Goal: Task Accomplishment & Management: Manage account settings

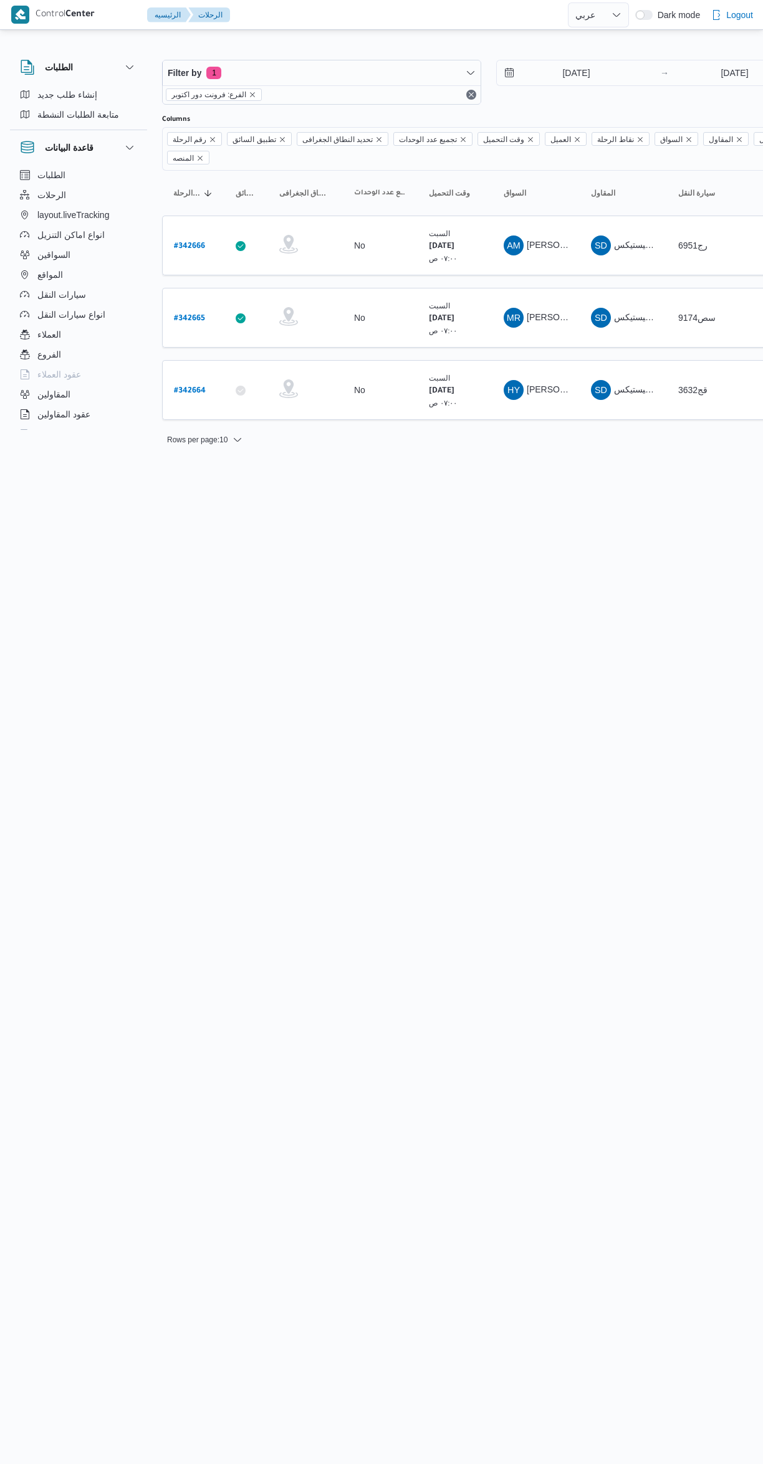
select select "ar"
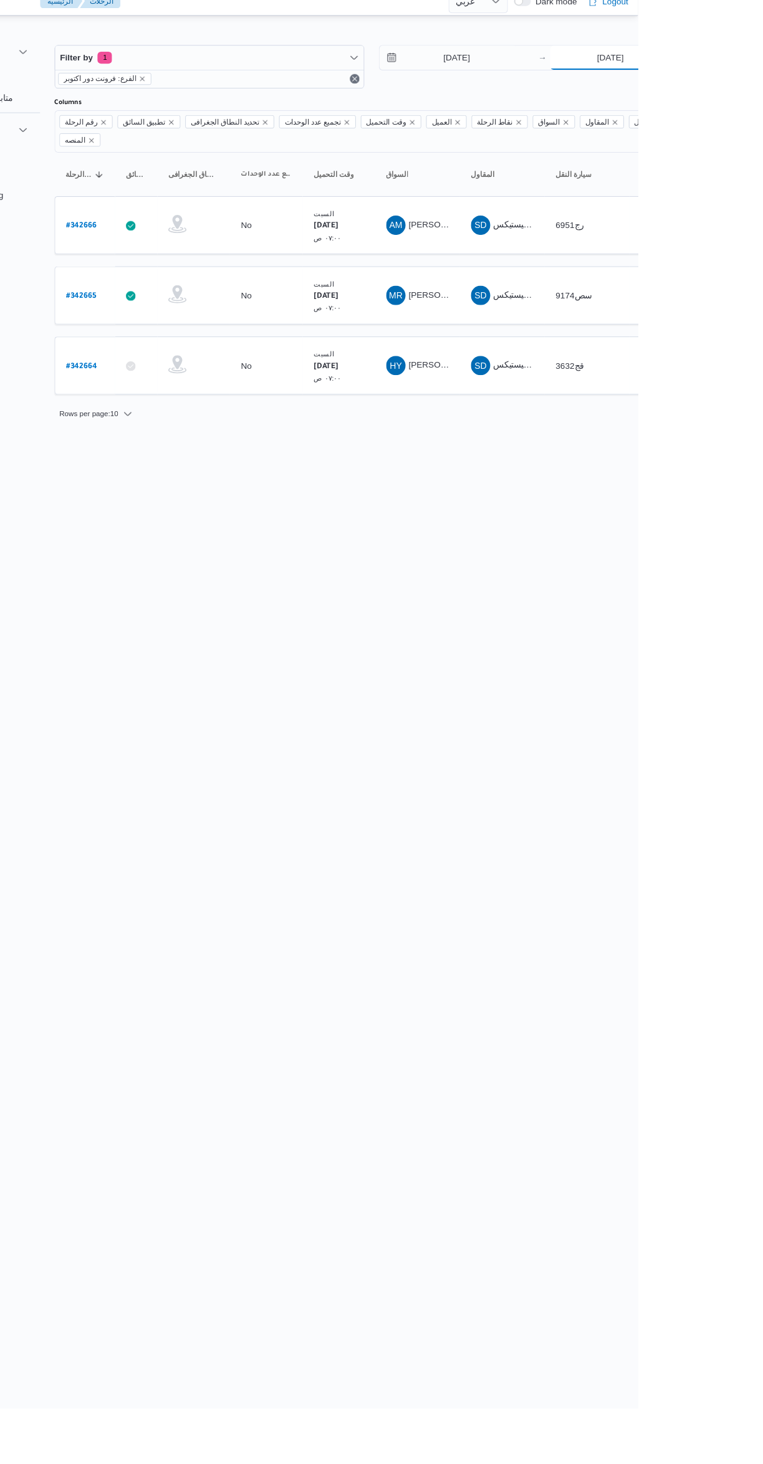
click at [726, 70] on input "[DATE]" at bounding box center [734, 72] width 124 height 25
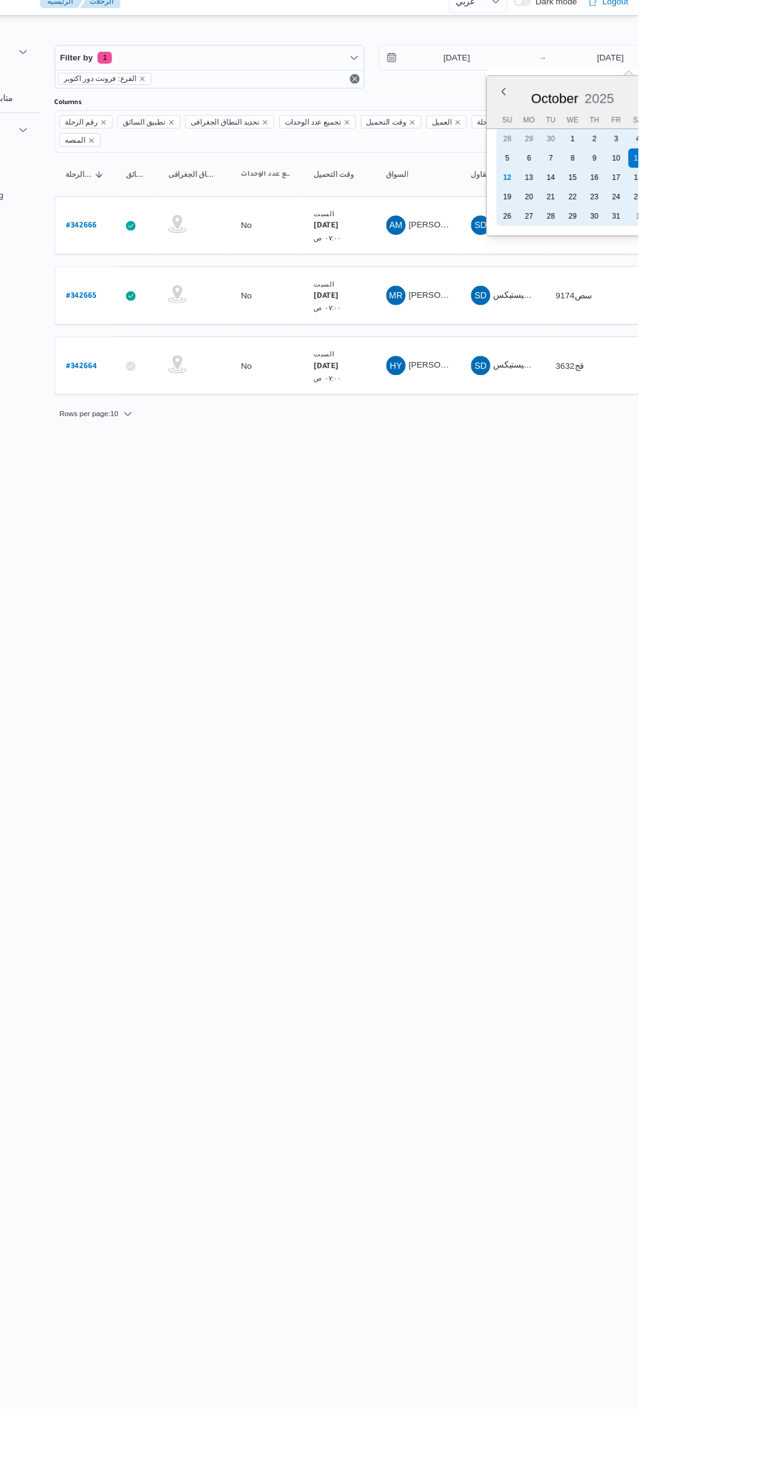
click at [623, 193] on div "12" at bounding box center [628, 196] width 20 height 20
type input "[DATE]"
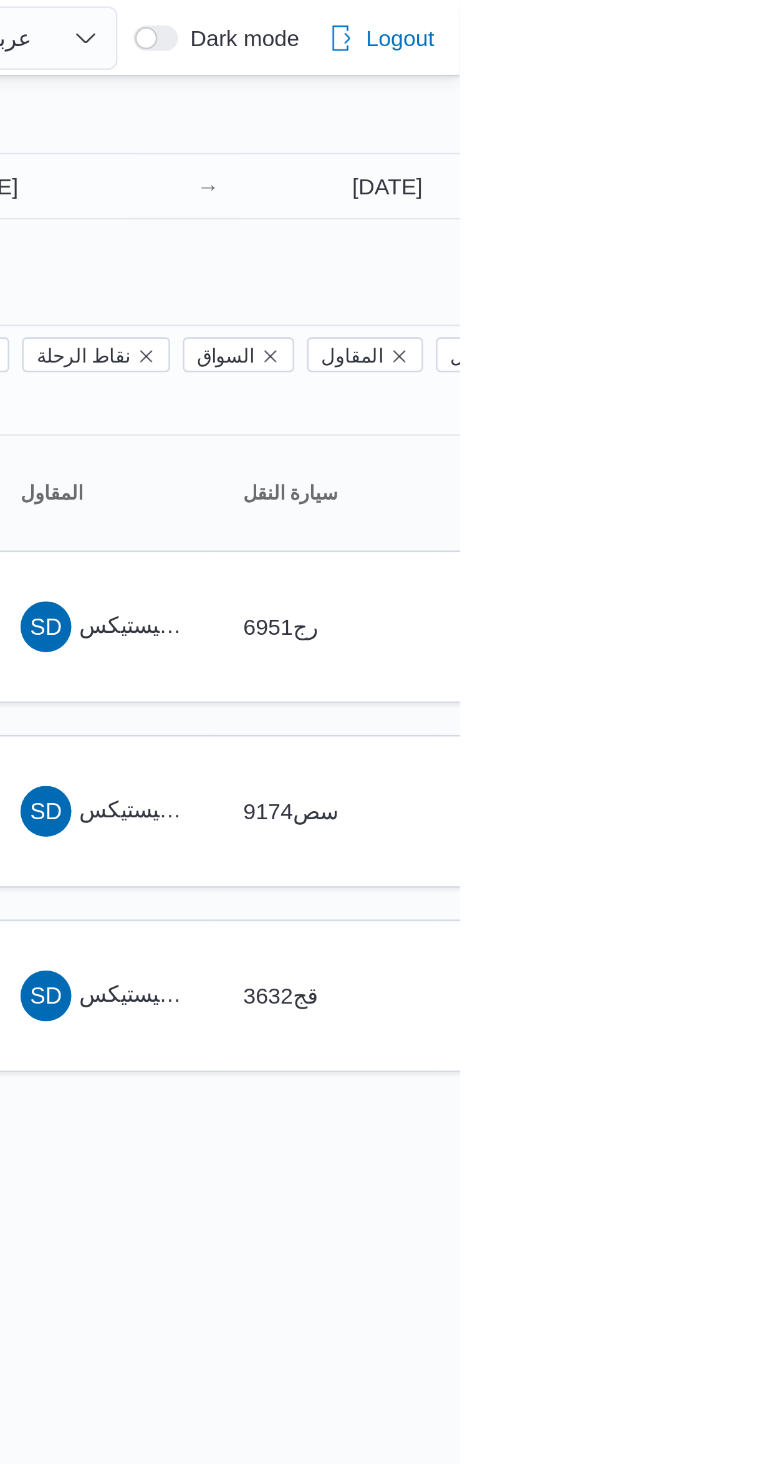
click at [653, 107] on div "Filter by 1 الفرع: فرونت دور اكتوبر 11/10/2025 → 12/10/2025" at bounding box center [489, 82] width 668 height 60
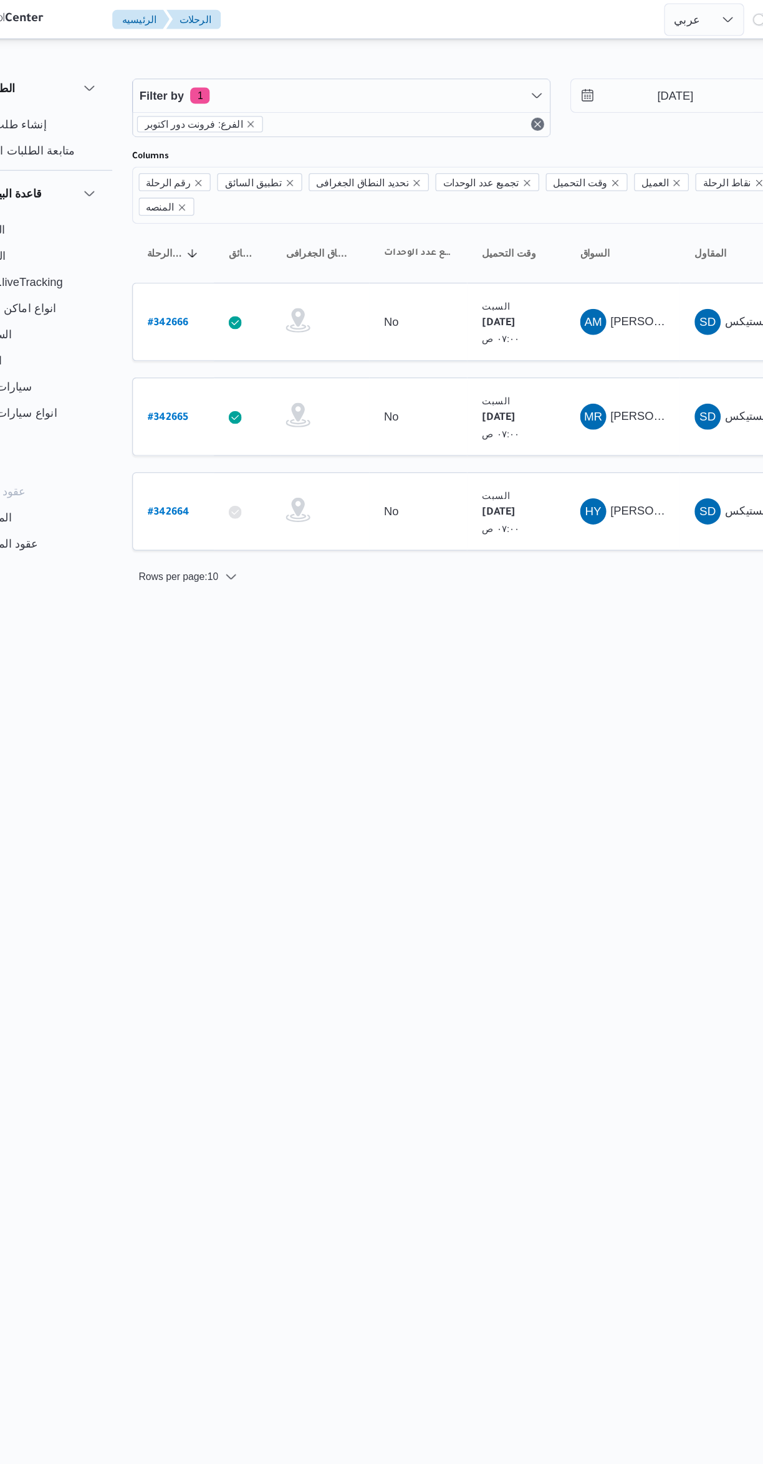
click at [191, 387] on b "# 342664" at bounding box center [190, 391] width 32 height 9
select select "ar"
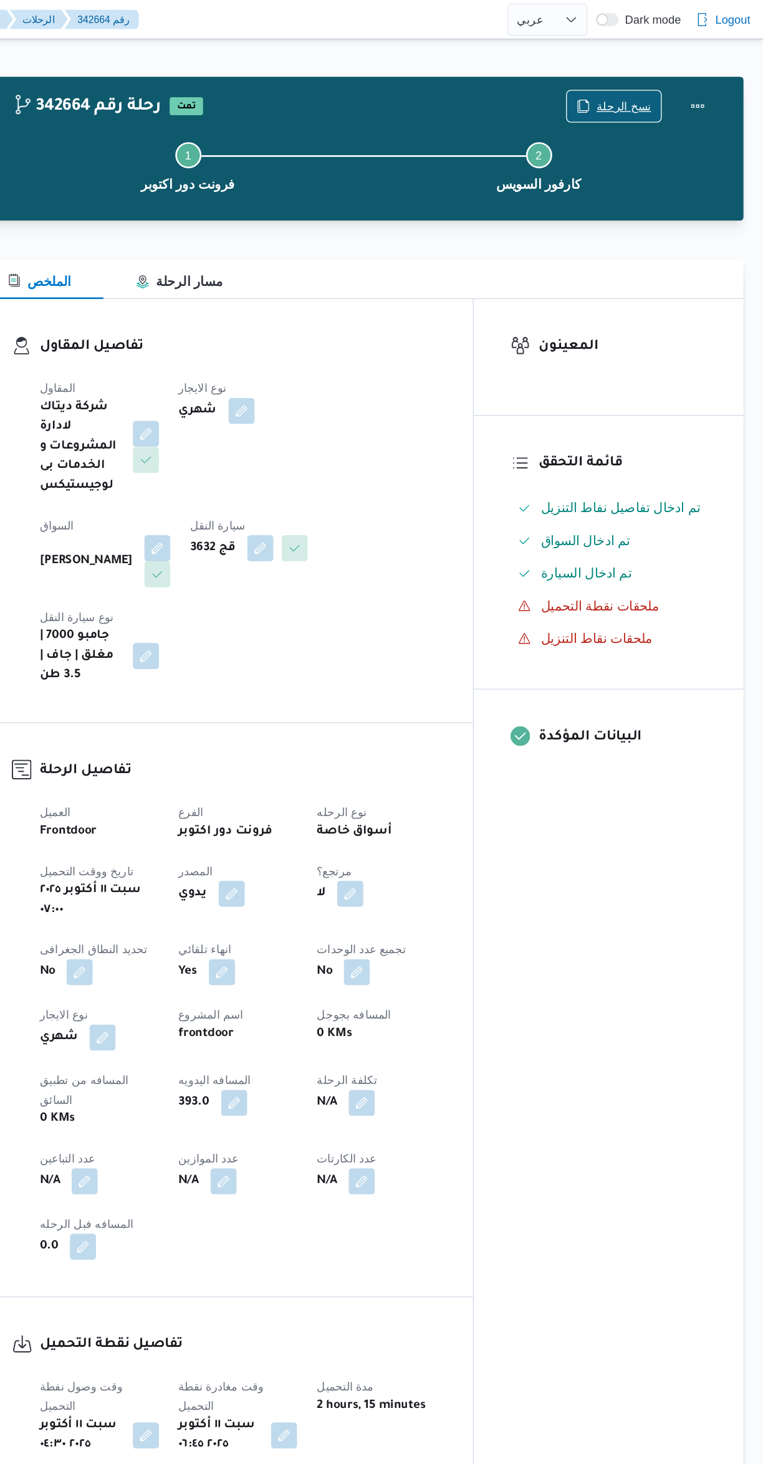
click at [631, 82] on icon "button" at bounding box center [626, 81] width 10 height 10
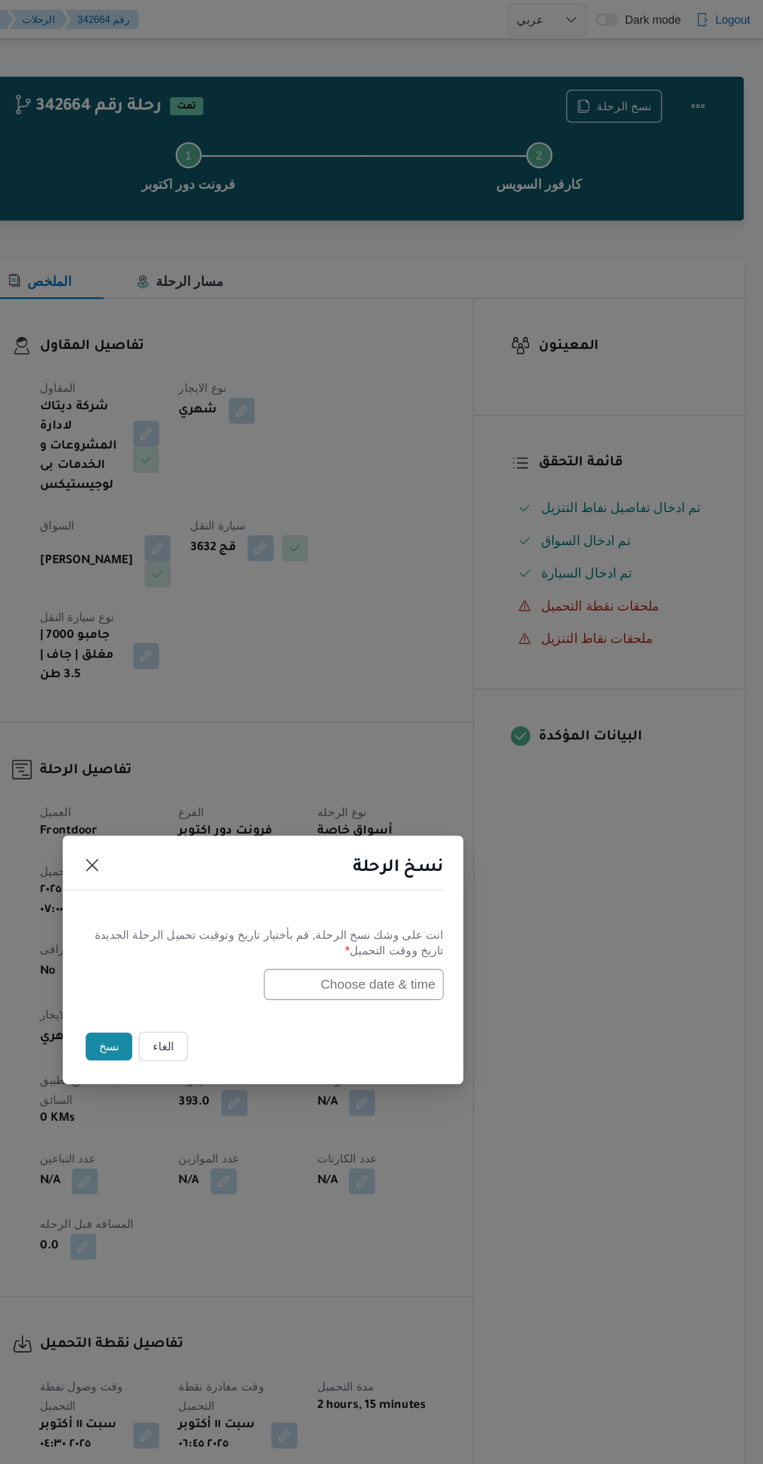
click at [437, 748] on input "text" at bounding box center [450, 751] width 137 height 24
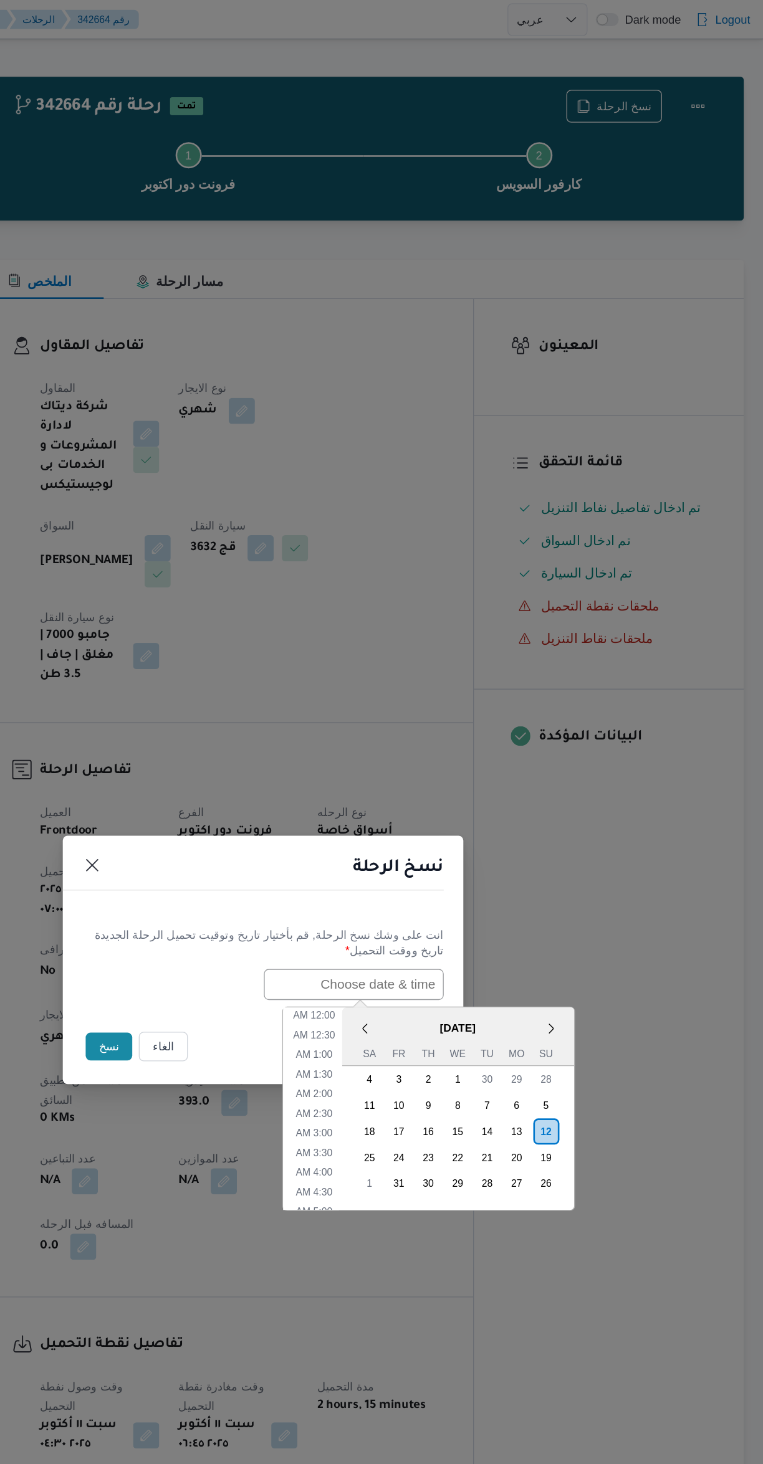
scroll to position [184, 0]
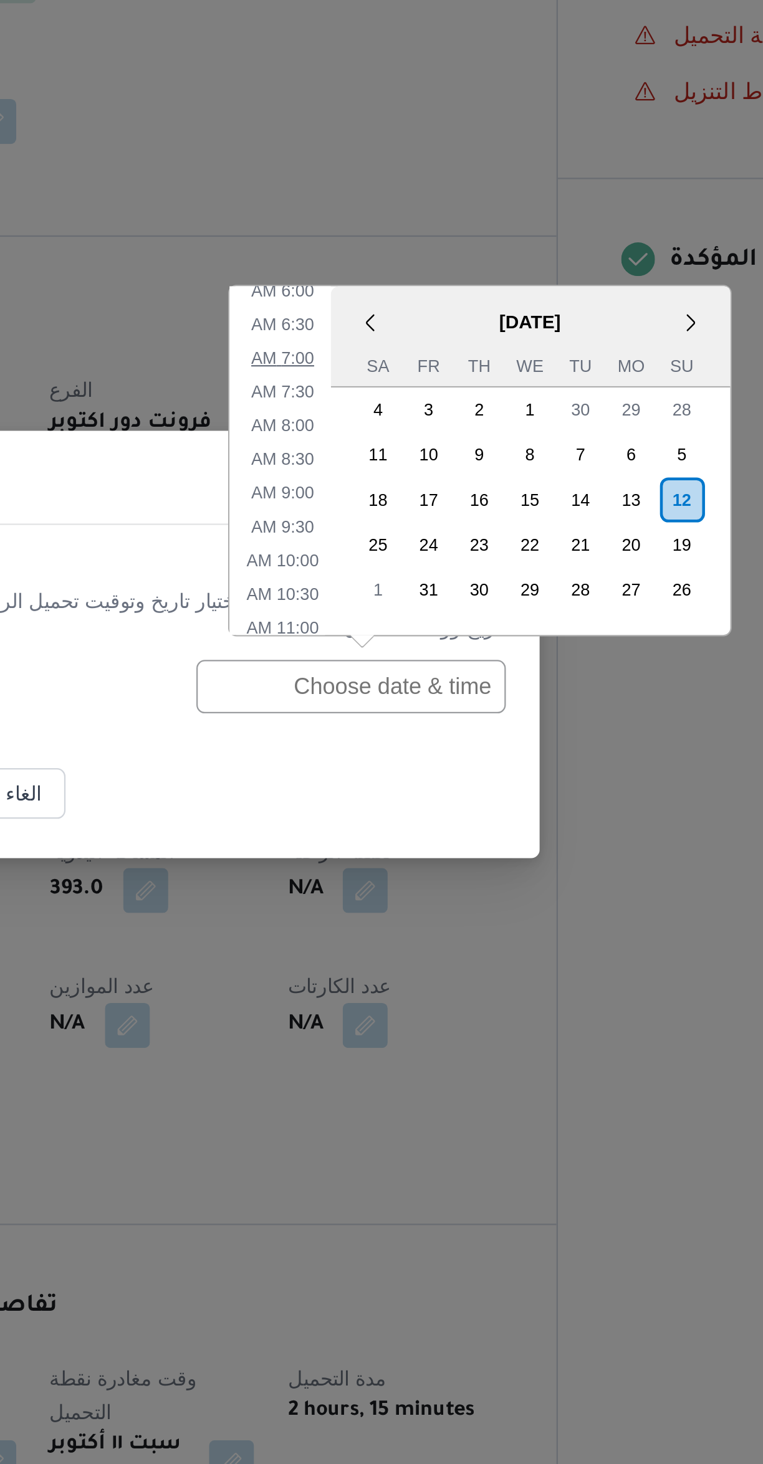
click at [416, 608] on li "7:00 AM" at bounding box center [420, 605] width 38 height 12
type input "12/10/2025 7:00AM"
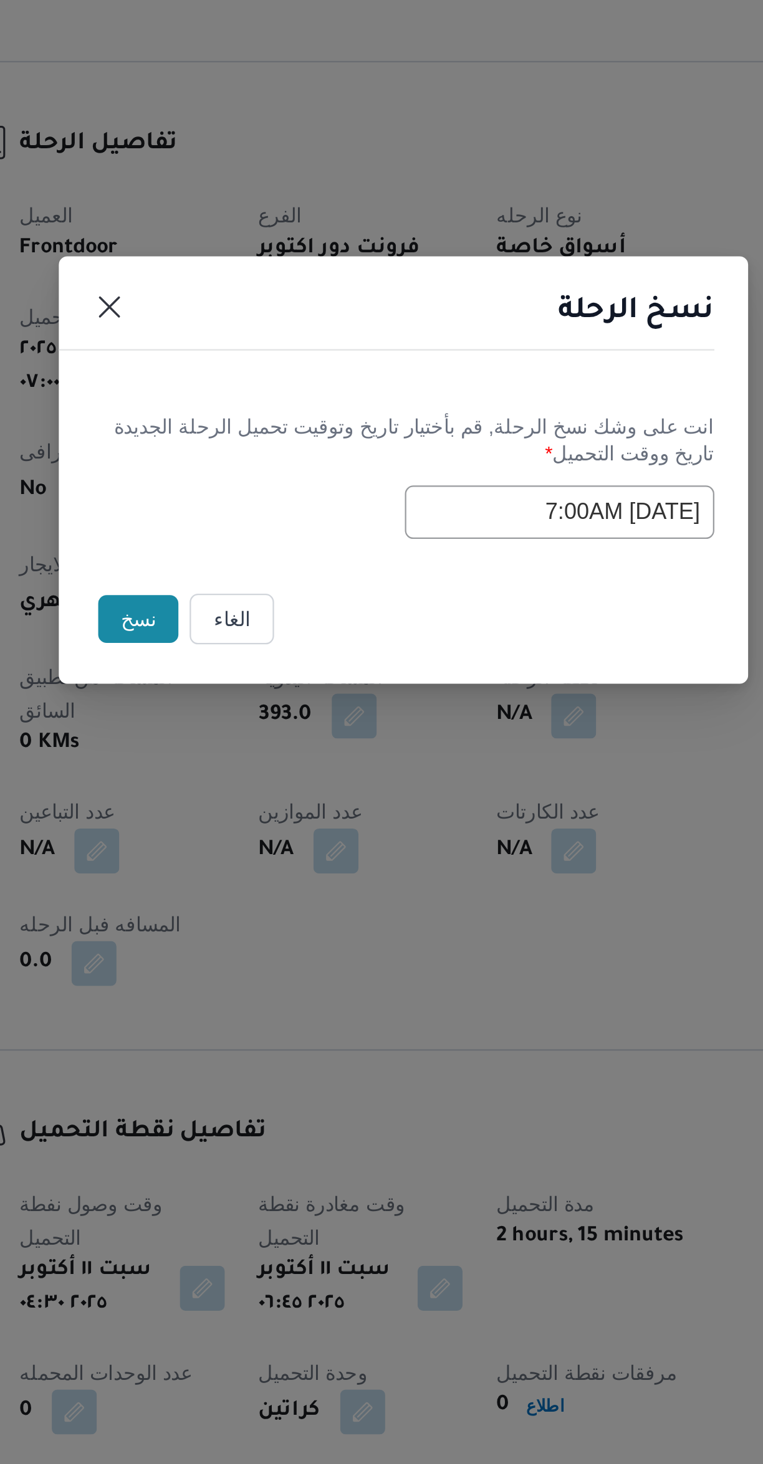
click at [253, 806] on button "نسخ" at bounding box center [264, 798] width 36 height 21
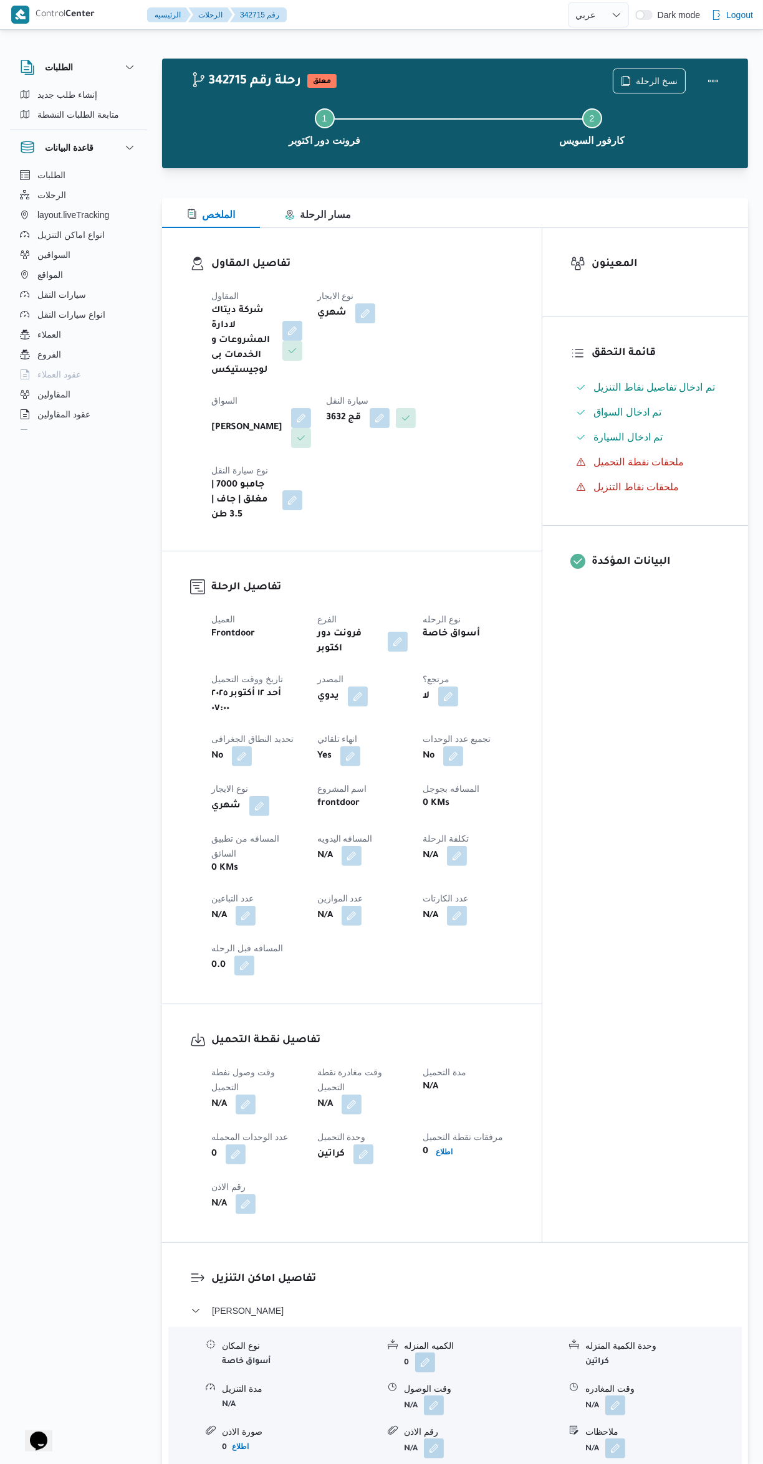
select select "ar"
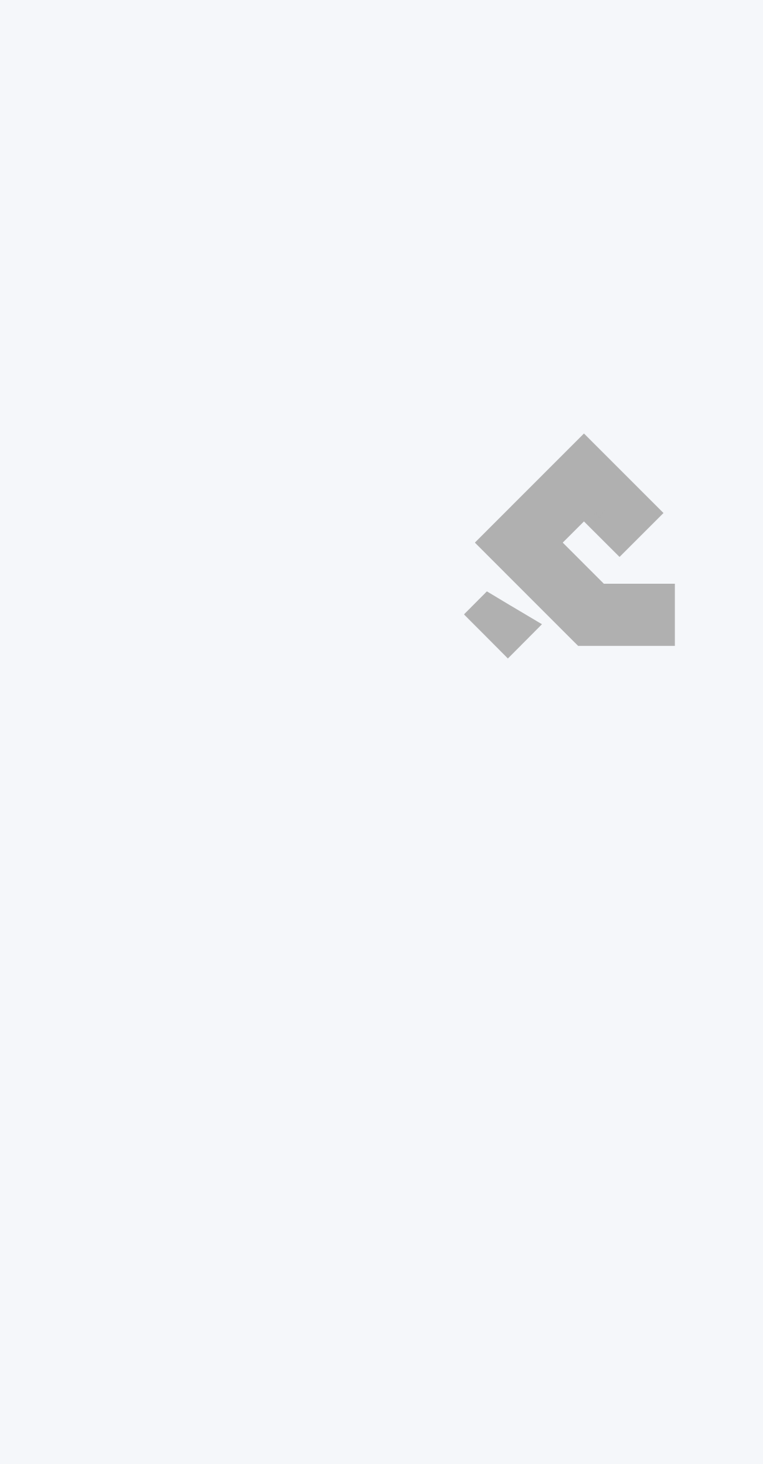
select select "ar"
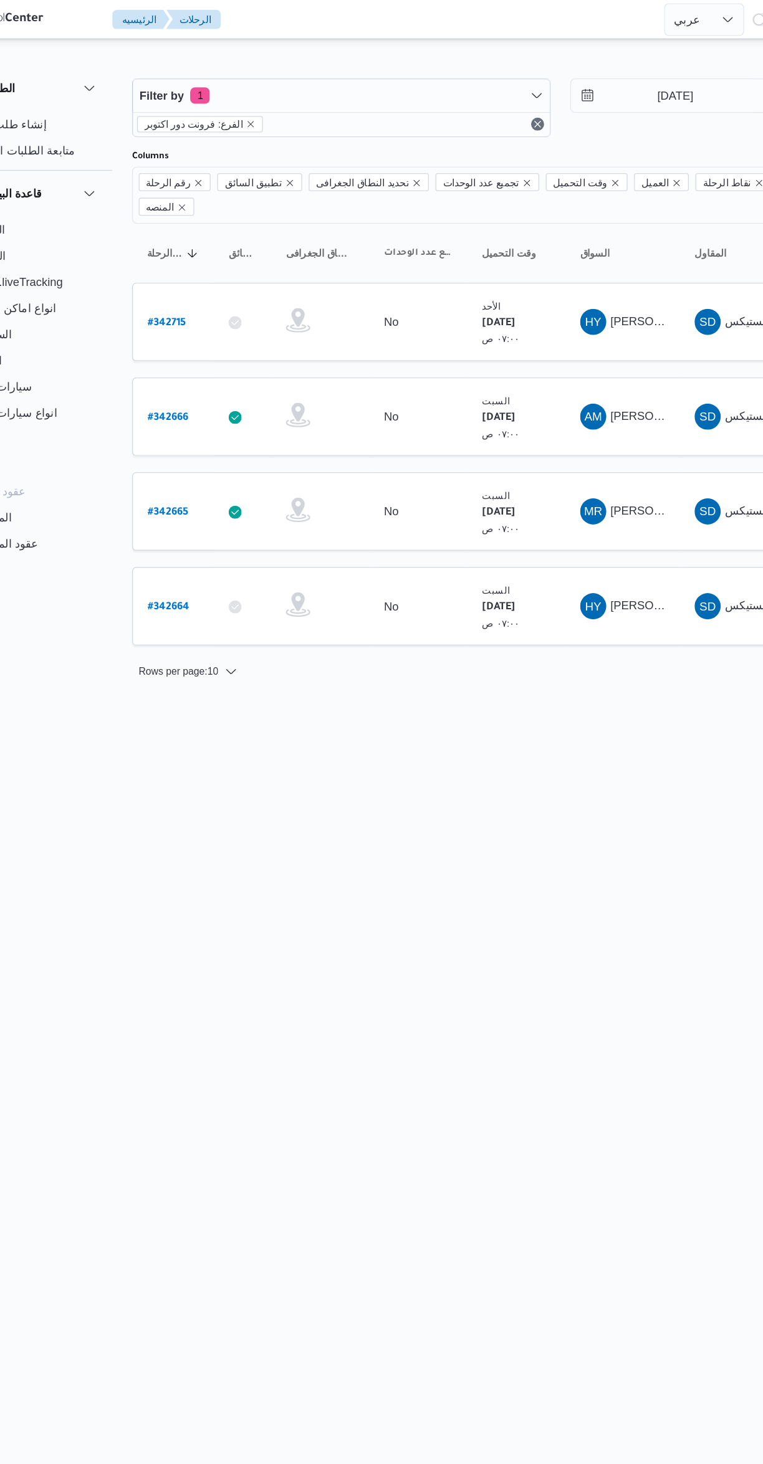
click at [191, 387] on b "# 342665" at bounding box center [189, 391] width 31 height 9
select select "ar"
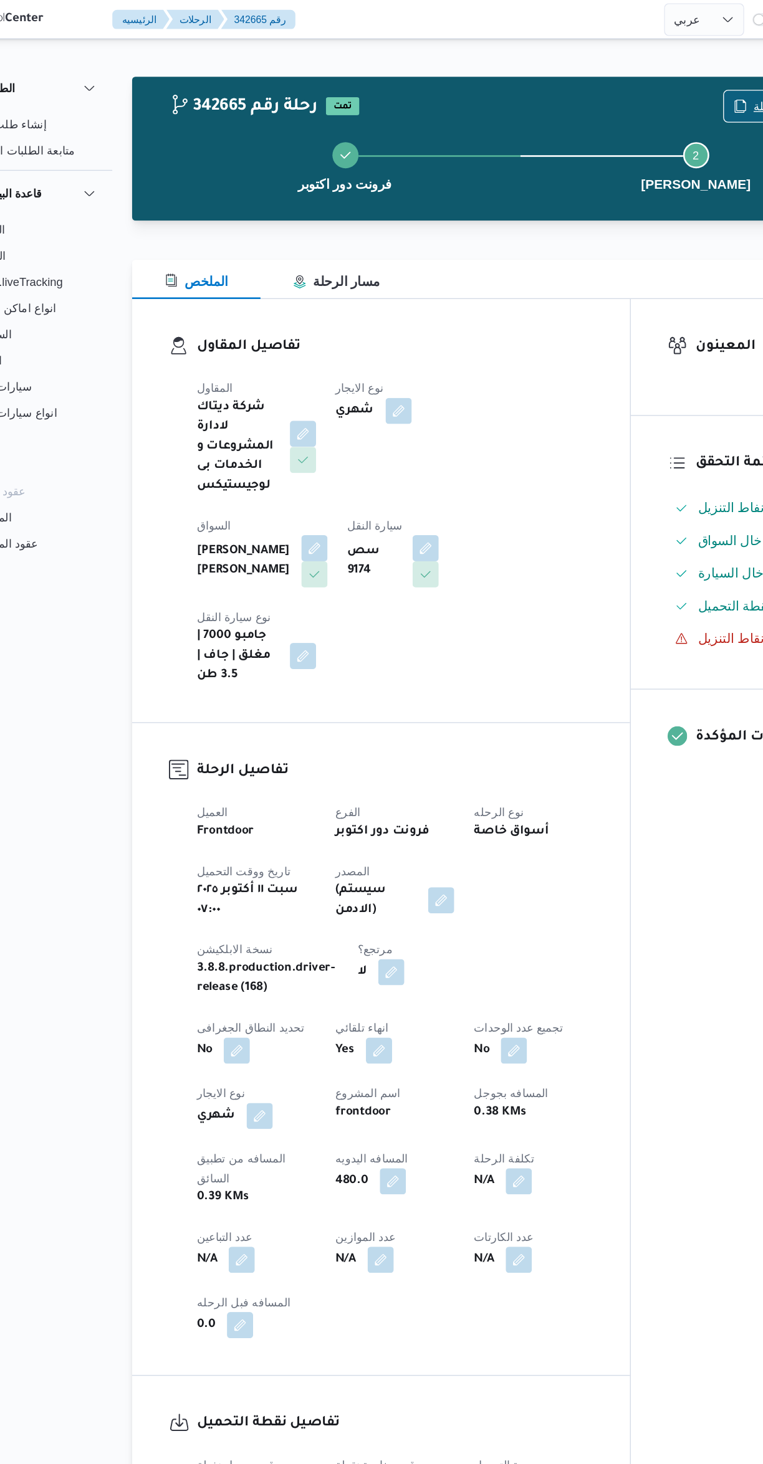
click at [622, 80] on span "نسخ الرحلة" at bounding box center [649, 81] width 72 height 24
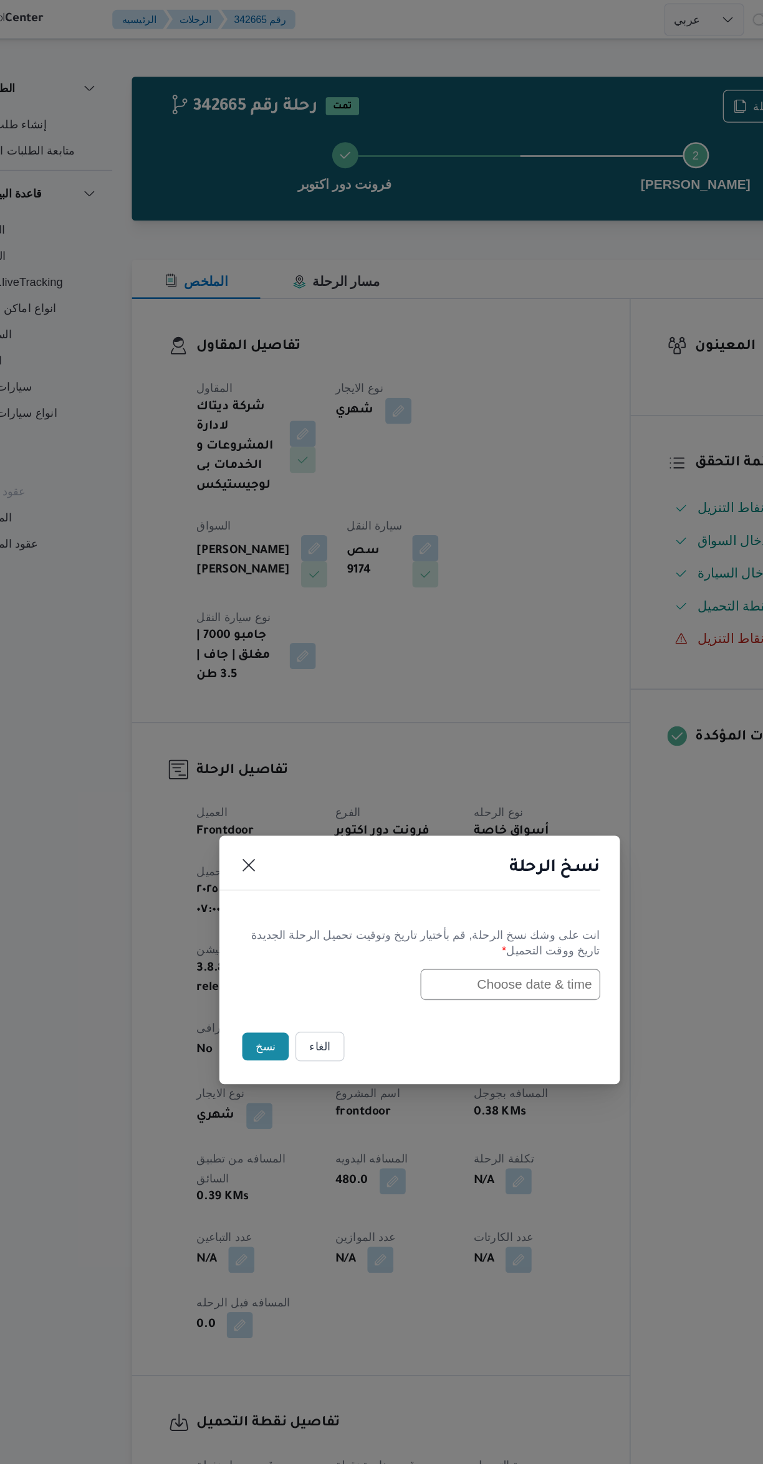
click at [412, 744] on input "text" at bounding box center [450, 751] width 137 height 24
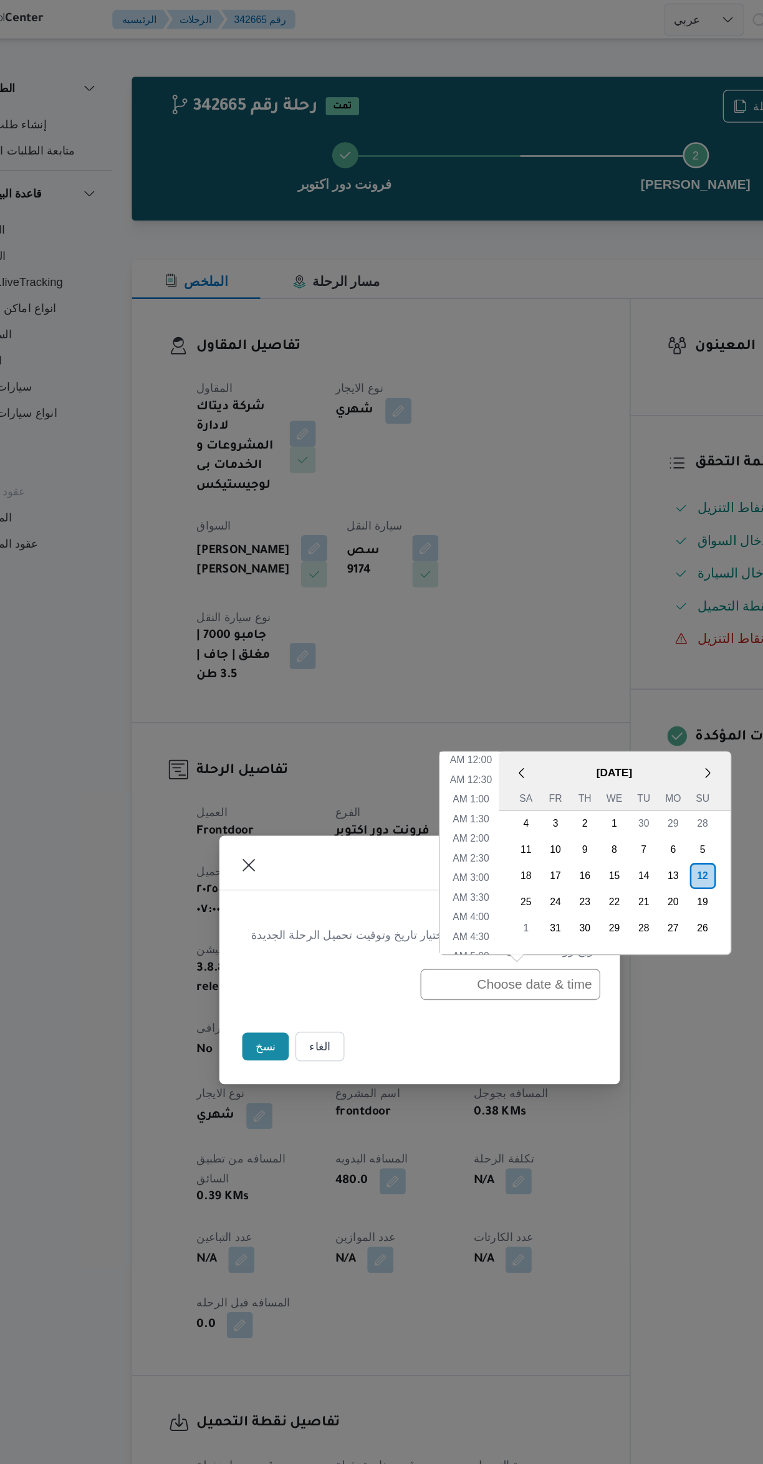
scroll to position [184, 0]
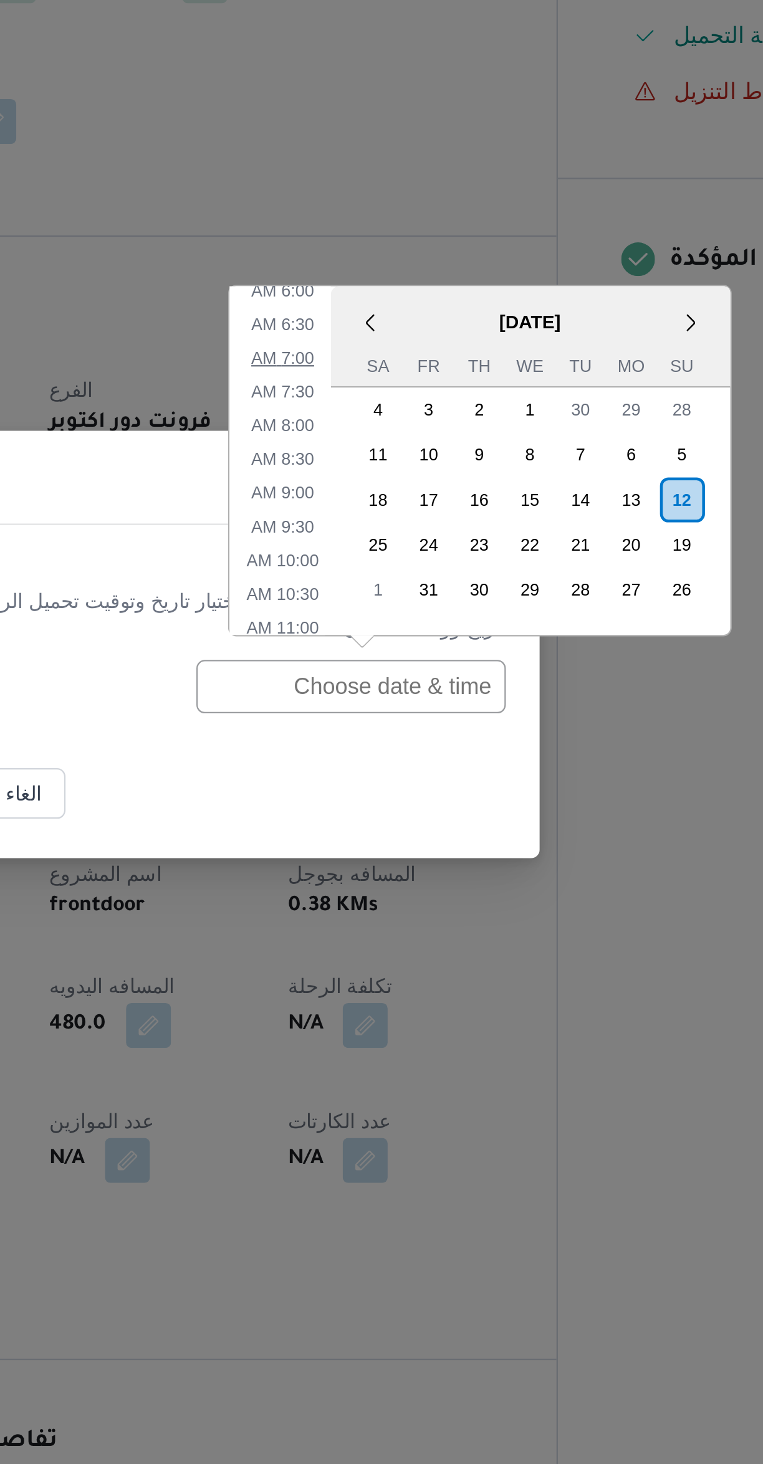
click at [417, 608] on li "7:00 AM" at bounding box center [420, 605] width 38 height 12
type input "12/10/2025 7:00AM"
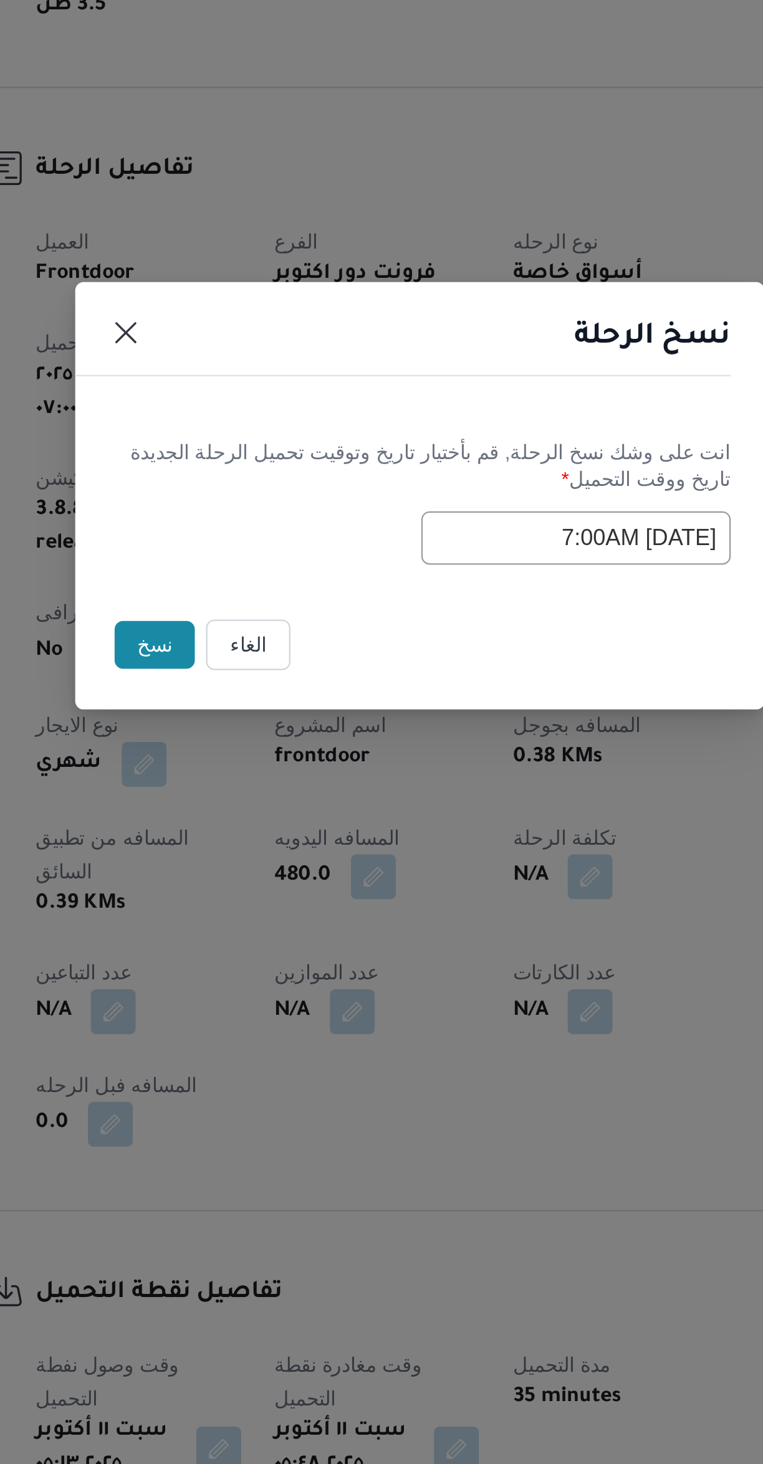
click at [251, 798] on button "نسخ" at bounding box center [264, 798] width 36 height 21
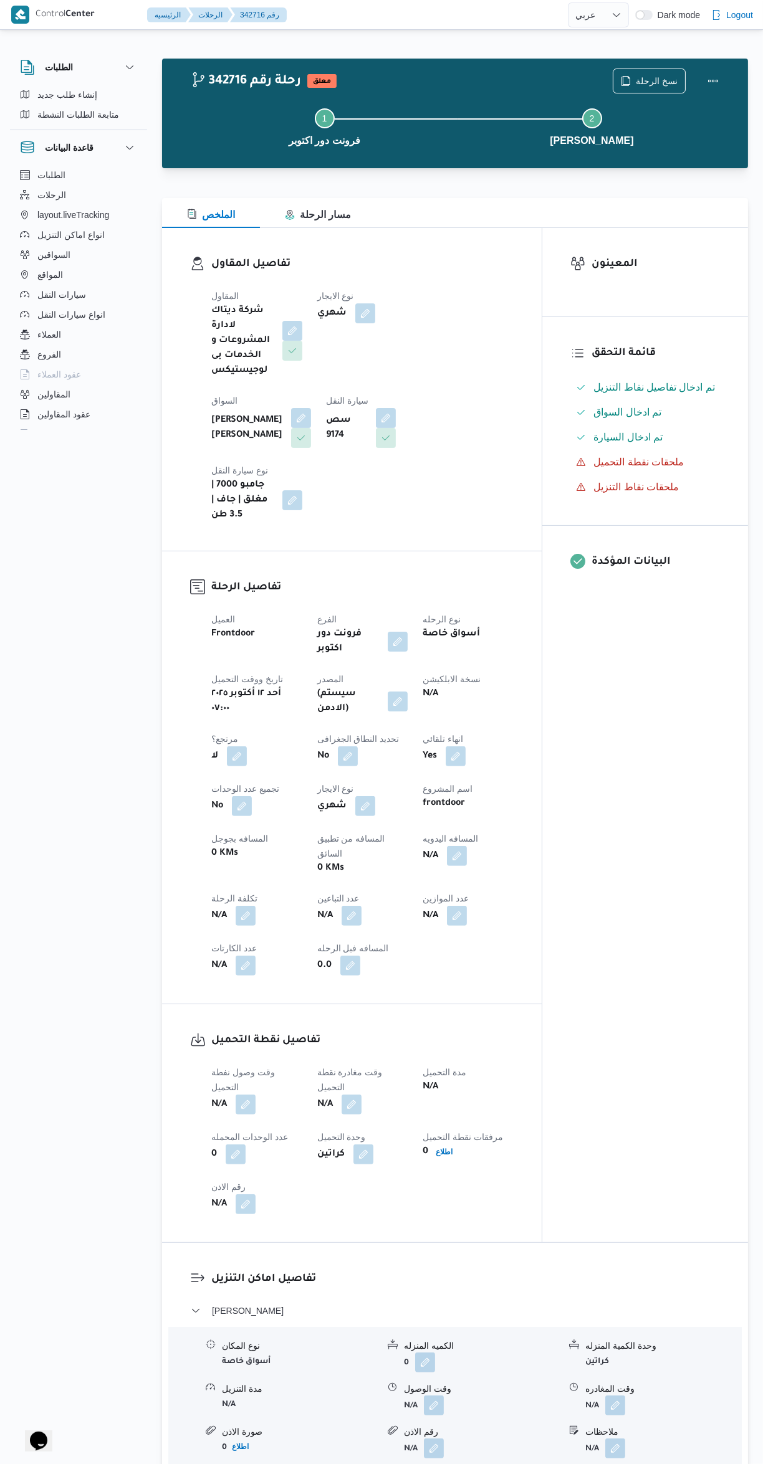
select select "ar"
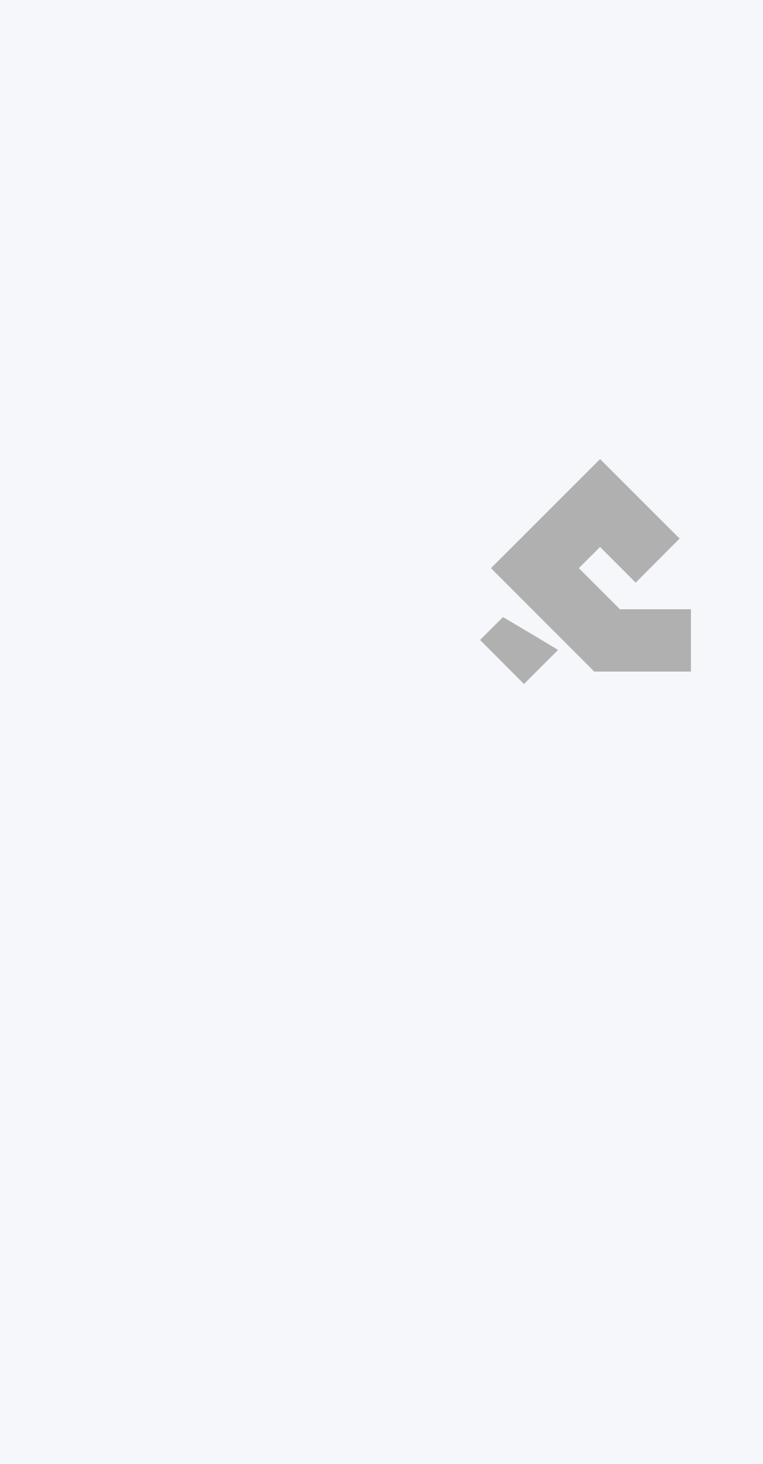
select select "ar"
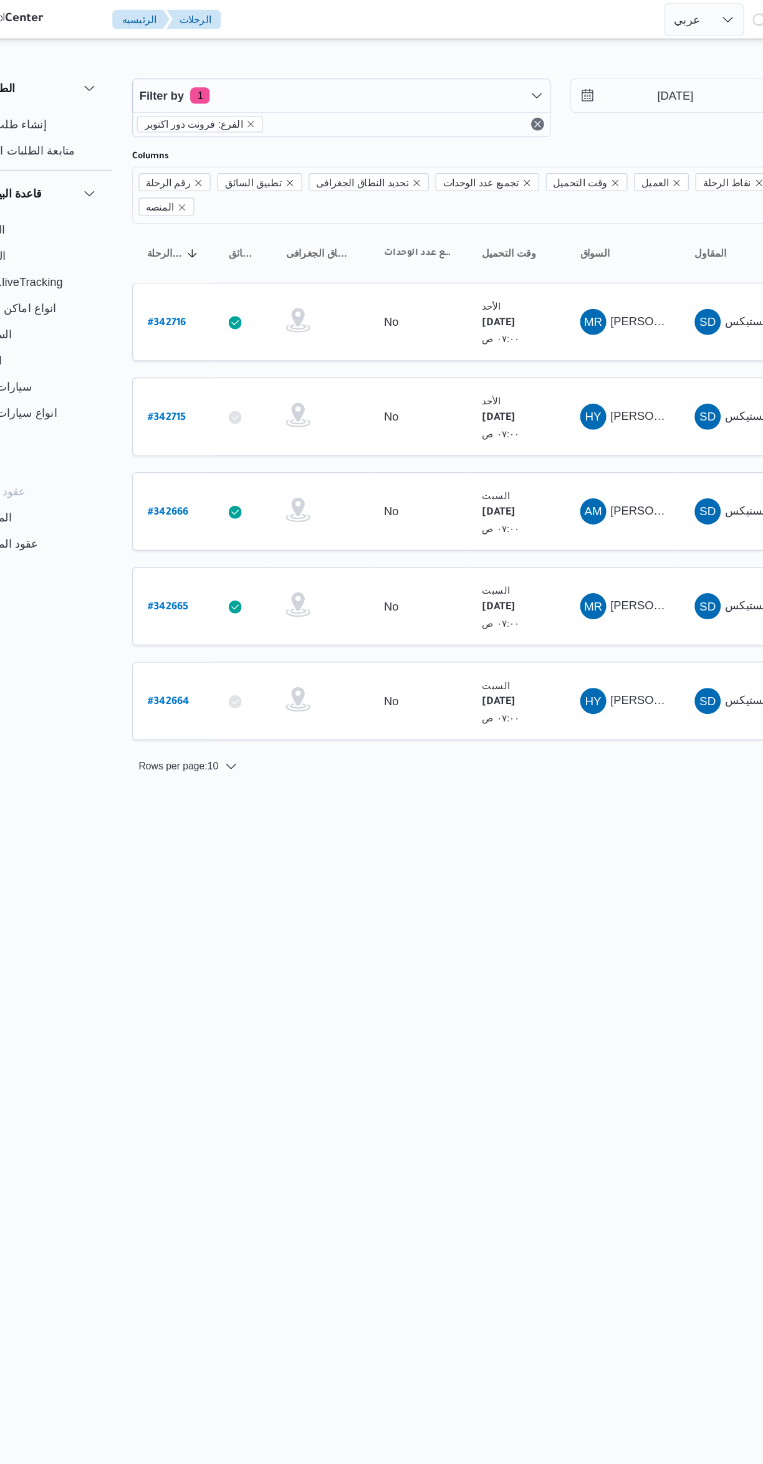
click at [189, 382] on link "# 342666" at bounding box center [189, 390] width 31 height 17
select select "ar"
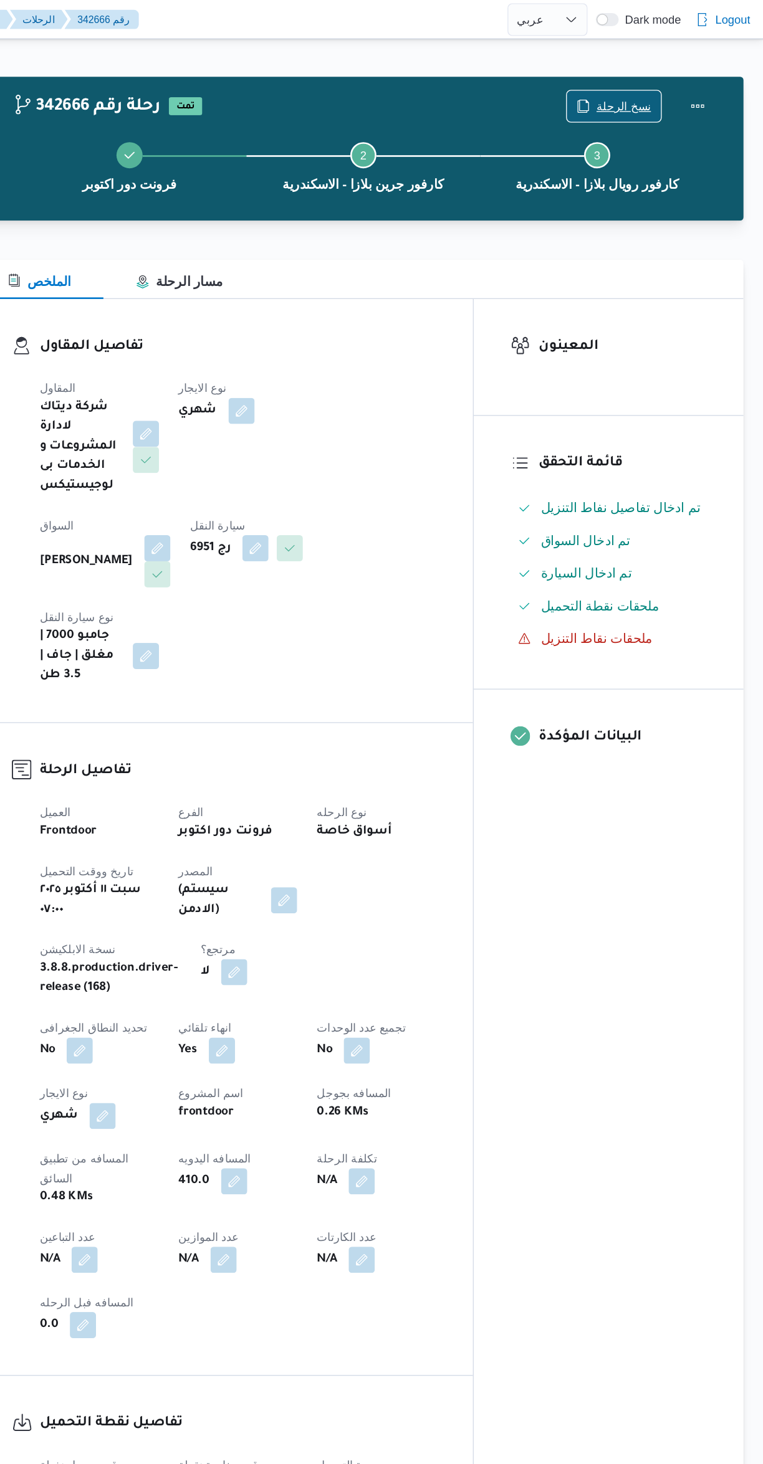
click at [631, 80] on icon "button" at bounding box center [626, 81] width 10 height 10
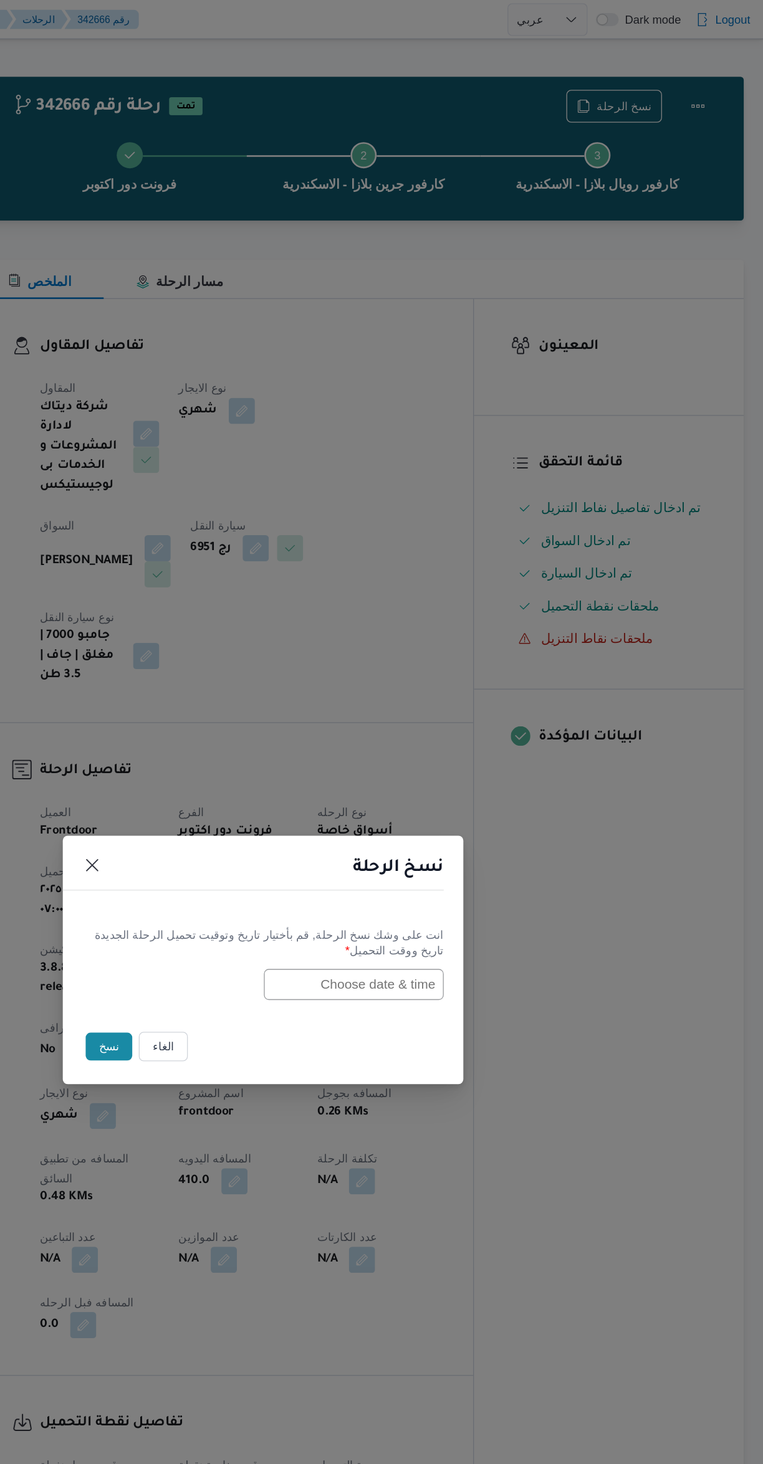
click at [449, 748] on input "text" at bounding box center [450, 751] width 137 height 24
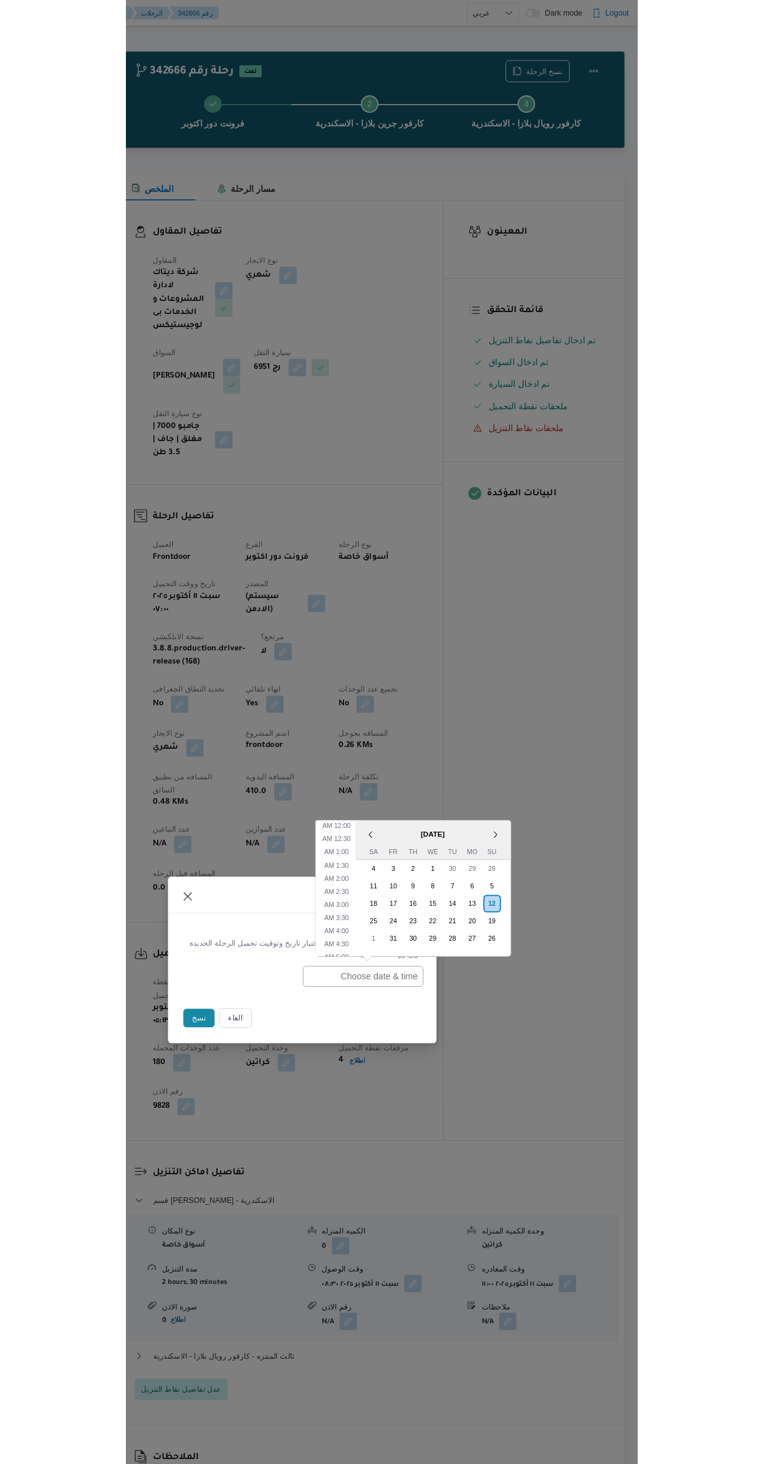
scroll to position [184, 0]
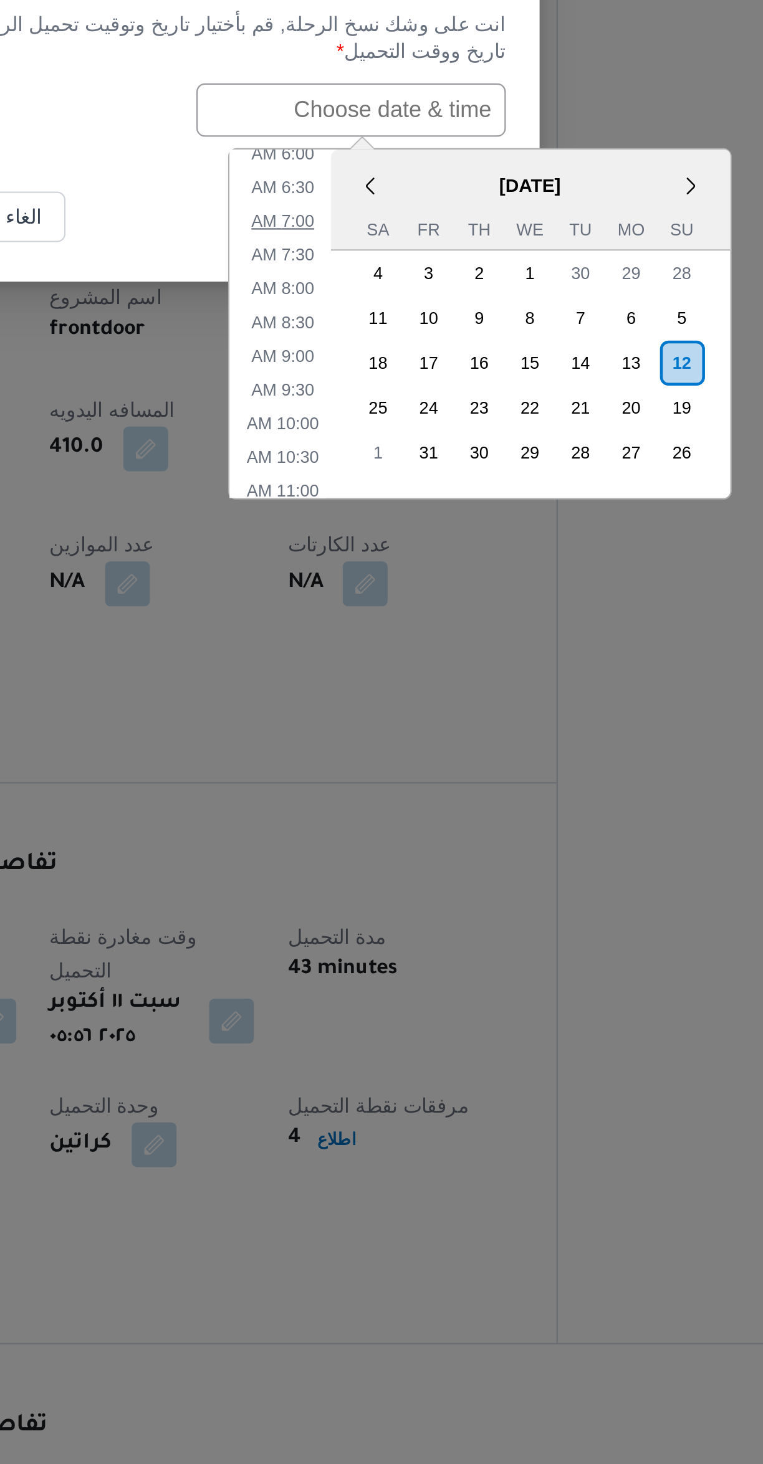
click at [416, 795] on li "7:00 AM" at bounding box center [420, 800] width 38 height 12
type input "12/10/2025 7:00AM"
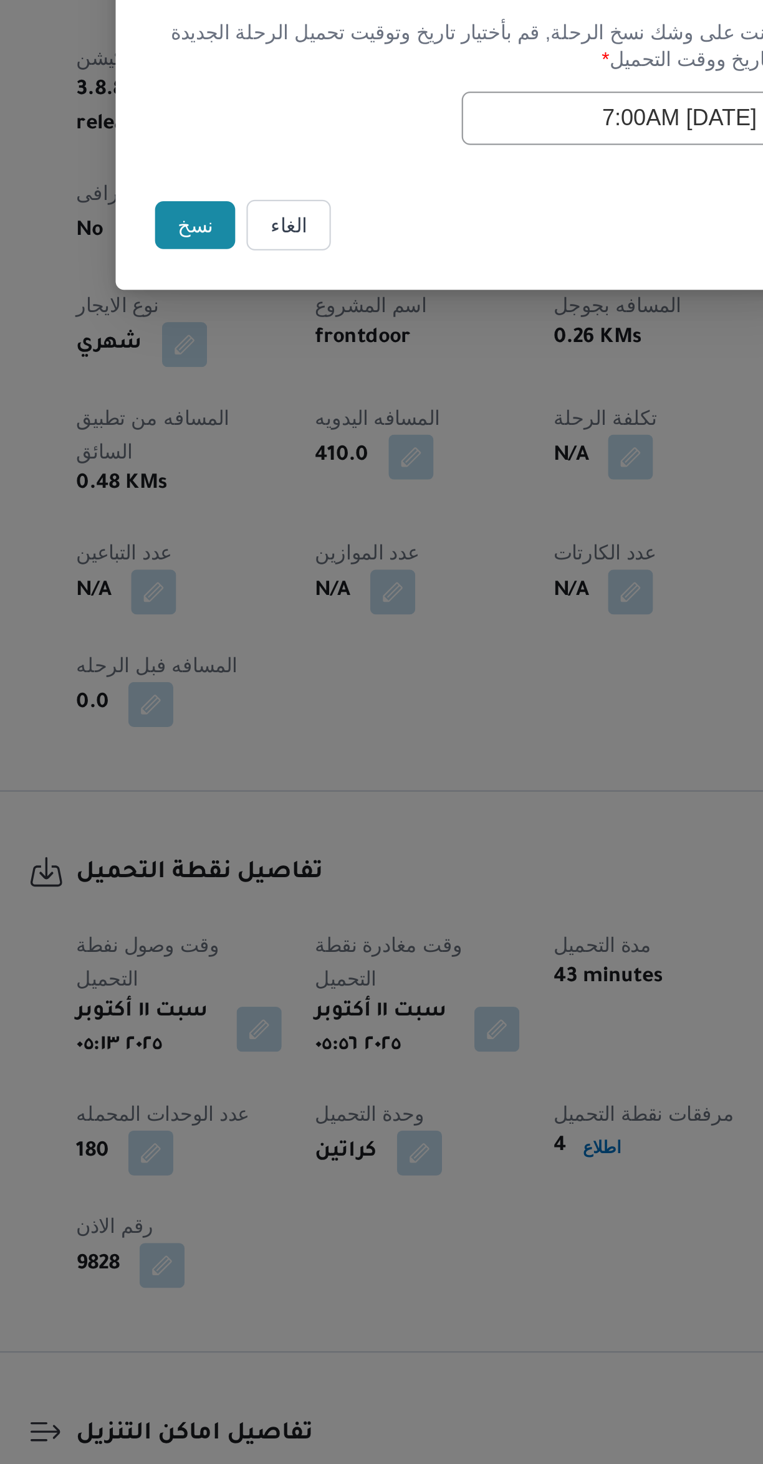
click at [255, 799] on button "نسخ" at bounding box center [264, 798] width 36 height 21
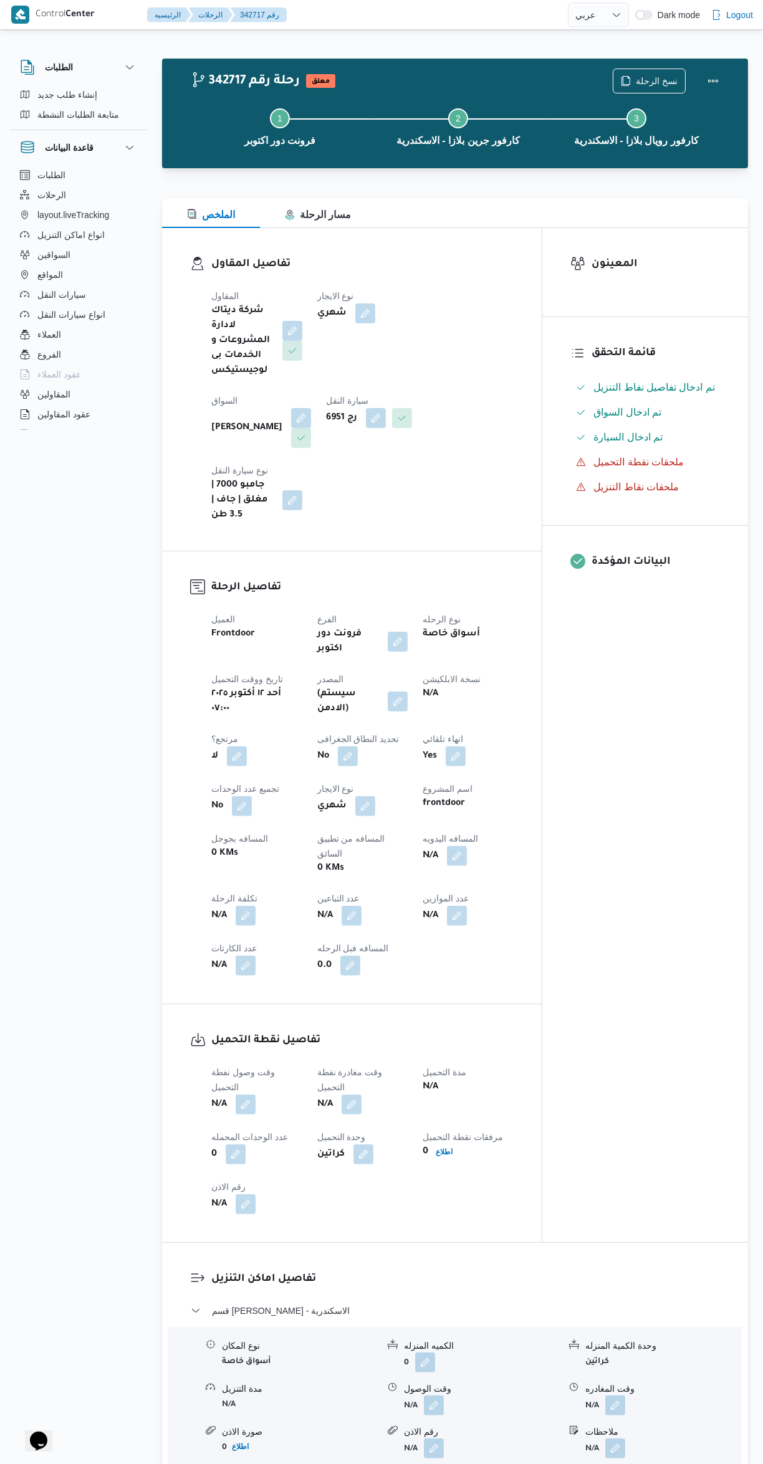
select select "ar"
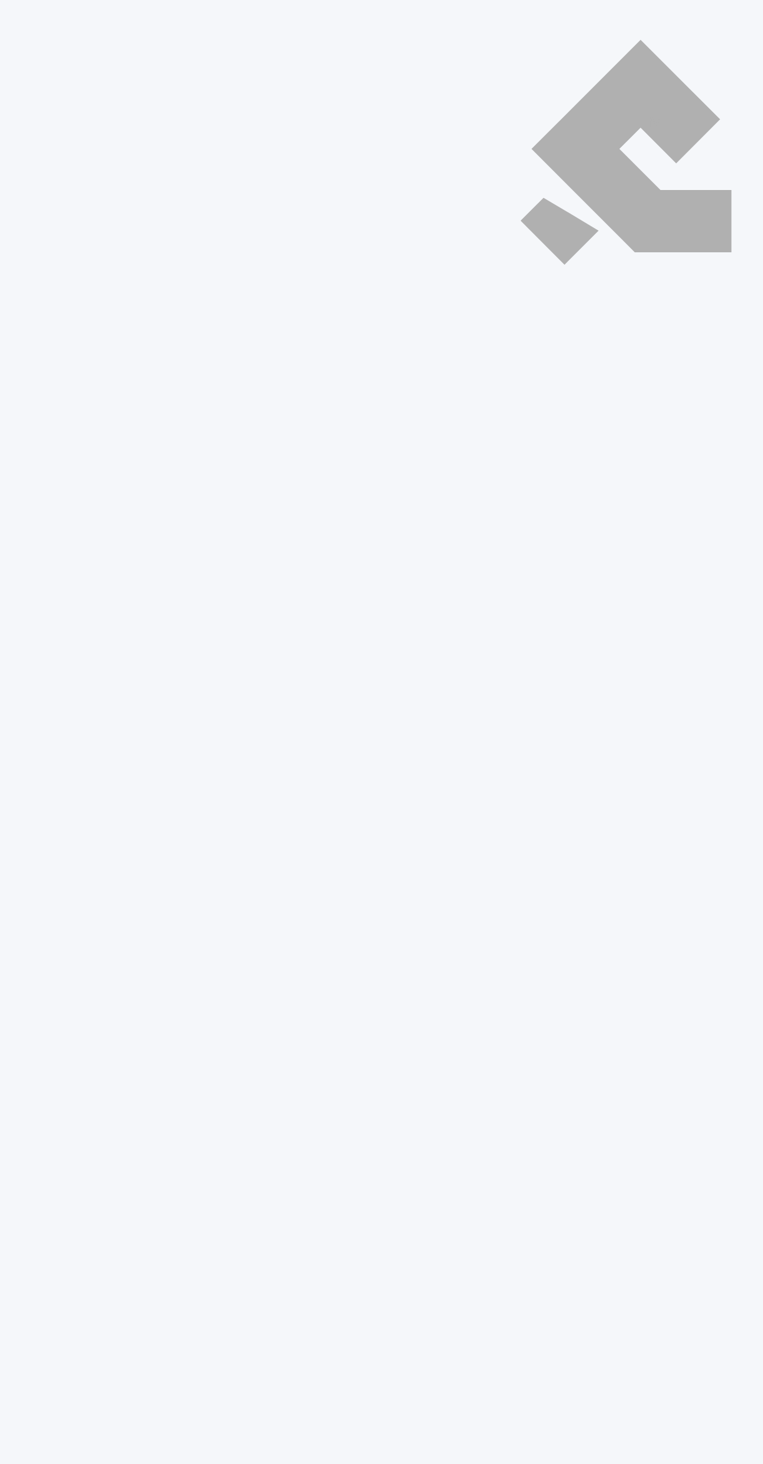
select select "ar"
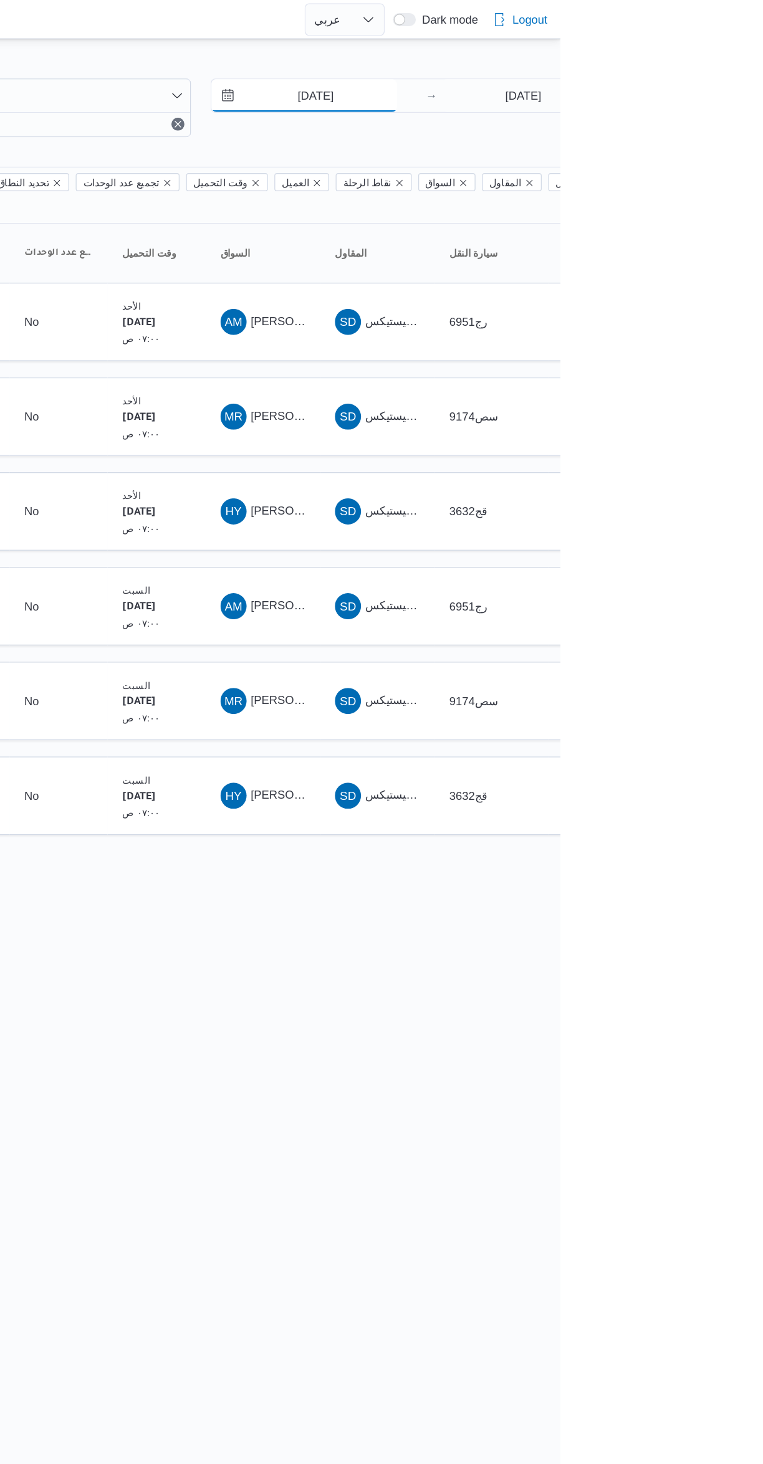
click at [560, 73] on input "[DATE]" at bounding box center [567, 72] width 141 height 25
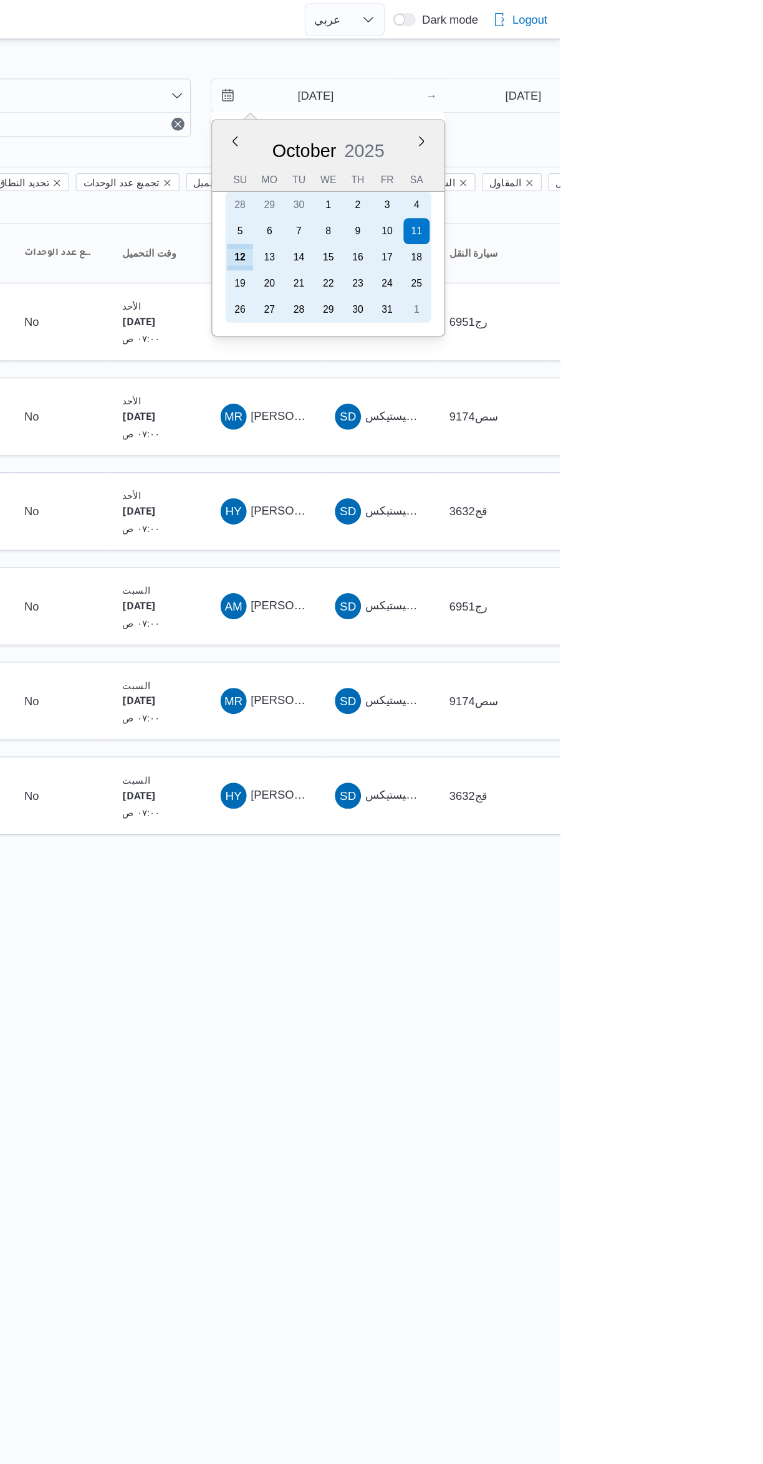
click at [518, 215] on div "19" at bounding box center [519, 216] width 20 height 20
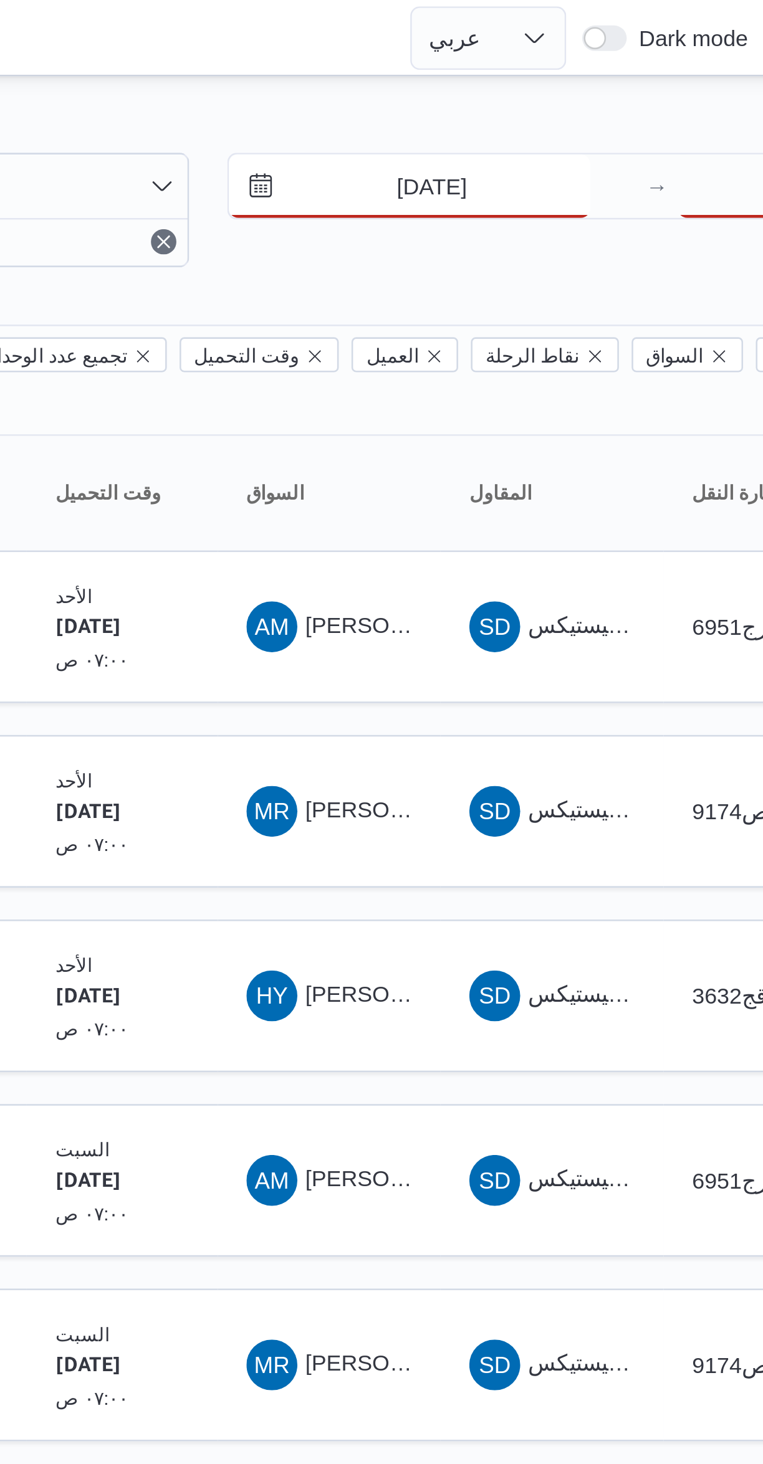
click at [547, 77] on input "19/10/2025" at bounding box center [567, 72] width 141 height 25
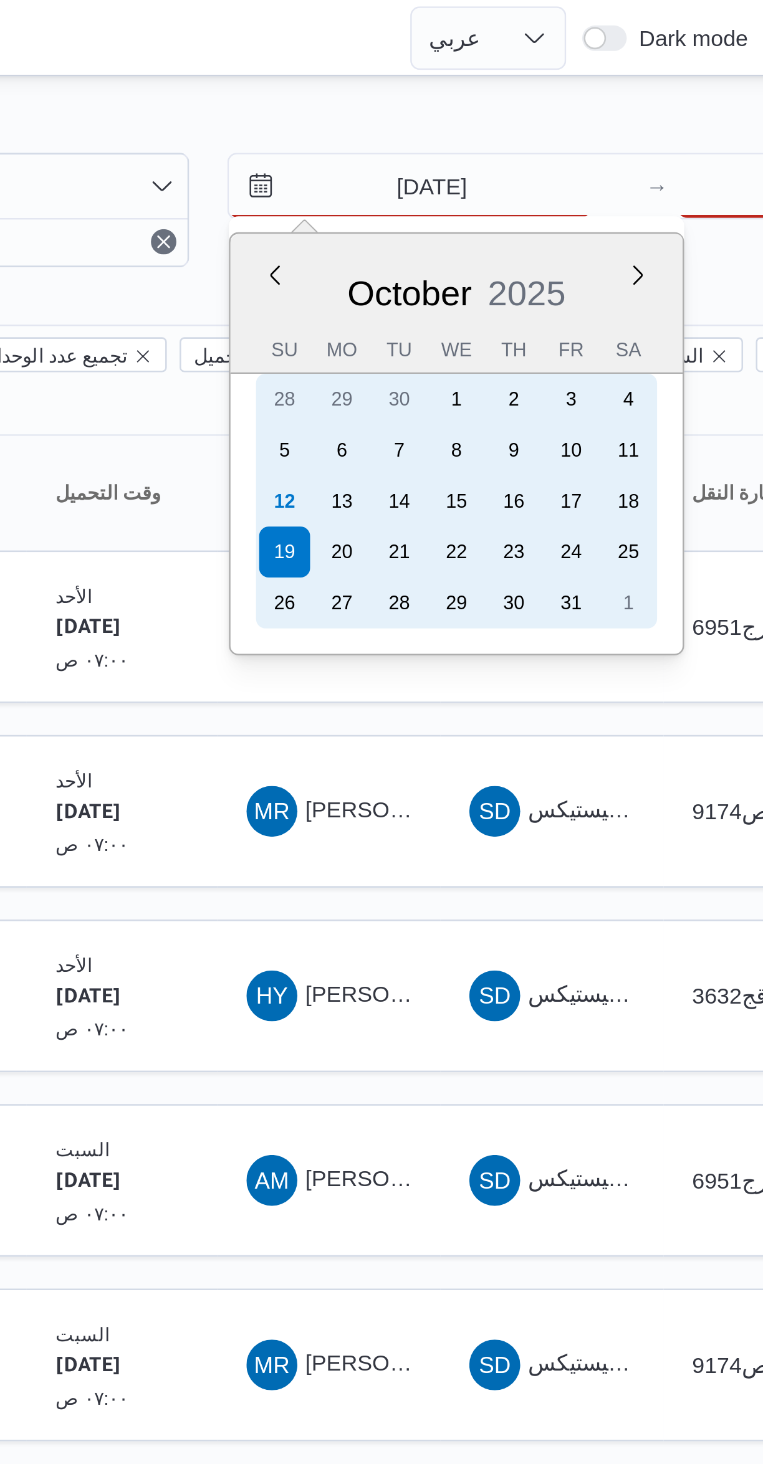
click at [518, 194] on div "12" at bounding box center [519, 196] width 20 height 20
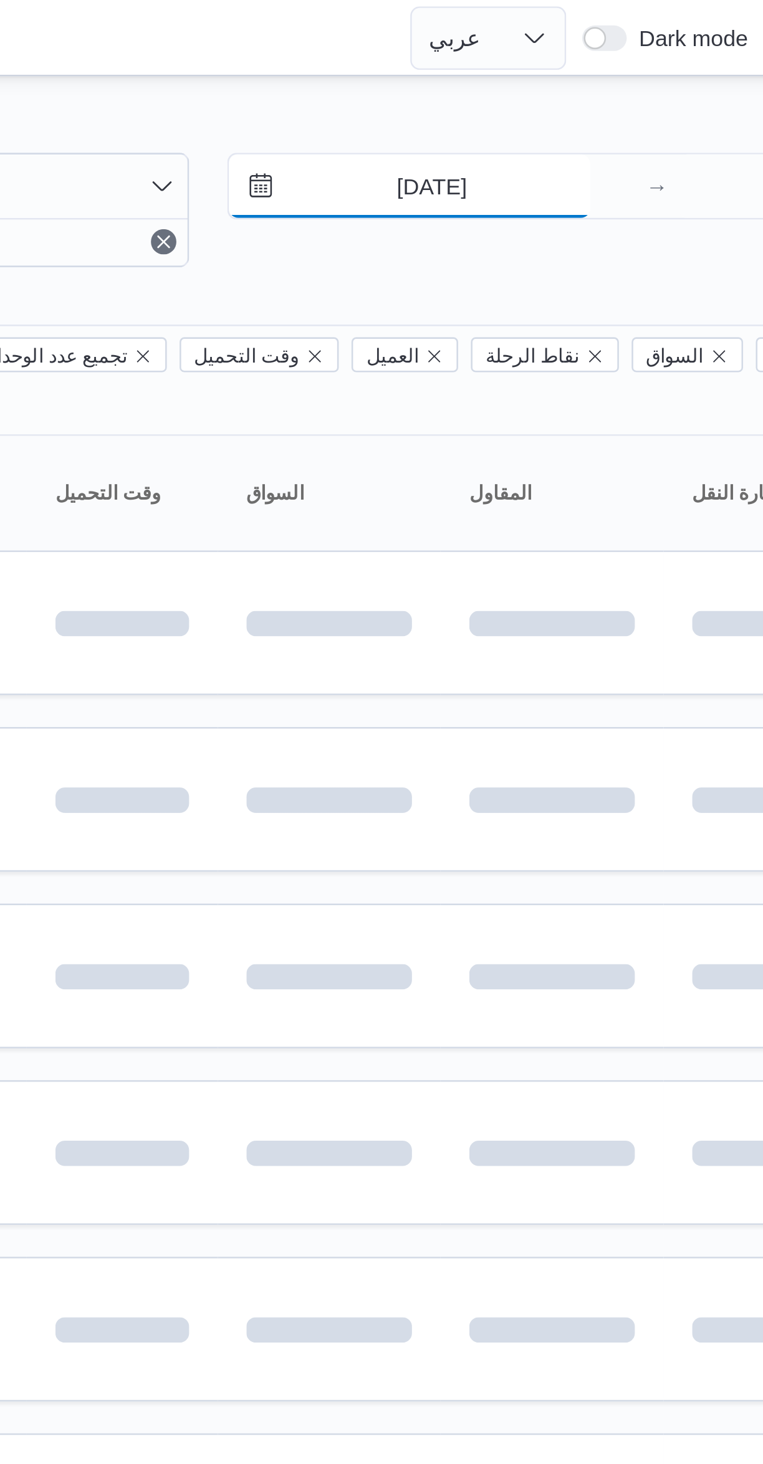
type input "[DATE]"
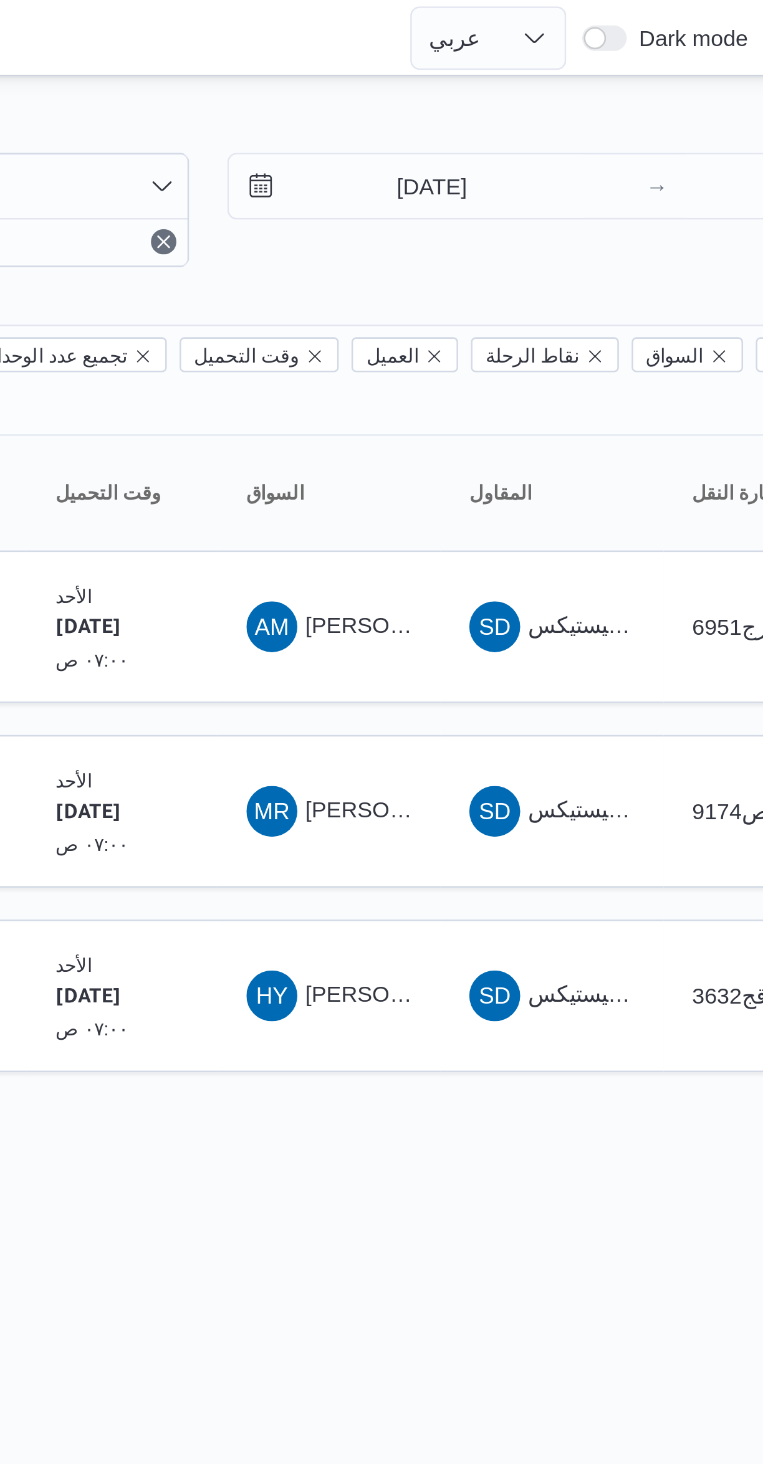
click at [500, 36] on div "Filter by 1 الفرع: فرونت دور اكتوبر 12/10/2025 → 12/10/2025 Group By Columns رق…" at bounding box center [374, 247] width 763 height 431
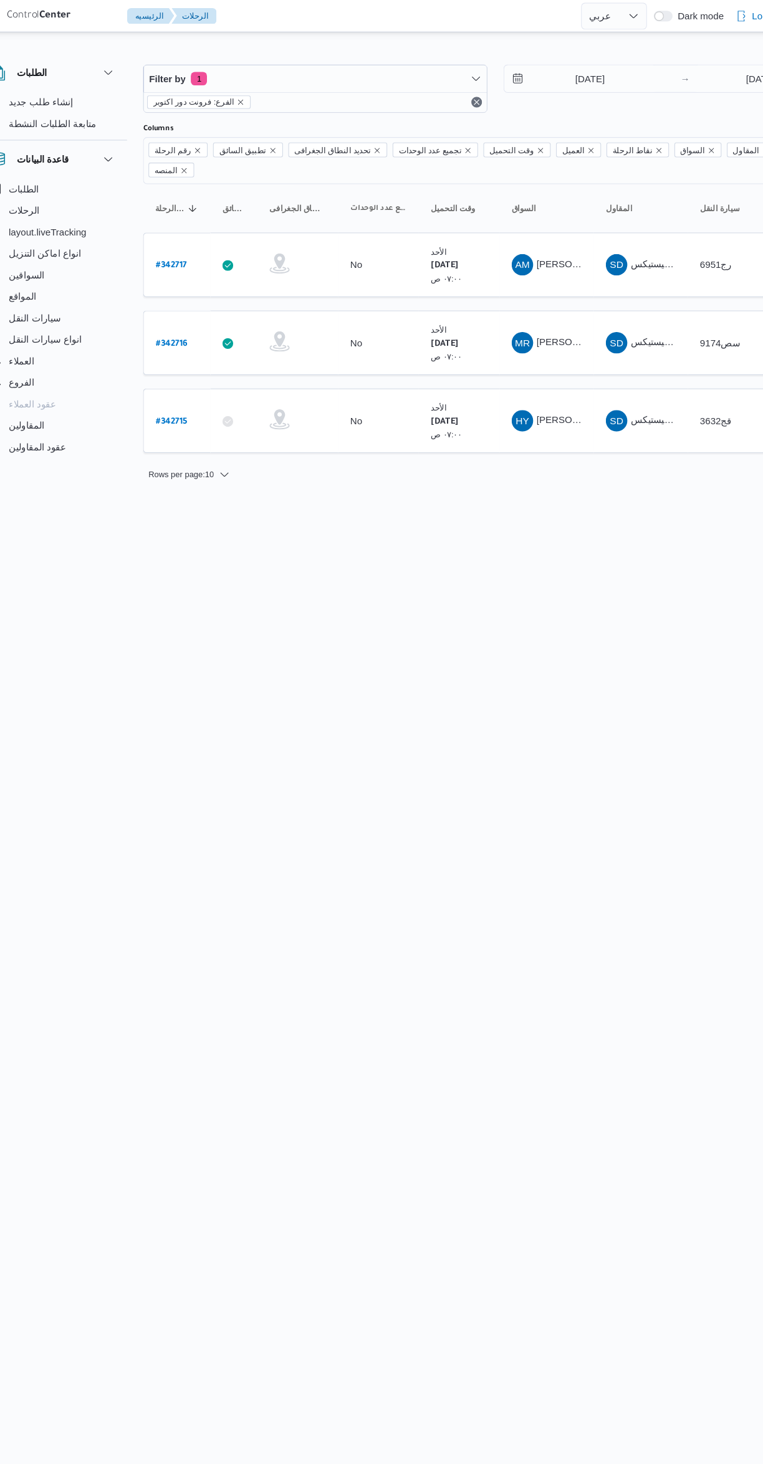
click at [192, 387] on b "# 342715" at bounding box center [188, 391] width 29 height 9
select select "ar"
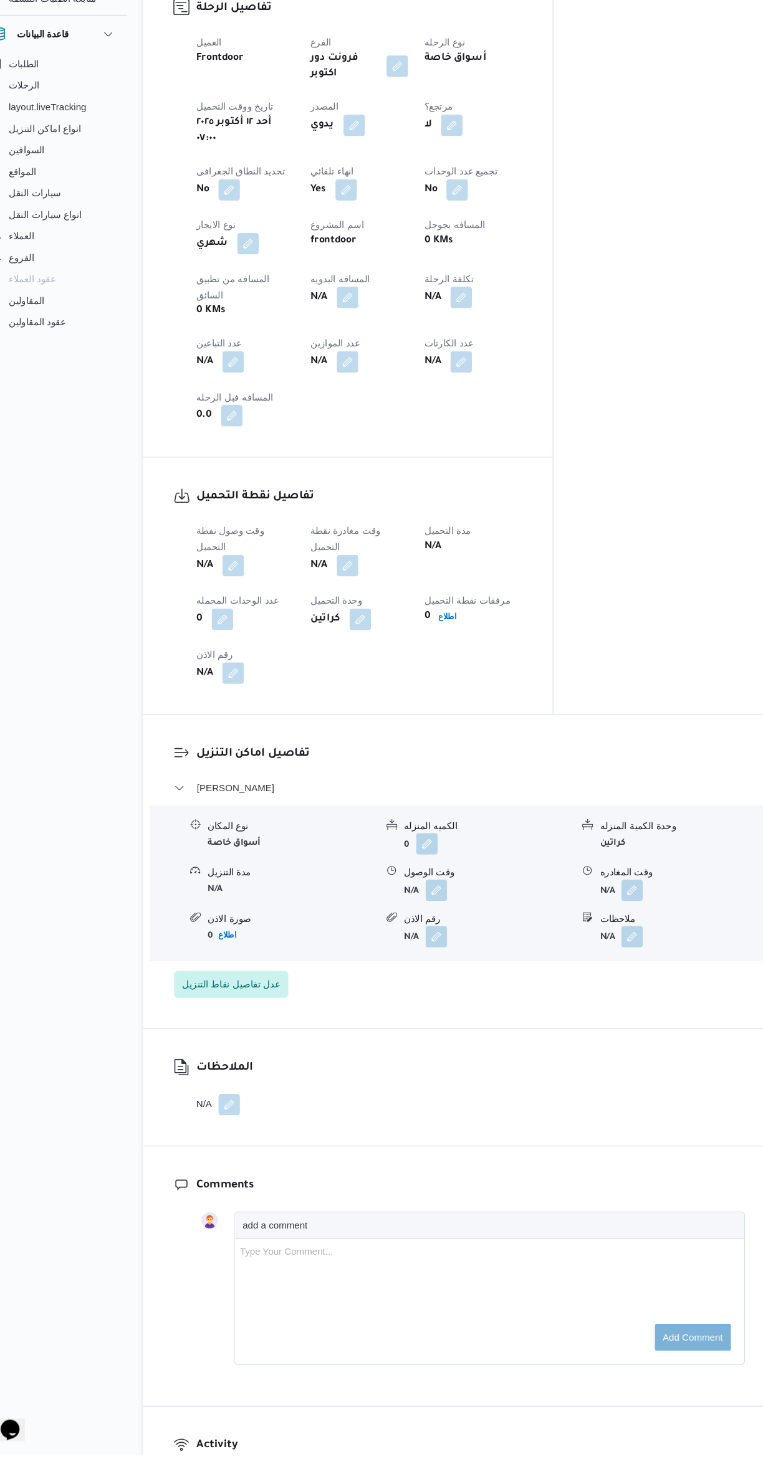
scroll to position [464, 0]
click at [219, 1021] on span "عدل تفاصيل نقاط التنزيل" at bounding box center [243, 1028] width 91 height 15
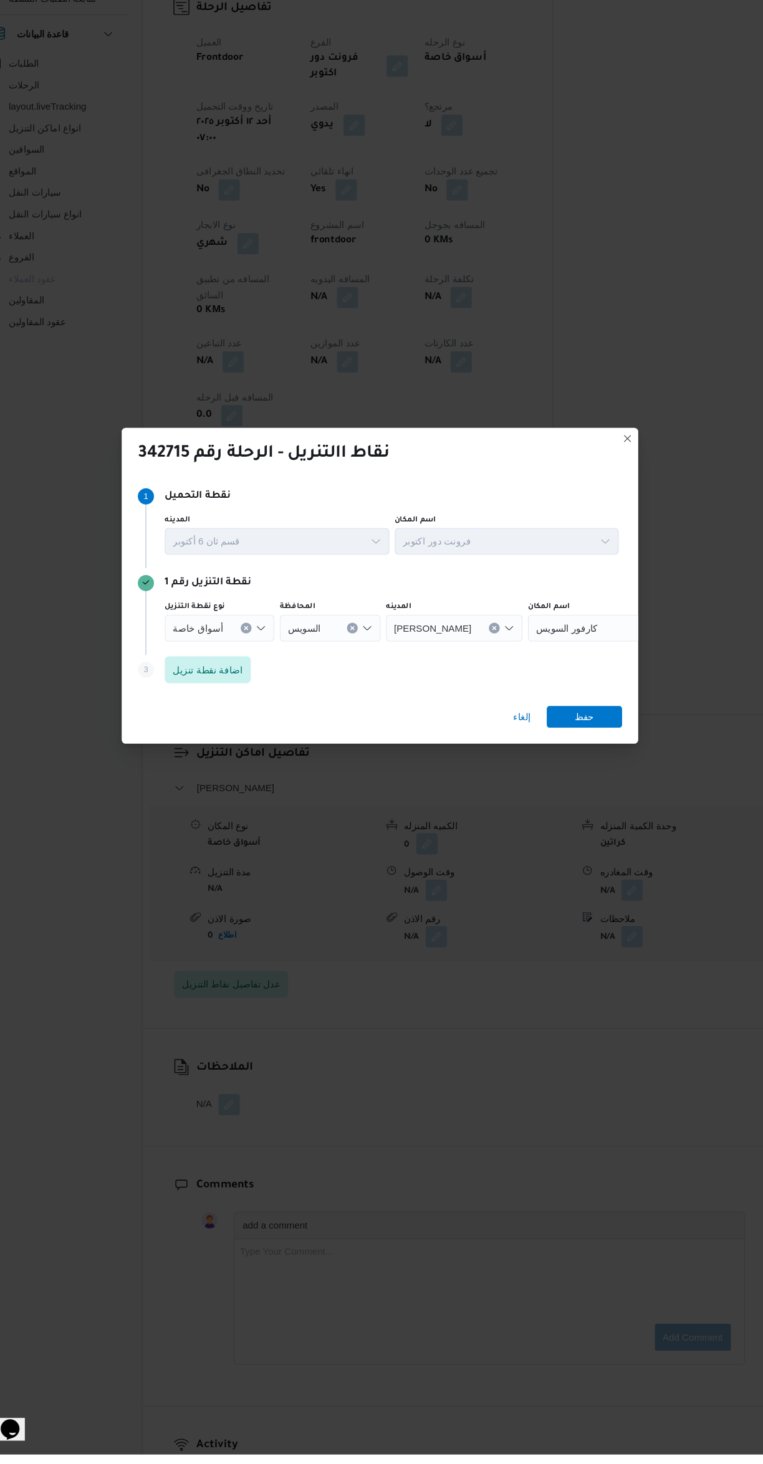
click at [204, 705] on span "أسواق خاصة" at bounding box center [212, 698] width 47 height 14
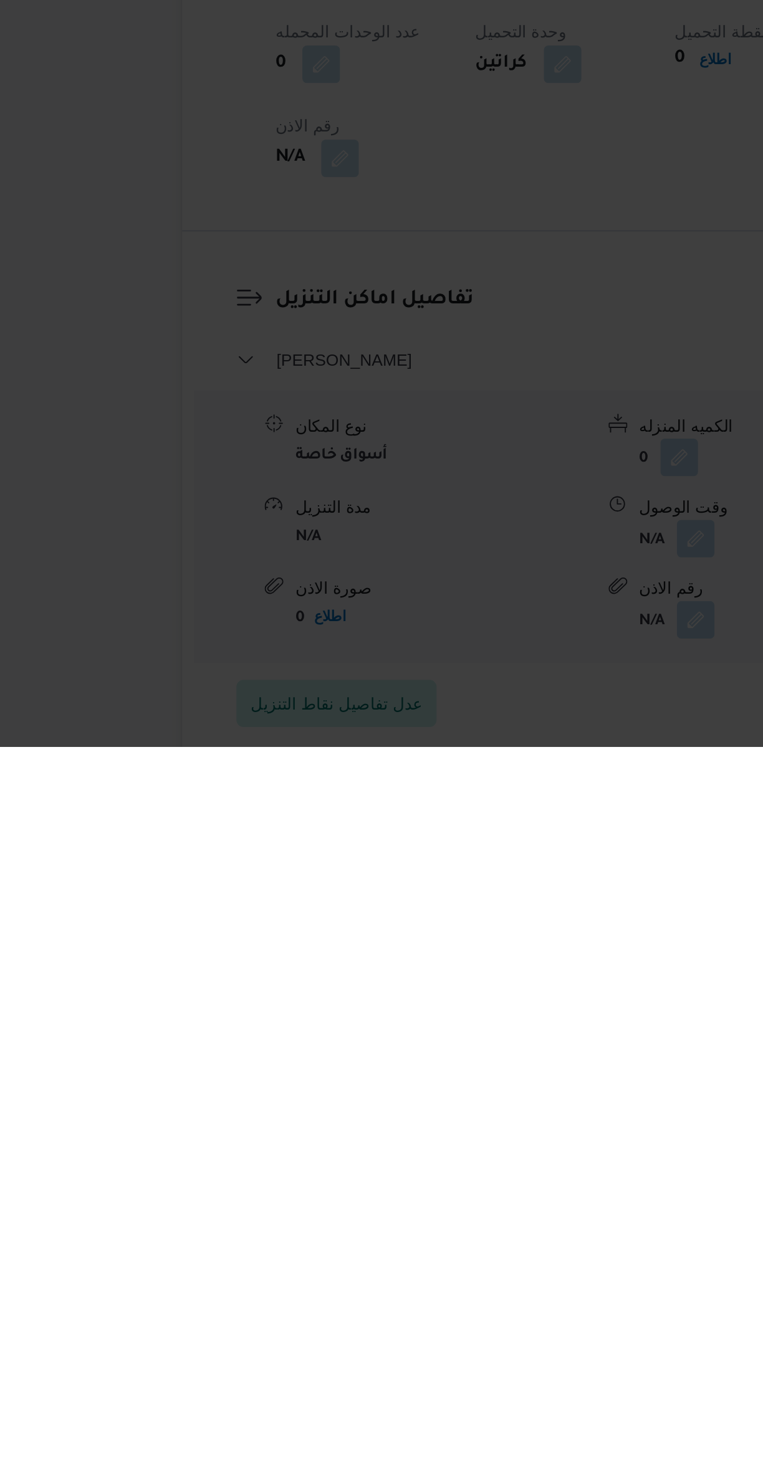
scroll to position [52, 0]
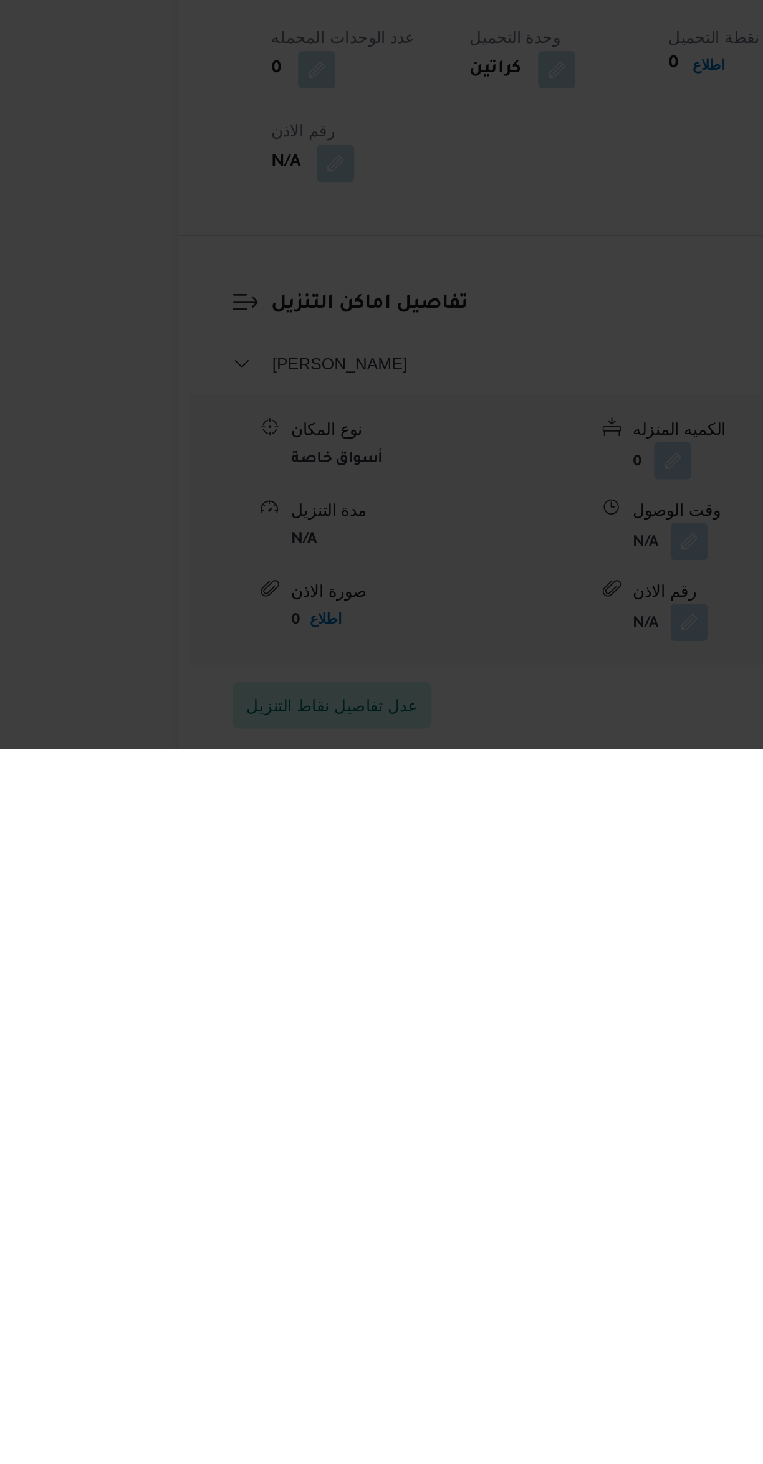
click at [224, 1357] on div "نقاط االتنريل - الرحلة رقم 342715 Step 1 1 نقطة التحميل المدينه قسم ثان 6 أكتوب…" at bounding box center [381, 732] width 763 height 1464
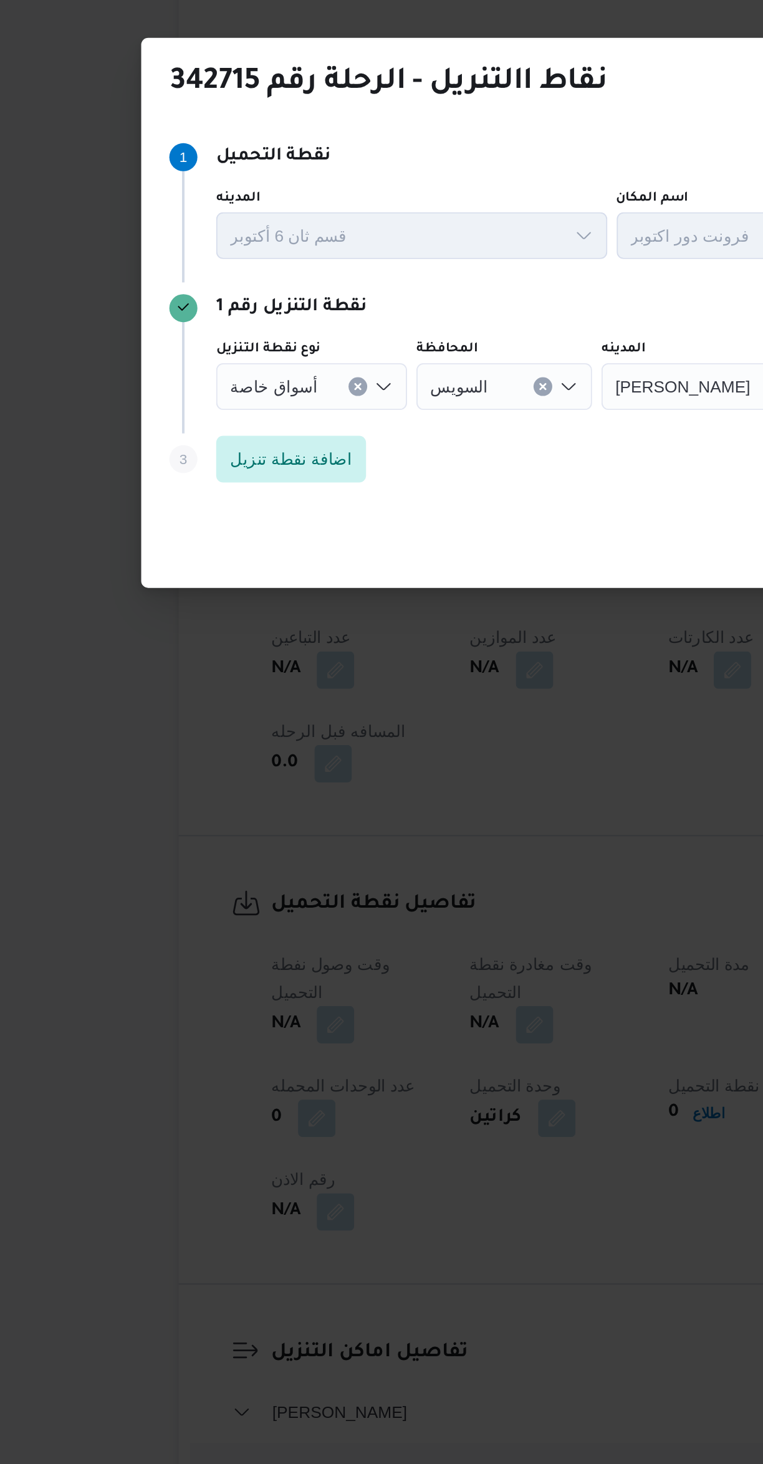
scroll to position [67, 0]
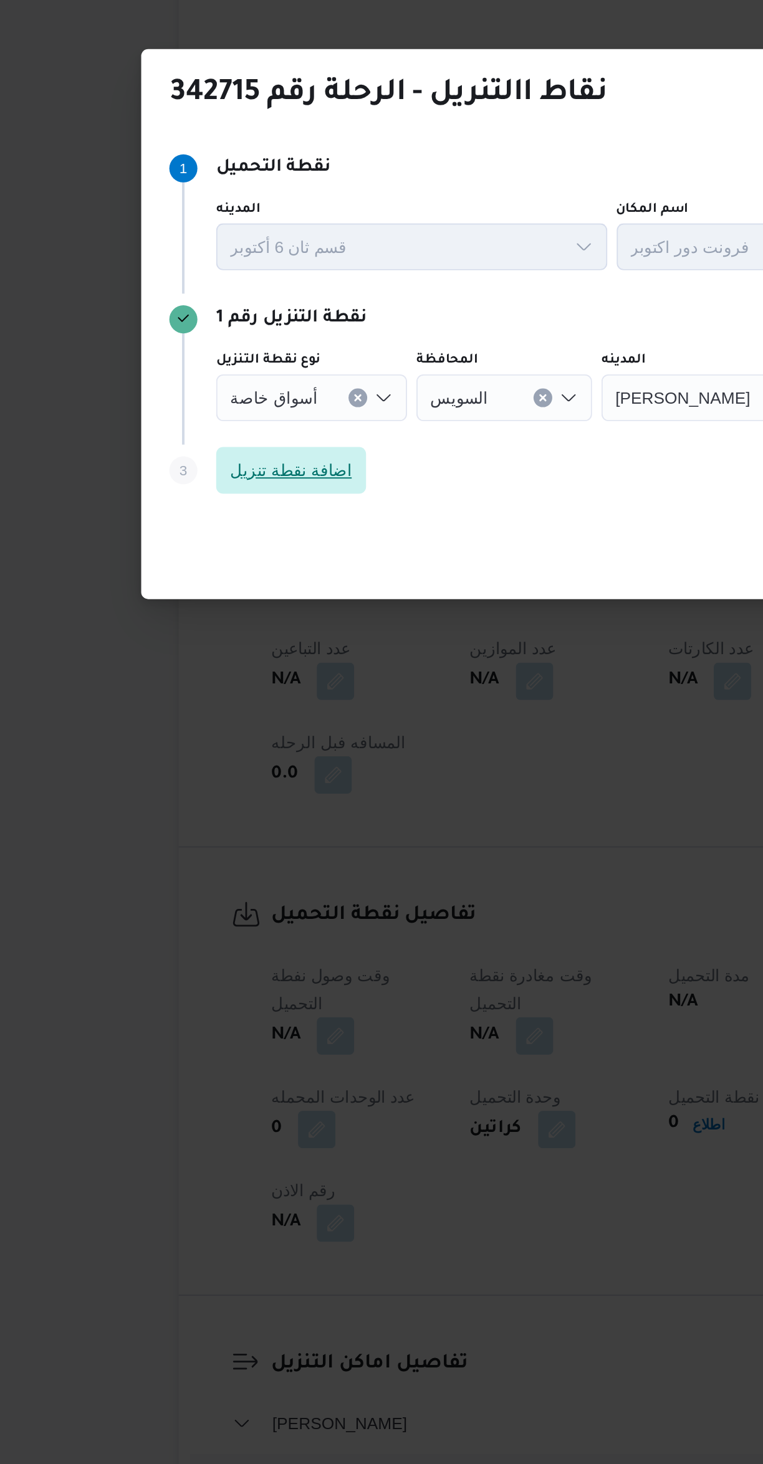
click at [211, 733] on span "اضافة نقطة تنزيل" at bounding box center [221, 737] width 65 height 15
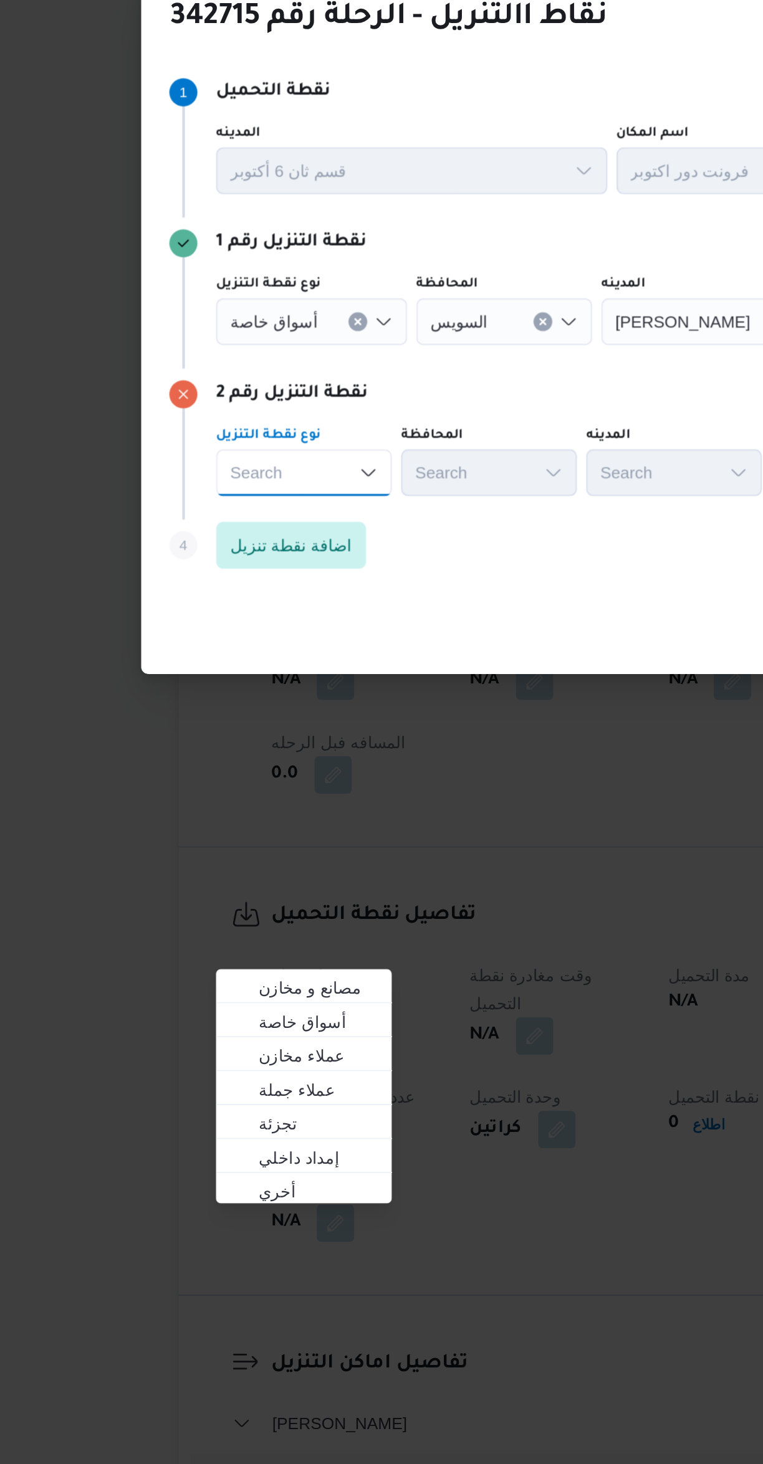
scroll to position [0, 0]
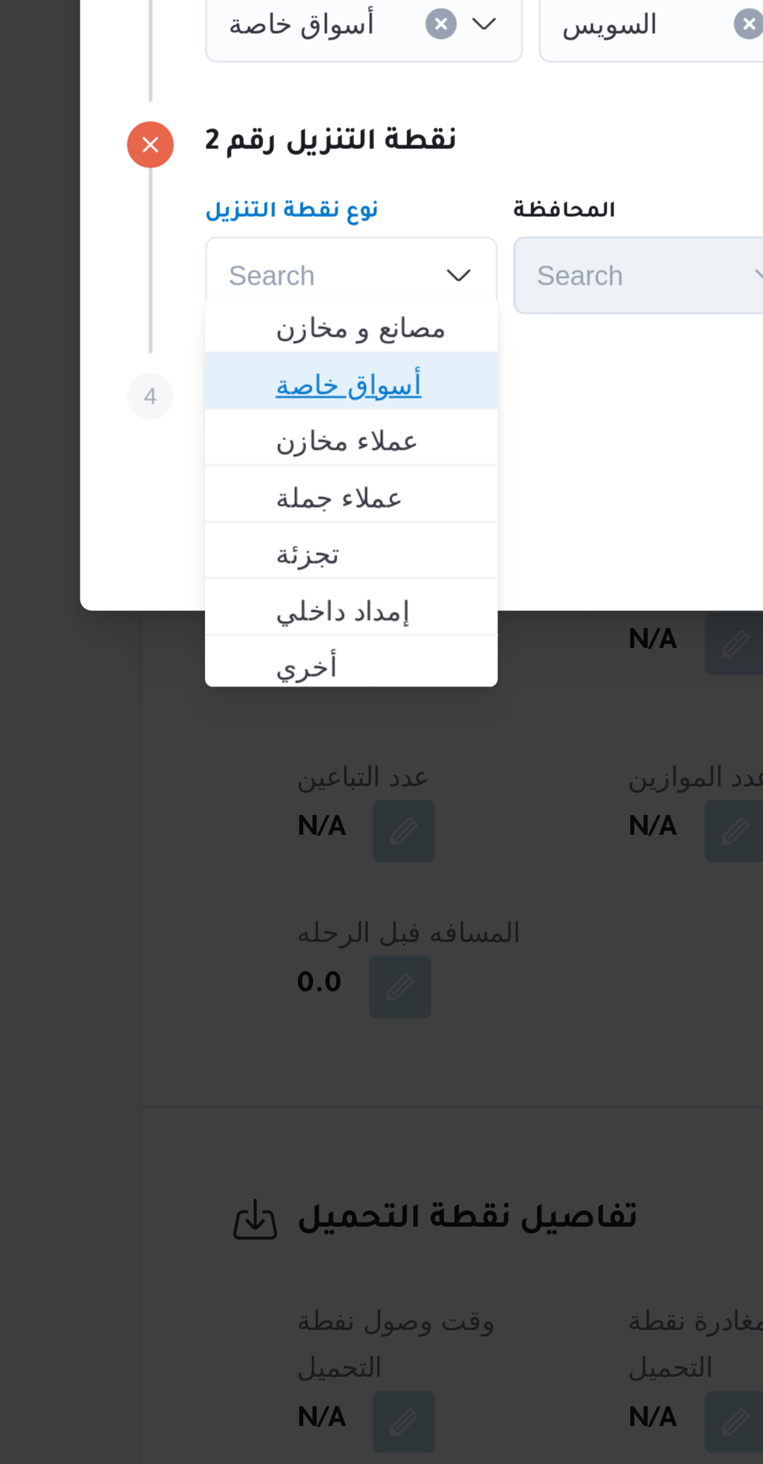
click at [204, 773] on span "أسواق خاصة" at bounding box center [236, 773] width 64 height 15
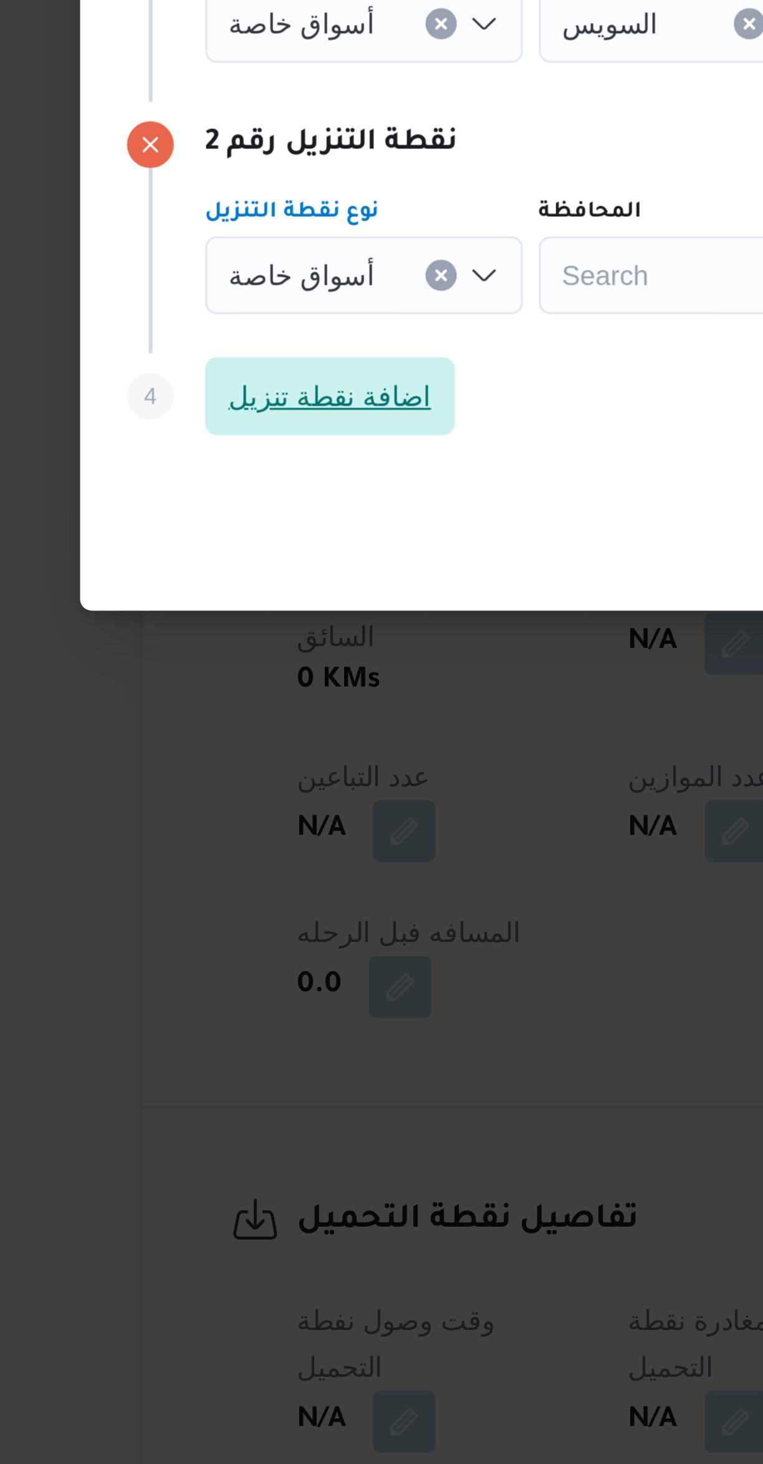
click at [199, 778] on span "اضافة نقطة تنزيل" at bounding box center [221, 777] width 65 height 15
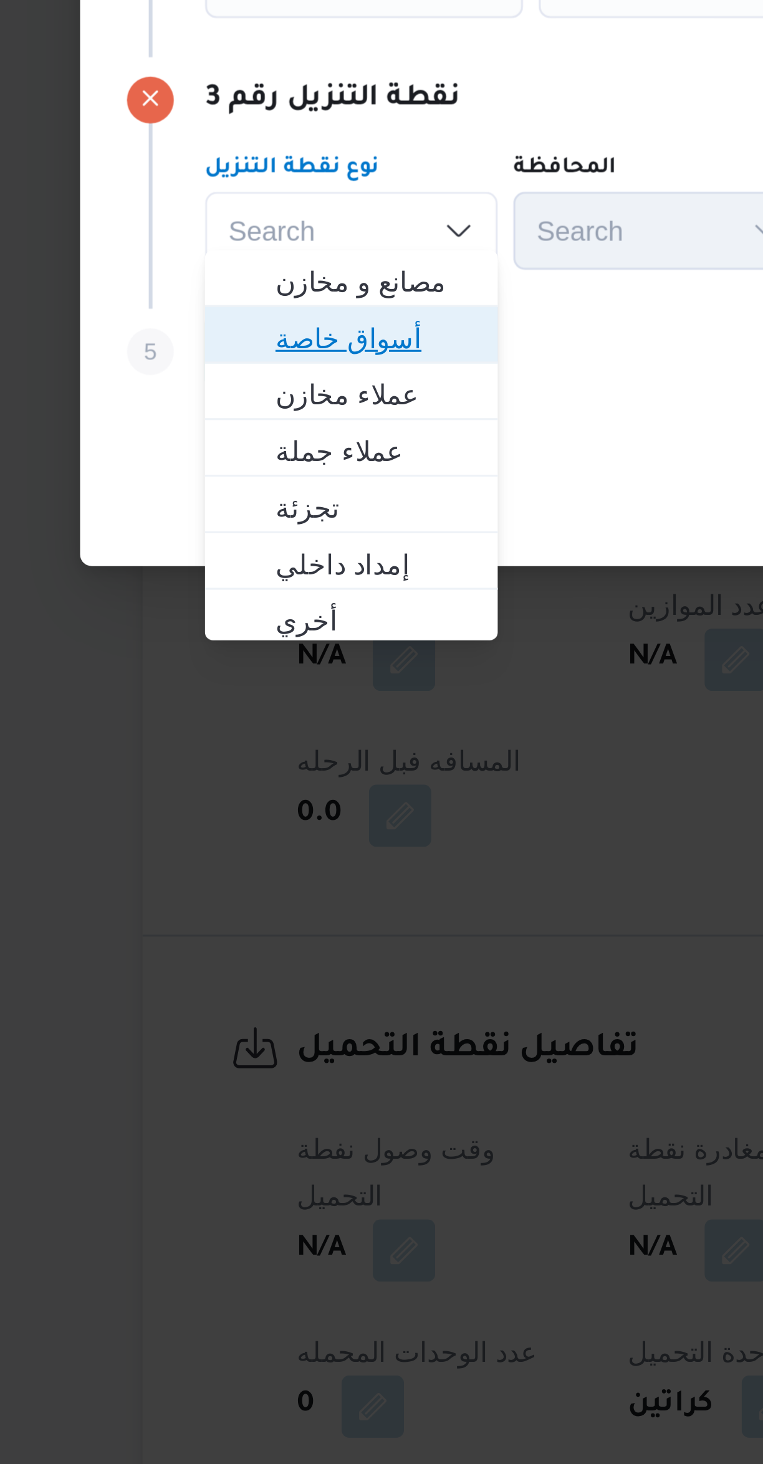
click at [201, 813] on span "أسواق خاصة" at bounding box center [229, 813] width 84 height 20
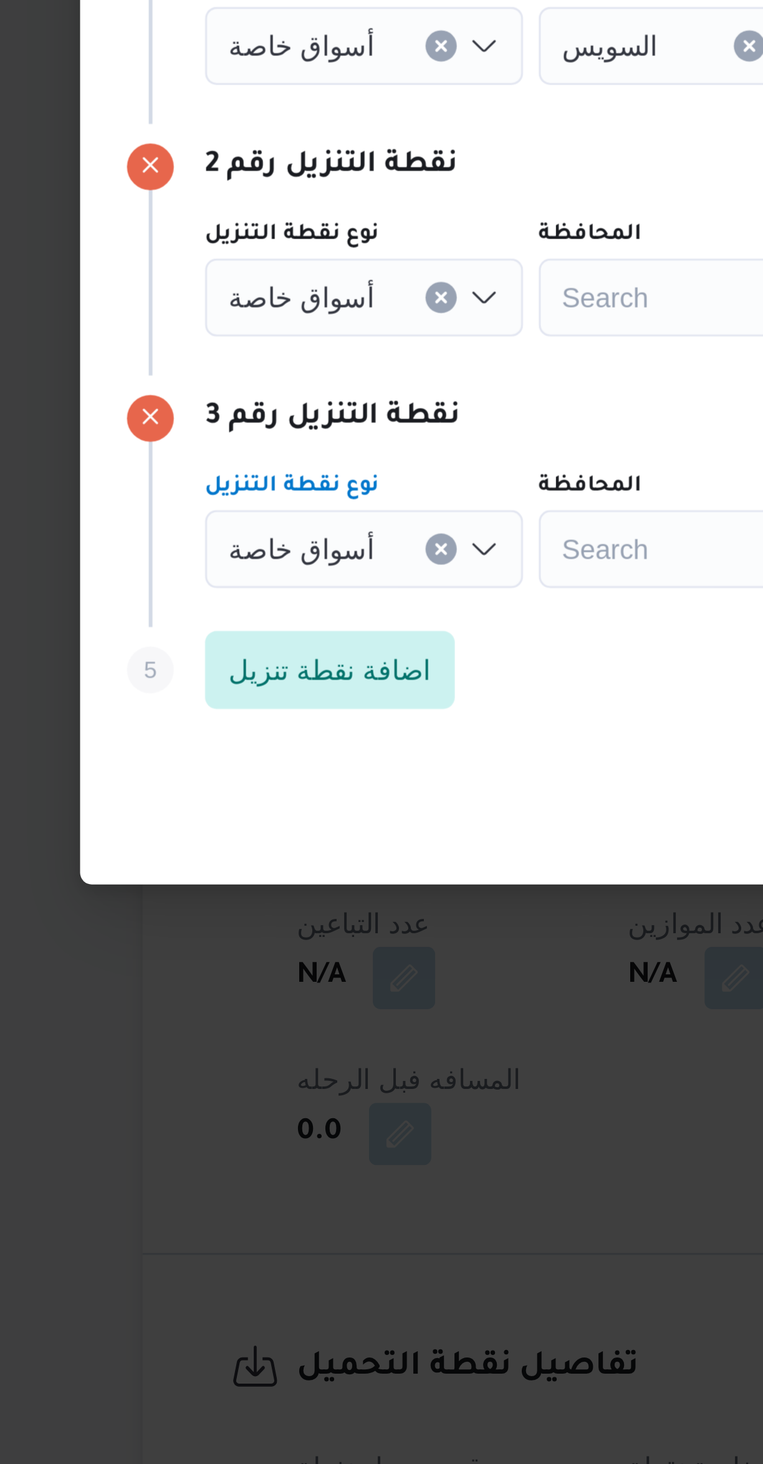
click at [196, 621] on div "أسواق خاصة" at bounding box center [233, 618] width 102 height 25
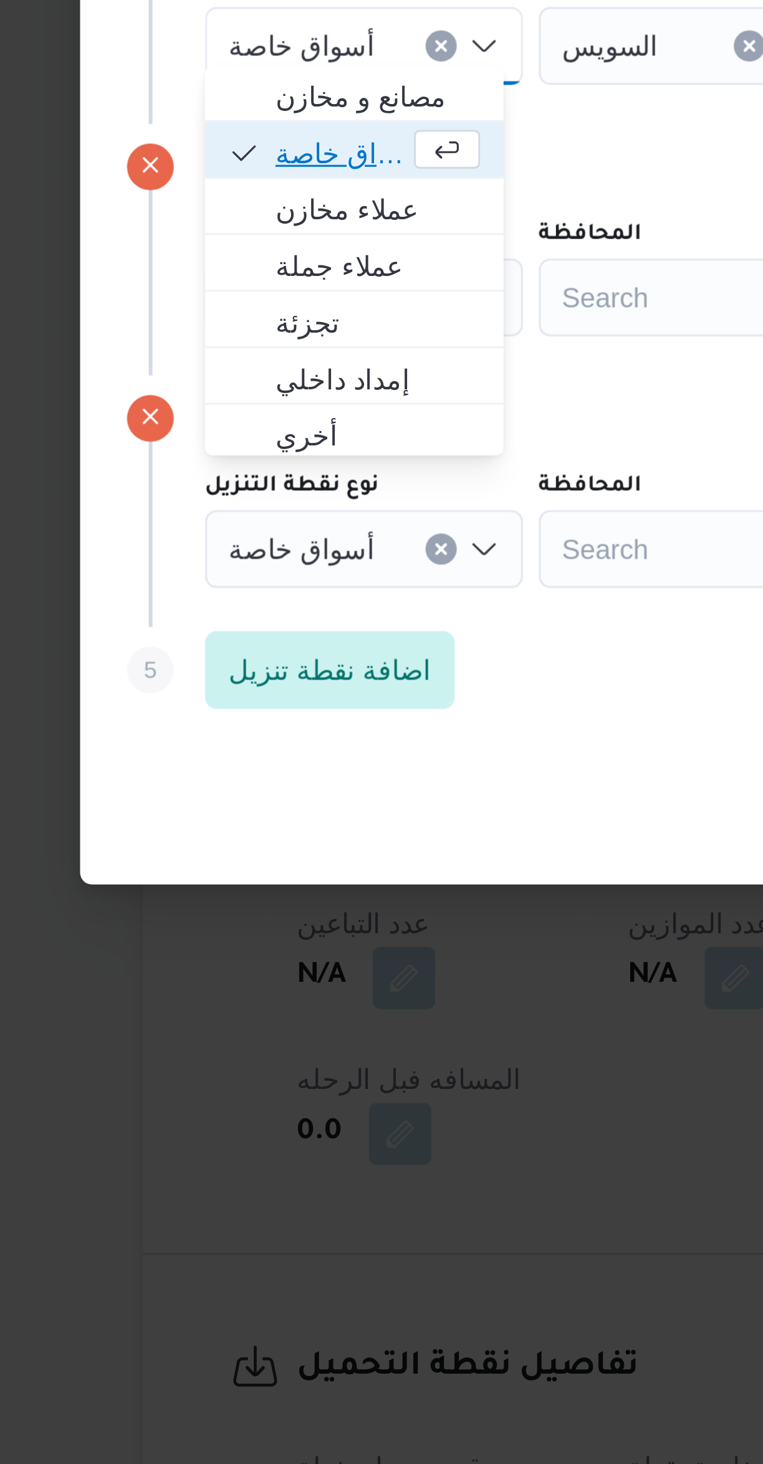
click at [201, 651] on span "أسواق خاصة" at bounding box center [229, 652] width 85 height 20
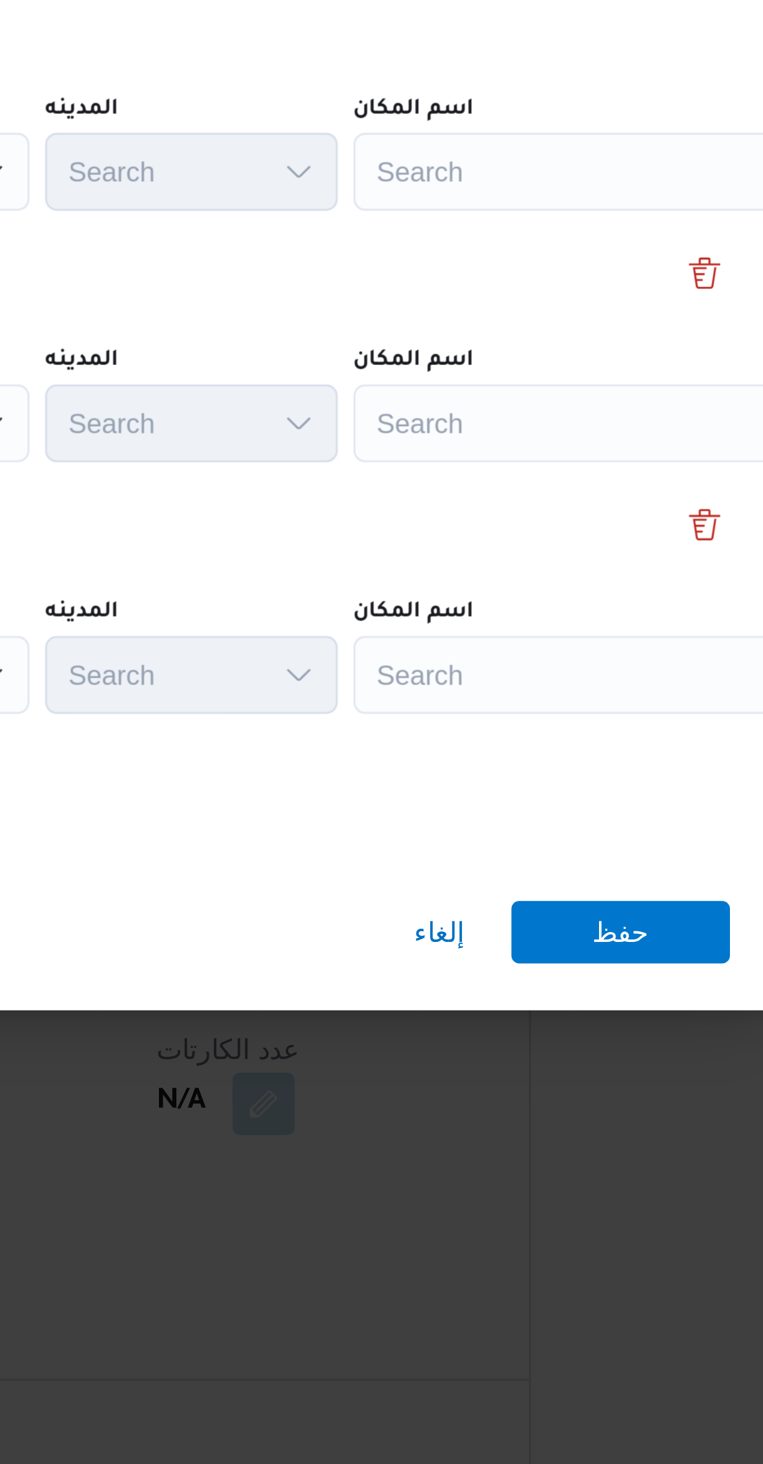
click at [500, 621] on div "Search" at bounding box center [563, 618] width 156 height 25
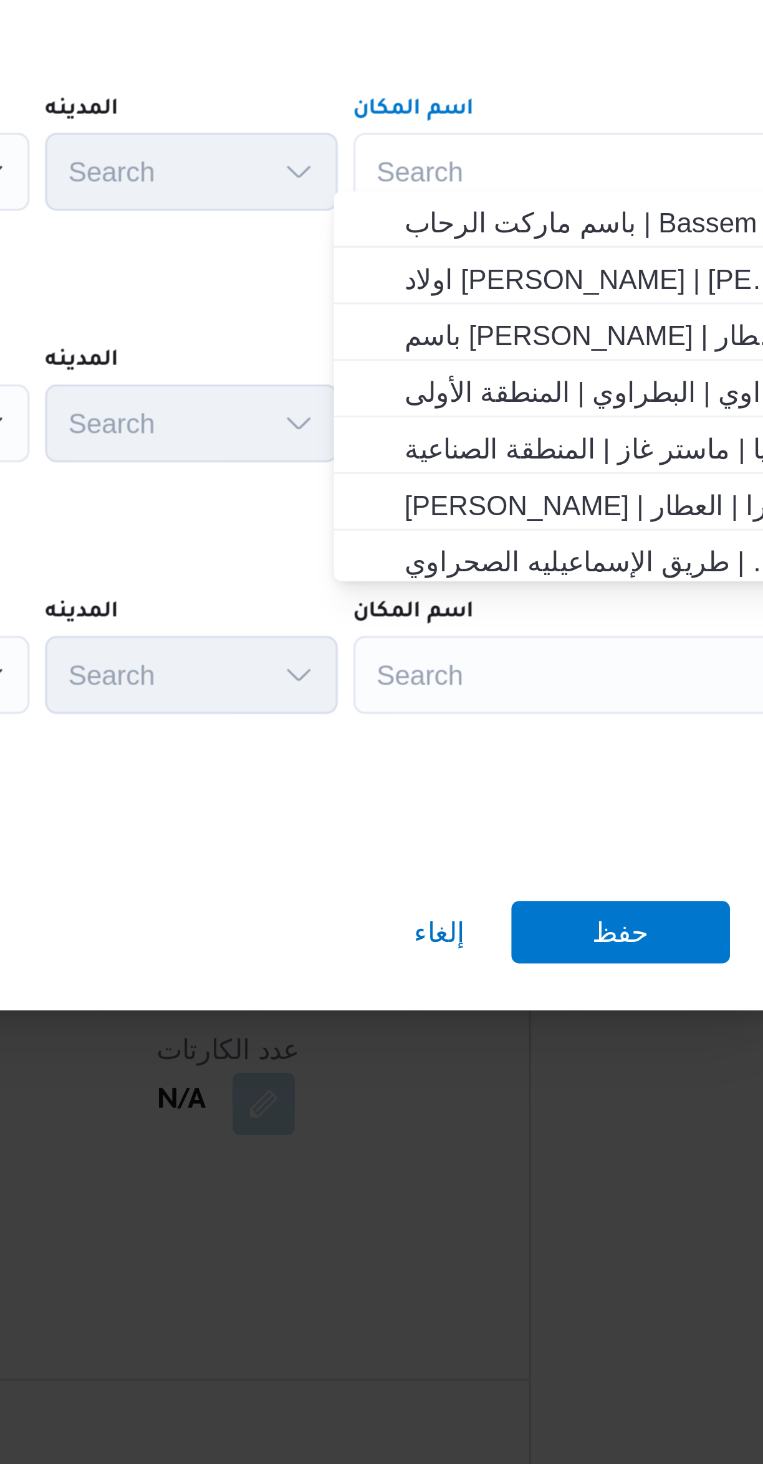
click at [501, 618] on div "Search Combo box. Selected. Combo box input. Search. Type some text or, to disp…" at bounding box center [563, 618] width 156 height 25
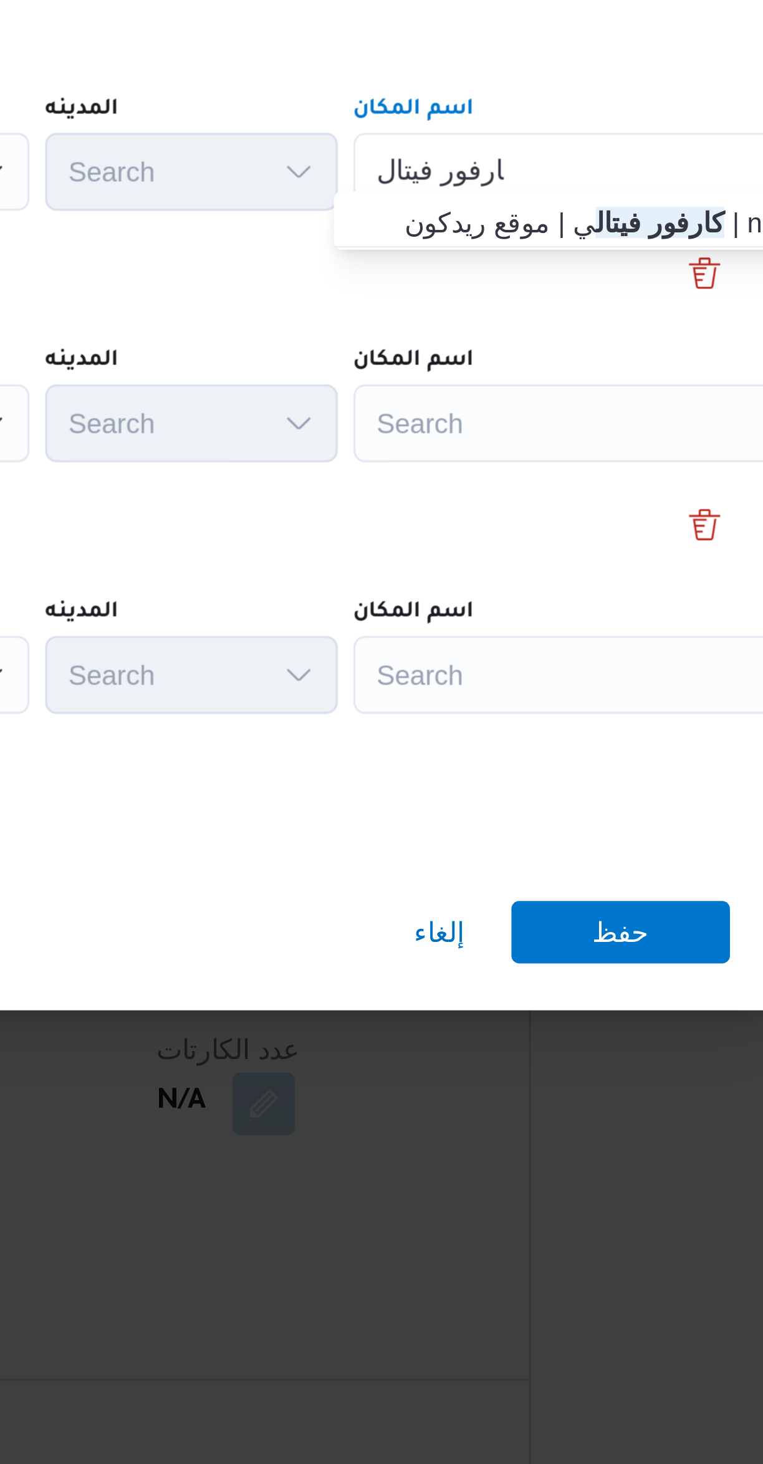
type input "كارفور فيتال"
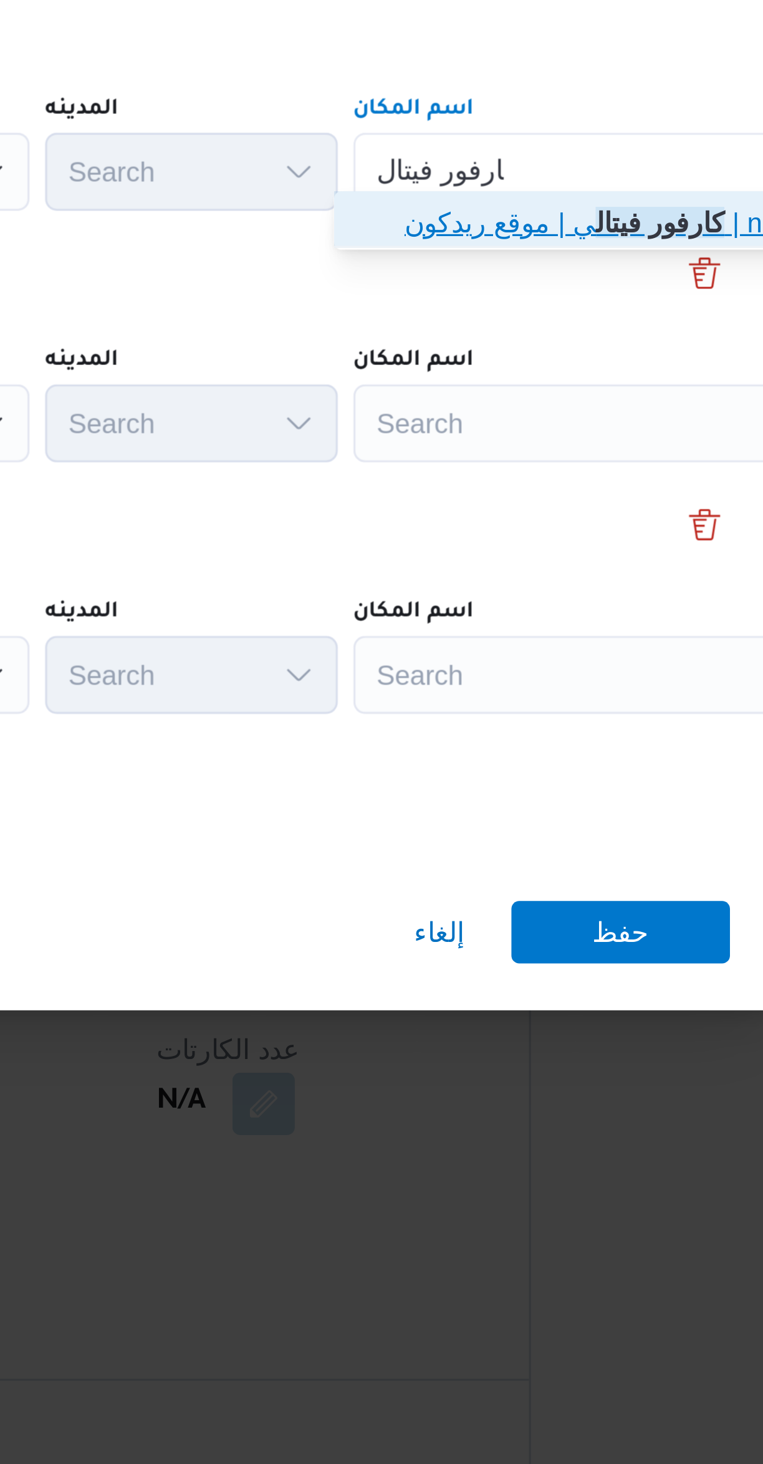
click at [493, 639] on icon "button" at bounding box center [492, 634] width 10 height 10
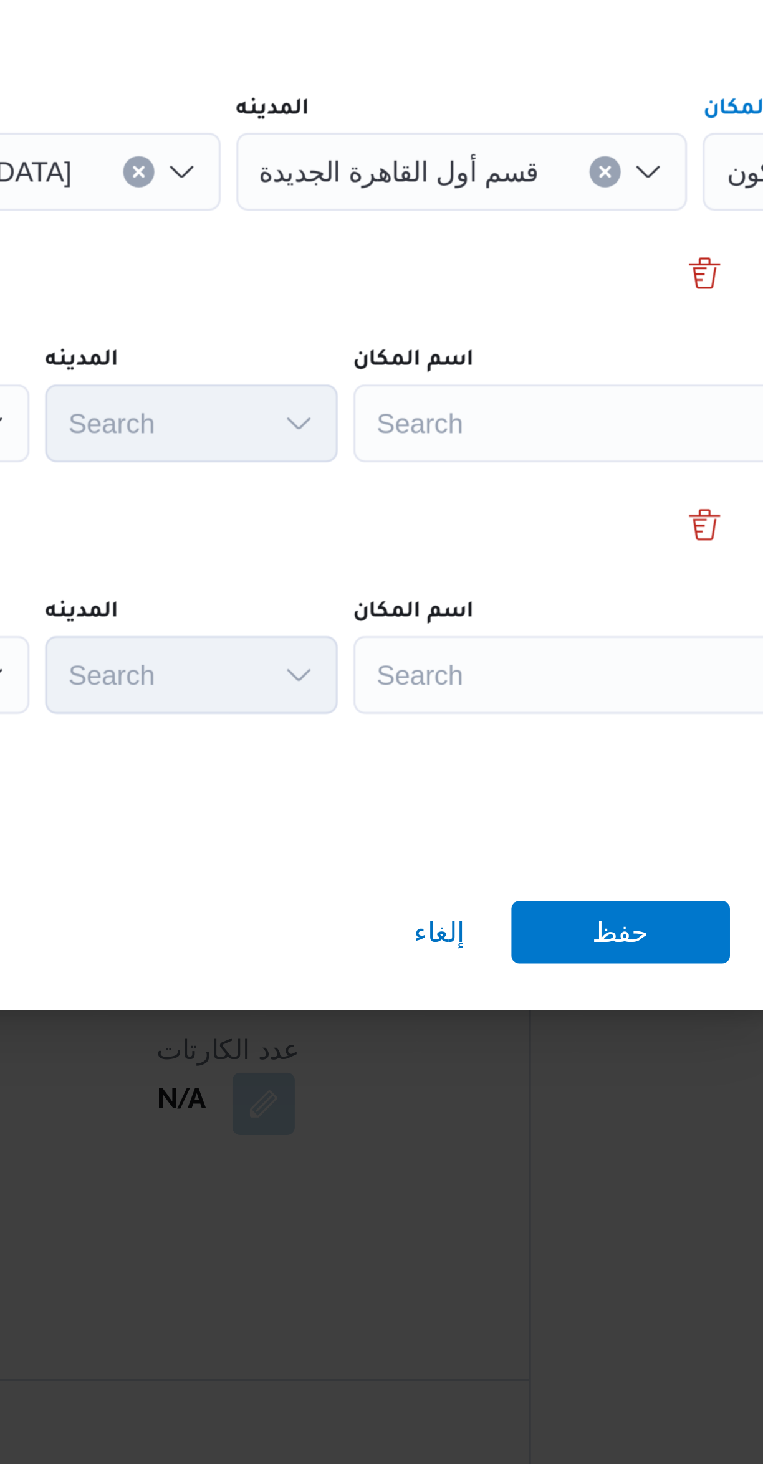
scroll to position [0, 52]
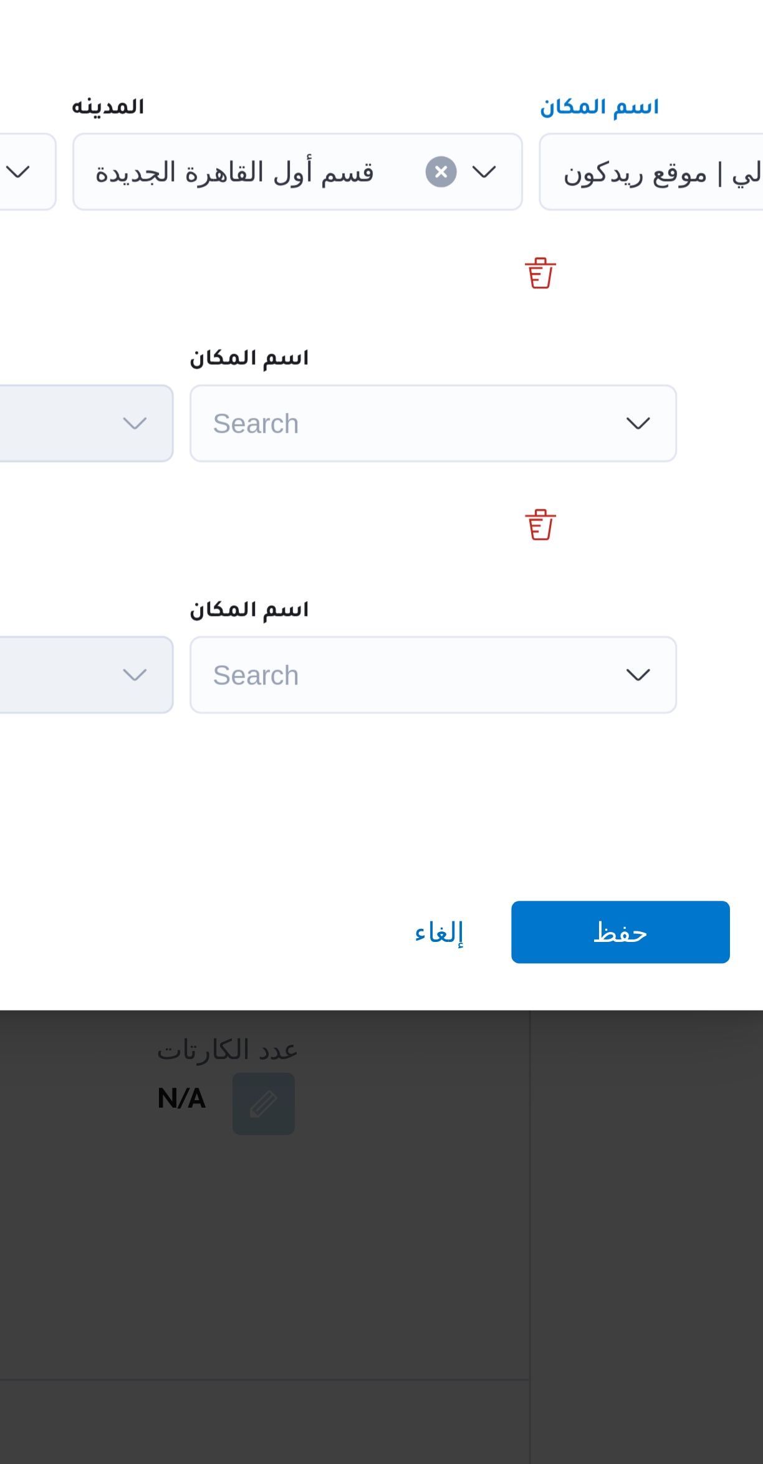
click at [505, 701] on div "Search" at bounding box center [511, 698] width 156 height 25
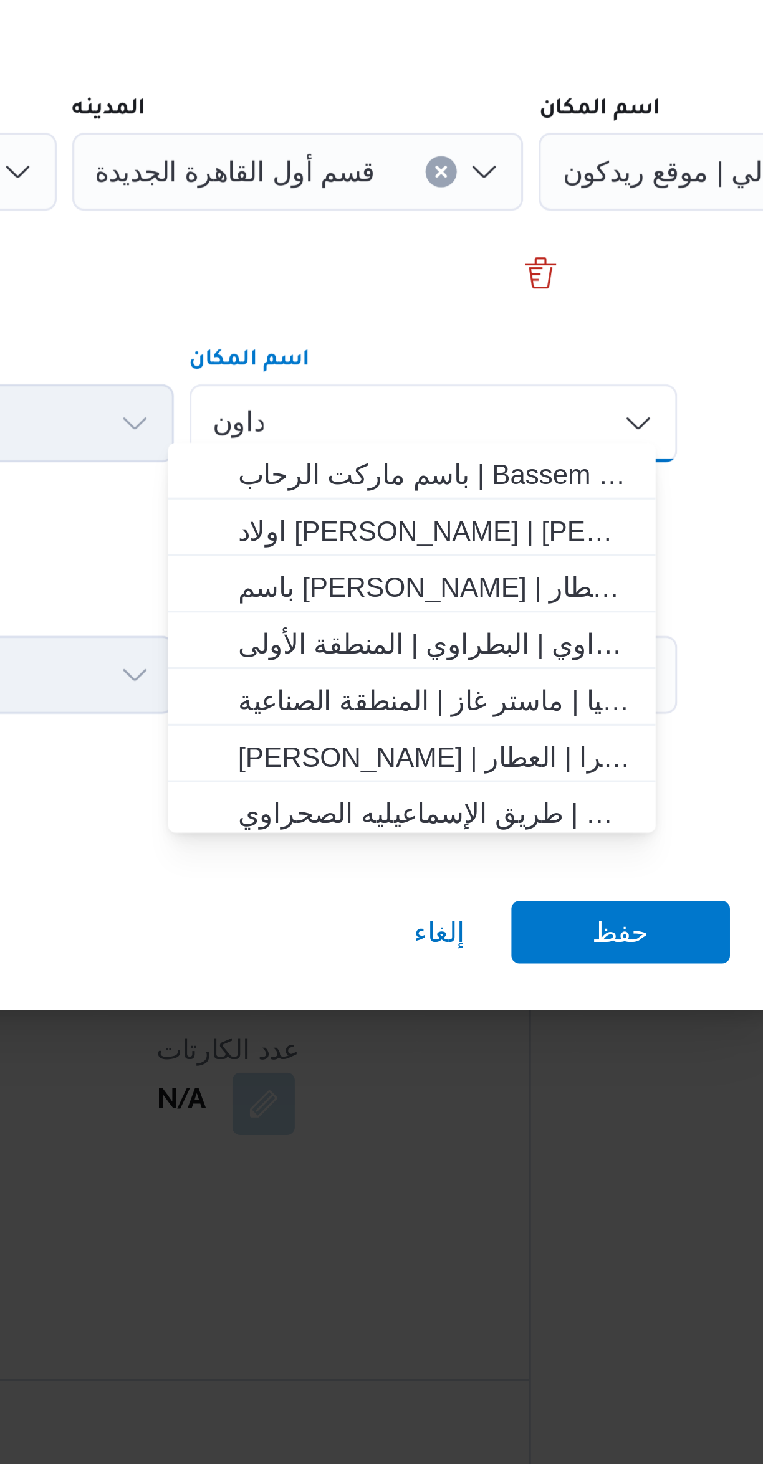
scroll to position [0, 0]
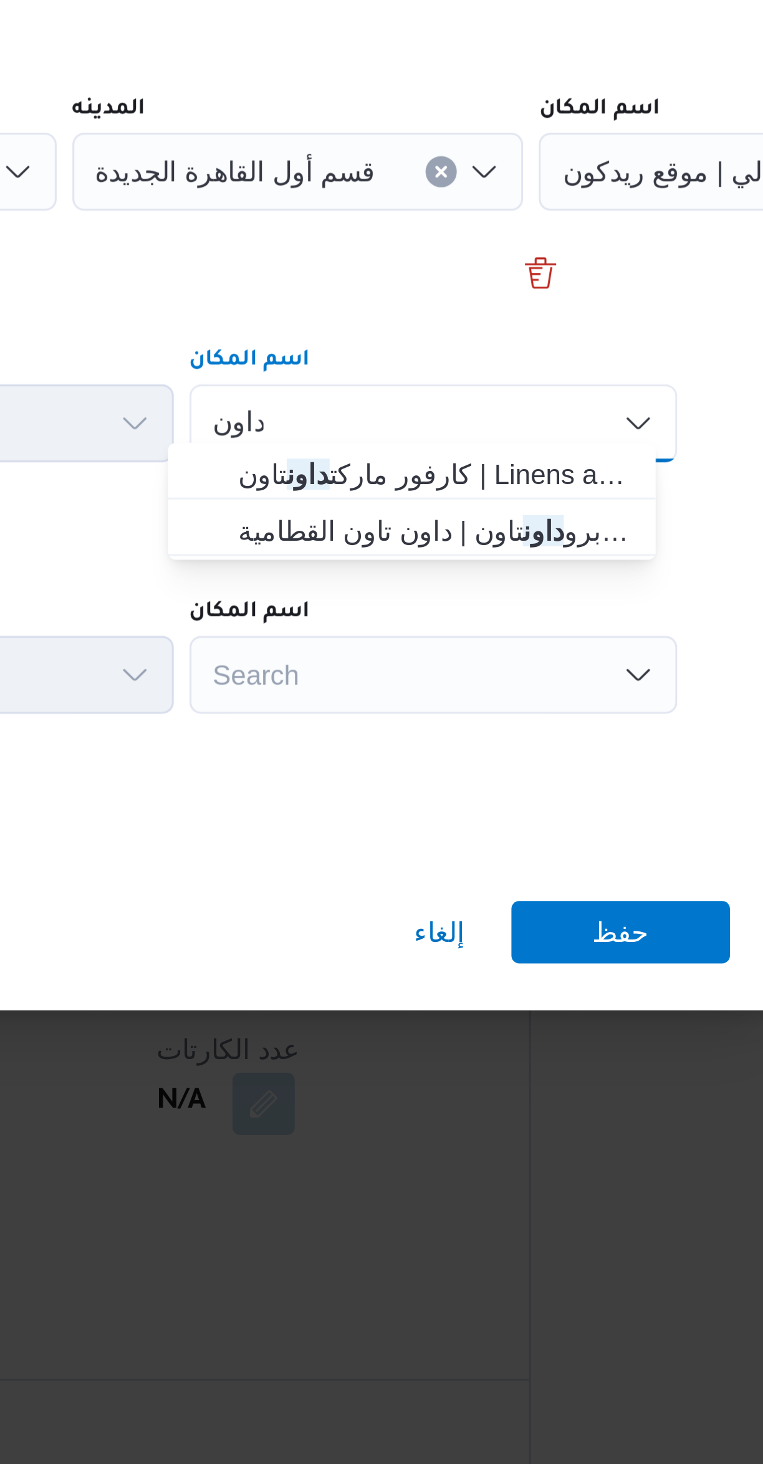
type input "داون"
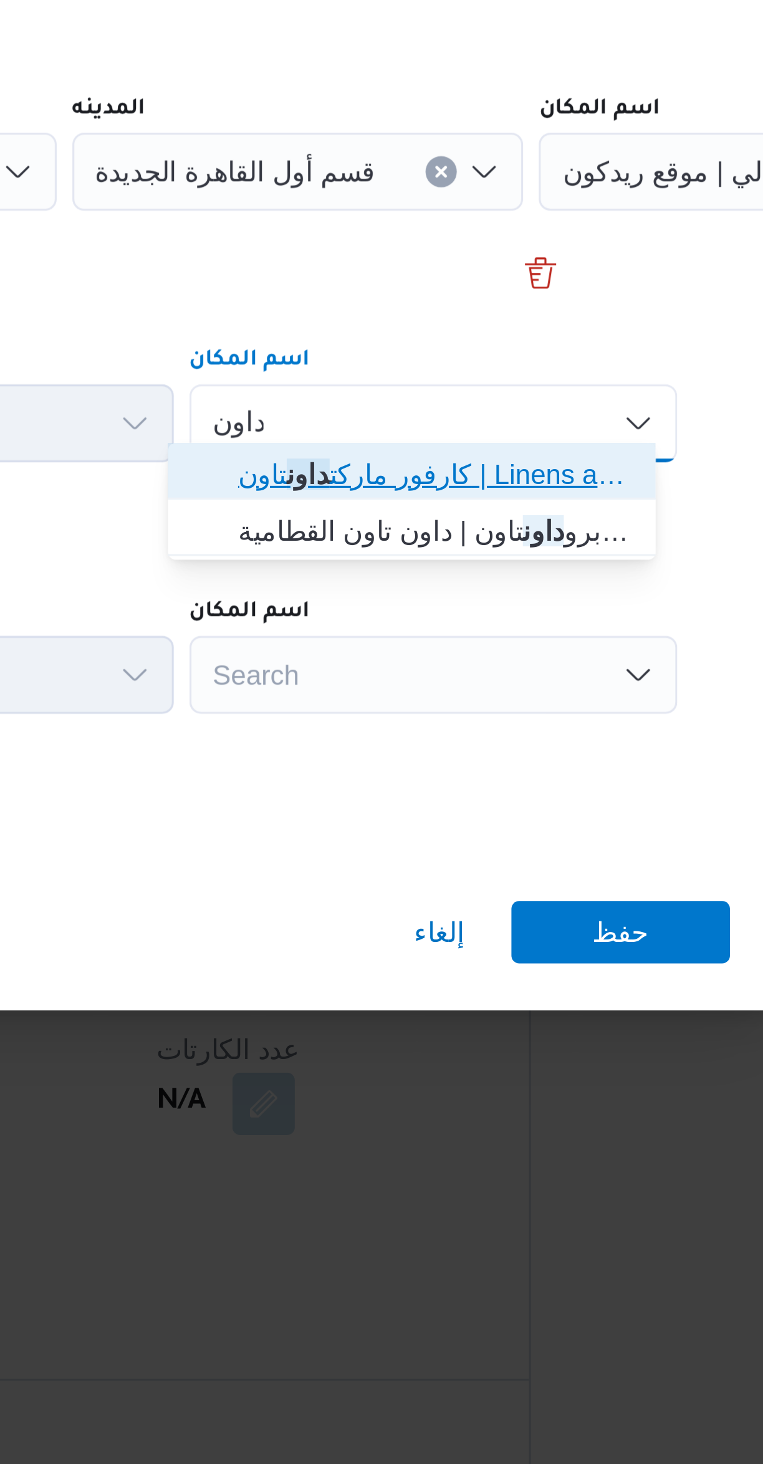
click at [442, 713] on icon "button" at bounding box center [439, 715] width 10 height 10
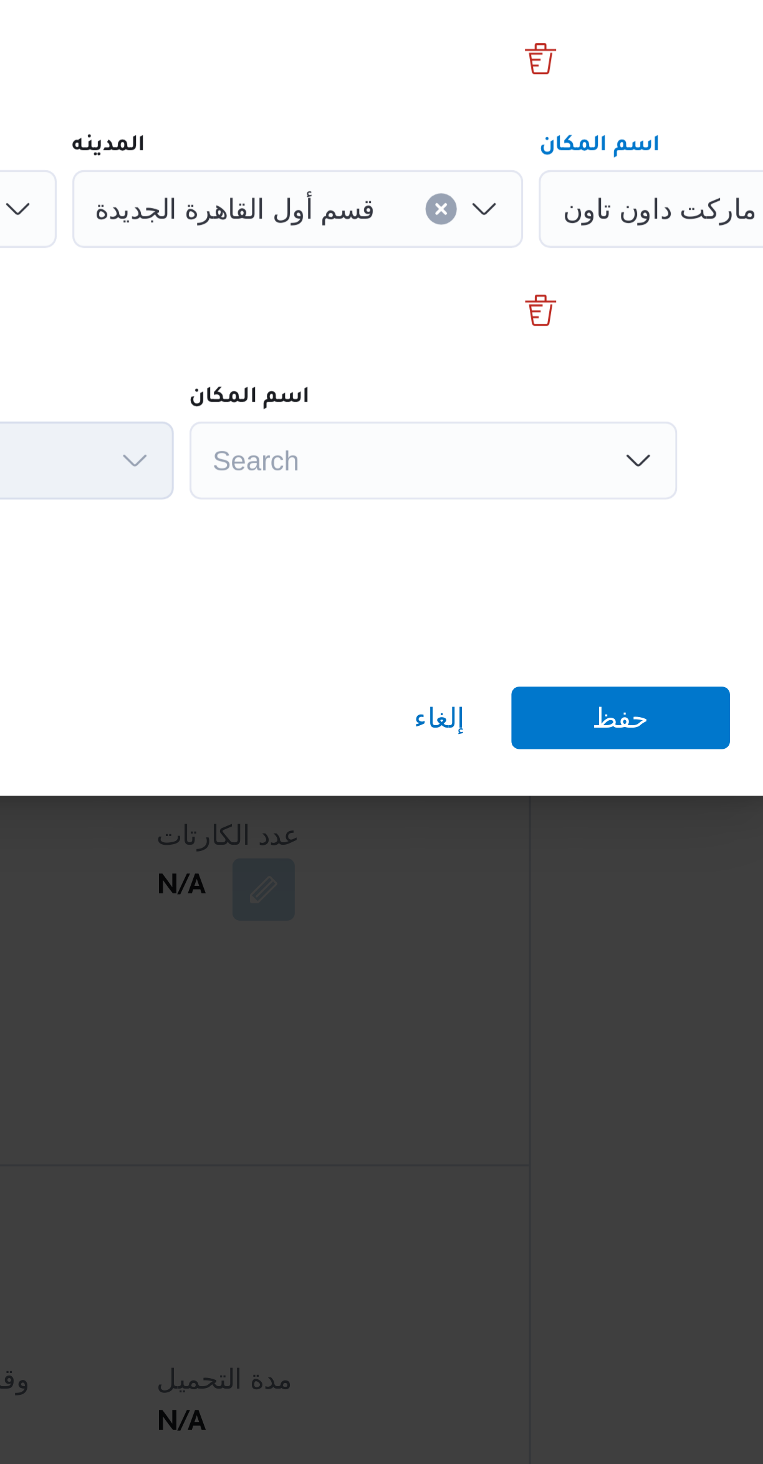
click at [458, 780] on div "Search" at bounding box center [511, 778] width 156 height 25
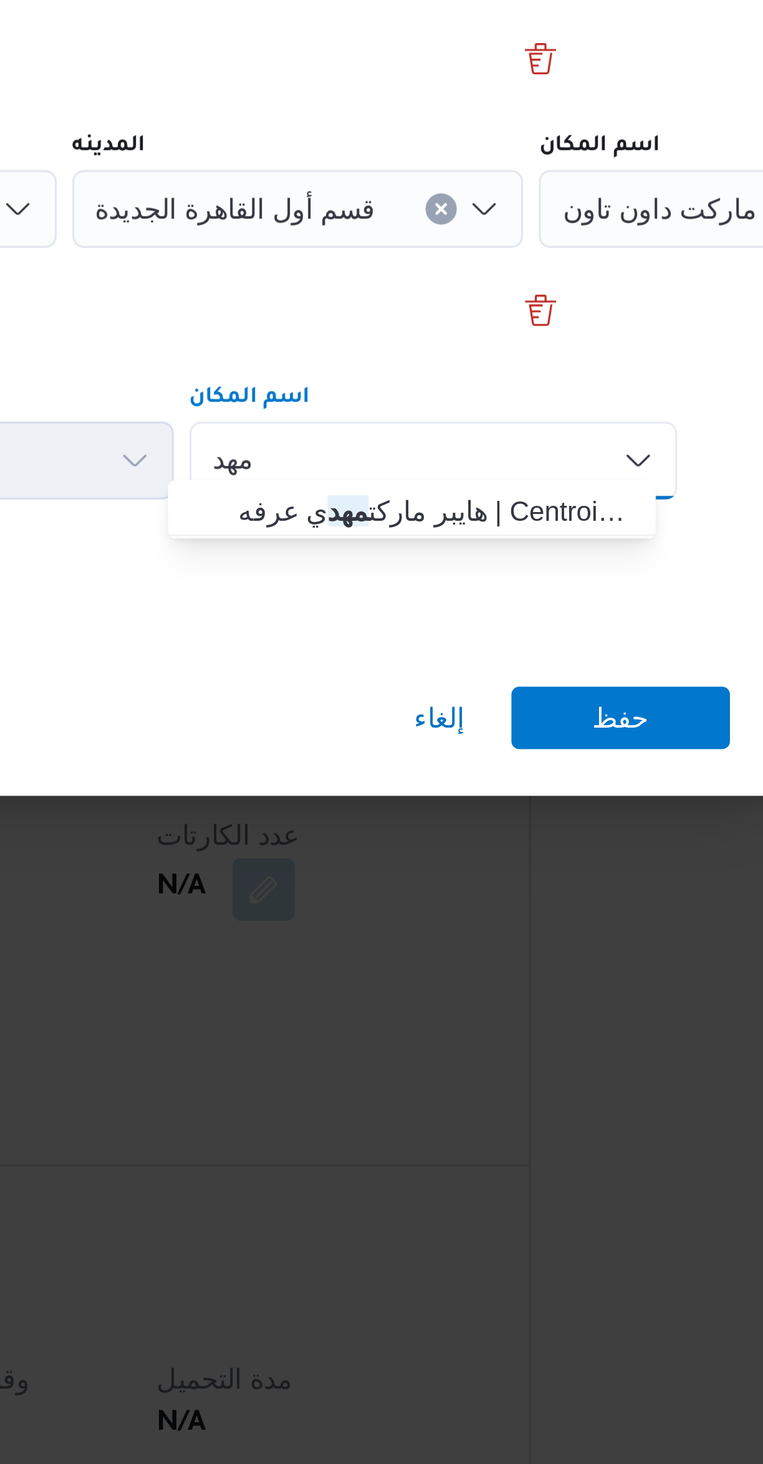
type input "مهد"
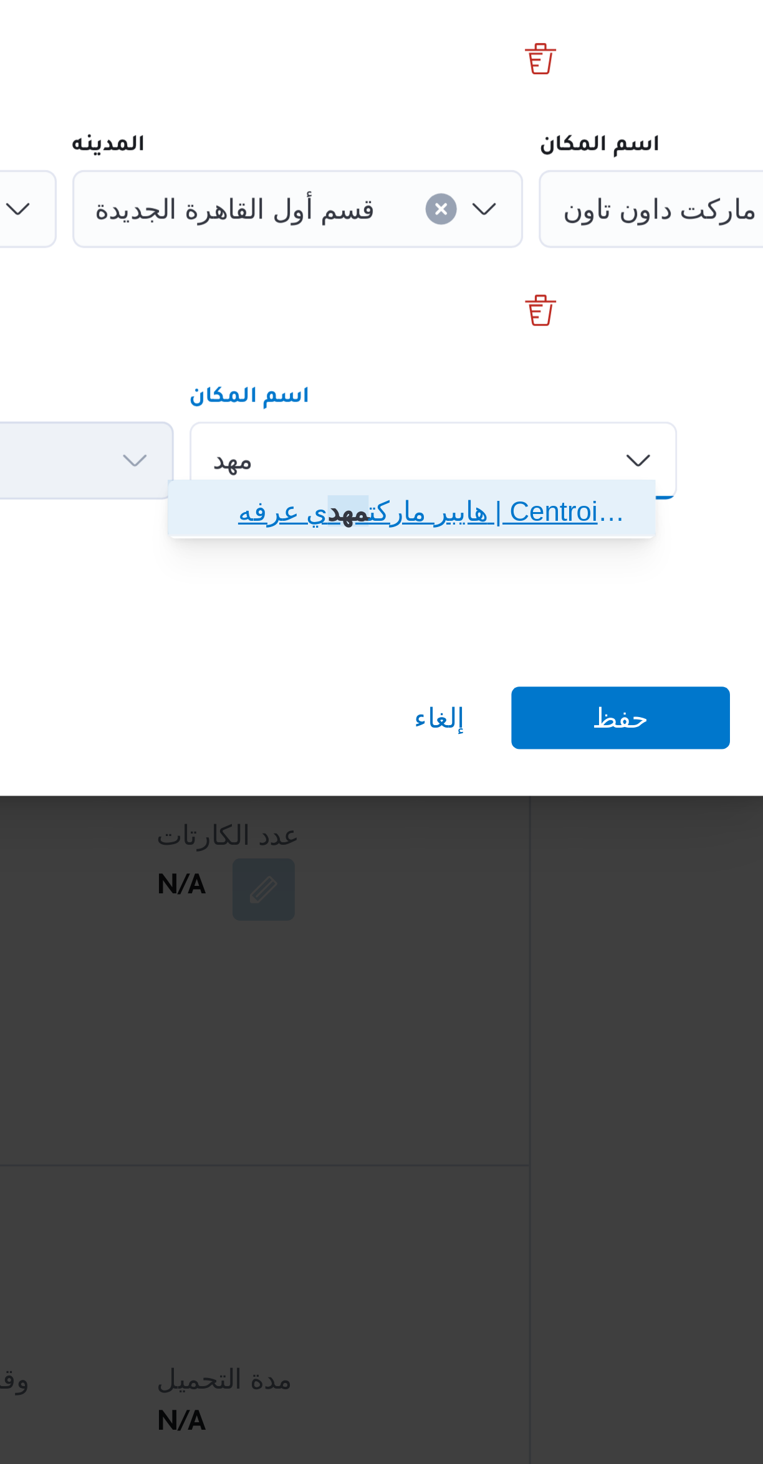
click at [442, 791] on icon "button" at bounding box center [439, 795] width 10 height 10
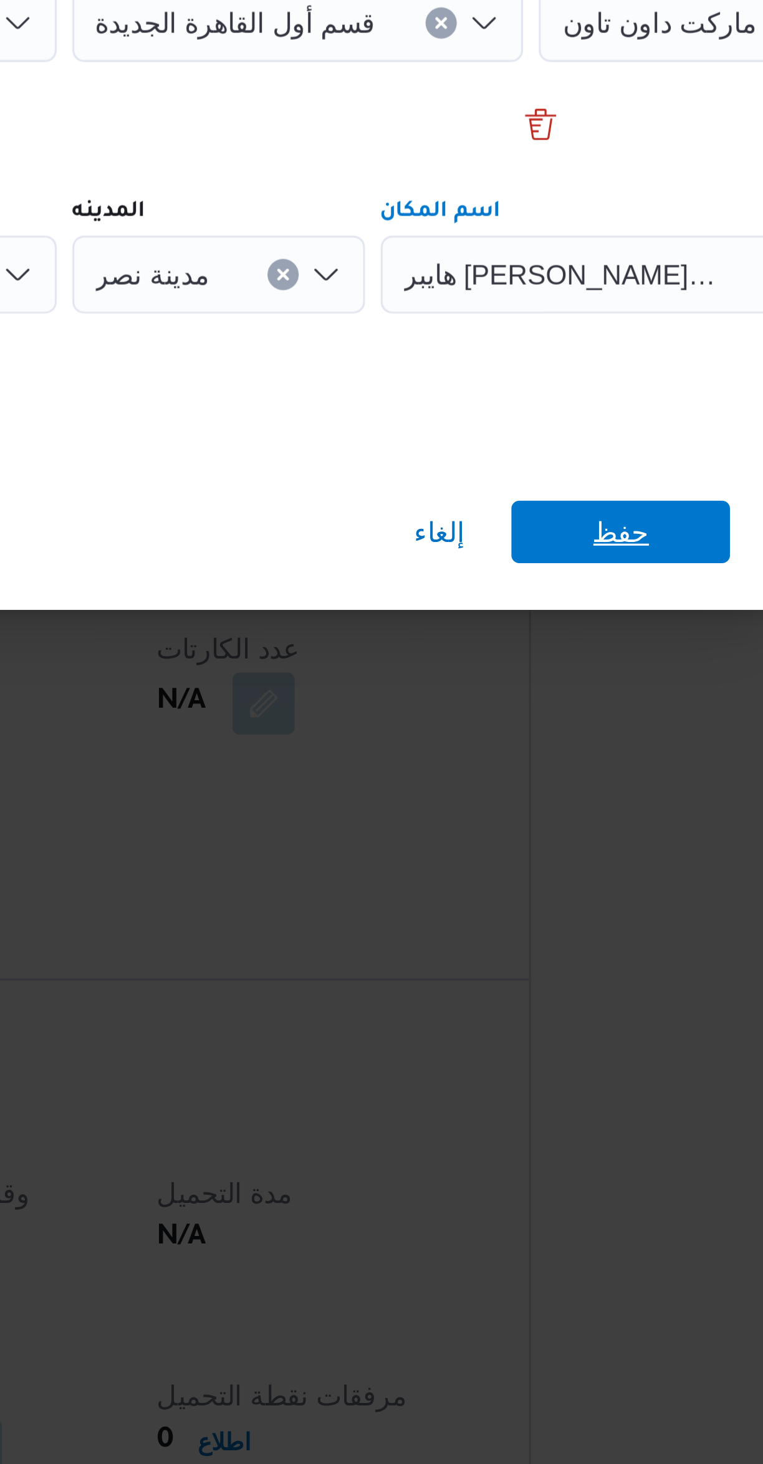
click at [548, 858] on span "حفظ" at bounding box center [571, 861] width 70 height 20
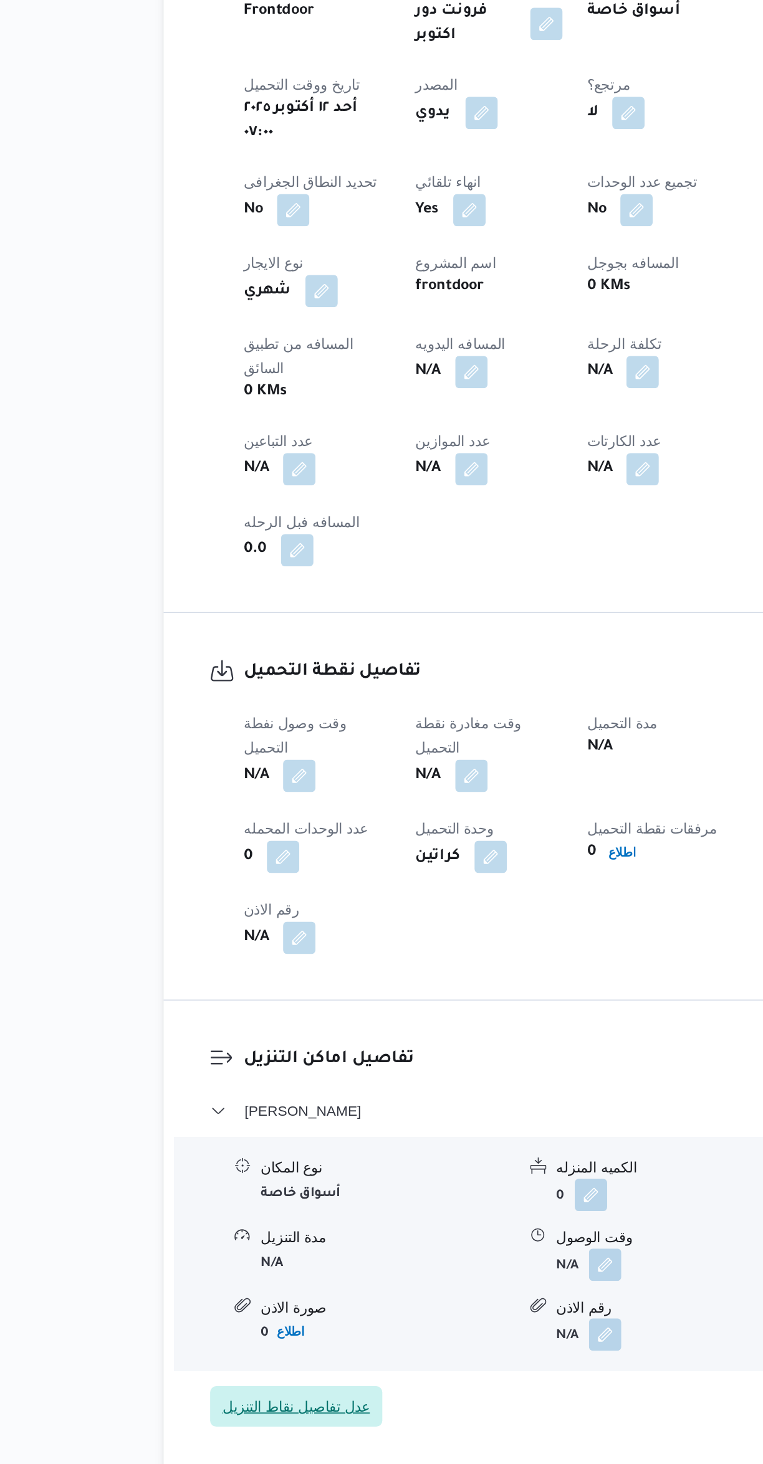
scroll to position [64, 0]
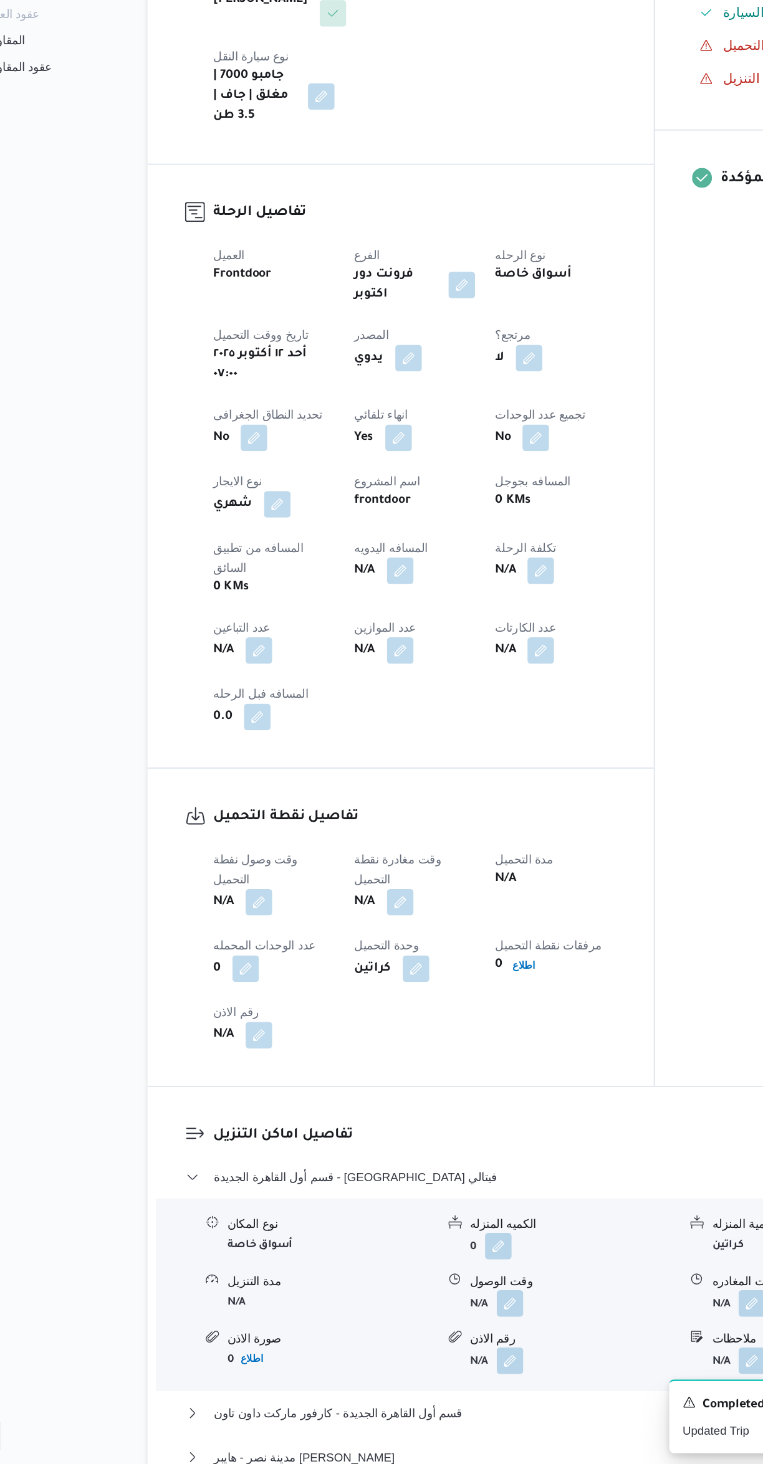
click at [387, 1265] on div "نوع المكان أسواق خاصة الكميه المنزله 0 وحدة الكمية المنزله كراتين مدة التنزيل N…" at bounding box center [454, 1335] width 583 height 141
click at [403, 1240] on button "قسم أول القاهرة الجديدة - كارفور فيتالي" at bounding box center [455, 1247] width 529 height 15
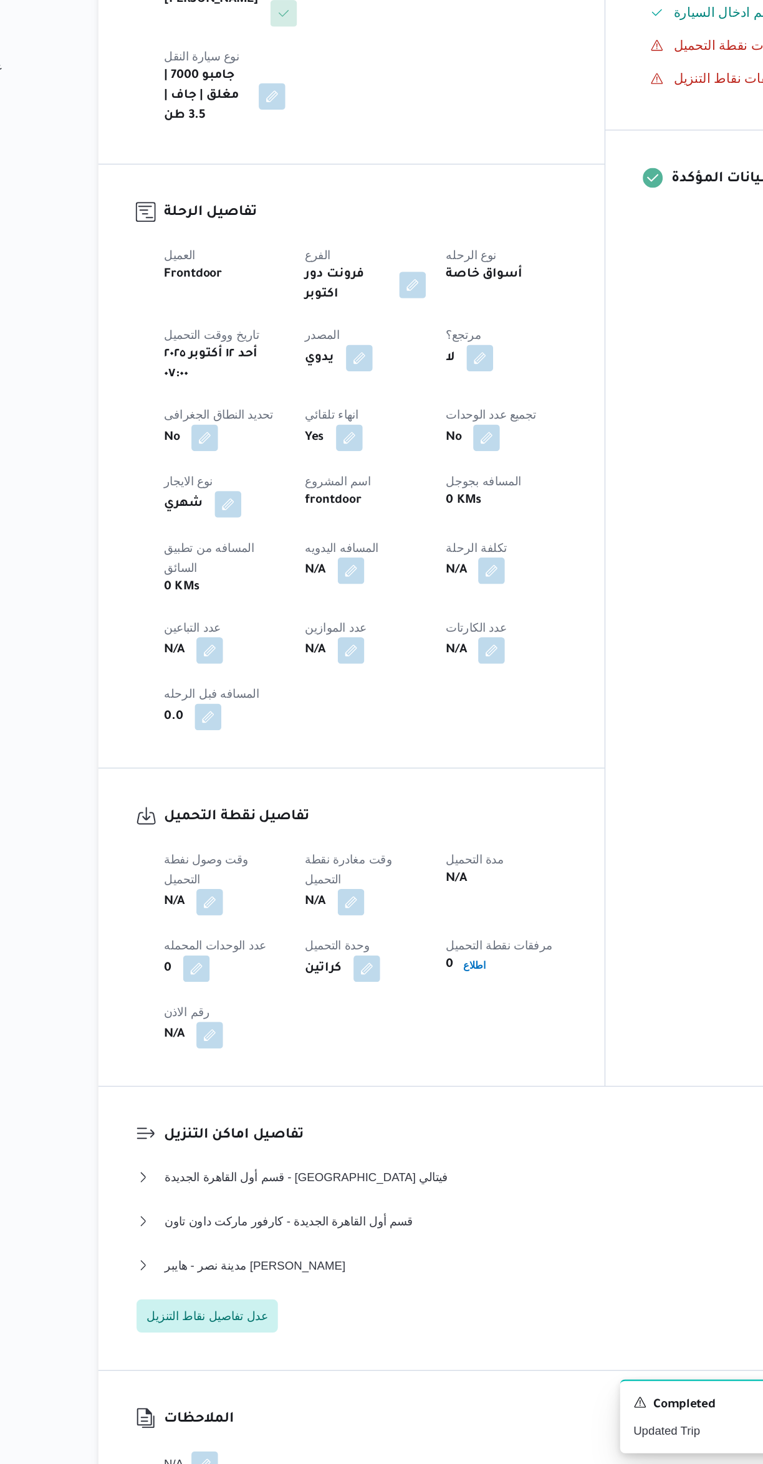
click at [242, 1031] on button "button" at bounding box center [246, 1041] width 20 height 20
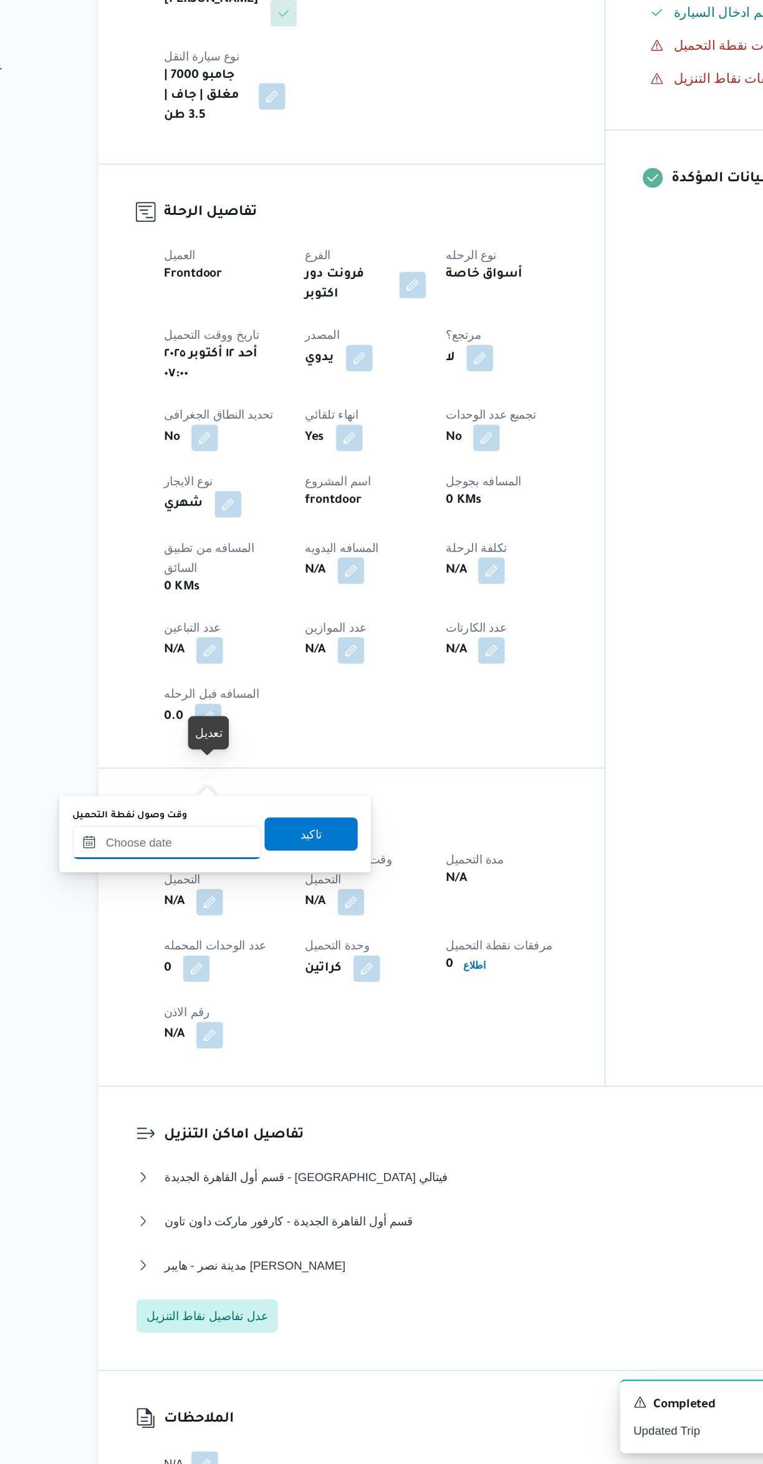
click at [199, 996] on input "وقت وصول نفطة التحميل" at bounding box center [213, 996] width 141 height 25
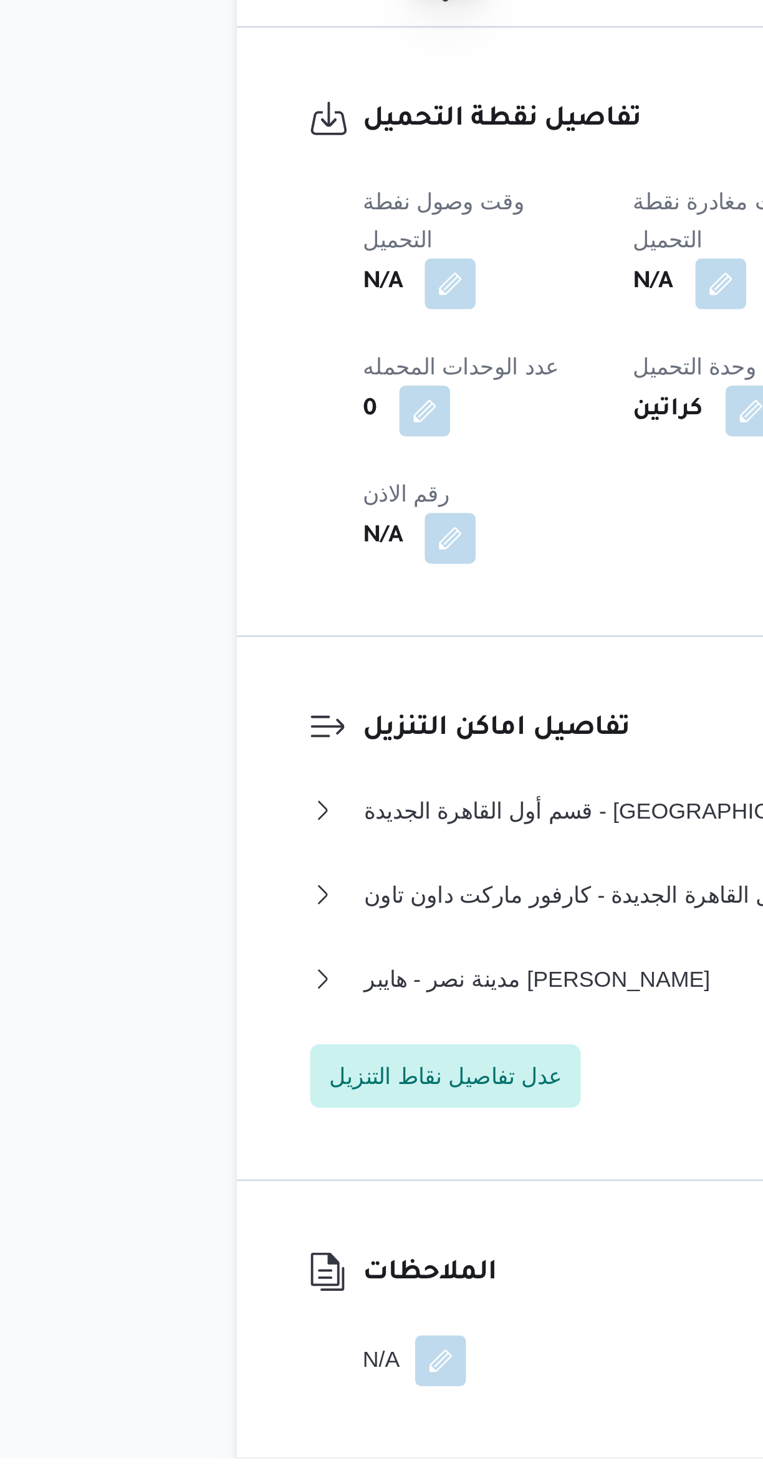
scroll to position [105, 0]
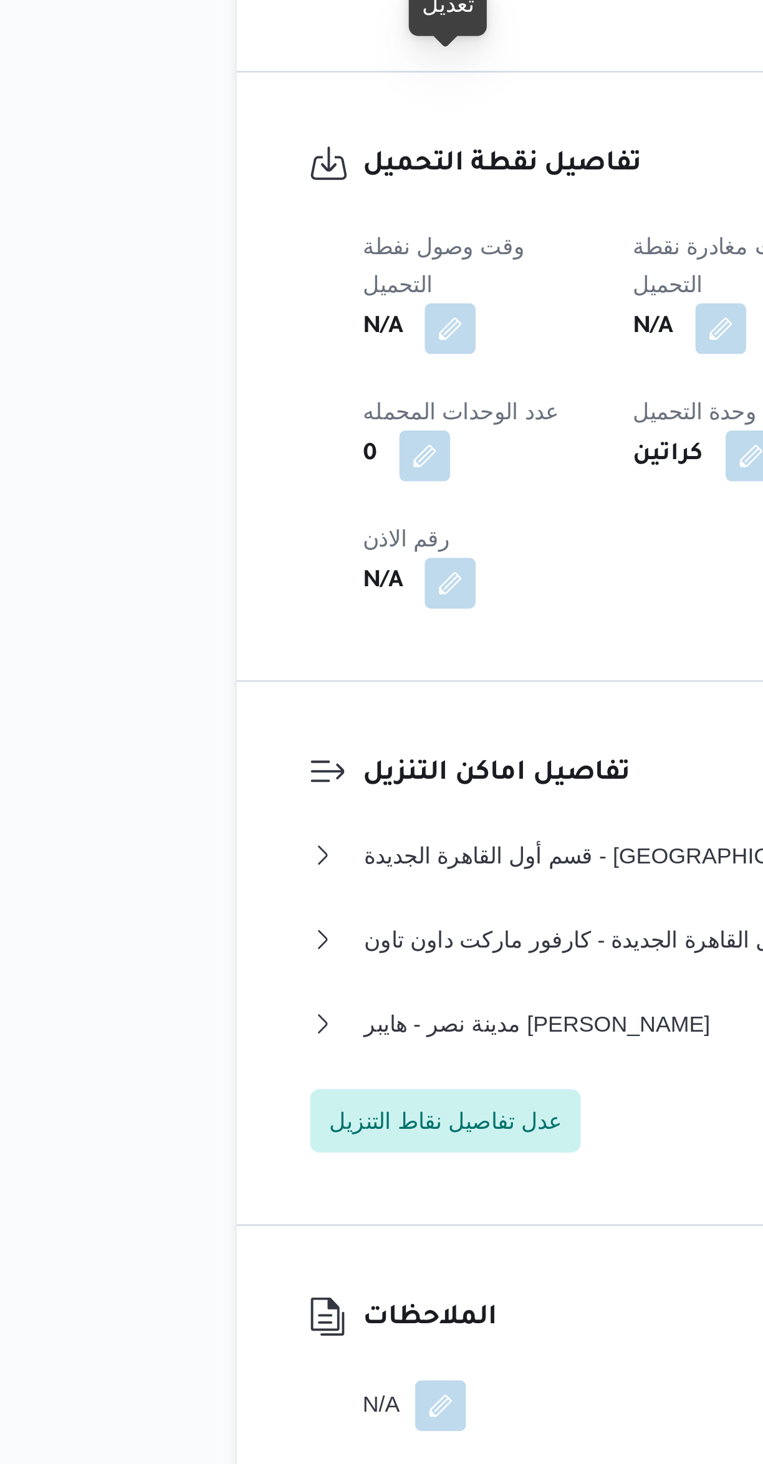
click at [241, 990] on button "button" at bounding box center [246, 1000] width 20 height 20
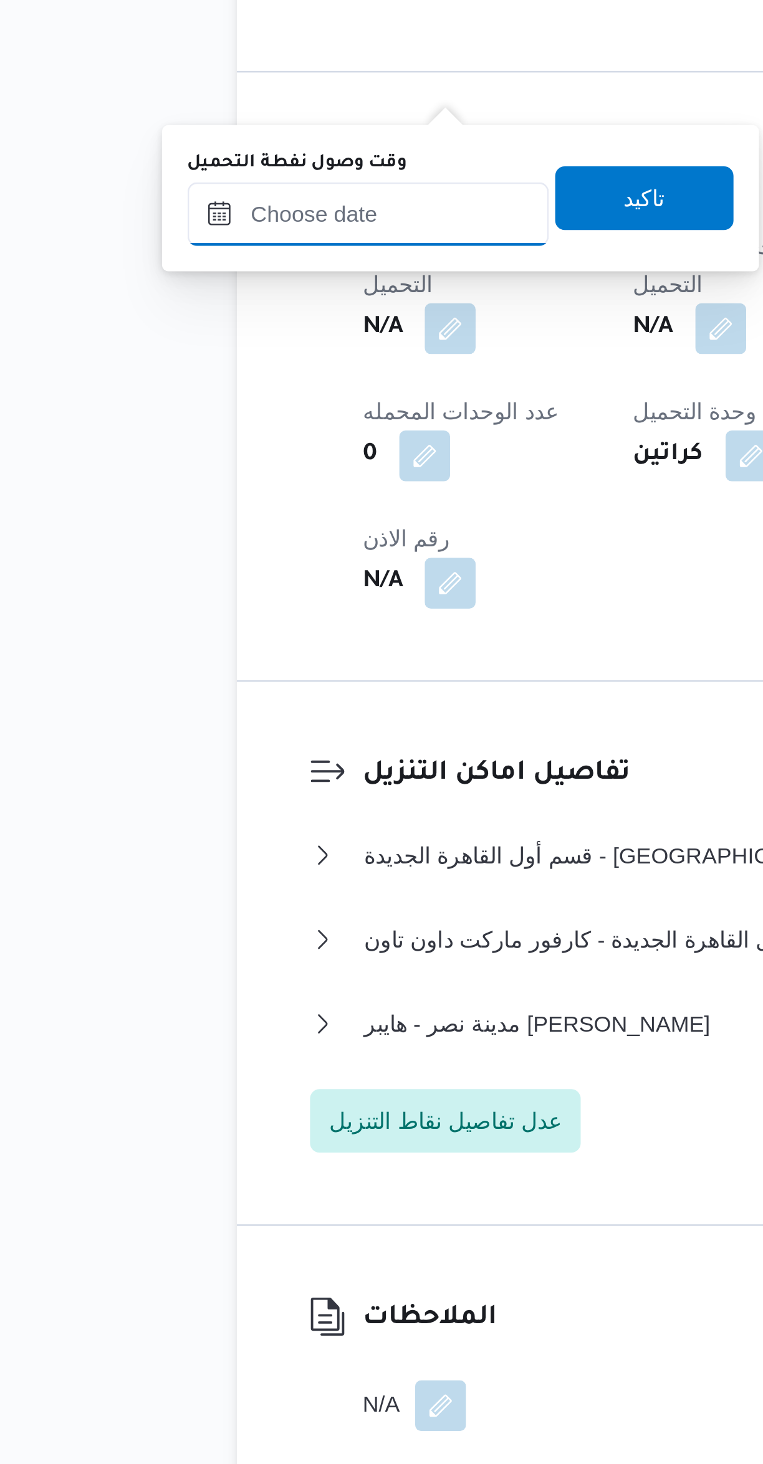
click at [212, 955] on input "وقت وصول نفطة التحميل" at bounding box center [213, 955] width 141 height 25
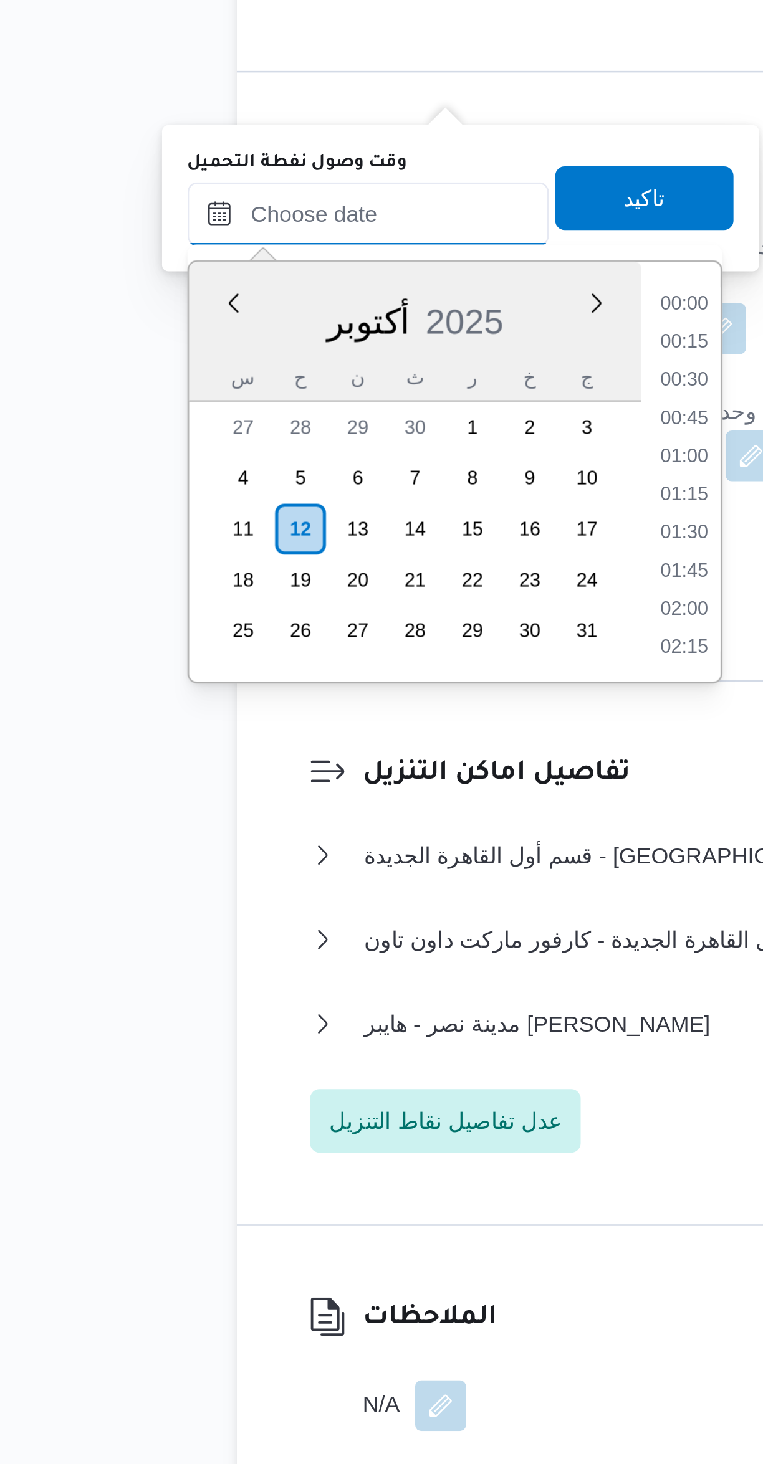
scroll to position [0, 0]
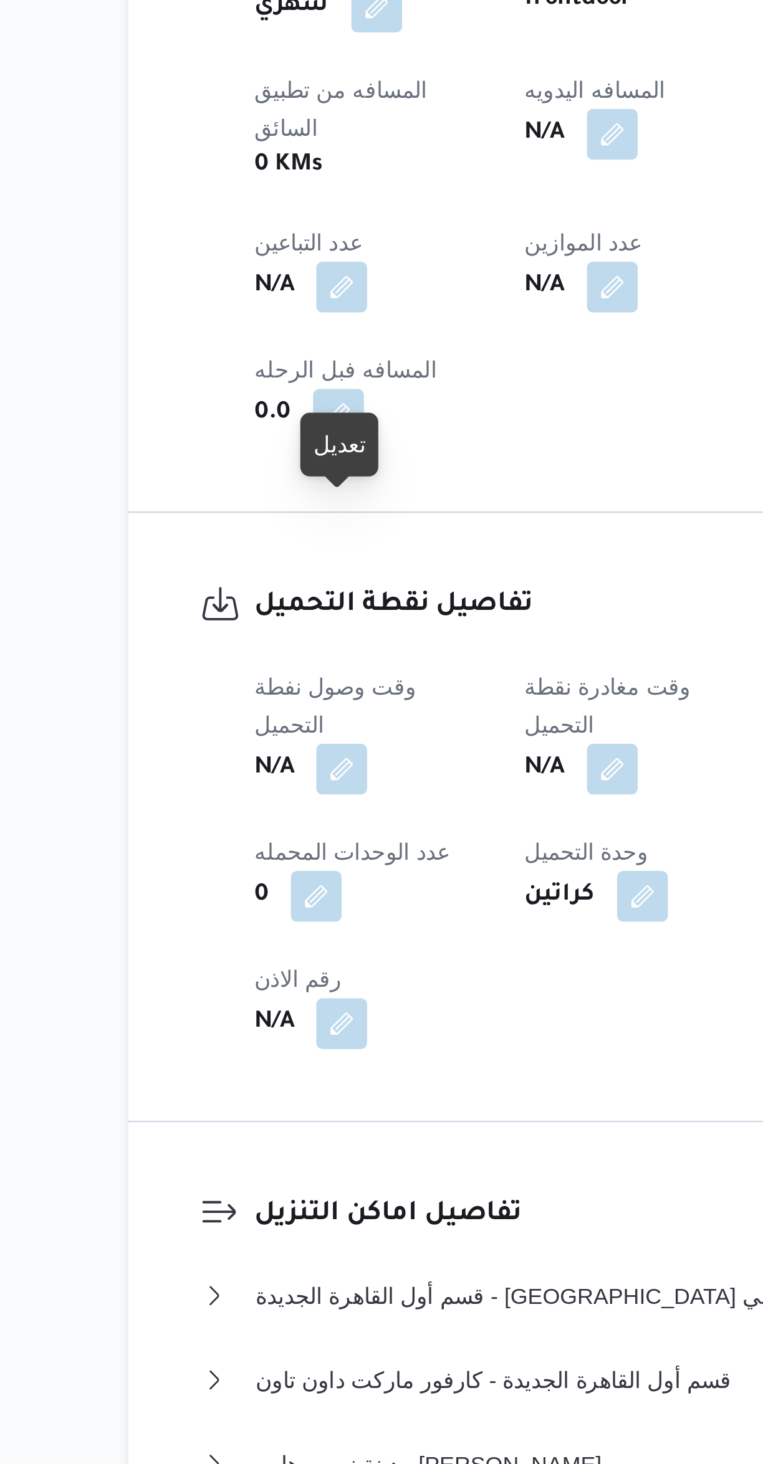
click at [245, 1095] on button "button" at bounding box center [246, 1105] width 20 height 20
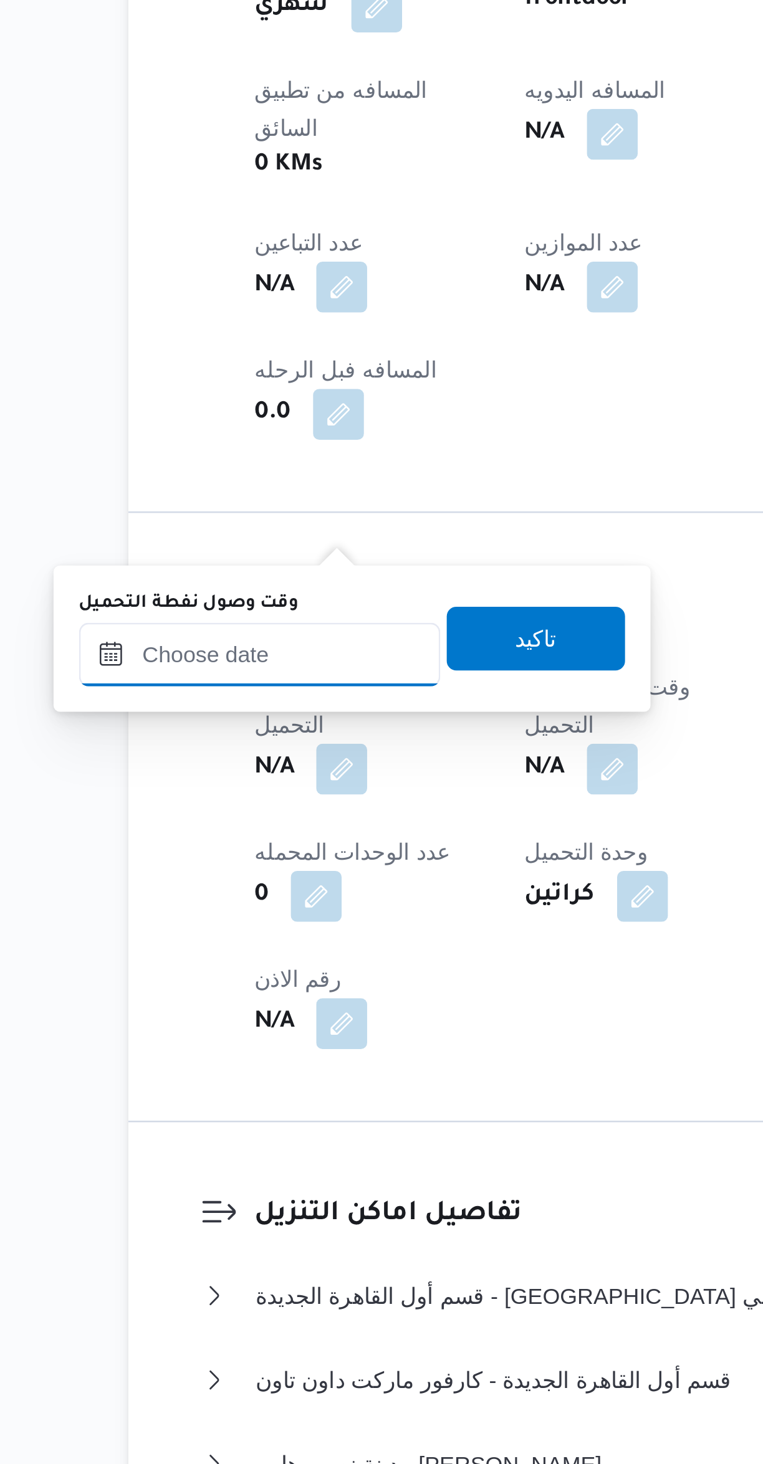
click at [209, 1063] on input "وقت وصول نفطة التحميل" at bounding box center [213, 1060] width 141 height 25
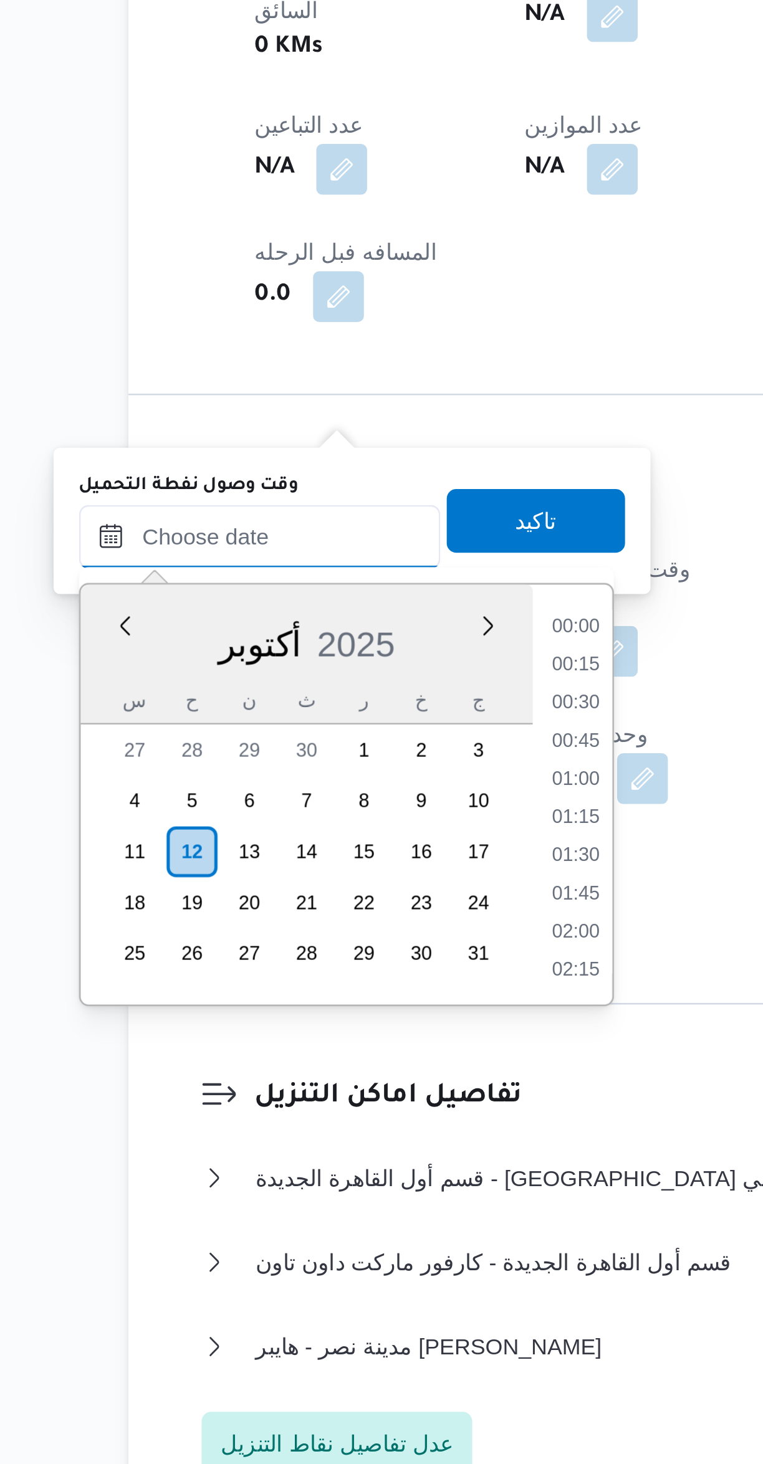
scroll to position [434, 0]
click at [330, 1098] on li "07:15" at bounding box center [337, 1095] width 29 height 12
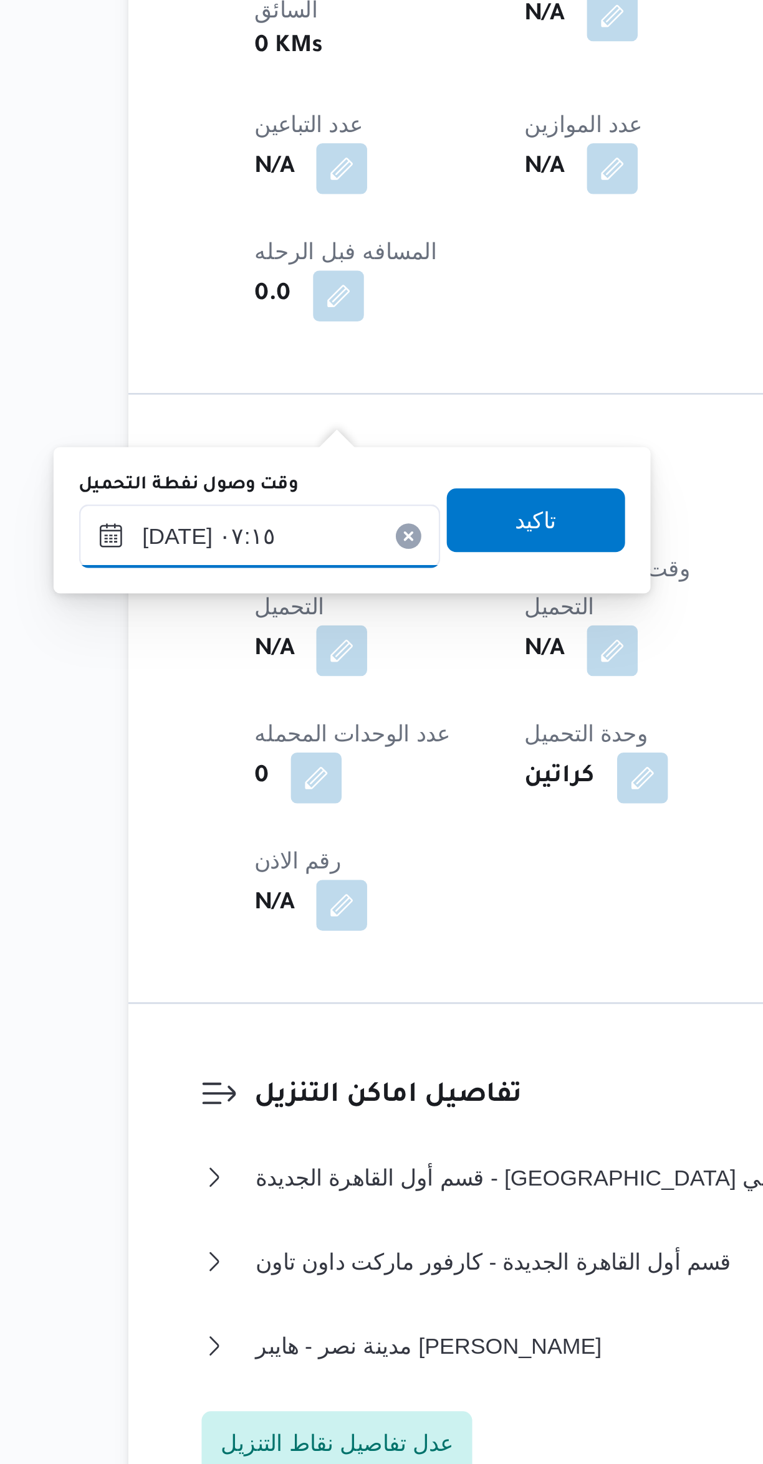
click at [204, 1055] on input "[DATE] ٠٧:١٥" at bounding box center [213, 1060] width 141 height 25
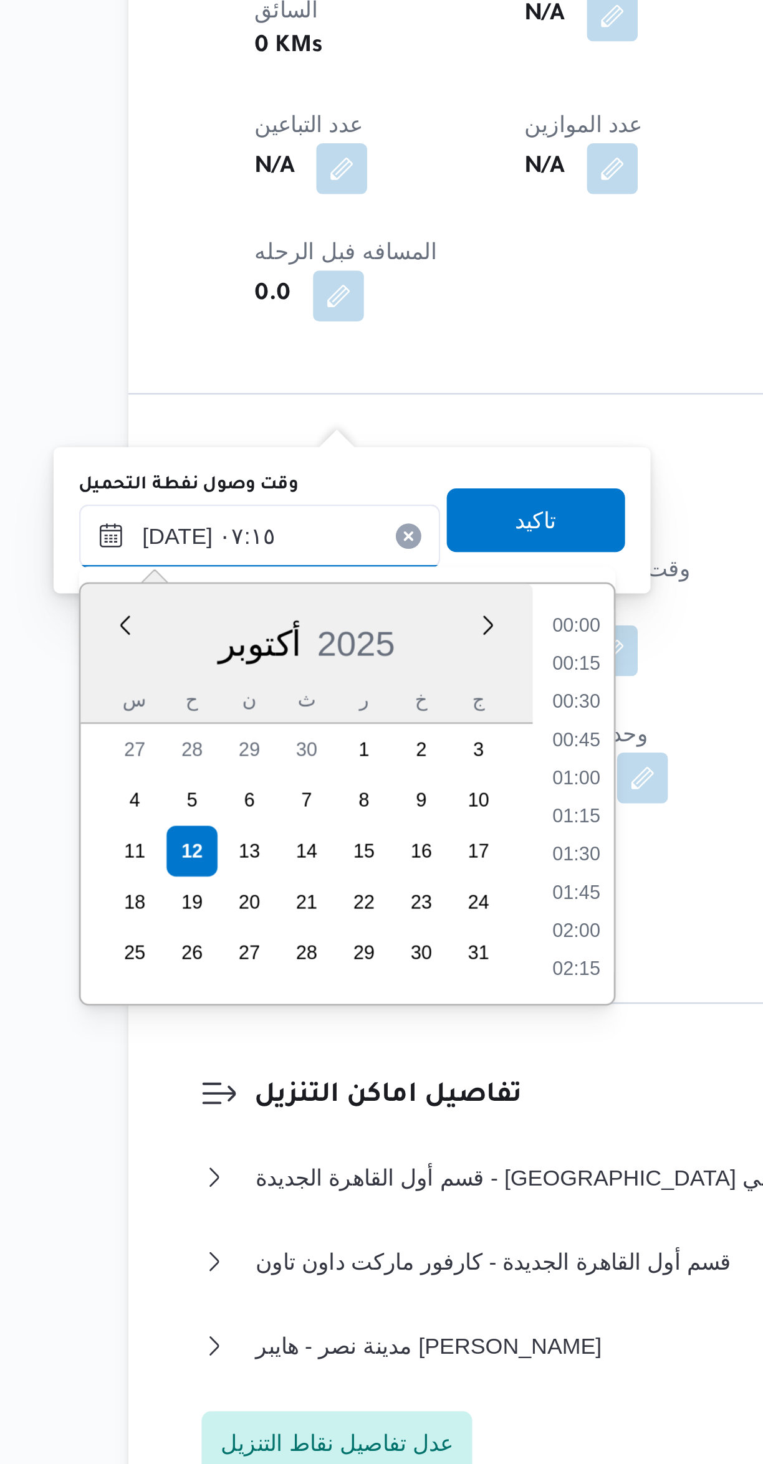
scroll to position [358, 0]
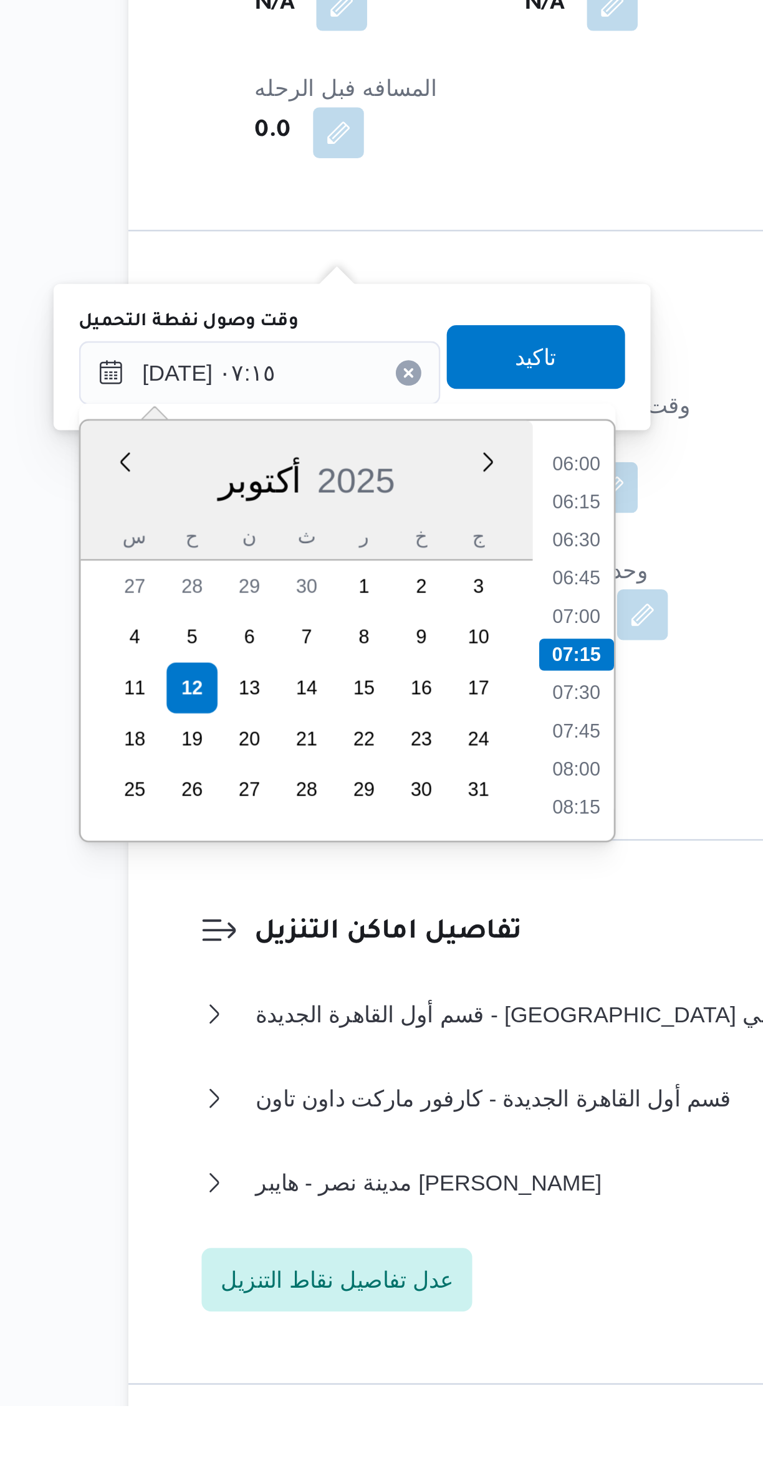
click at [335, 1097] on li "06:00" at bounding box center [337, 1095] width 29 height 12
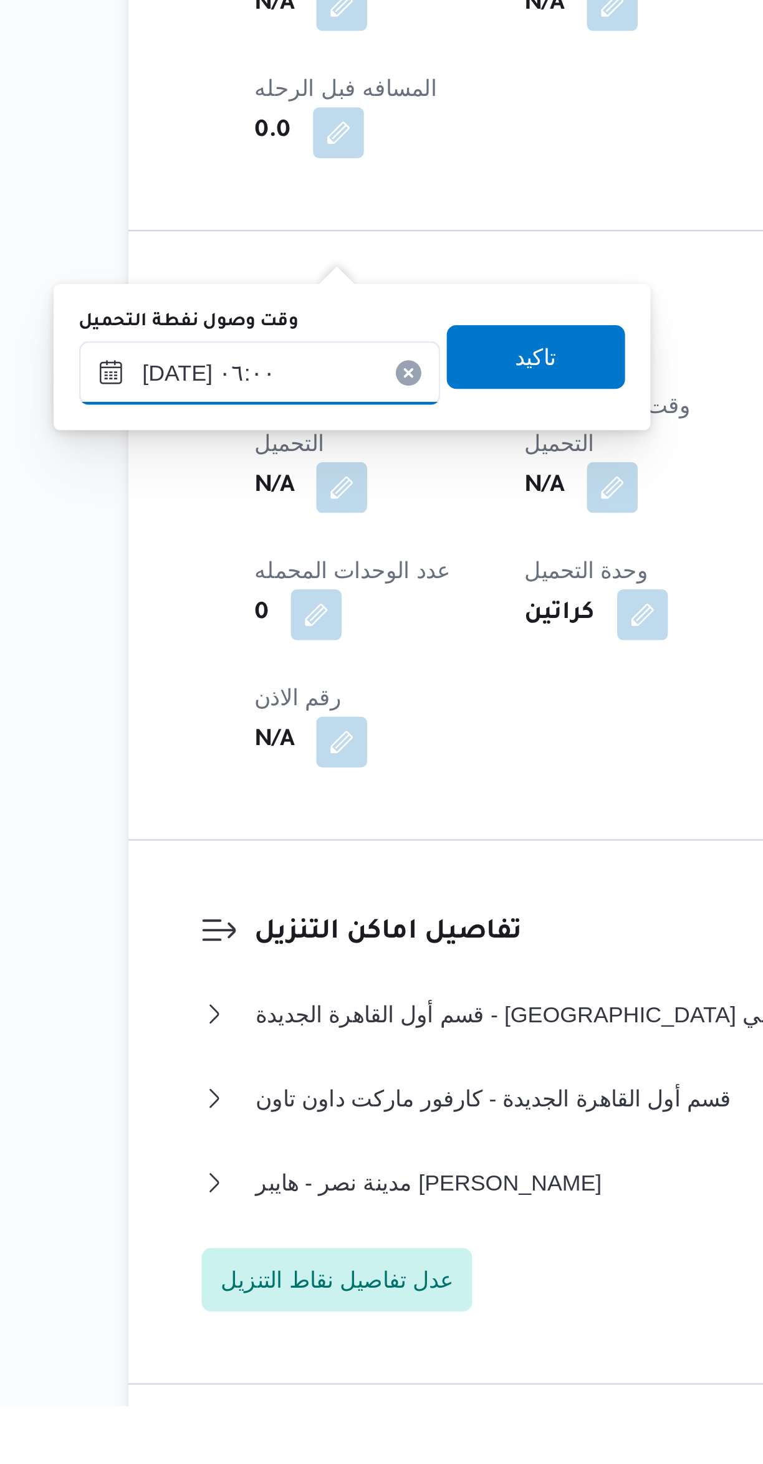
click at [206, 1054] on input "[DATE] ٠٦:٠٠" at bounding box center [213, 1060] width 141 height 25
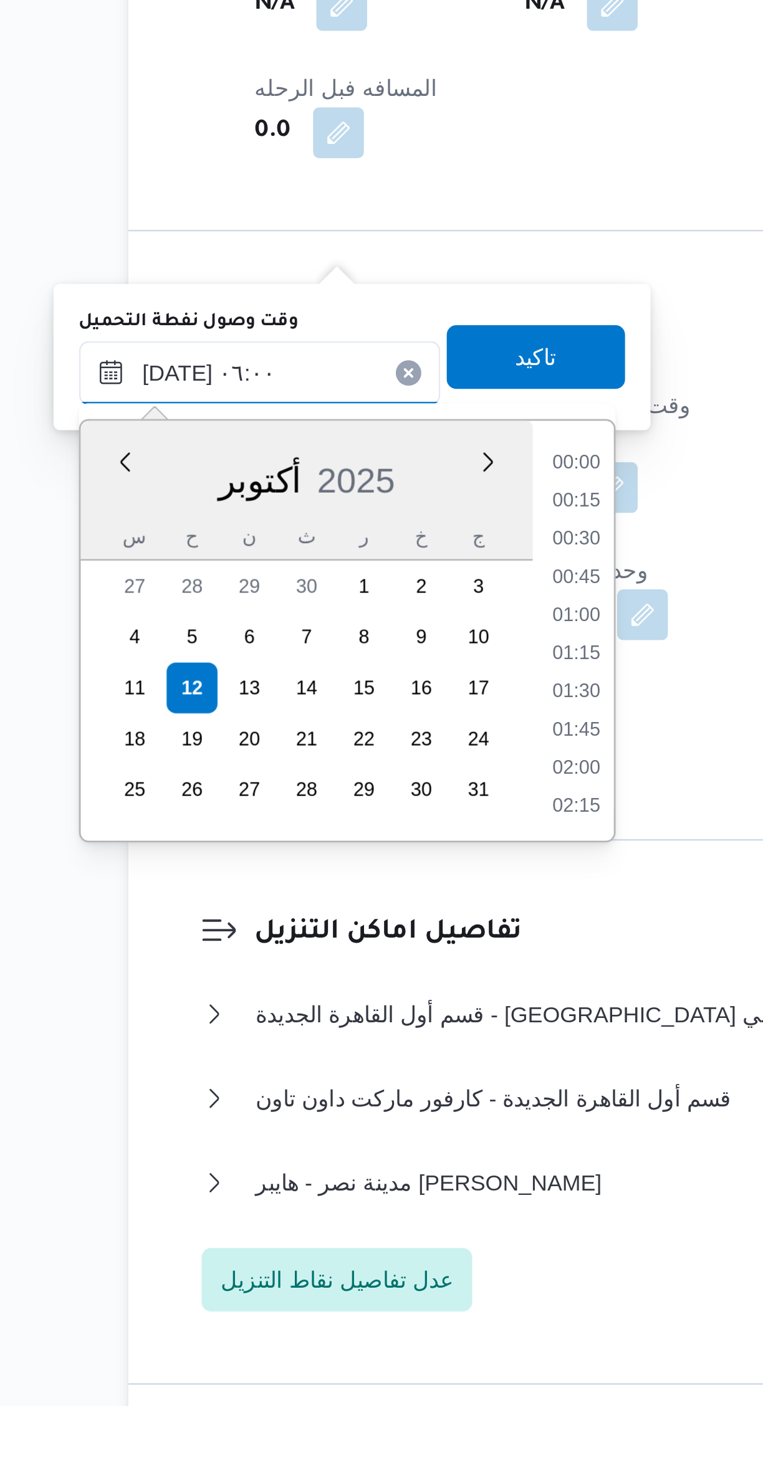
scroll to position [284, 0]
click at [328, 1127] on li "05:15" at bounding box center [337, 1125] width 29 height 12
type input "١٢/١٠/٢٠٢٥ ٠٥:١٥"
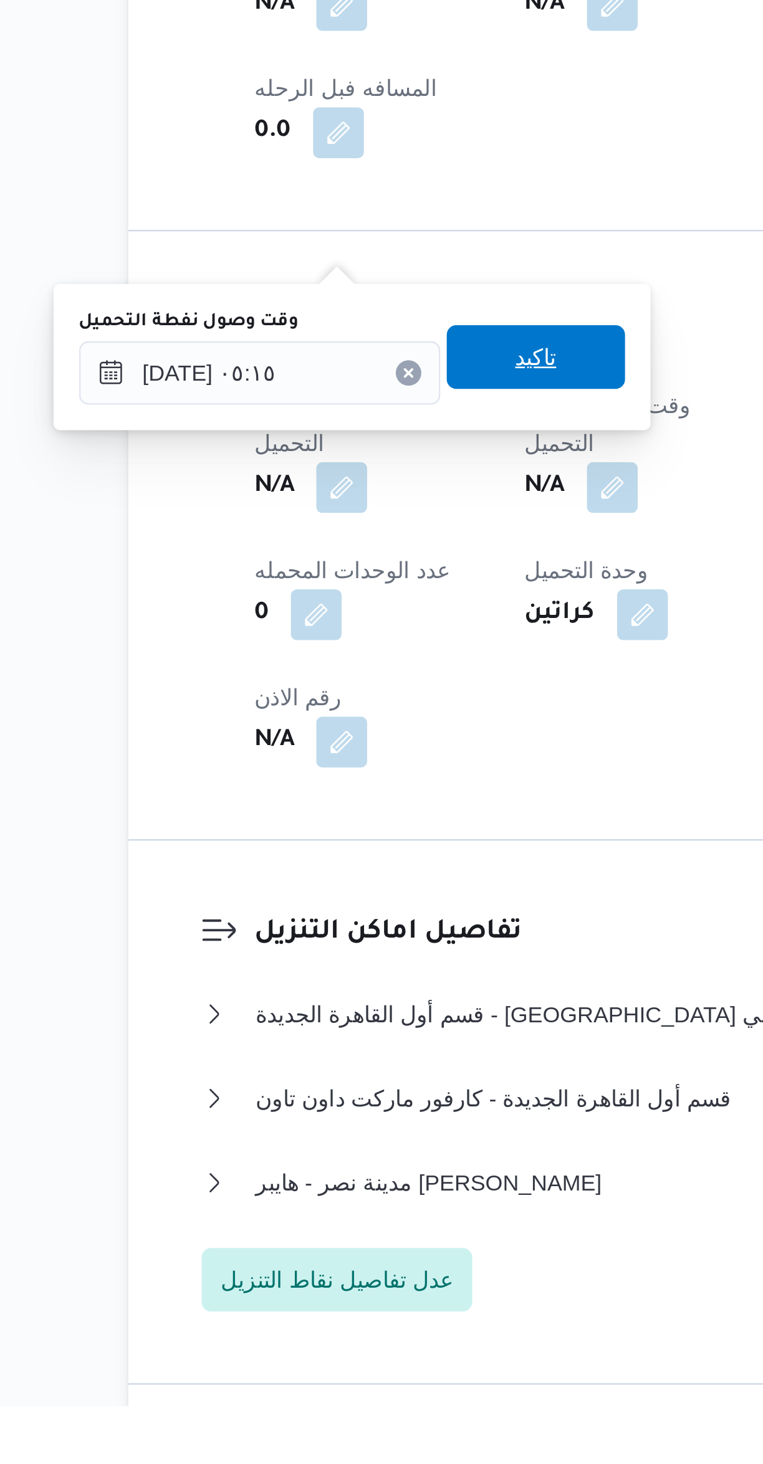
click at [298, 1051] on span "تاكيد" at bounding box center [322, 1053] width 70 height 25
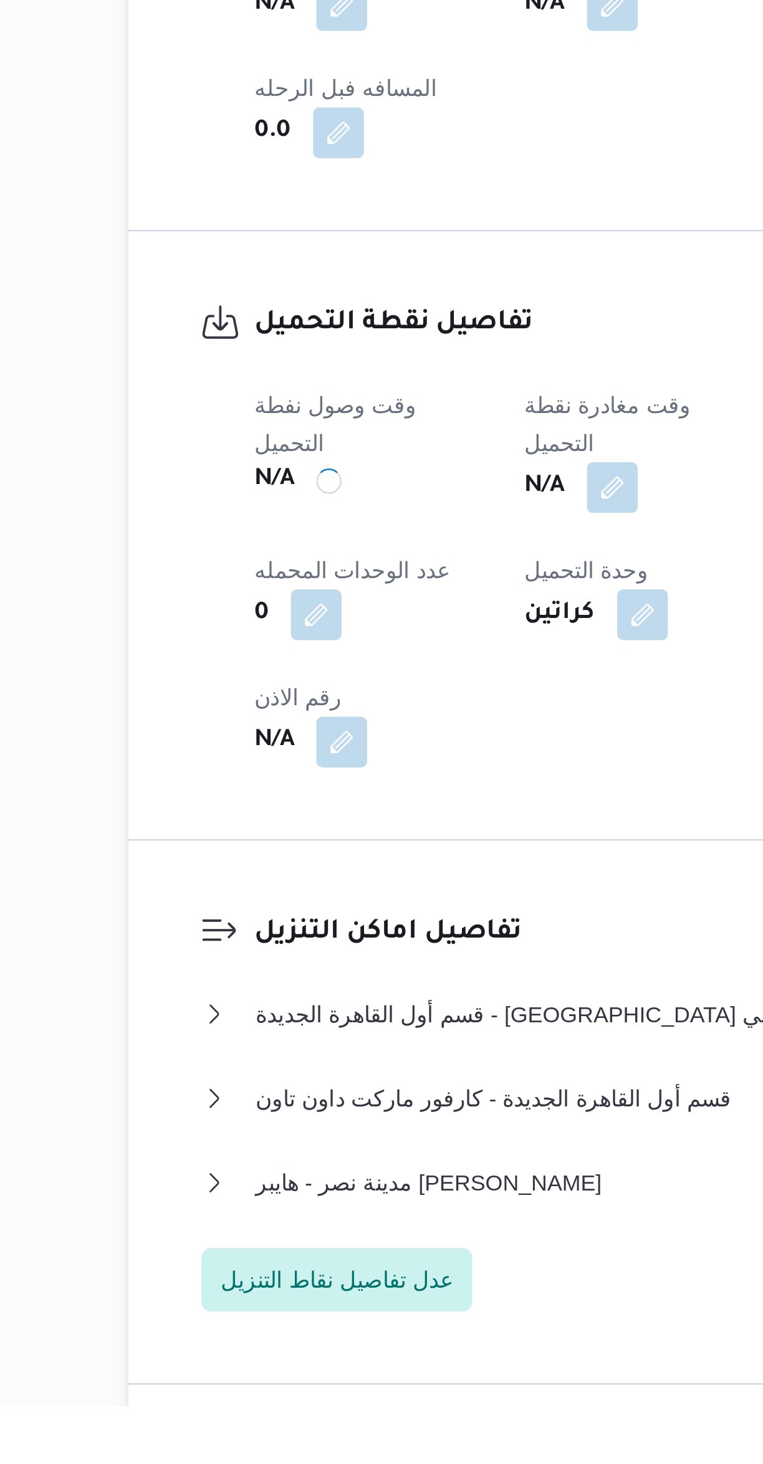
scroll to position [0, 0]
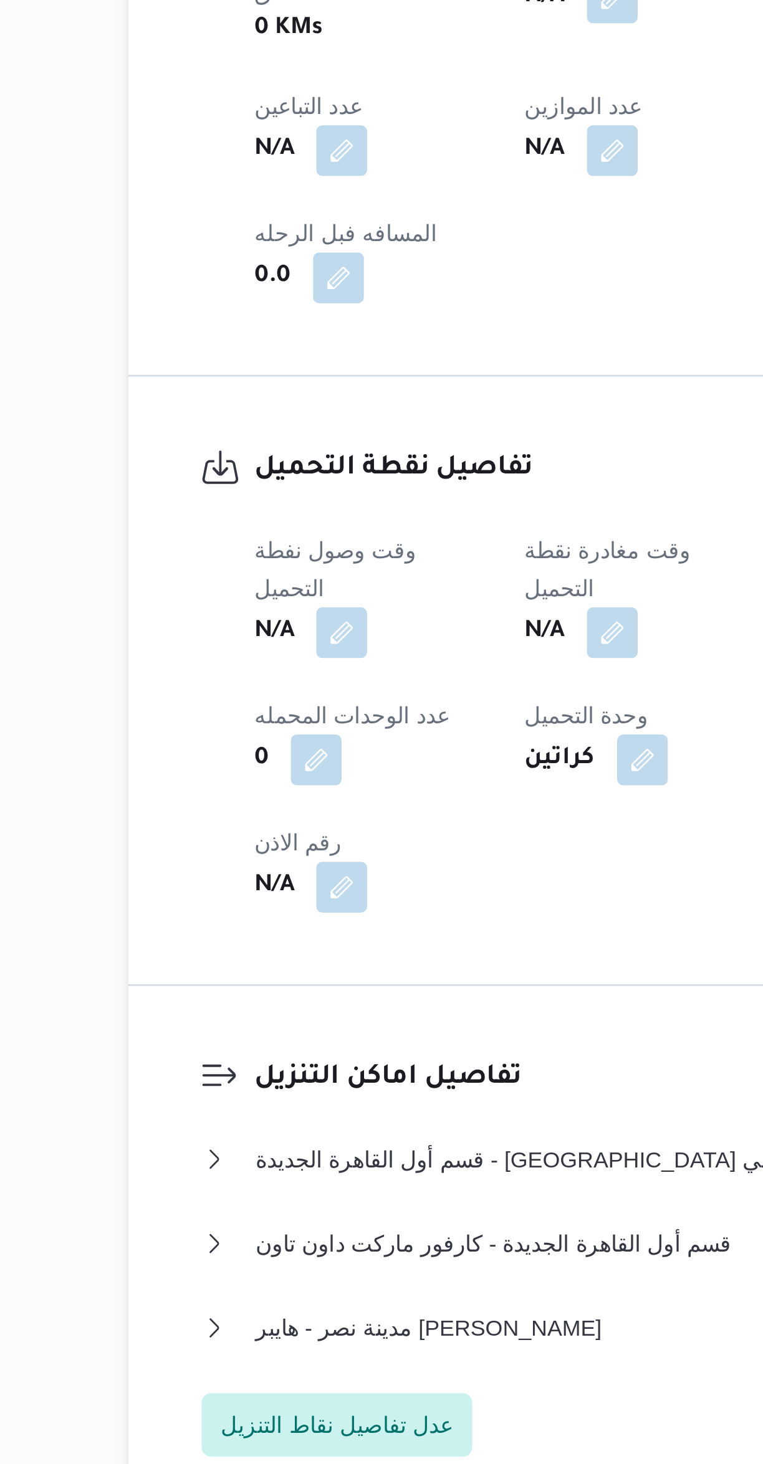
click at [350, 1033] on h3 "تفاصيل نقطة التحميل" at bounding box center [362, 1041] width 302 height 17
click at [350, 1095] on button "button" at bounding box center [351, 1105] width 20 height 20
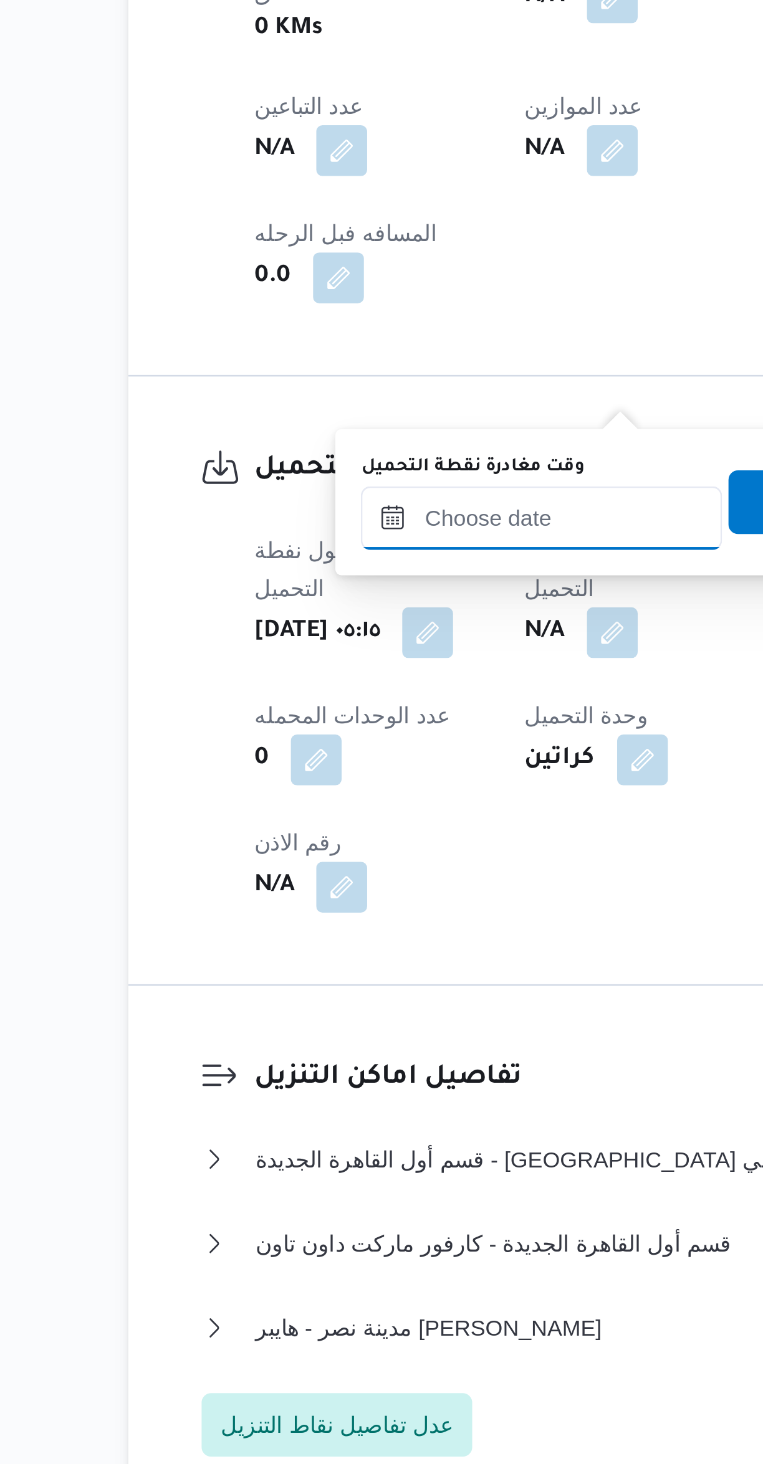
click at [288, 1056] on input "وقت مغادرة نقطة التحميل" at bounding box center [323, 1060] width 141 height 25
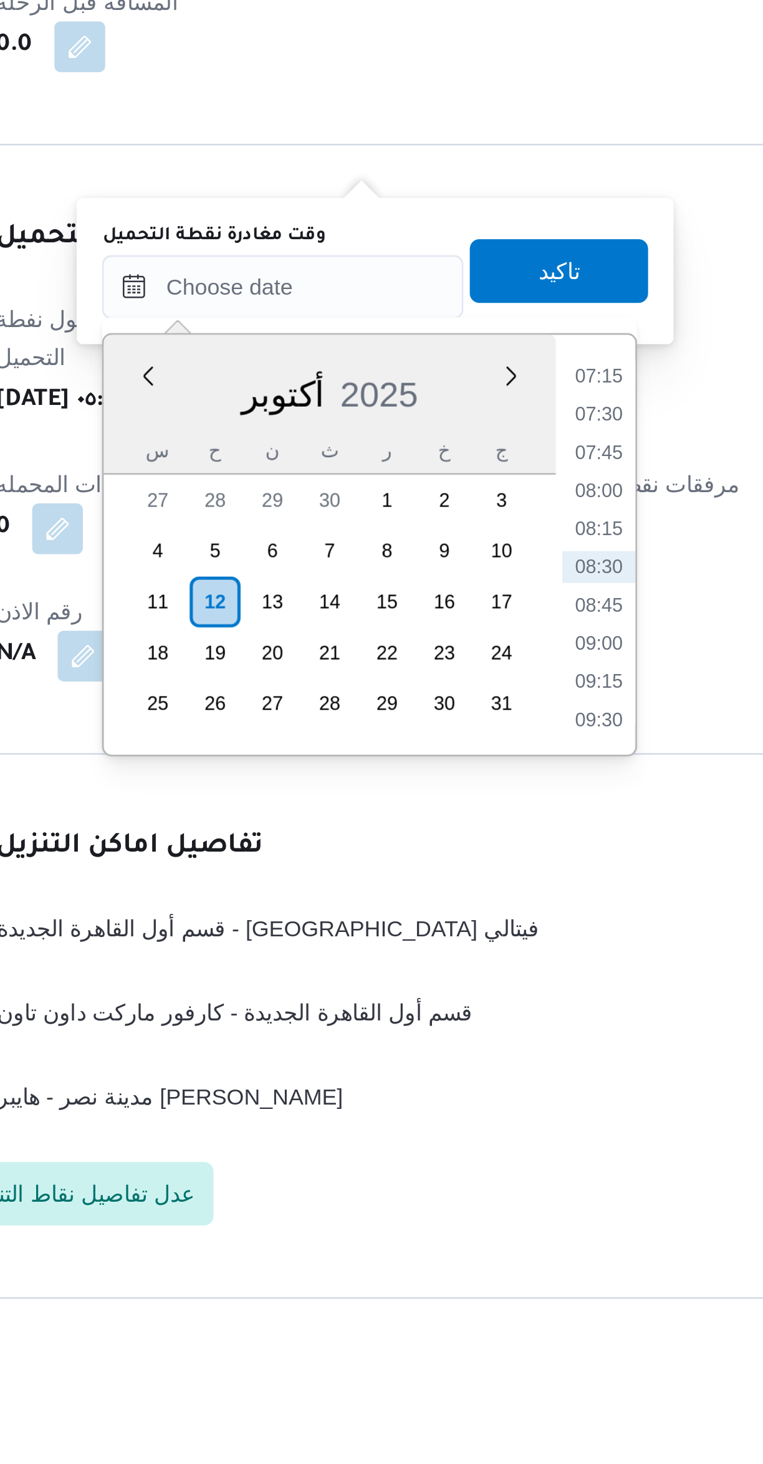
click at [435, 1091] on li "07:15" at bounding box center [447, 1095] width 29 height 12
type input "[DATE] ٠٧:١٥"
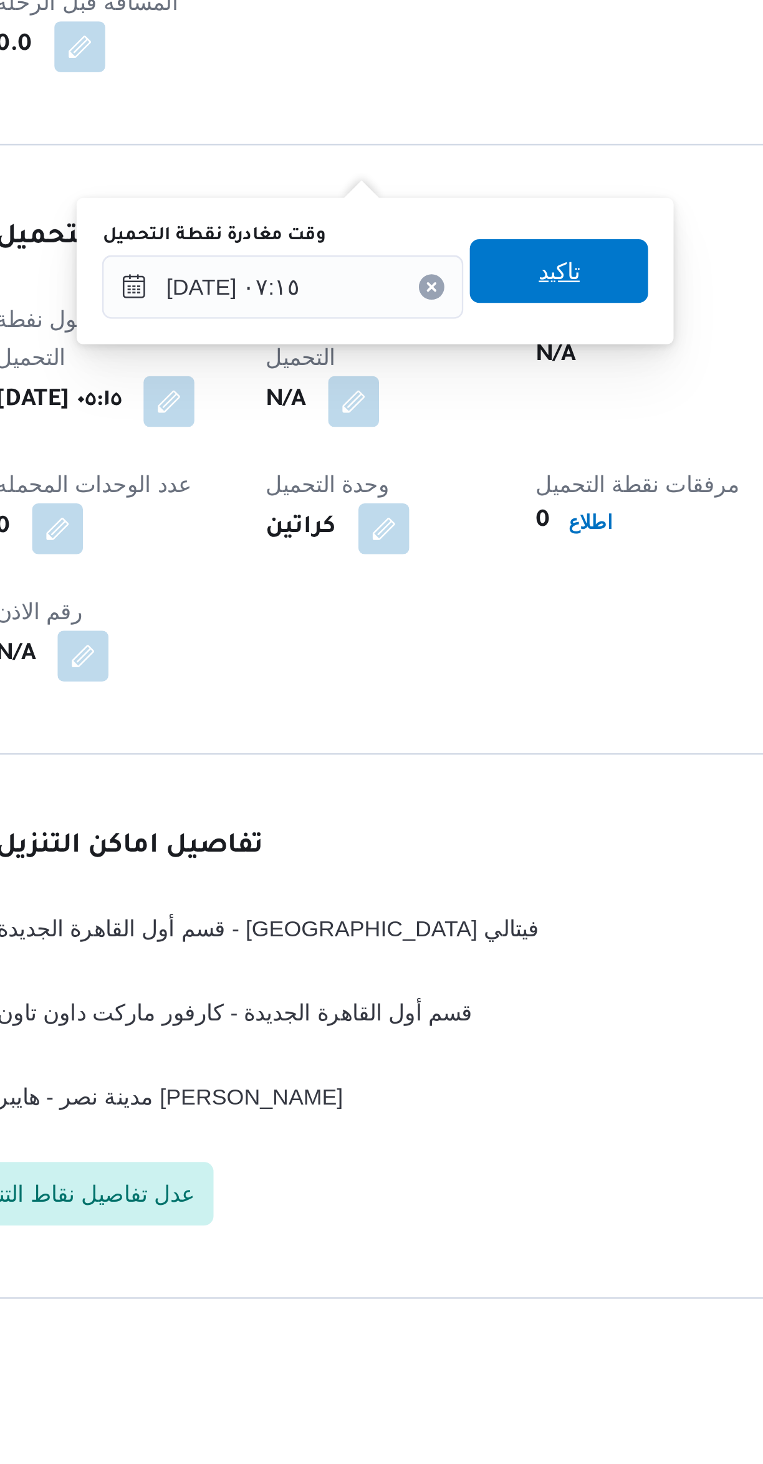
click at [408, 1061] on span "تاكيد" at bounding box center [432, 1053] width 70 height 25
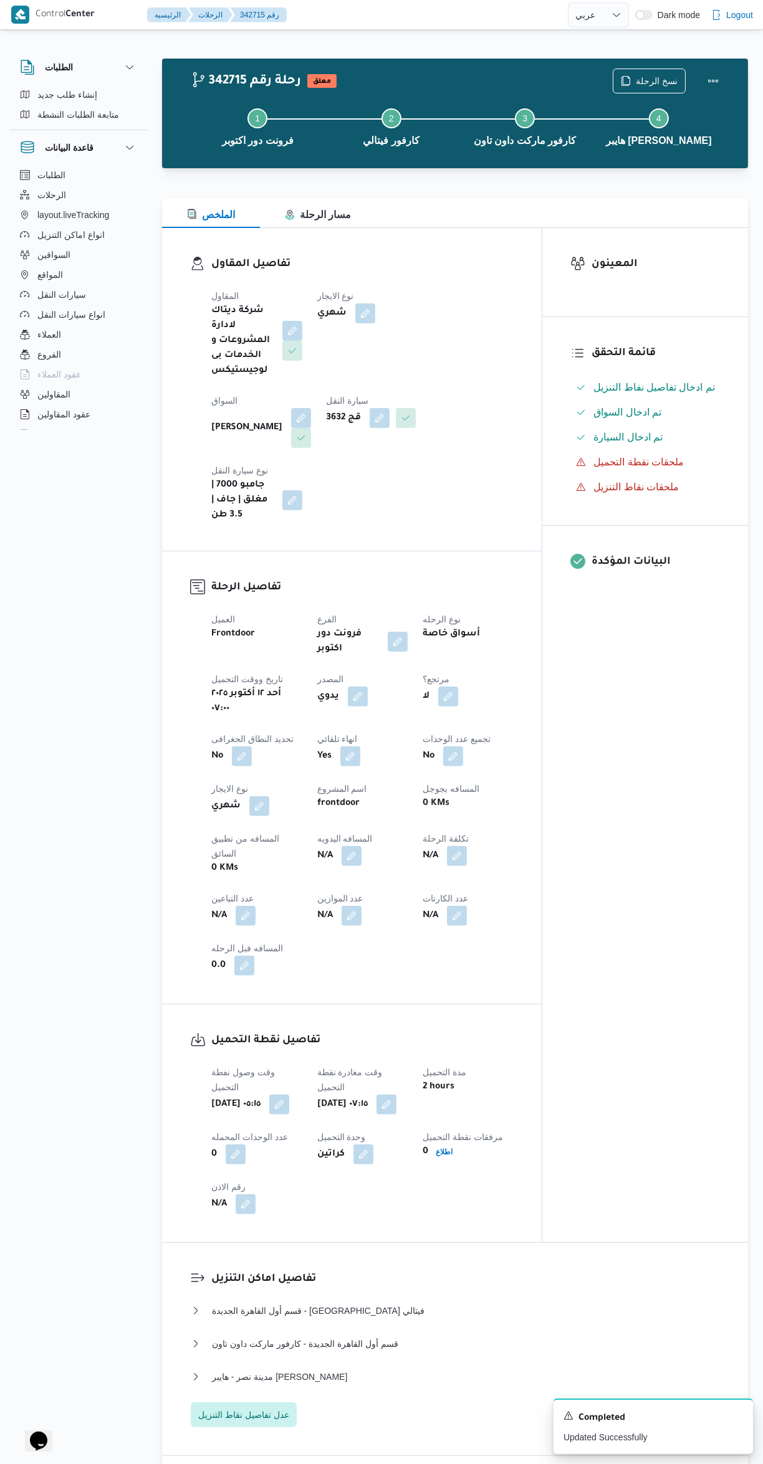
select select "ar"
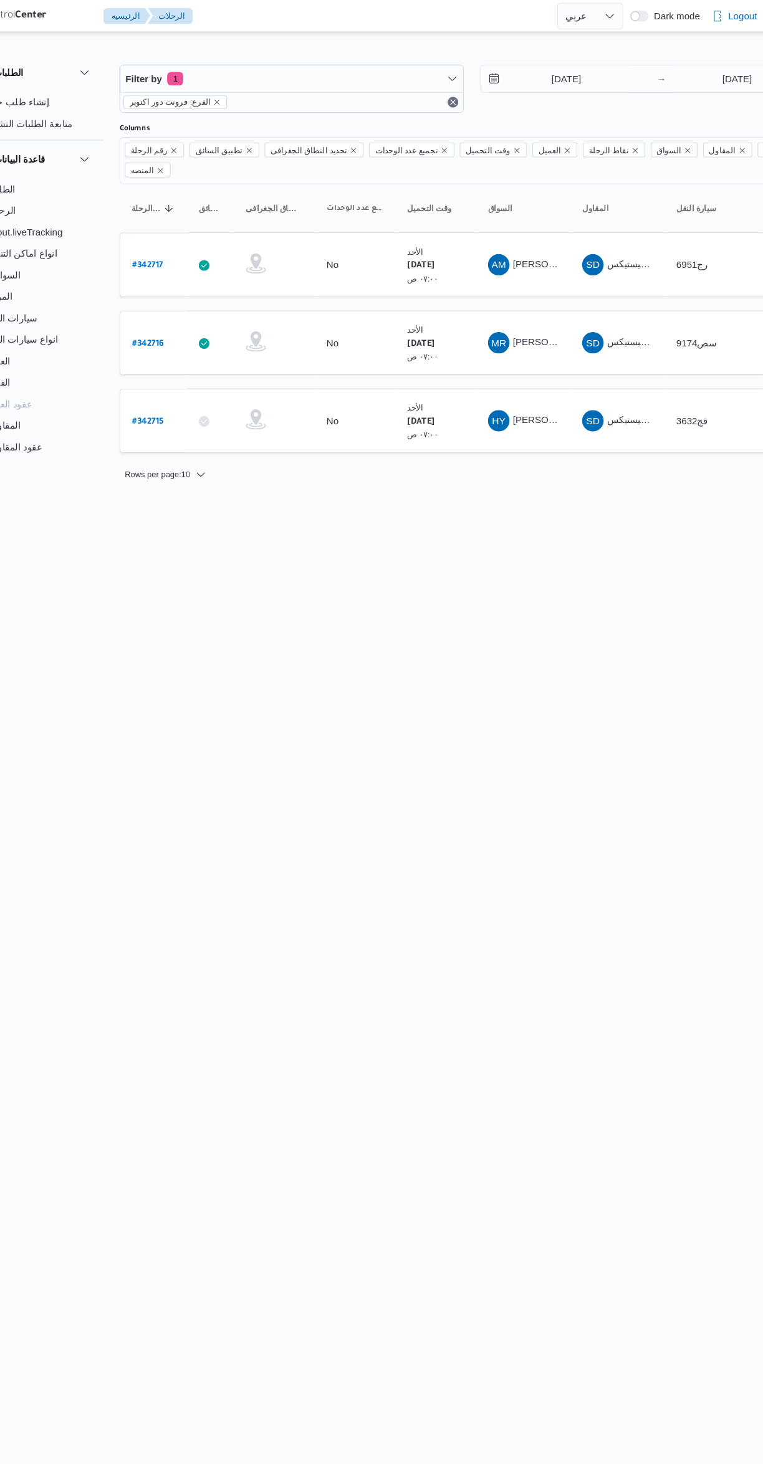
click at [190, 315] on b "# 342716" at bounding box center [188, 319] width 29 height 9
select select "ar"
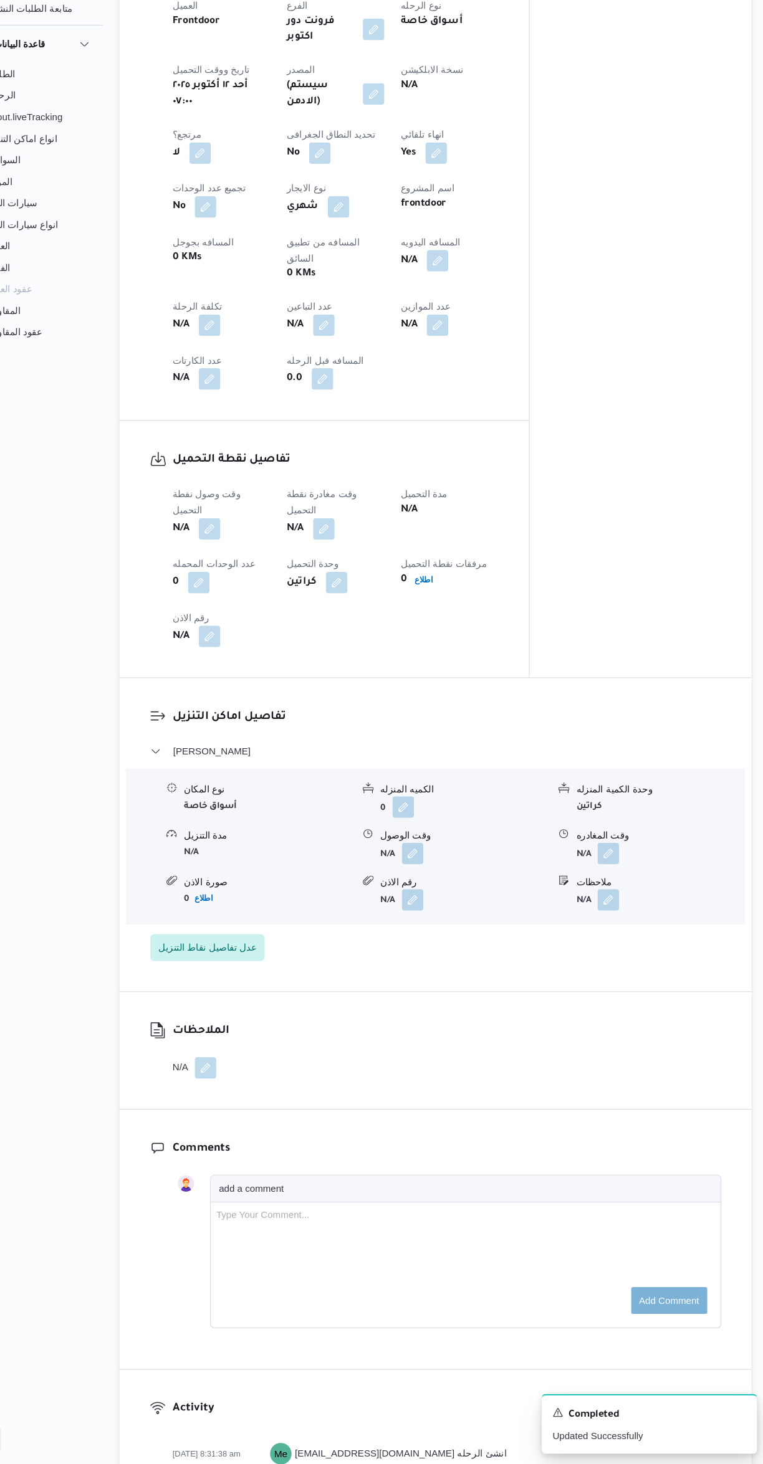
scroll to position [523, 0]
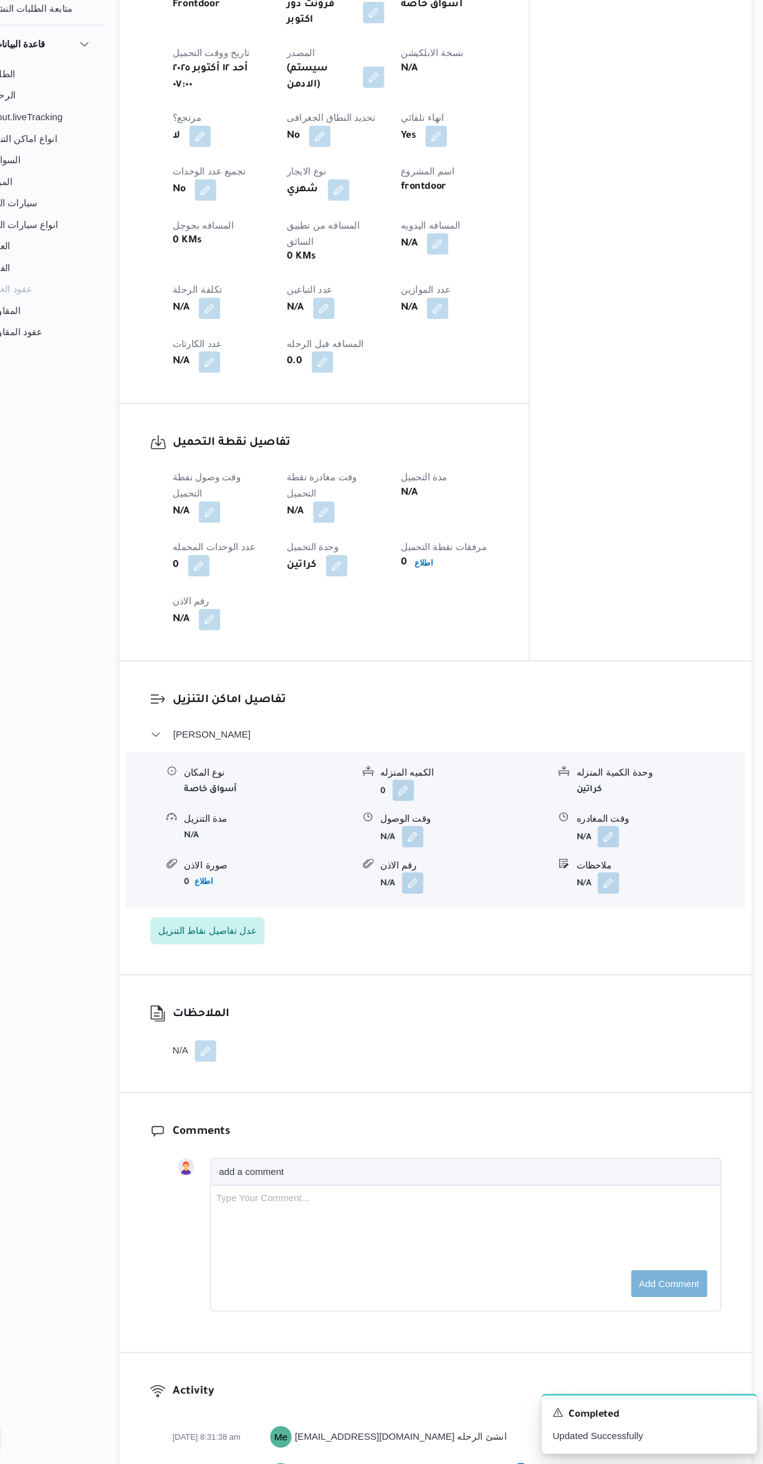
click at [237, 571] on button "button" at bounding box center [246, 581] width 20 height 20
click at [211, 538] on input "وقت وصول نفطة التحميل" at bounding box center [213, 536] width 141 height 25
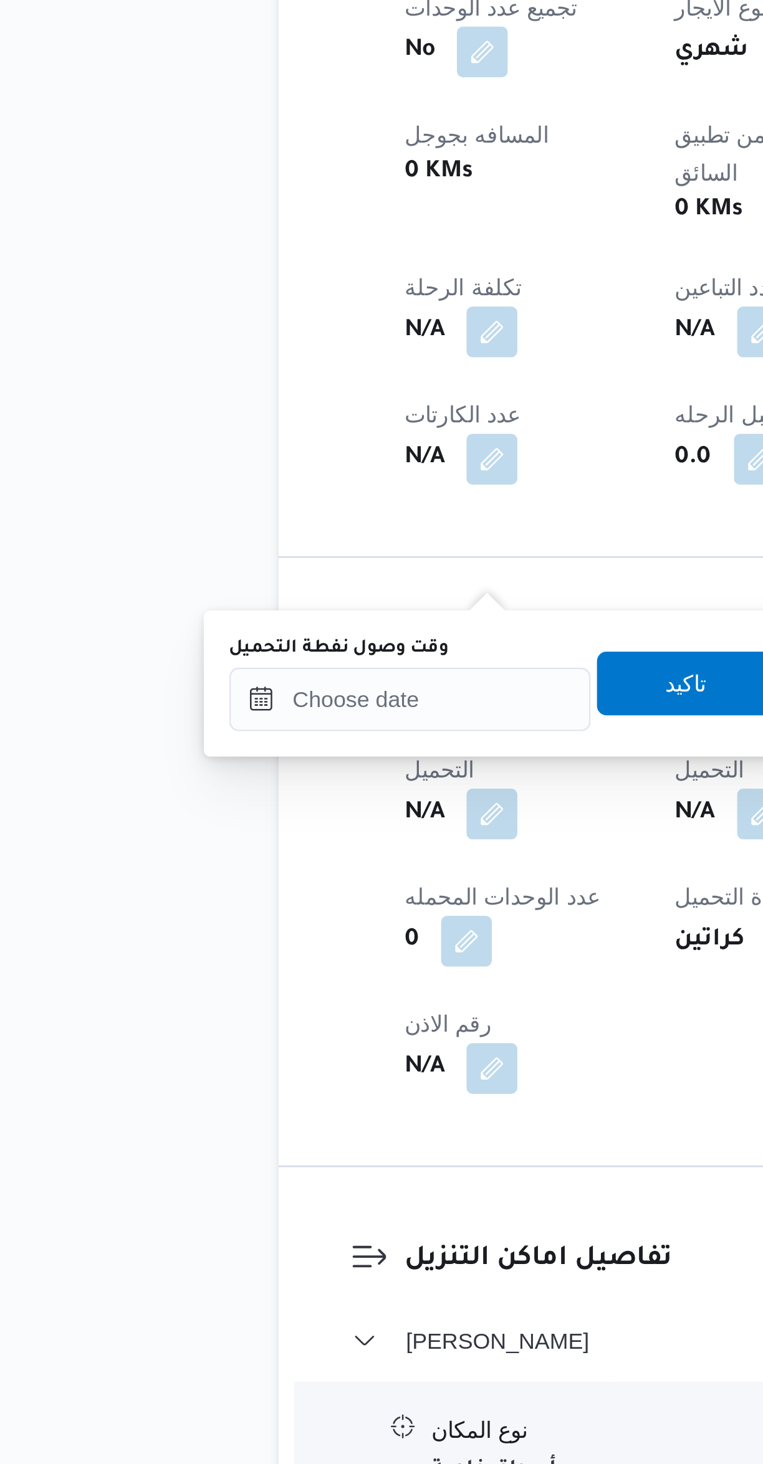
scroll to position [53, 0]
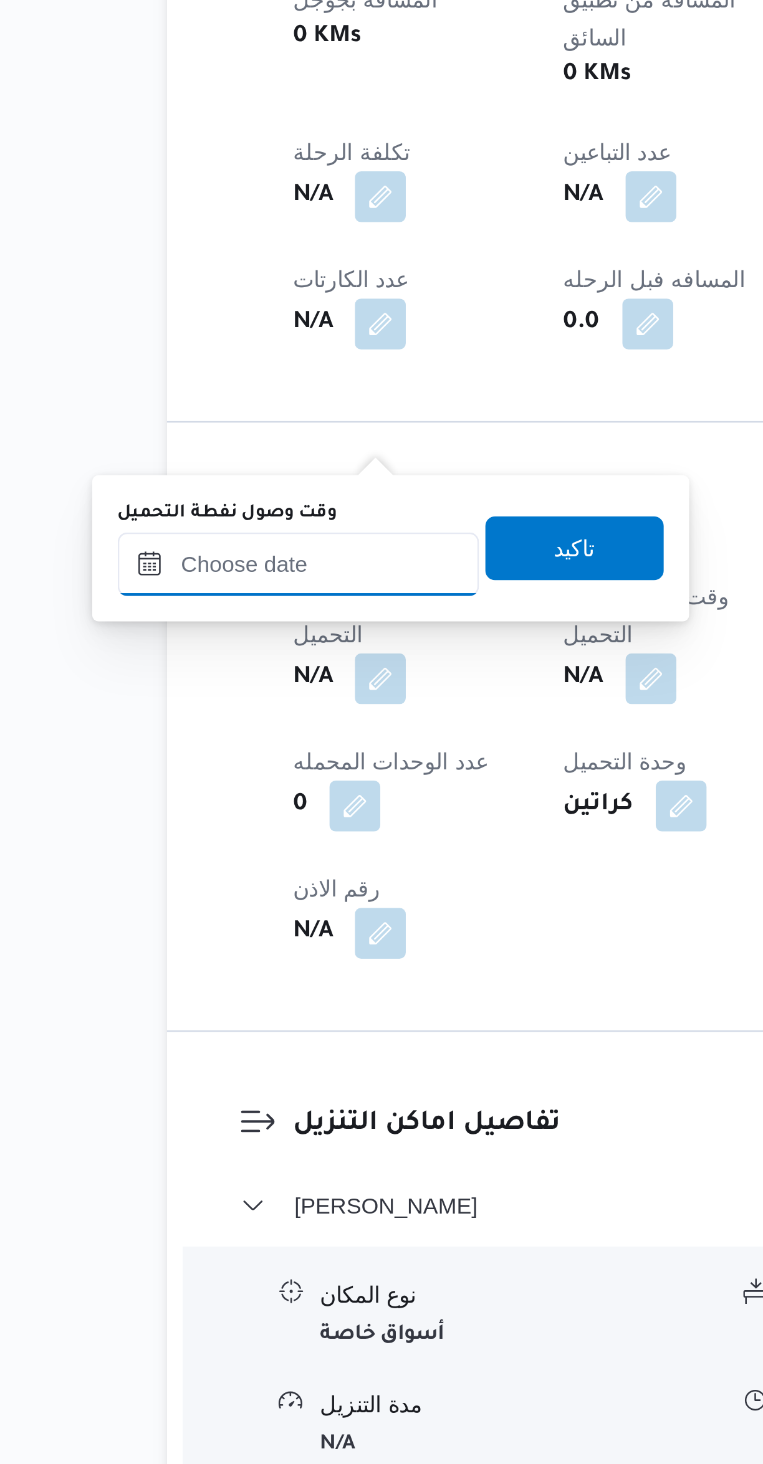
click at [217, 1008] on input "وقت وصول نفطة التحميل" at bounding box center [213, 1007] width 141 height 25
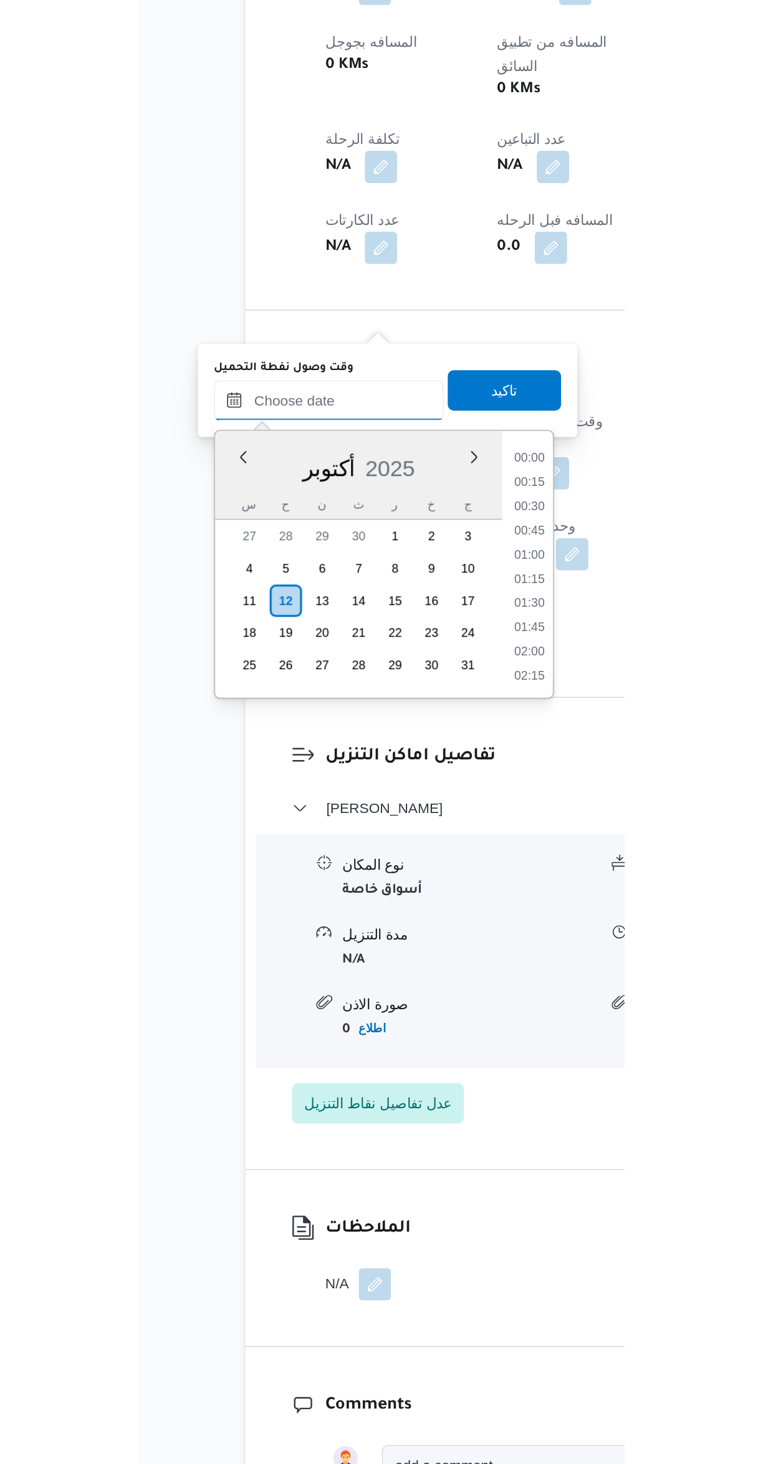
scroll to position [434, 0]
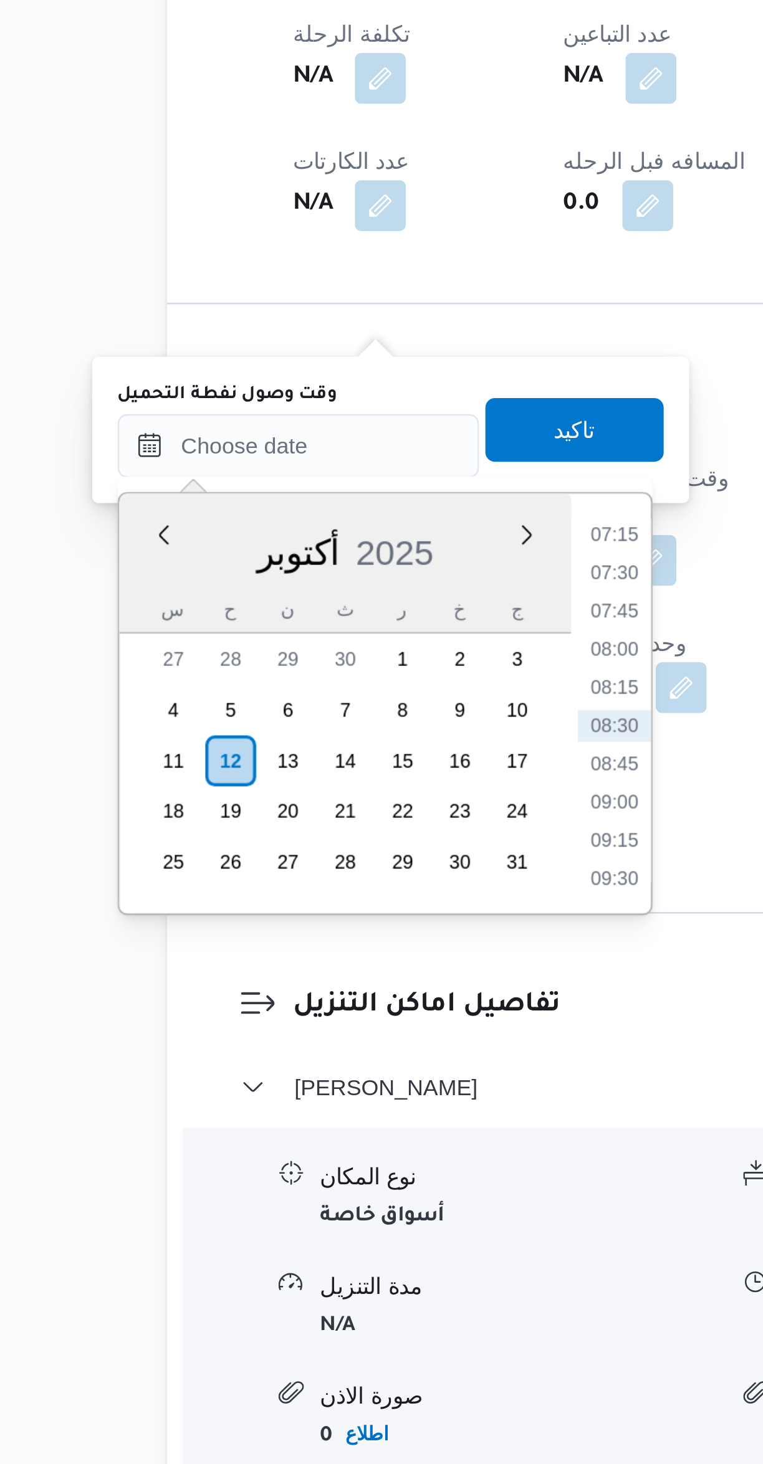
click at [331, 1043] on li "07:15" at bounding box center [337, 1042] width 29 height 12
type input "[DATE] ٠٧:١٥"
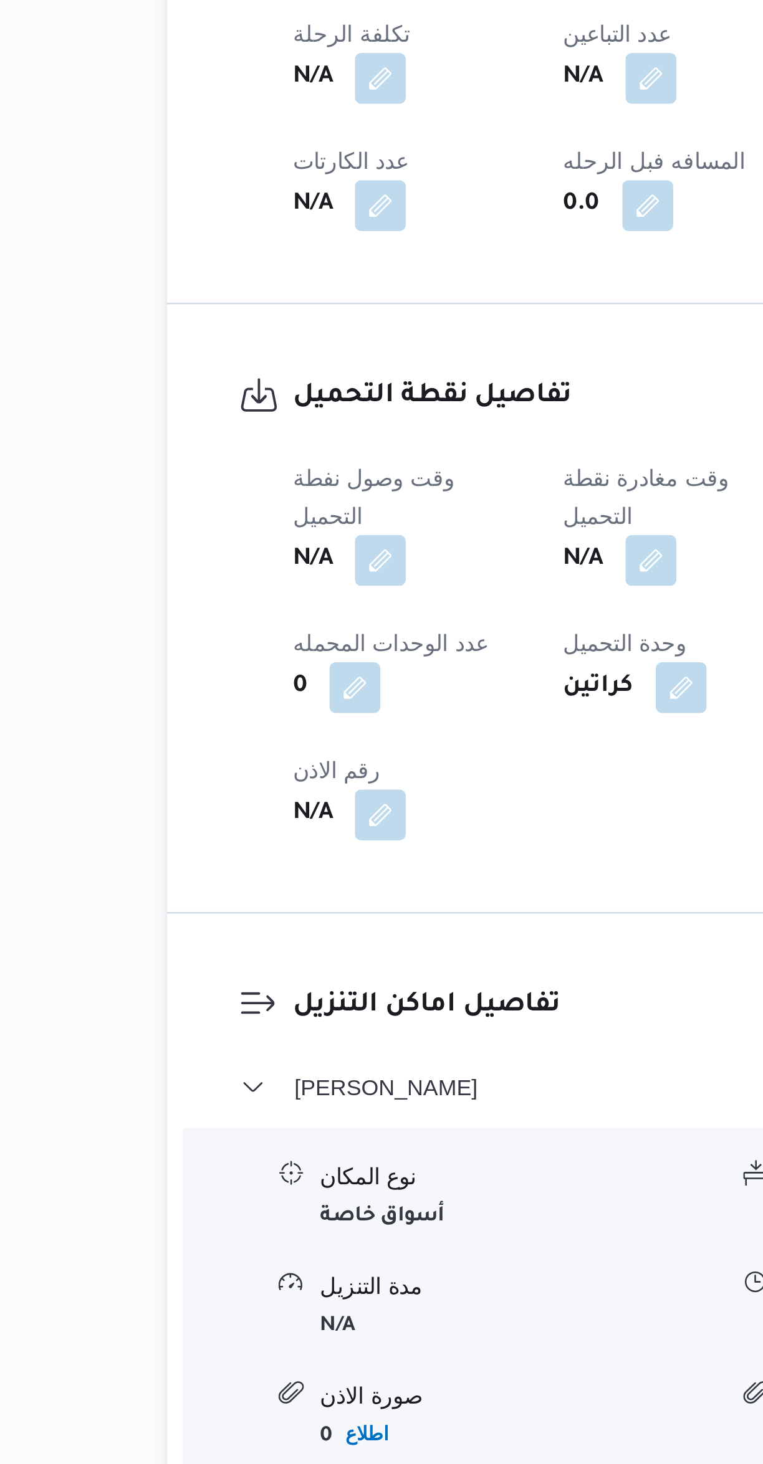
click at [335, 1047] on div "وقت وصول نفطة التحميل N/A وقت مغادرة نقطة التحميل N/A مدة التحميل N/A عدد الوحد…" at bounding box center [362, 1087] width 317 height 165
click at [202, 1007] on div at bounding box center [197, 1071] width 15 height 182
click at [240, 1042] on button "button" at bounding box center [246, 1052] width 20 height 20
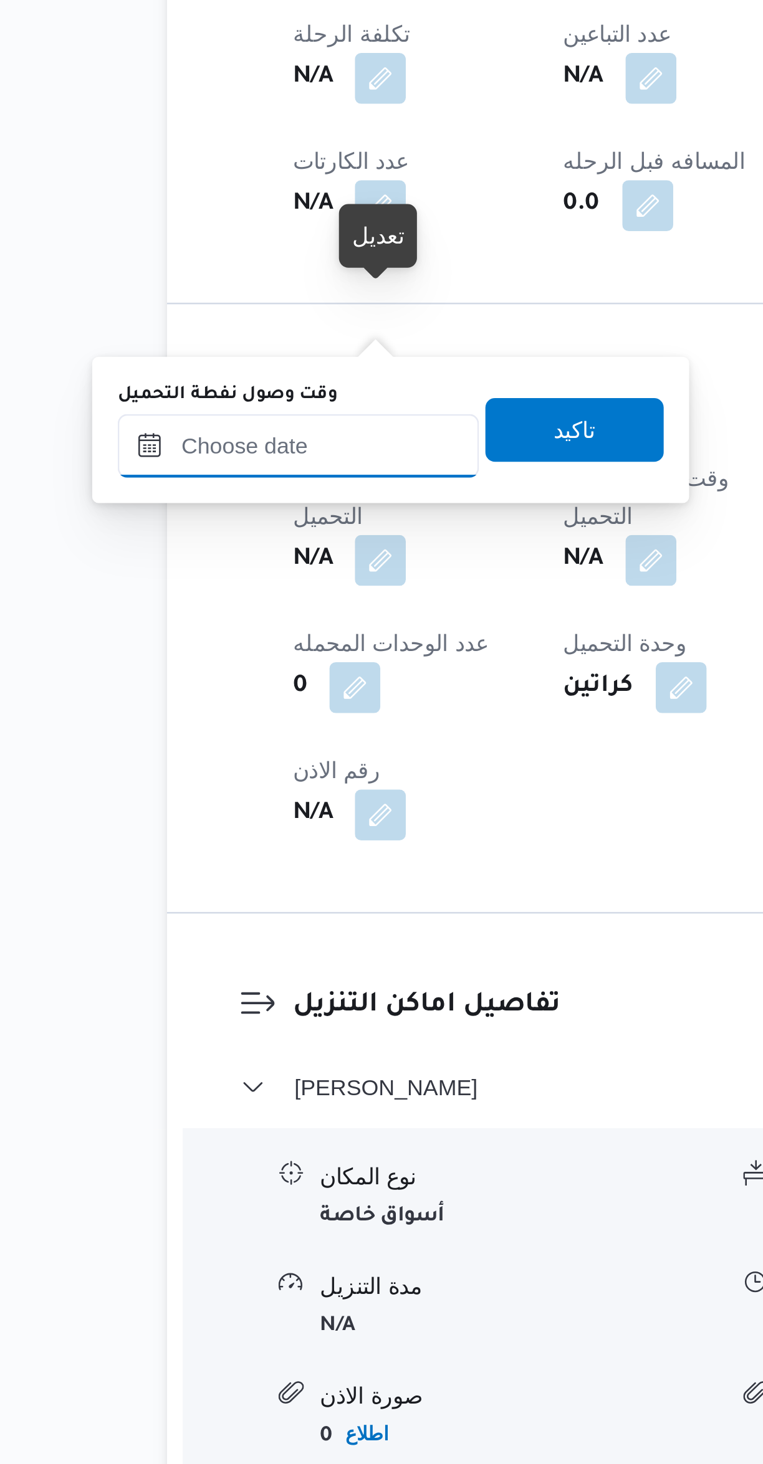
click at [215, 1004] on input "وقت وصول نفطة التحميل" at bounding box center [213, 1007] width 141 height 25
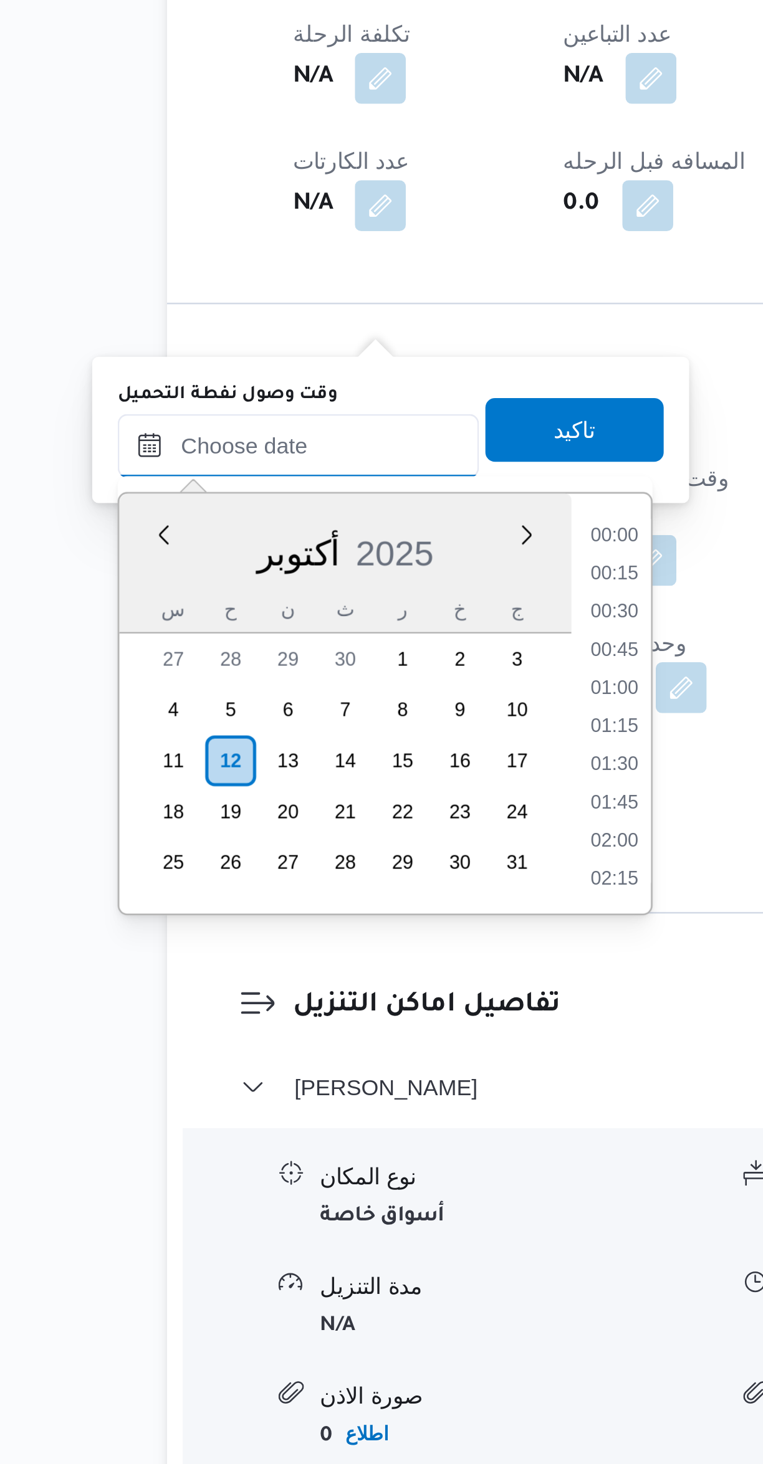
scroll to position [0, 0]
click at [330, 1098] on li "07:15" at bounding box center [337, 1095] width 29 height 12
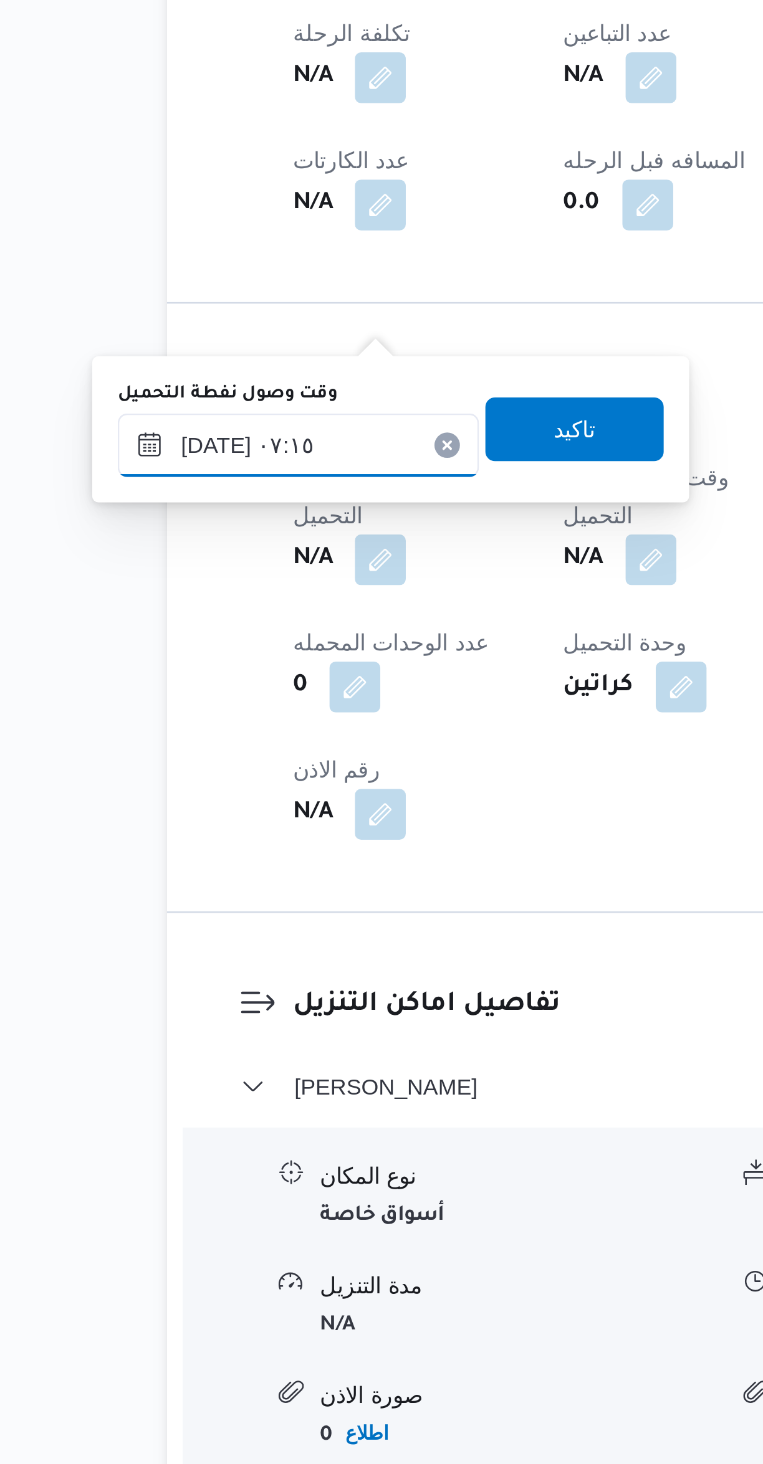
click at [220, 1061] on input "[DATE] ٠٧:١٥" at bounding box center [213, 1060] width 141 height 25
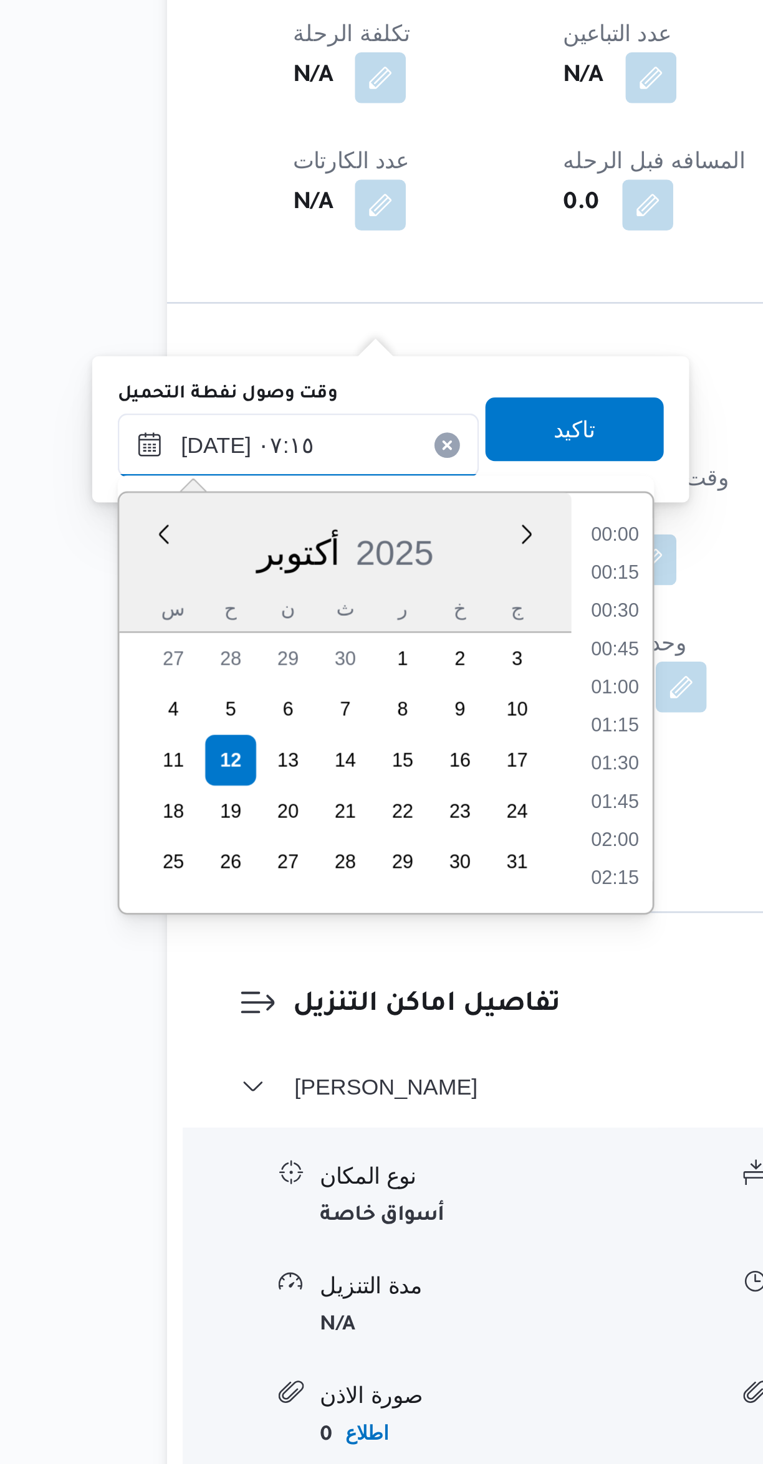
scroll to position [358, 0]
click at [338, 1097] on li "06:00" at bounding box center [337, 1095] width 29 height 12
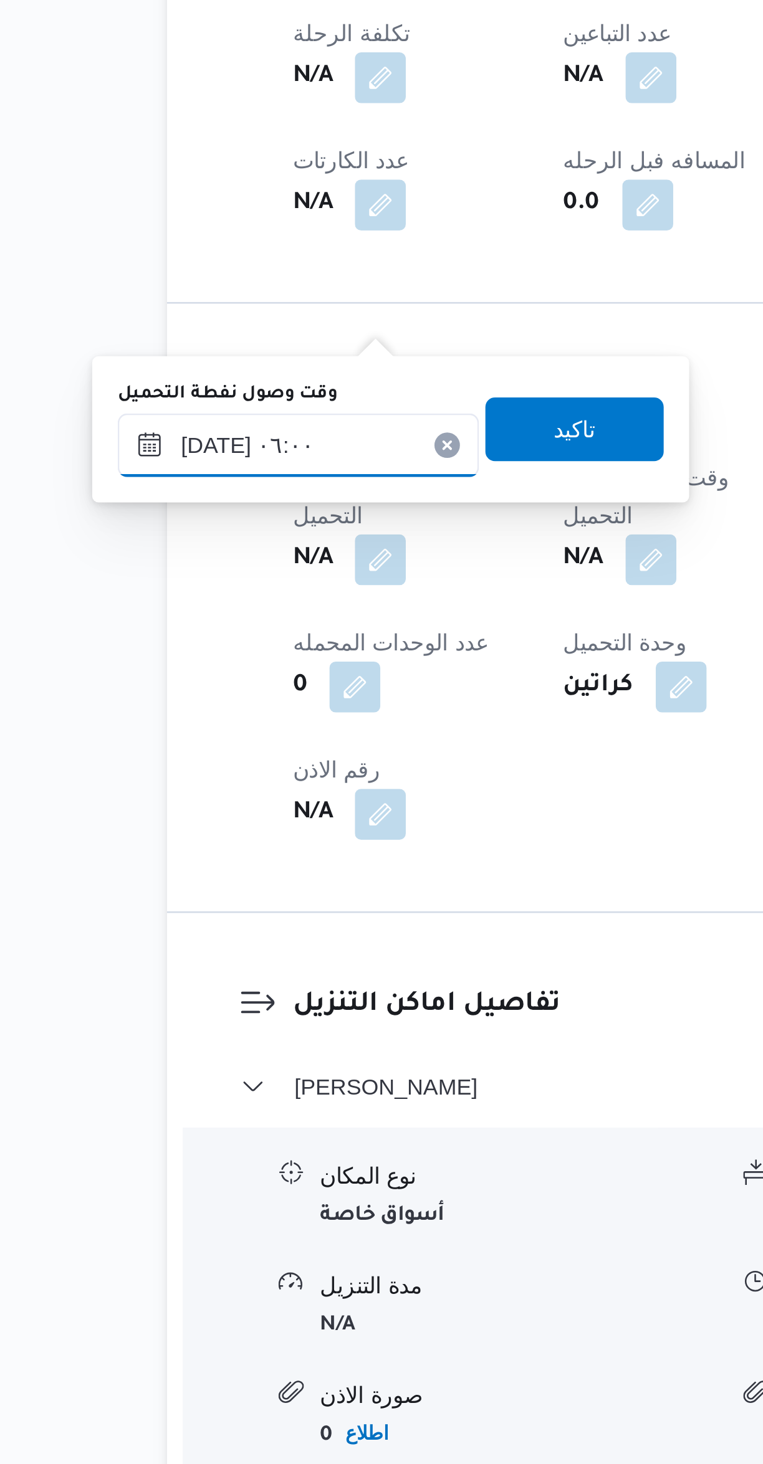
click at [218, 1064] on input "[DATE] ٠٦:٠٠" at bounding box center [213, 1060] width 141 height 25
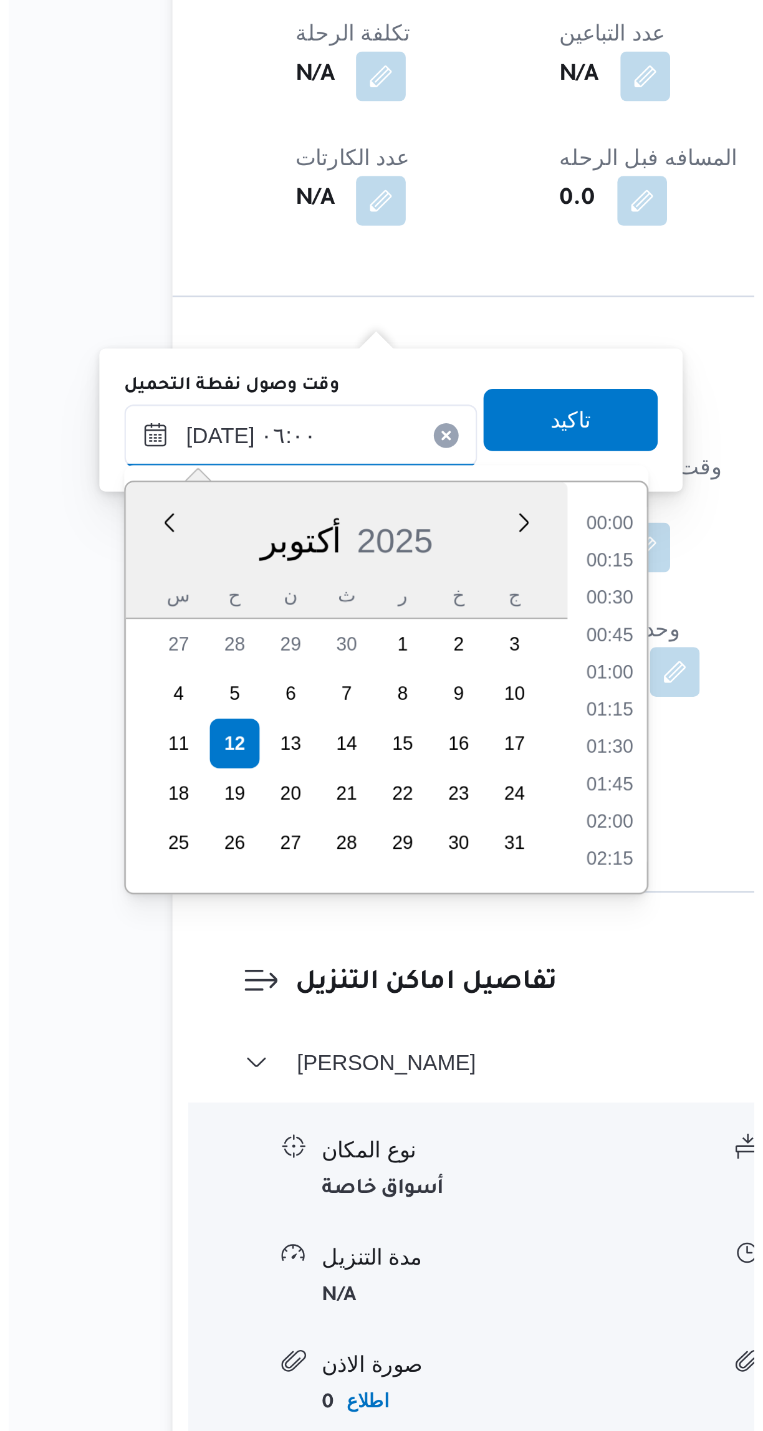
scroll to position [284, 0]
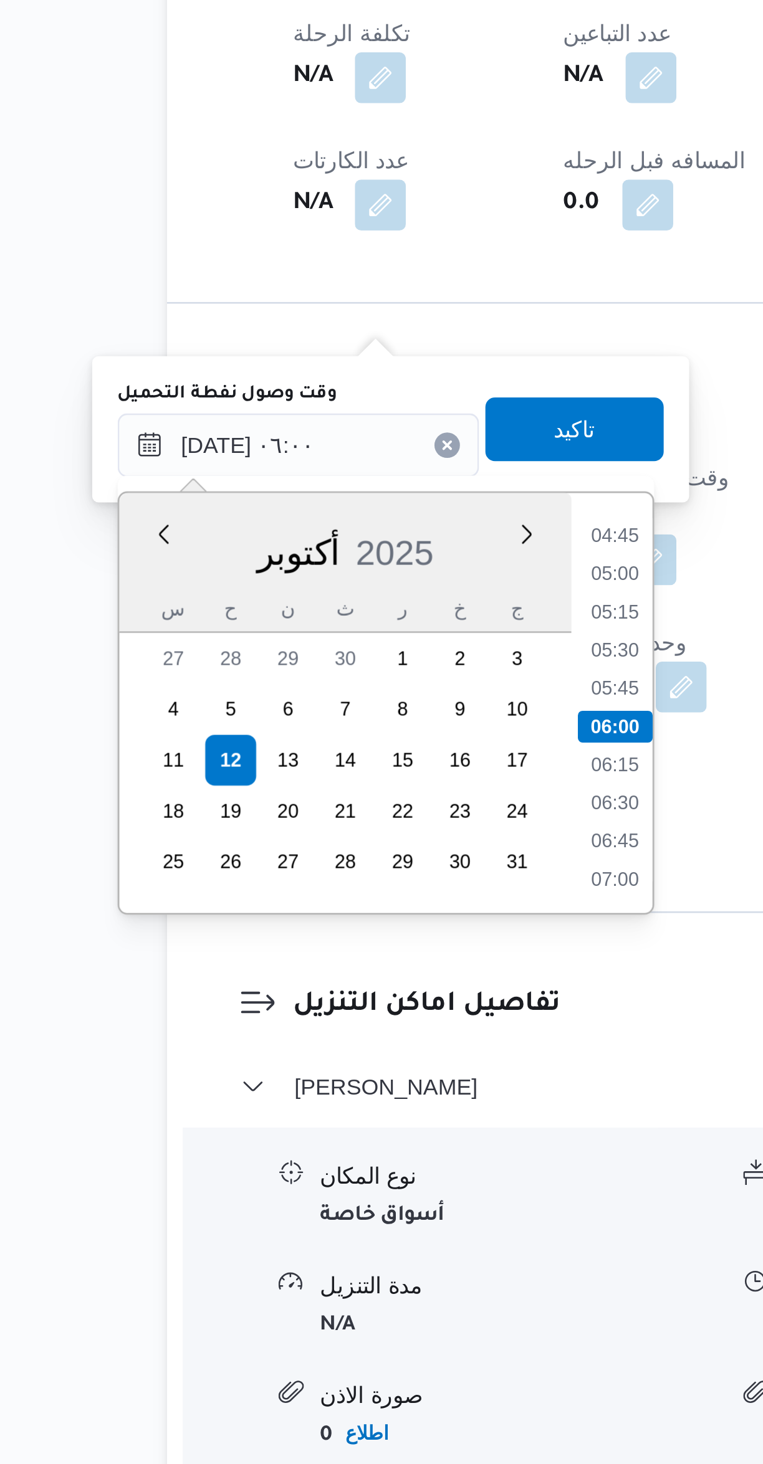
click at [333, 1115] on li "05:00" at bounding box center [337, 1110] width 29 height 12
type input "[DATE] ٠٥:٠٠"
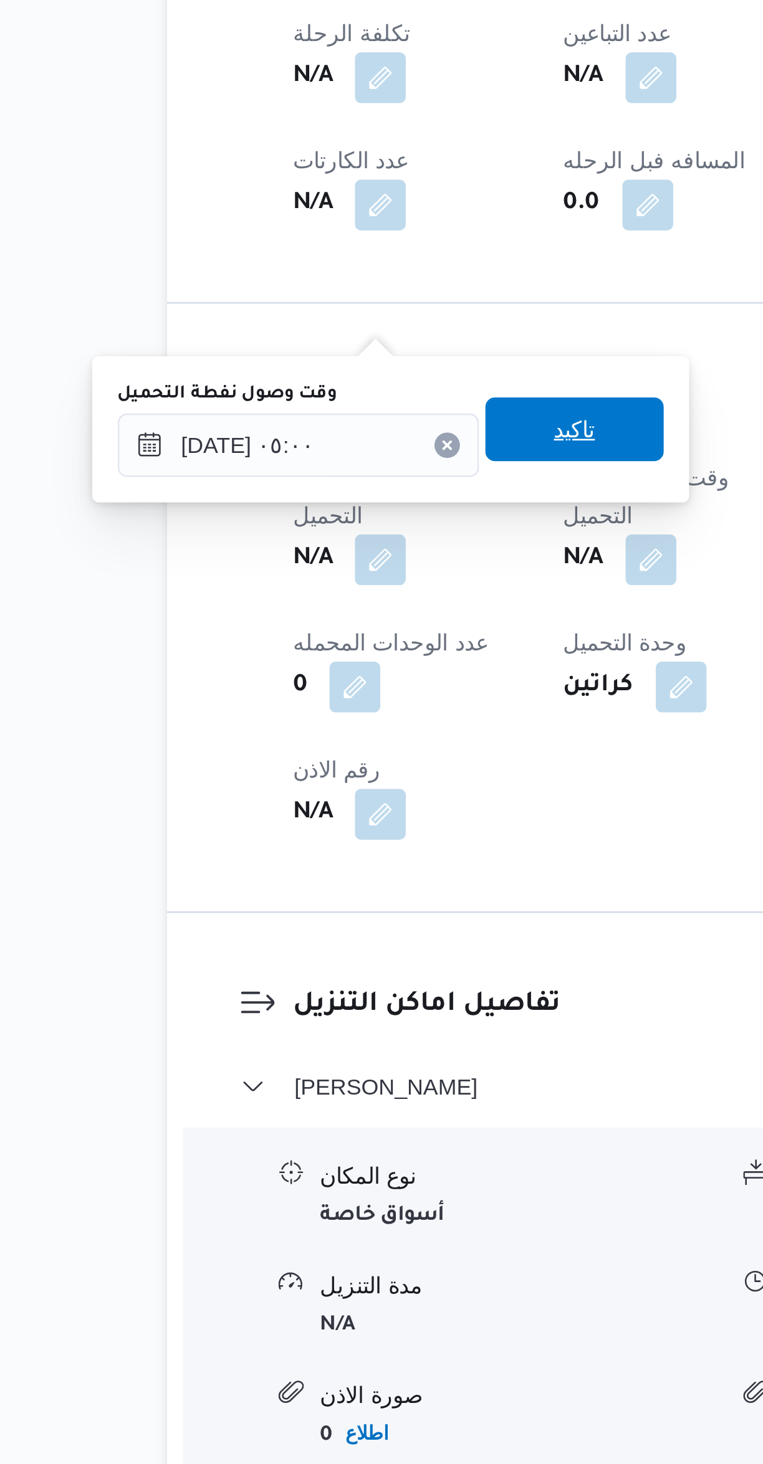
click at [292, 1063] on span "تاكيد" at bounding box center [322, 1053] width 70 height 25
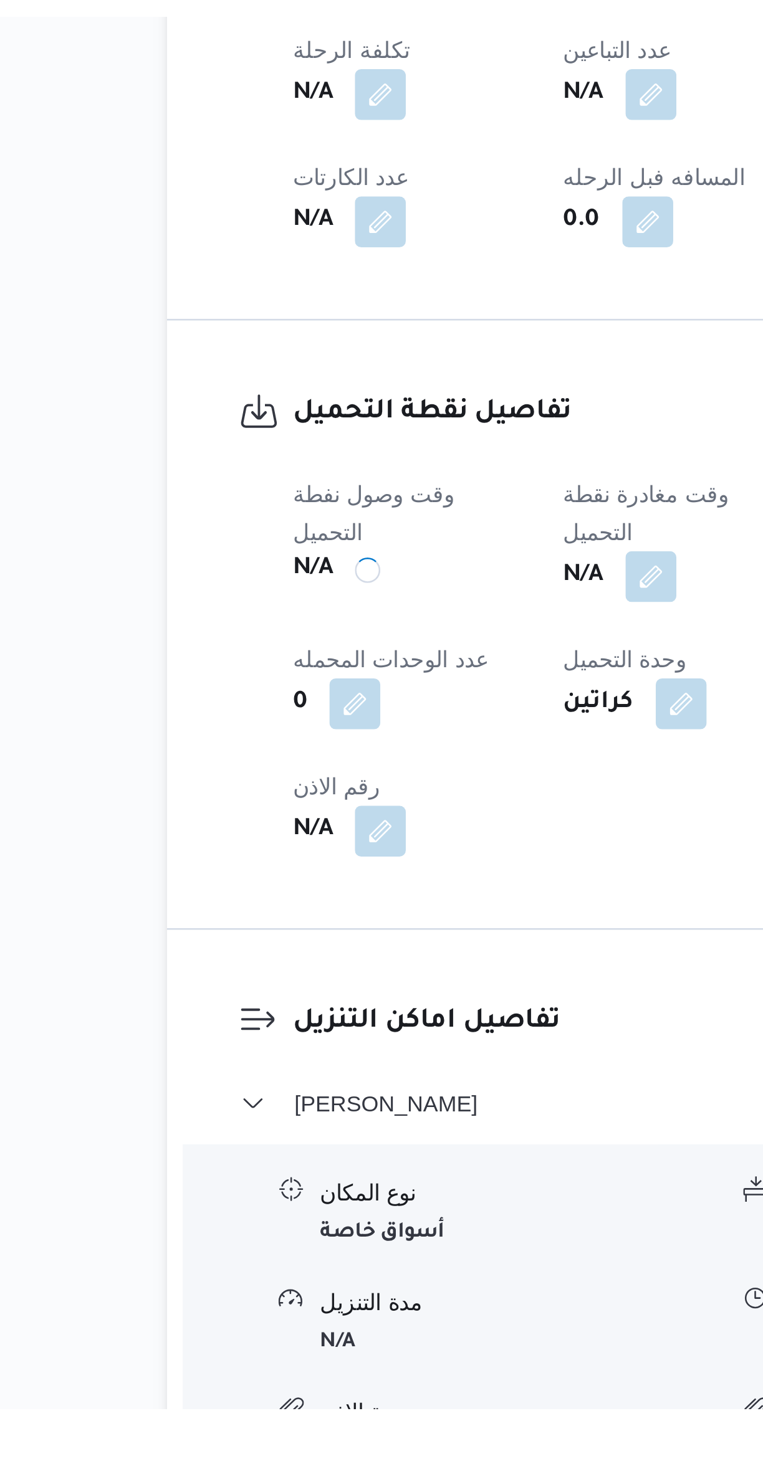
scroll to position [0, 0]
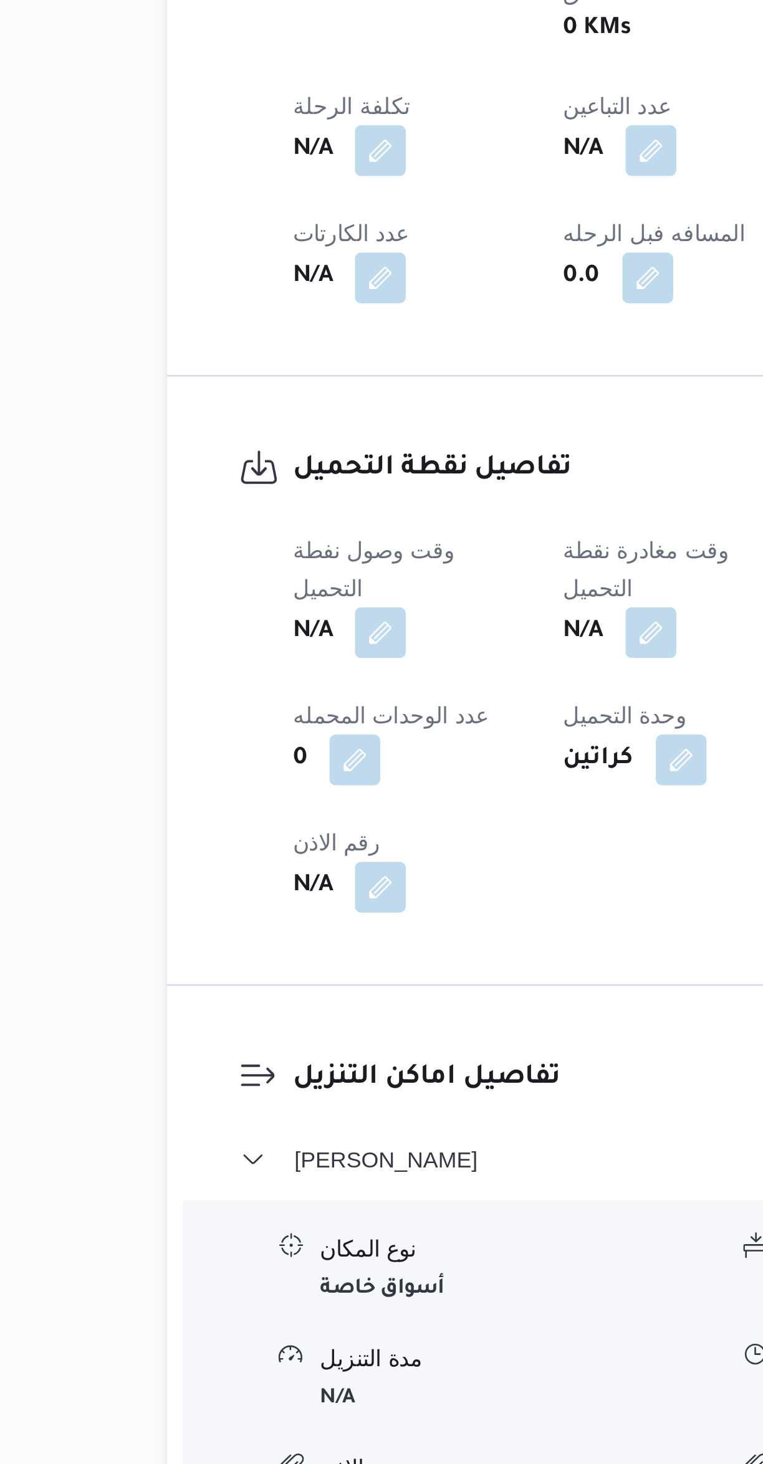
click at [350, 1095] on button "button" at bounding box center [351, 1105] width 20 height 20
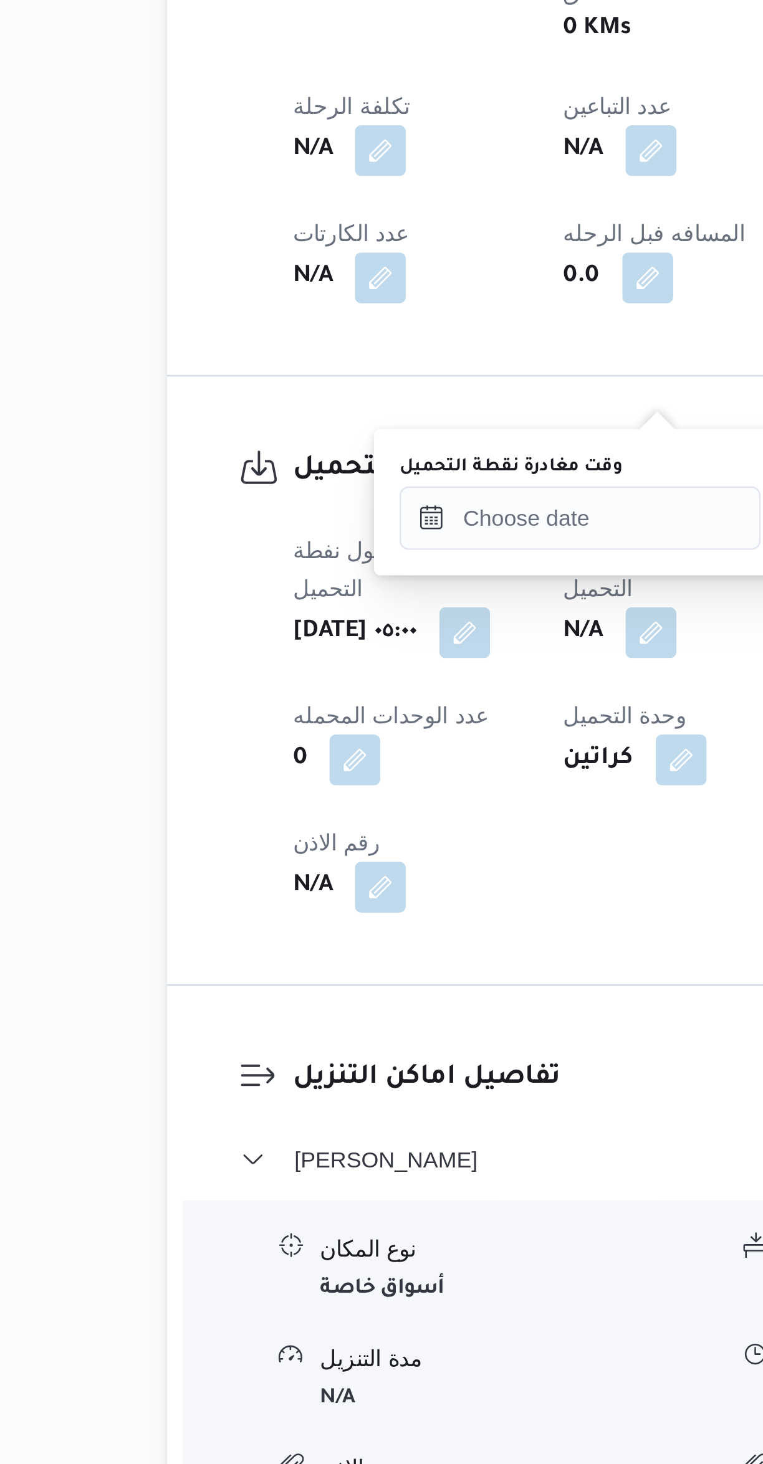
click at [310, 1043] on label "وقت مغادرة نقطة التحميل" at bounding box center [296, 1040] width 87 height 10
click at [310, 1048] on input "وقت مغادرة نقطة التحميل" at bounding box center [323, 1060] width 141 height 25
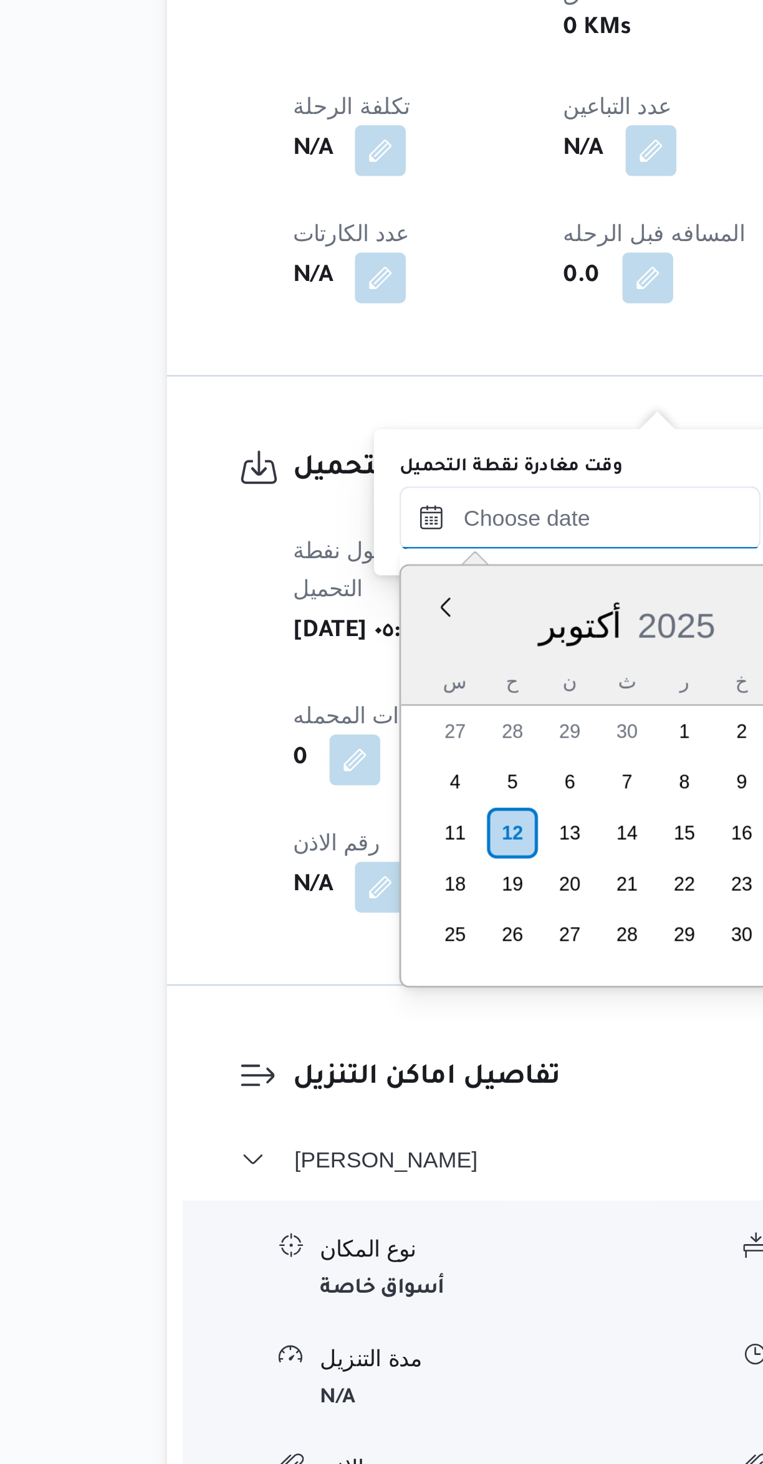
scroll to position [434, 0]
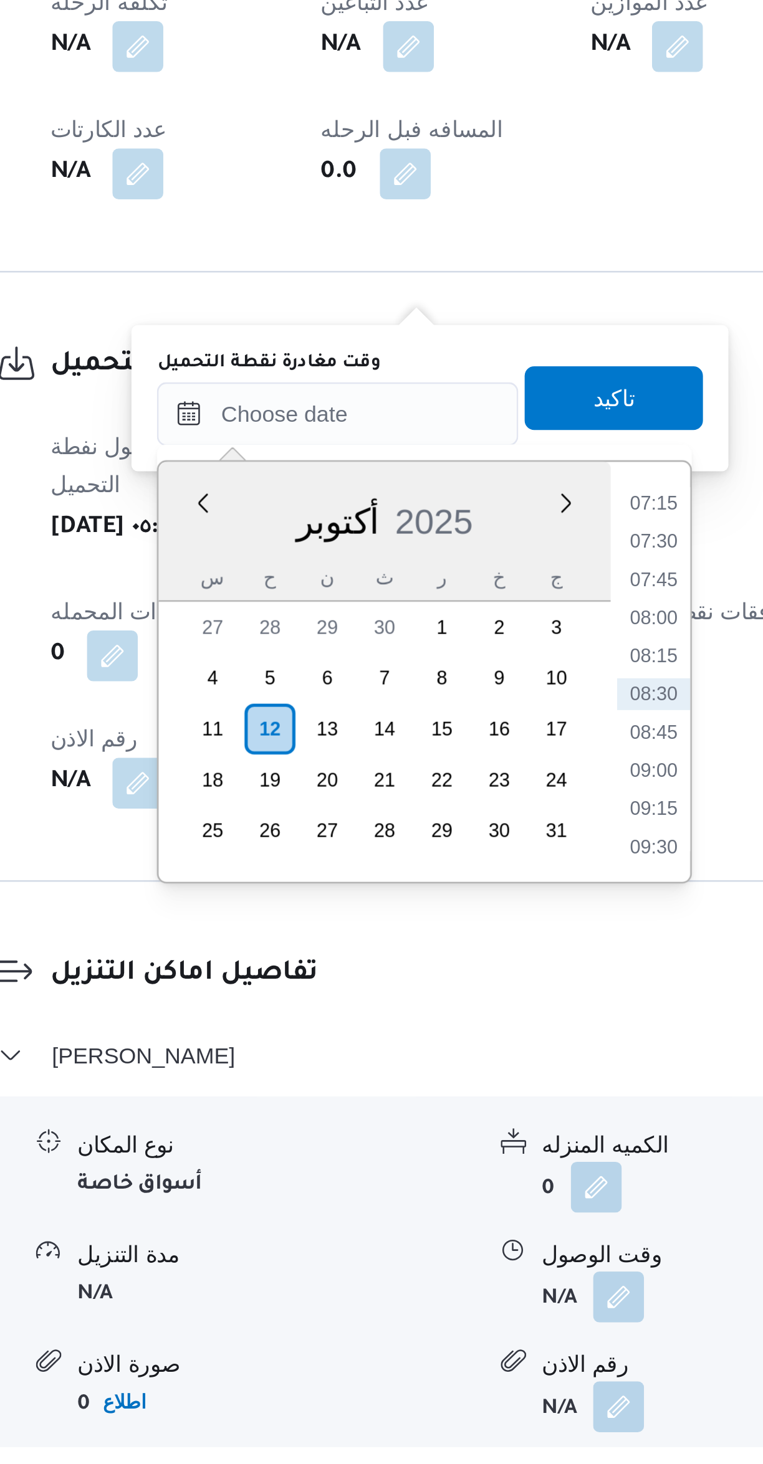
click at [438, 1089] on li "07:15" at bounding box center [447, 1095] width 29 height 12
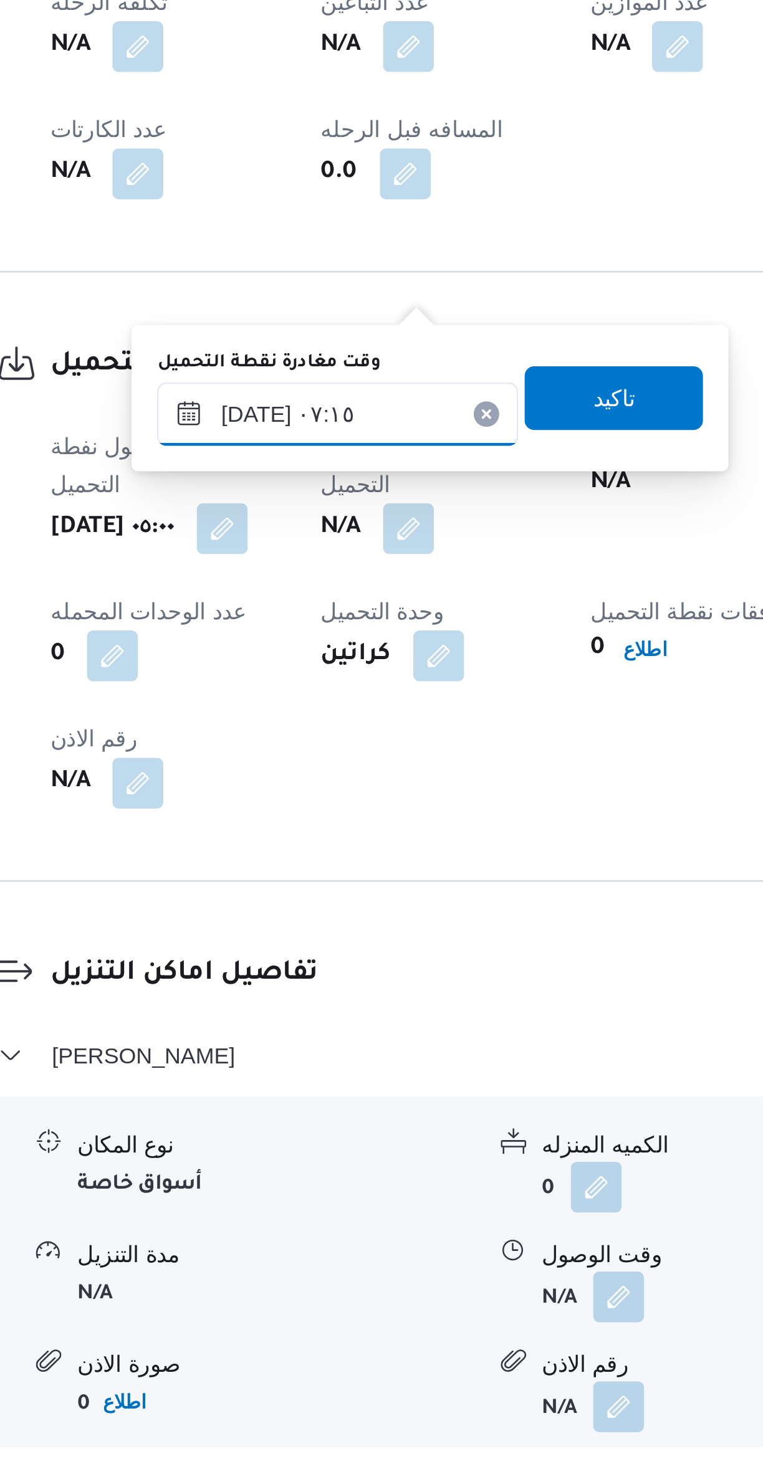
click at [320, 1062] on input "[DATE] ٠٧:١٥" at bounding box center [323, 1060] width 141 height 25
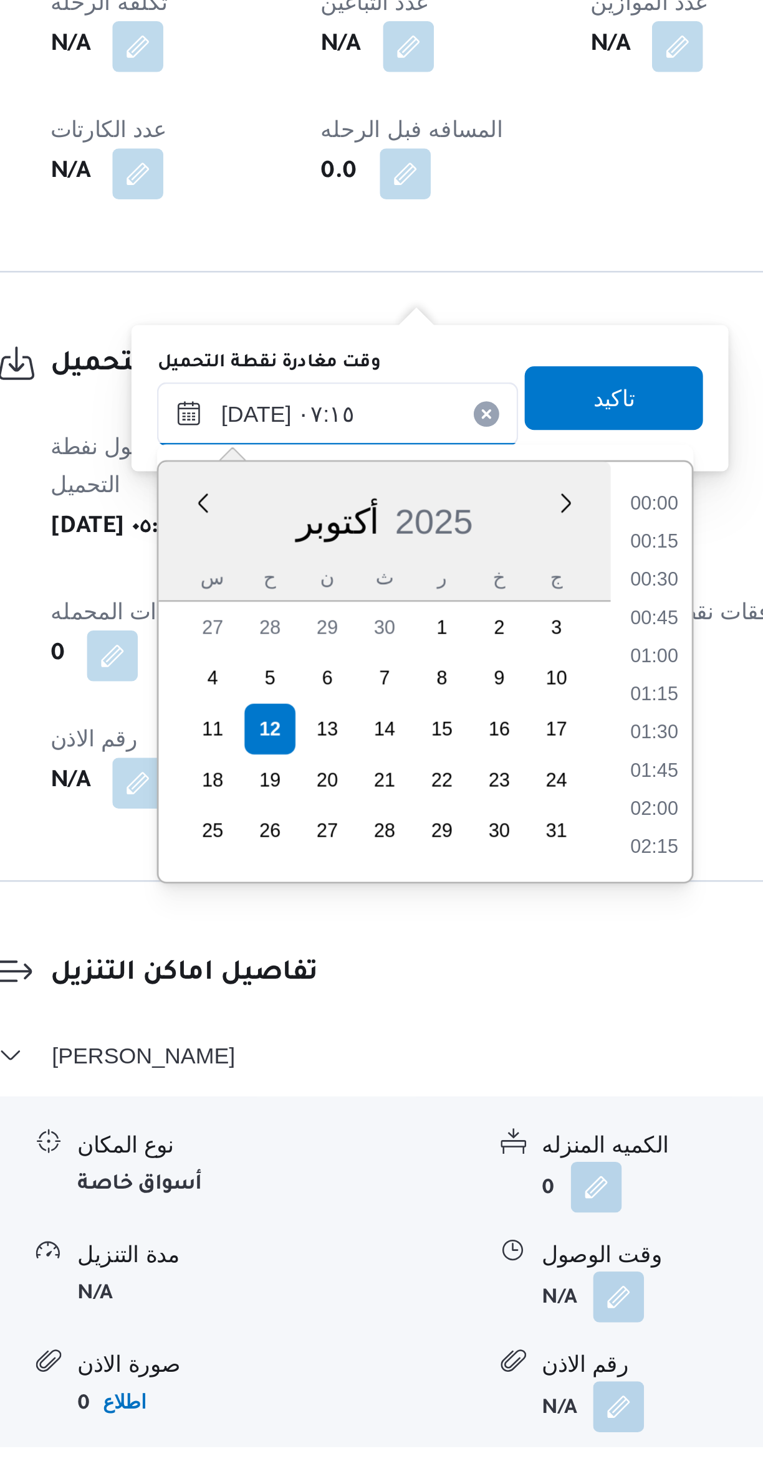
scroll to position [358, 0]
click at [439, 1142] on li "06:45" at bounding box center [448, 1140] width 29 height 12
type input "١٢/١٠/٢٠٢٥ ٠٦:٤٥"
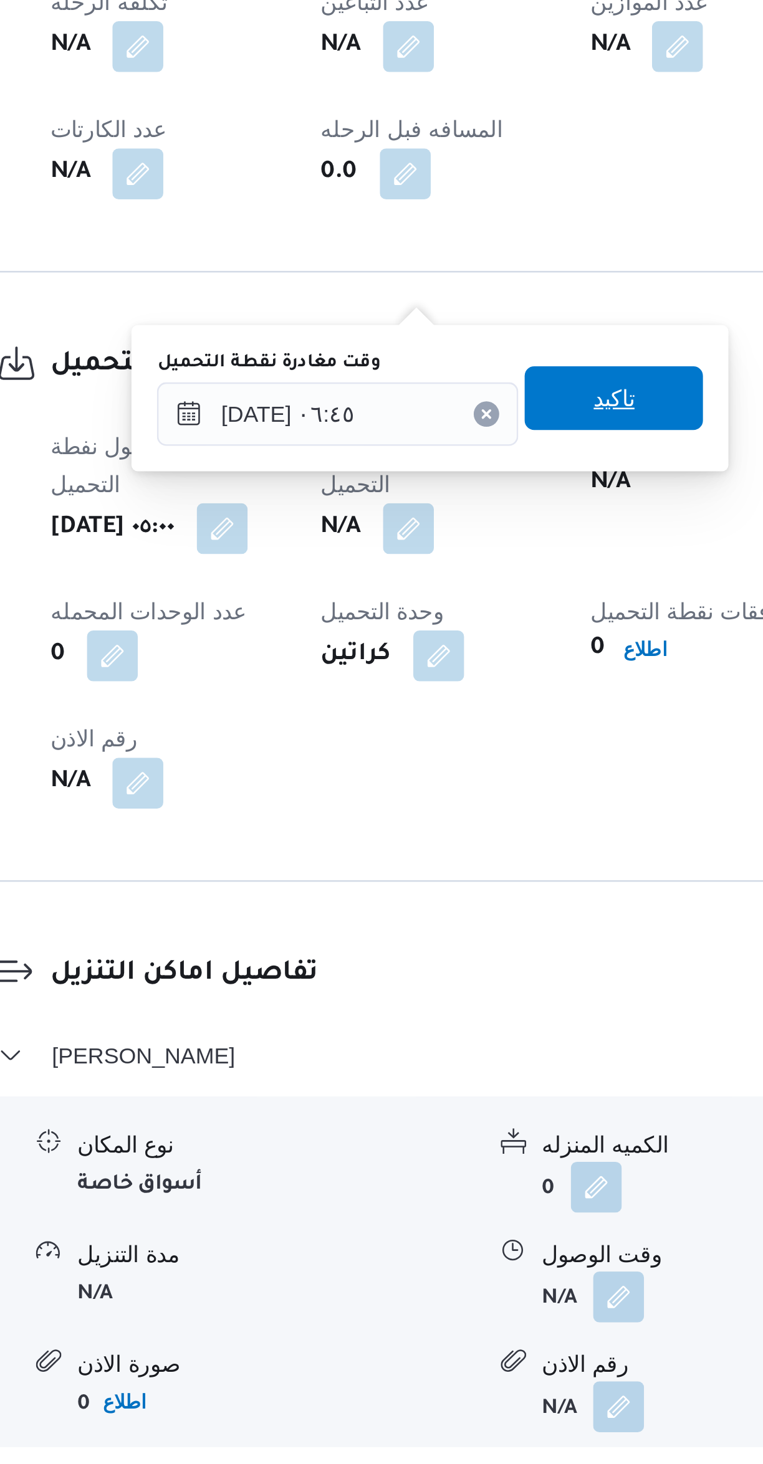
click at [404, 1059] on span "تاكيد" at bounding box center [432, 1053] width 70 height 25
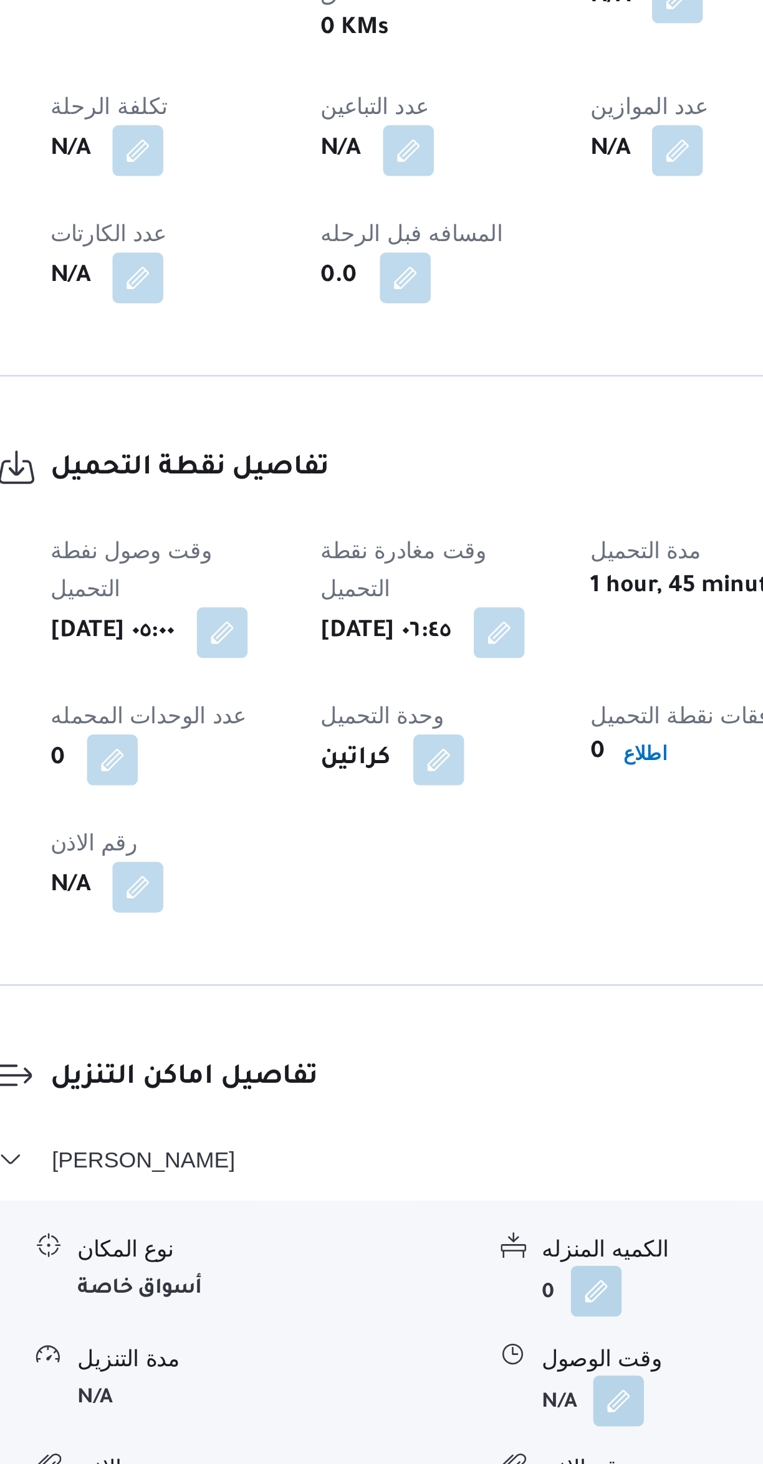
scroll to position [4, 0]
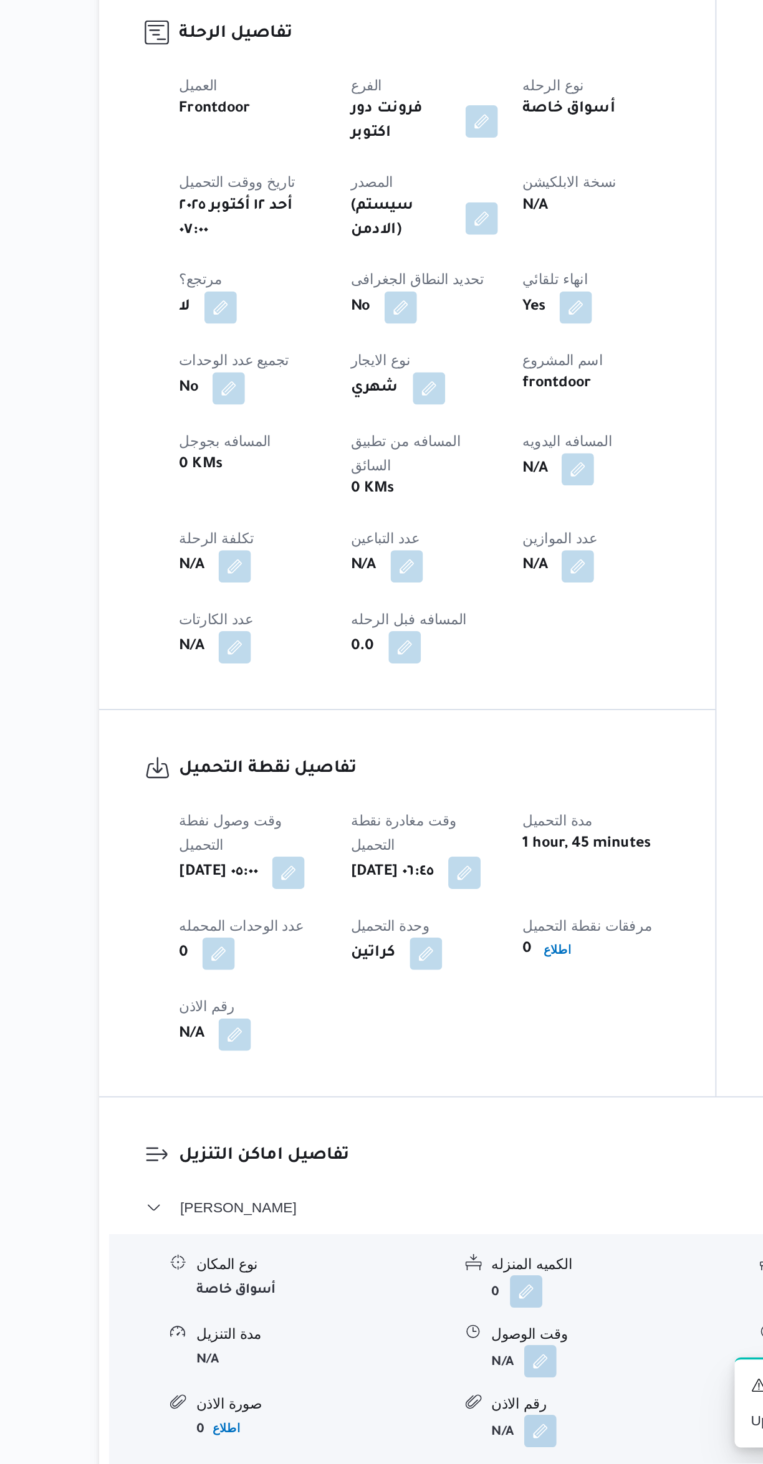
click at [245, 1464] on span "عدل تفاصيل نقاط التنزيل" at bounding box center [243, 1488] width 91 height 15
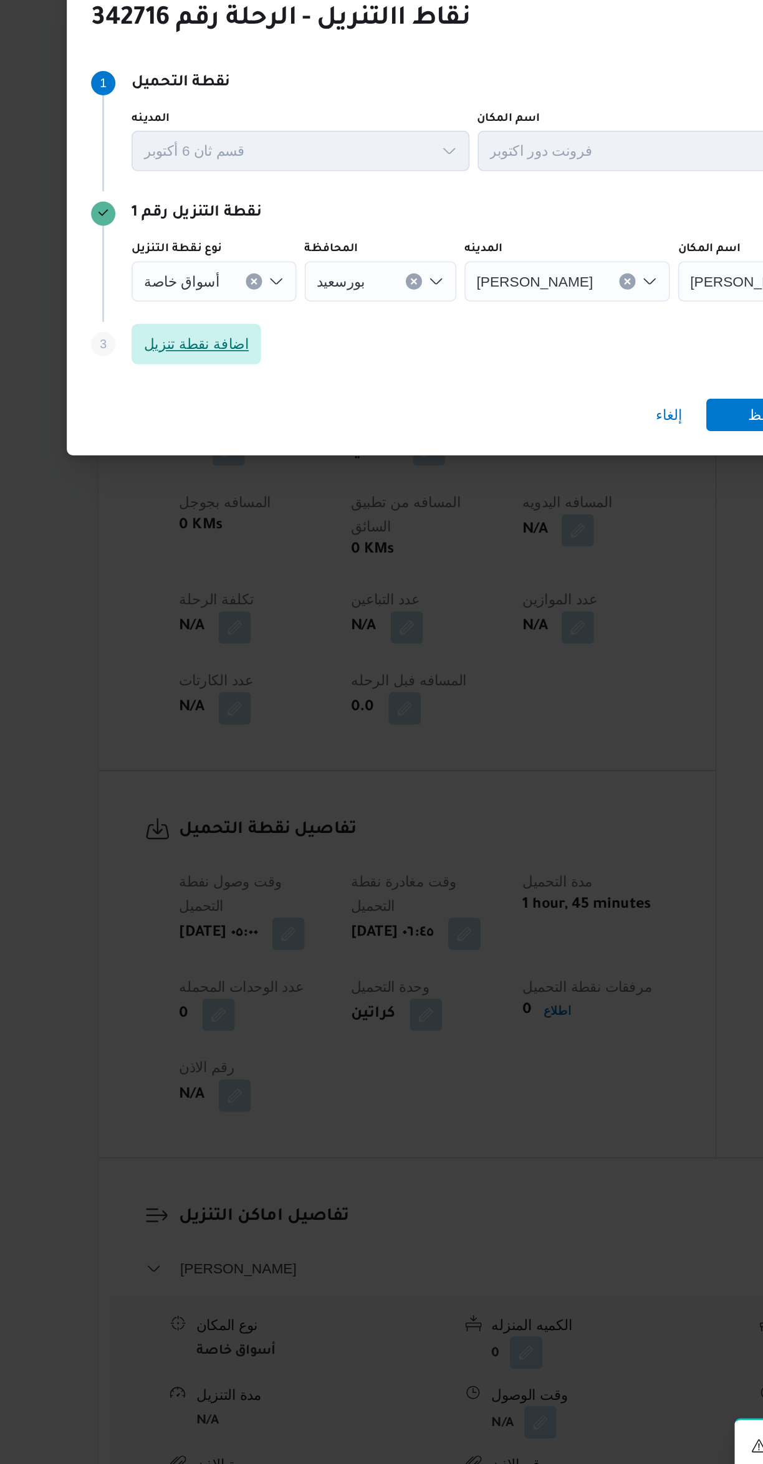
click at [202, 730] on span "اضافة نقطة تنزيل" at bounding box center [221, 737] width 65 height 15
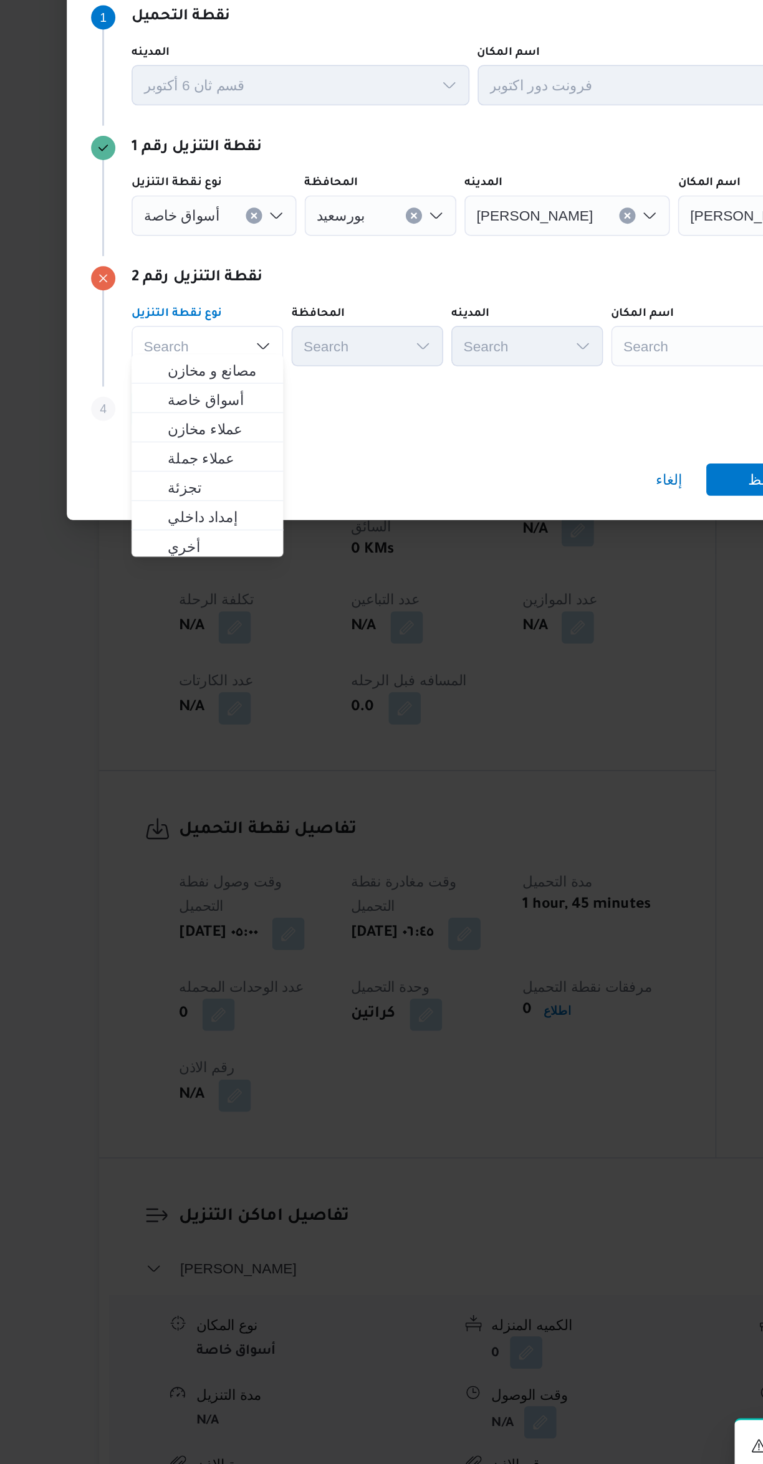
scroll to position [0, 0]
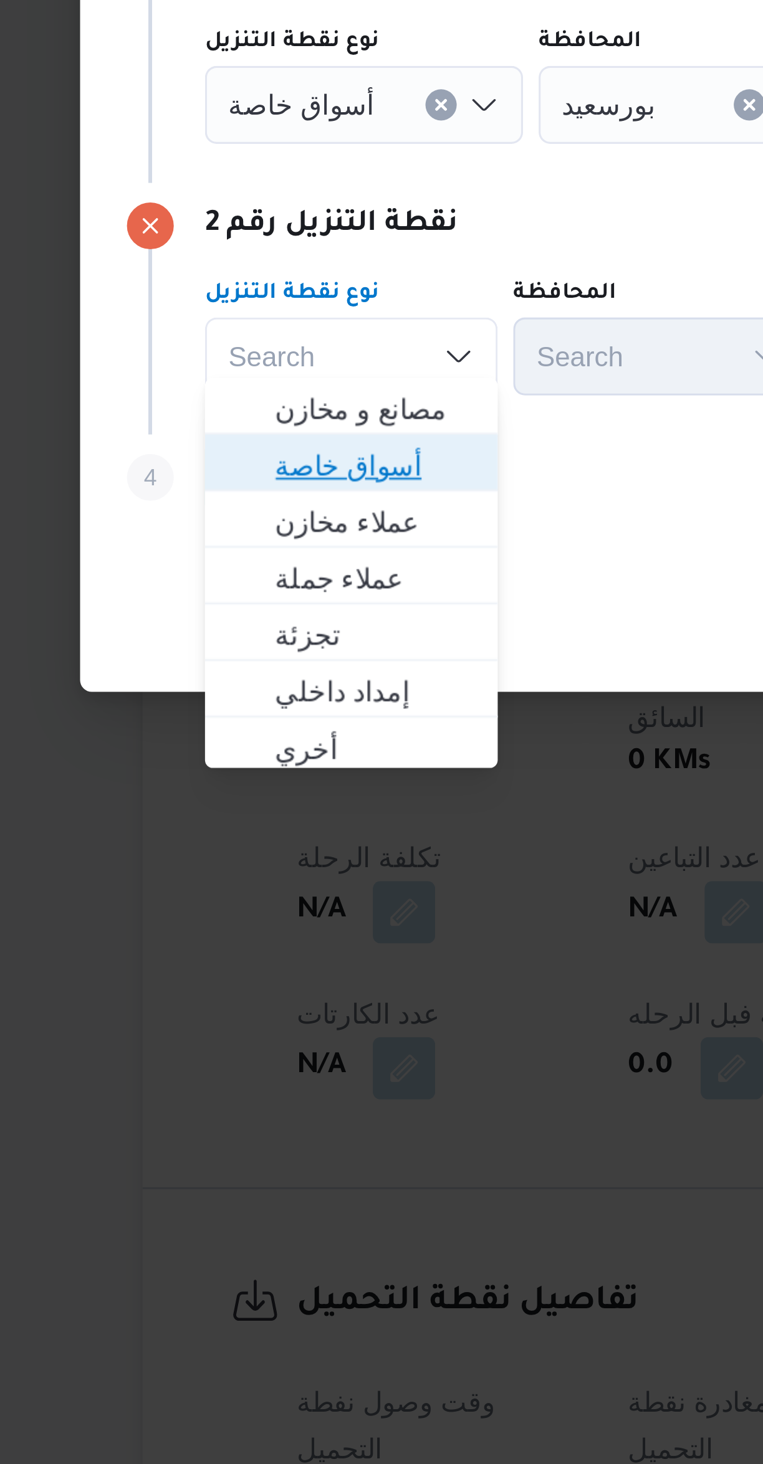
click at [205, 775] on span "أسواق خاصة" at bounding box center [236, 773] width 64 height 15
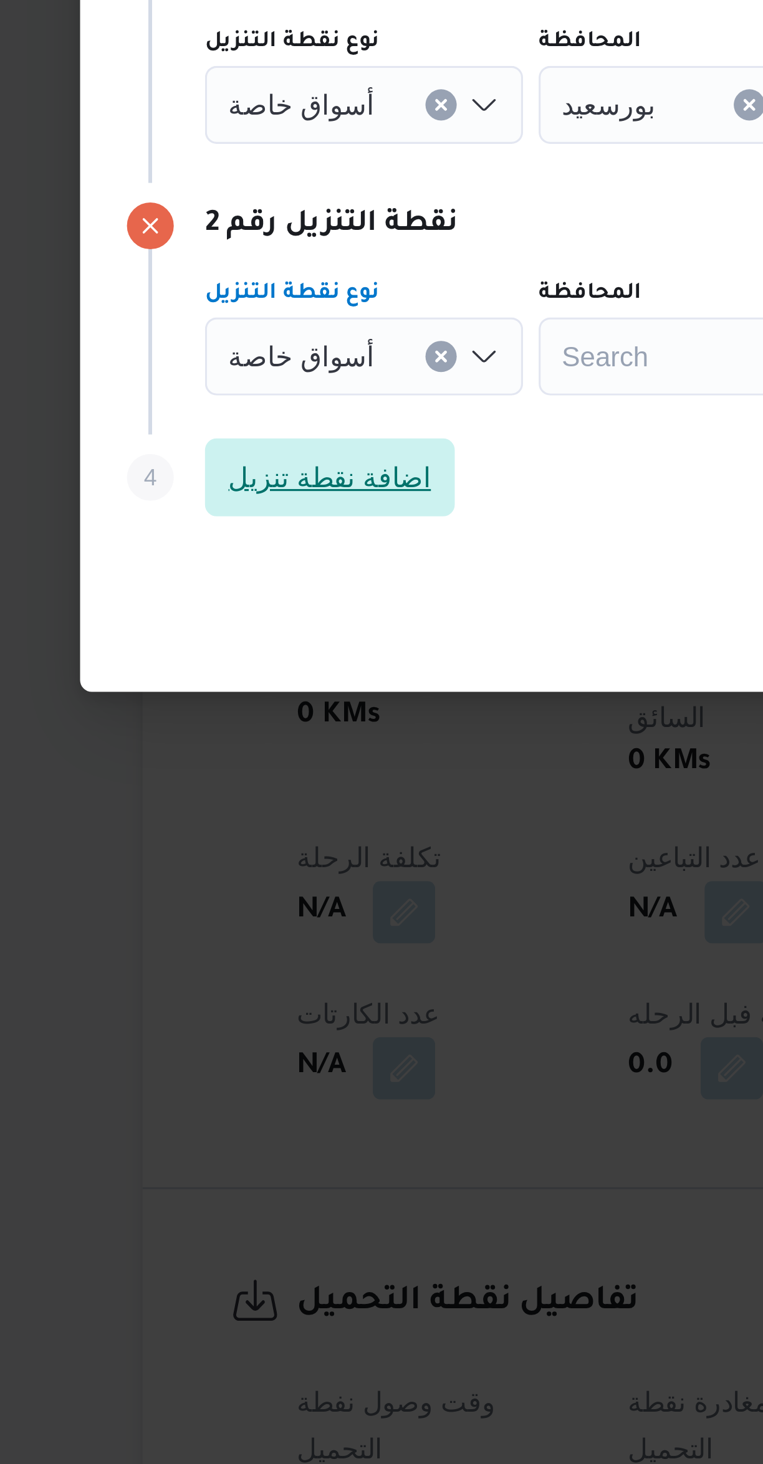
click at [205, 776] on span "اضافة نقطة تنزيل" at bounding box center [221, 777] width 65 height 15
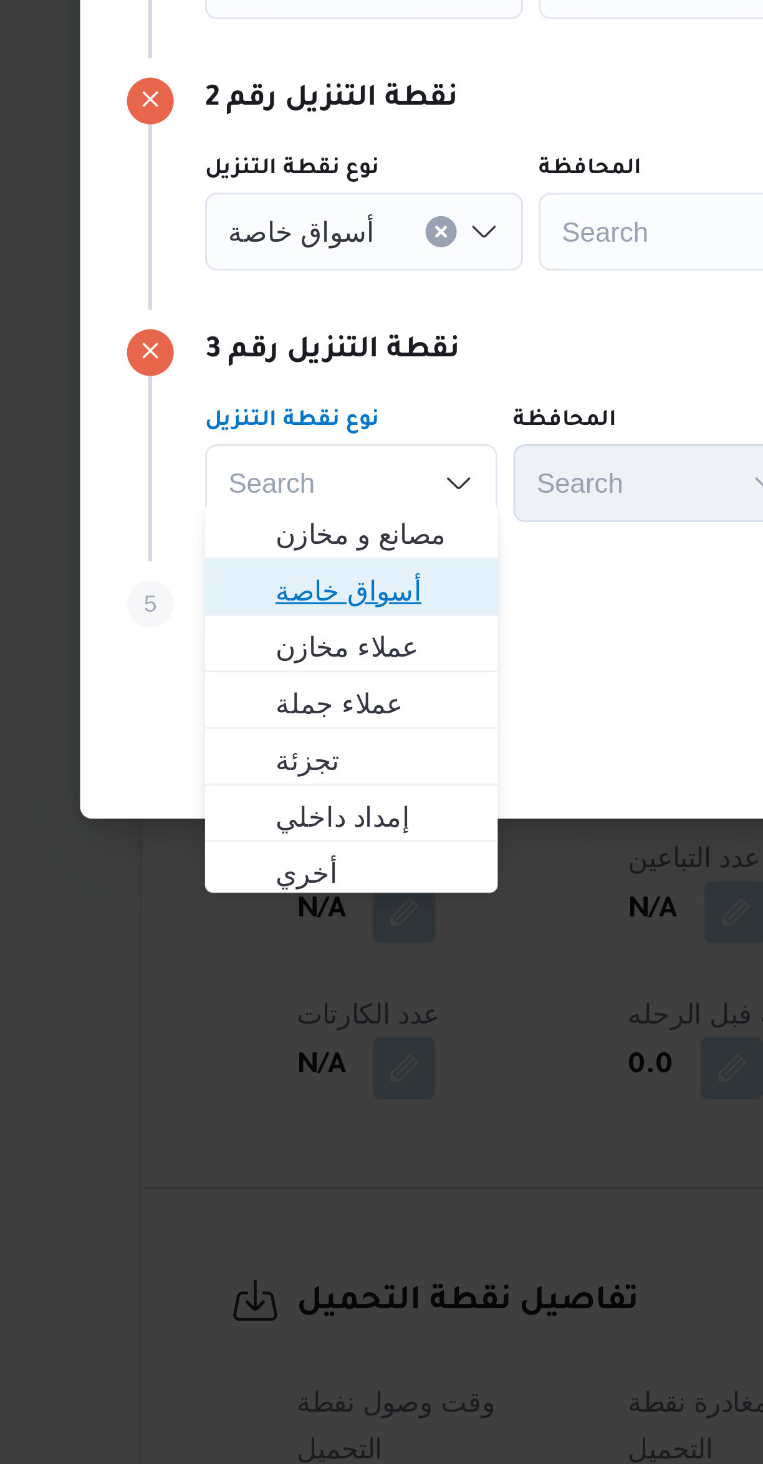
click at [211, 811] on span "أسواق خاصة" at bounding box center [236, 813] width 64 height 15
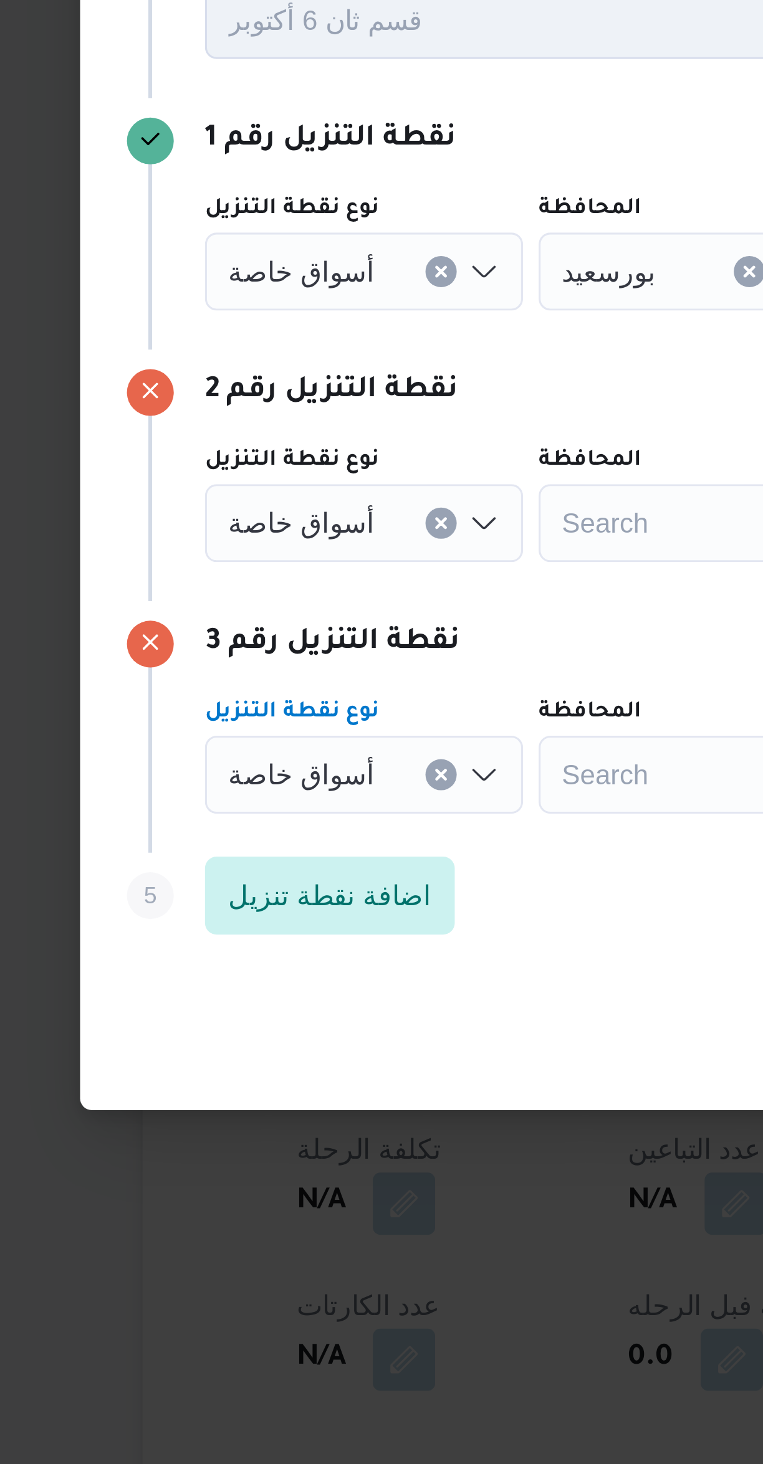
click at [211, 613] on span "أسواق خاصة" at bounding box center [212, 618] width 47 height 14
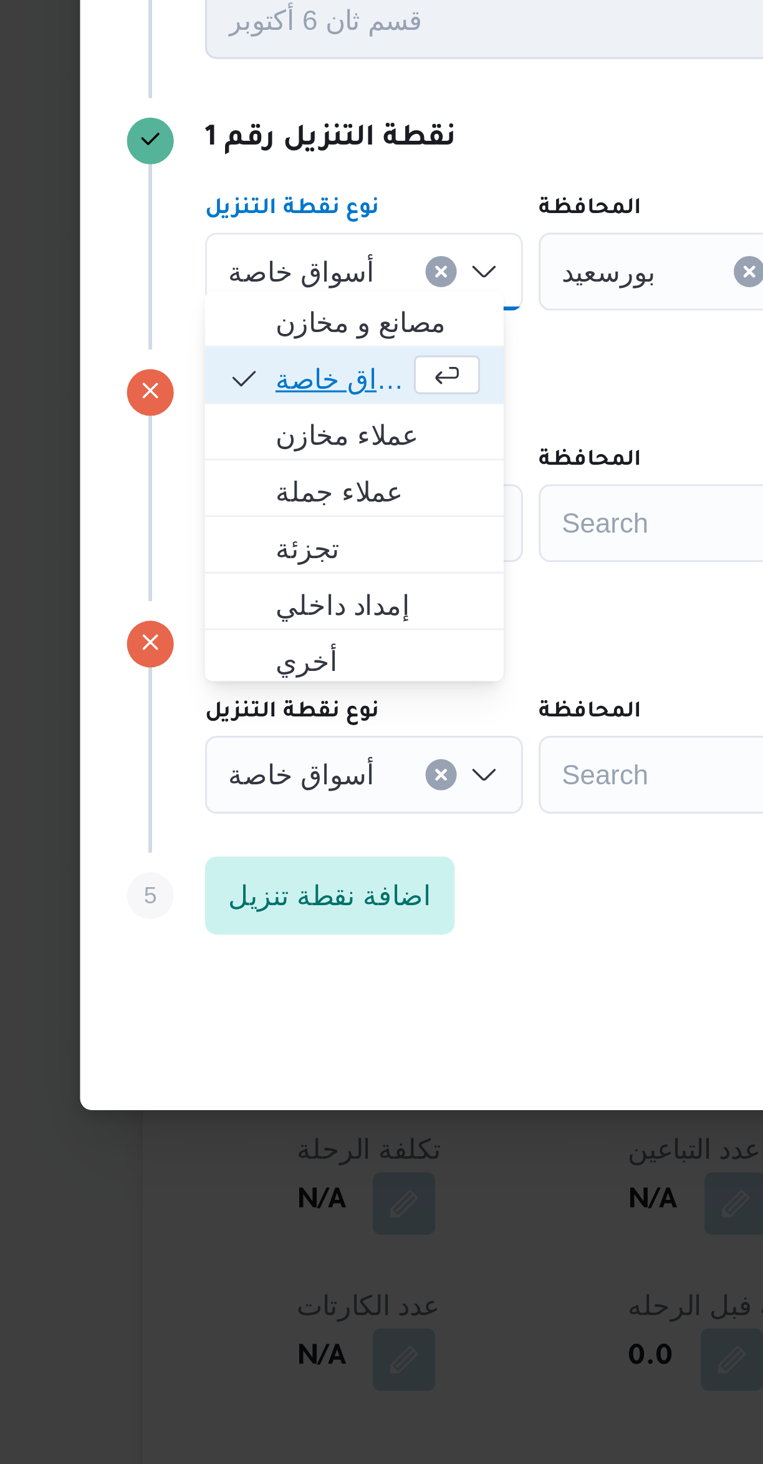
click at [206, 651] on span "أسواق خاصة" at bounding box center [225, 652] width 42 height 15
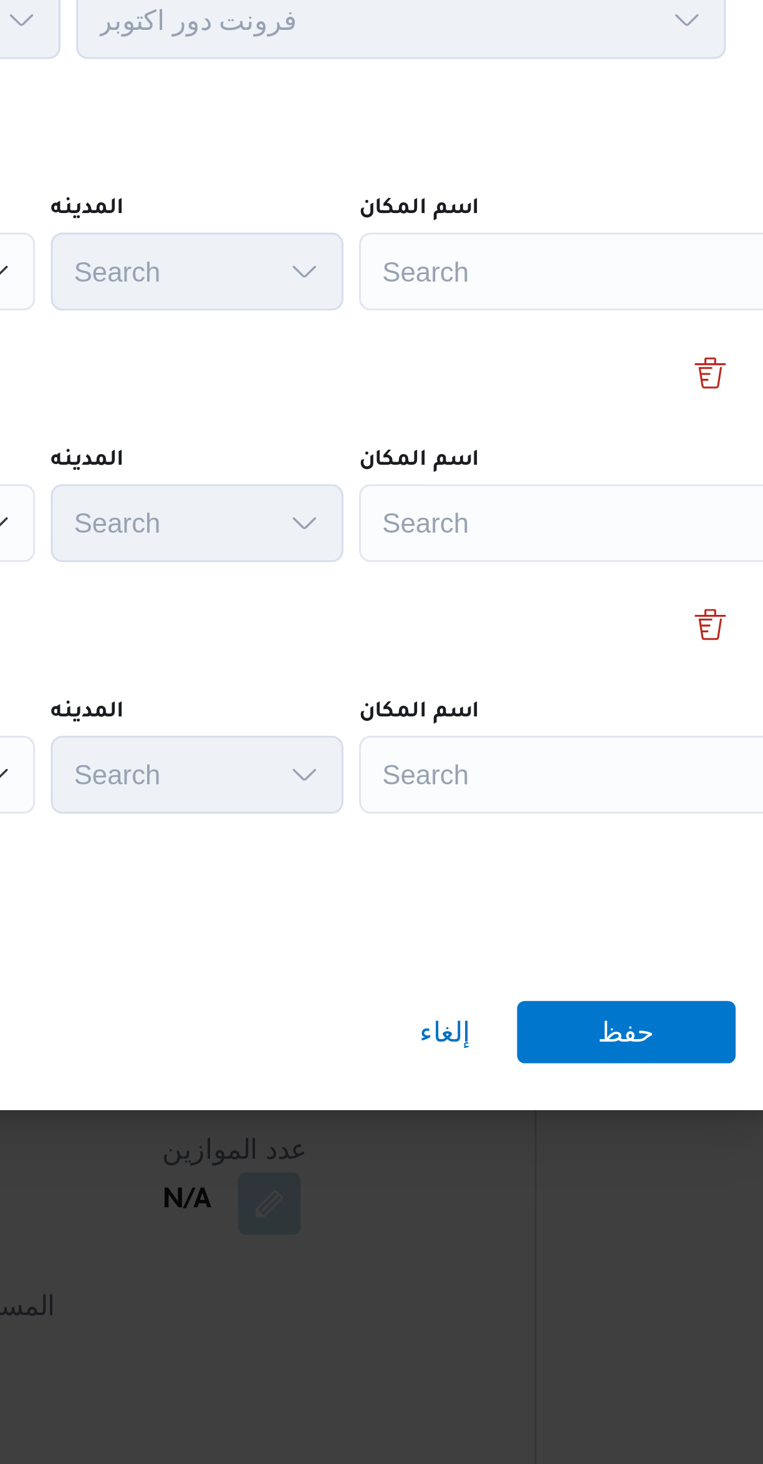
click at [496, 619] on div "Search" at bounding box center [563, 618] width 156 height 25
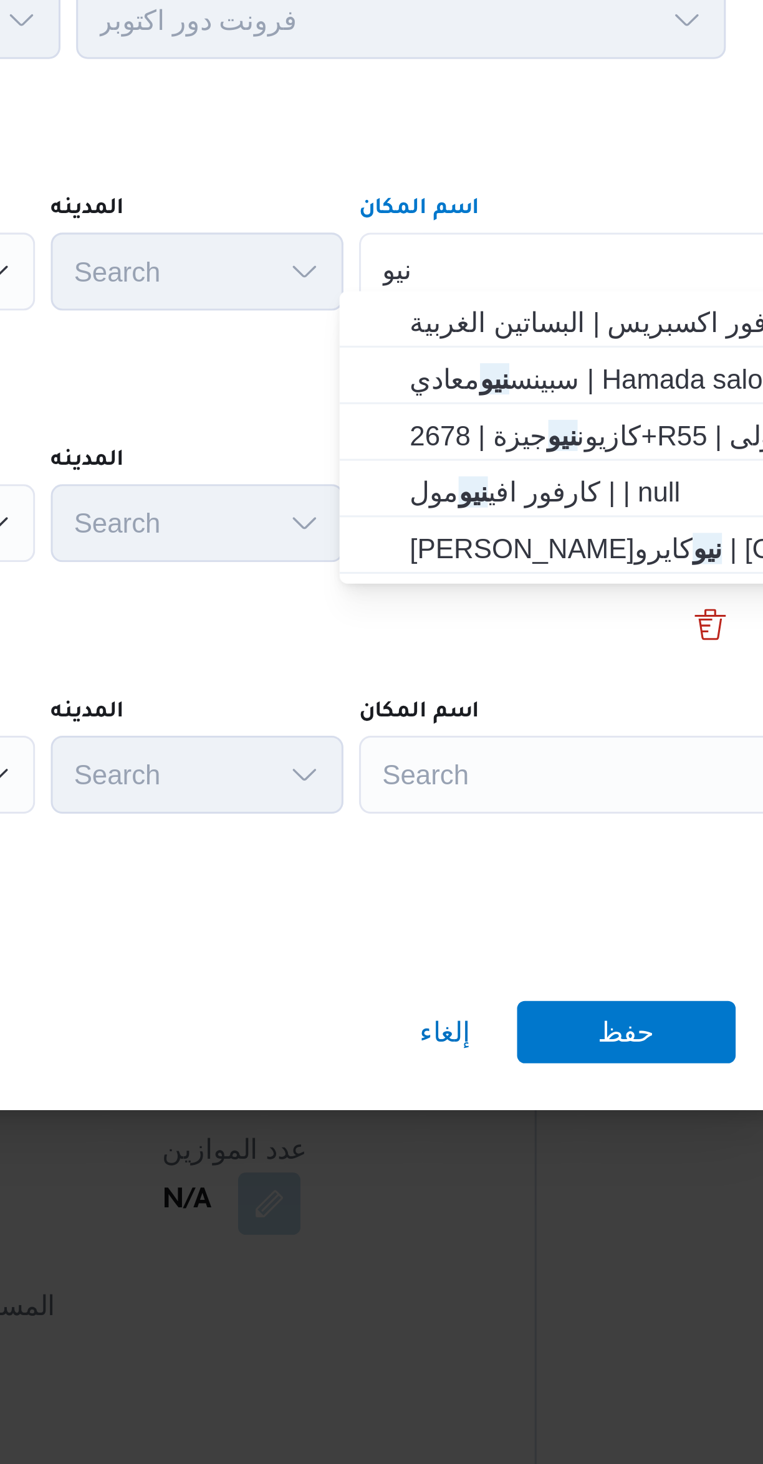
type input "نيو"
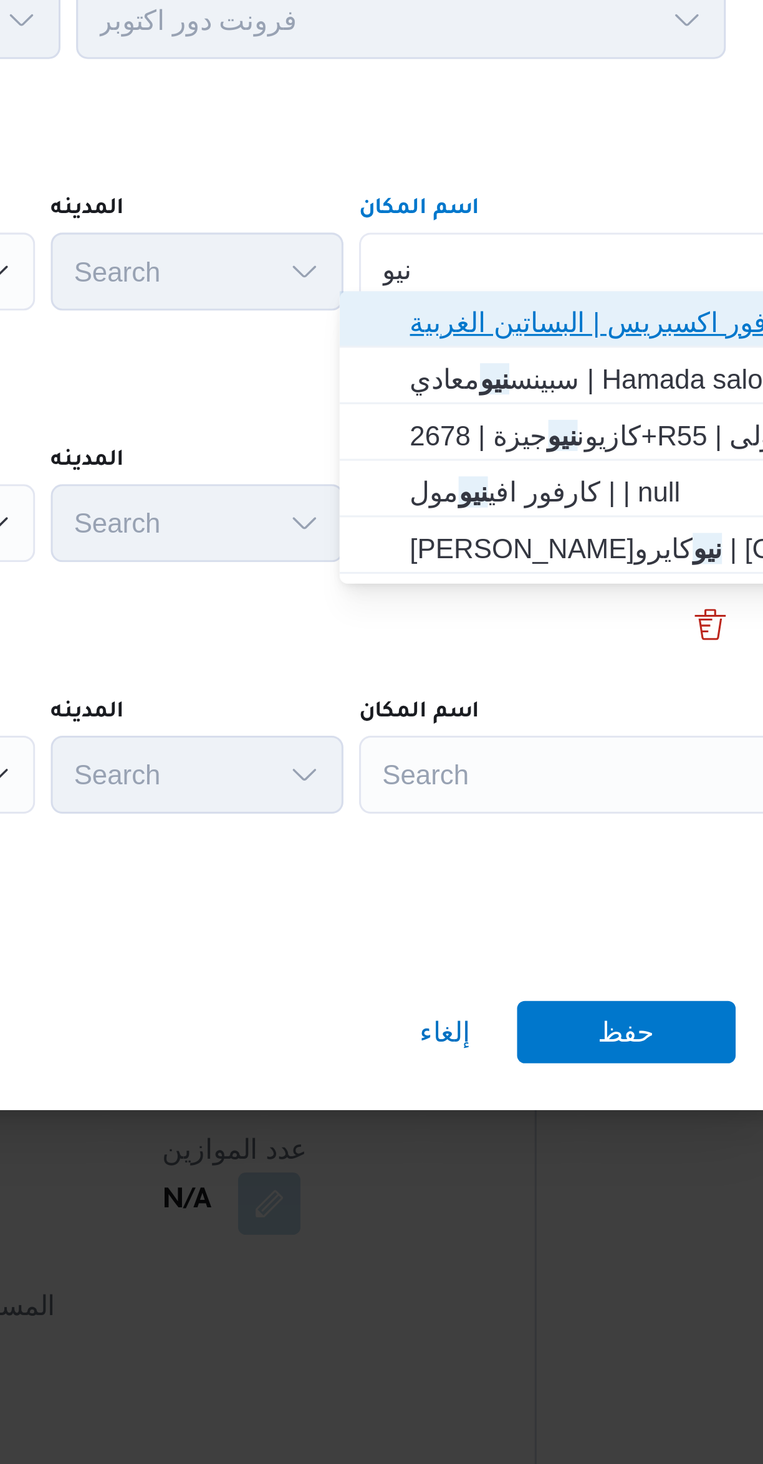
click at [497, 633] on span "كارفور نيو معادي | كارفور اكسبريس | البساتين الغربية" at bounding box center [557, 634] width 146 height 20
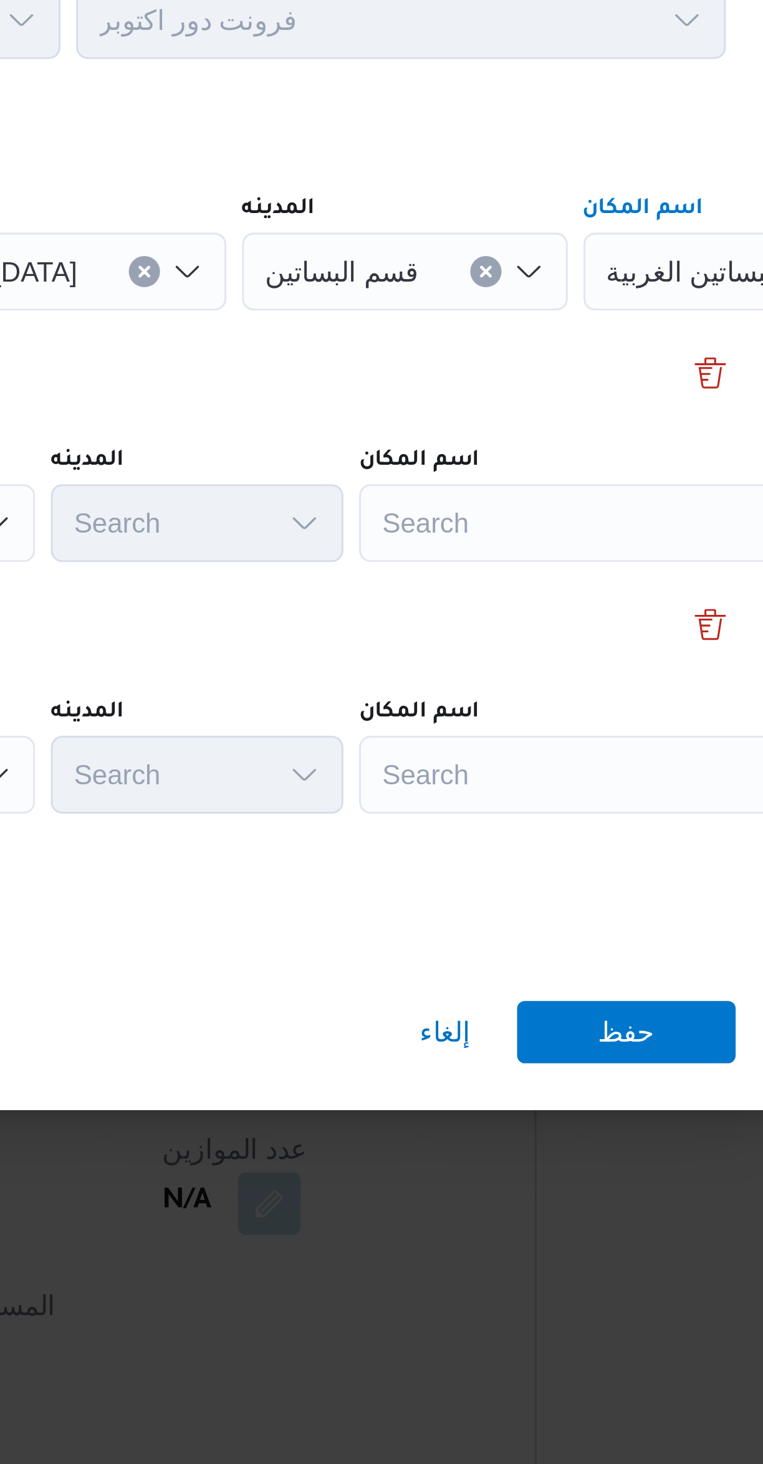
click at [505, 695] on div "Search" at bounding box center [563, 698] width 156 height 25
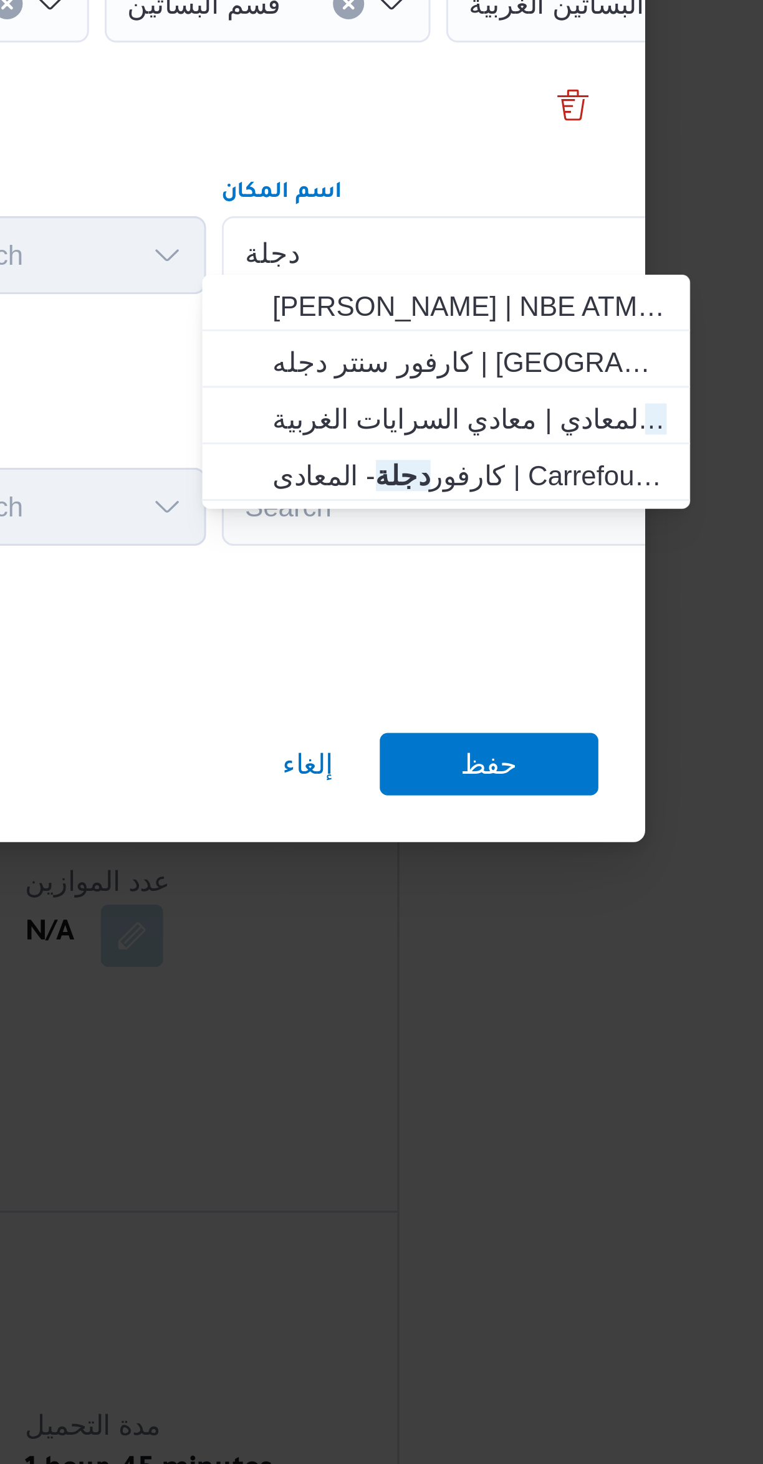
type input "دجلة"
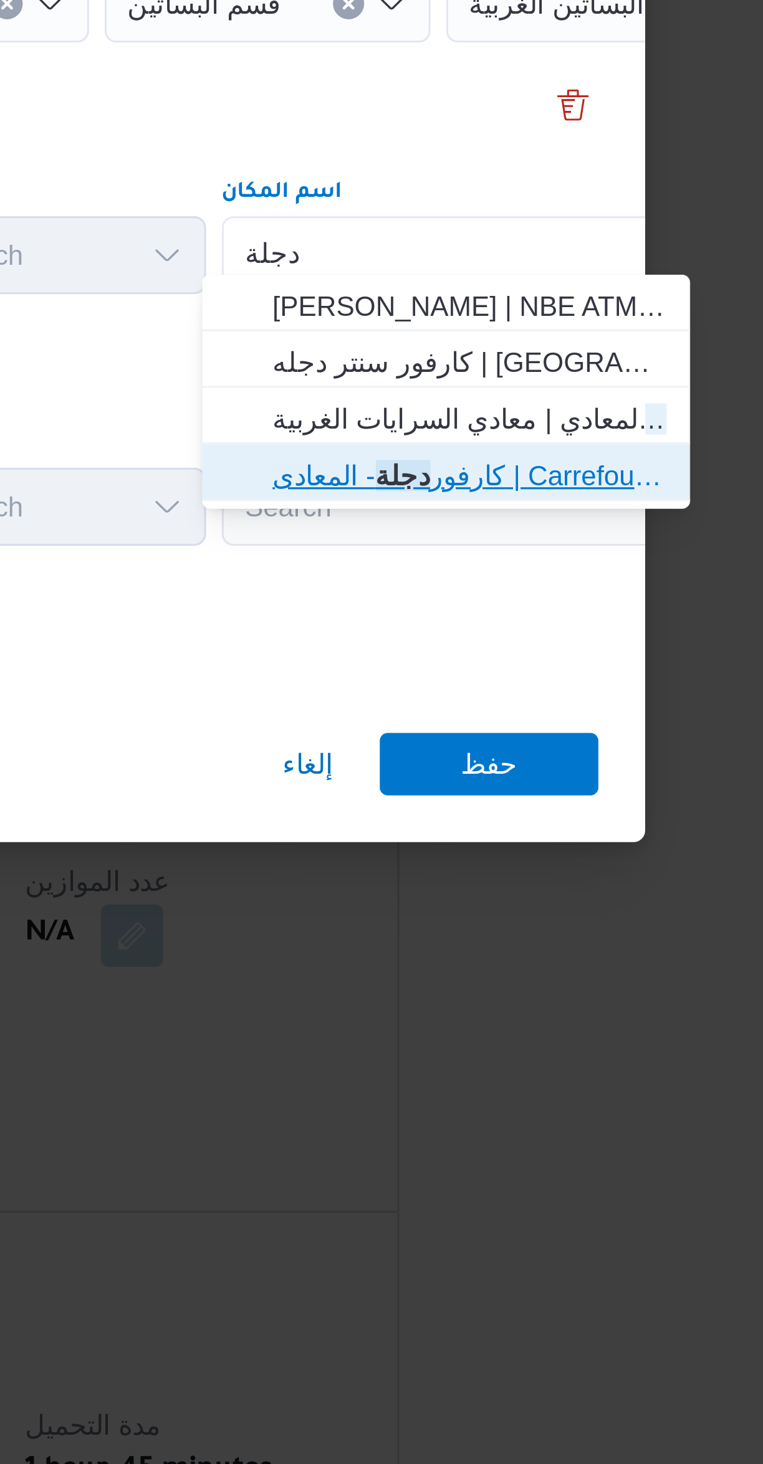
click at [506, 766] on span "كارفور دجلة - المعادى | Carrefour Degla Market | معادي السرايات الغربية" at bounding box center [565, 769] width 126 height 15
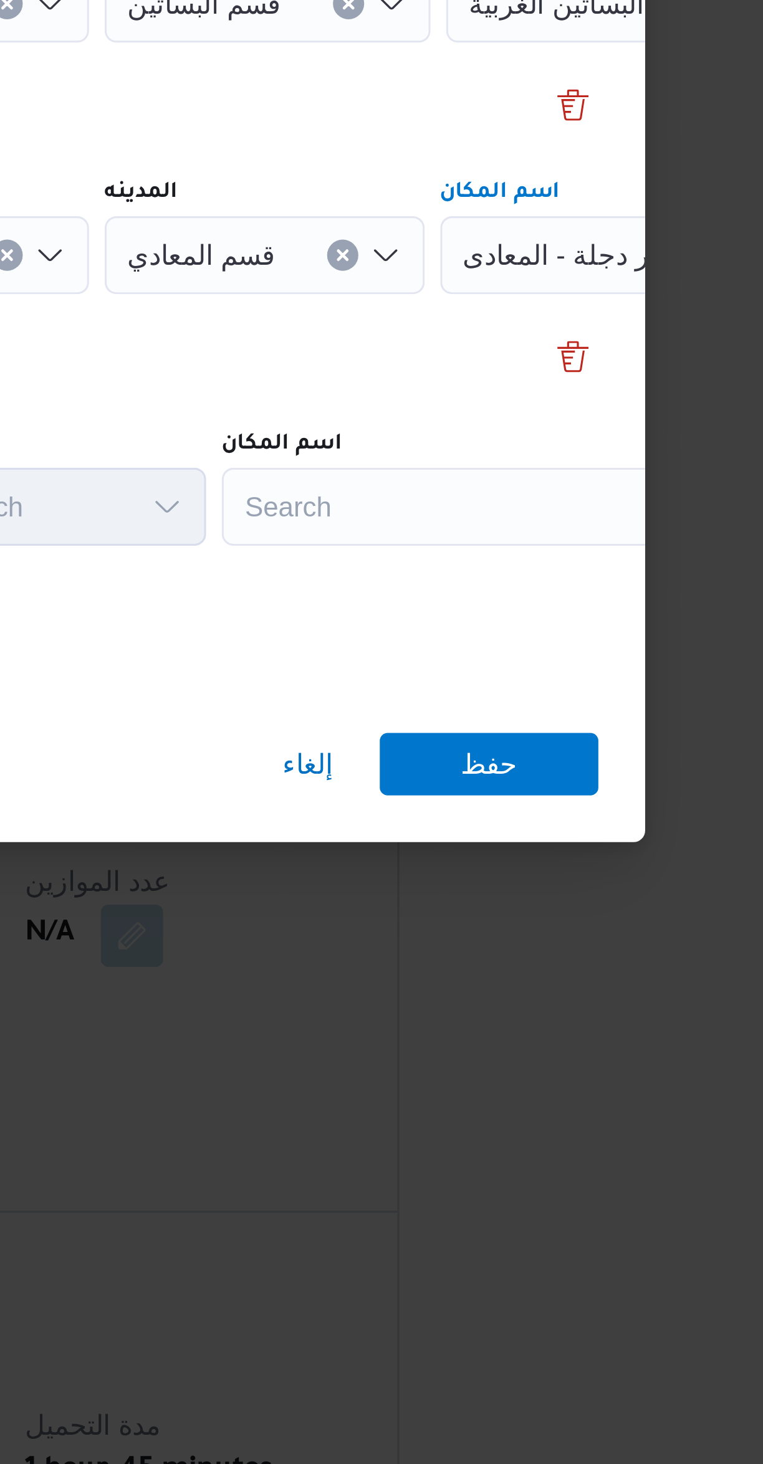
click at [515, 773] on div "Search" at bounding box center [563, 778] width 156 height 25
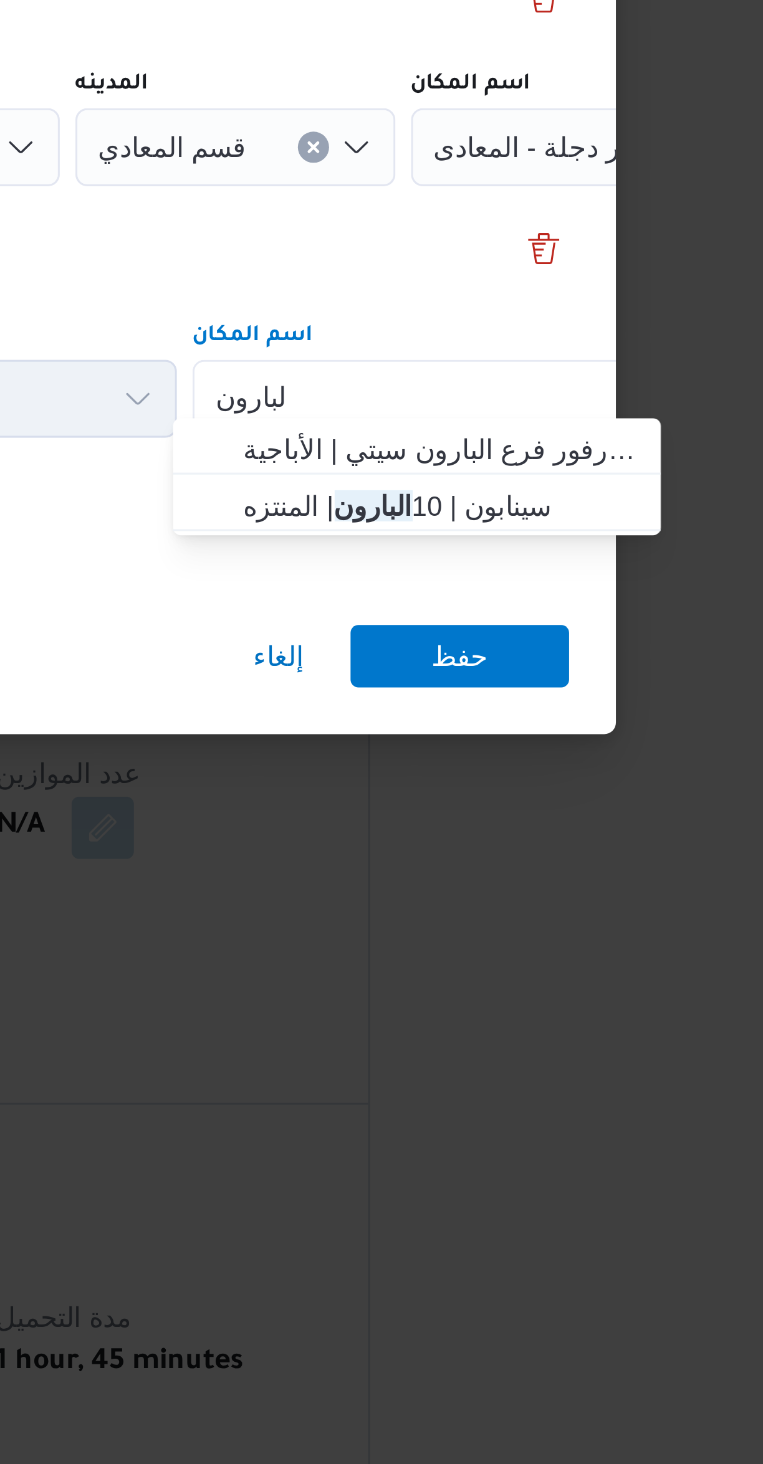
type input "البارون"
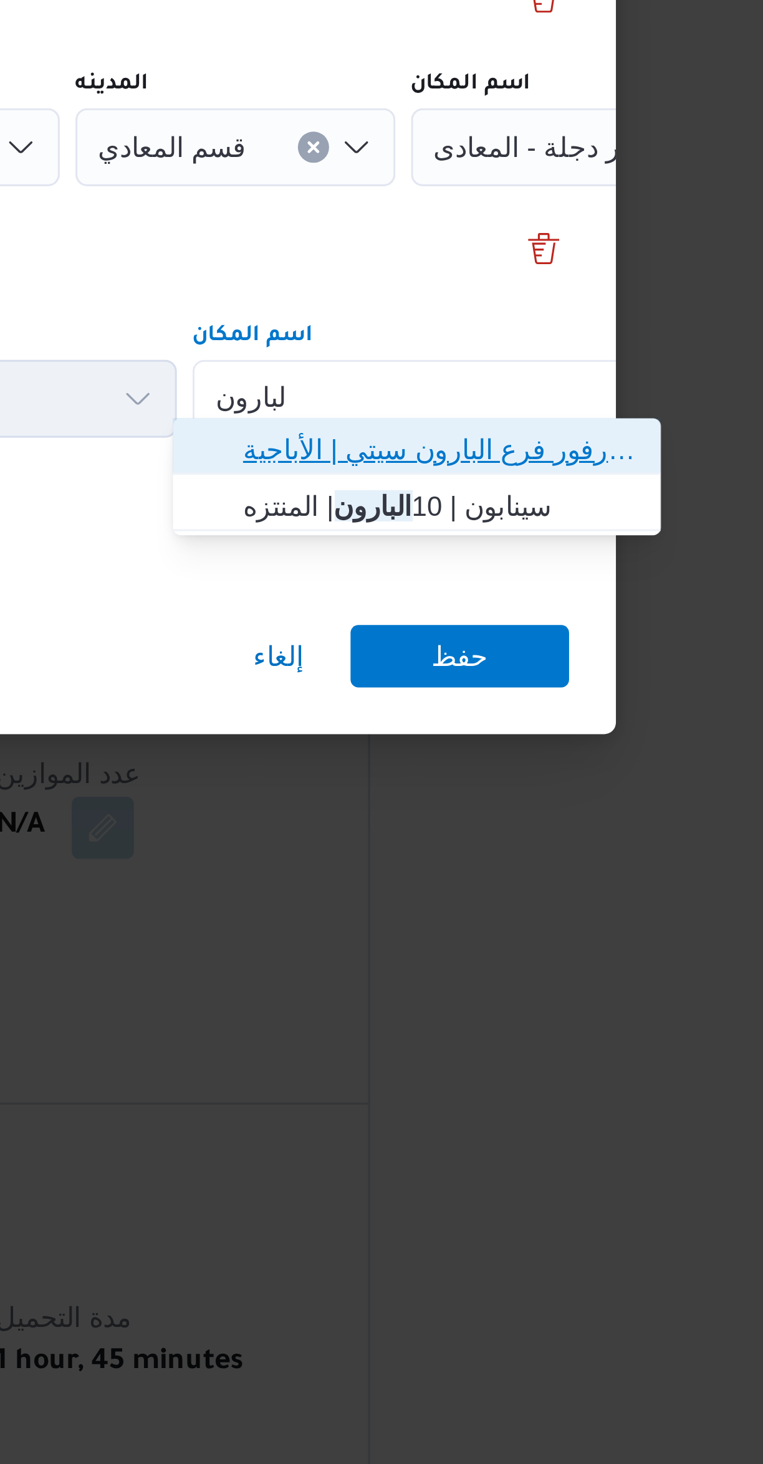
click at [515, 792] on span "كارفور فرع البارون سيتي | كارفور فرع البارون سيتي | الأباجية" at bounding box center [565, 795] width 126 height 15
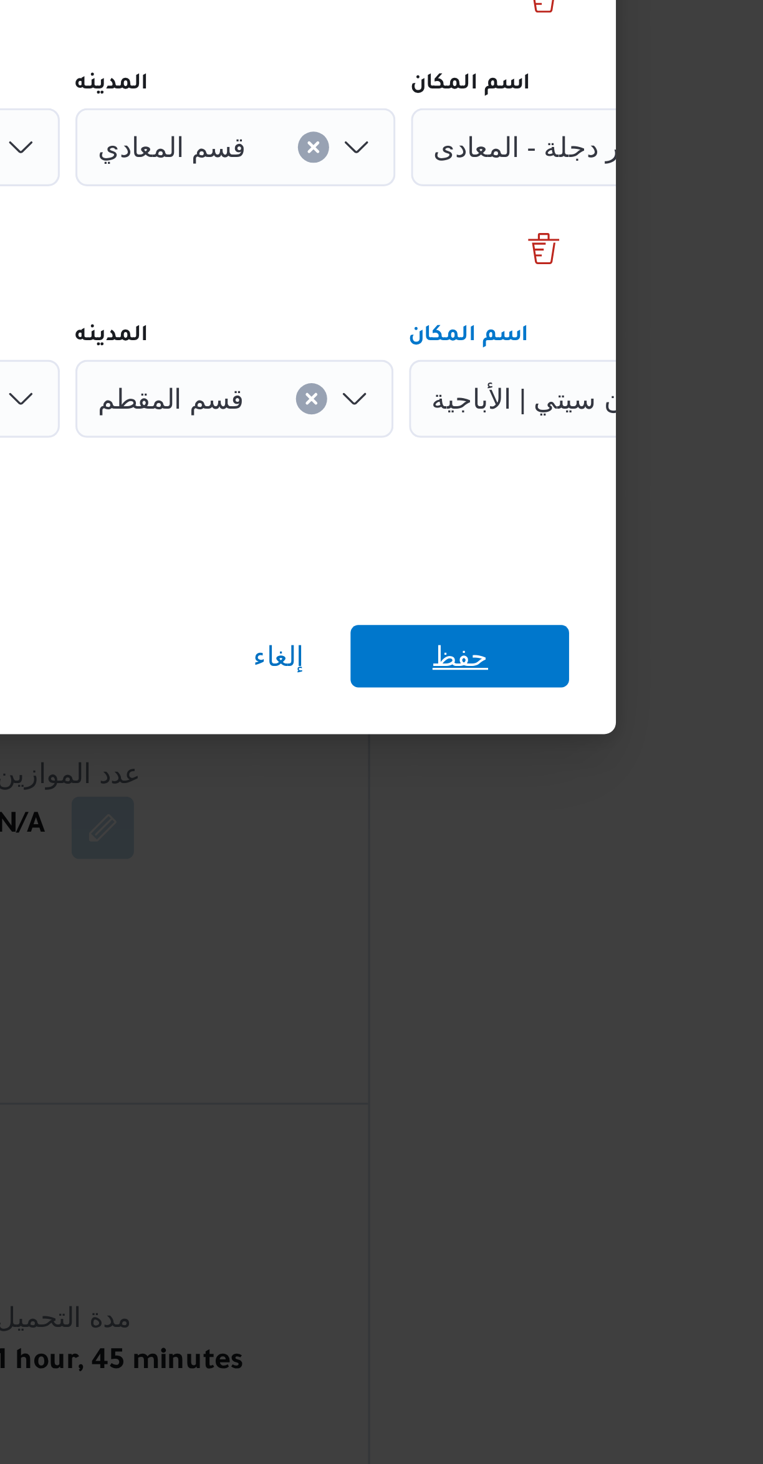
click at [555, 851] on span "حفظ" at bounding box center [571, 861] width 70 height 20
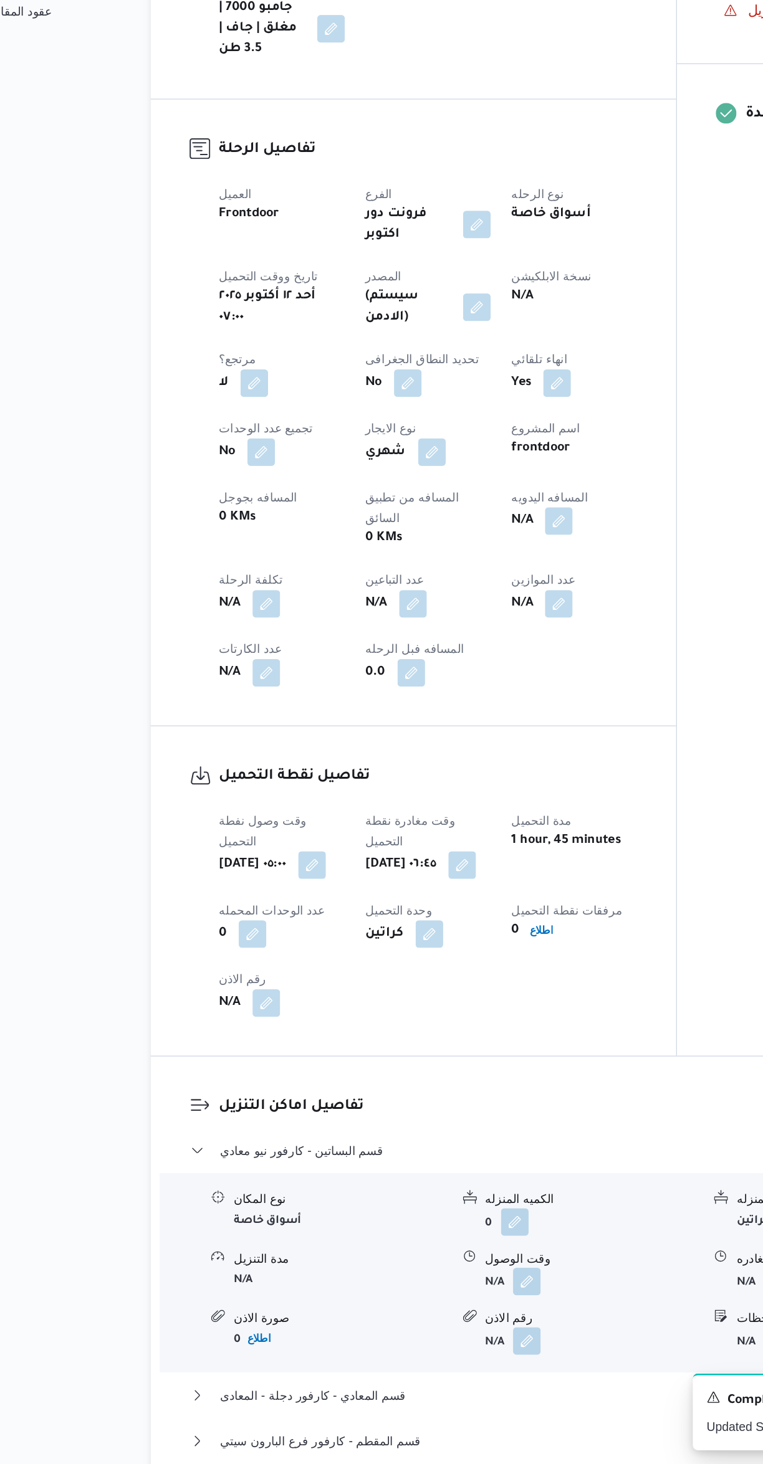
scroll to position [73, 0]
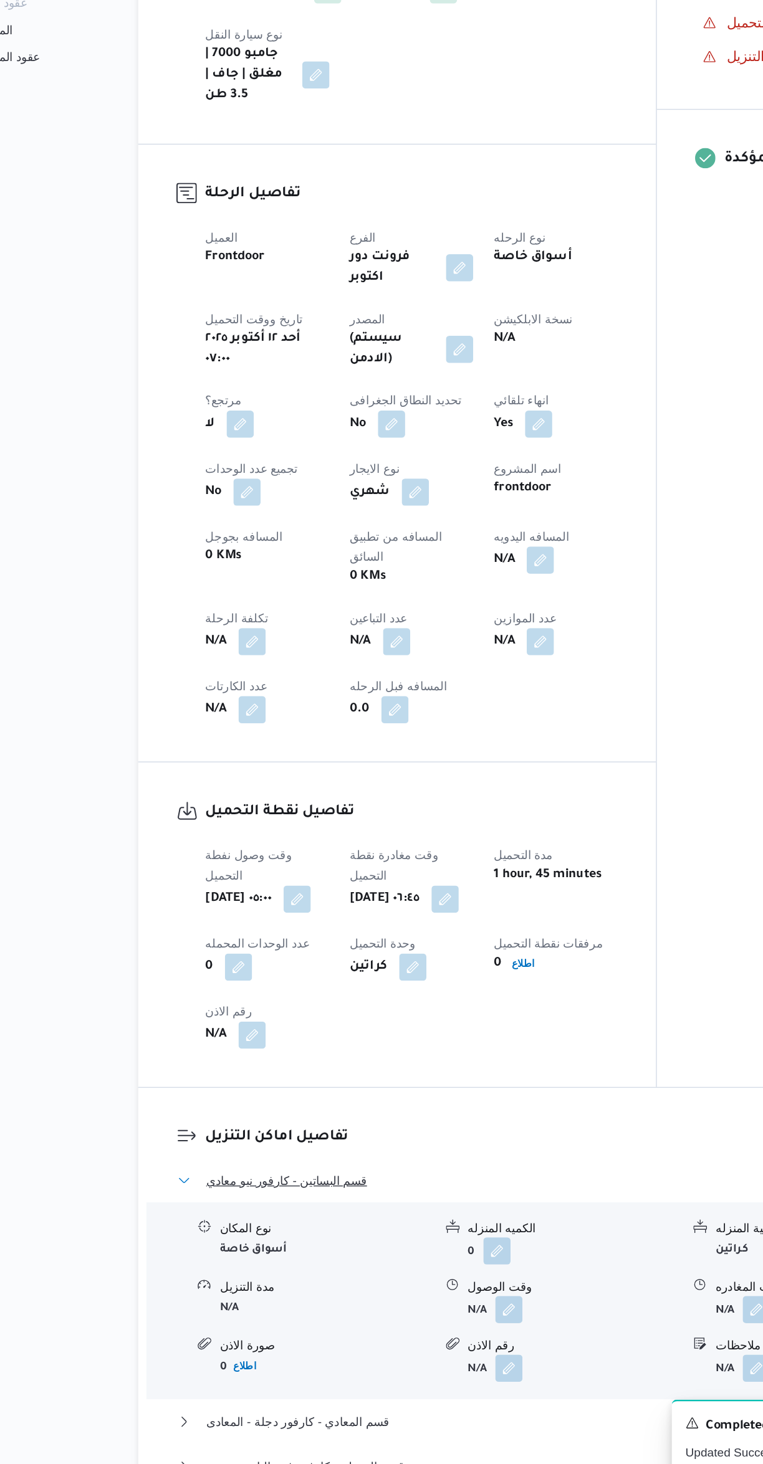
click at [392, 1231] on button "قسم البساتين - كارفور نيو معادي" at bounding box center [455, 1238] width 529 height 15
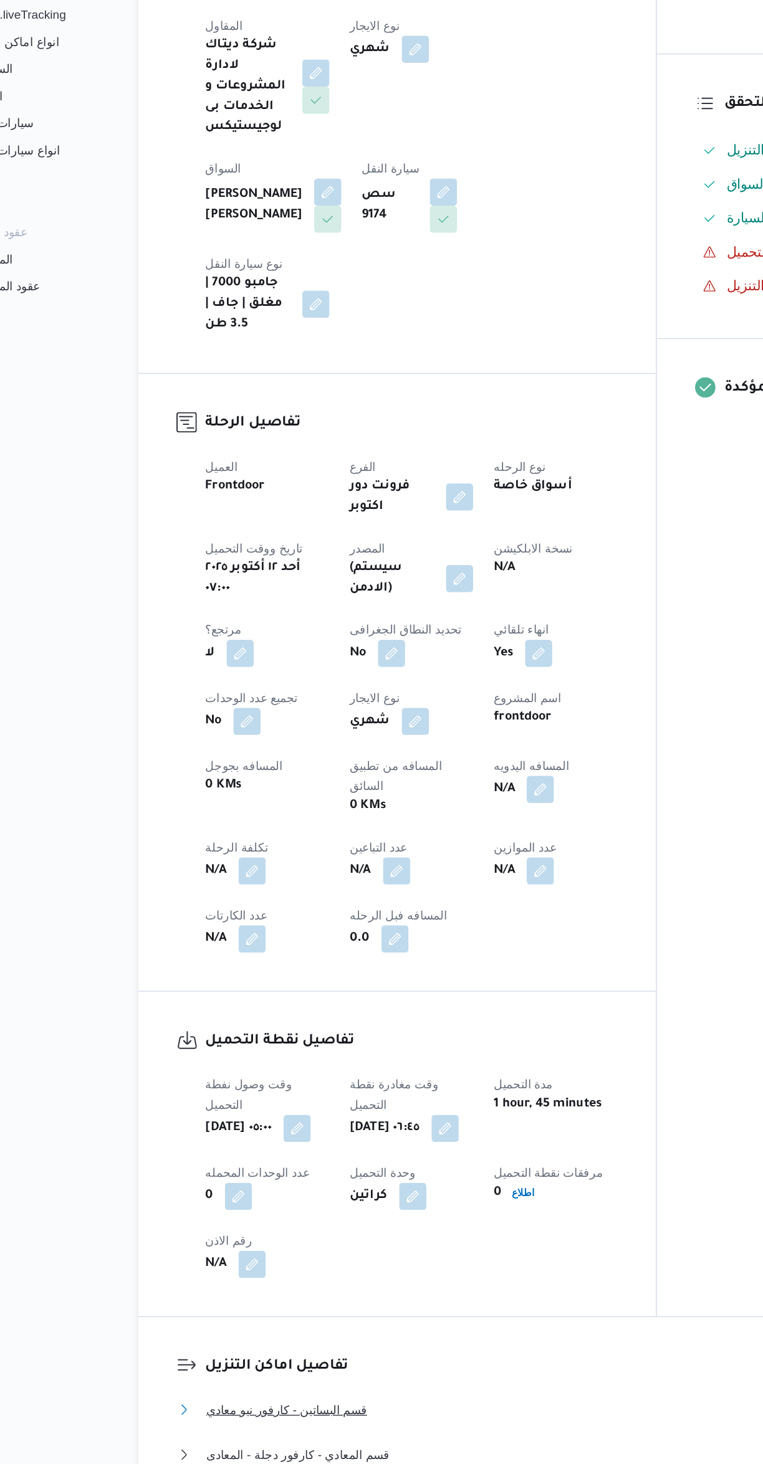
scroll to position [0, 0]
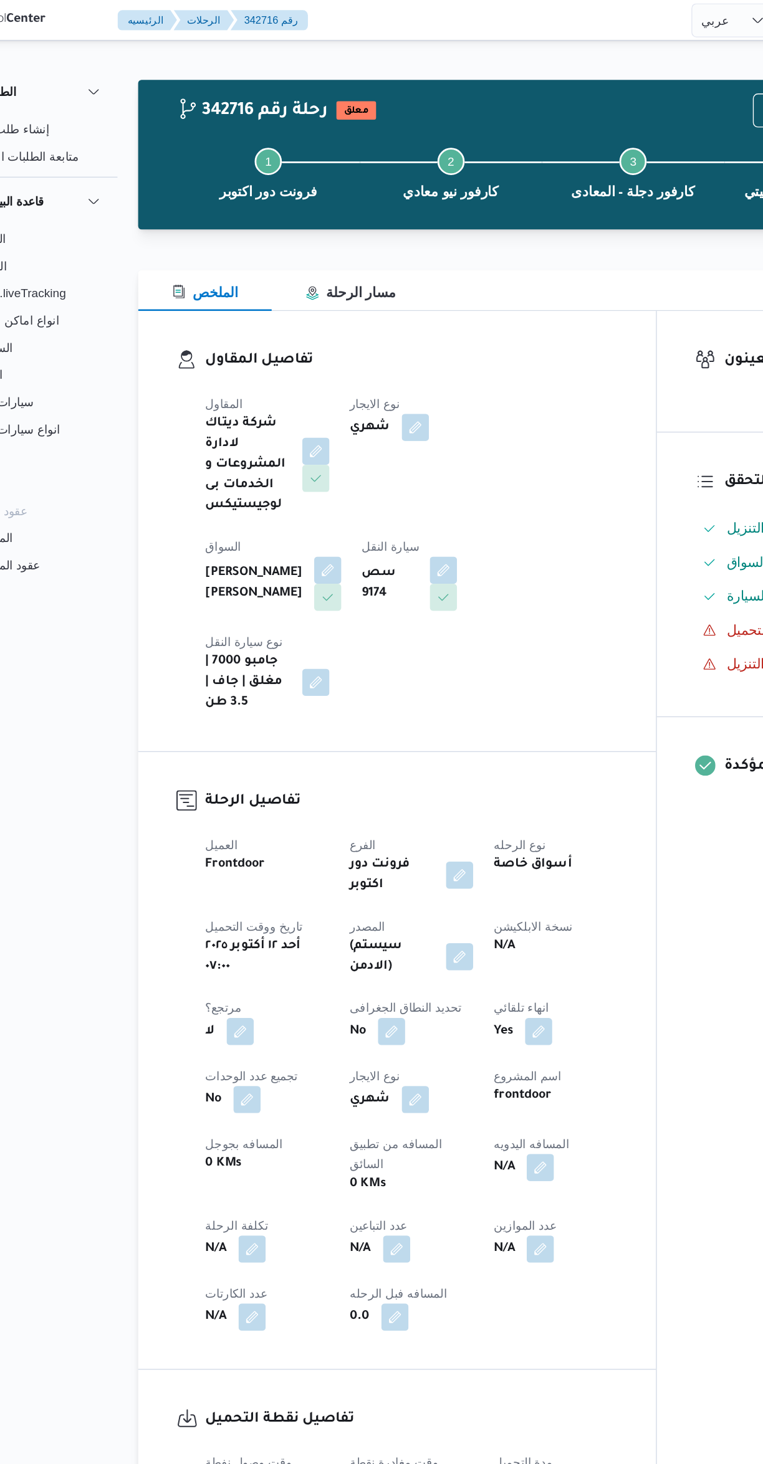
select select "ar"
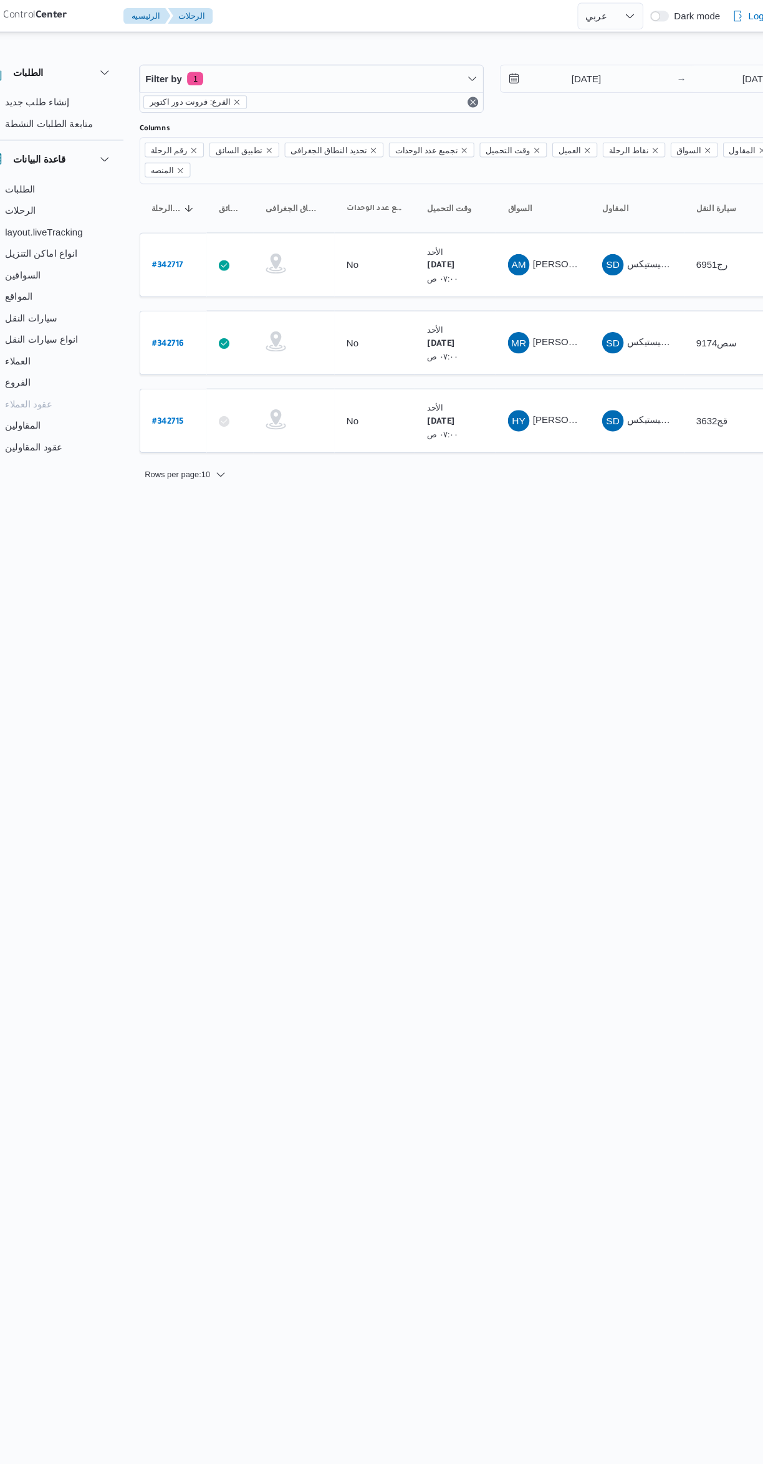
click at [188, 242] on b "# 342717" at bounding box center [188, 246] width 29 height 9
select select "ar"
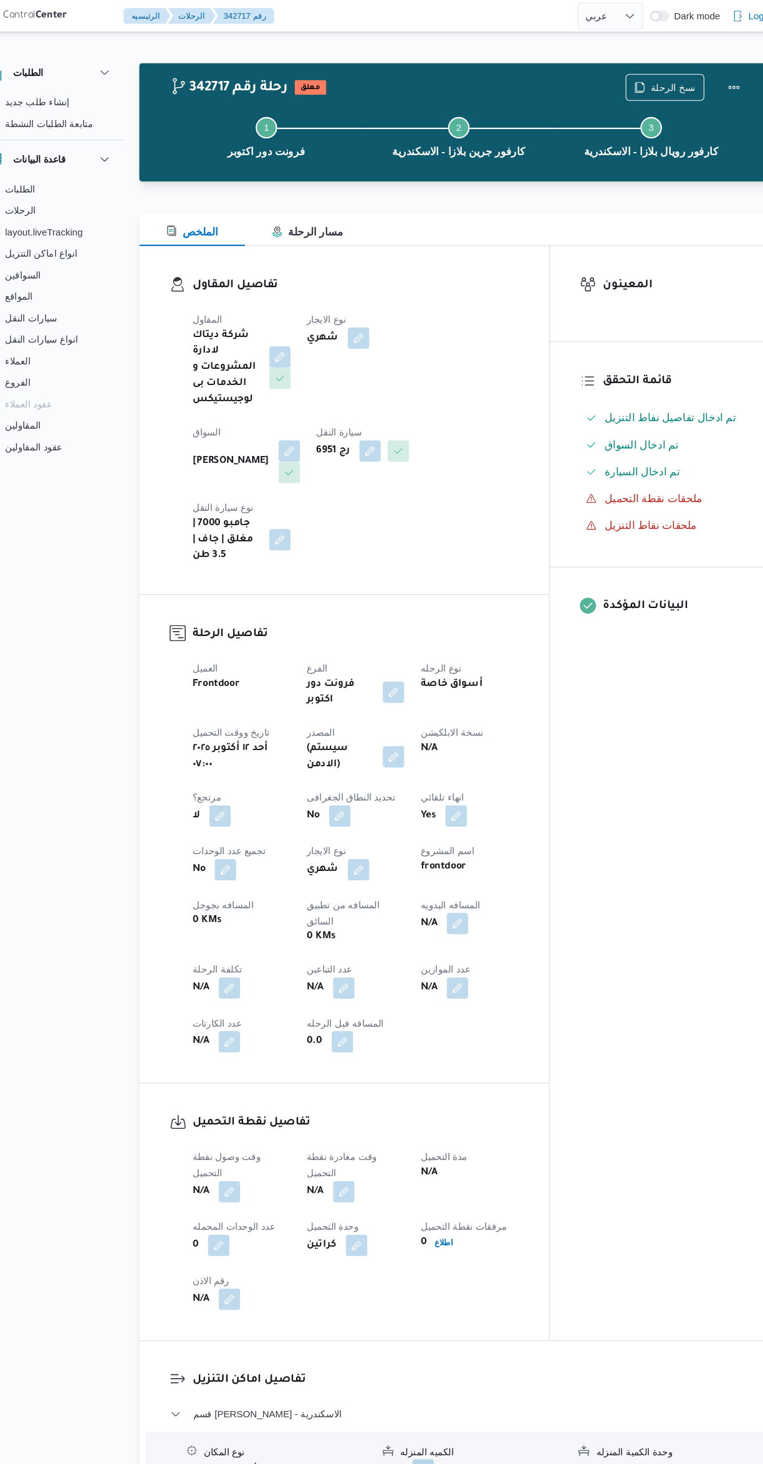
click at [311, 408] on button "button" at bounding box center [301, 418] width 20 height 20
click at [422, 389] on span "عصام محمود السيد حسين" at bounding box center [454, 383] width 72 height 14
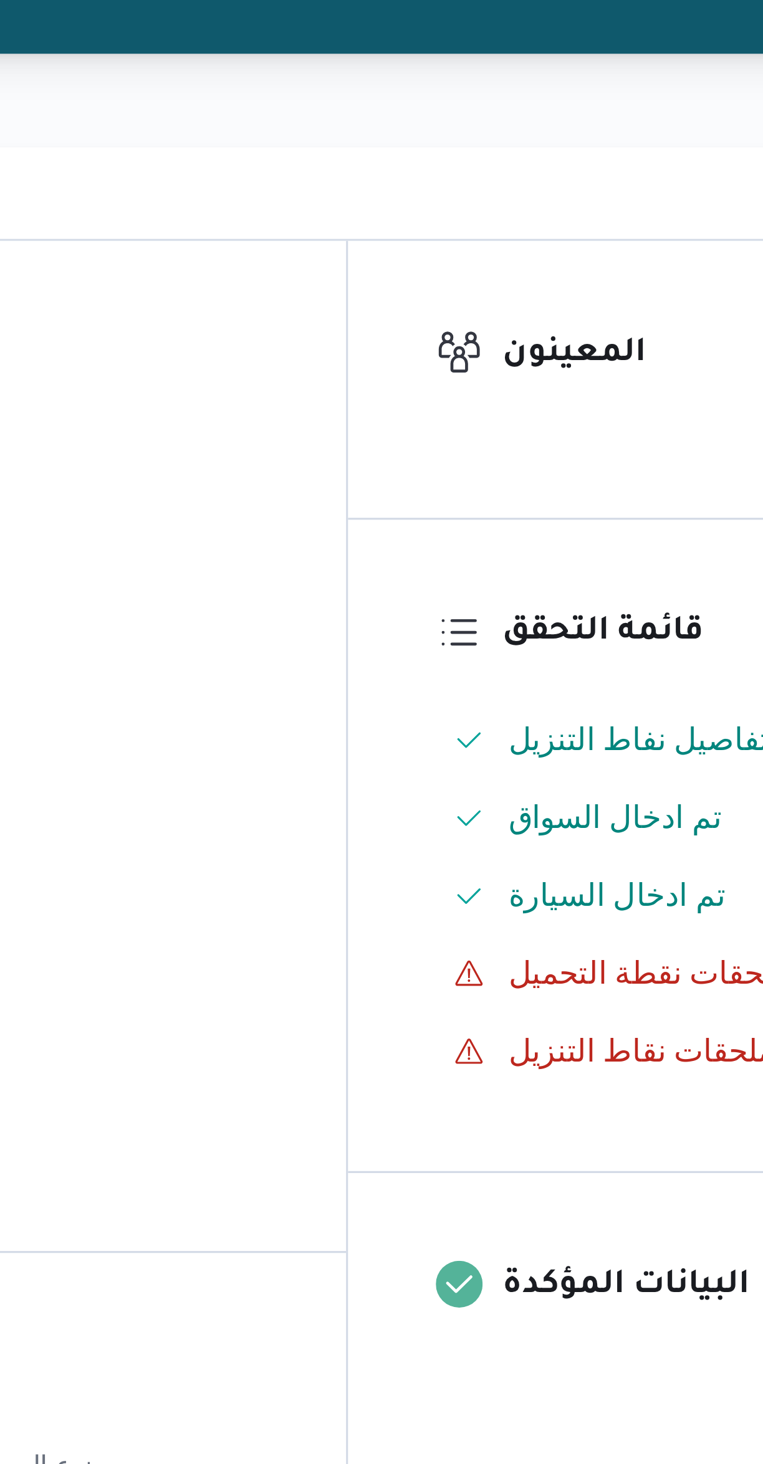
click at [498, 255] on div "تفاصيل المقاول المقاول شركة ديتاك لادارة المشروعات و الخدمات بى لوجيستيكس نوع ا…" at bounding box center [352, 389] width 380 height 323
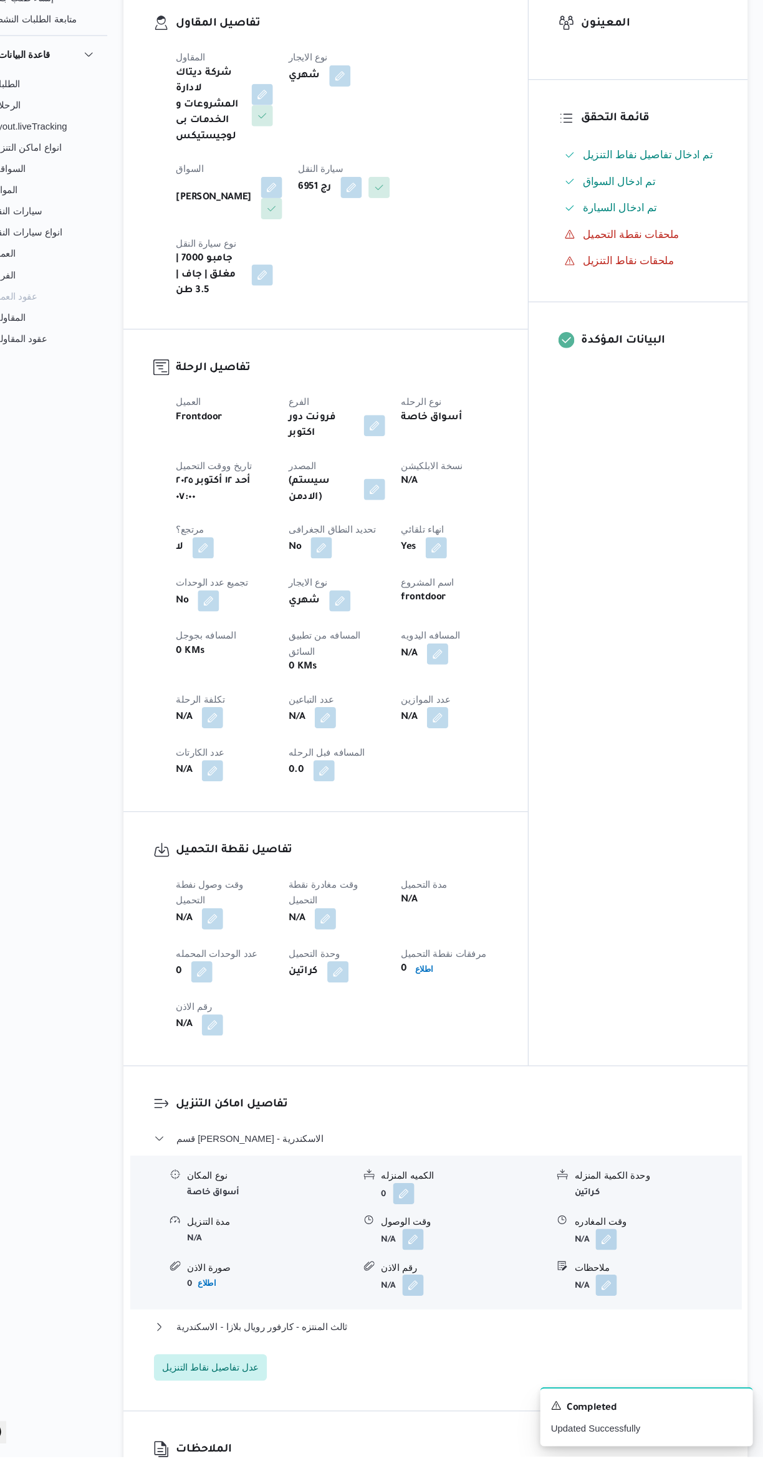
scroll to position [151, 0]
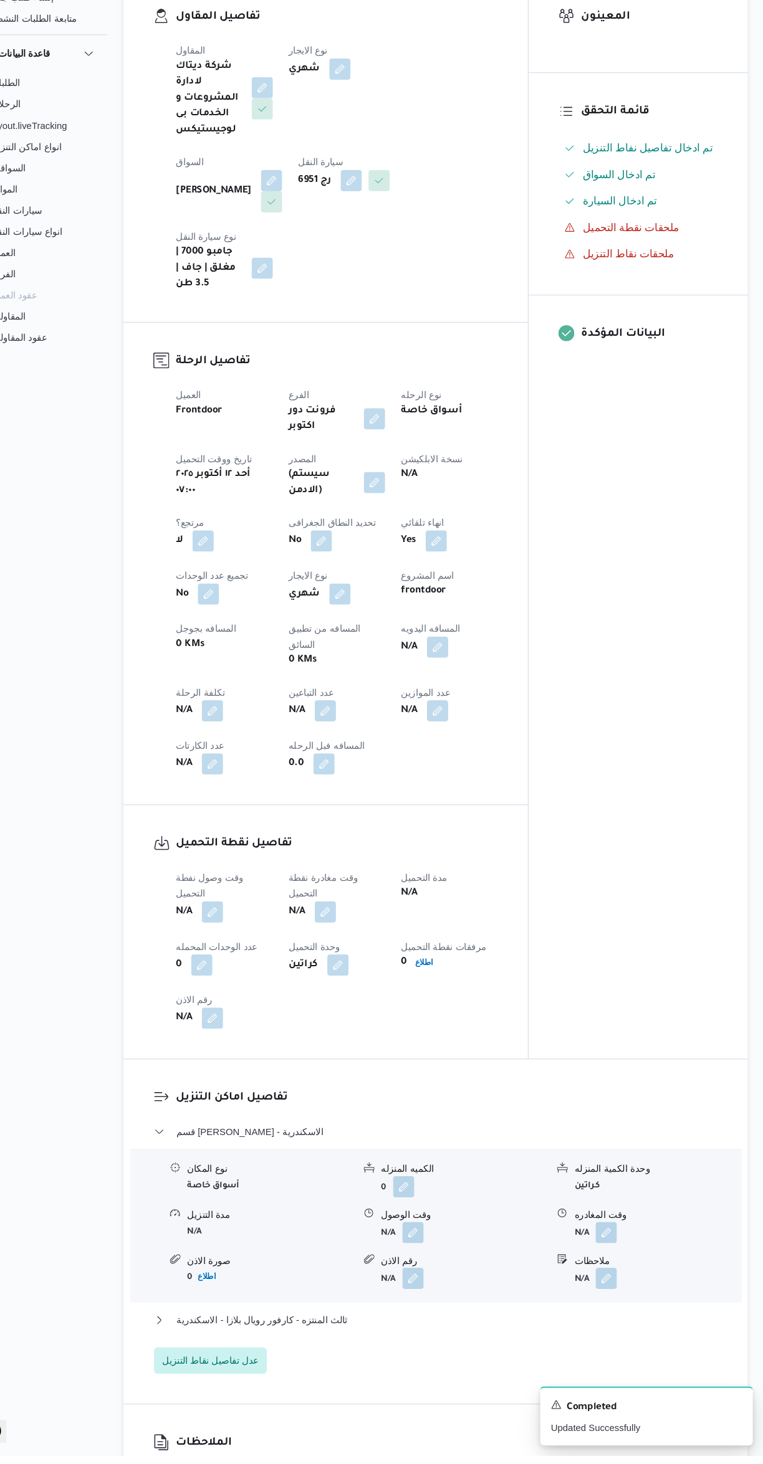
click at [239, 943] on button "button" at bounding box center [246, 953] width 20 height 20
click at [203, 908] on input "وقت وصول نفطة التحميل" at bounding box center [213, 908] width 141 height 25
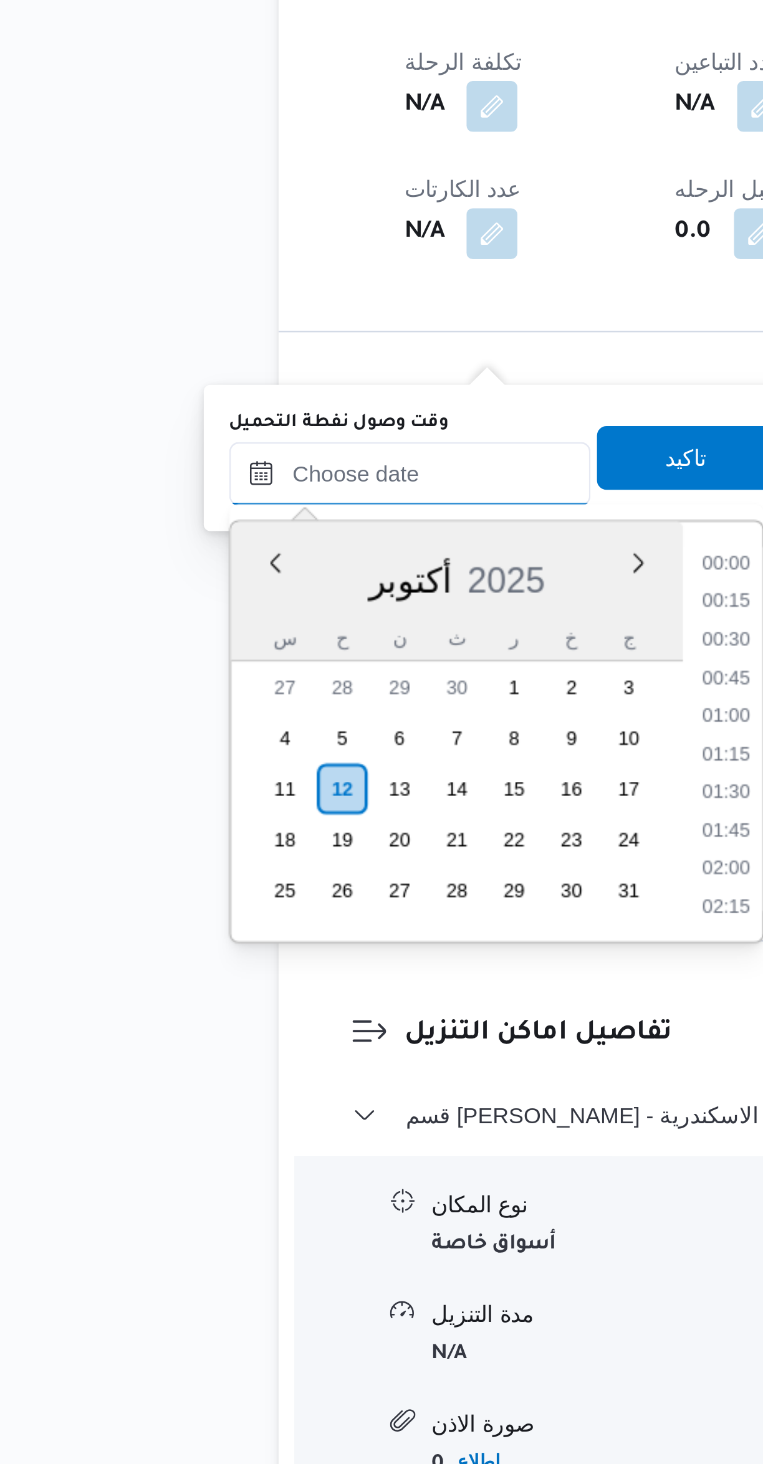
scroll to position [434, 0]
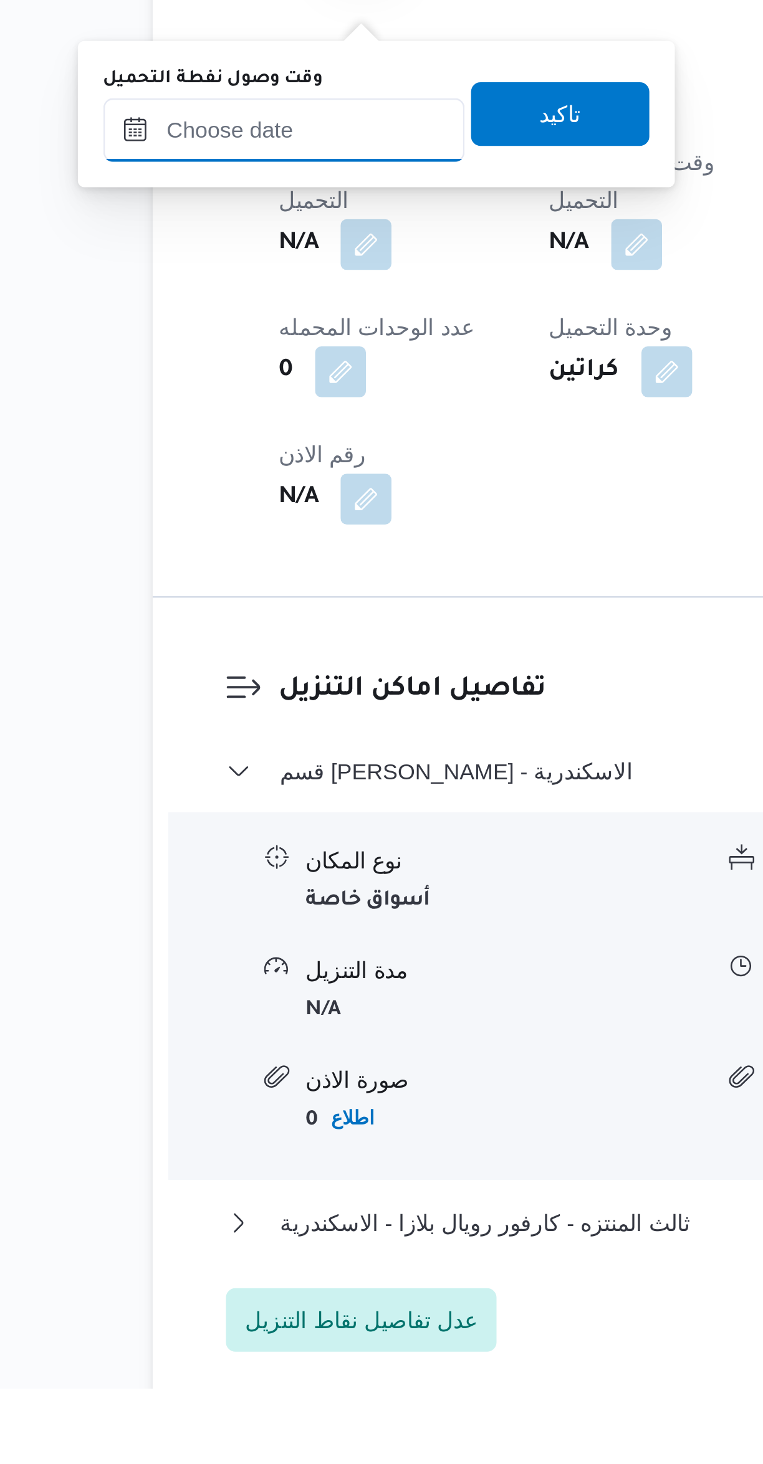
click at [186, 972] on input "وقت وصول نفطة التحميل" at bounding box center [213, 971] width 141 height 25
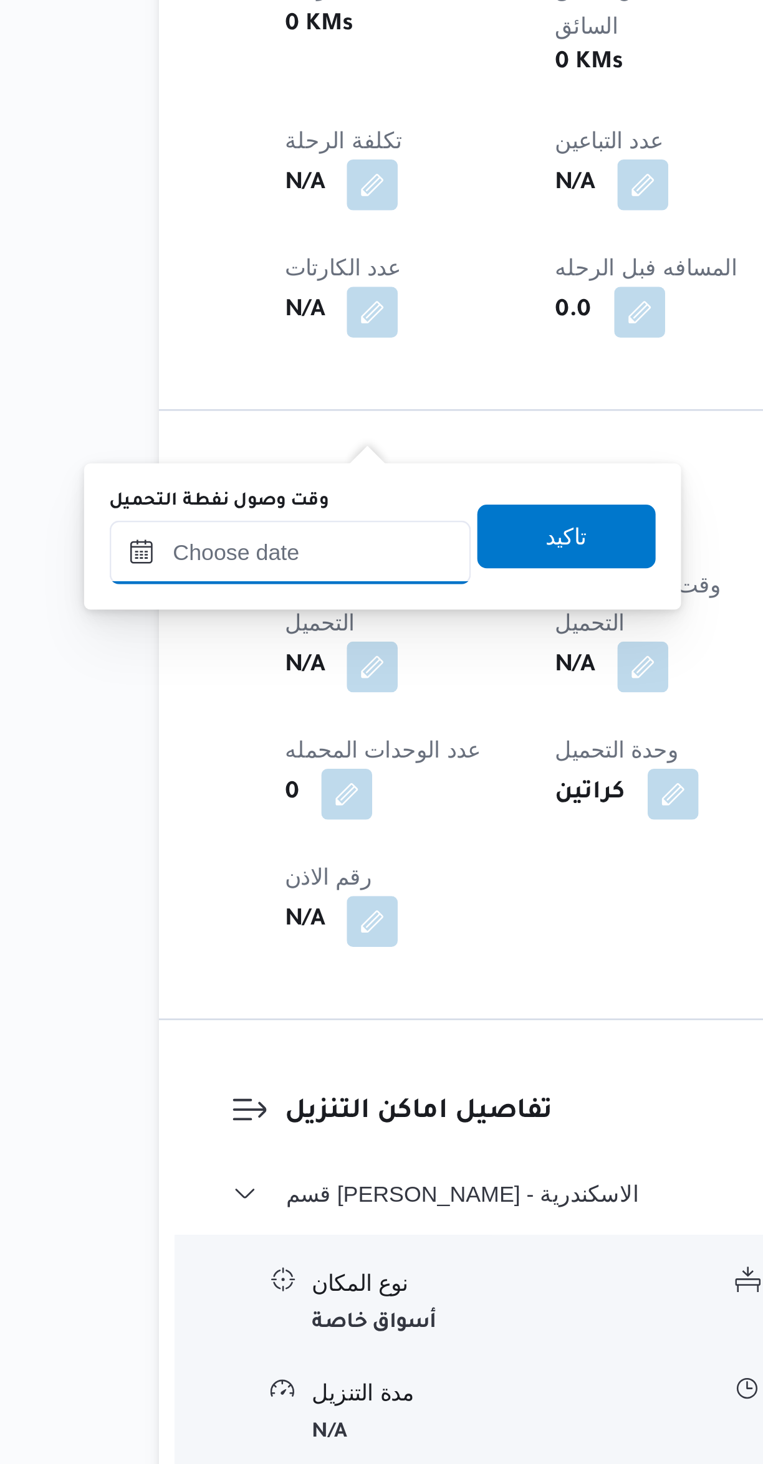
click at [213, 1061] on input "وقت وصول نفطة التحميل" at bounding box center [213, 1060] width 141 height 25
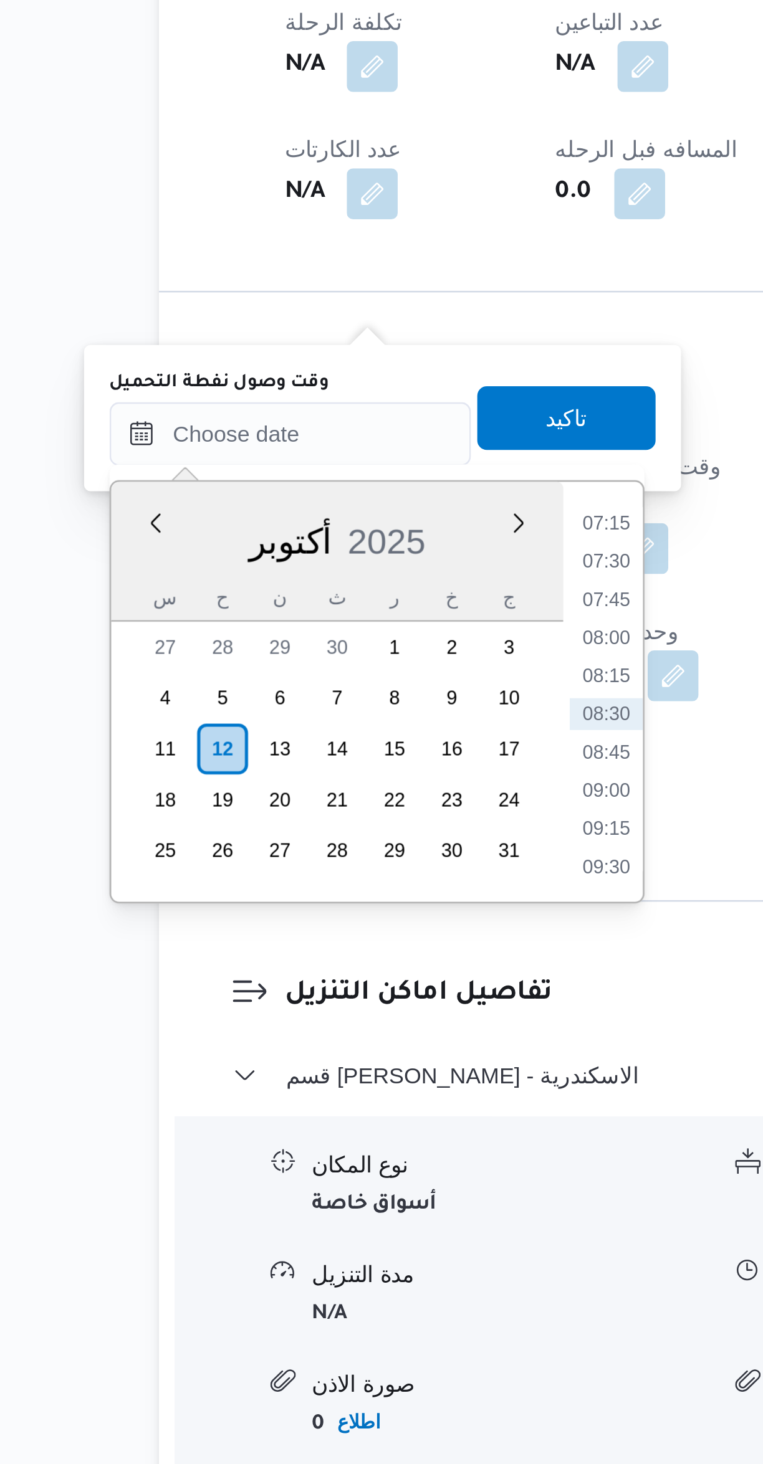
click at [327, 1094] on li "07:15" at bounding box center [337, 1095] width 29 height 12
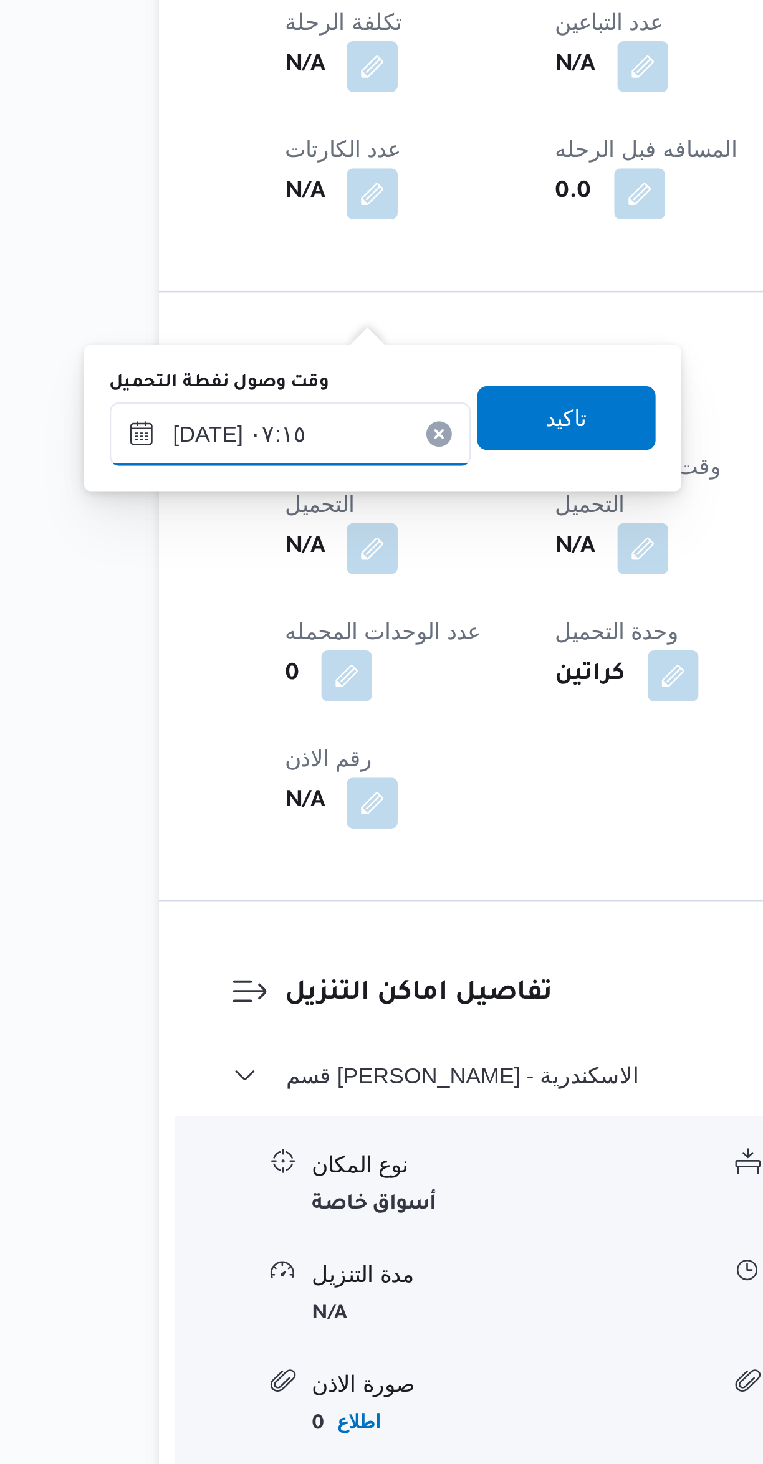
click at [206, 1056] on input "[DATE] ٠٧:١٥" at bounding box center [213, 1060] width 141 height 25
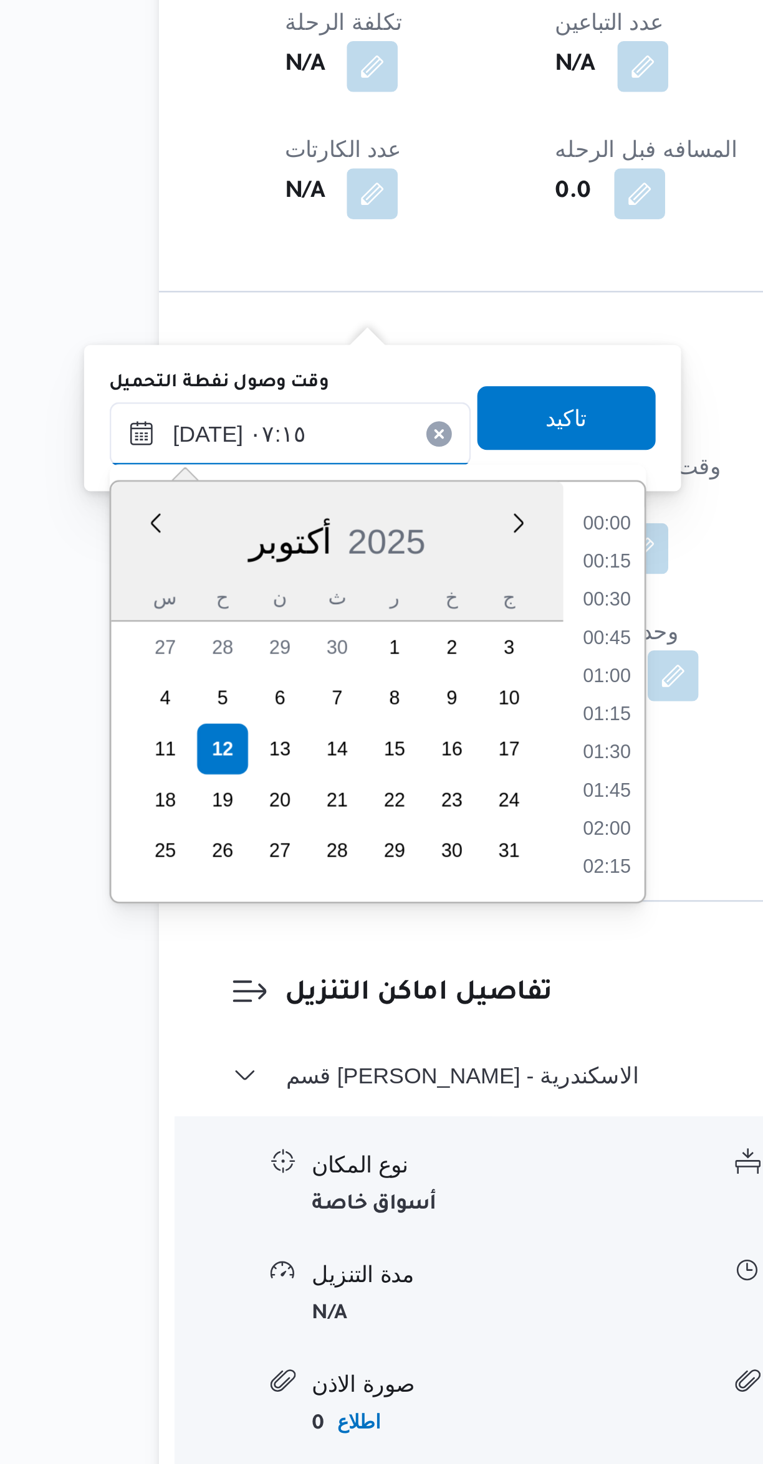
scroll to position [358, 0]
click at [327, 1099] on li "06:00" at bounding box center [337, 1095] width 29 height 12
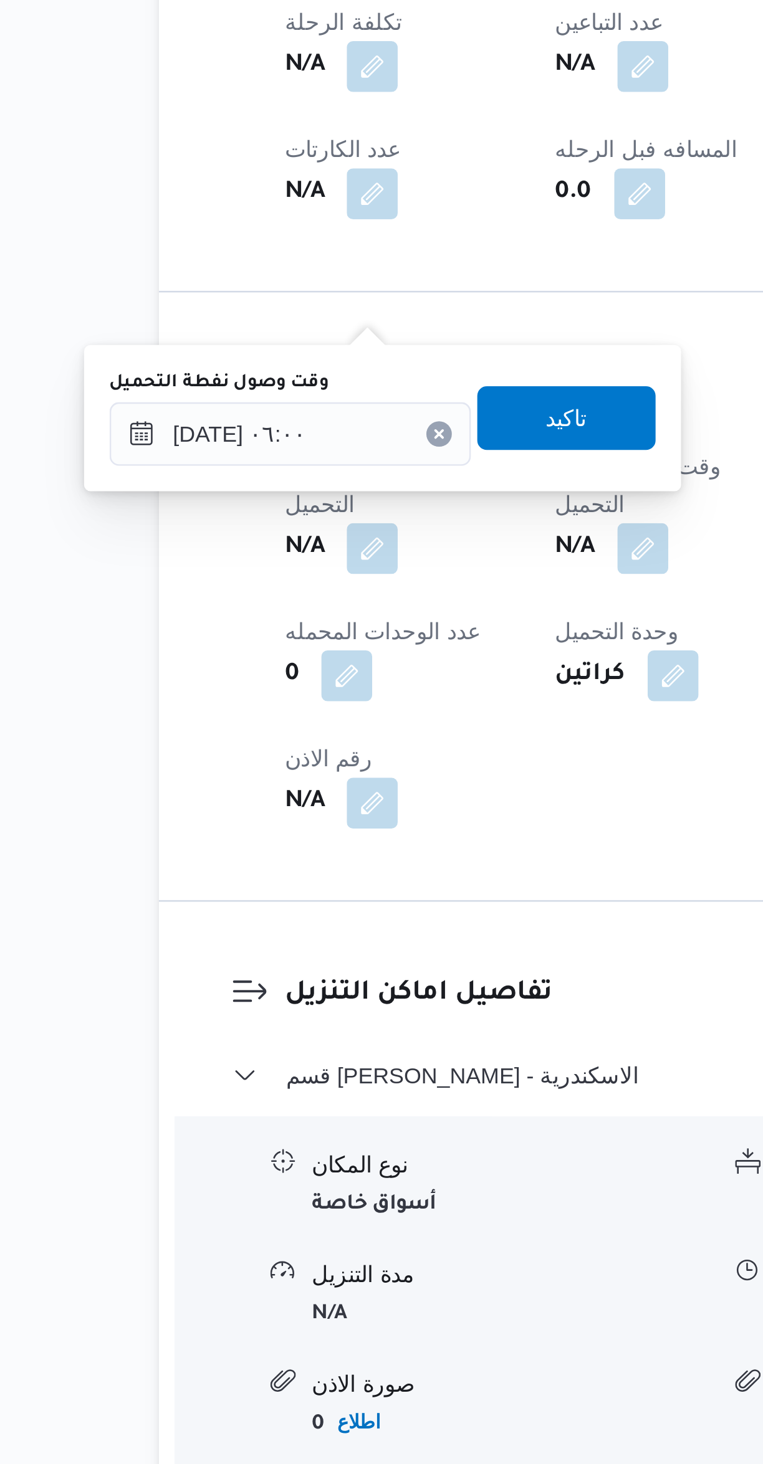
click at [203, 1041] on label "وقت وصول نفطة التحميل" at bounding box center [186, 1040] width 86 height 10
click at [203, 1048] on input "[DATE] ٠٦:٠٠" at bounding box center [213, 1060] width 141 height 25
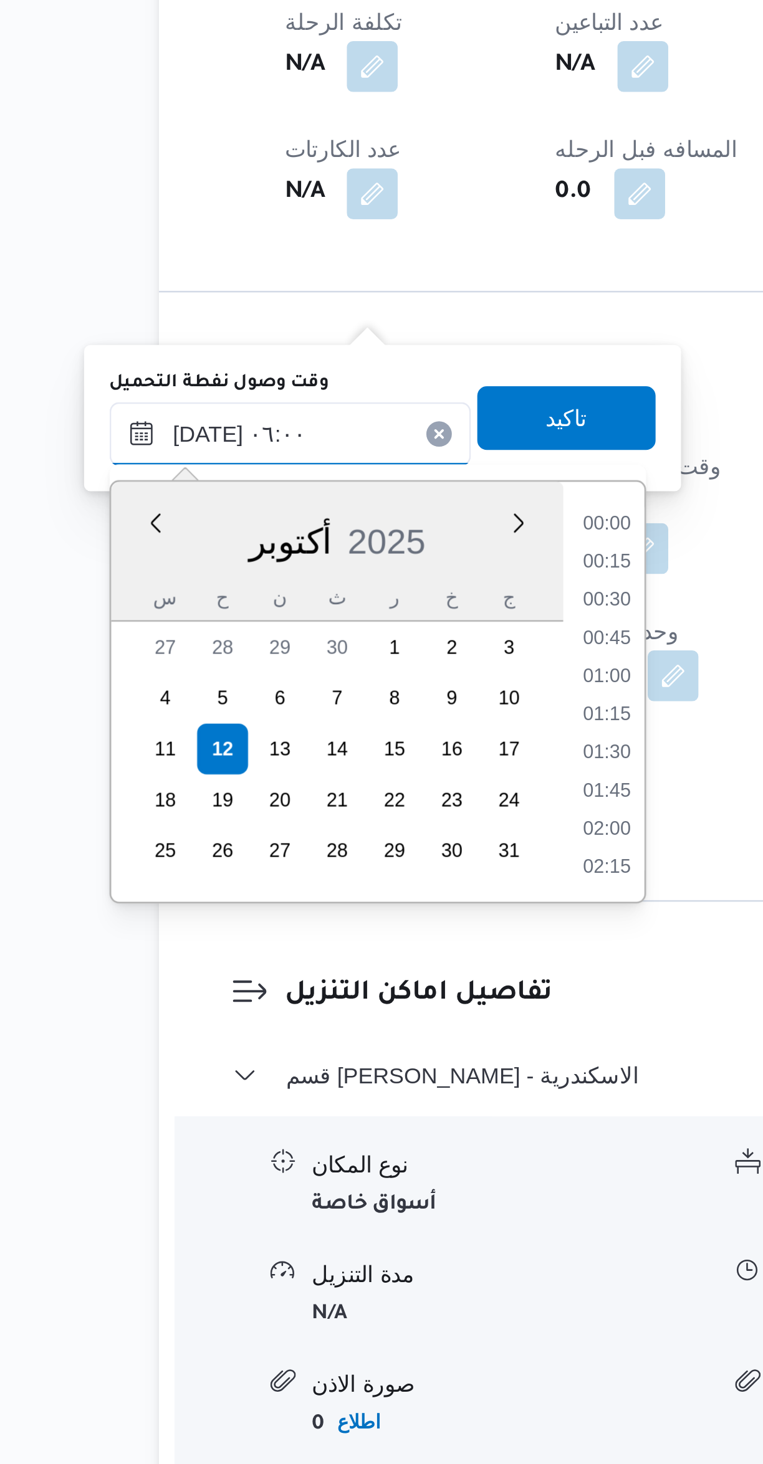
scroll to position [284, 0]
click at [326, 1123] on li "05:15" at bounding box center [337, 1125] width 29 height 12
type input "١٢/١٠/٢٠٢٥ ٠٥:١٥"
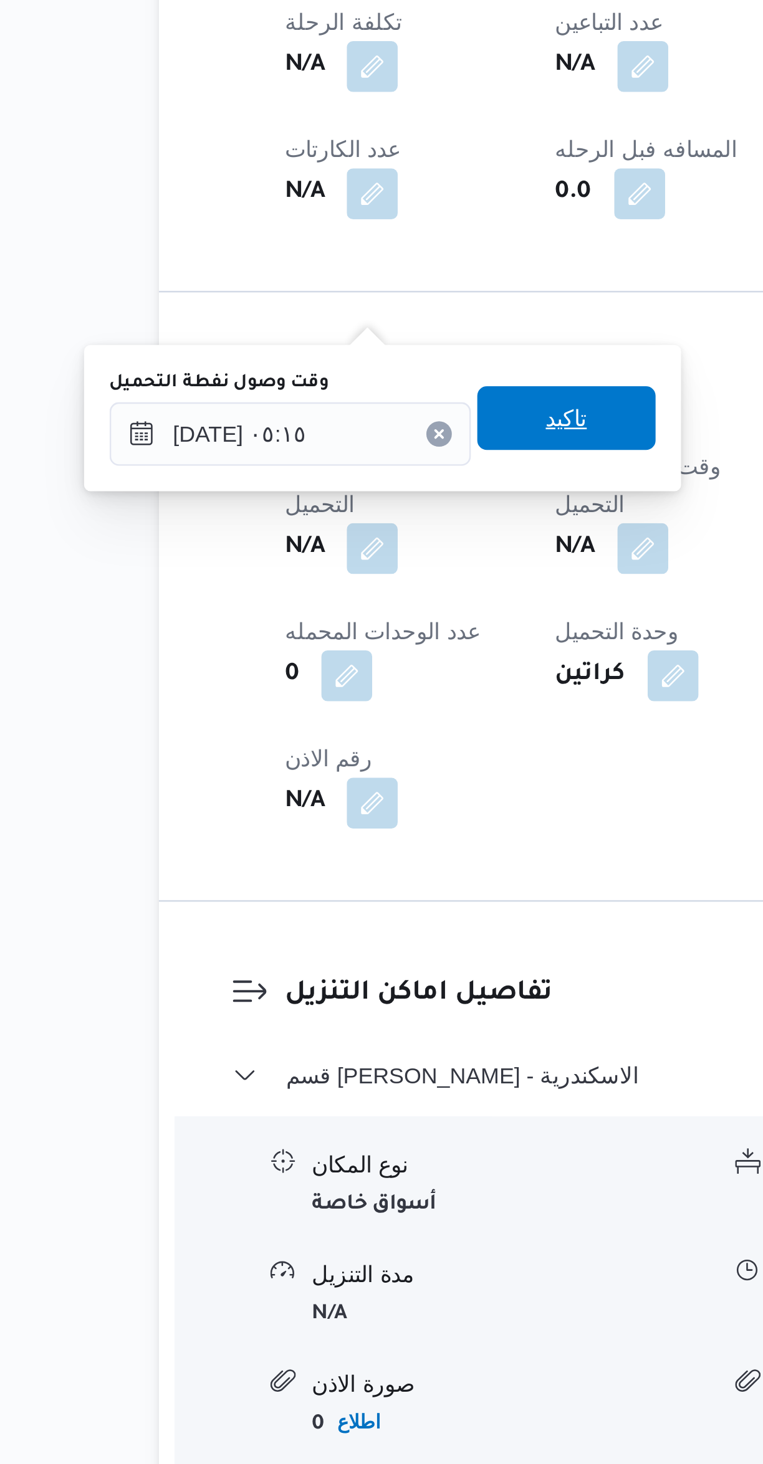
click at [292, 1051] on span "تاكيد" at bounding box center [322, 1053] width 70 height 25
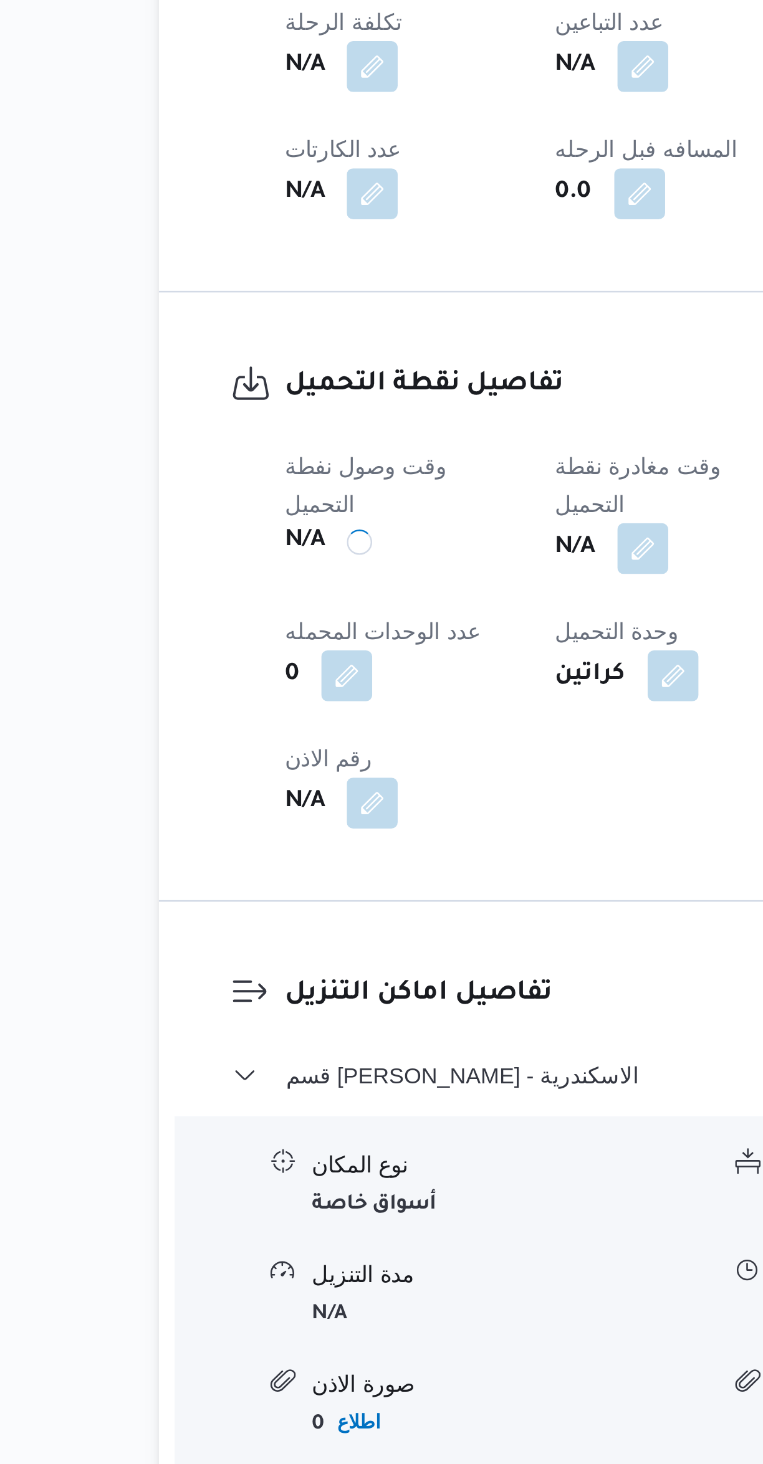
scroll to position [0, 0]
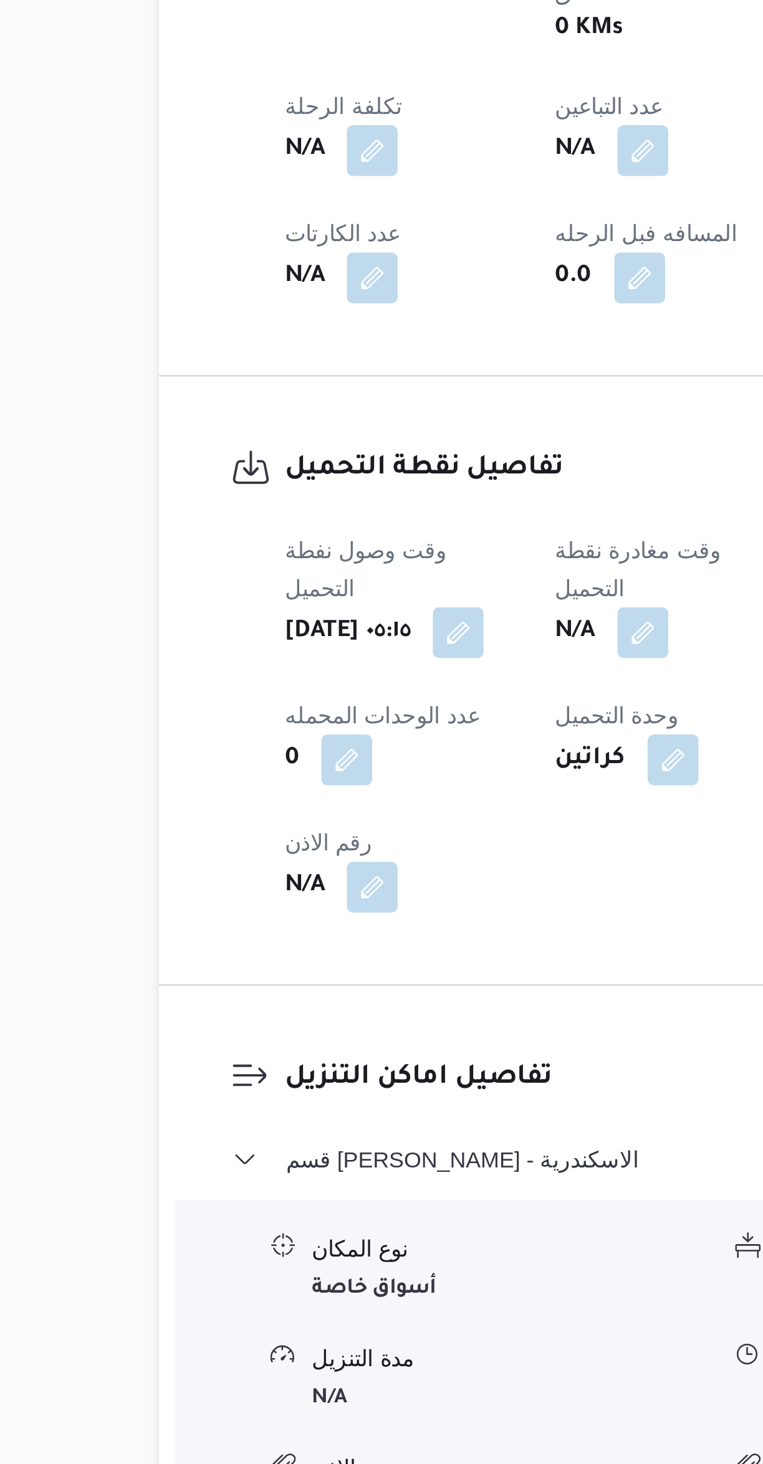
click at [351, 1095] on button "button" at bounding box center [351, 1105] width 20 height 20
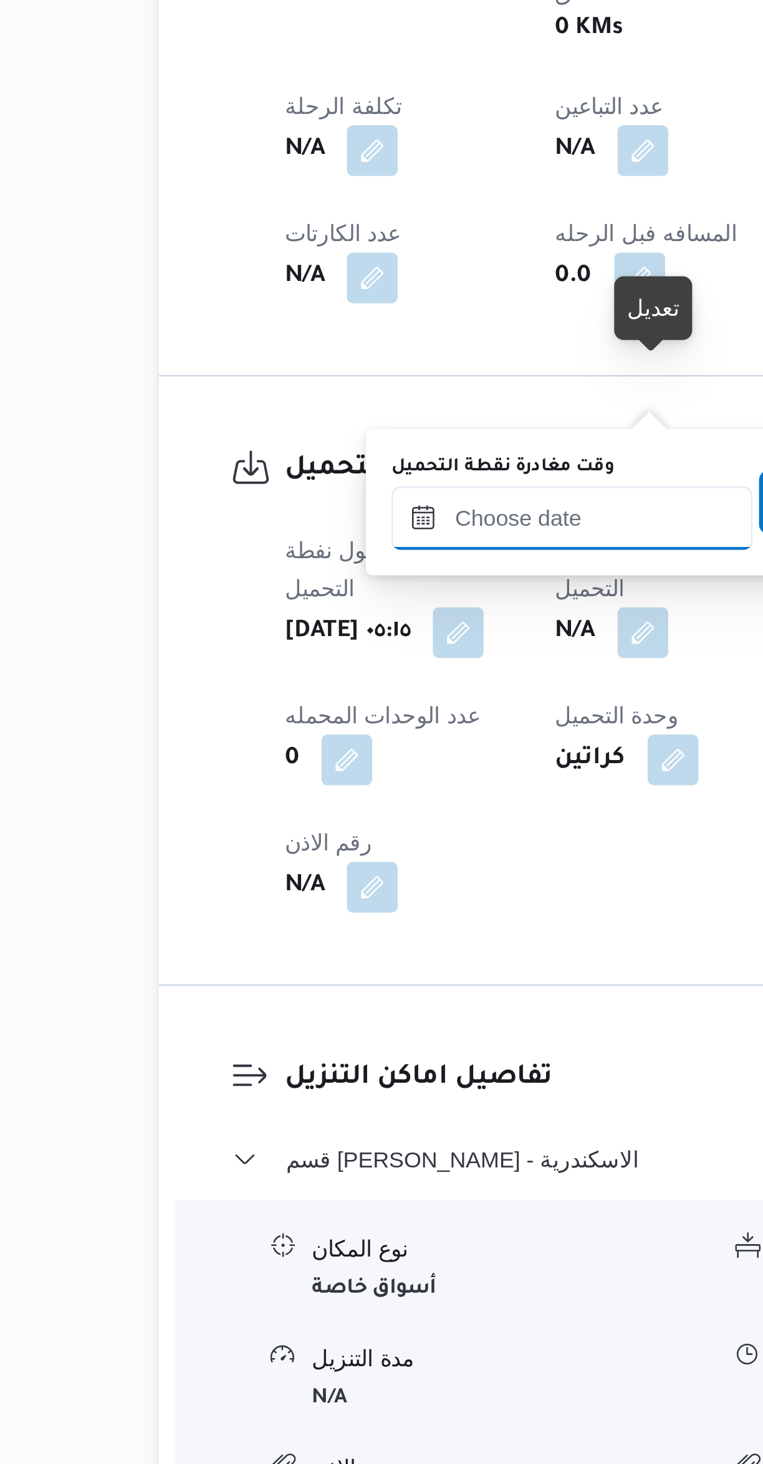
click at [328, 1057] on input "وقت مغادرة نقطة التحميل" at bounding box center [323, 1060] width 141 height 25
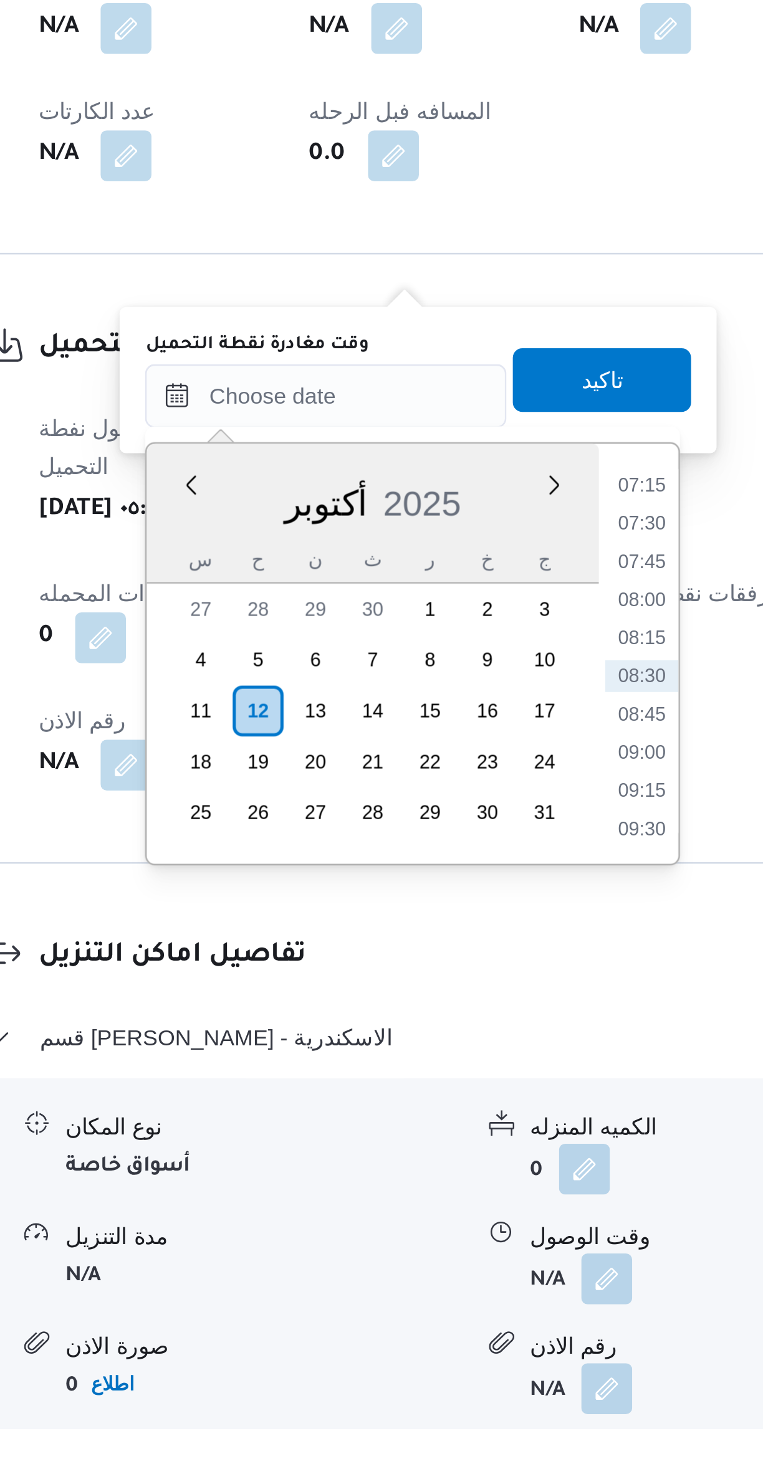
click at [437, 1110] on li "07:30" at bounding box center [447, 1110] width 29 height 12
type input "[DATE] ٠٧:٣٠"
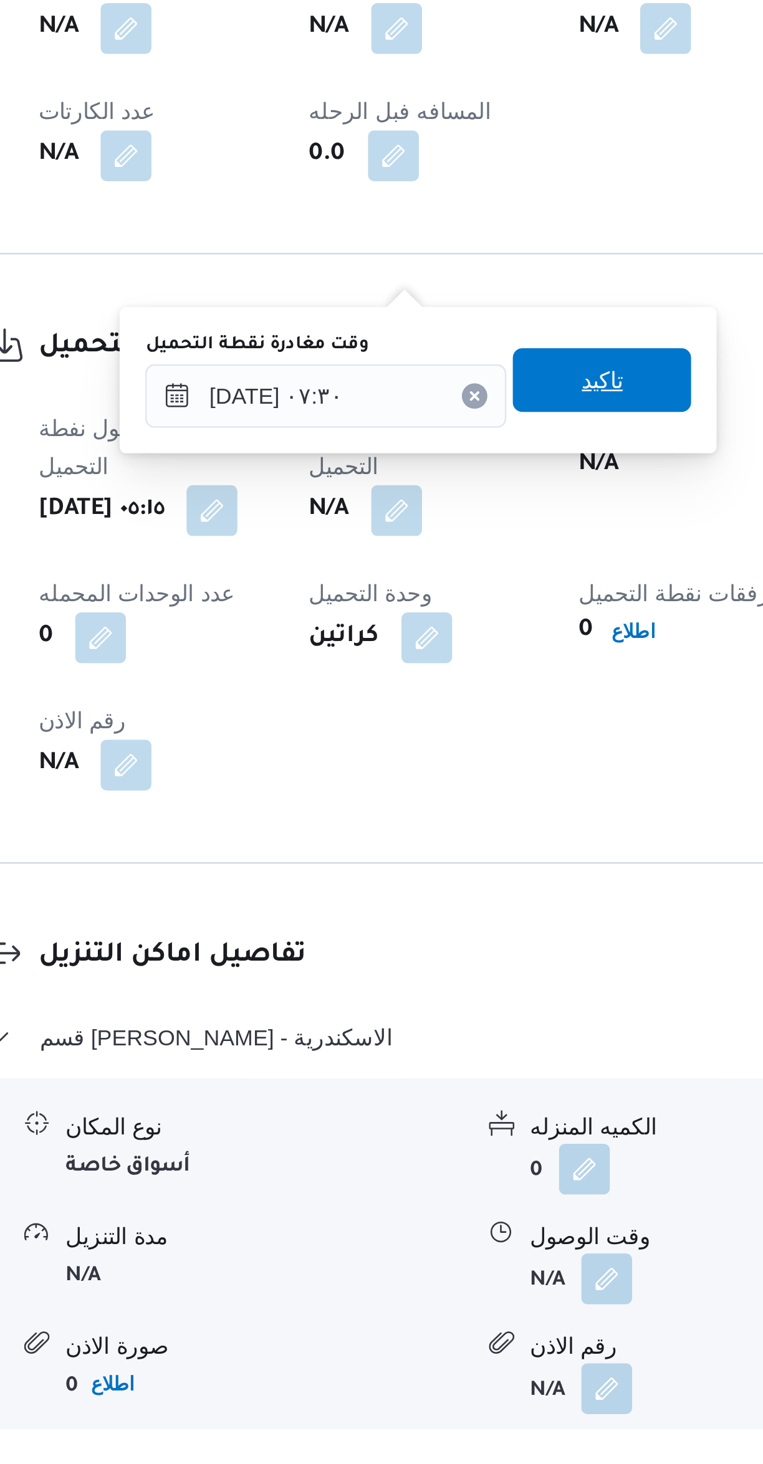
click at [408, 1058] on span "تاكيد" at bounding box center [432, 1053] width 70 height 25
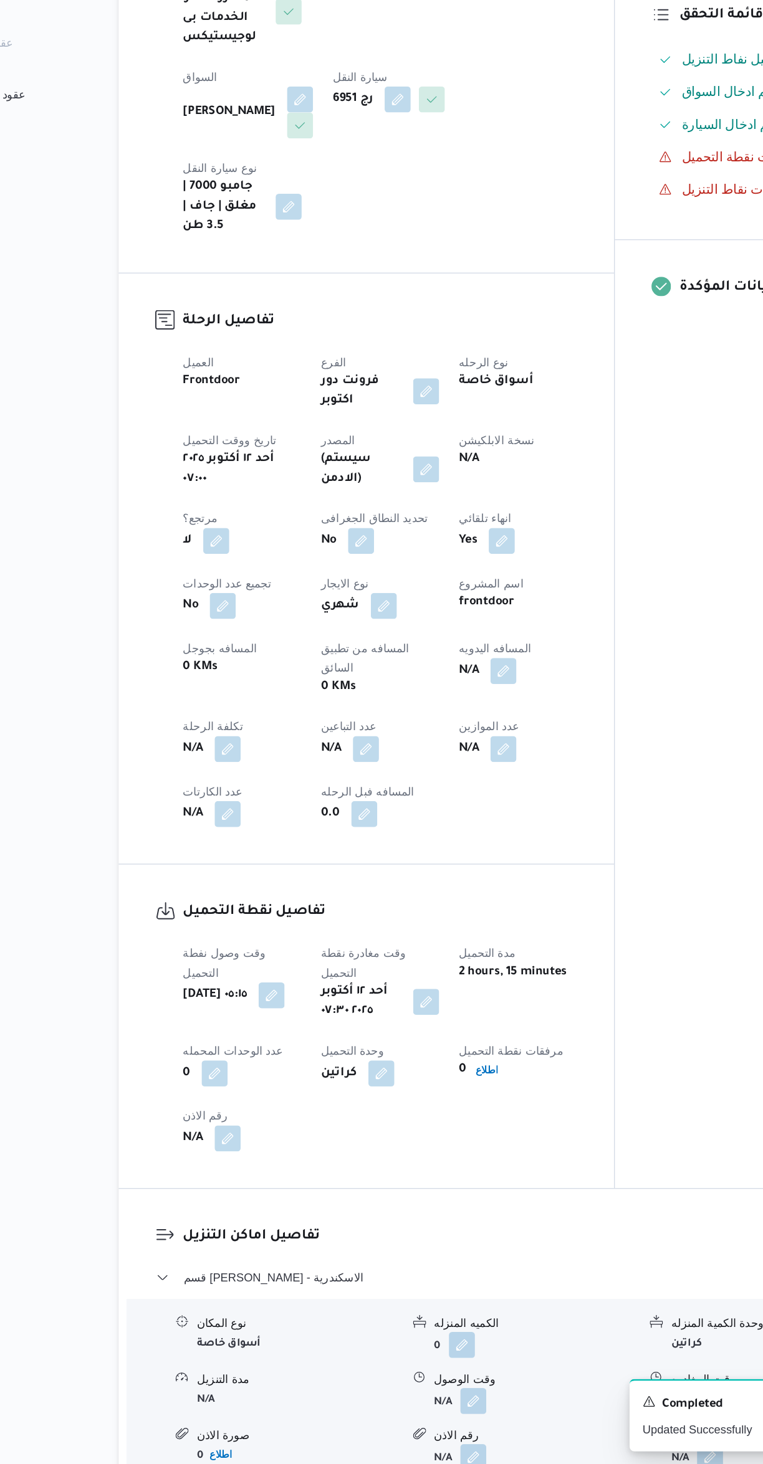
scroll to position [185, 0]
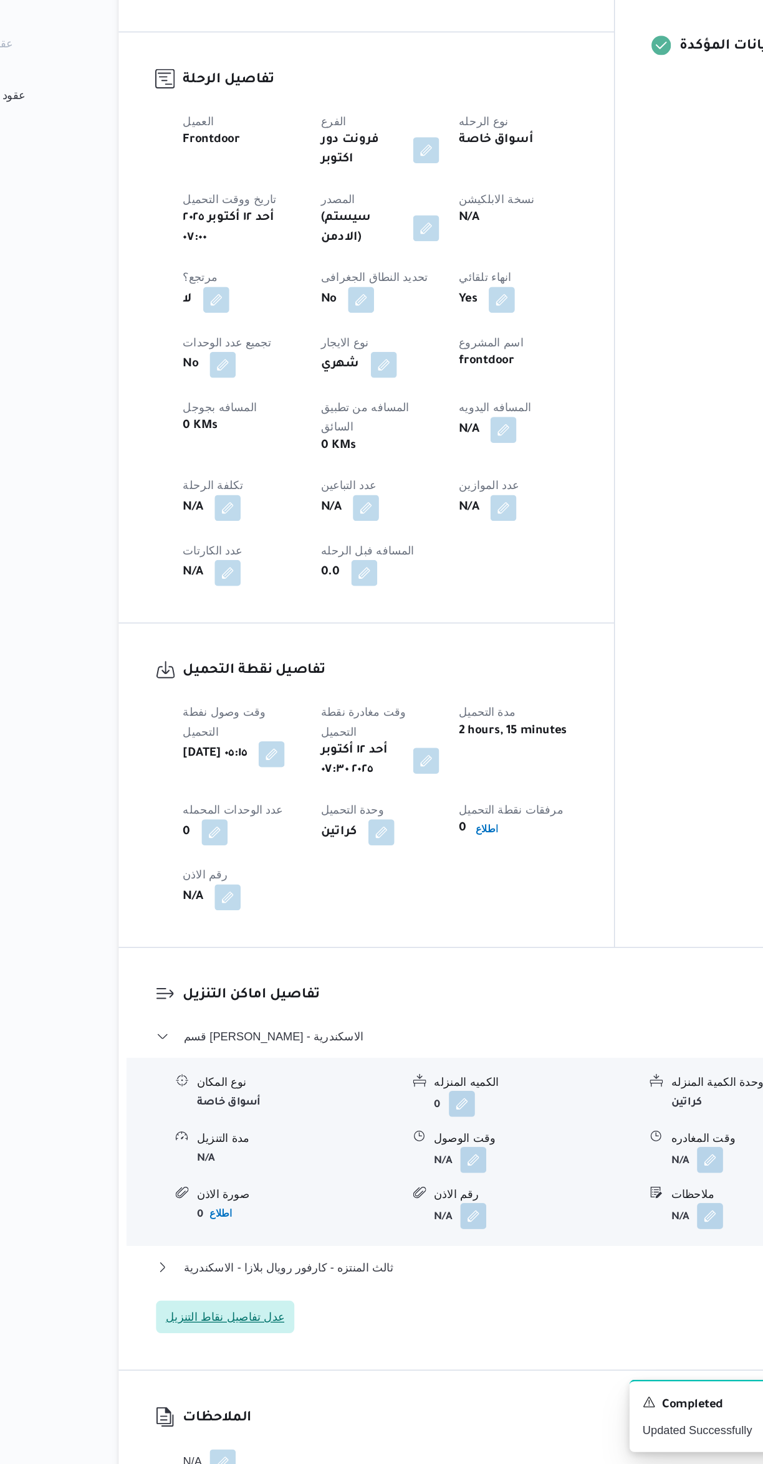
click at [270, 1344] on span "عدل تفاصيل نقاط التنزيل" at bounding box center [243, 1351] width 91 height 15
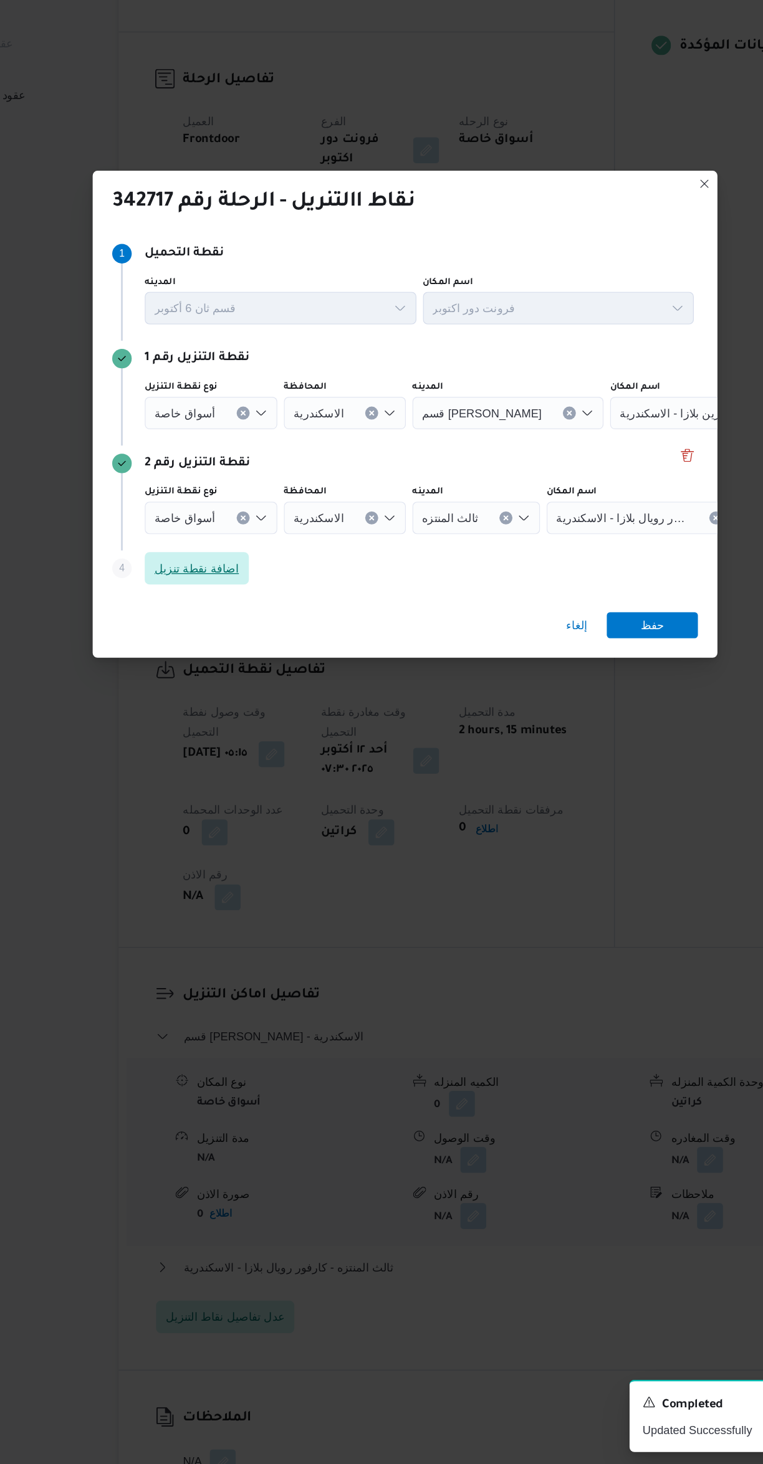
click at [213, 770] on span "اضافة نقطة تنزيل" at bounding box center [221, 777] width 65 height 15
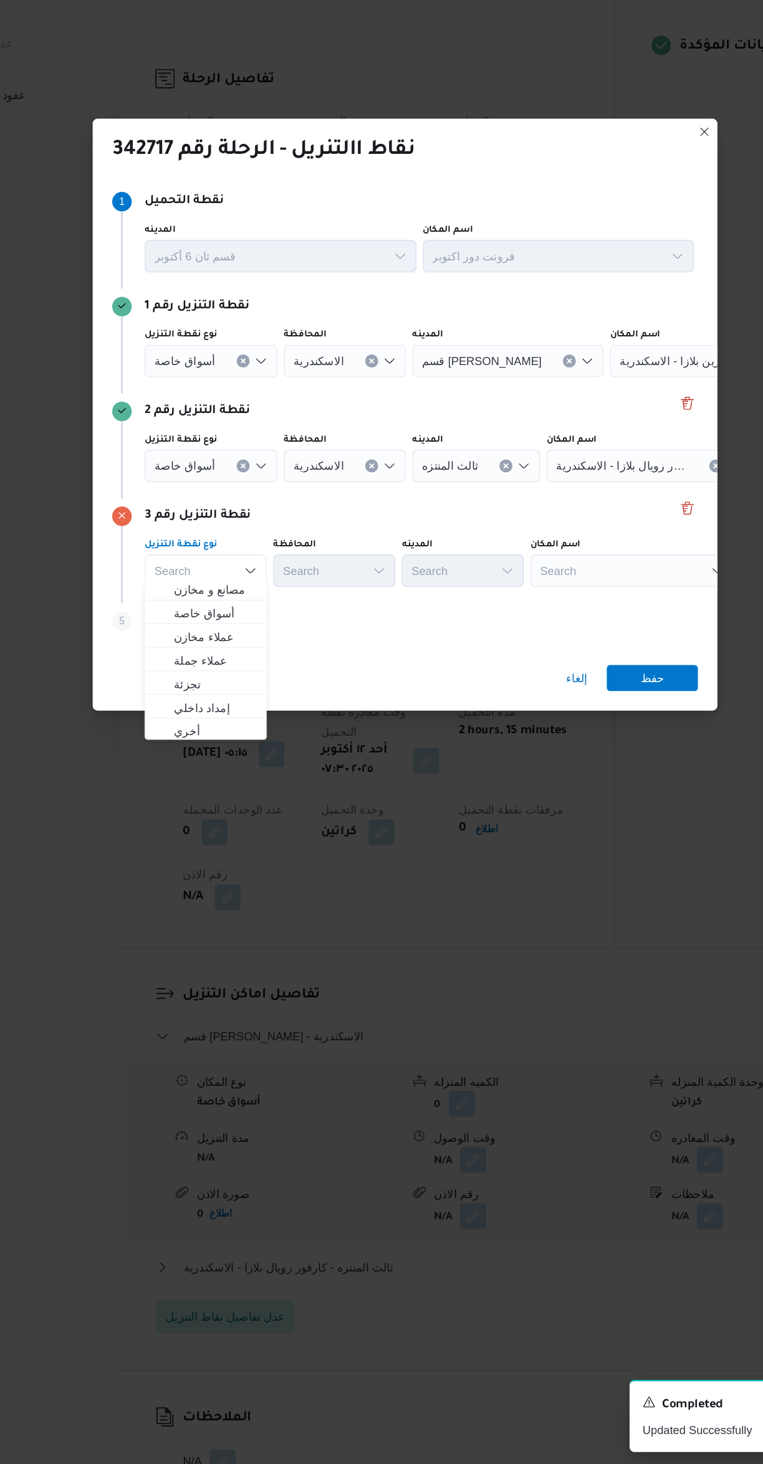
scroll to position [0, 0]
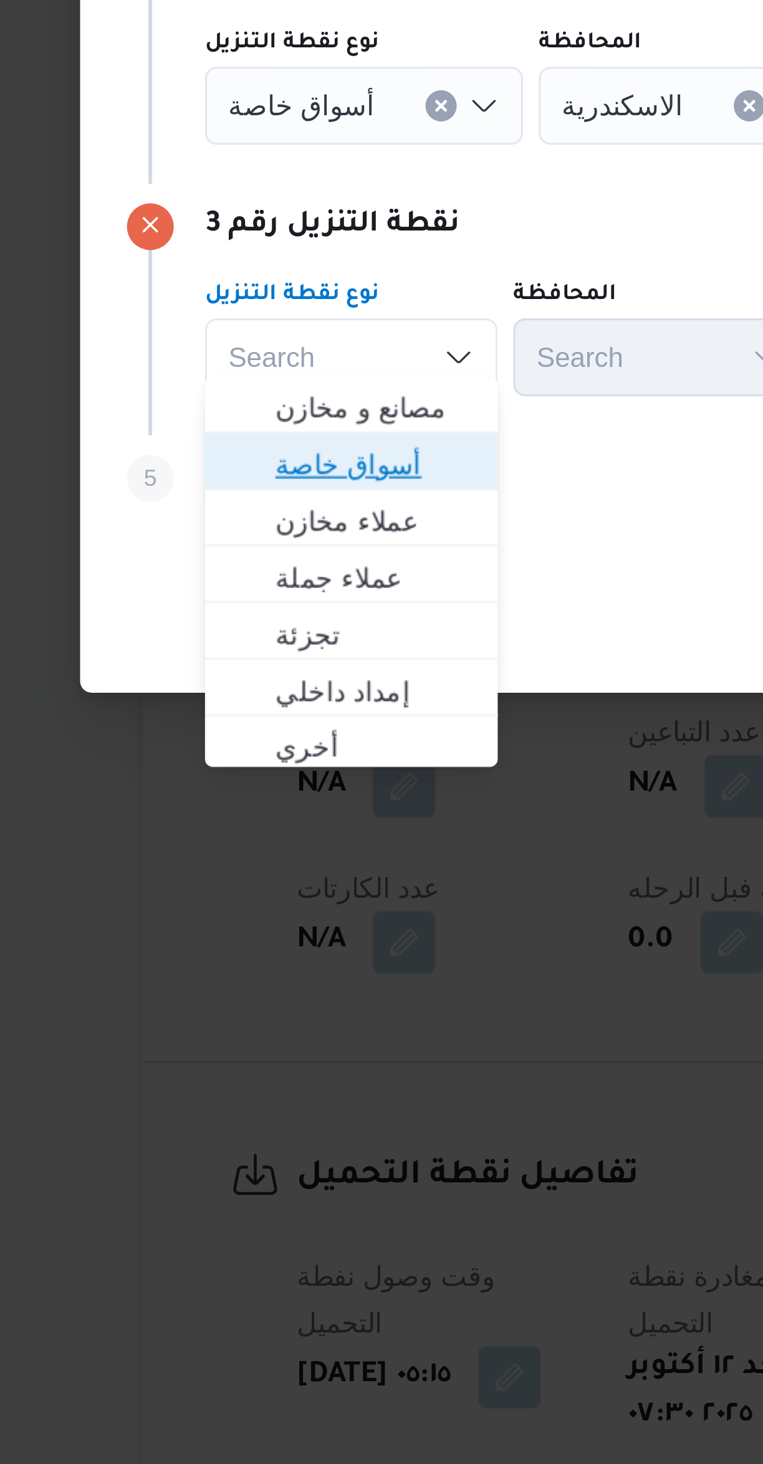
click at [198, 817] on icon "button" at bounding box center [194, 813] width 10 height 10
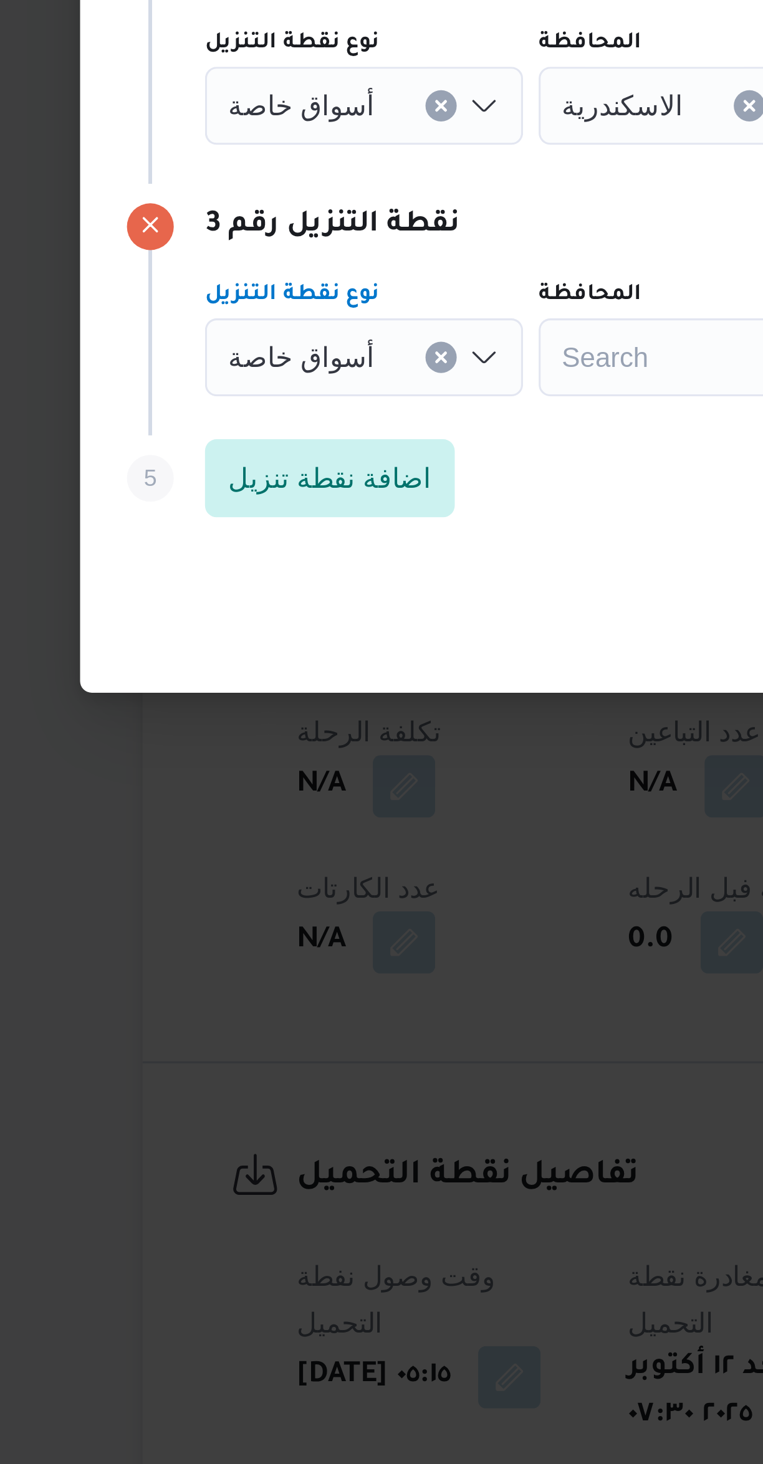
click at [195, 695] on span "أسواق خاصة" at bounding box center [212, 698] width 47 height 14
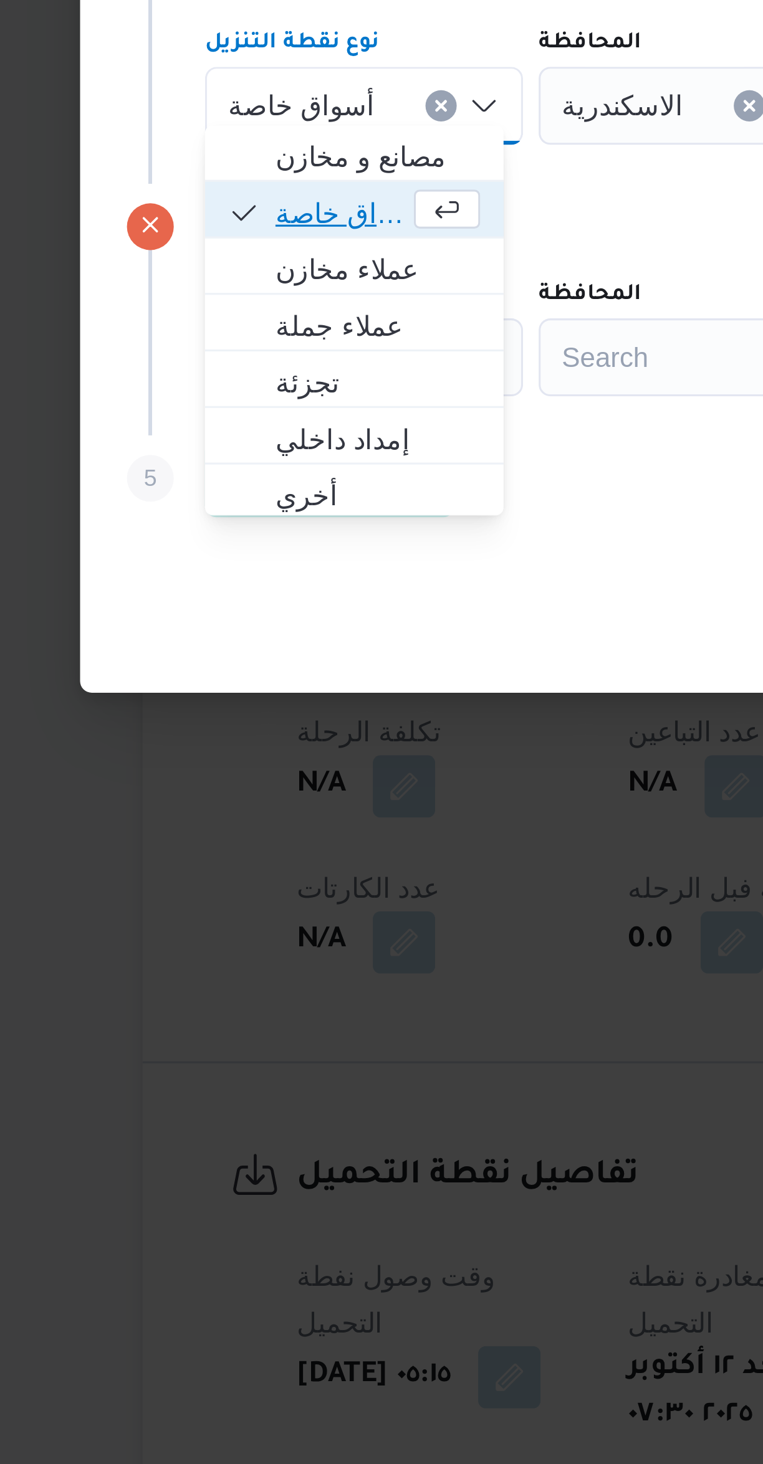
click at [197, 733] on icon "button" at bounding box center [194, 733] width 10 height 10
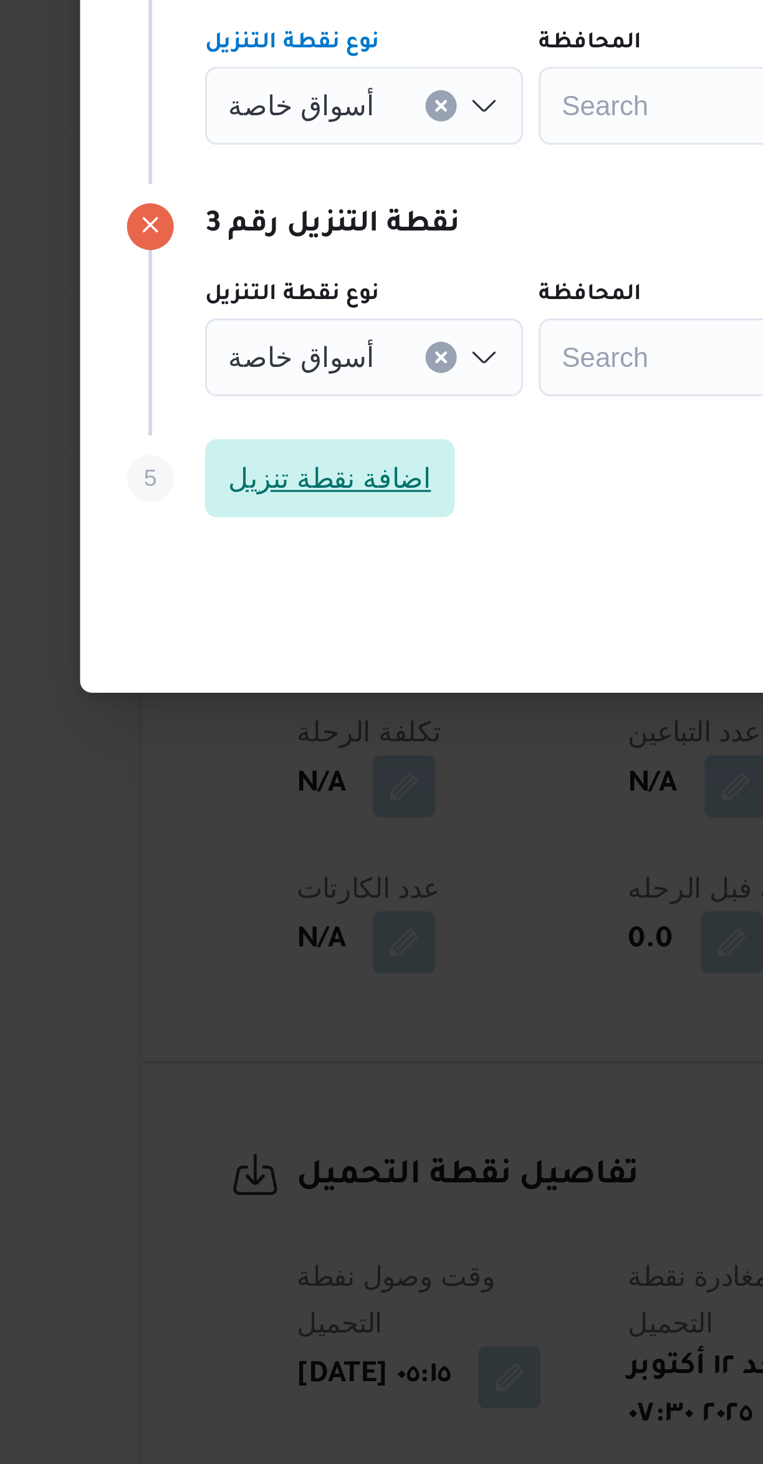
click at [203, 818] on span "اضافة نقطة تنزيل" at bounding box center [221, 817] width 65 height 15
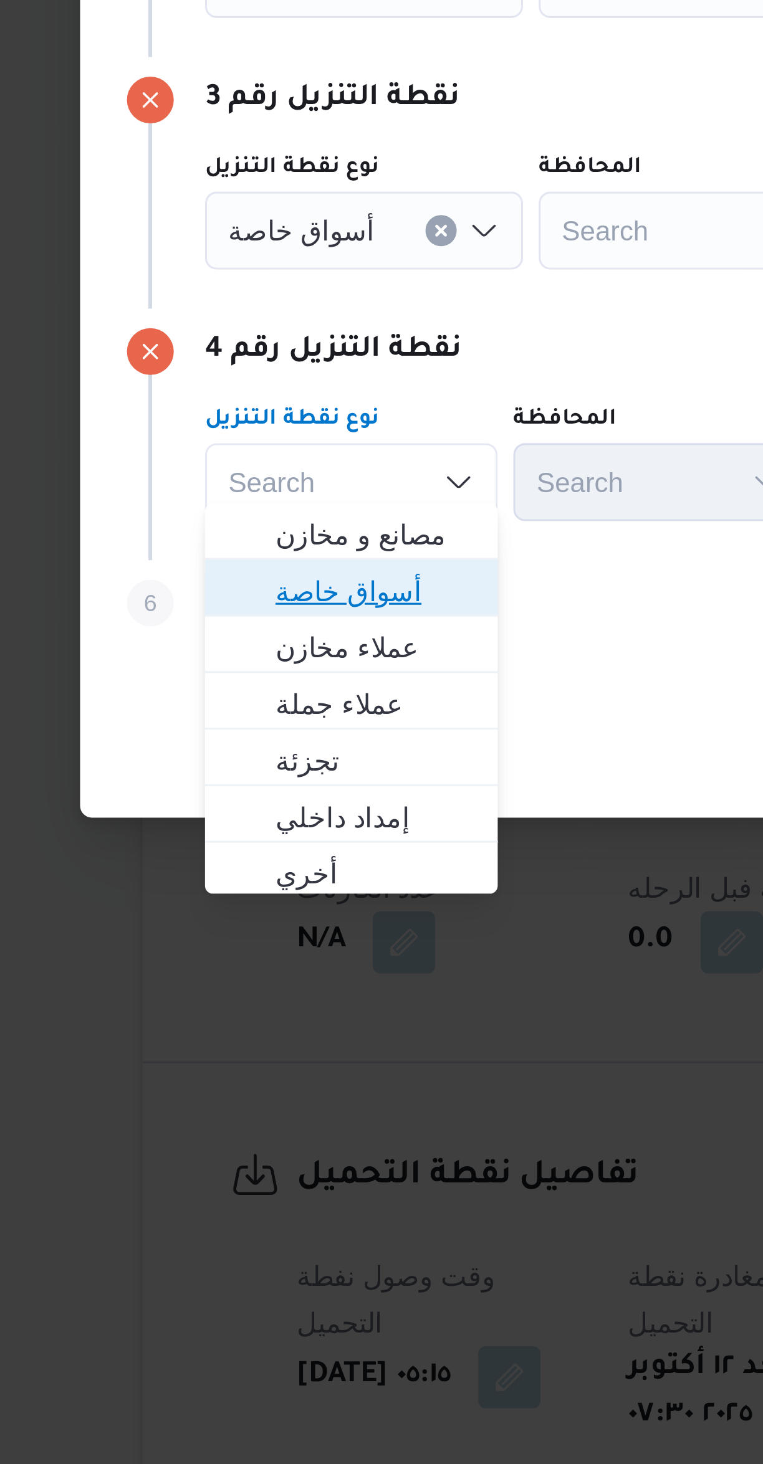
click at [209, 849] on span "أسواق خاصة" at bounding box center [236, 853] width 64 height 15
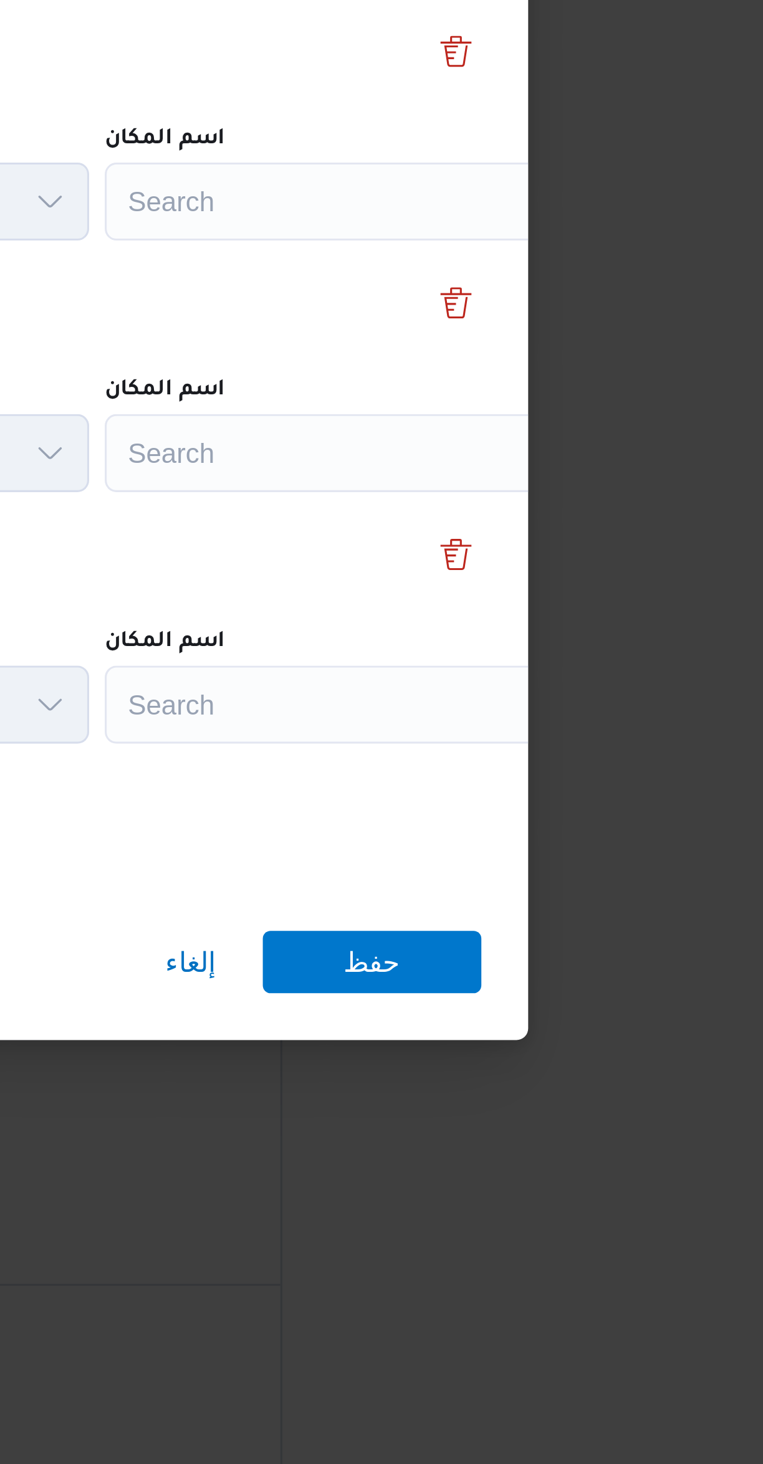
click at [527, 659] on div "Search" at bounding box center [563, 658] width 156 height 25
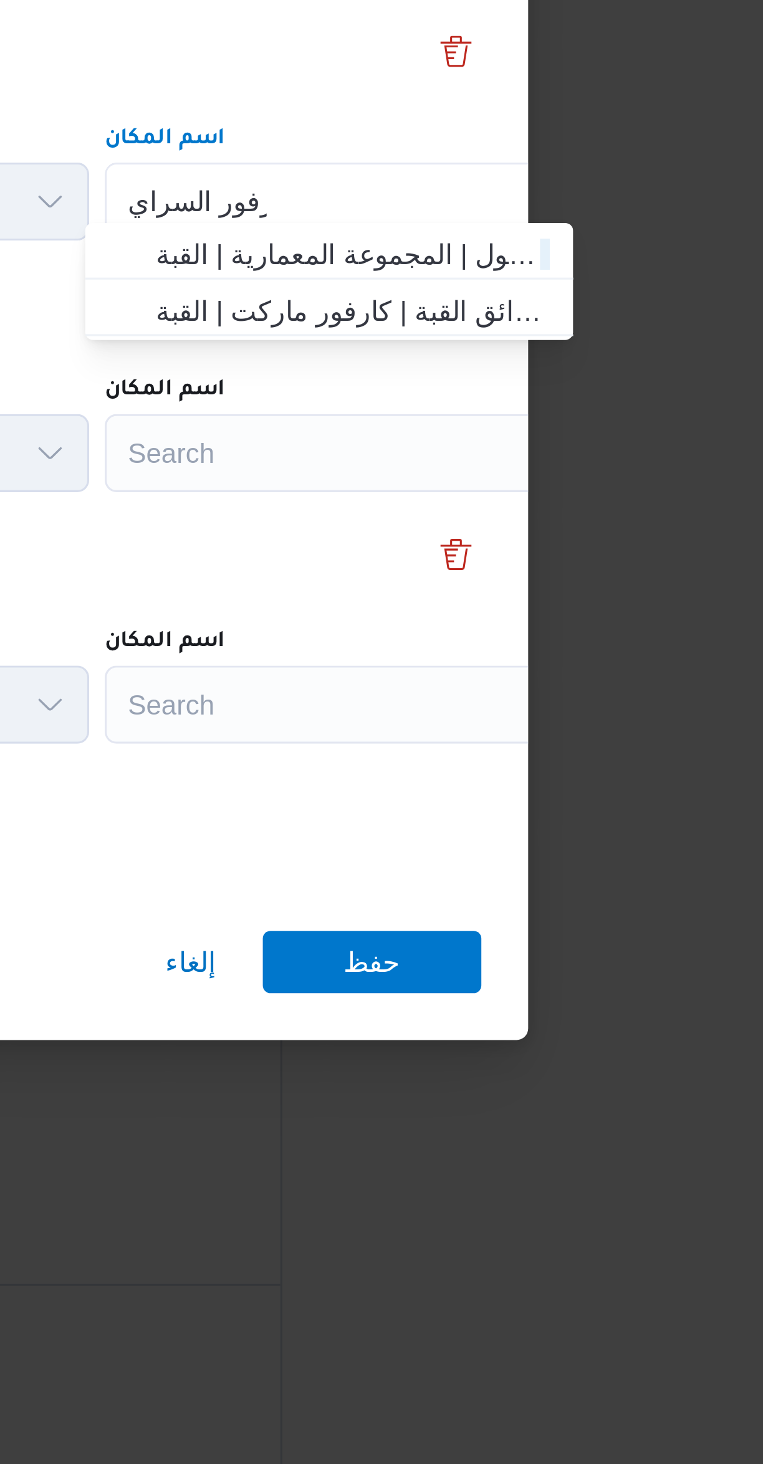
type input "كارفور السراي"
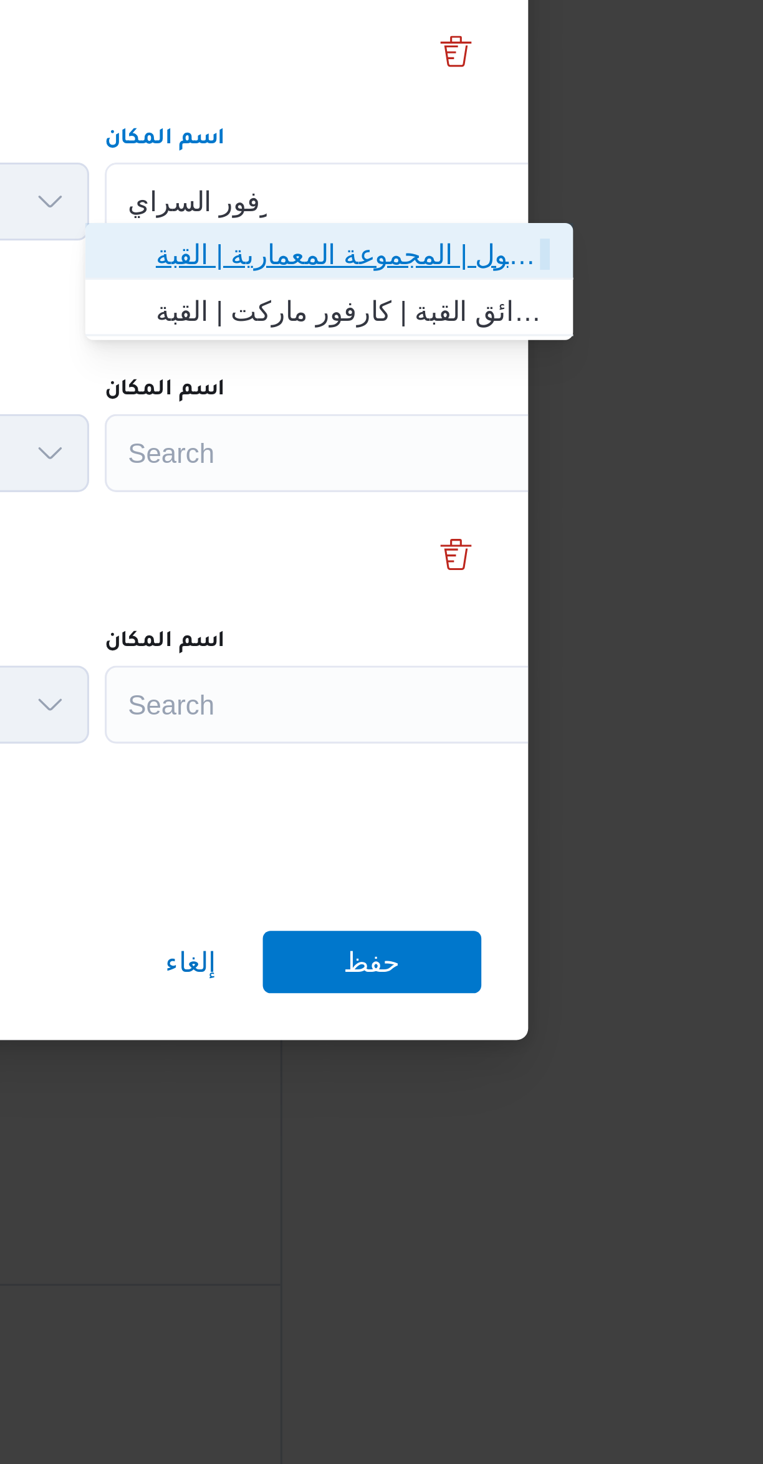
click at [522, 674] on span "كارفور السراي ا مول | المجموعة المعمارية | القبة" at bounding box center [565, 674] width 126 height 15
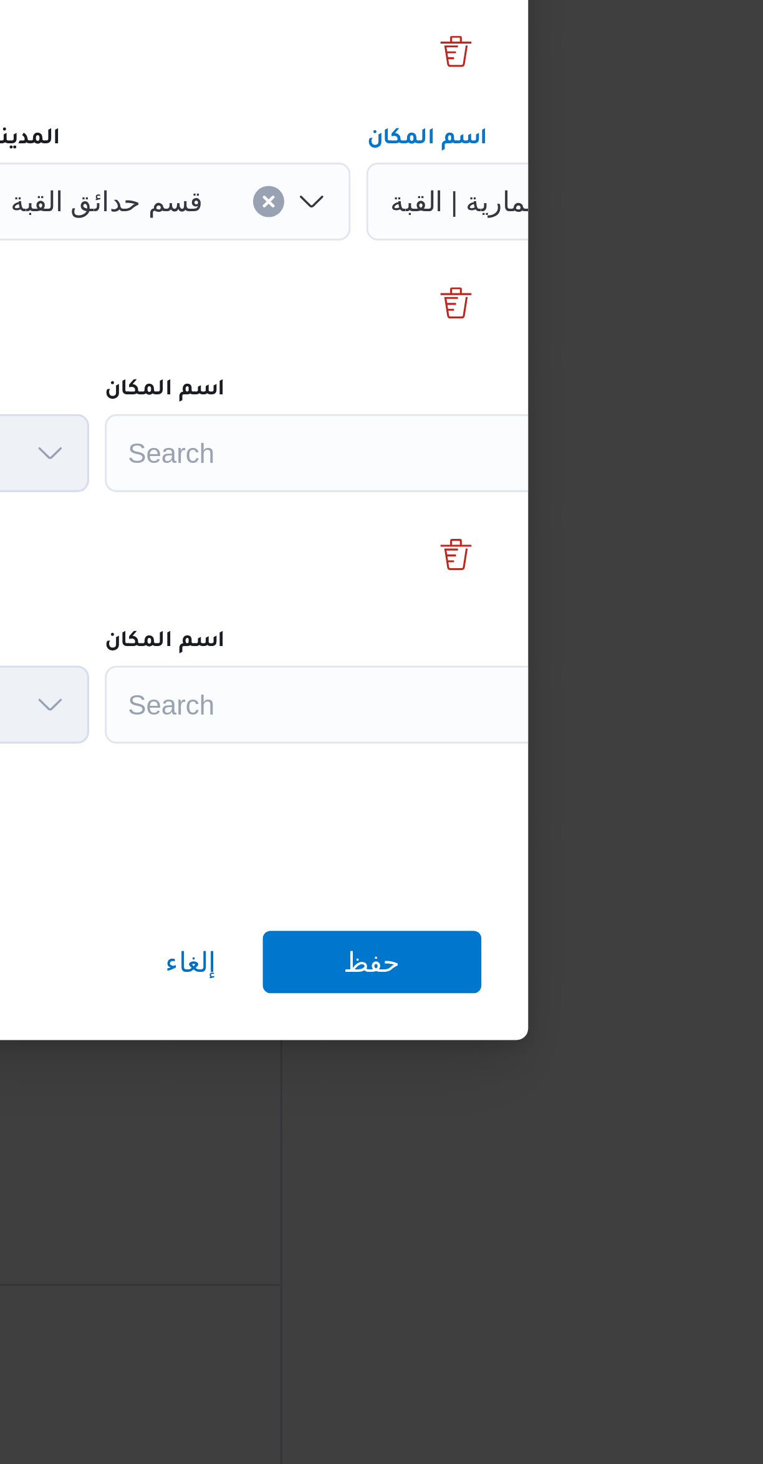
click at [524, 742] on div "Search" at bounding box center [563, 738] width 156 height 25
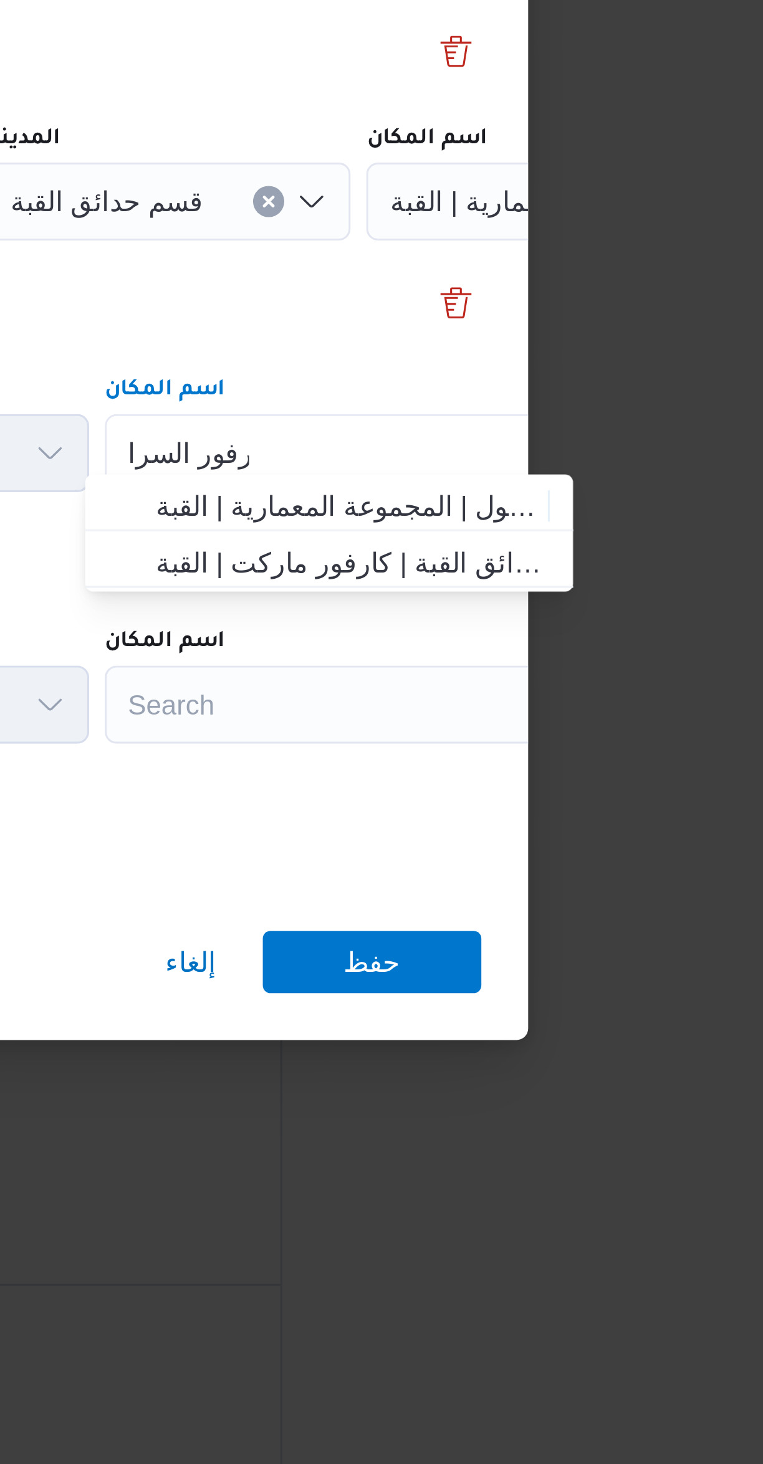
type input "كارفور السرا"
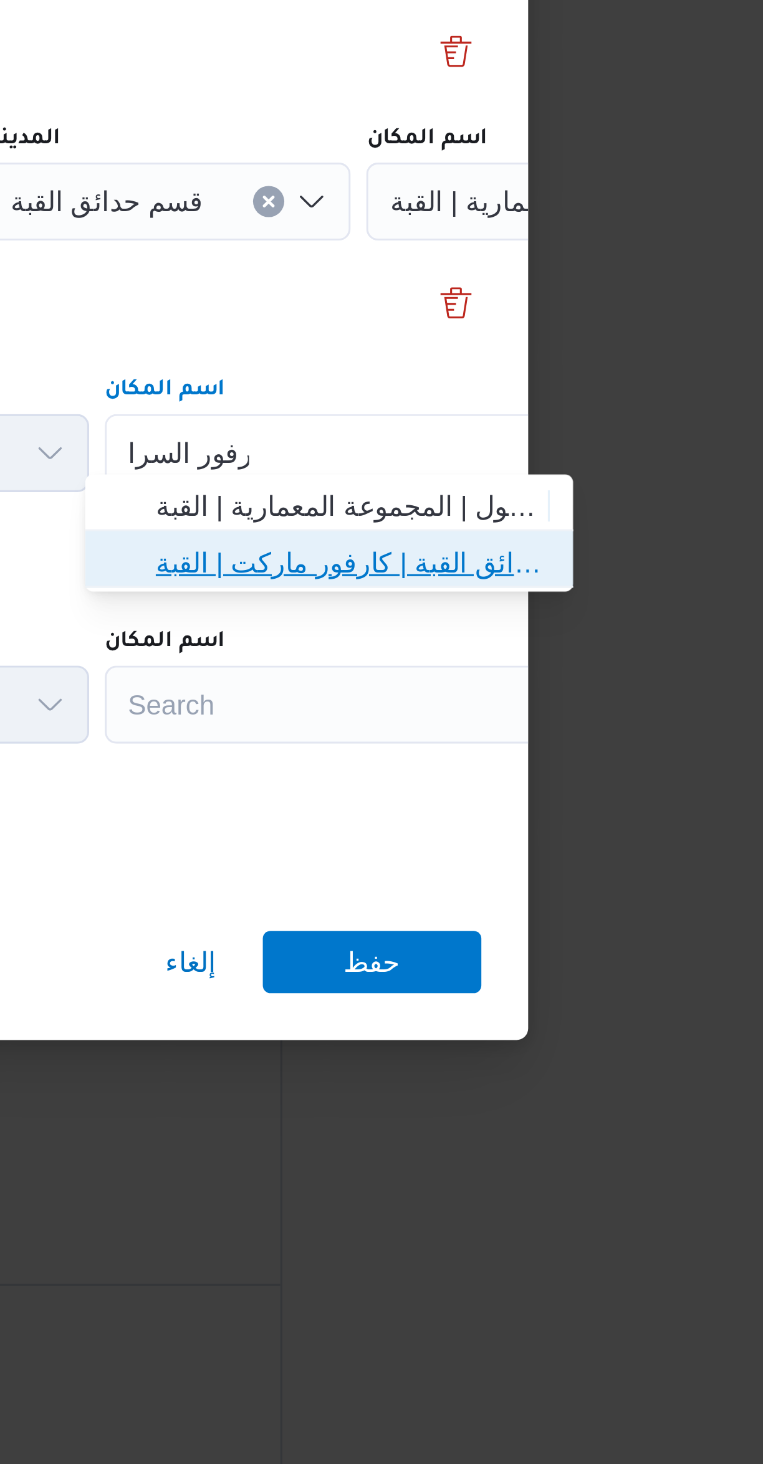
click at [518, 774] on span "كارفور السرا يا 2 - حدائق القبة | كارفور ماركت | القبة" at bounding box center [565, 773] width 126 height 15
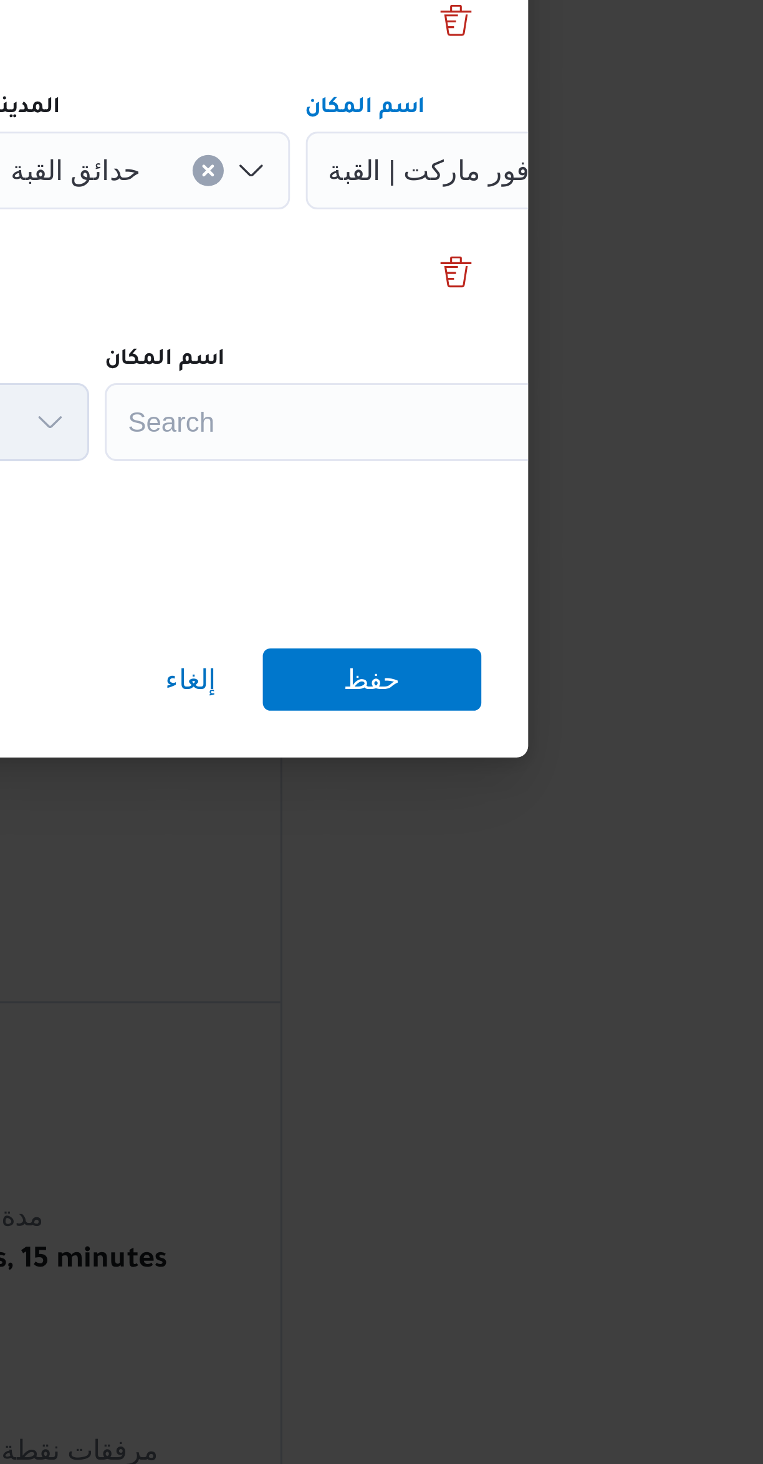
click at [524, 817] on div "Search" at bounding box center [563, 818] width 156 height 25
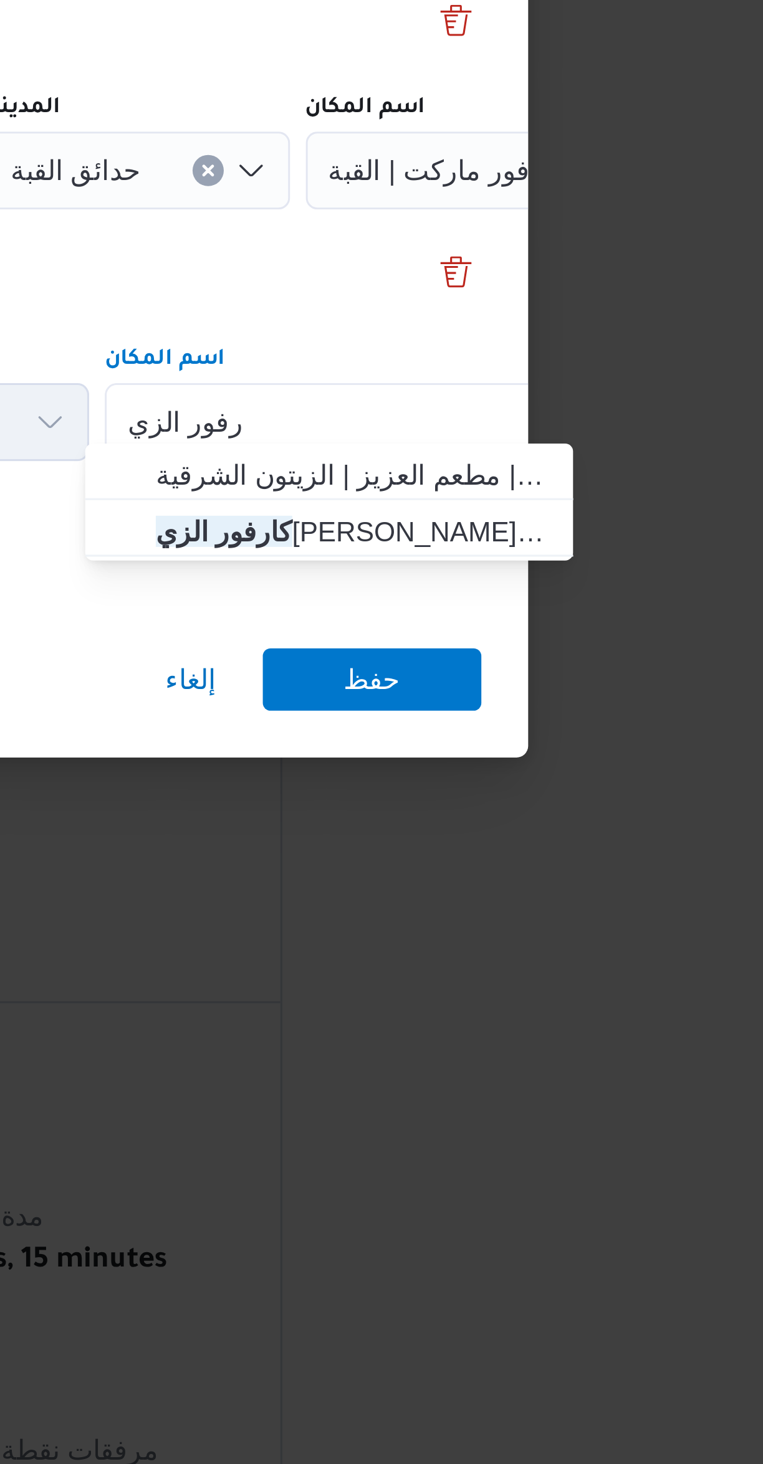
type input "كارفور الزي"
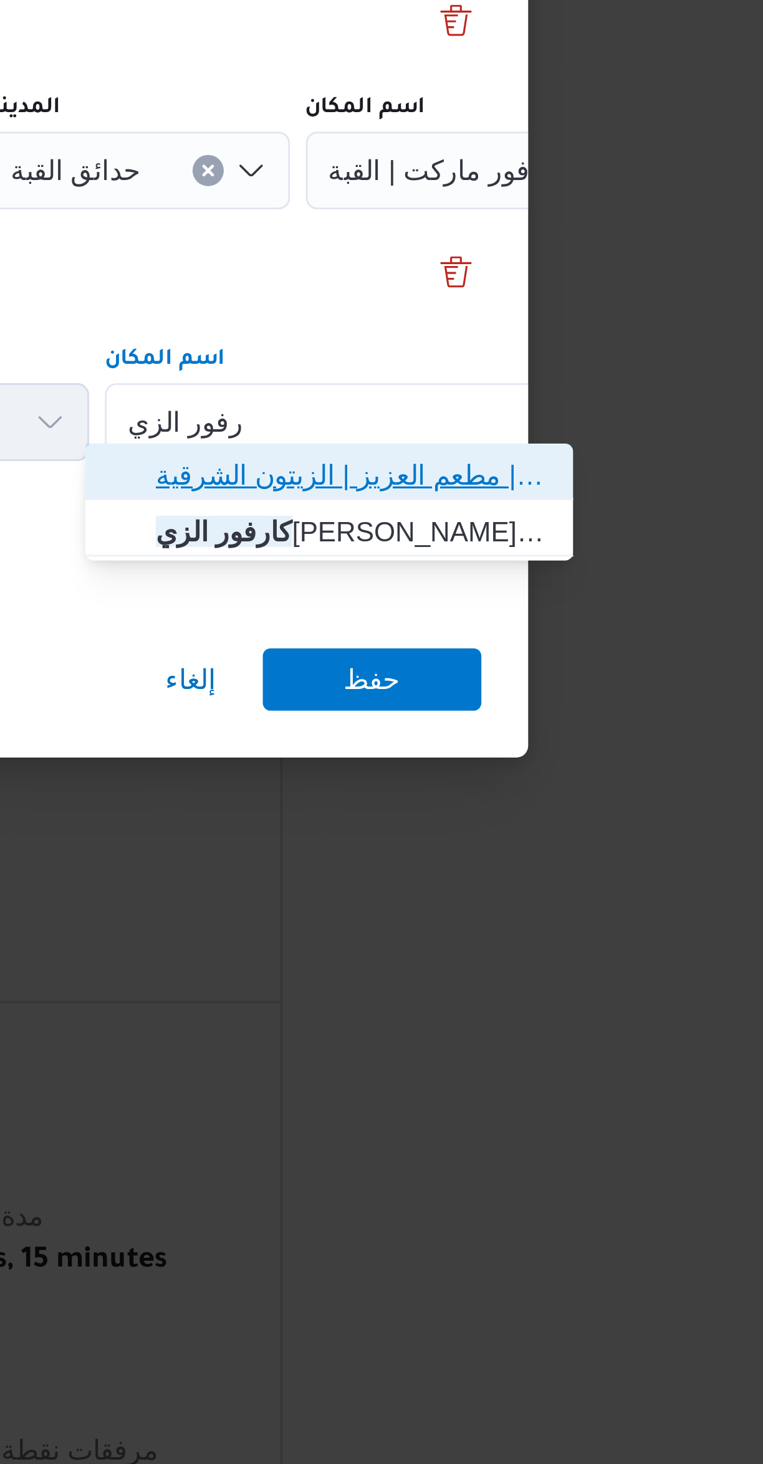
click at [525, 830] on span "كارفور الزي تون | مطعم العزيز | الزيتون الشرقية" at bounding box center [565, 835] width 126 height 15
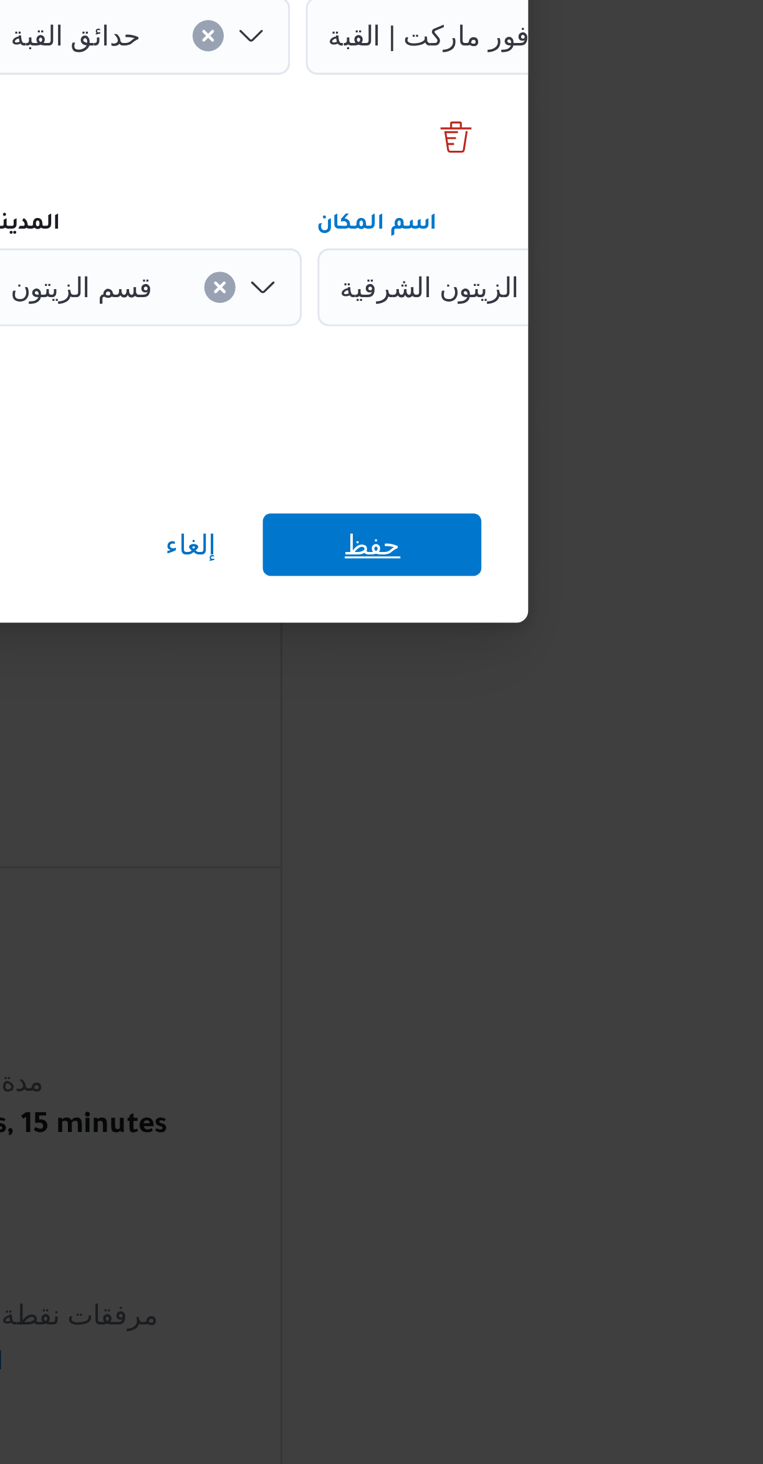
click at [555, 896] on span "حفظ" at bounding box center [571, 901] width 70 height 20
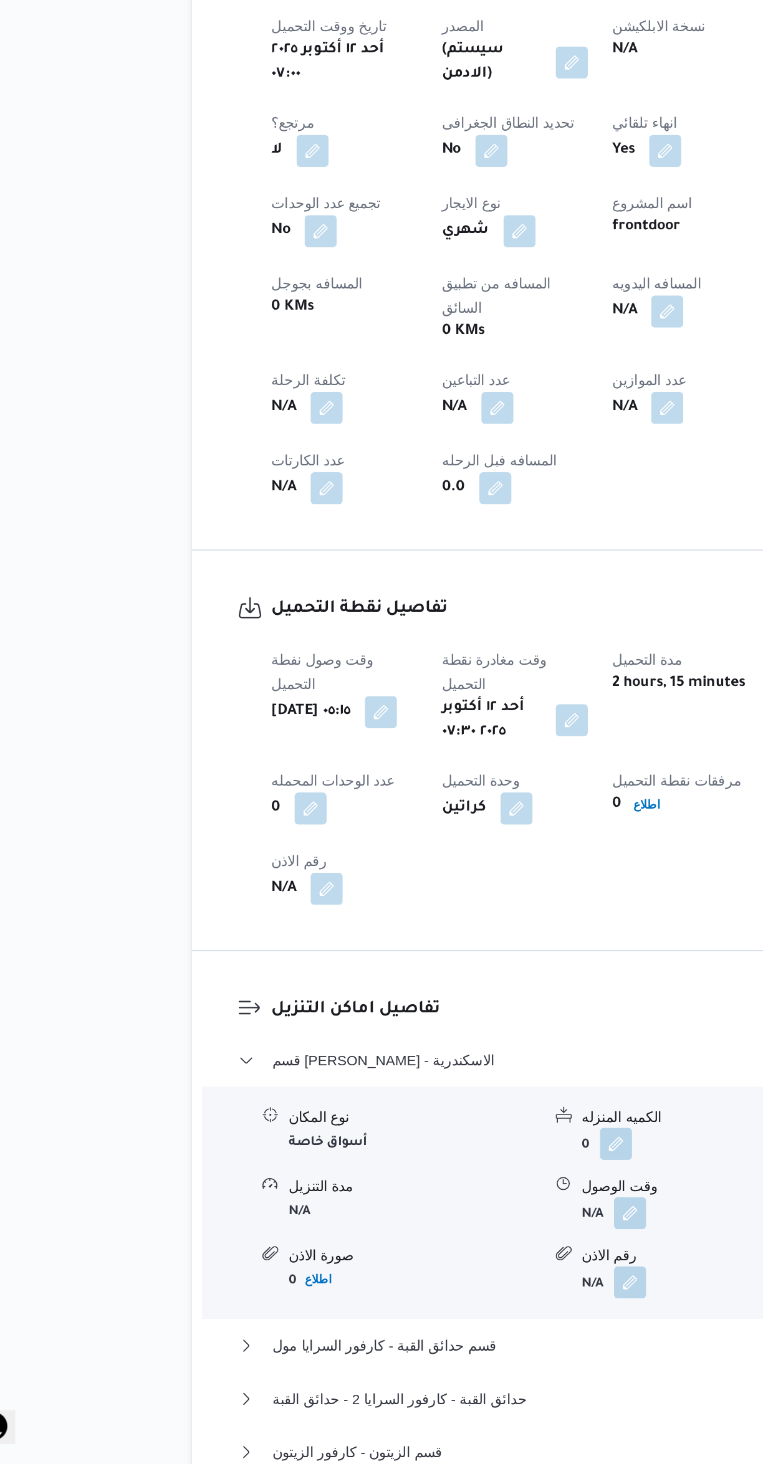
scroll to position [124, 0]
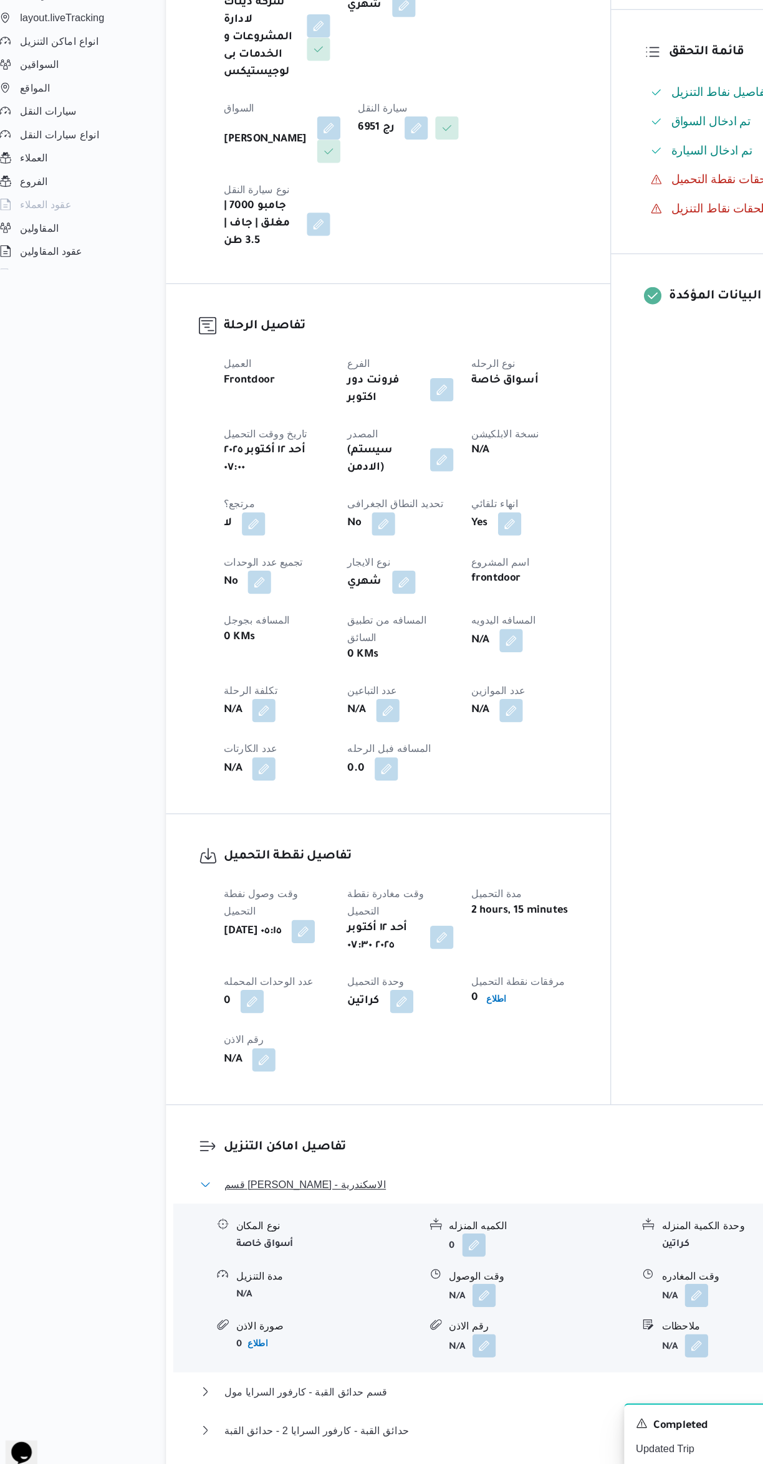
click at [397, 1205] on button "قسم سيدى جابر - كارفور جرين بلازا - الاسكندرية" at bounding box center [455, 1212] width 529 height 15
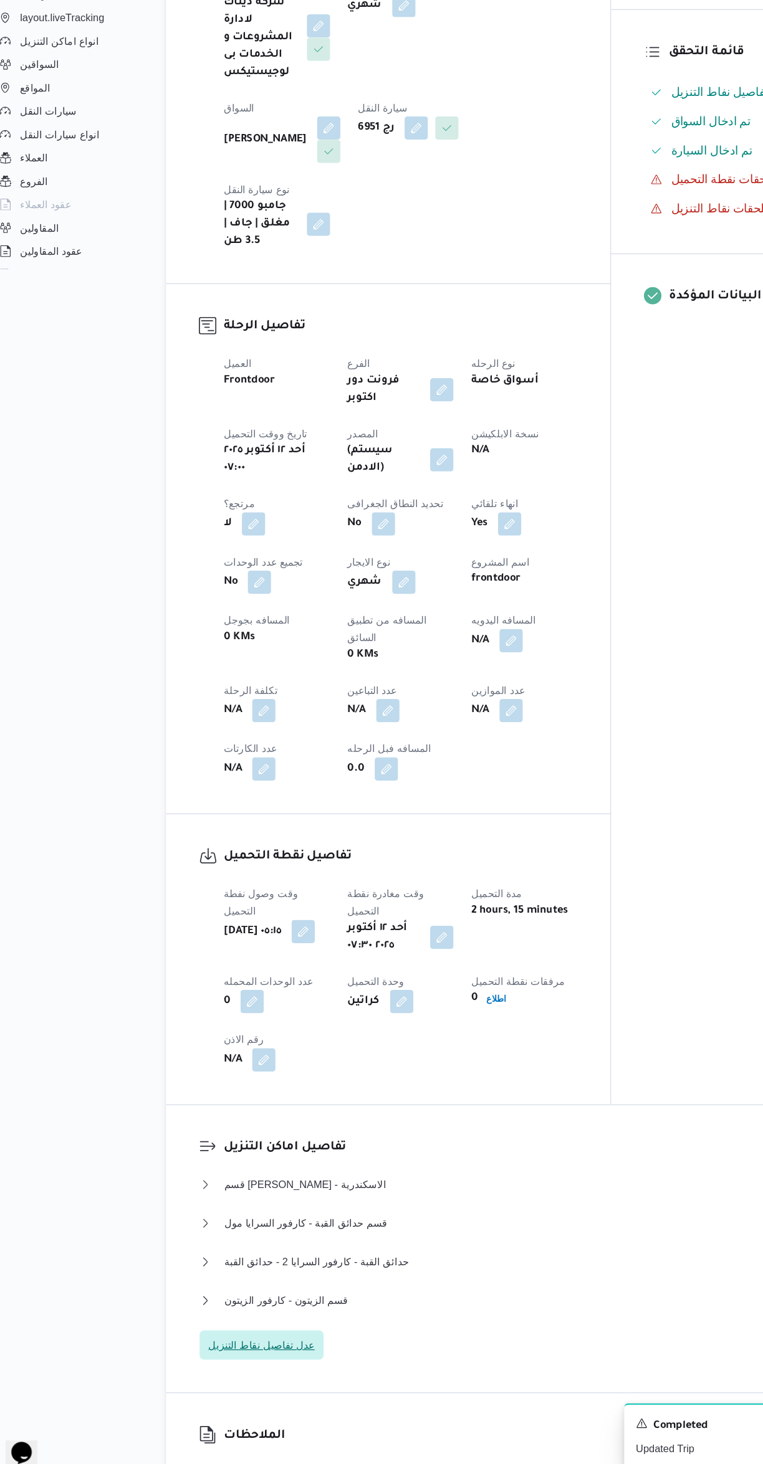
click at [269, 1337] on span "عدل تفاصيل نقاط التنزيل" at bounding box center [244, 1349] width 106 height 25
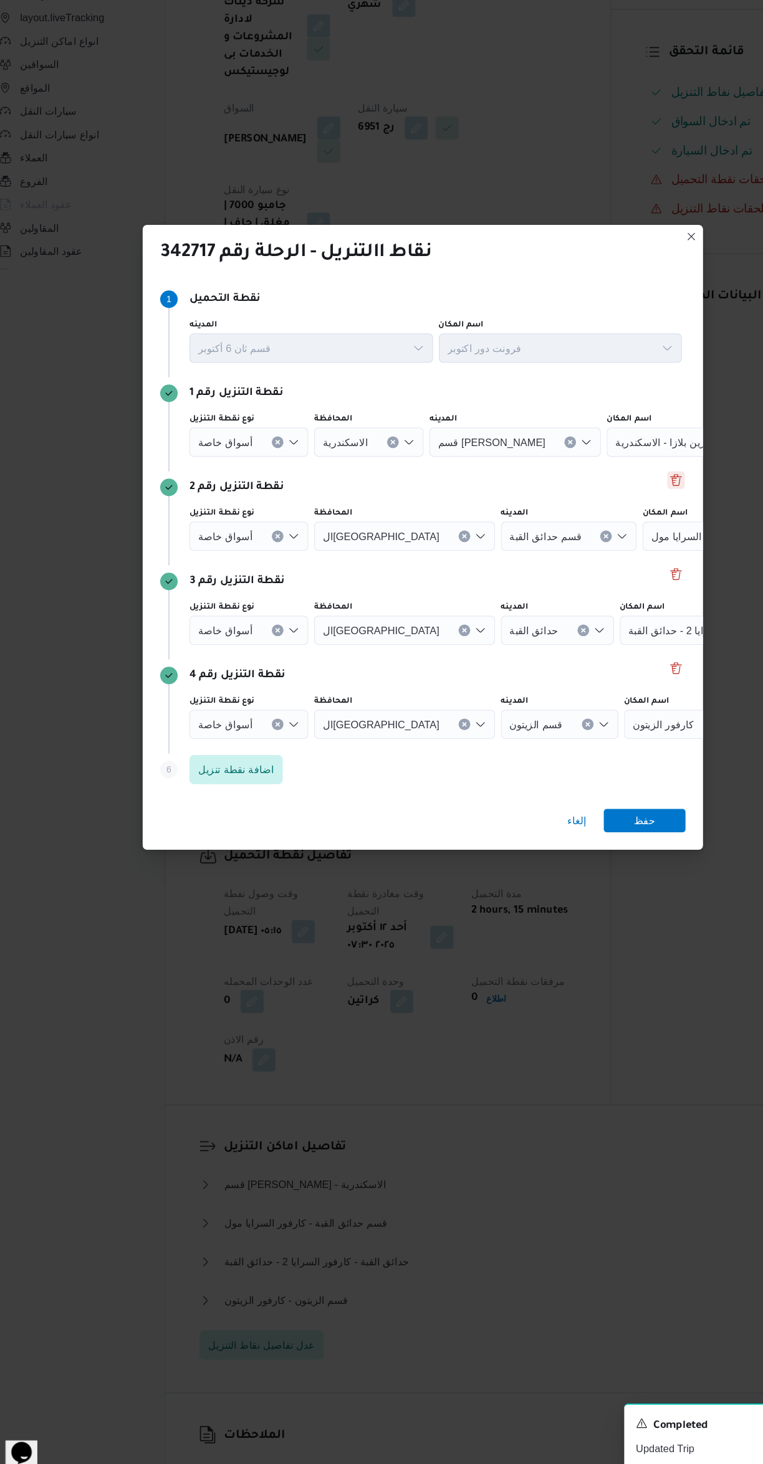
click at [597, 603] on button "Delete" at bounding box center [597, 610] width 15 height 15
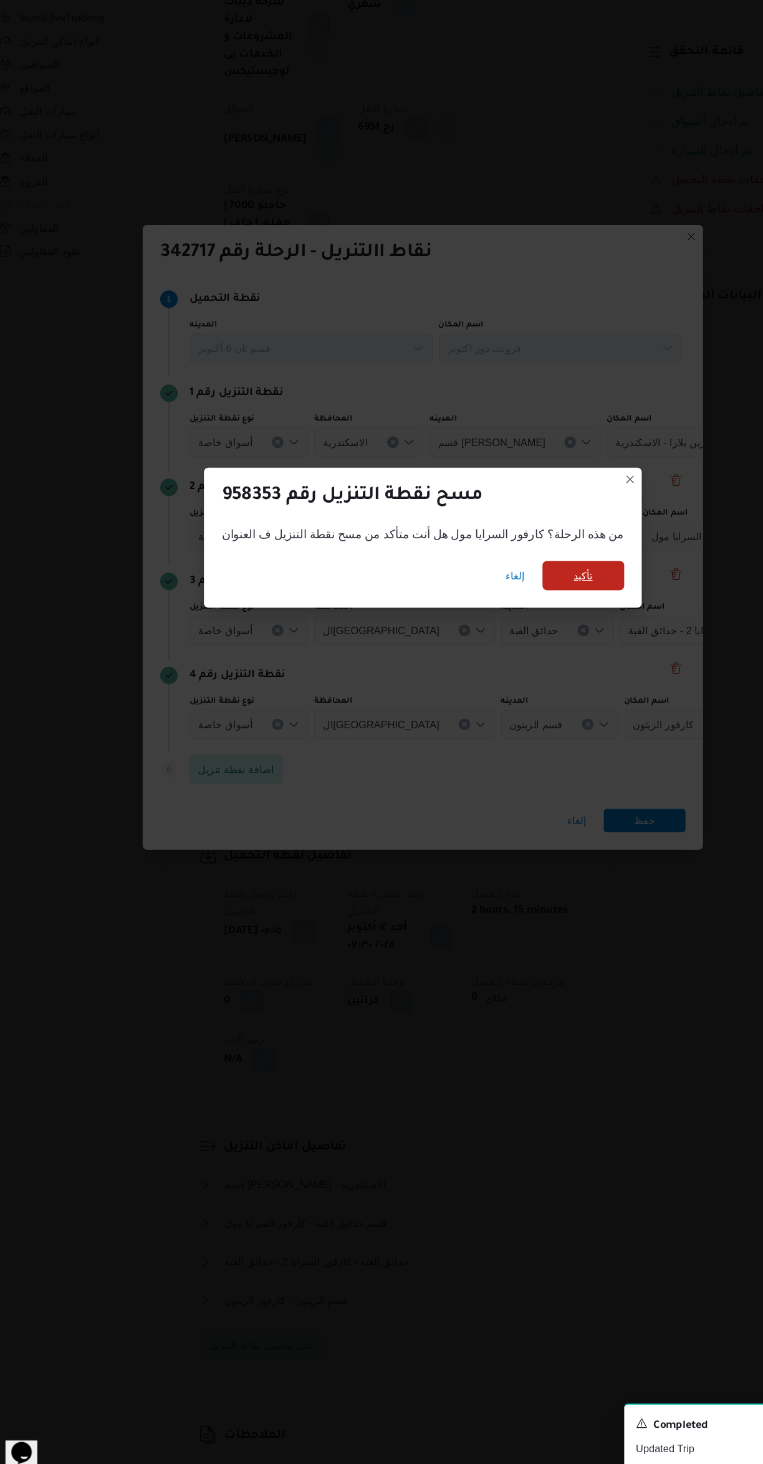
click at [510, 684] on span "تأكيد" at bounding box center [518, 691] width 16 height 15
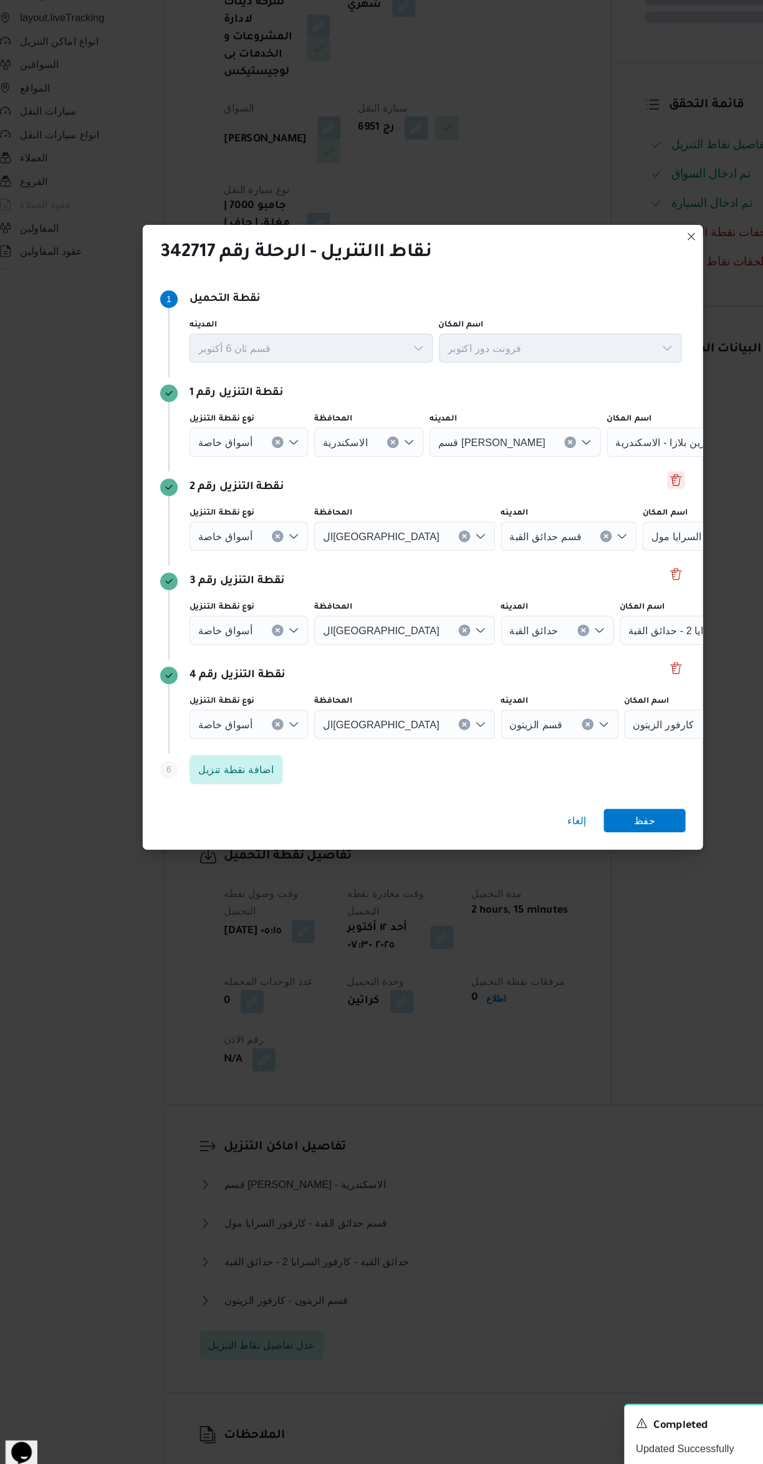
scroll to position [109, 0]
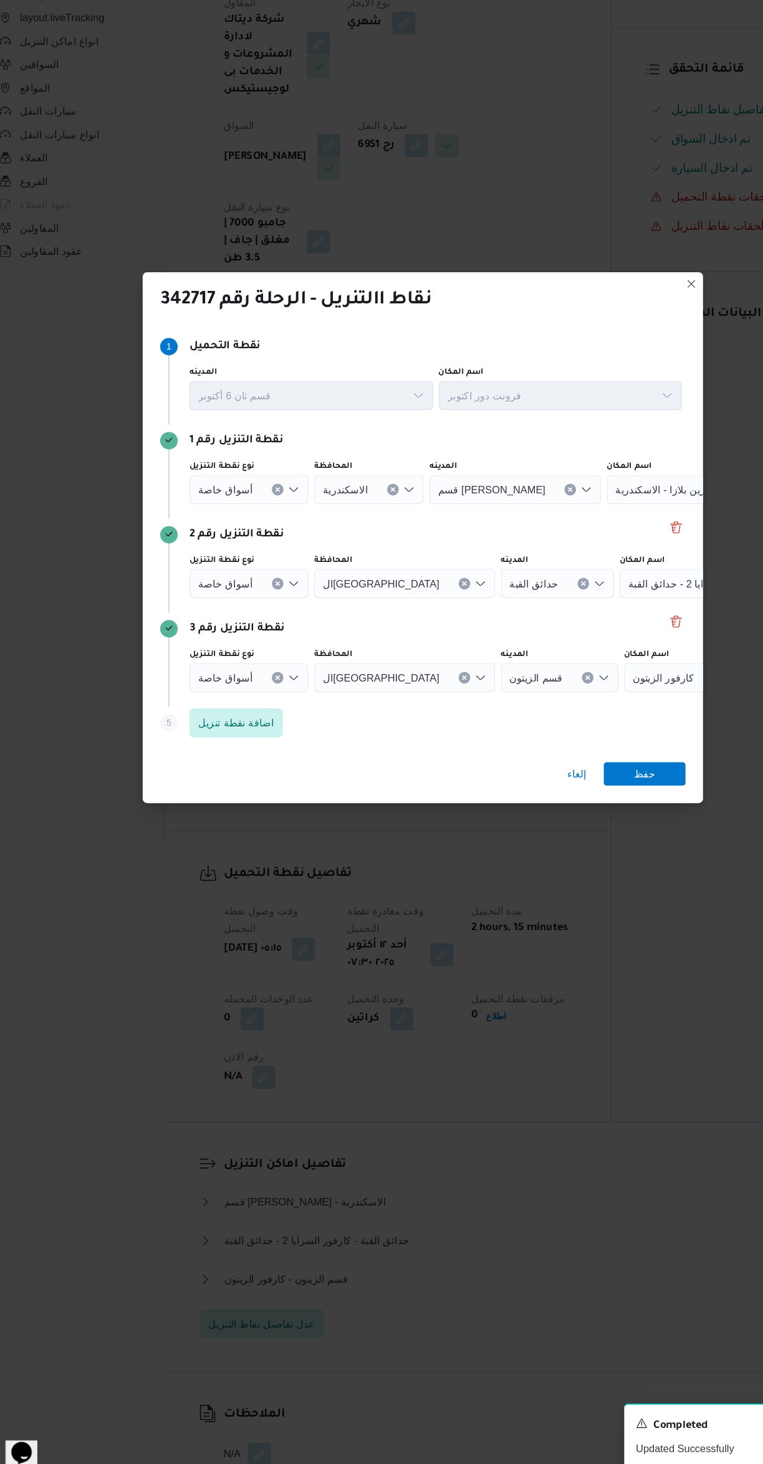
click at [201, 611] on span "أسواق خاصة" at bounding box center [212, 618] width 47 height 14
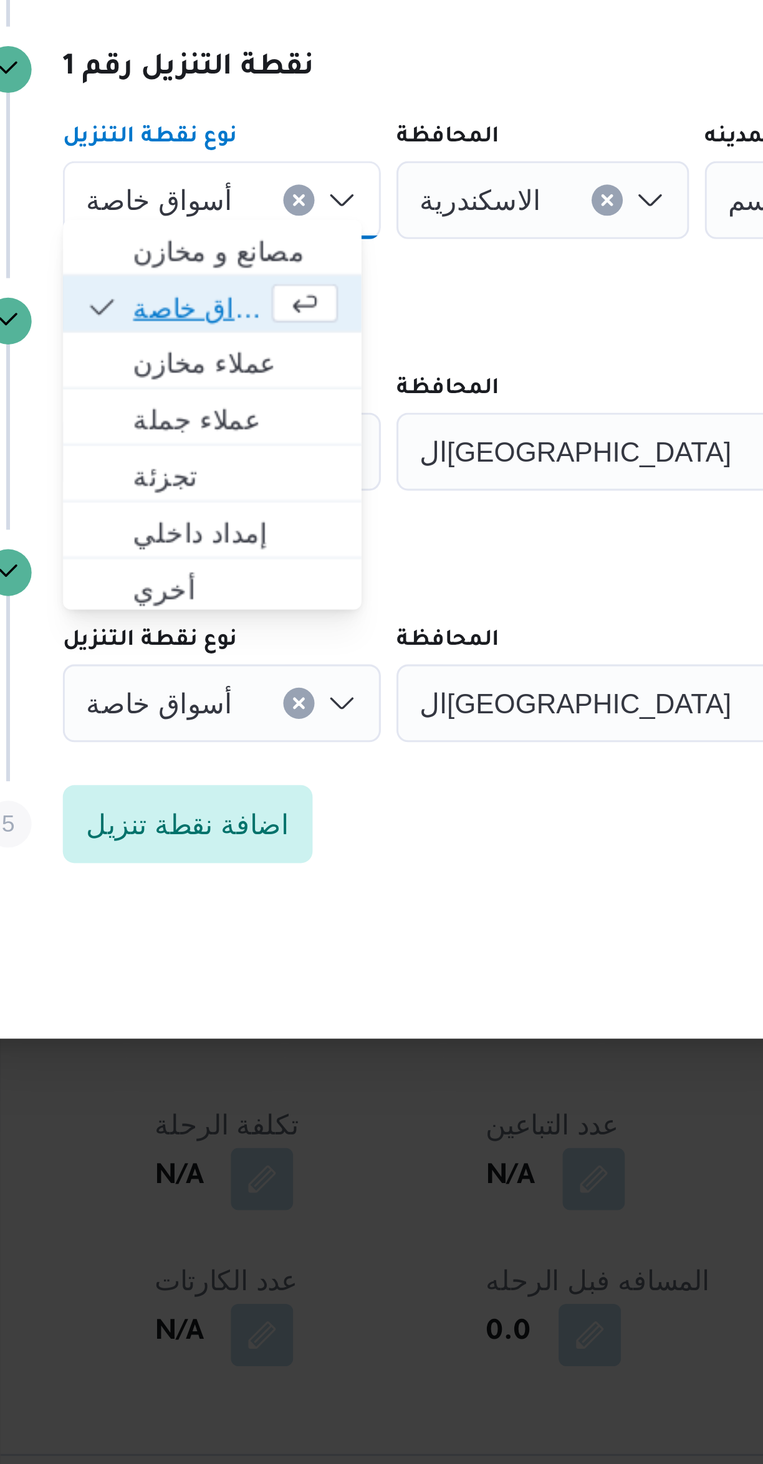
click at [215, 651] on span "أسواق خاصة" at bounding box center [225, 652] width 42 height 15
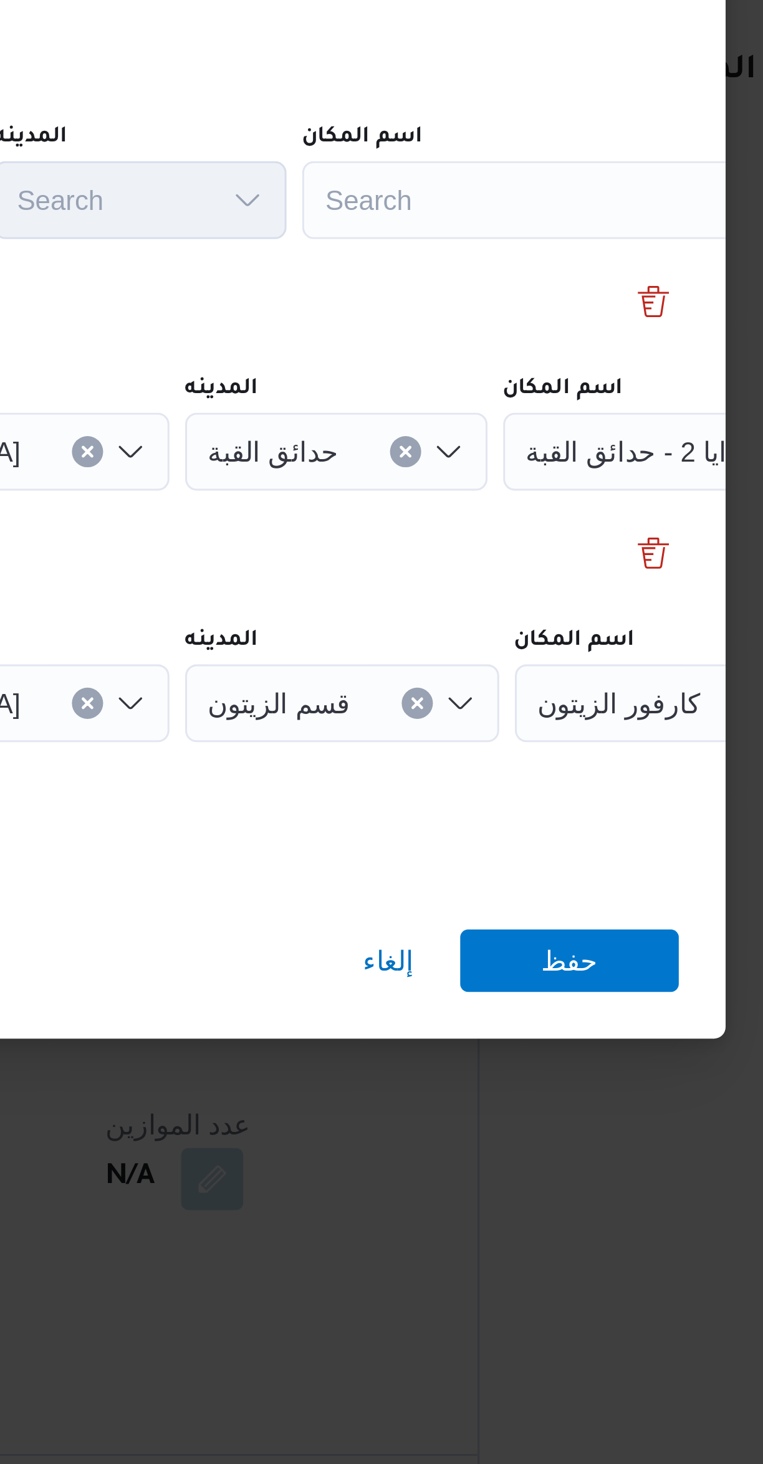
click at [504, 613] on div "Search" at bounding box center [563, 618] width 156 height 25
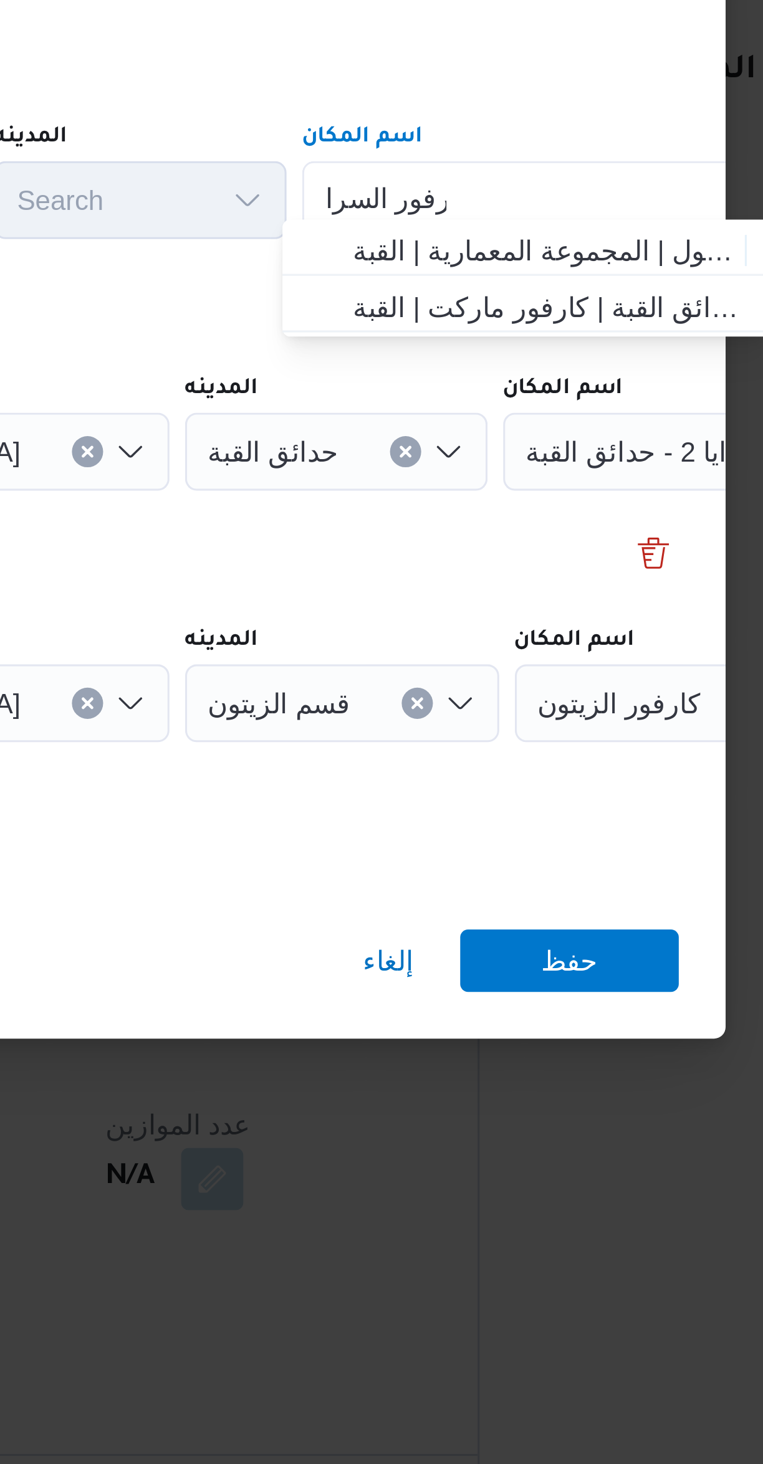
type input "كارفور السرا"
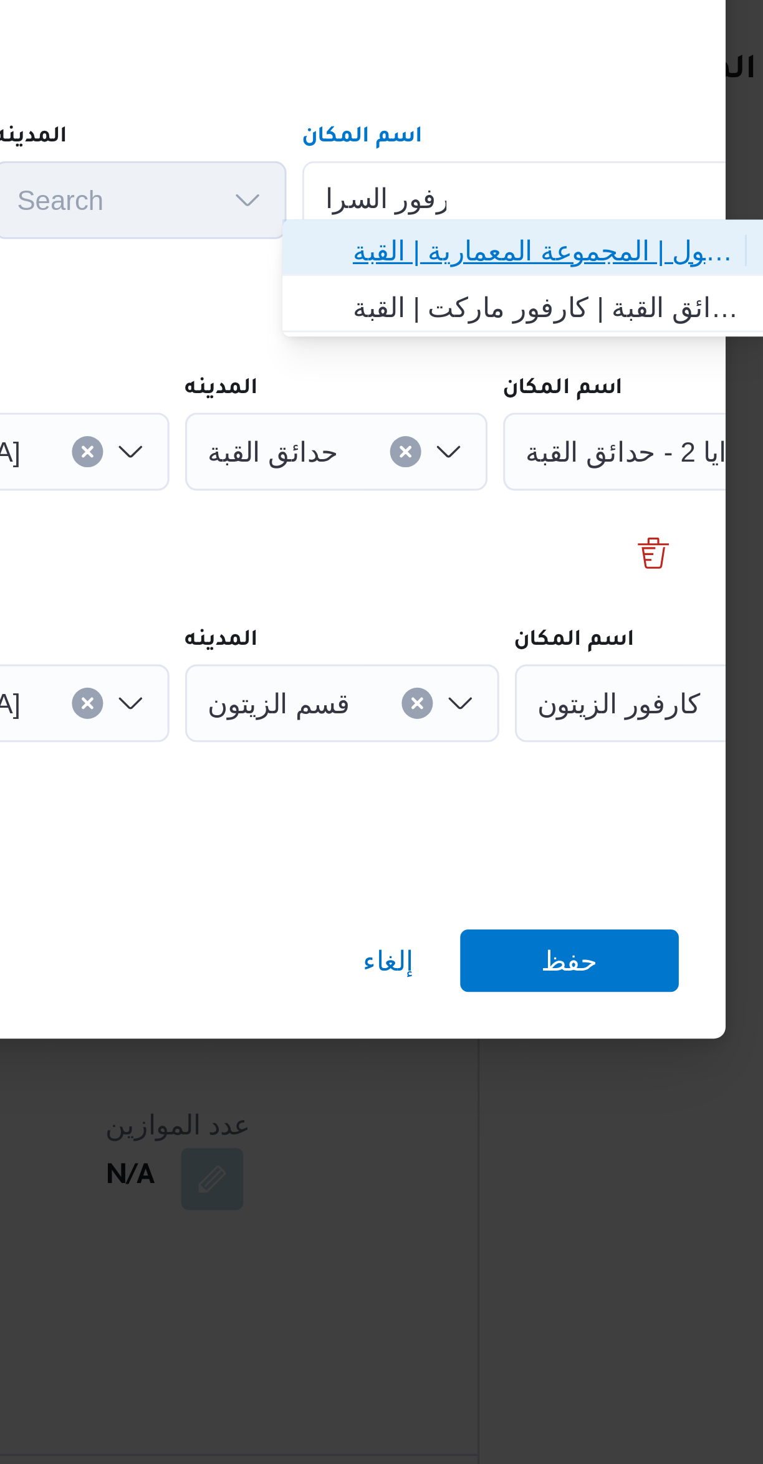
click at [507, 629] on span "كارفور السرا يا مول | المجموعة المعمارية | القبة" at bounding box center [565, 634] width 126 height 15
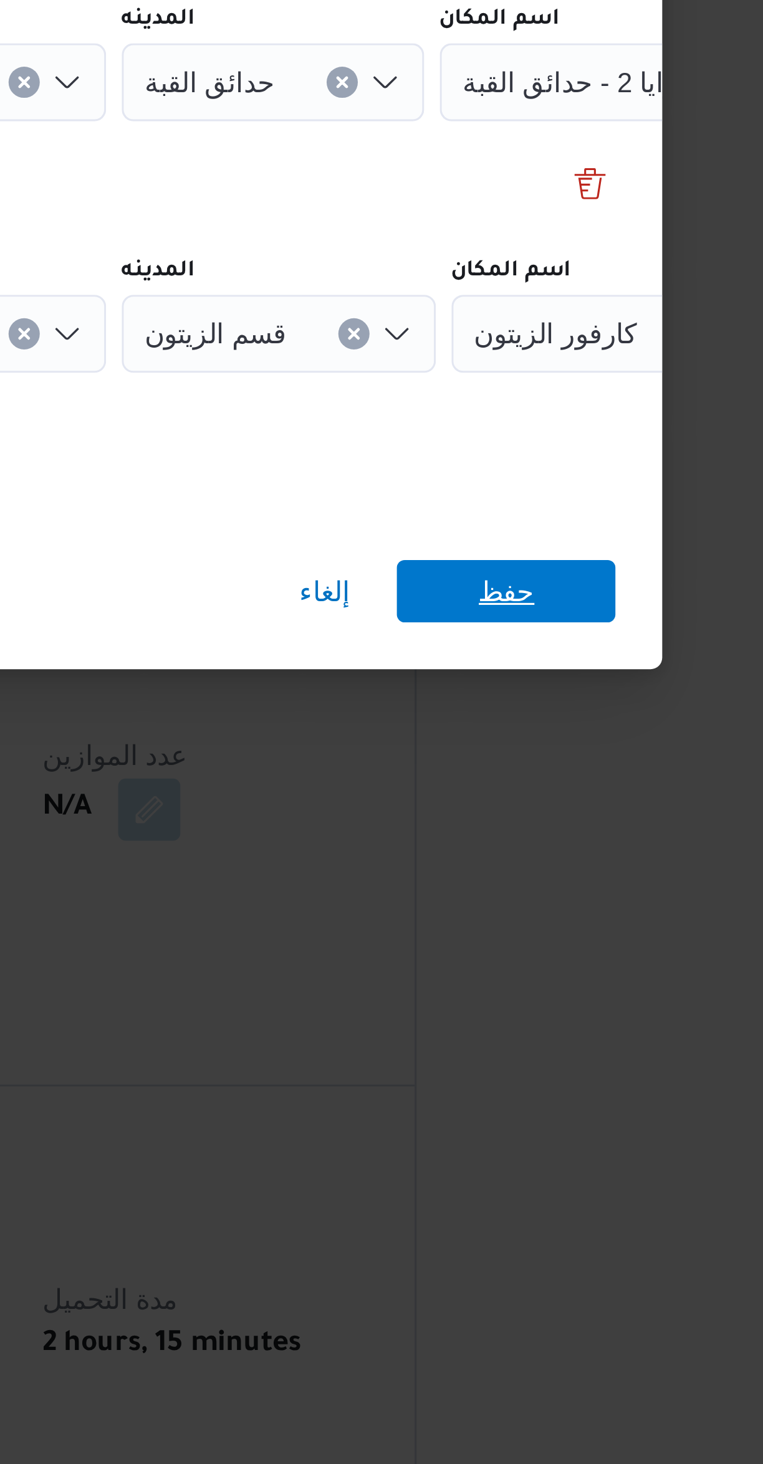
click at [562, 856] on span "حفظ" at bounding box center [571, 861] width 70 height 20
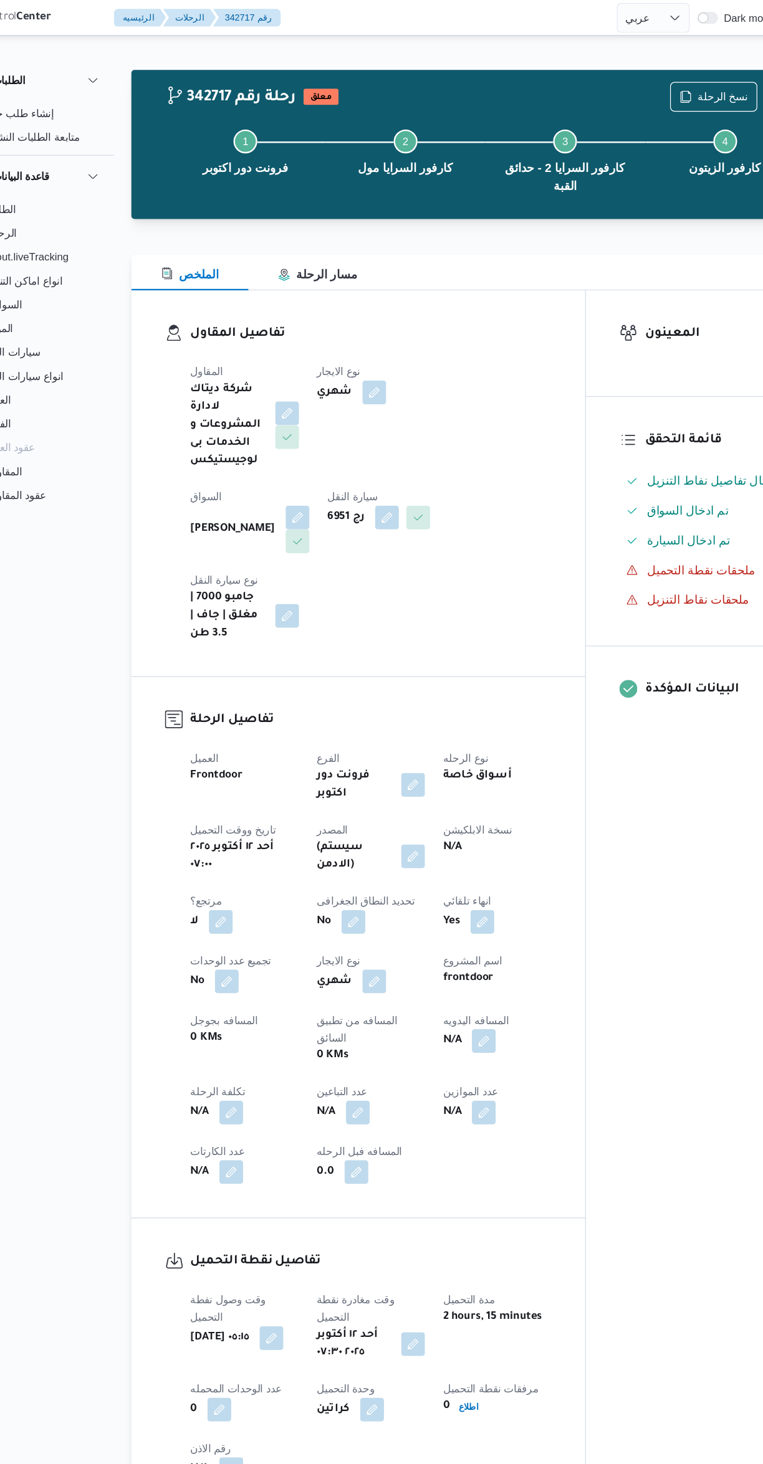
select select "ar"
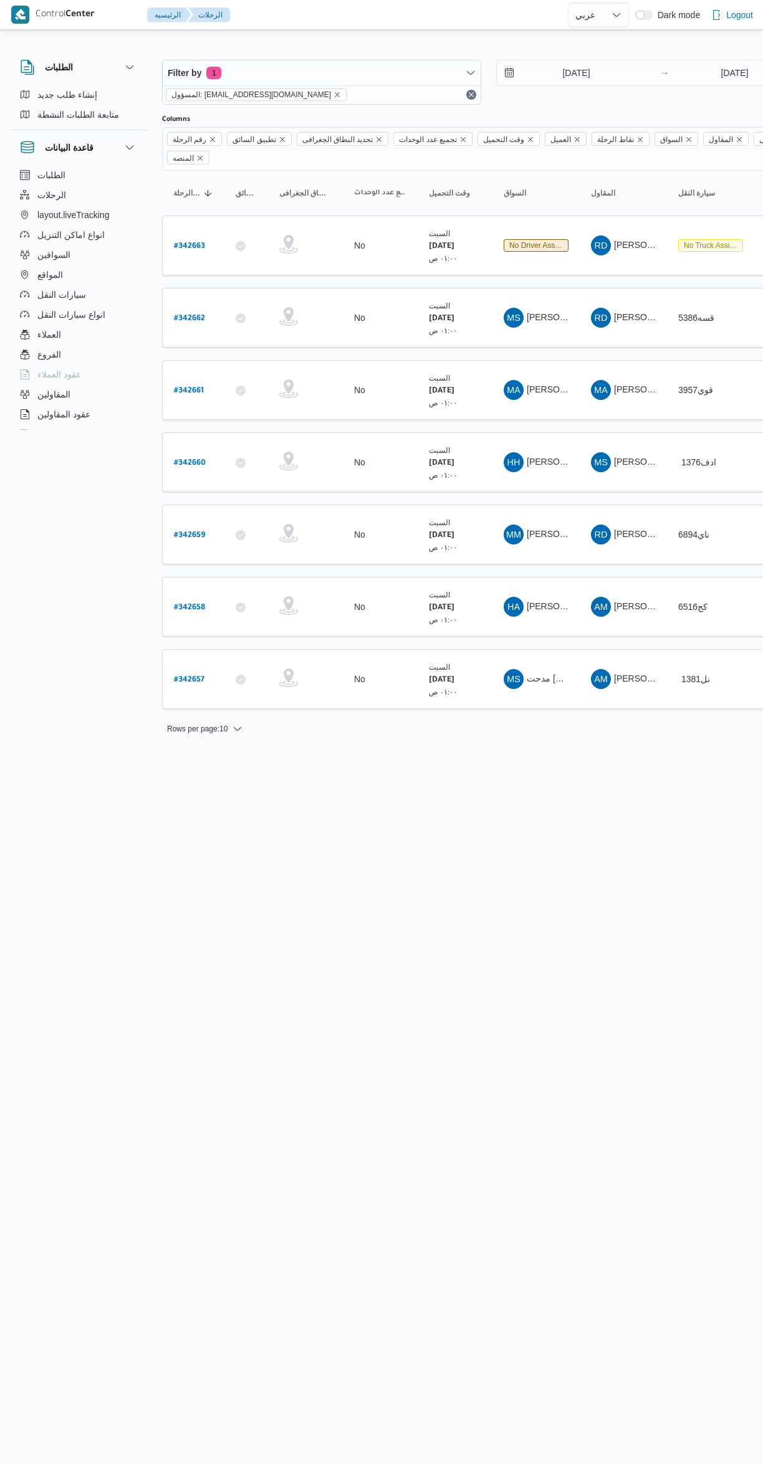
select select "ar"
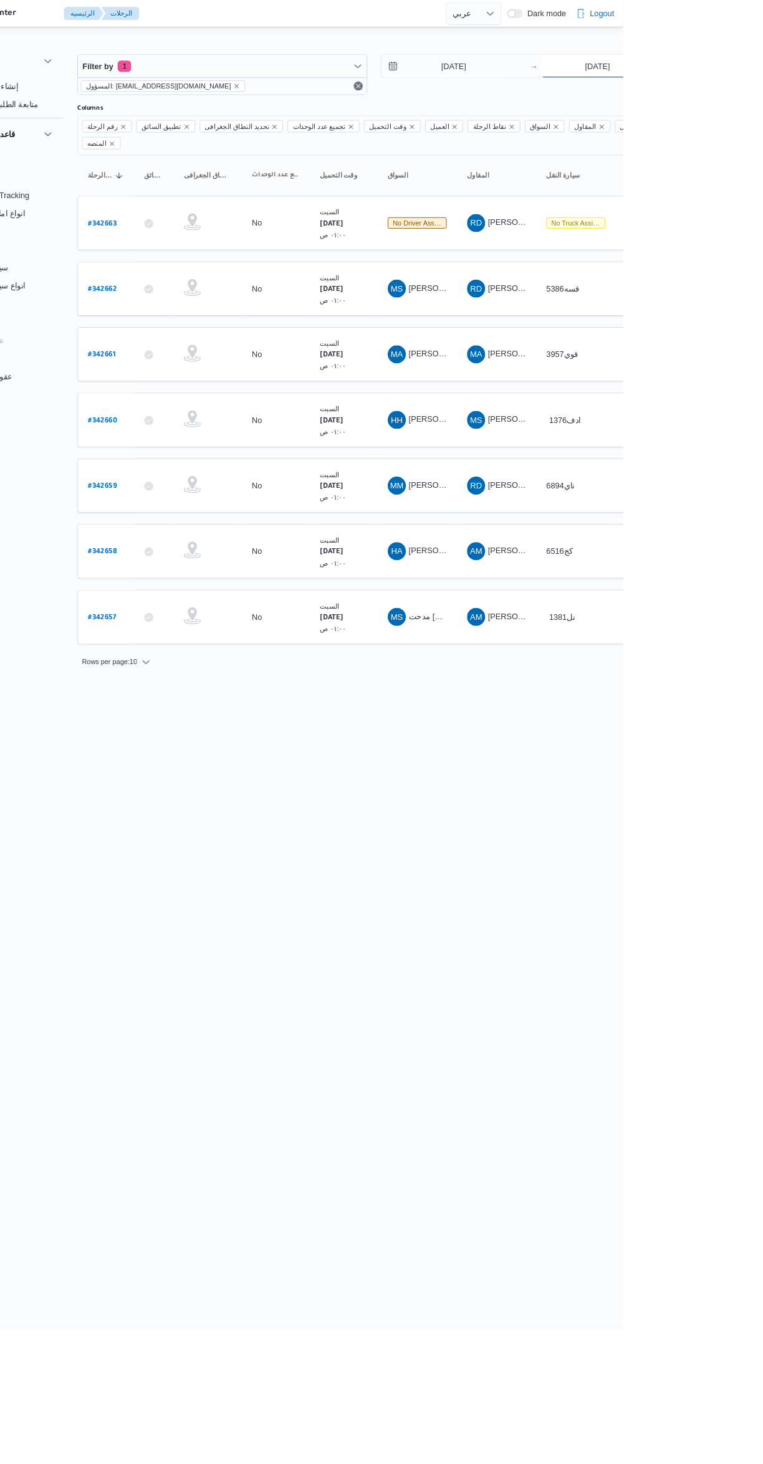
click at [709, 73] on input "[DATE]" at bounding box center [734, 72] width 124 height 25
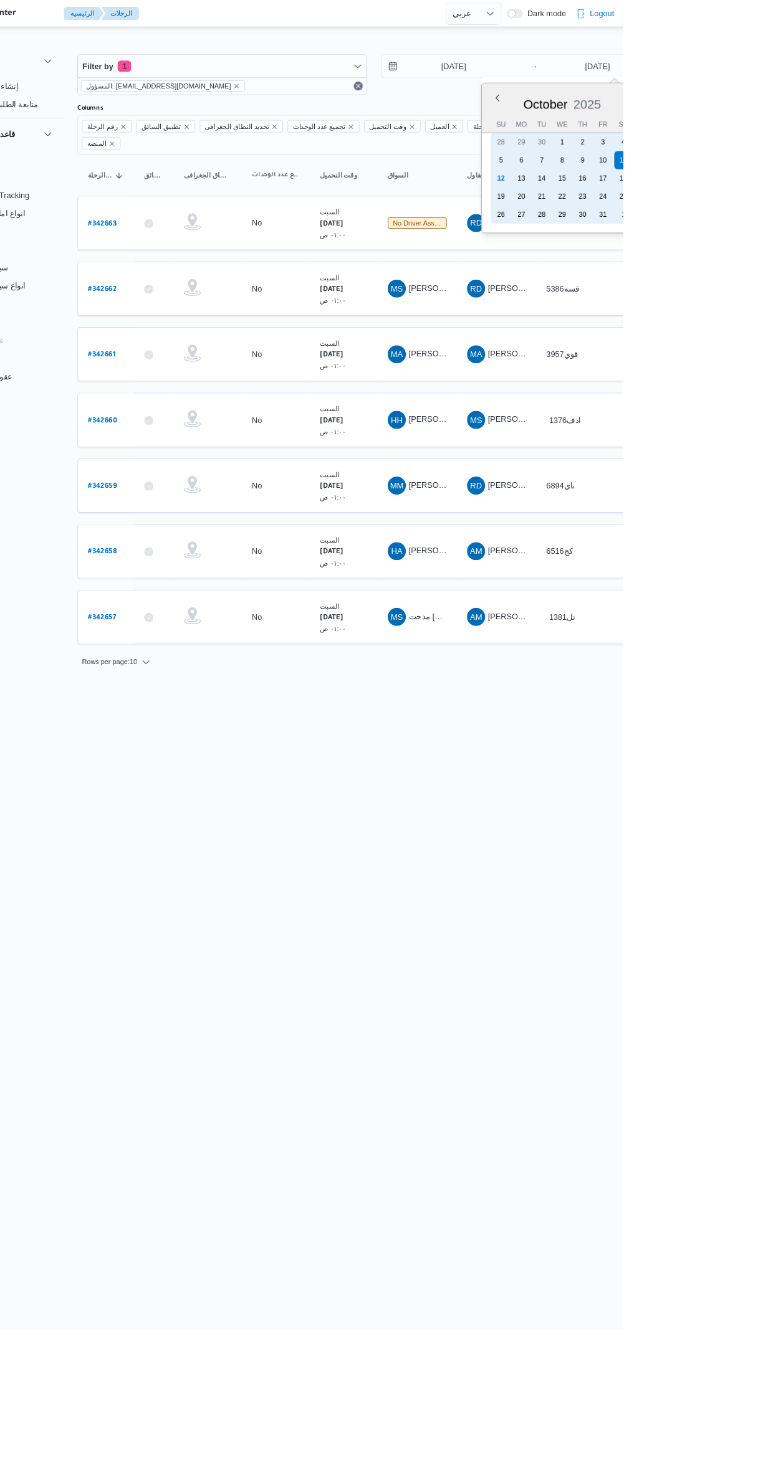
click at [628, 195] on div "12" at bounding box center [628, 196] width 20 height 20
type input "[DATE]"
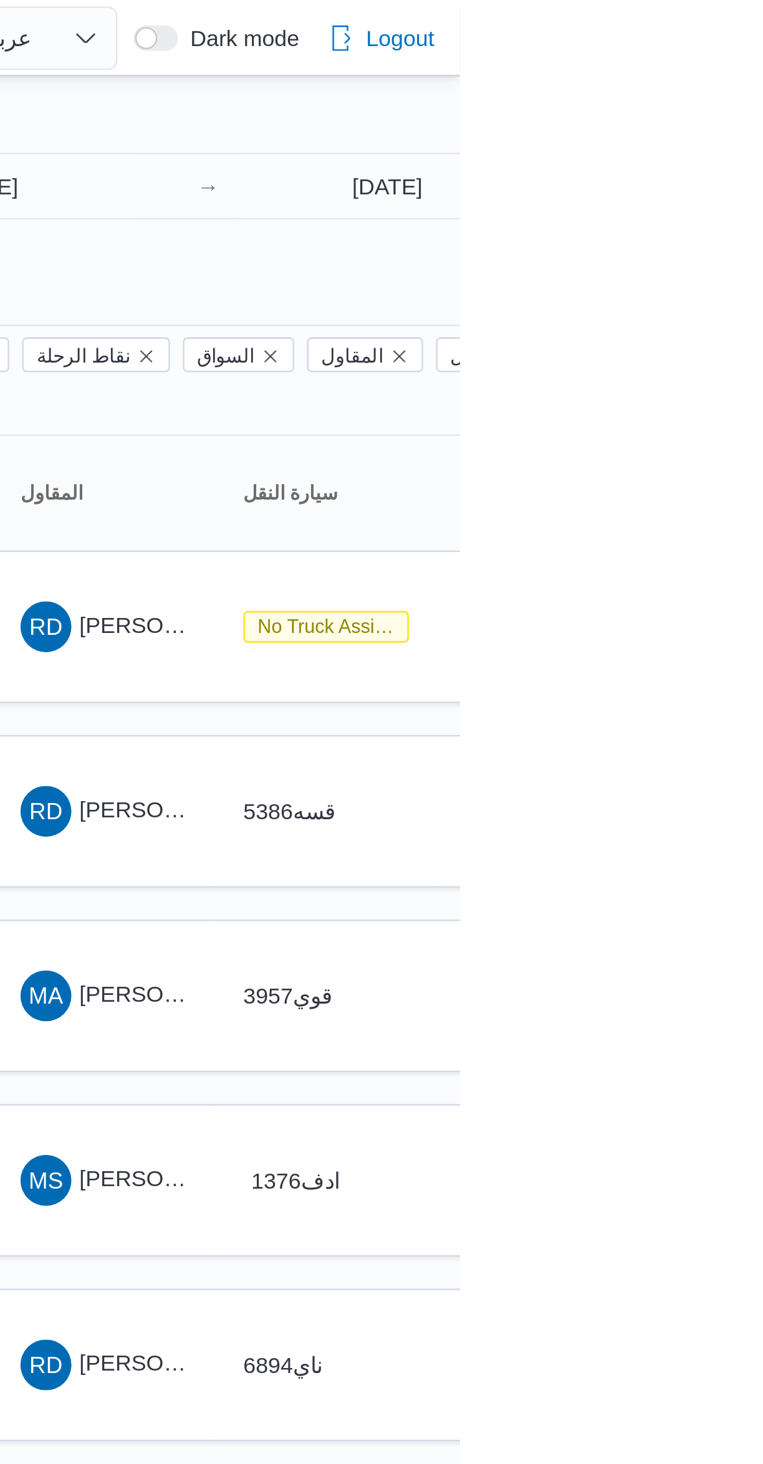
click at [641, 36] on div "Filter by 1 المسؤول: [EMAIL_ADDRESS][DOMAIN_NAME] [DATE] → [DATE] Group By Colu…" at bounding box center [374, 392] width 763 height 720
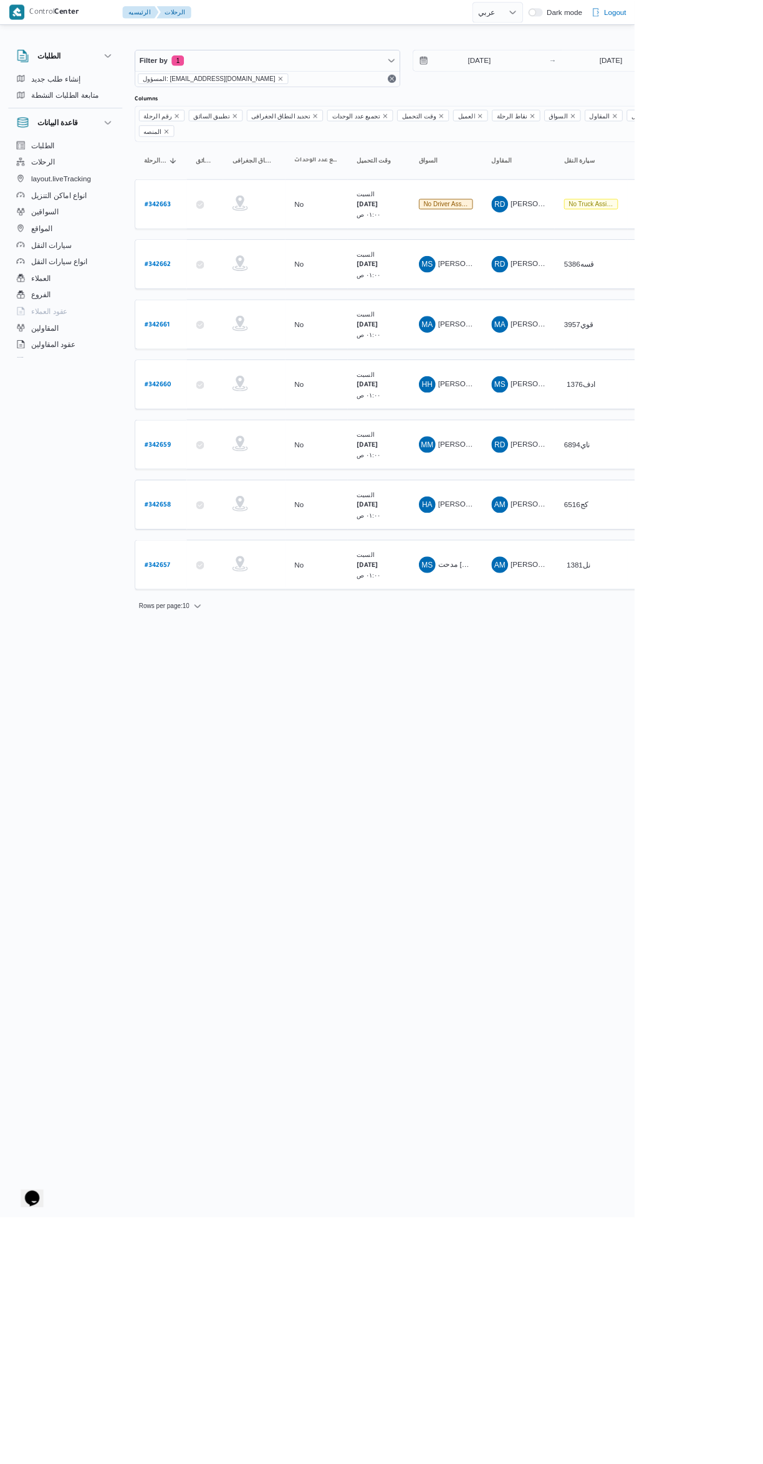
click at [196, 671] on link "# 342657" at bounding box center [189, 679] width 31 height 17
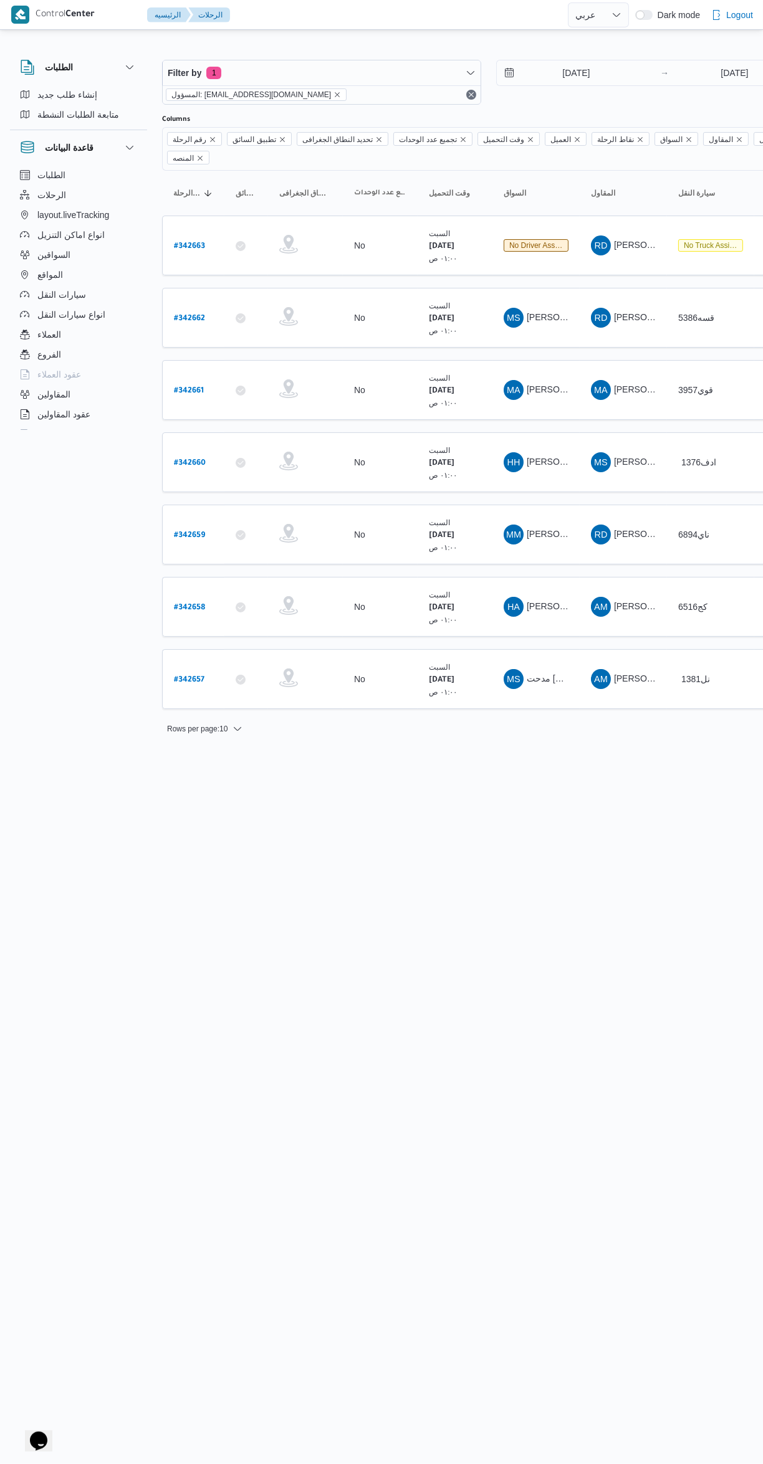
select select "ar"
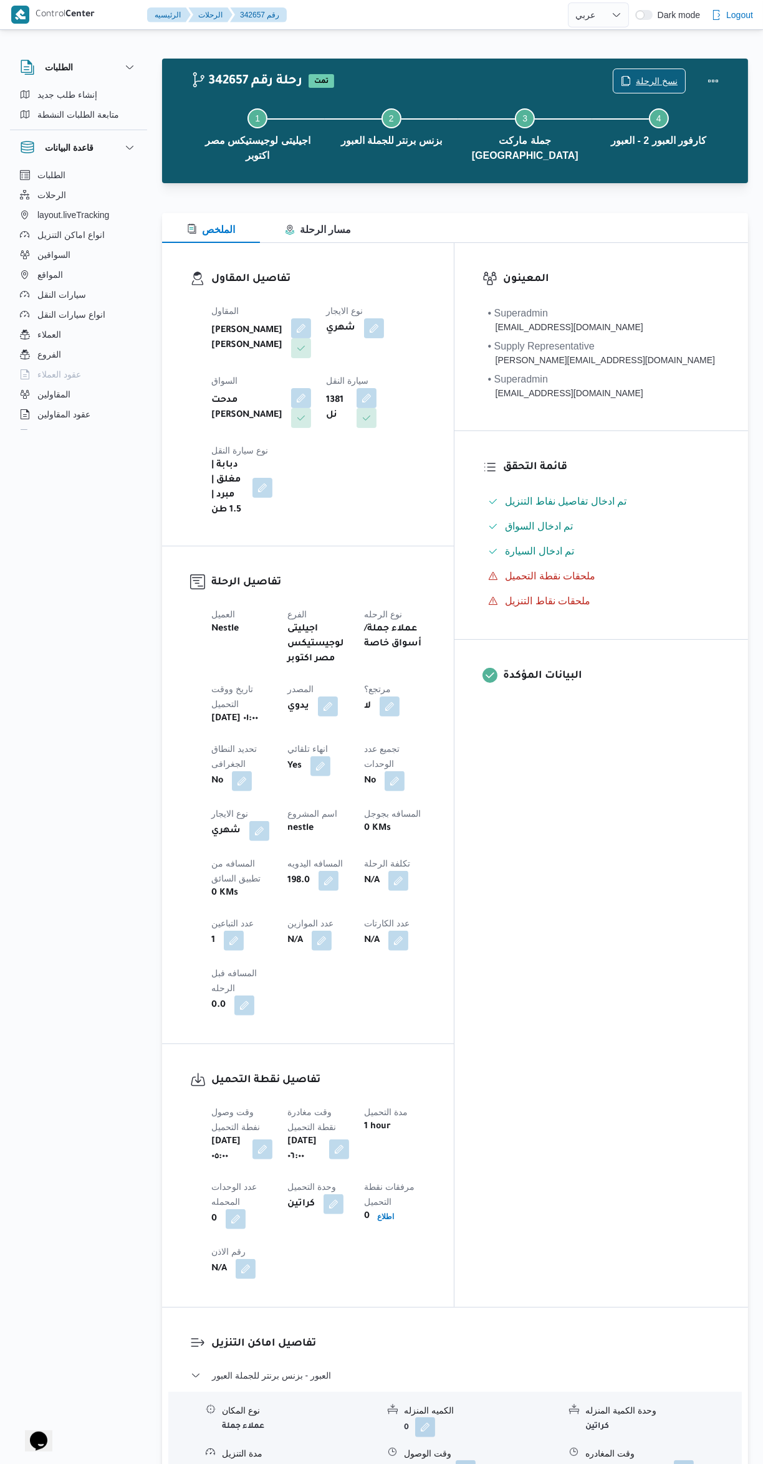
click at [621, 80] on span "نسخ الرحلة" at bounding box center [649, 81] width 72 height 24
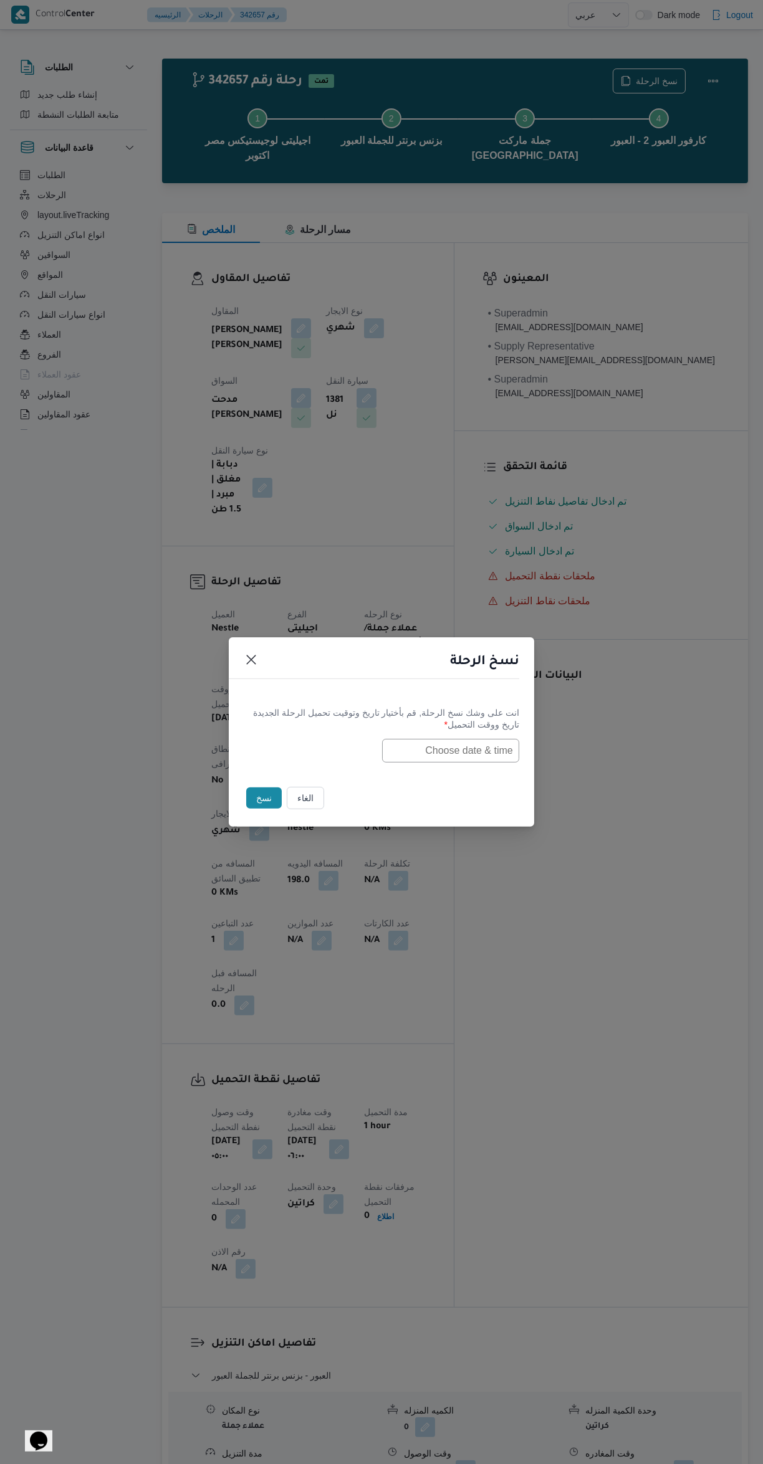
click at [447, 748] on input "text" at bounding box center [450, 751] width 137 height 24
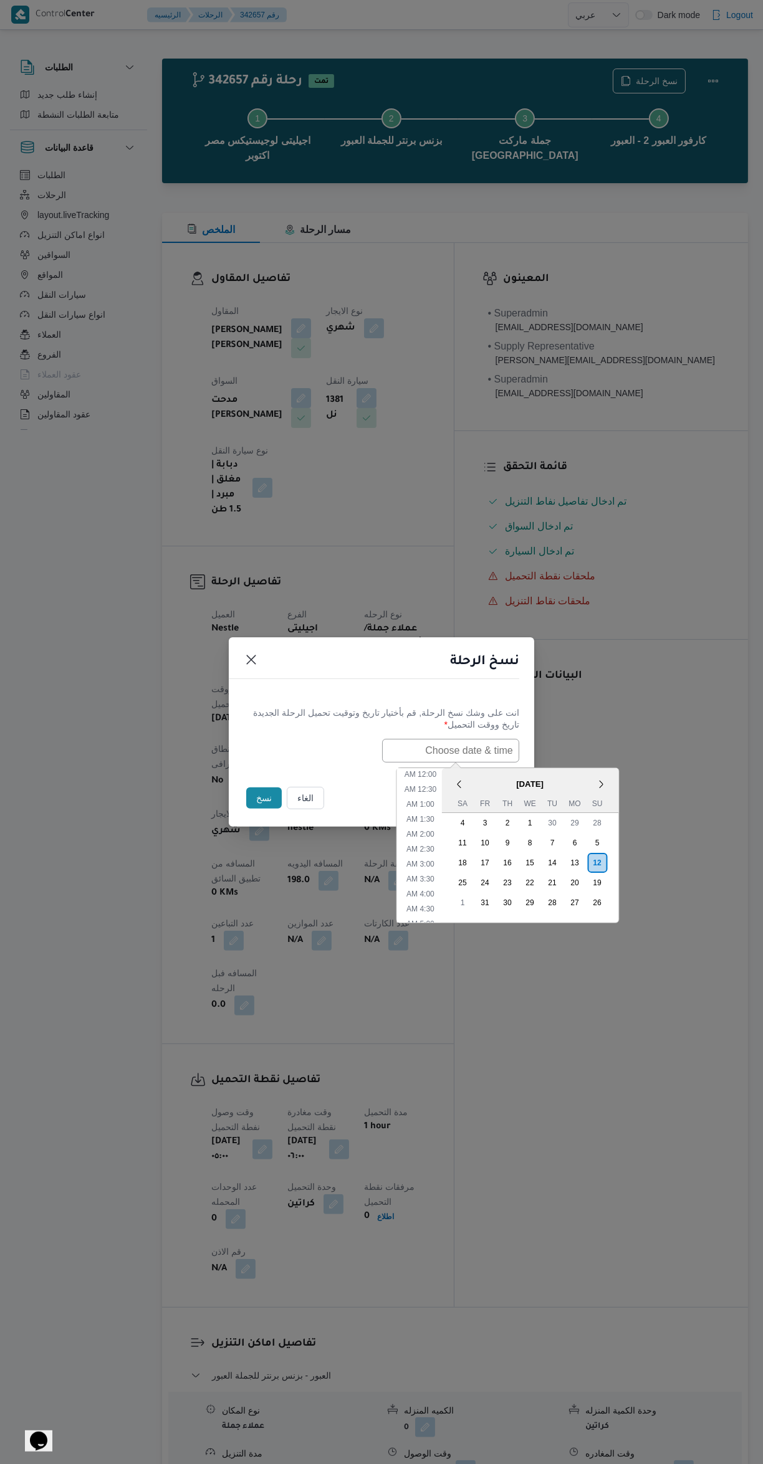
scroll to position [184, 0]
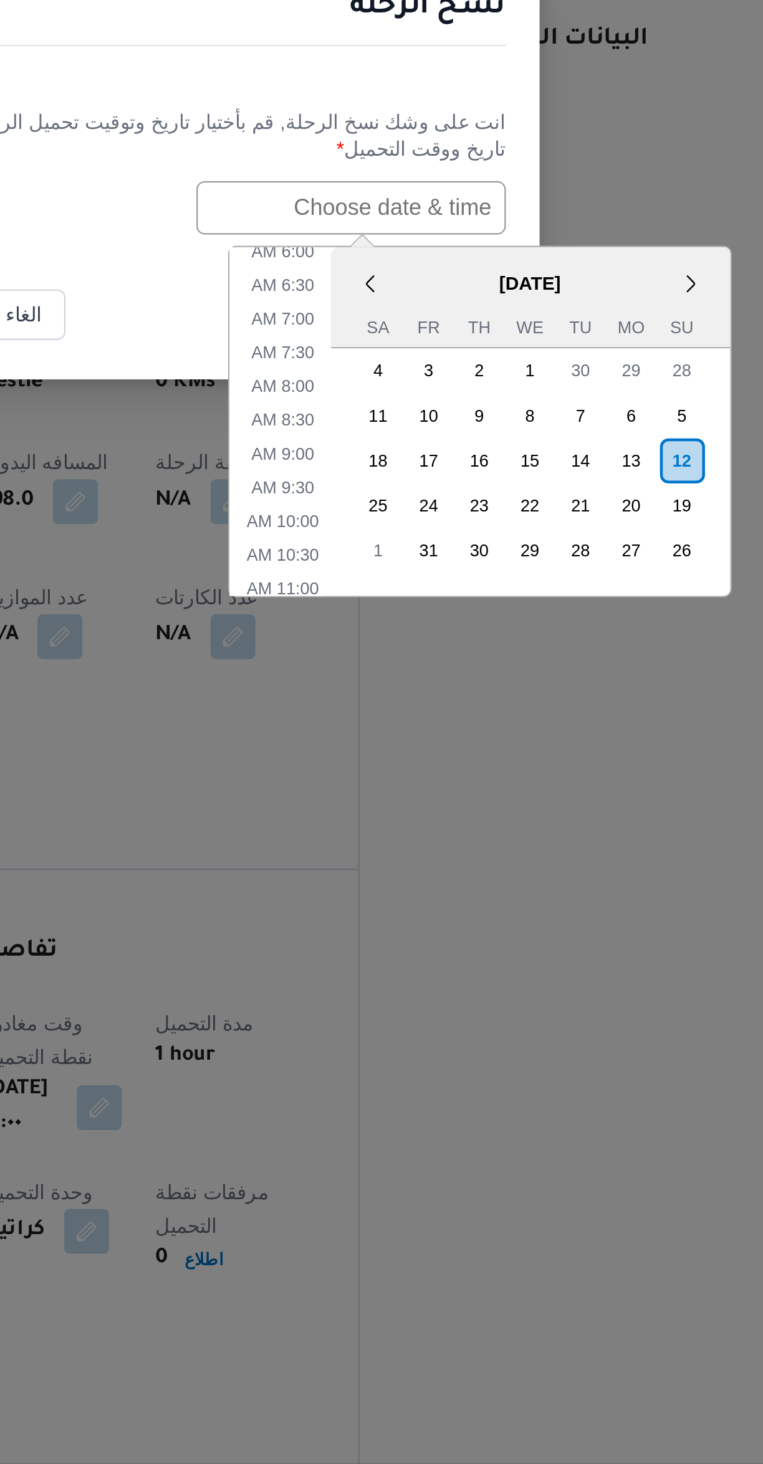
click at [595, 858] on div "12" at bounding box center [597, 863] width 20 height 20
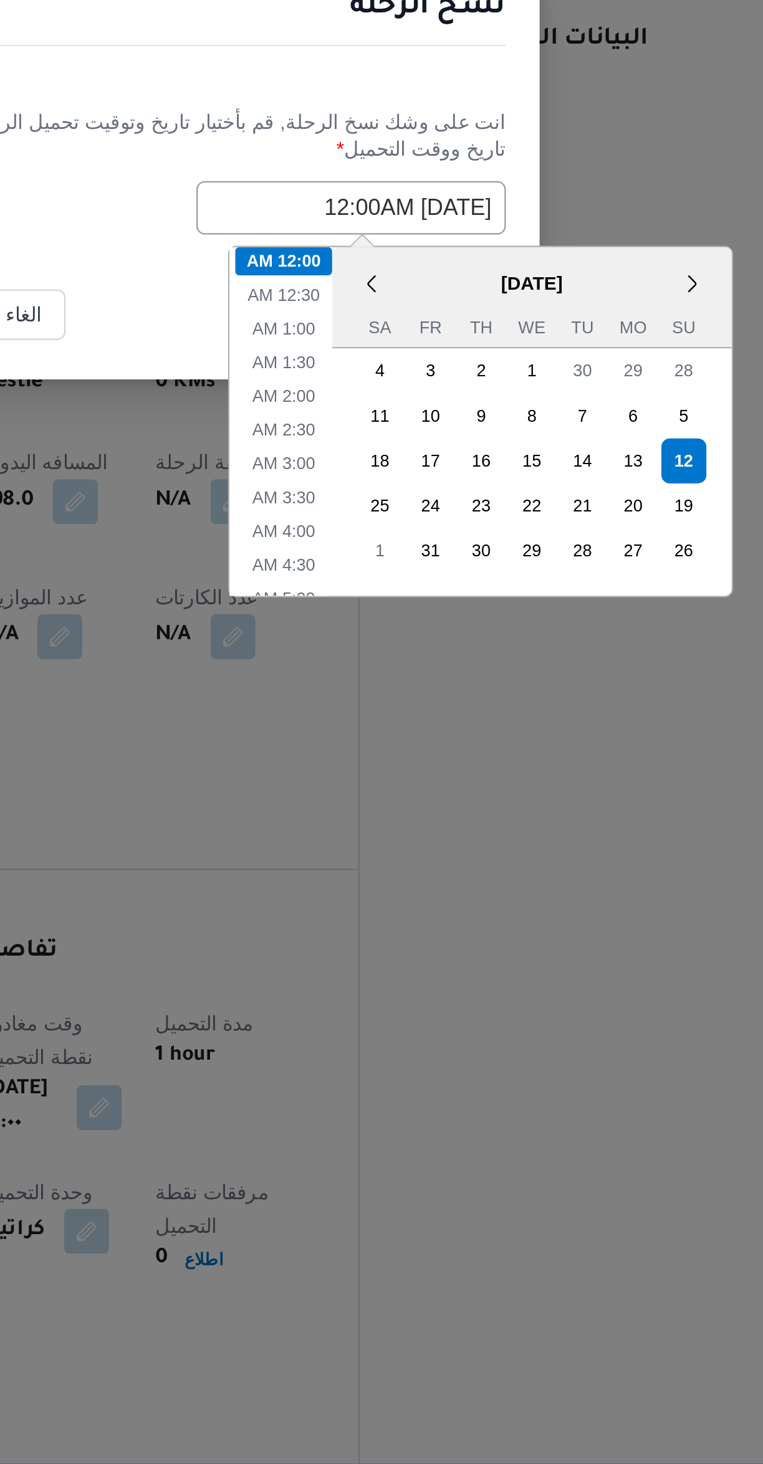
click at [376, 714] on div "انت على وشك نسخ الرحلة, قم بأختيار تاريخ وتوقيت تحميل الرحلة الجديدة" at bounding box center [381, 713] width 275 height 13
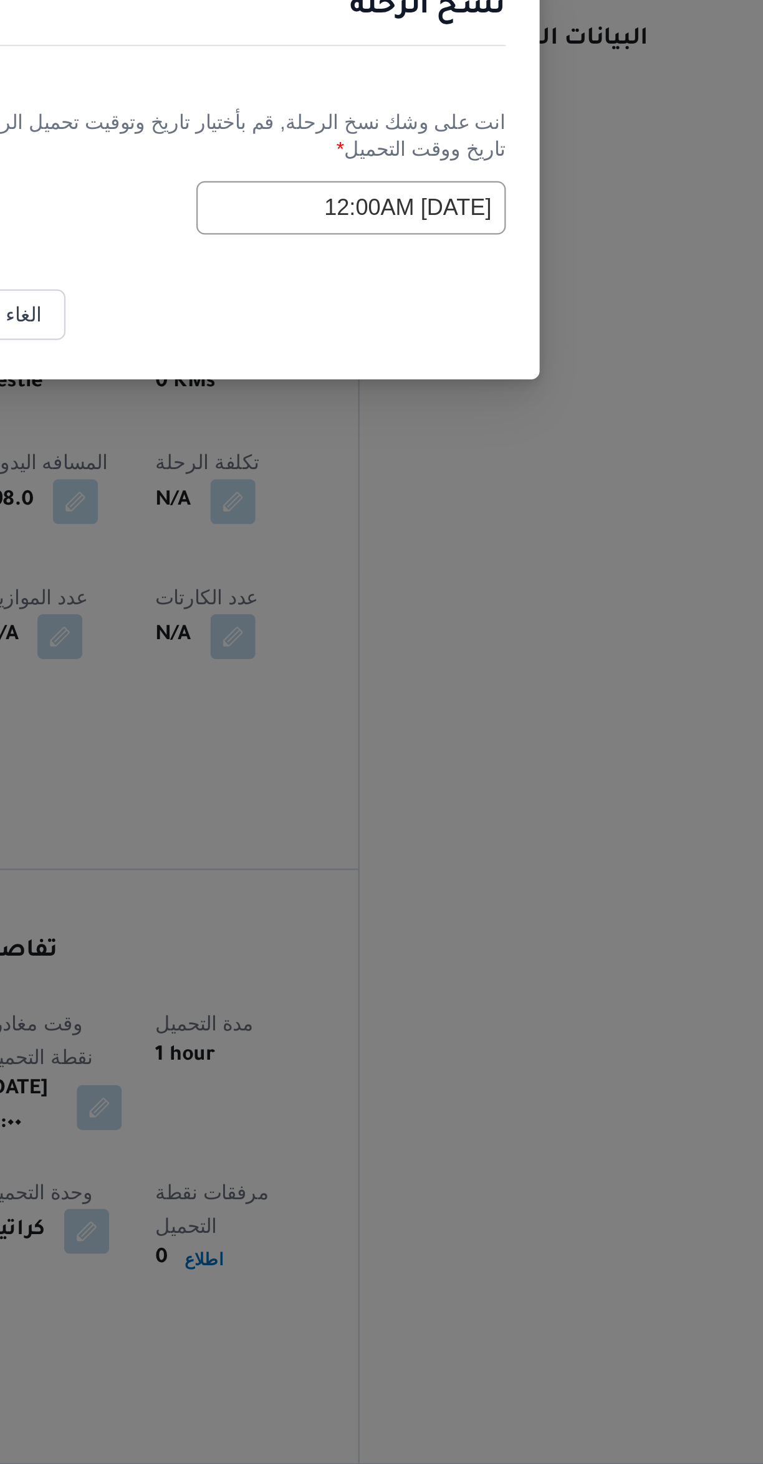
click at [411, 749] on input "[DATE] 12:00AM" at bounding box center [450, 751] width 137 height 24
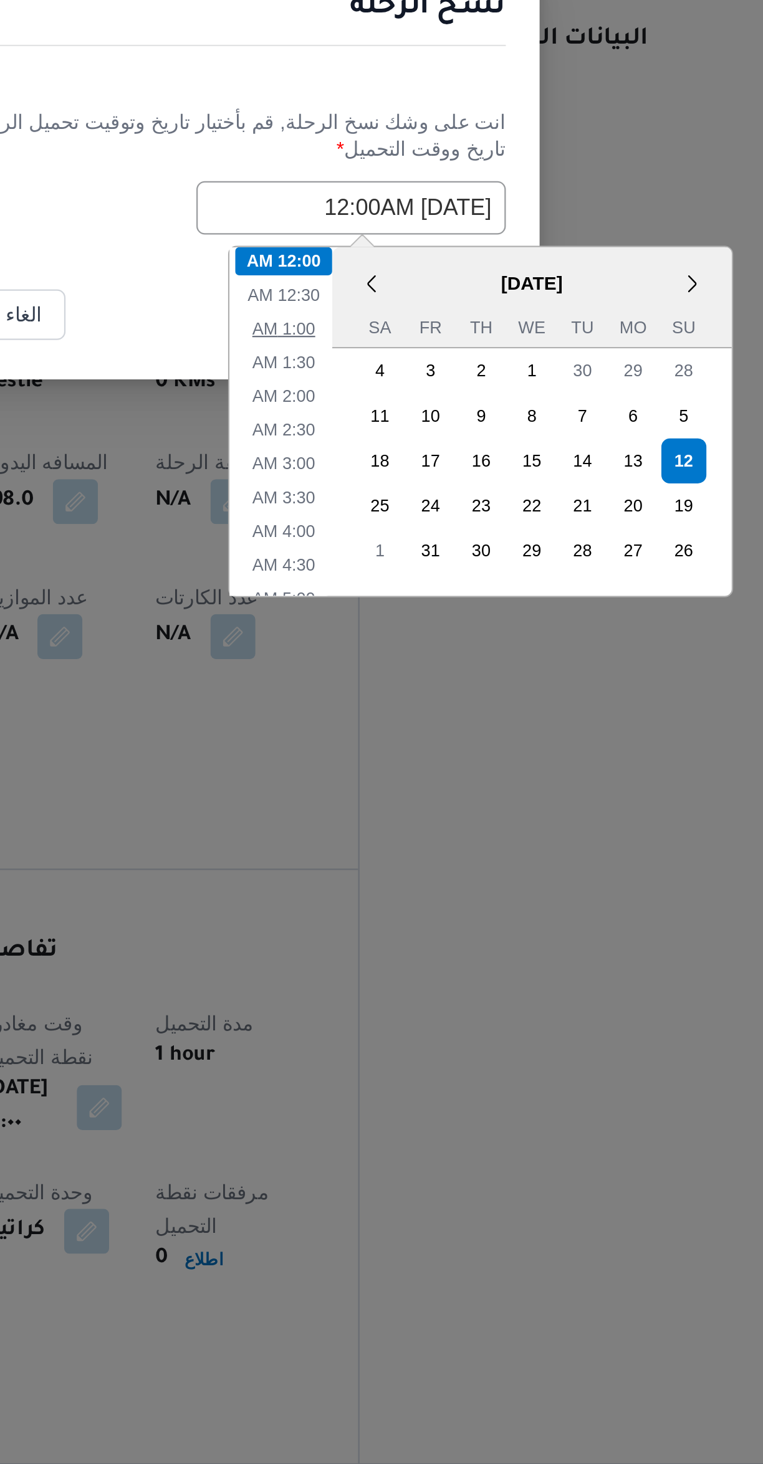
click at [412, 805] on li "1:00 AM" at bounding box center [421, 804] width 38 height 12
type input "[DATE] 1:00AM"
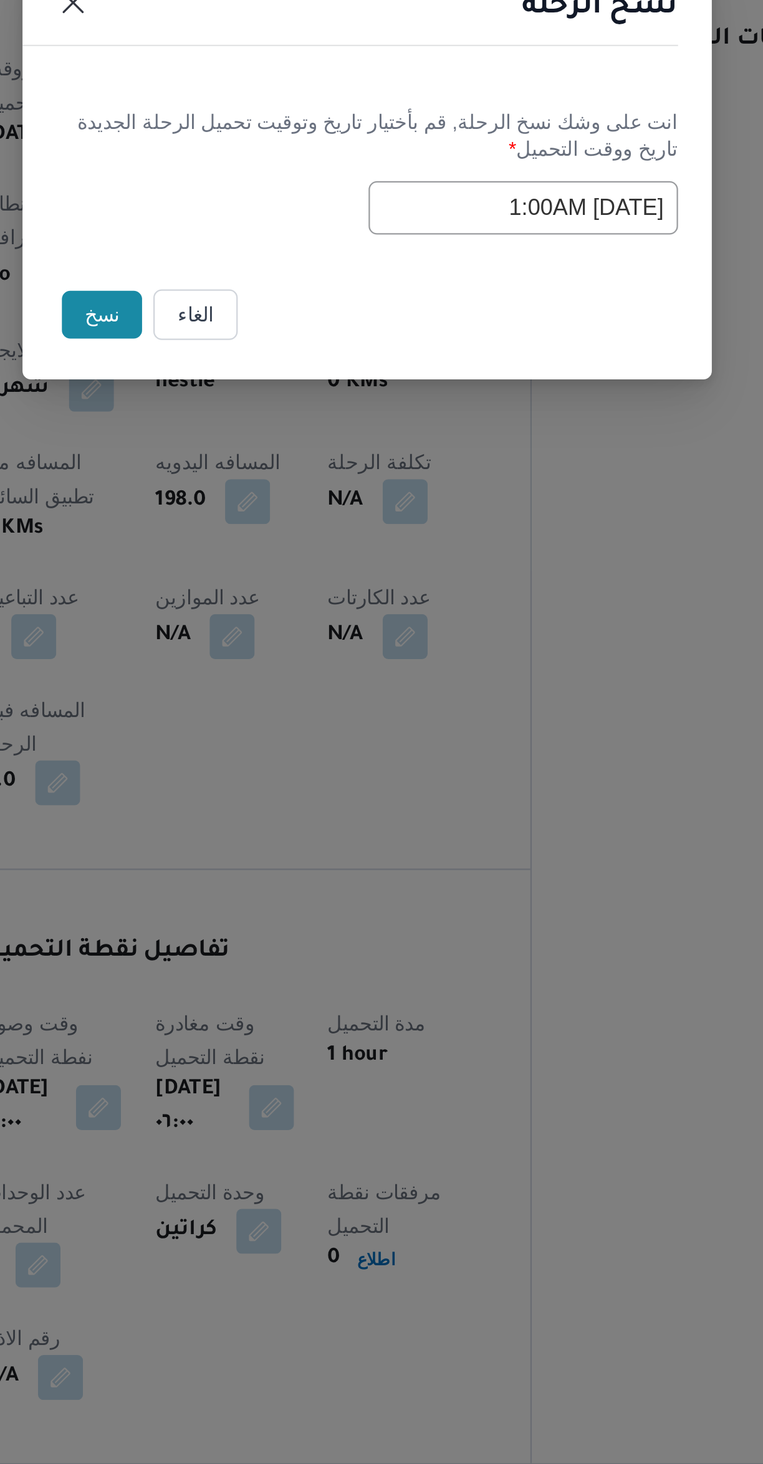
click at [255, 795] on button "نسخ" at bounding box center [264, 798] width 36 height 21
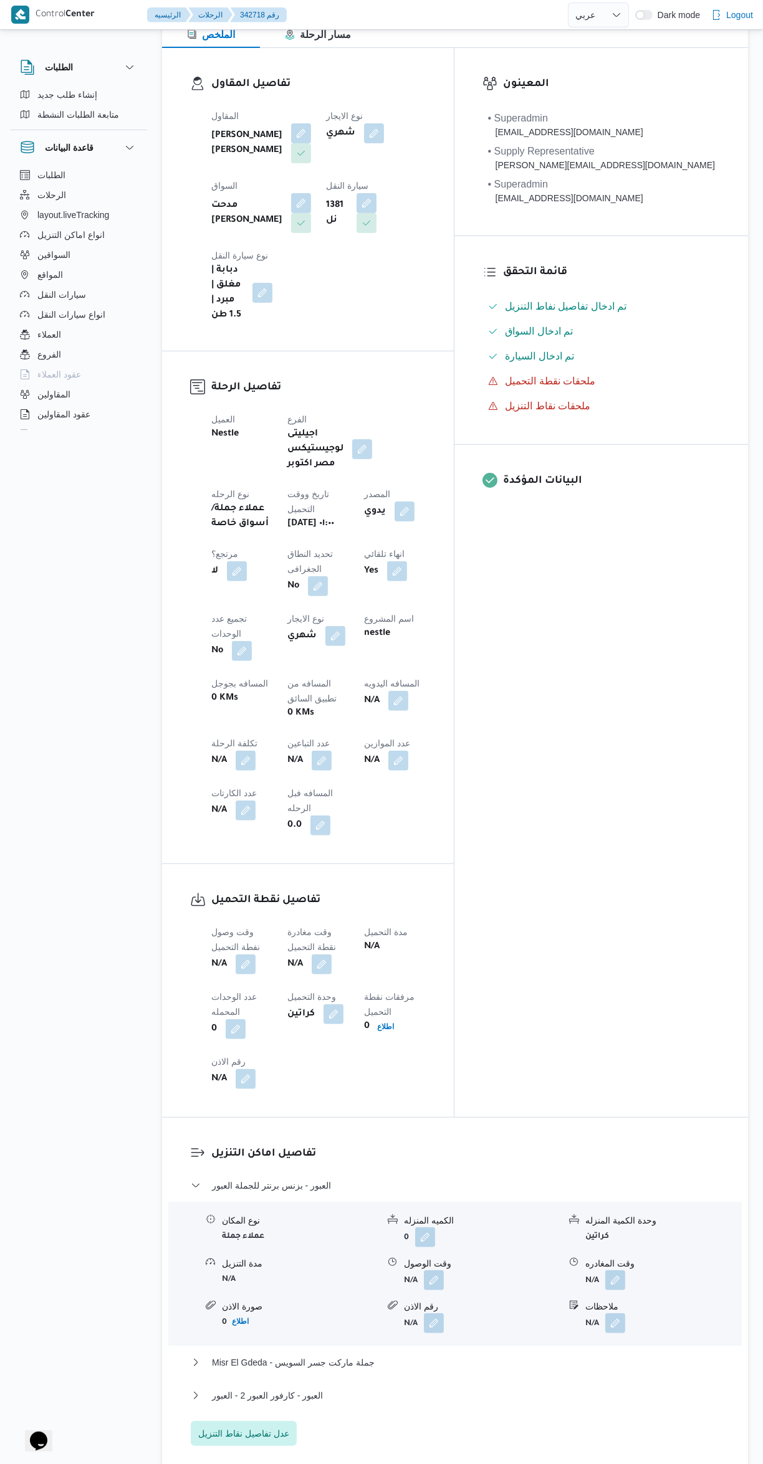
scroll to position [197, 0]
click at [237, 953] on button "button" at bounding box center [246, 963] width 20 height 20
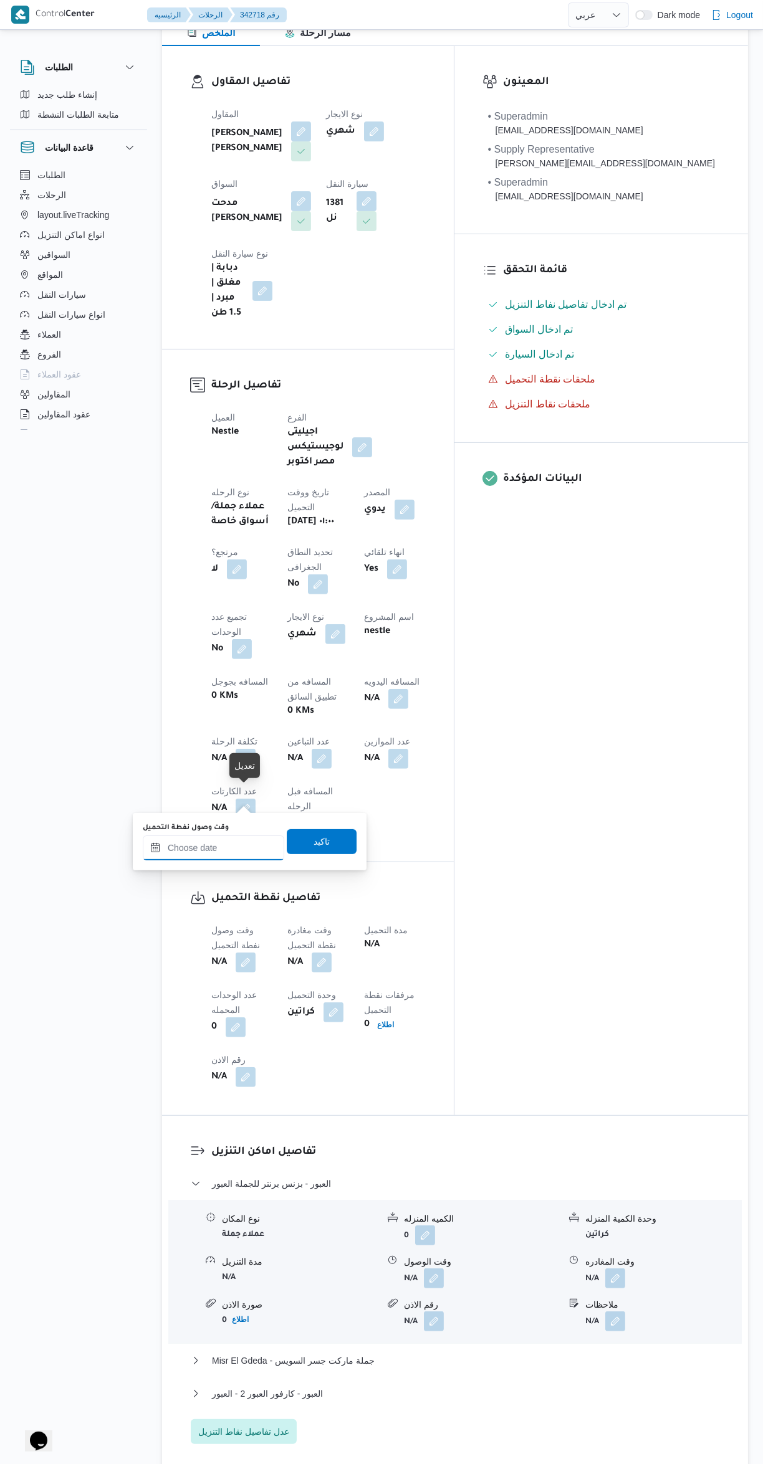
click at [196, 848] on input "وقت وصول نفطة التحميل" at bounding box center [213, 848] width 141 height 25
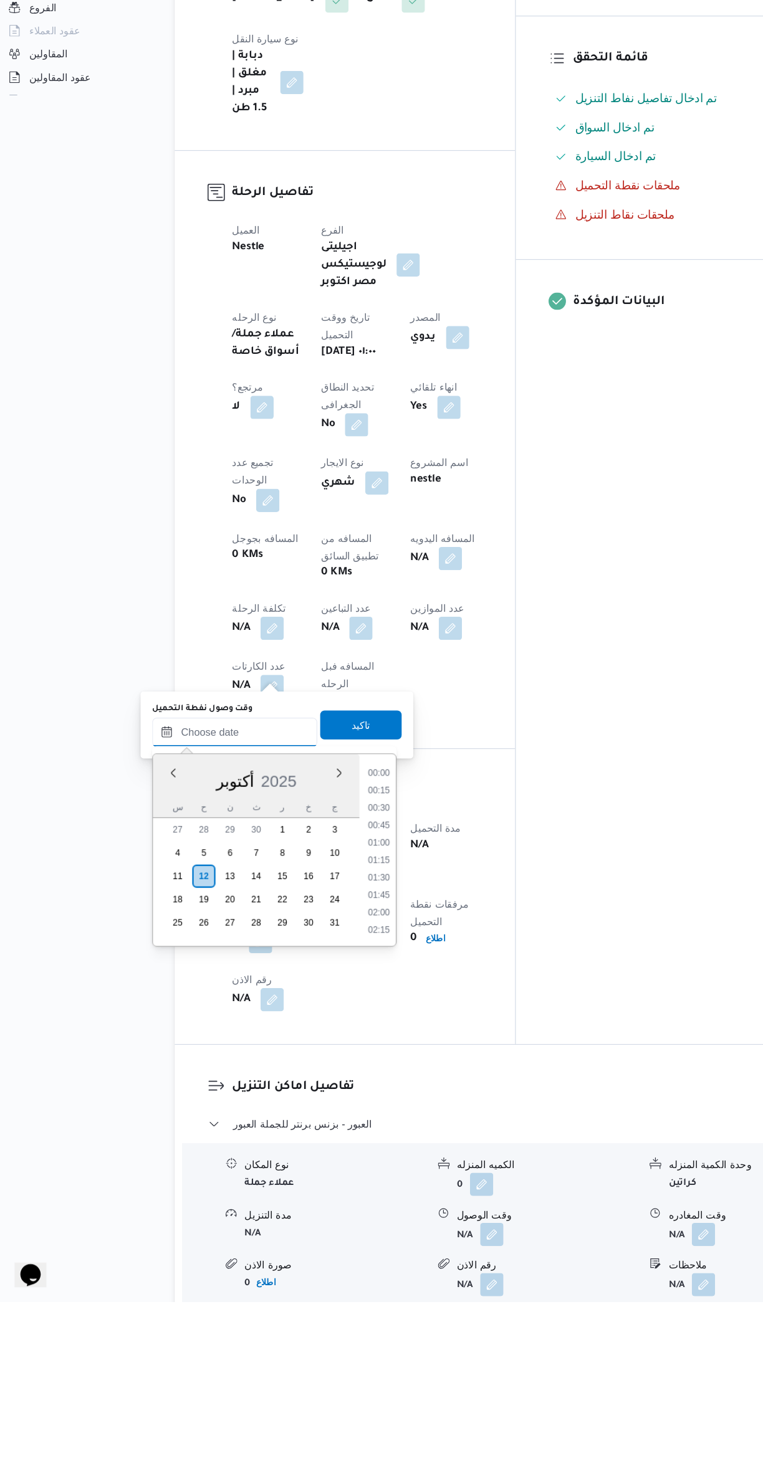
scroll to position [434, 0]
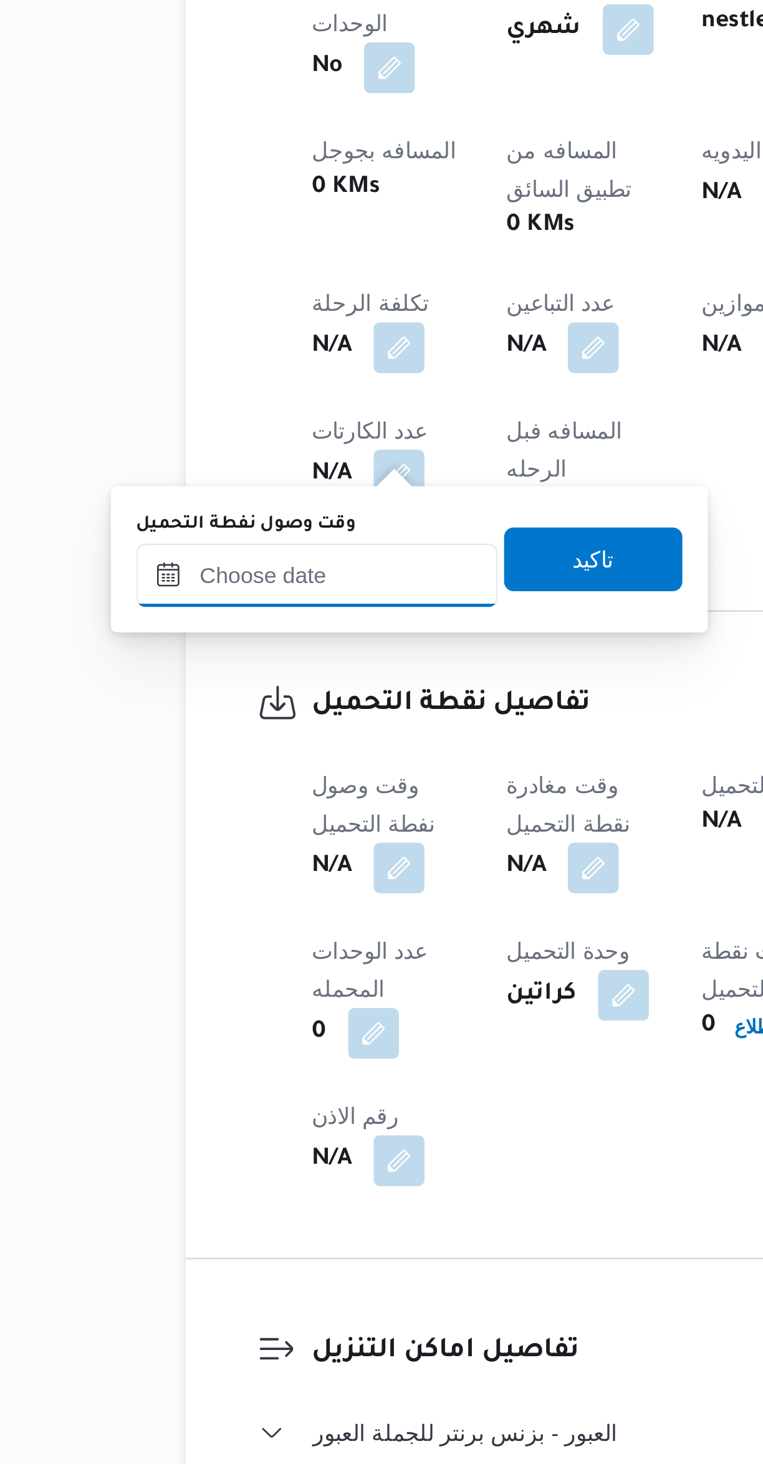
click at [214, 978] on input "وقت وصول نفطة التحميل" at bounding box center [213, 975] width 141 height 25
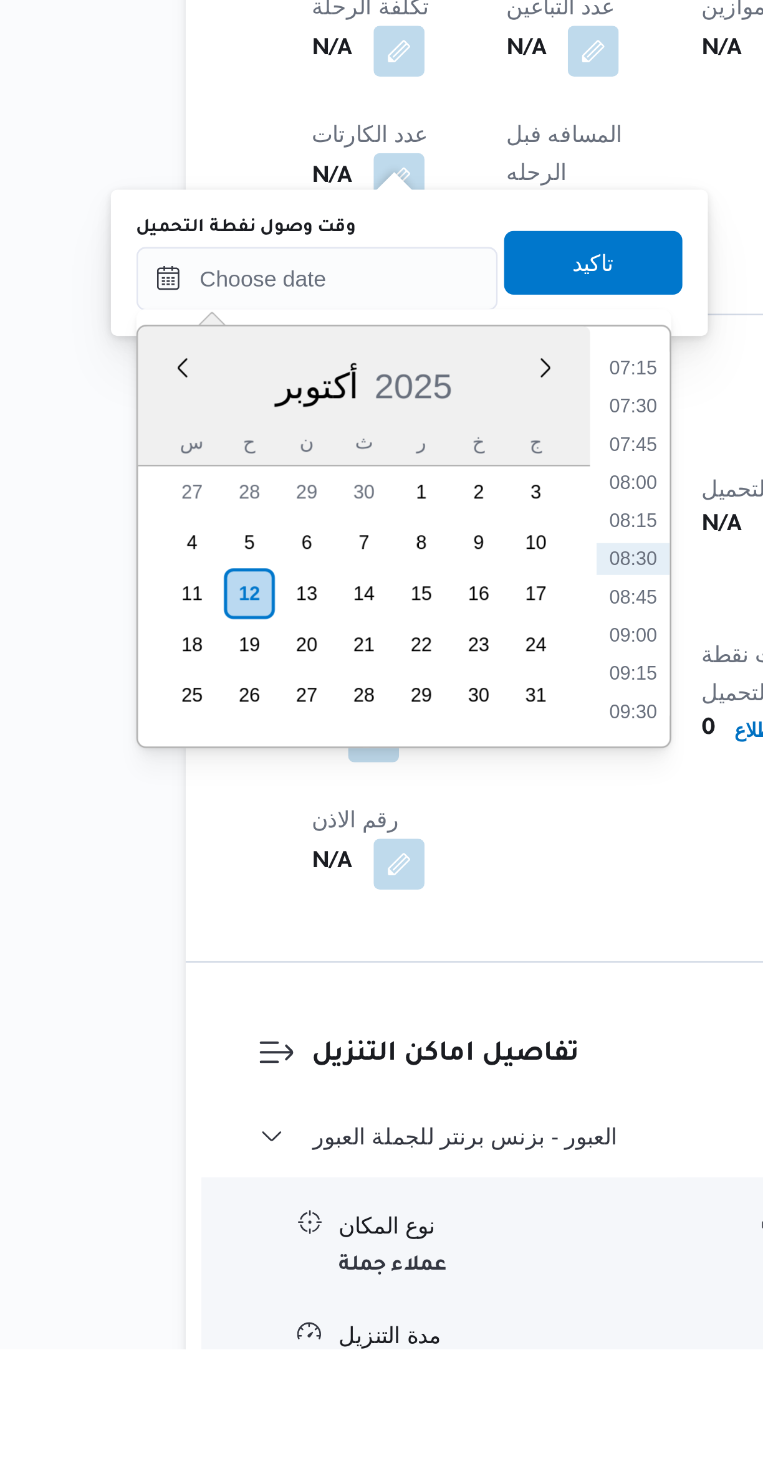
click at [341, 1079] on li "07:15" at bounding box center [337, 1080] width 29 height 12
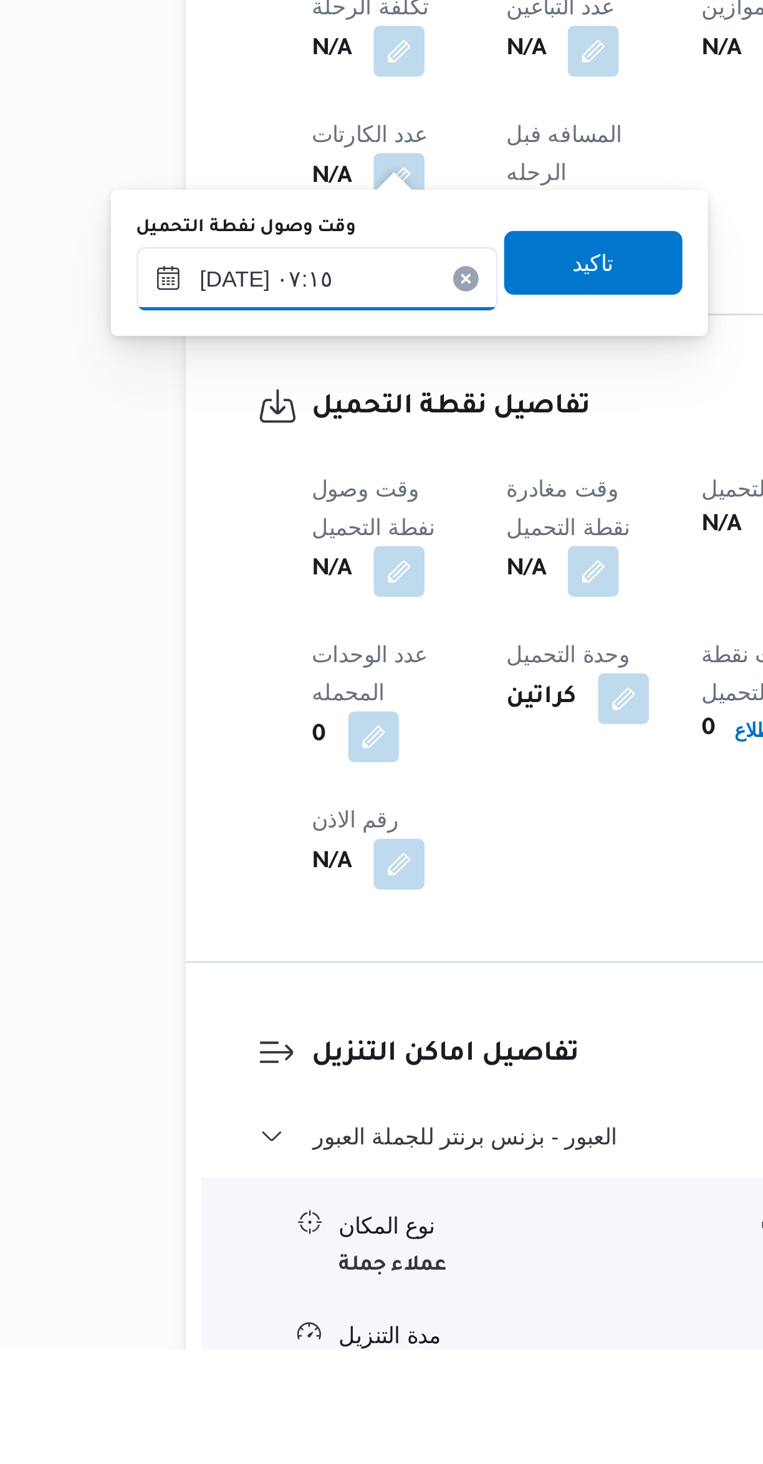
click at [192, 1040] on input "[DATE] ٠٧:١٥" at bounding box center [213, 1045] width 141 height 25
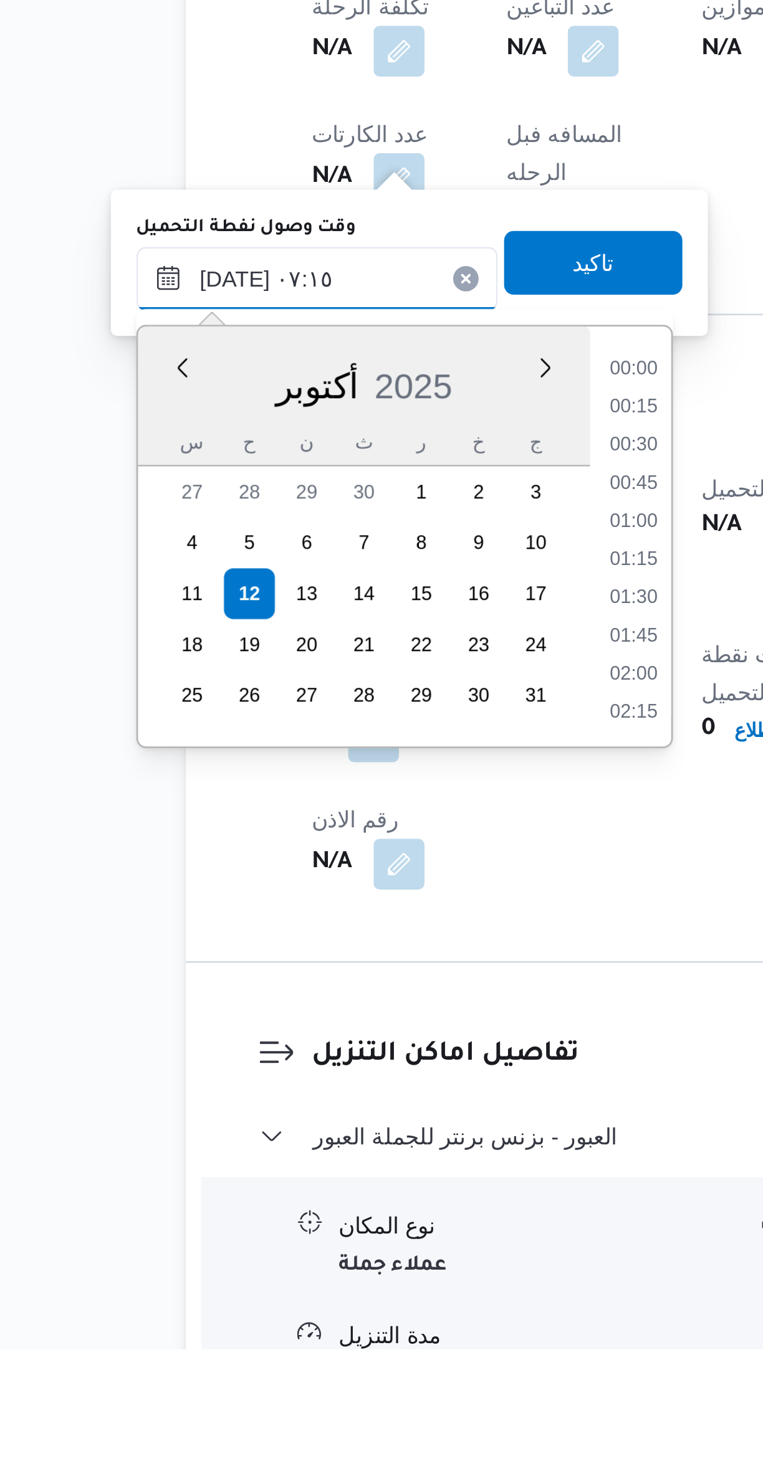
scroll to position [358, 0]
click at [340, 1080] on li "06:00" at bounding box center [337, 1080] width 29 height 12
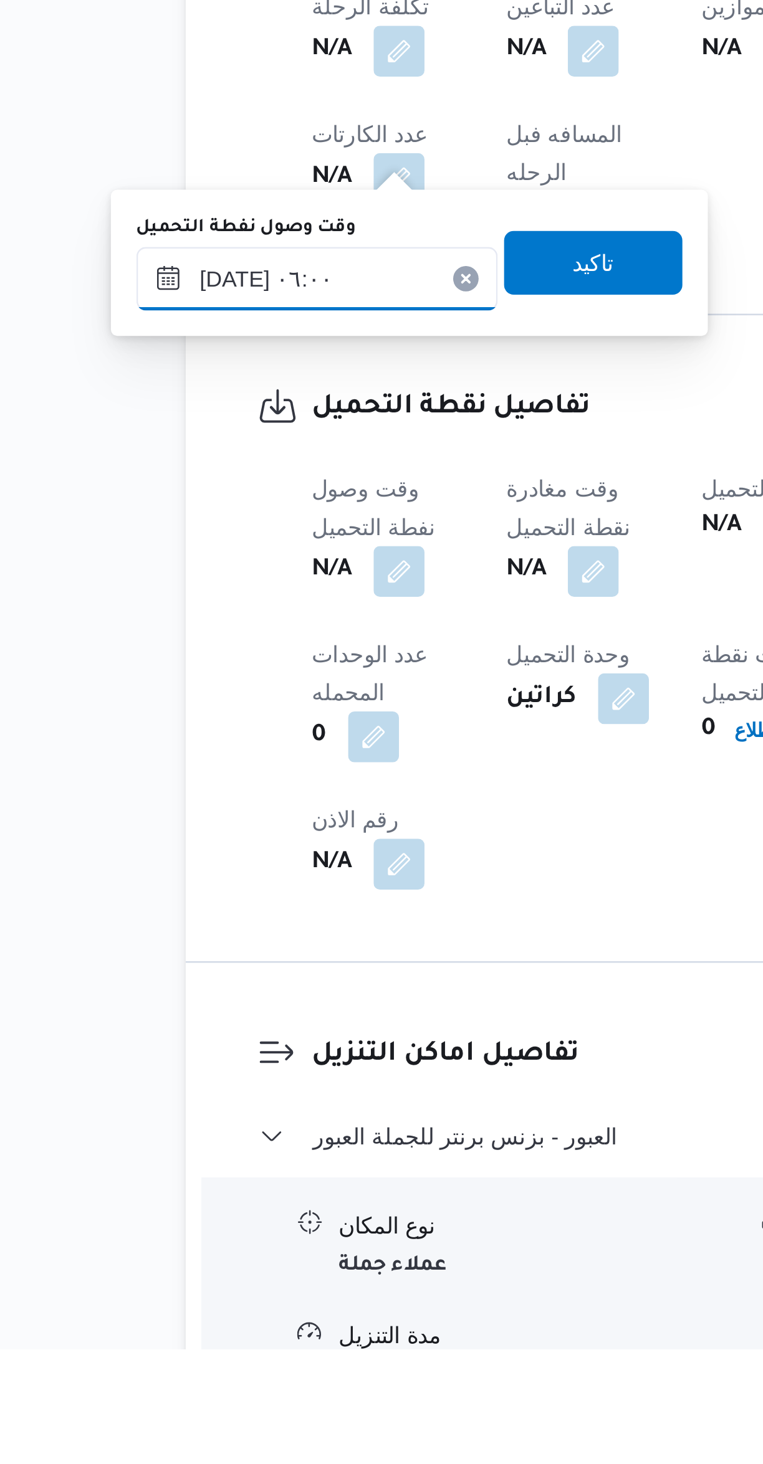
click at [195, 1051] on input "[DATE] ٠٦:٠٠" at bounding box center [213, 1045] width 141 height 25
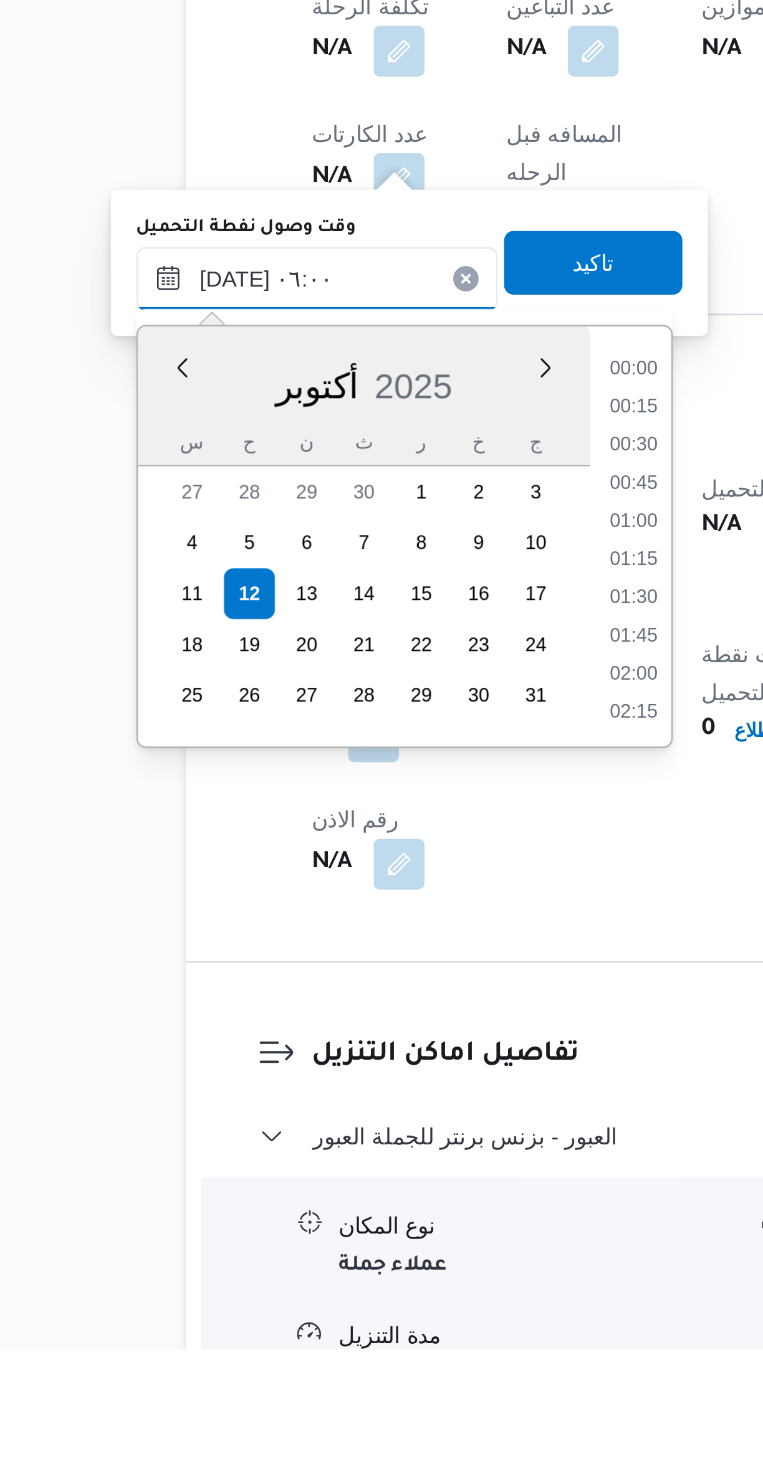
scroll to position [284, 0]
click at [337, 1094] on li "05:00" at bounding box center [337, 1095] width 29 height 12
type input "[DATE] ٠٥:٠٠"
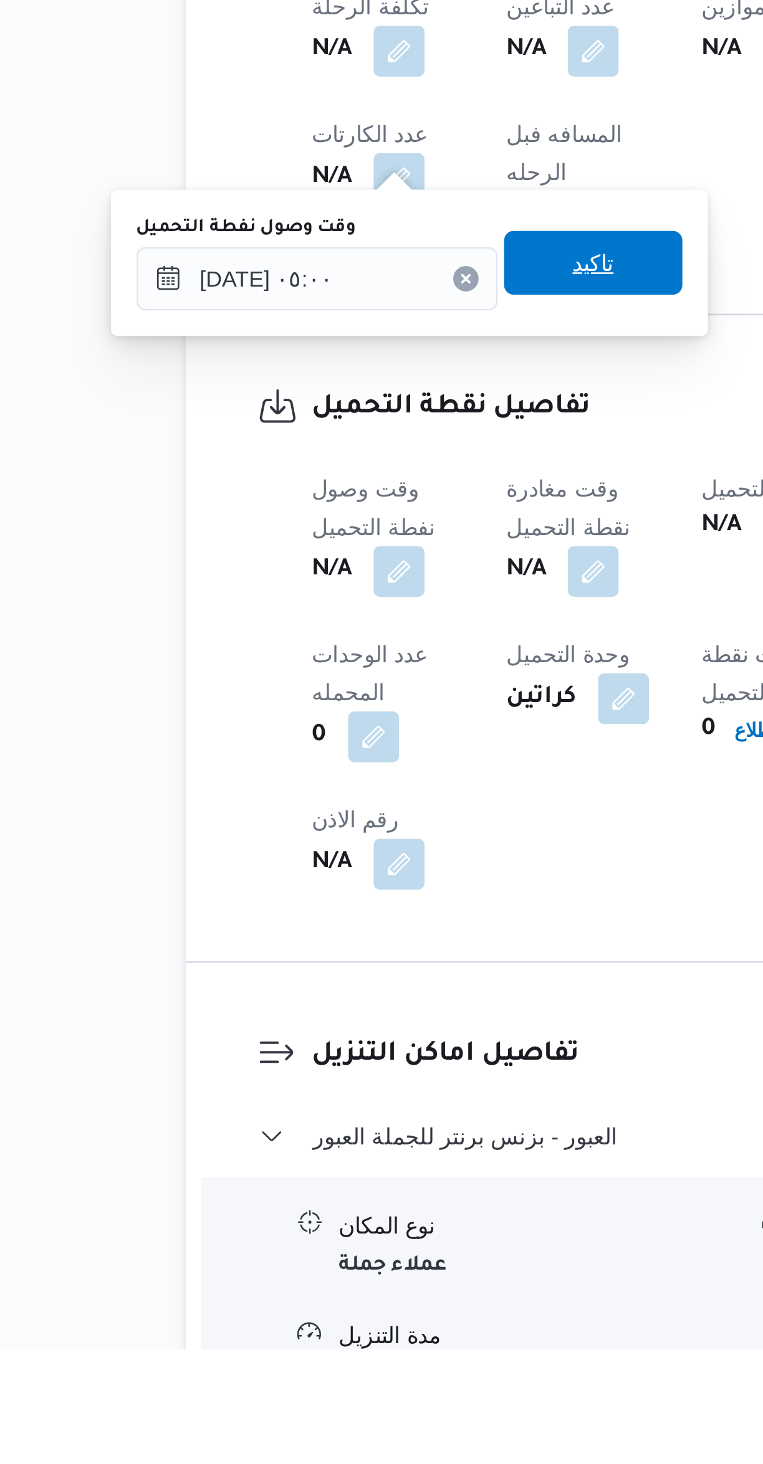
click at [326, 1044] on span "تاكيد" at bounding box center [322, 1038] width 70 height 25
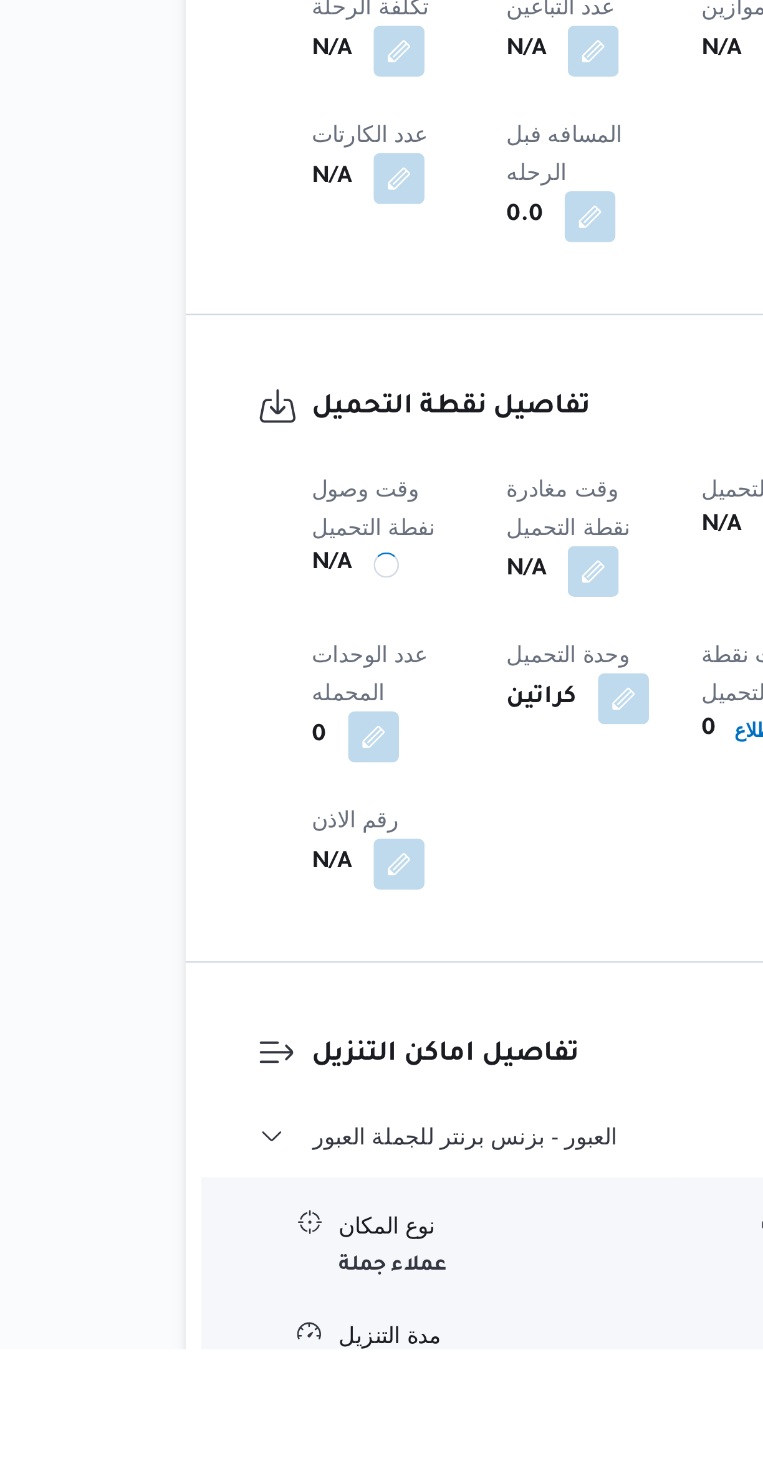
scroll to position [0, 0]
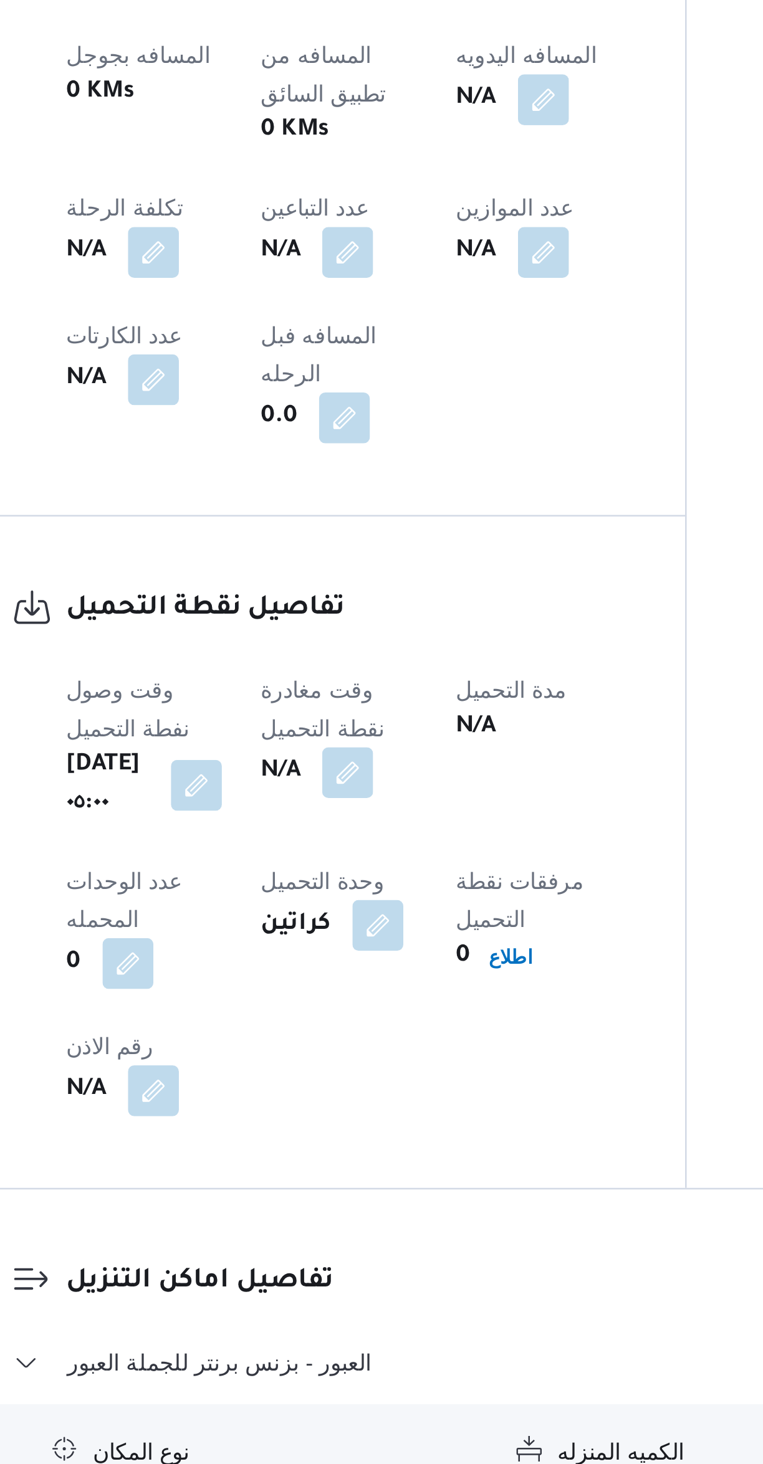
click at [332, 1150] on button "button" at bounding box center [322, 1160] width 20 height 20
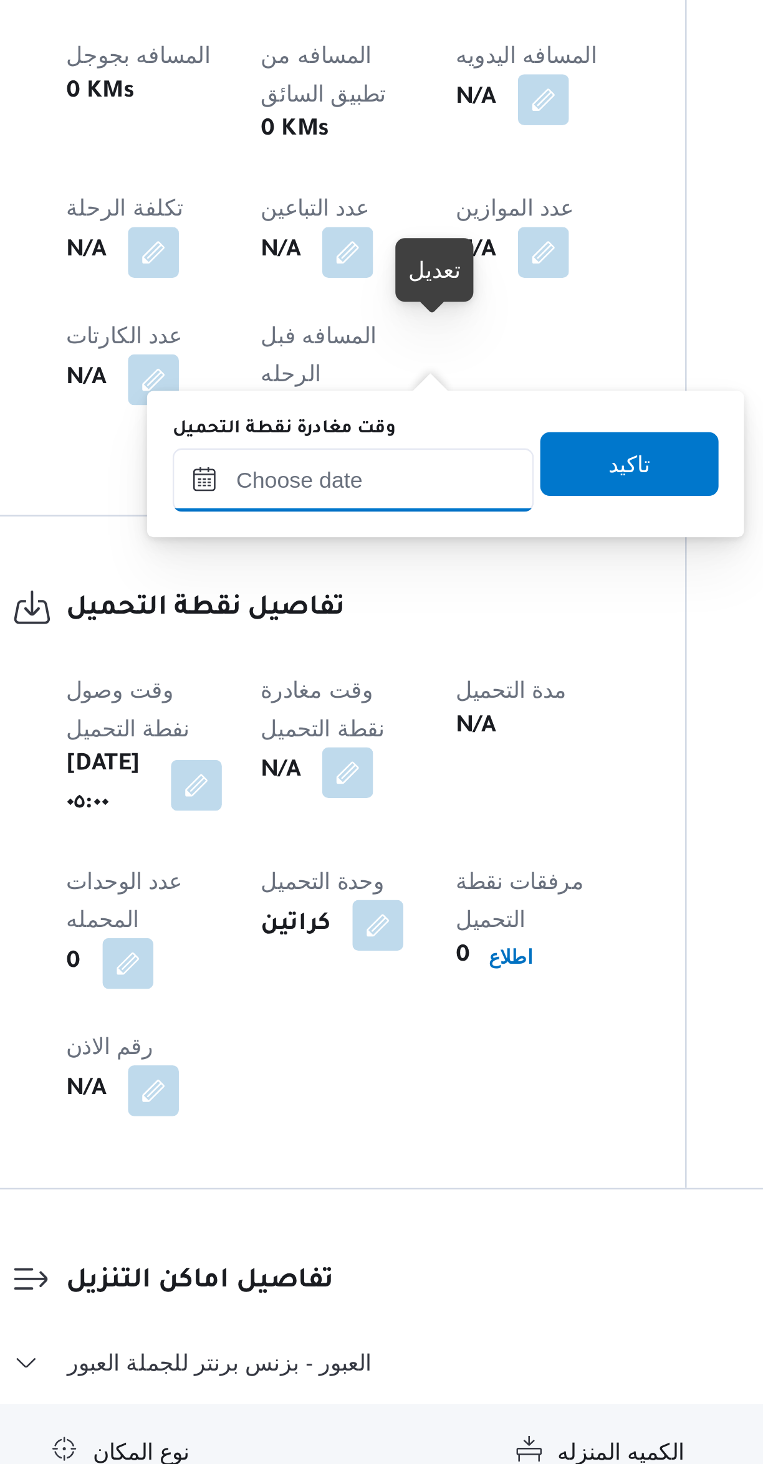
click at [311, 1056] on div at bounding box center [323, 1045] width 141 height 25
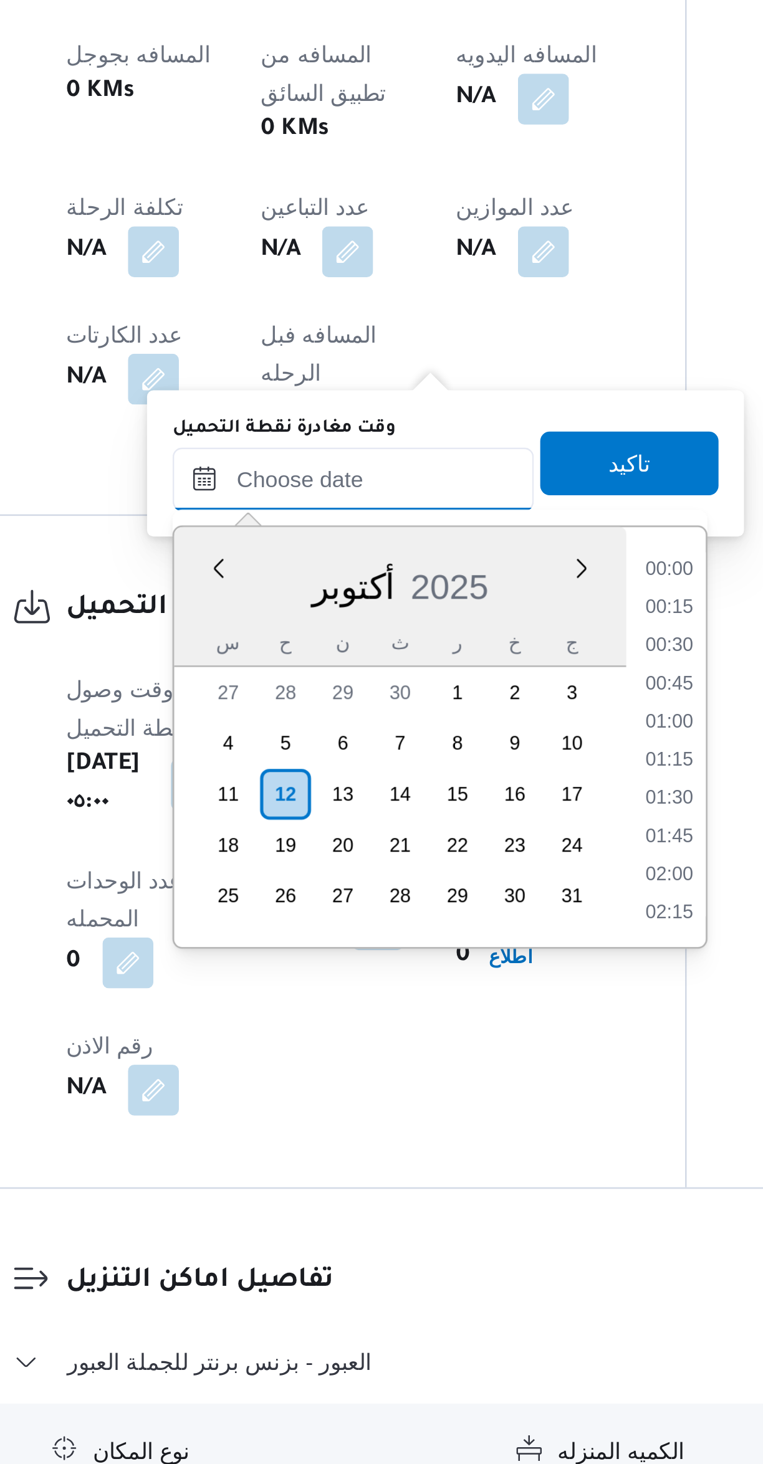
scroll to position [434, 0]
click at [449, 1091] on li "07:30" at bounding box center [447, 1095] width 29 height 12
type input "[DATE] ٠٧:٣٠"
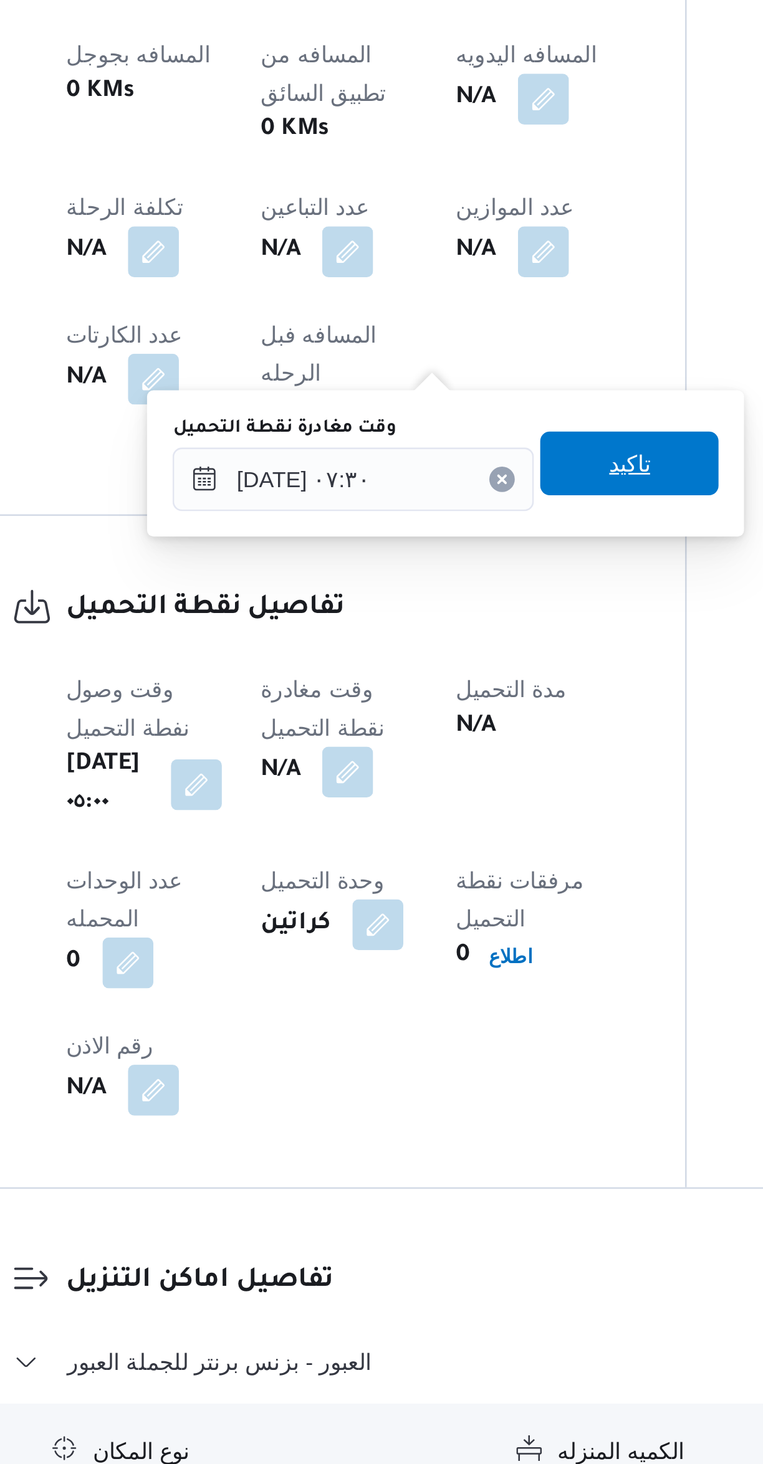
click at [441, 1039] on span "تاكيد" at bounding box center [432, 1038] width 70 height 25
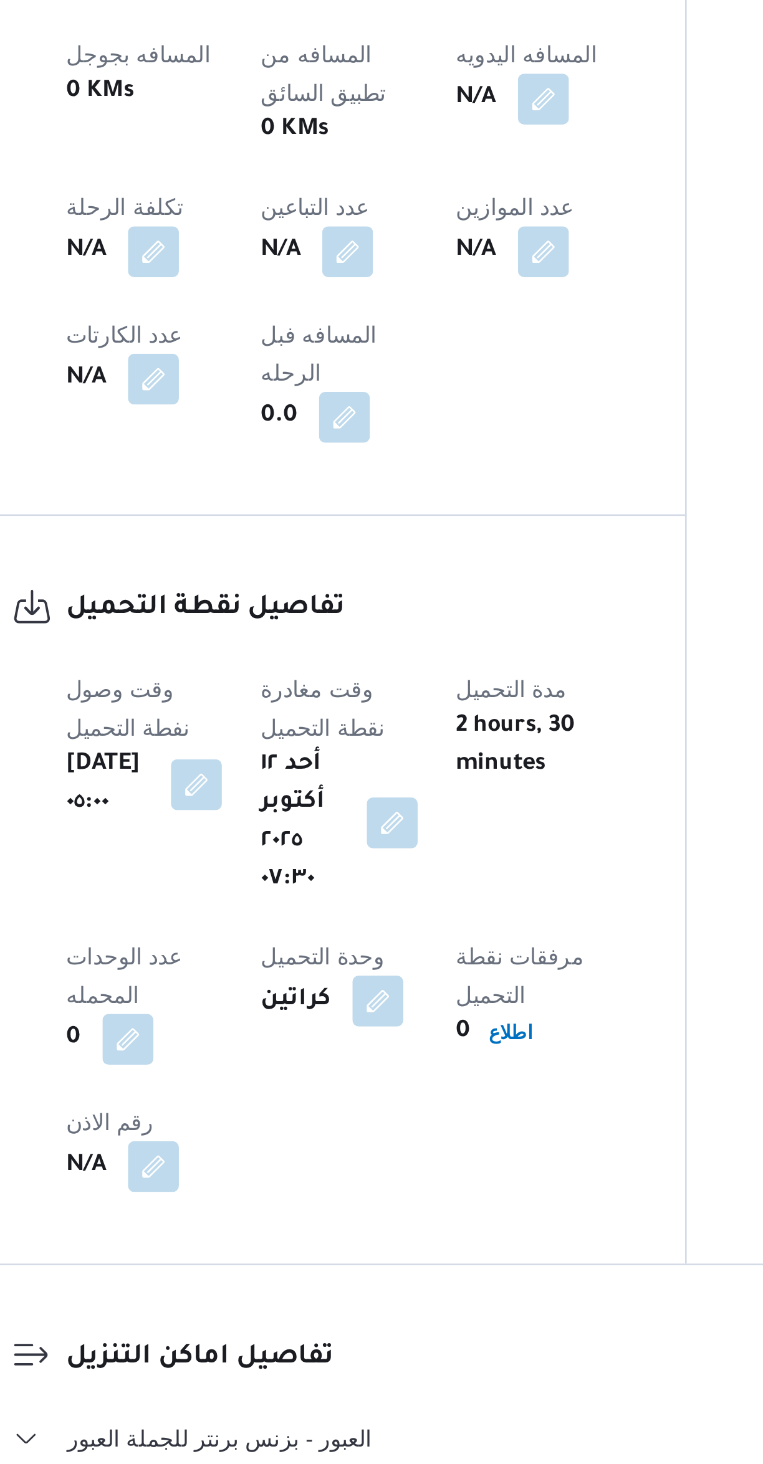
scroll to position [0, 0]
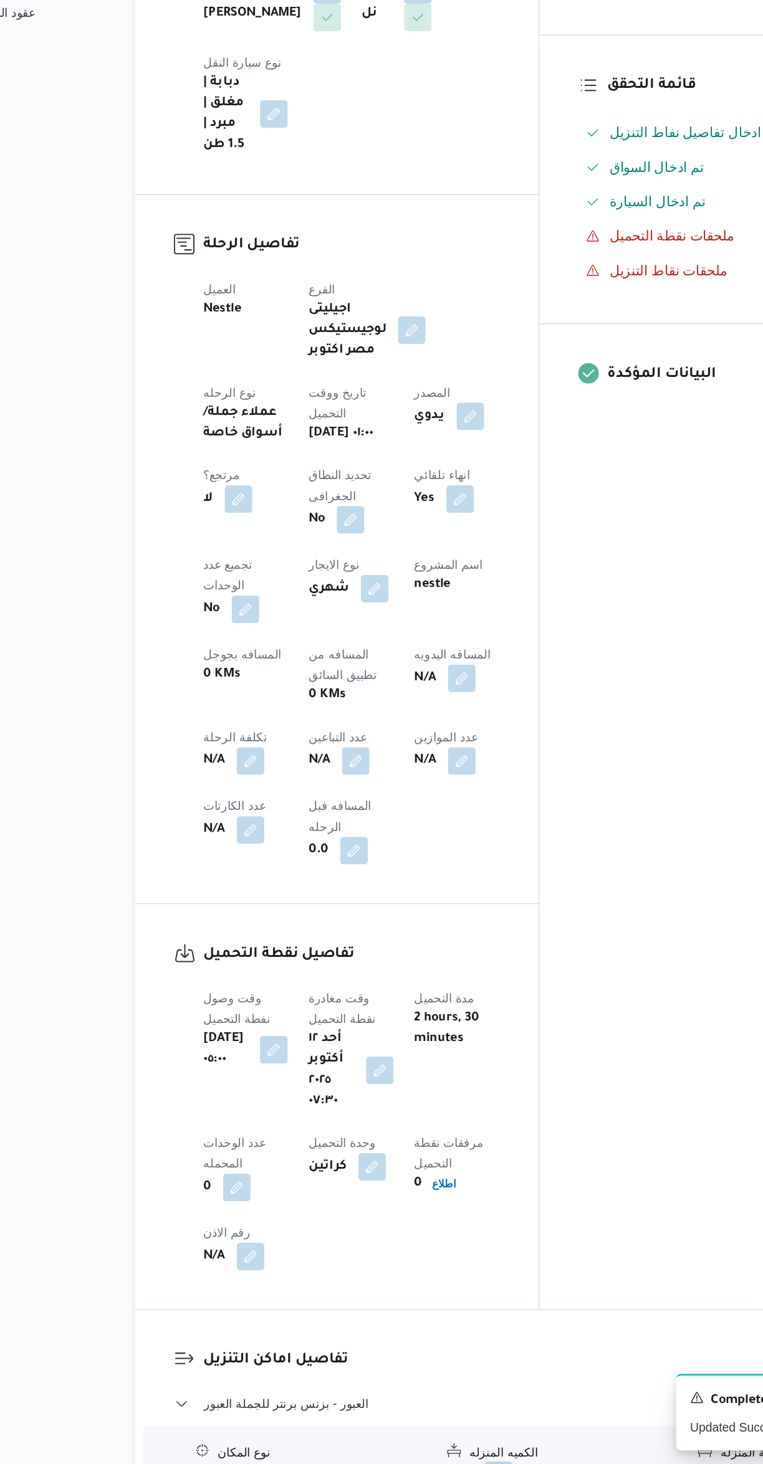
click at [312, 946] on button "button" at bounding box center [322, 956] width 20 height 20
click at [202, 869] on input "عدد التباعين" at bounding box center [213, 871] width 124 height 25
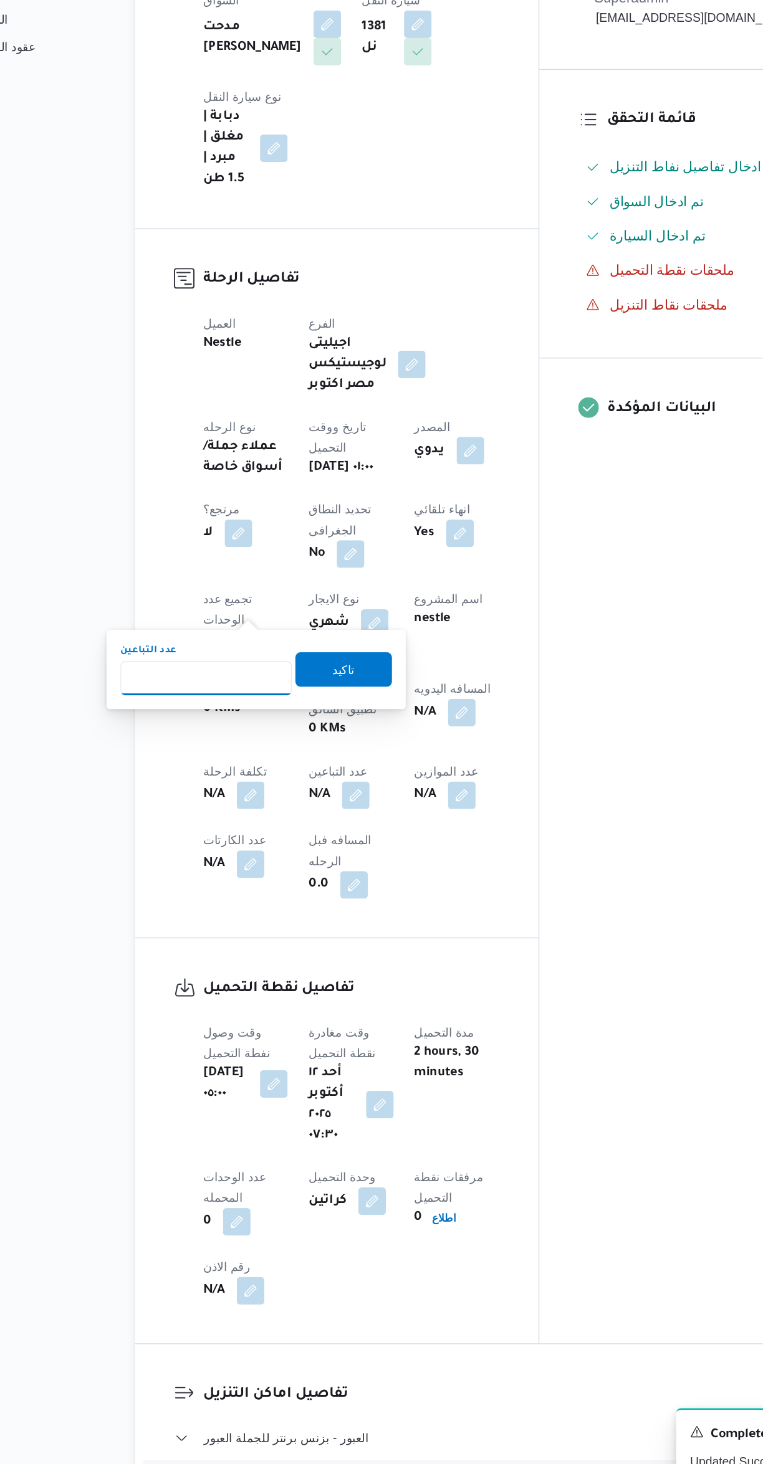
type input "1"
click at [305, 864] on span "تاكيد" at bounding box center [313, 864] width 16 height 15
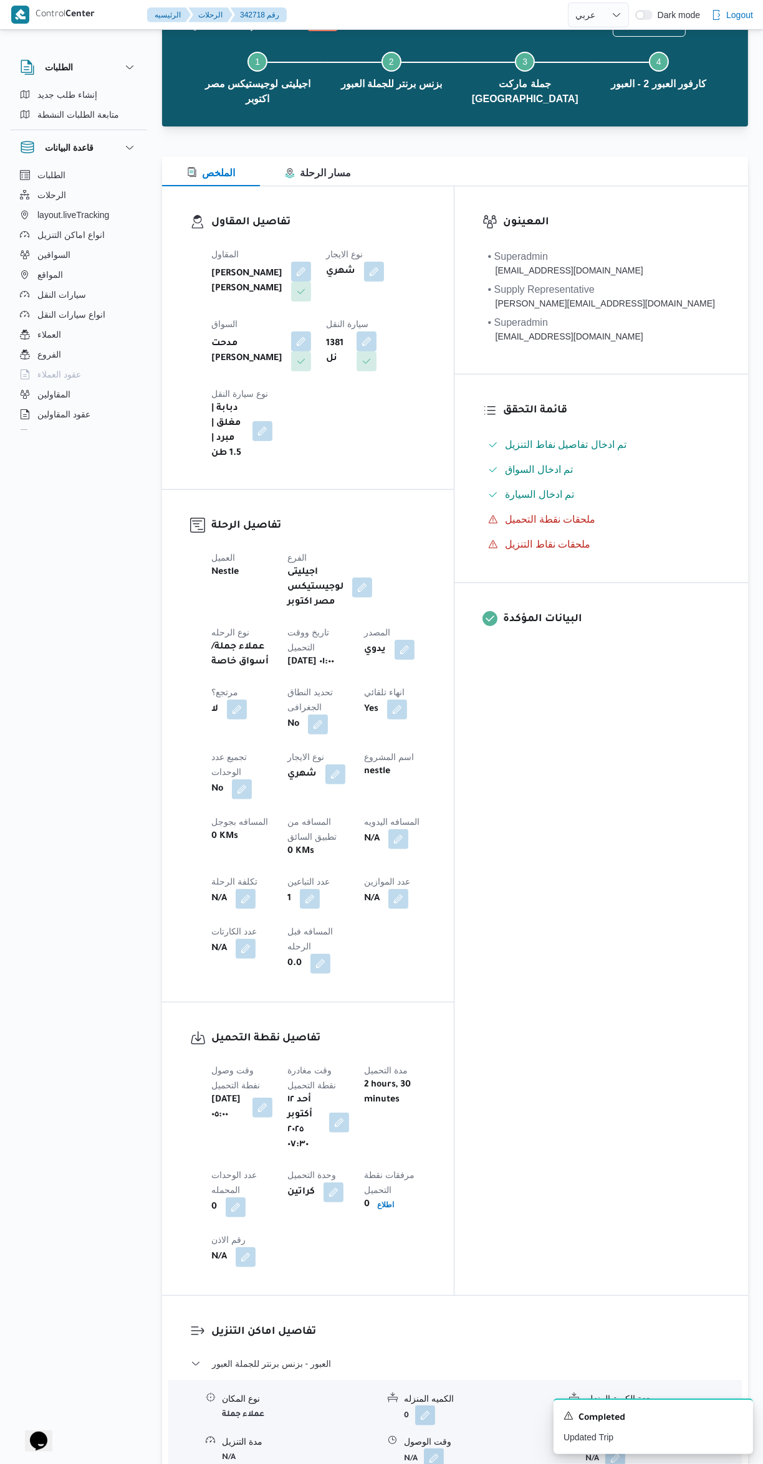
scroll to position [84, 0]
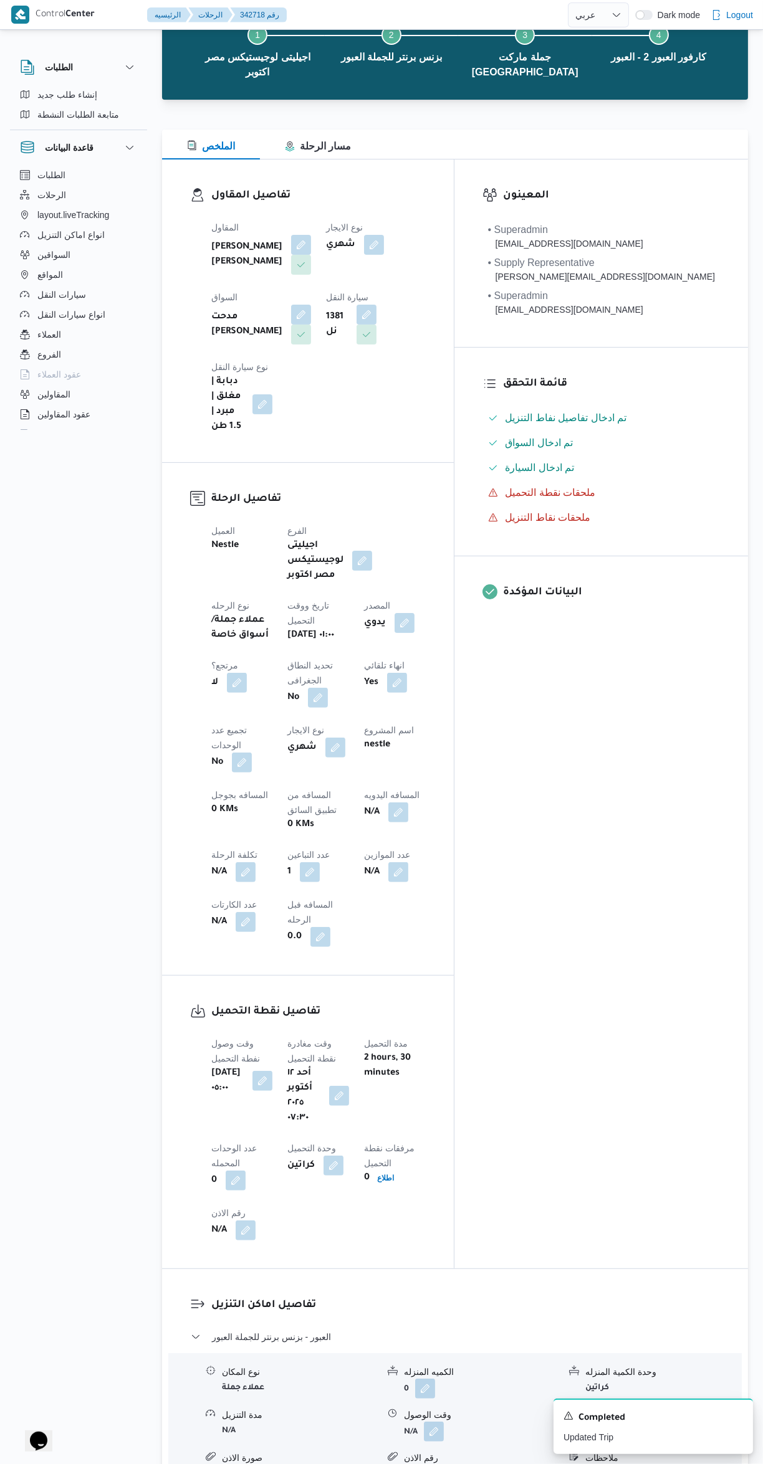
select select "ar"
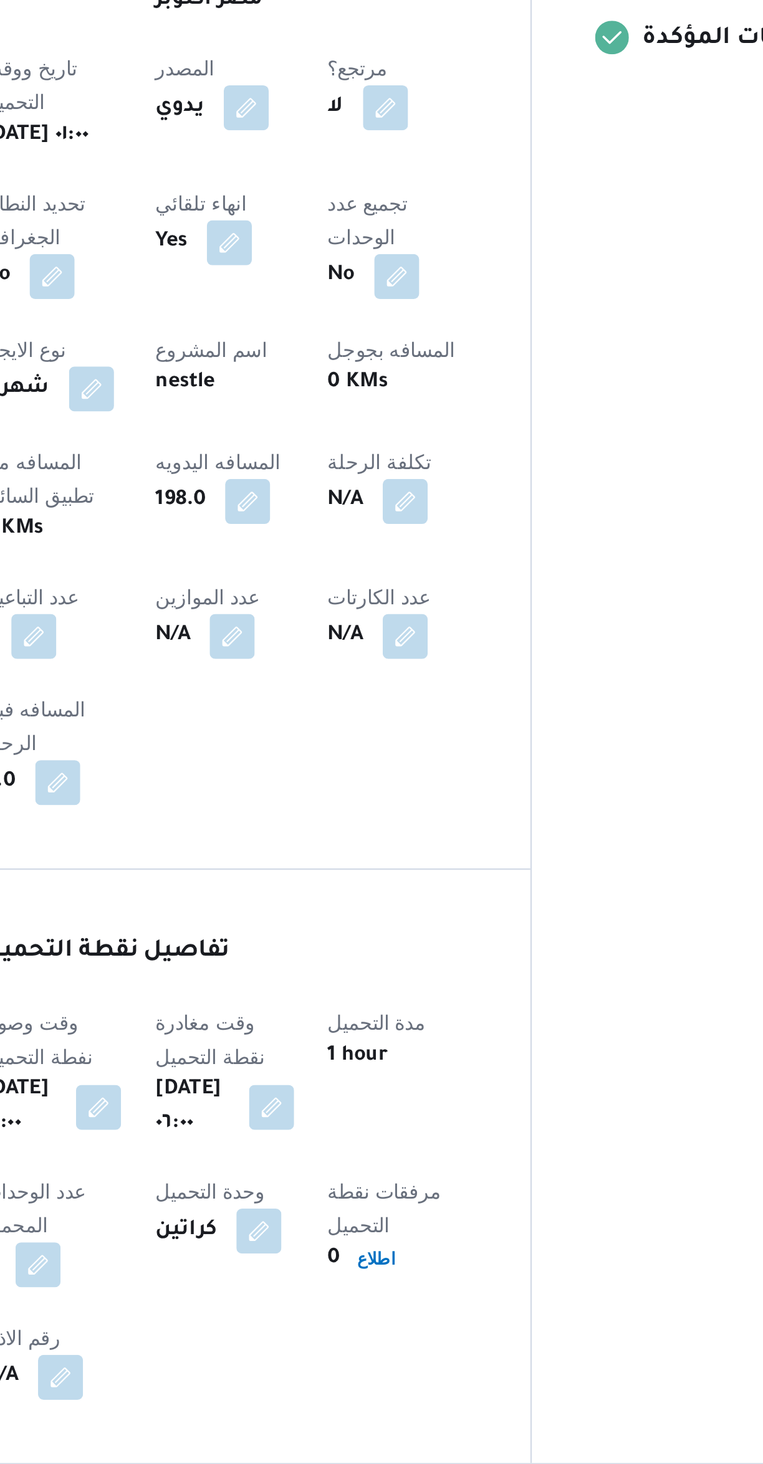
scroll to position [1, 0]
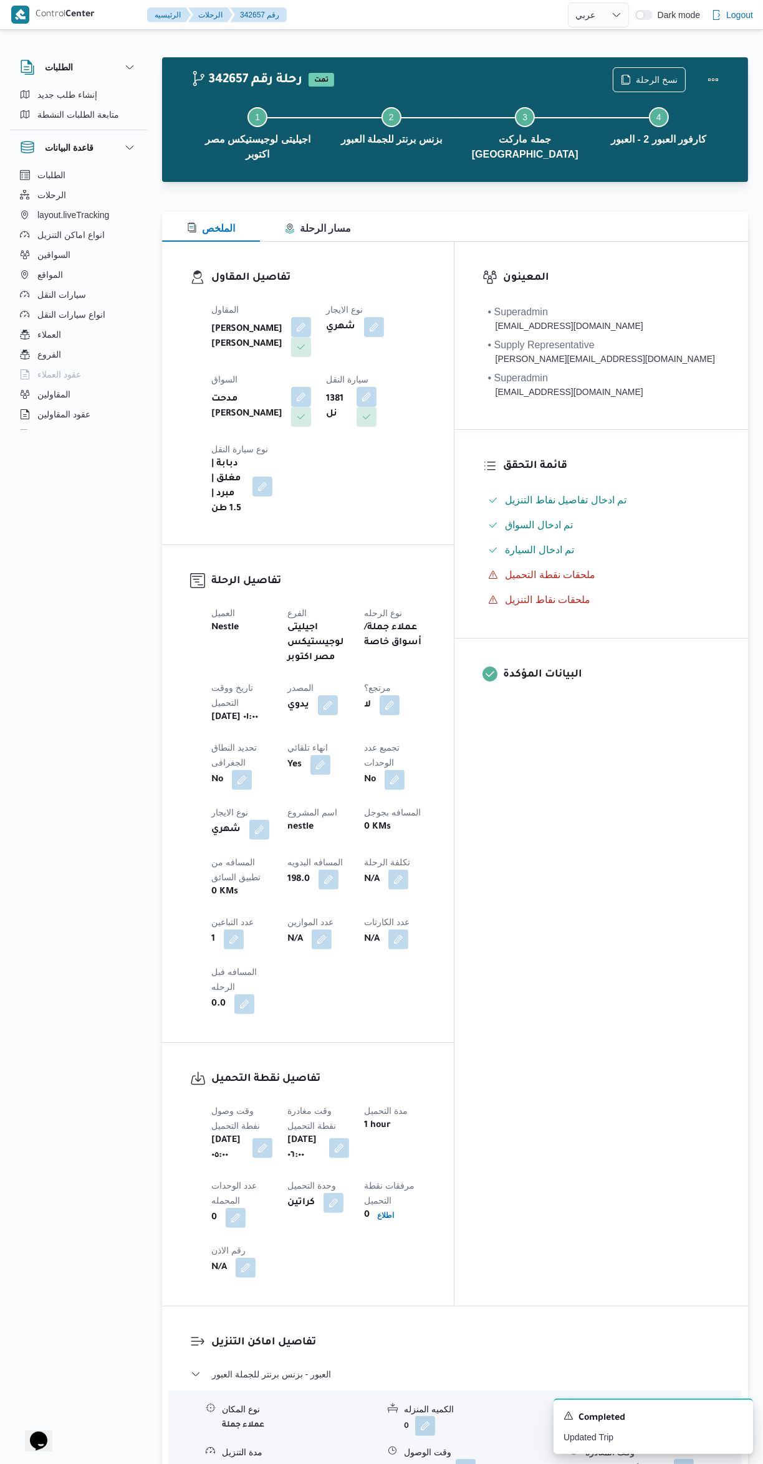
select select "ar"
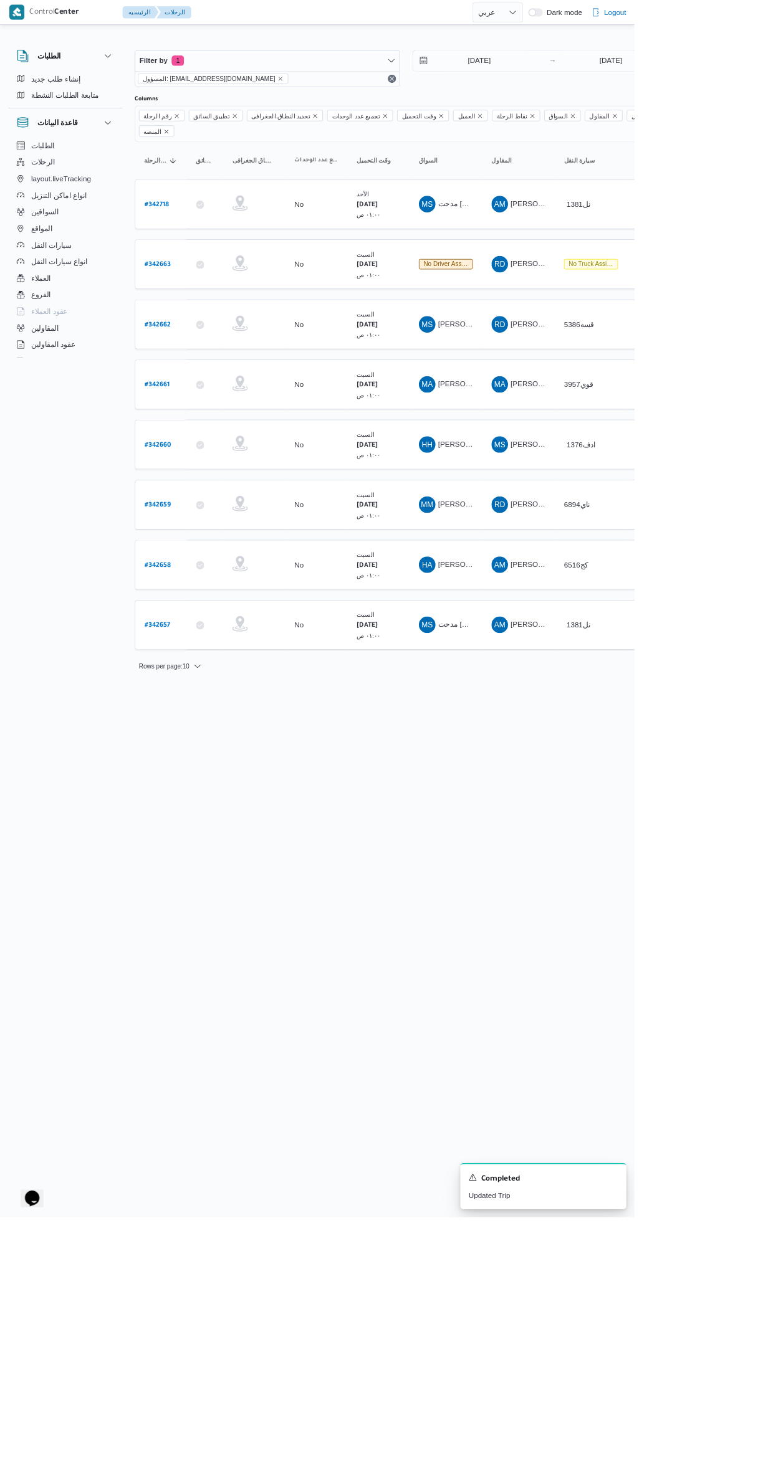
click at [193, 671] on link "# 342658" at bounding box center [189, 679] width 31 height 17
select select "ar"
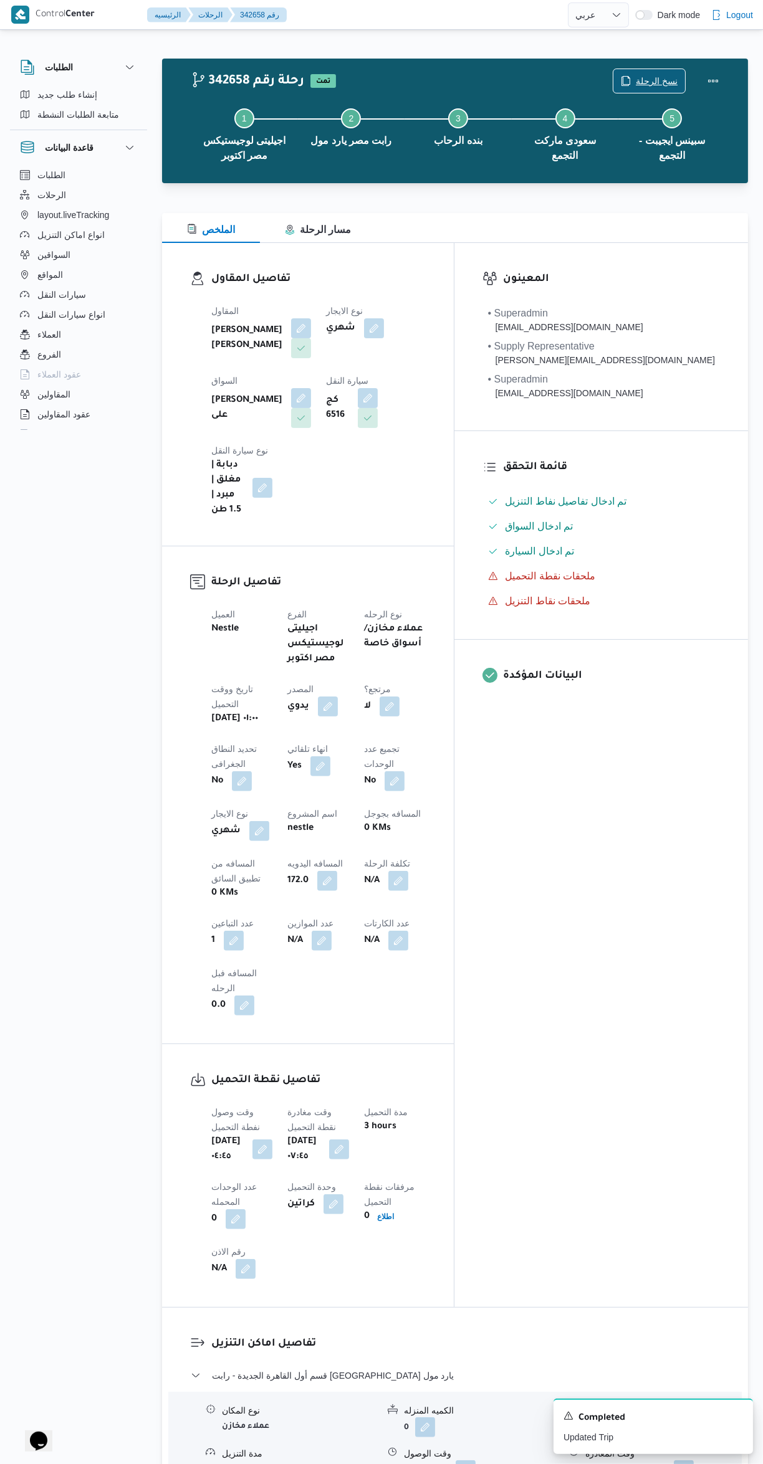
click at [652, 75] on span "نسخ الرحلة" at bounding box center [657, 81] width 42 height 15
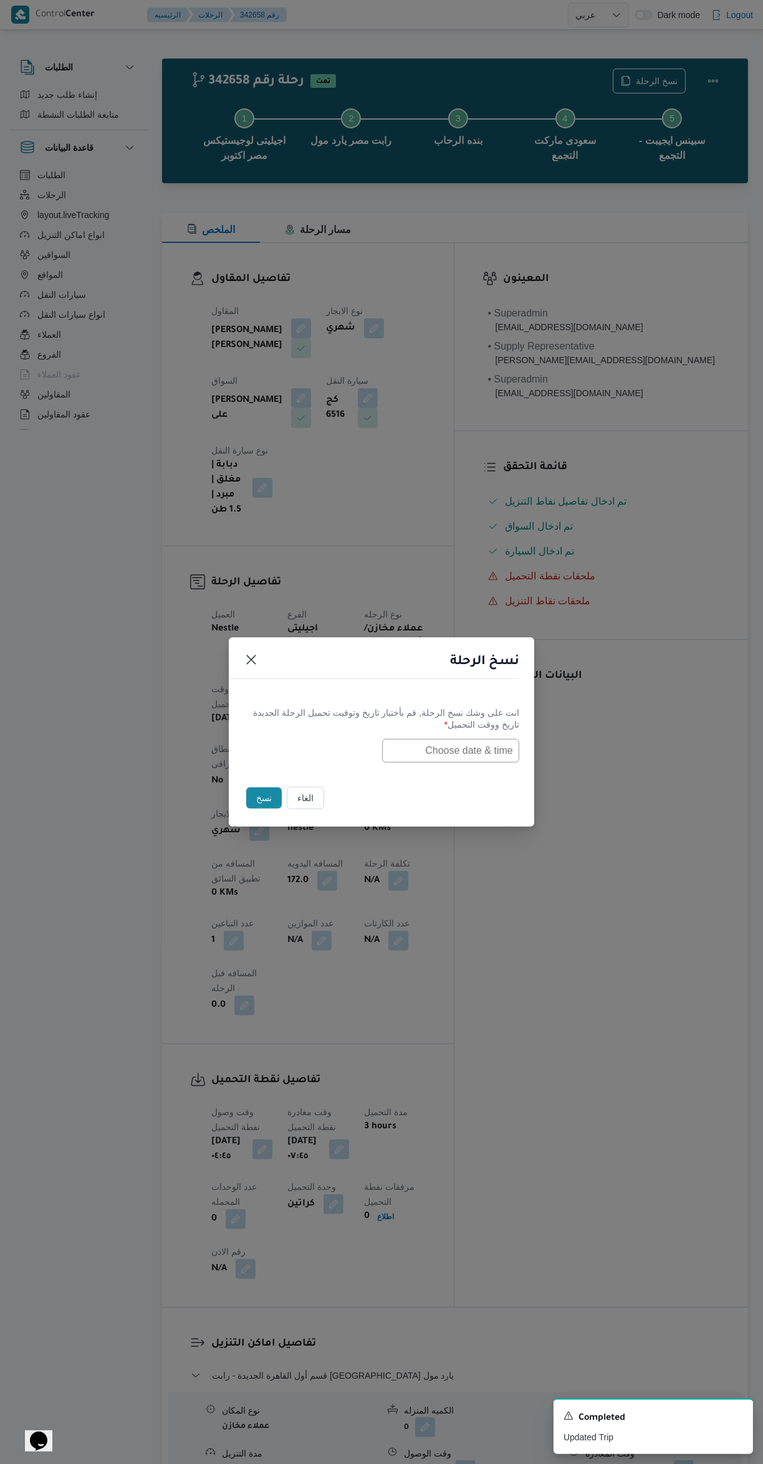
click at [425, 748] on input "text" at bounding box center [450, 751] width 137 height 24
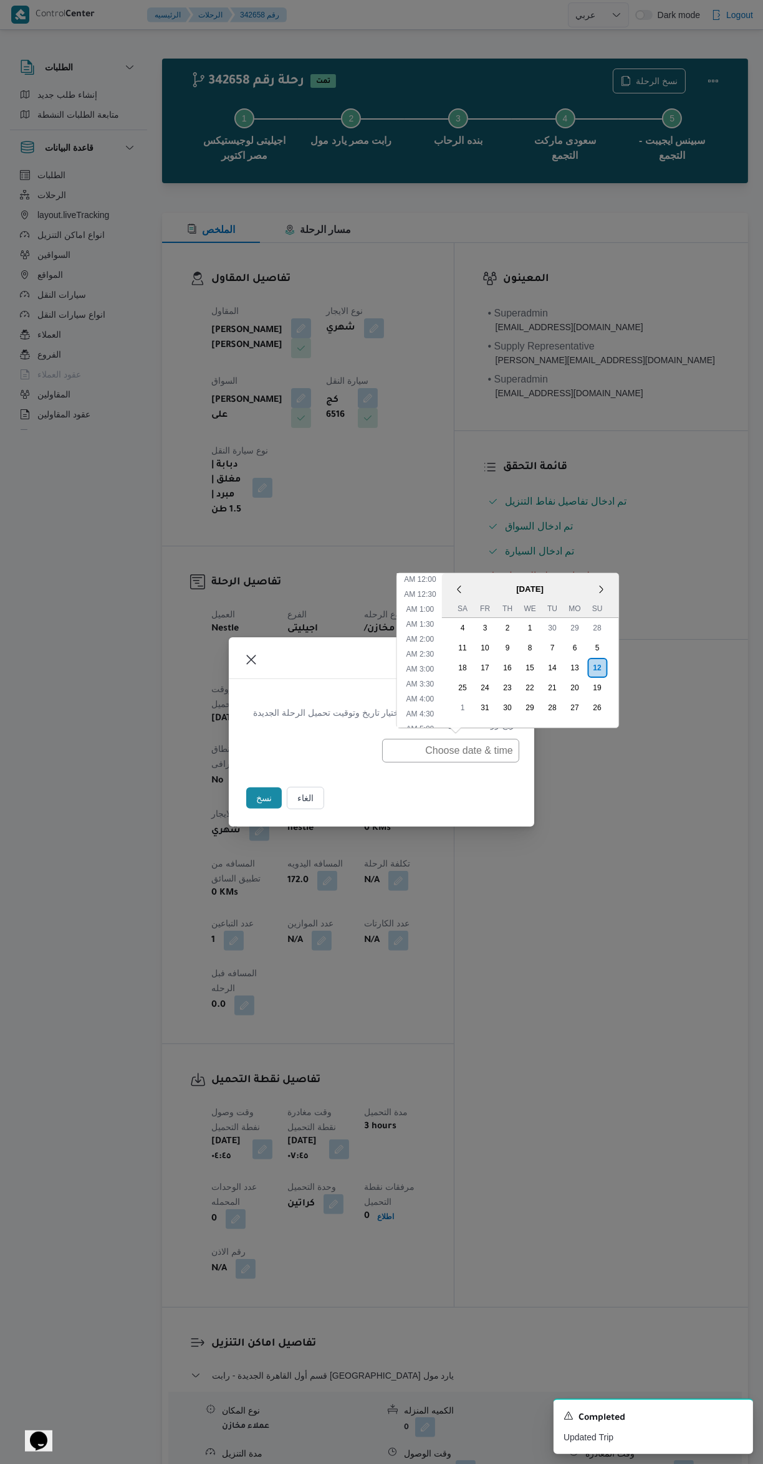
scroll to position [184, 0]
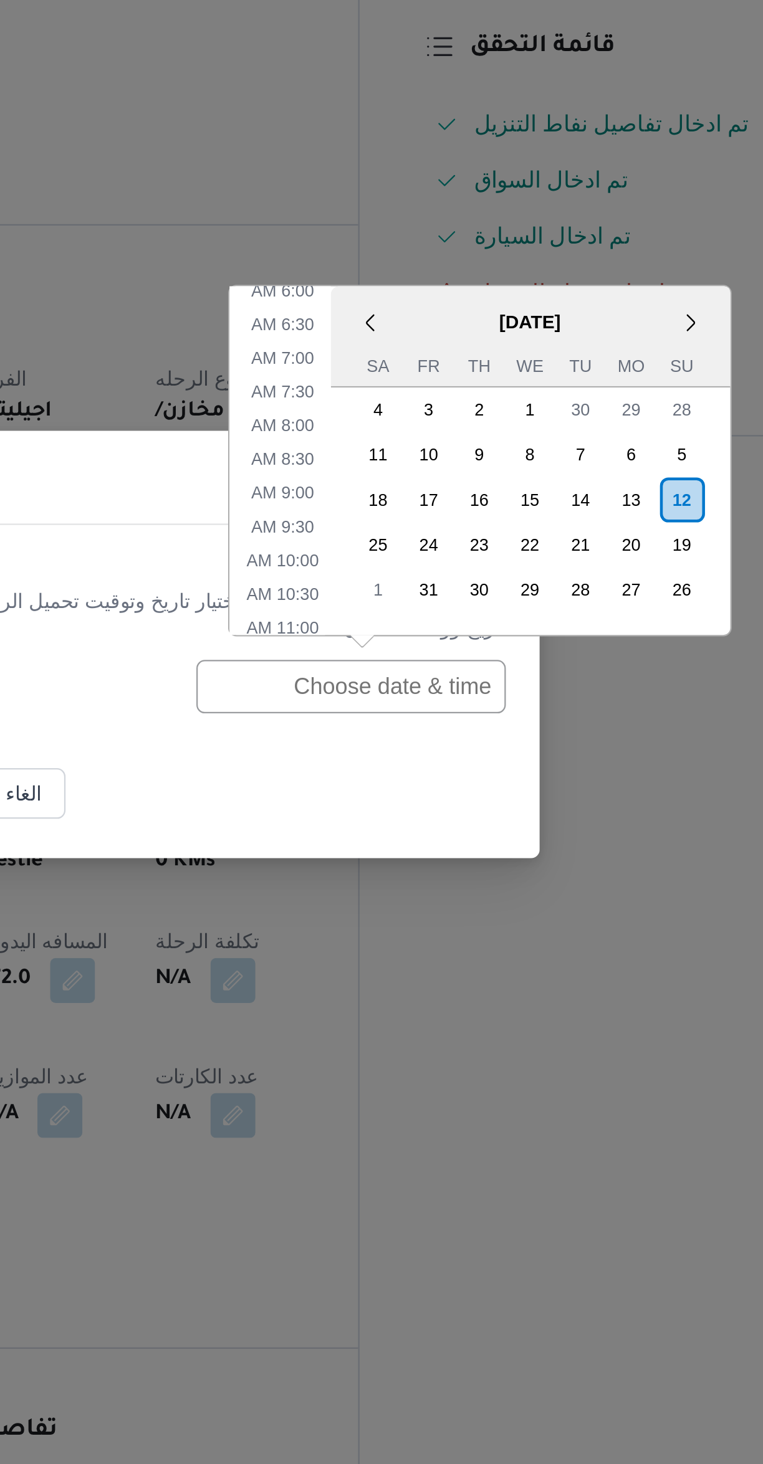
click at [591, 667] on div "12" at bounding box center [597, 668] width 20 height 20
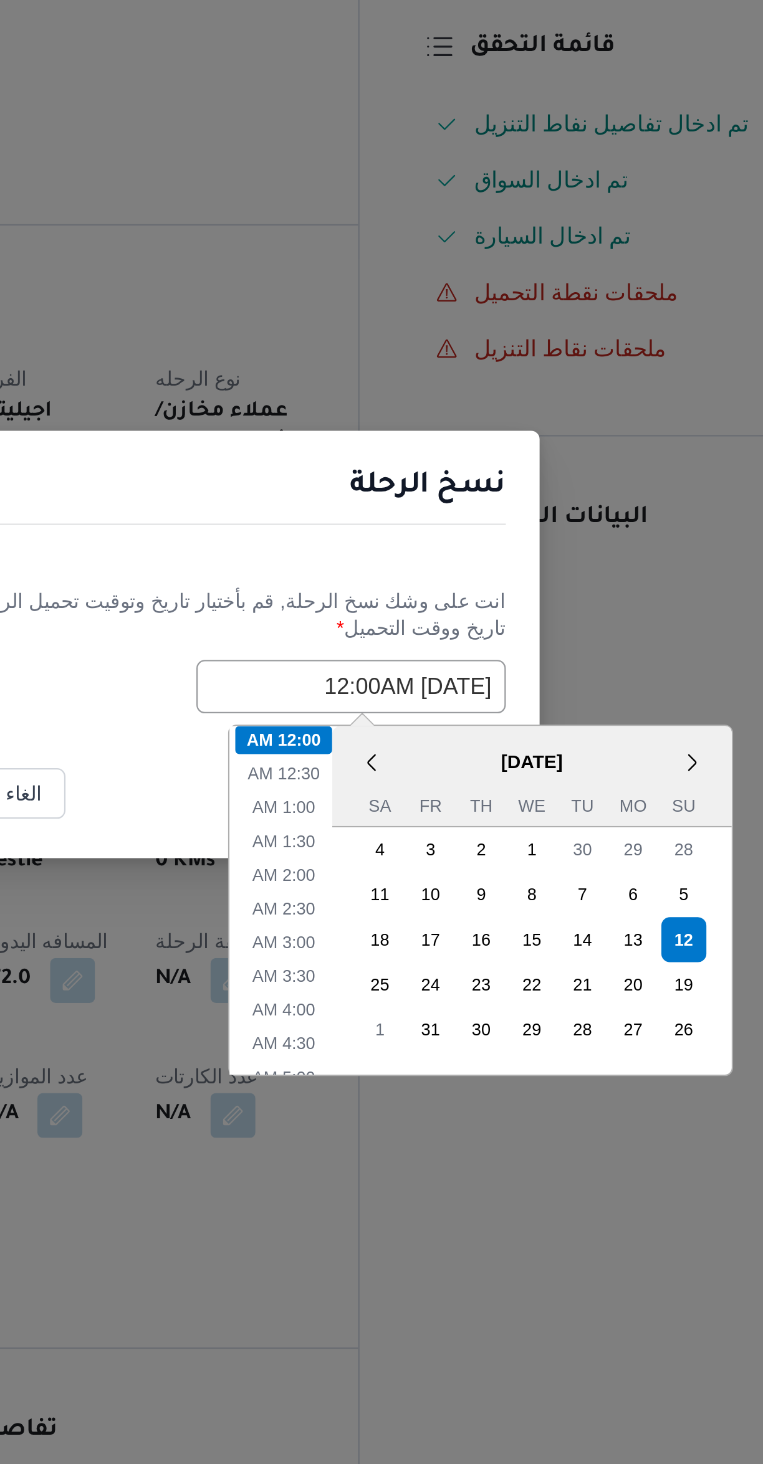
click at [363, 679] on div "نسخ الرحلة انت على وشك نسخ الرحلة, [GEOGRAPHIC_DATA] بأختيار تاريخ وتوقيت تحميل…" at bounding box center [381, 732] width 763 height 1464
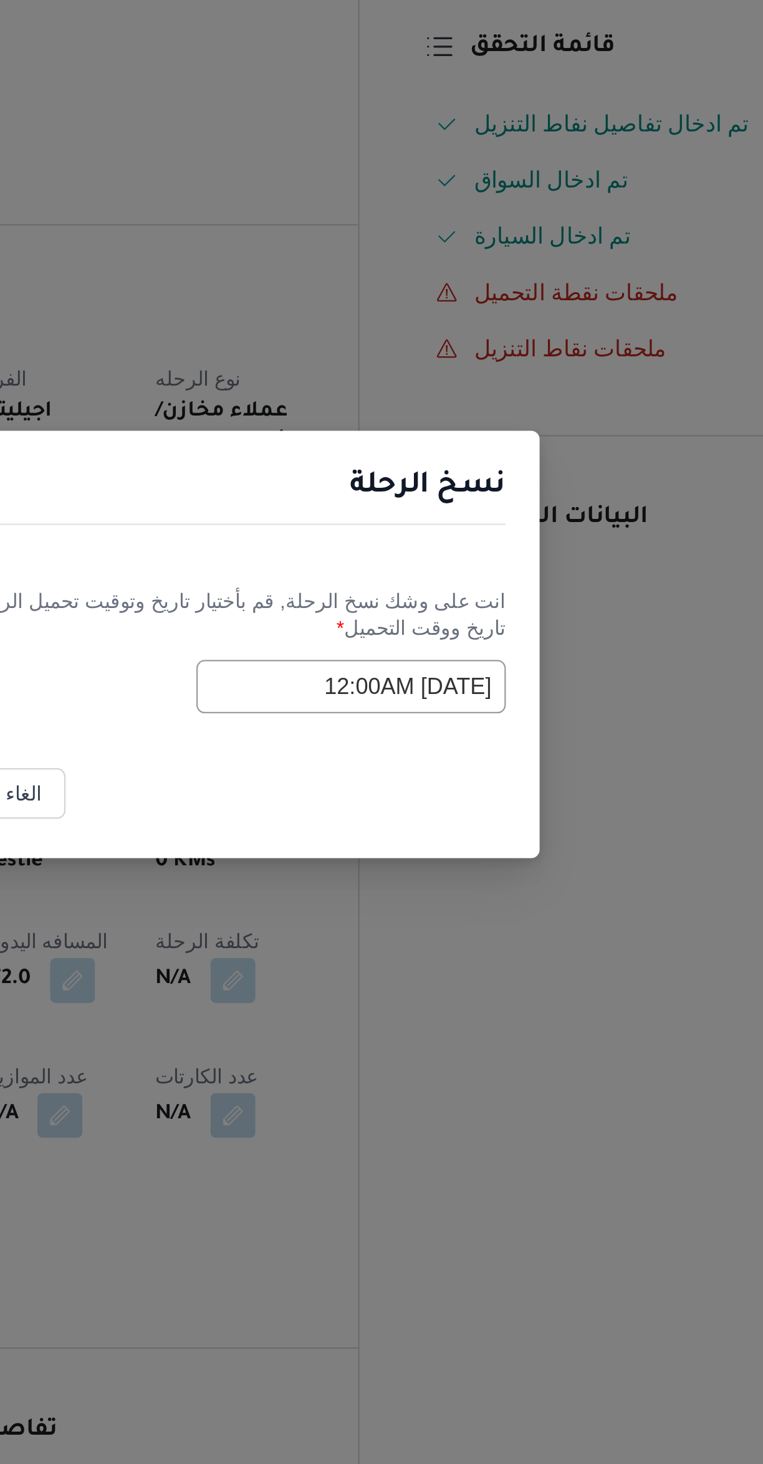
click at [382, 700] on div "انت على وشك نسخ الرحلة, [GEOGRAPHIC_DATA] بأختيار تاريخ وتوقيت تحميل الرحلة الج…" at bounding box center [381, 734] width 305 height 80
click at [409, 747] on input "[DATE] 12:00AM" at bounding box center [450, 751] width 137 height 24
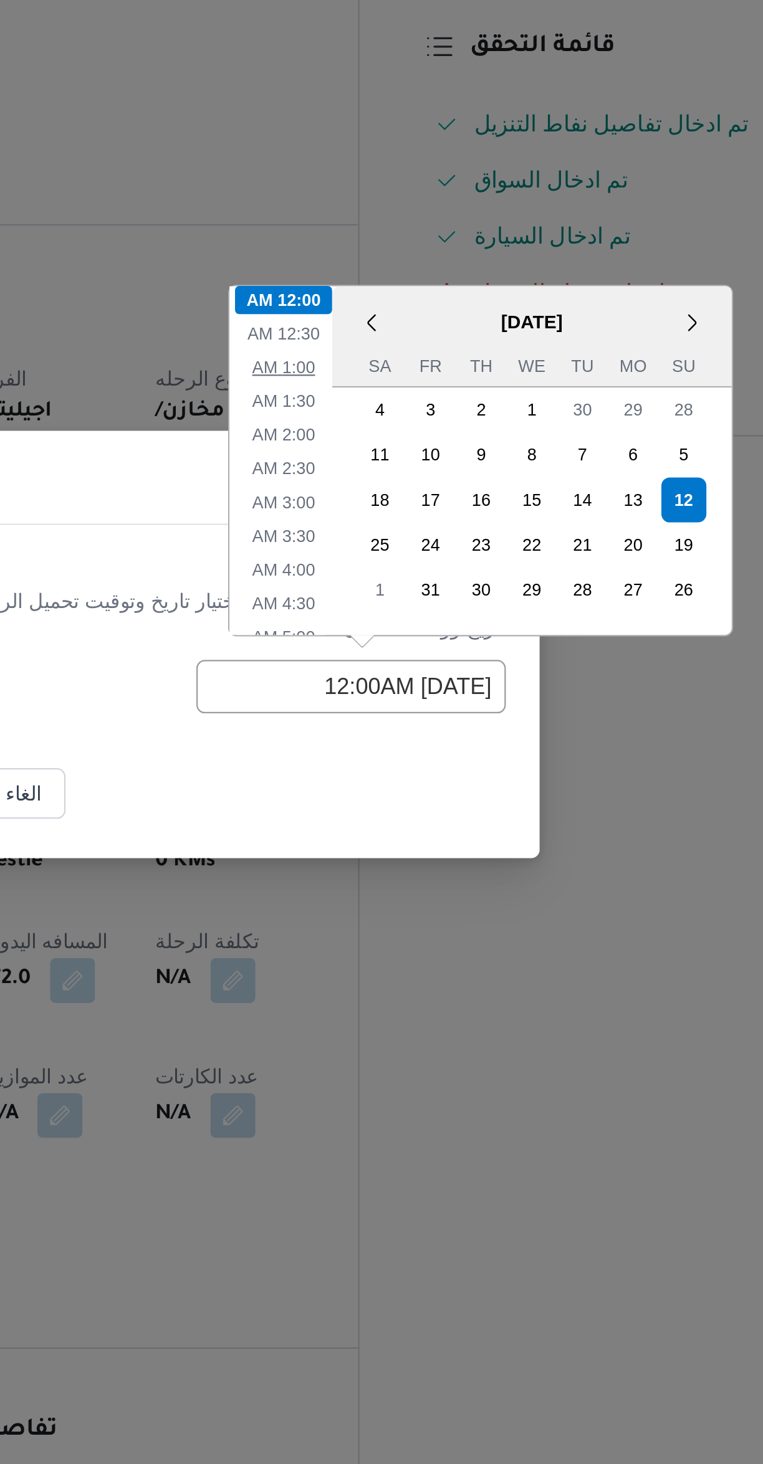
click at [411, 611] on li "1:00 AM" at bounding box center [421, 609] width 38 height 12
type input "[DATE] 1:00AM"
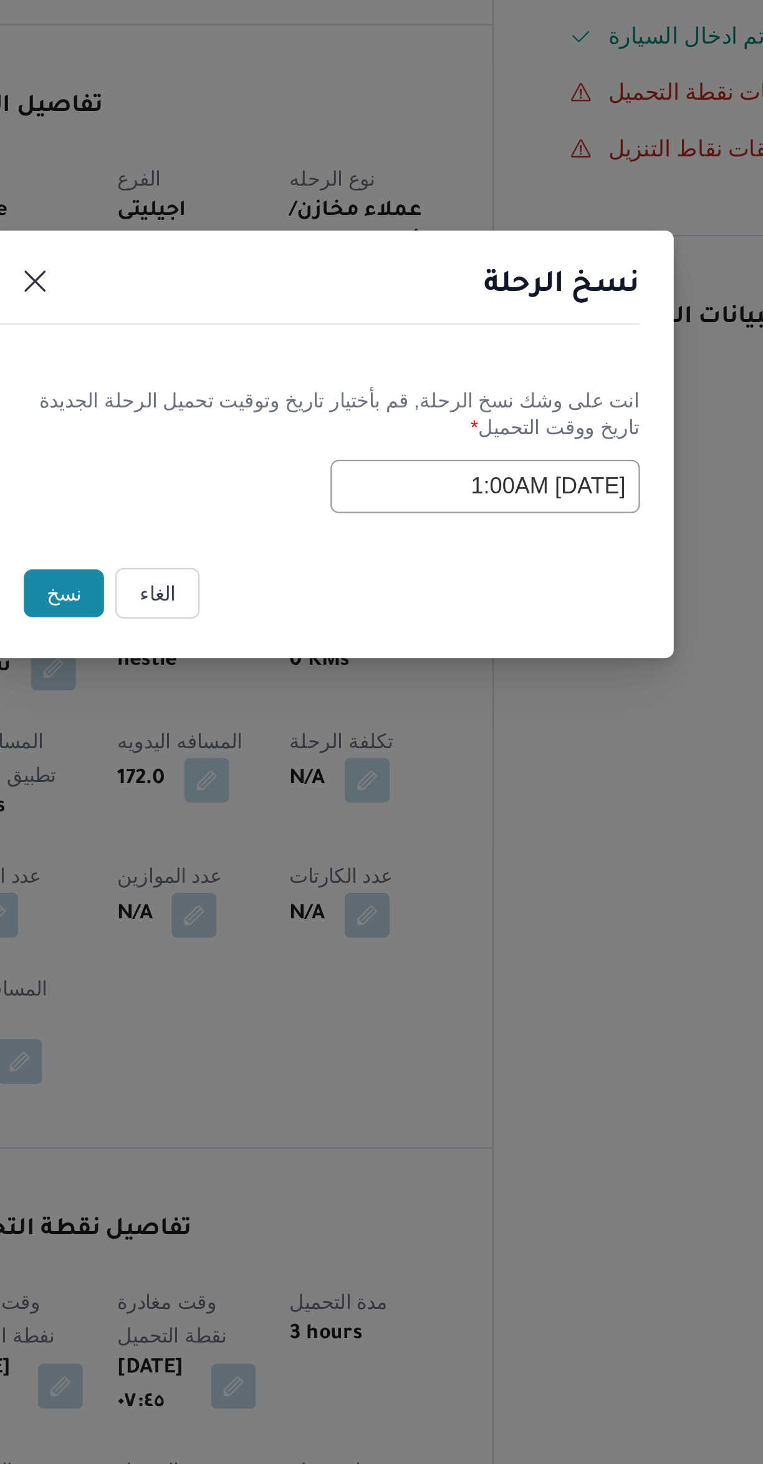
click at [255, 798] on button "نسخ" at bounding box center [264, 798] width 36 height 21
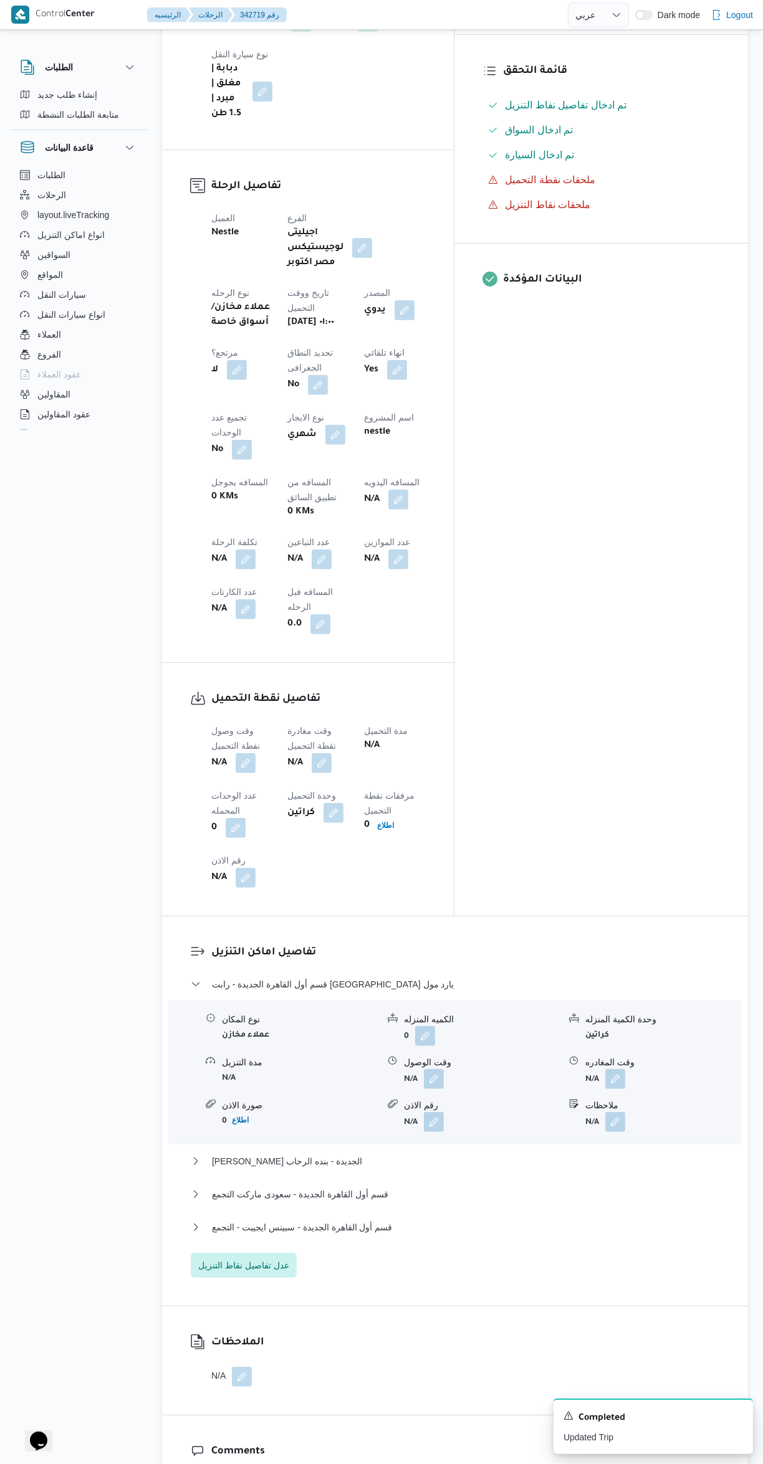
scroll to position [393, 0]
click at [246, 757] on button "button" at bounding box center [246, 767] width 20 height 20
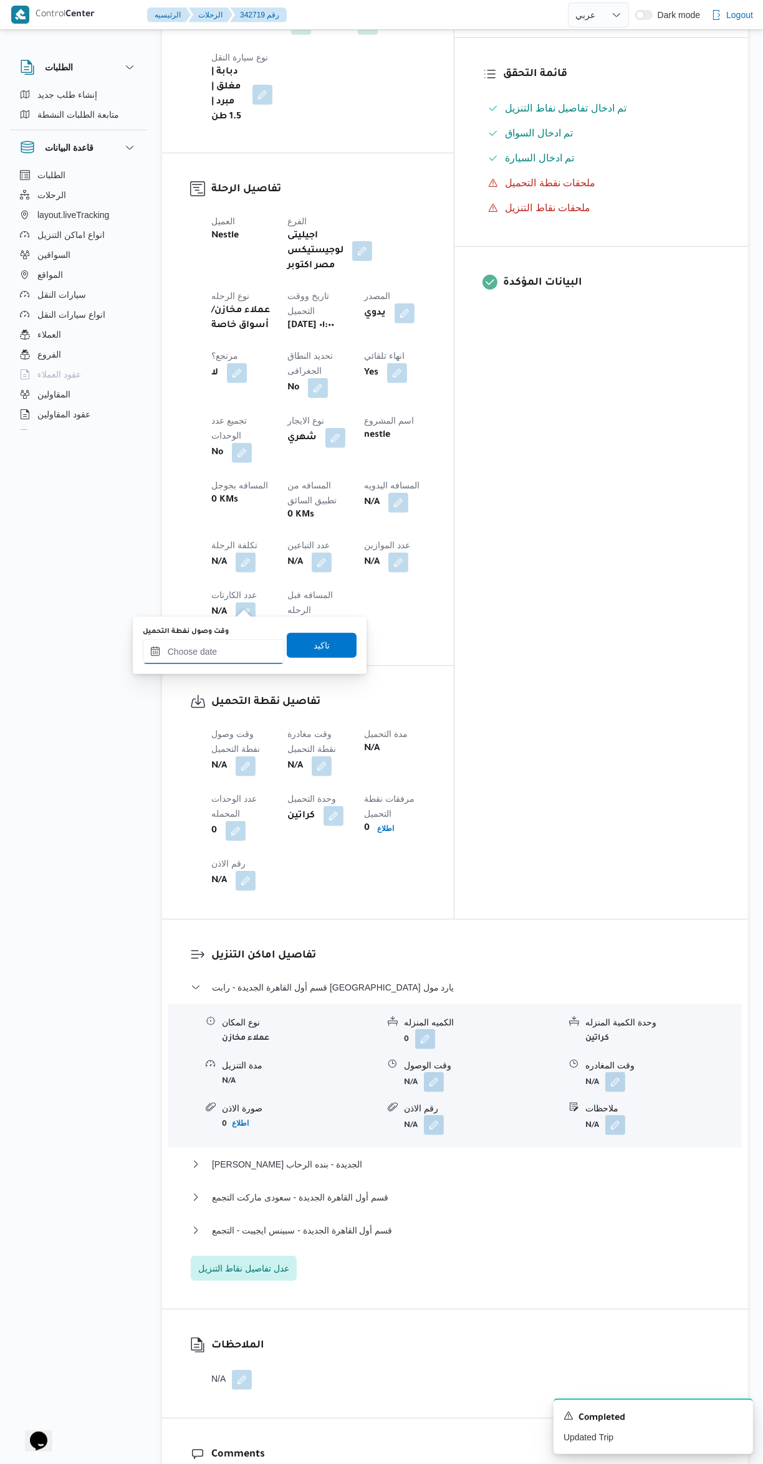
click at [209, 651] on input "وقت وصول نفطة التحميل" at bounding box center [213, 651] width 141 height 25
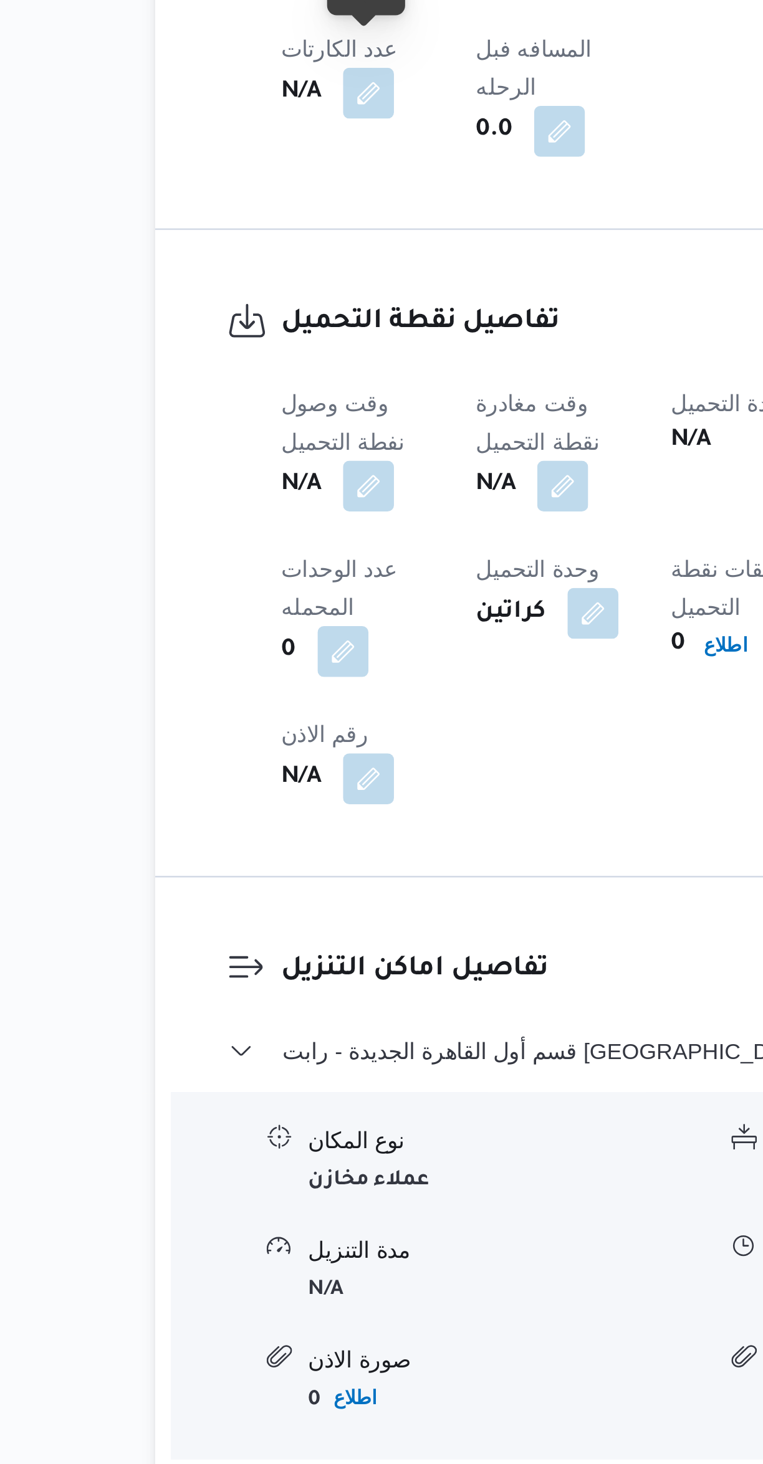
scroll to position [98, 0]
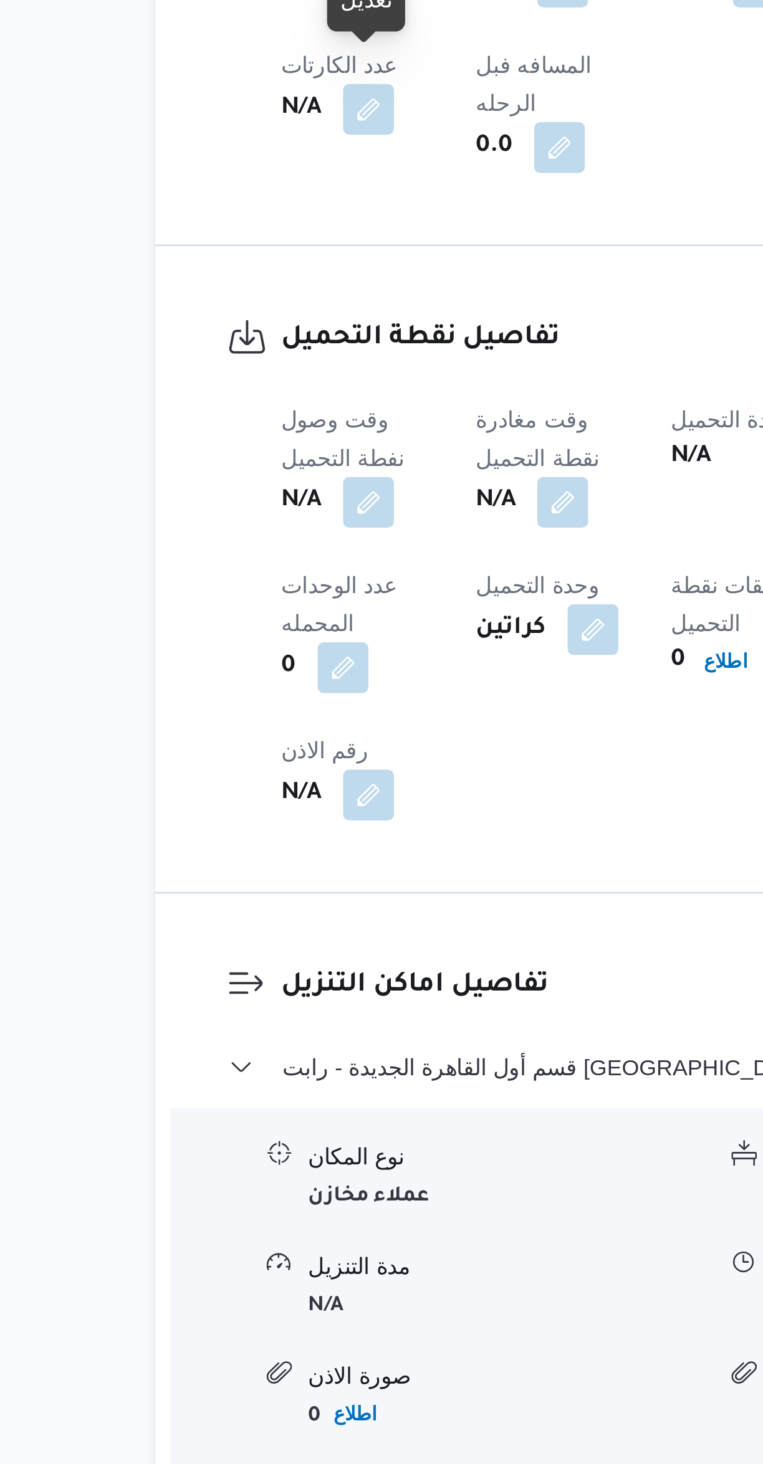
click at [244, 1052] on button "button" at bounding box center [246, 1062] width 20 height 20
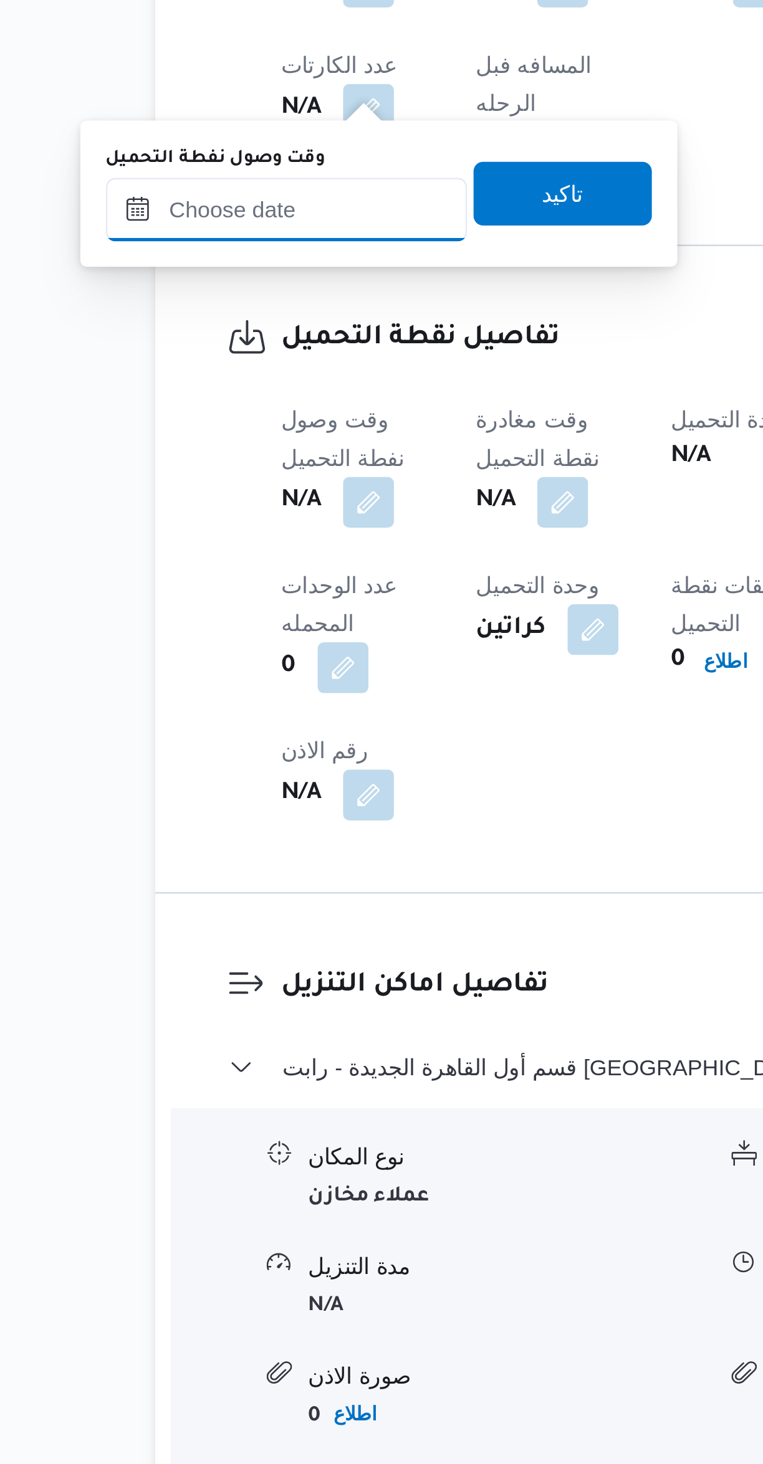
click at [216, 949] on input "وقت وصول نفطة التحميل" at bounding box center [213, 947] width 141 height 25
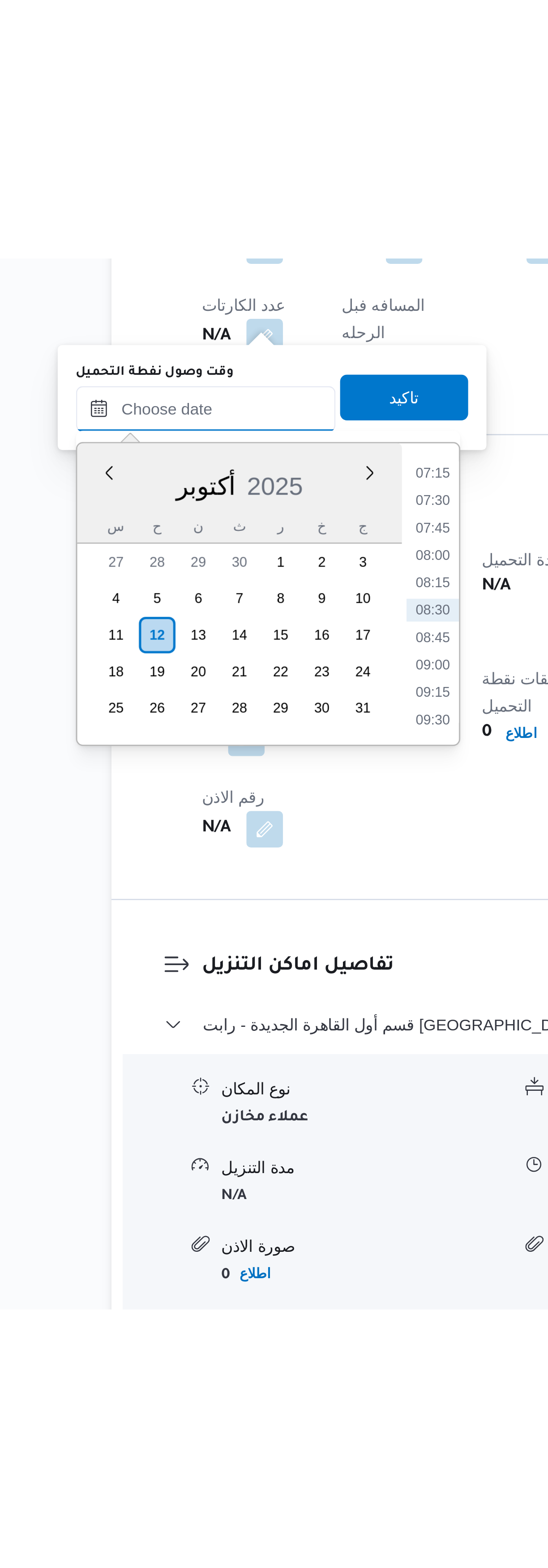
scroll to position [0, 0]
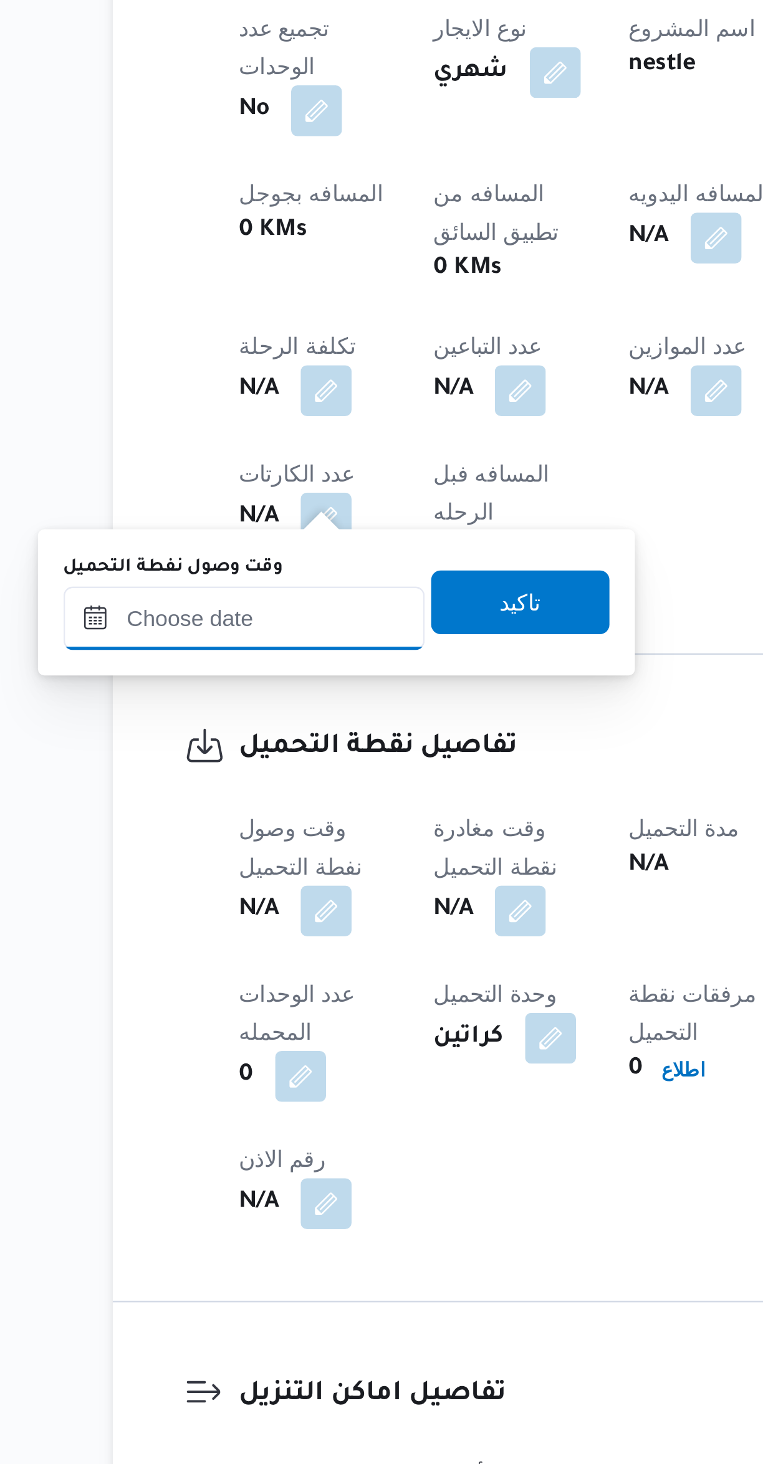
click at [225, 1044] on input "وقت وصول نفطة التحميل" at bounding box center [213, 1045] width 141 height 25
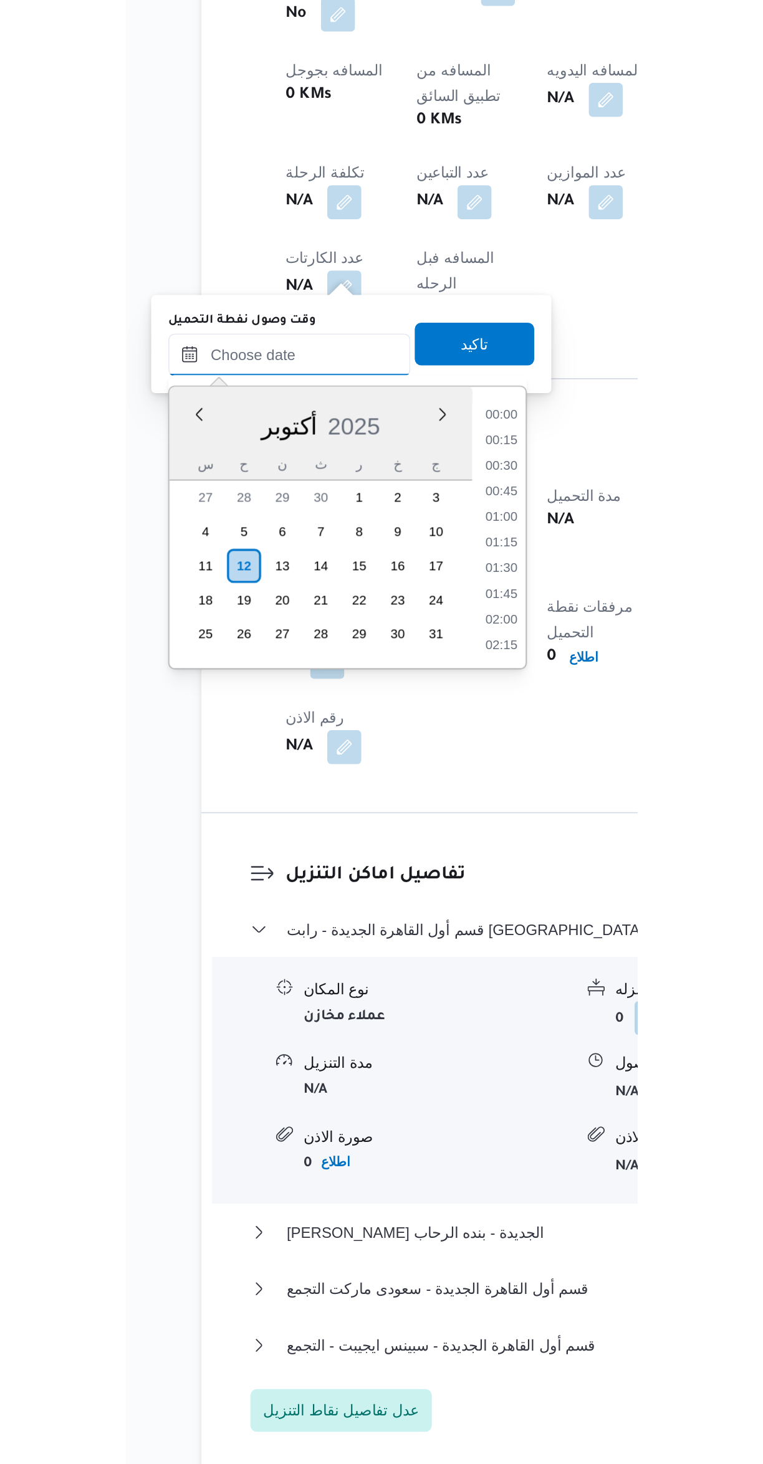
scroll to position [434, 0]
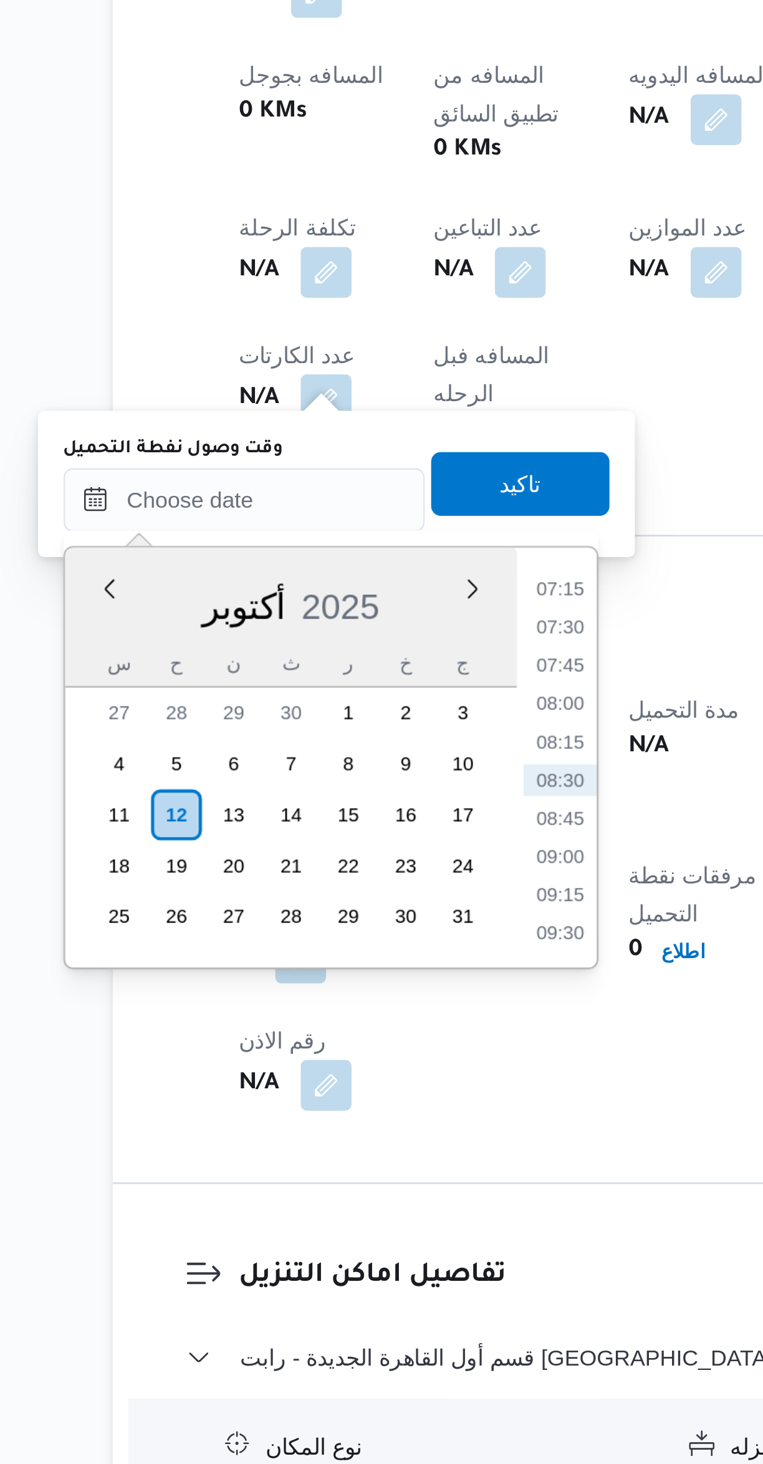
click at [338, 1085] on li "07:15" at bounding box center [337, 1080] width 29 height 12
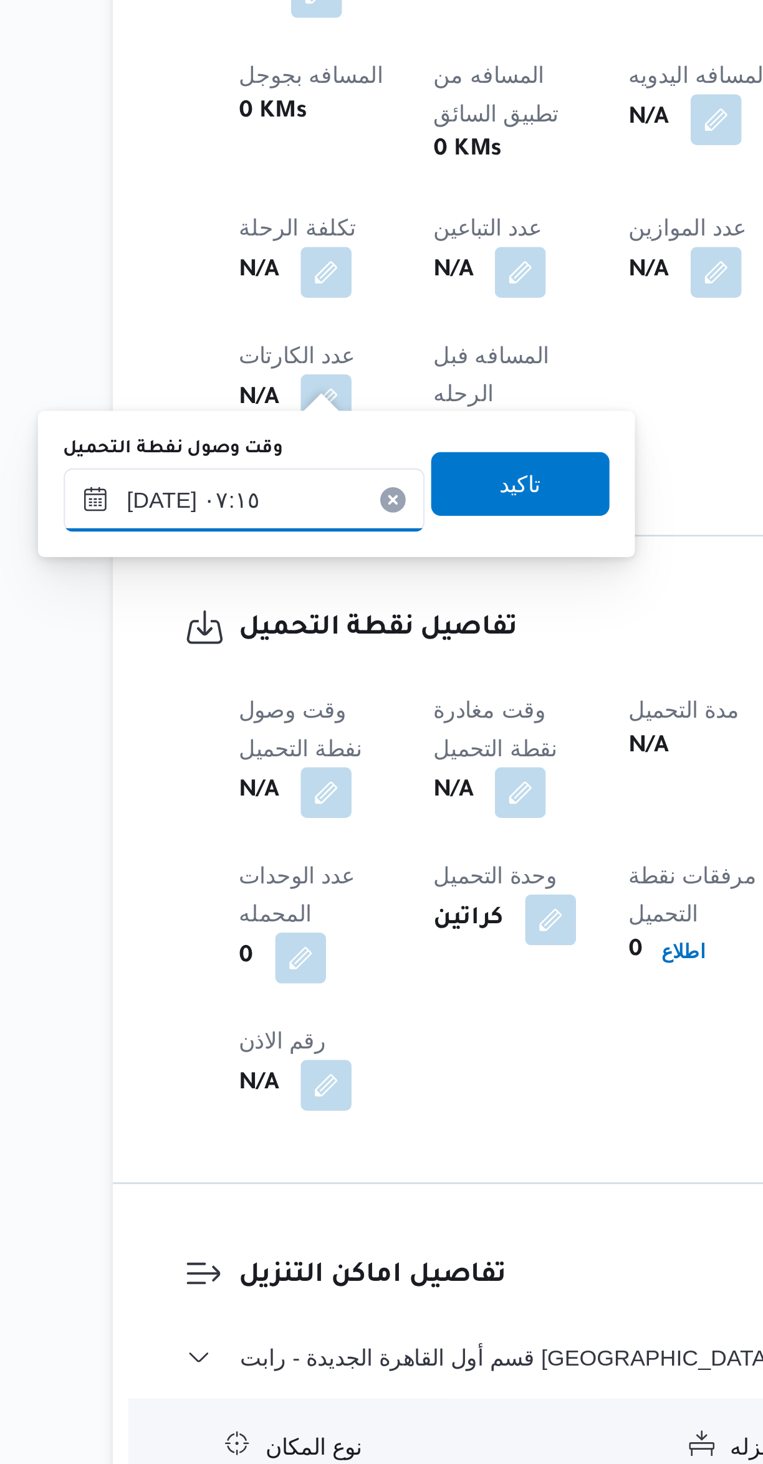
click at [205, 1046] on input "[DATE] ٠٧:١٥" at bounding box center [213, 1045] width 141 height 25
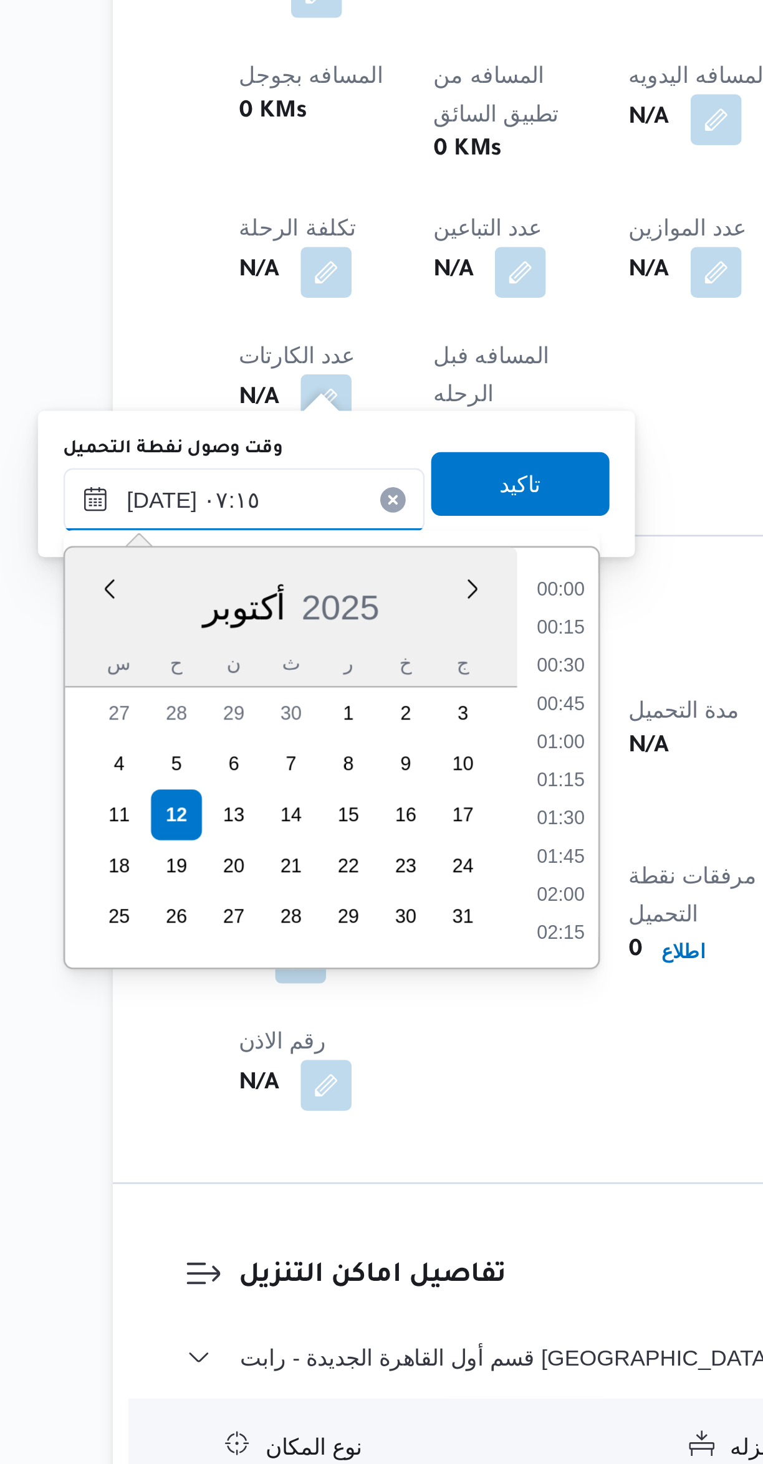
scroll to position [358, 0]
click at [327, 1083] on li "06:00" at bounding box center [337, 1080] width 29 height 12
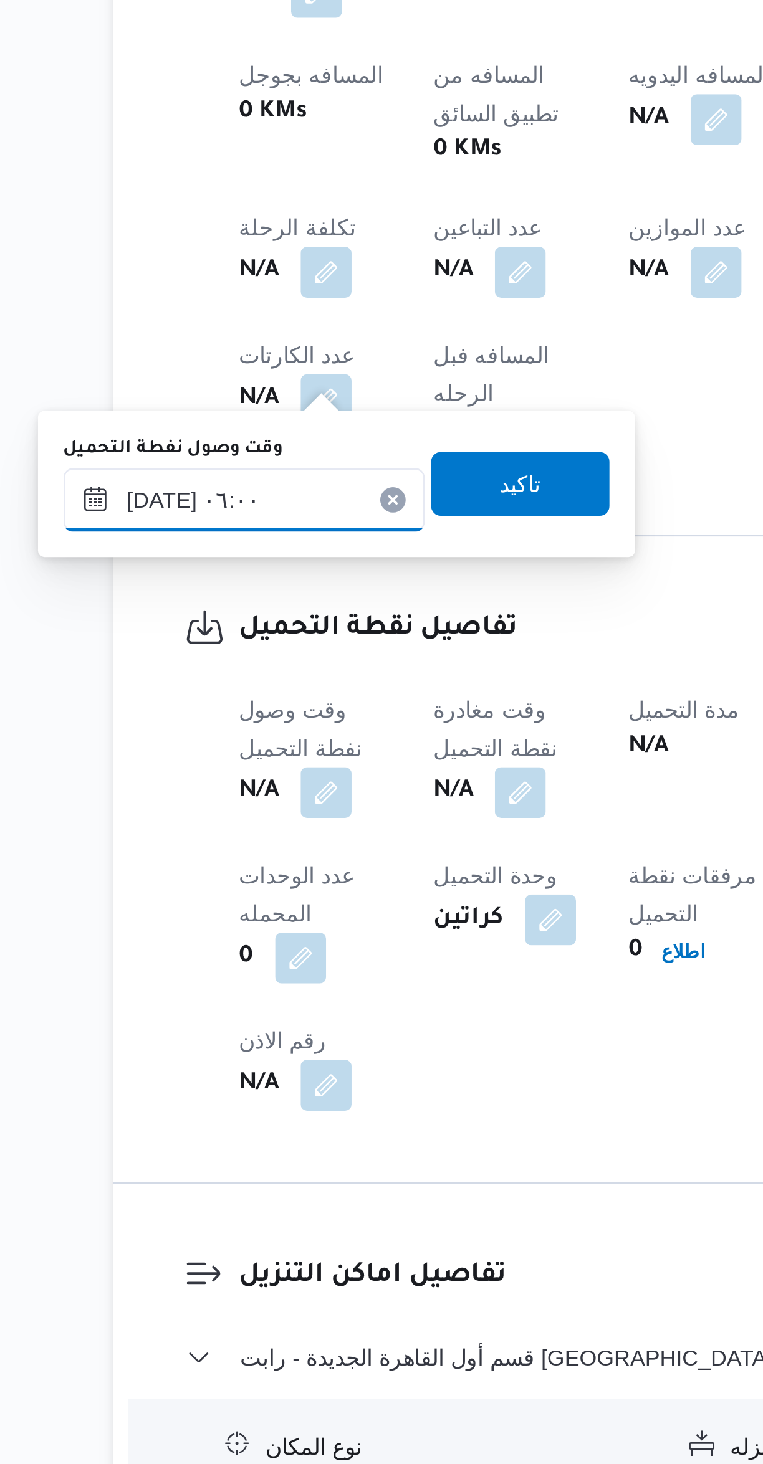
click at [206, 1039] on input "[DATE] ٠٦:٠٠" at bounding box center [213, 1045] width 141 height 25
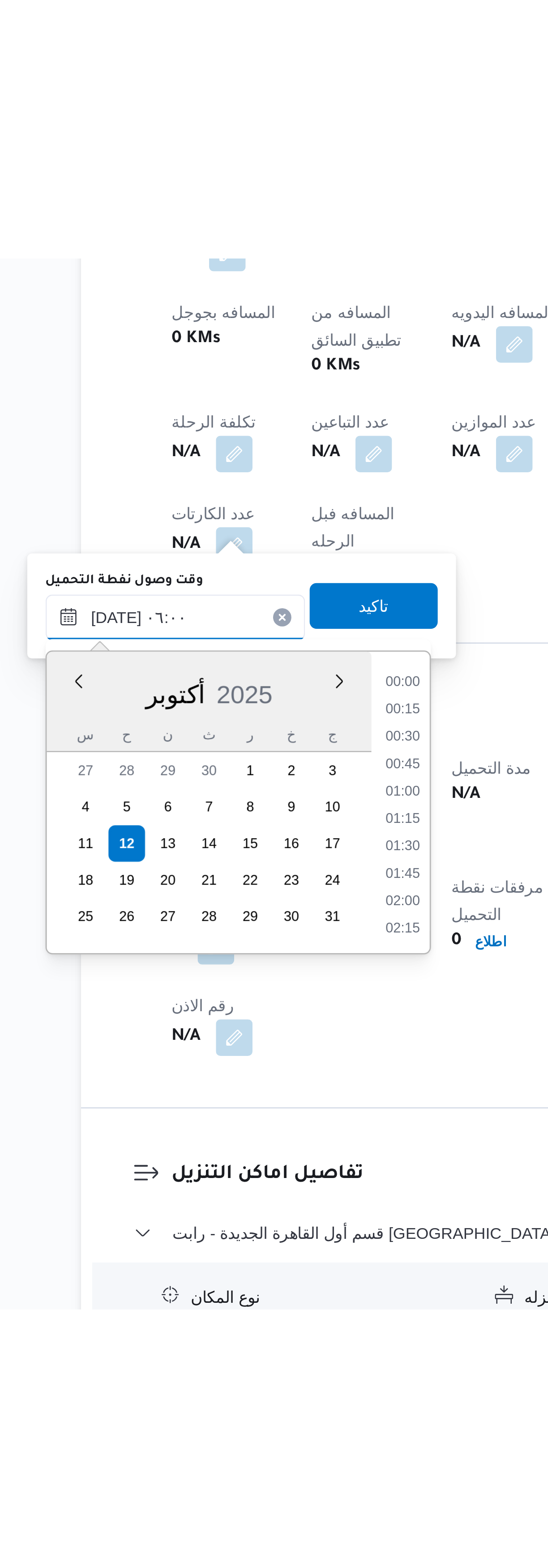
scroll to position [204, 0]
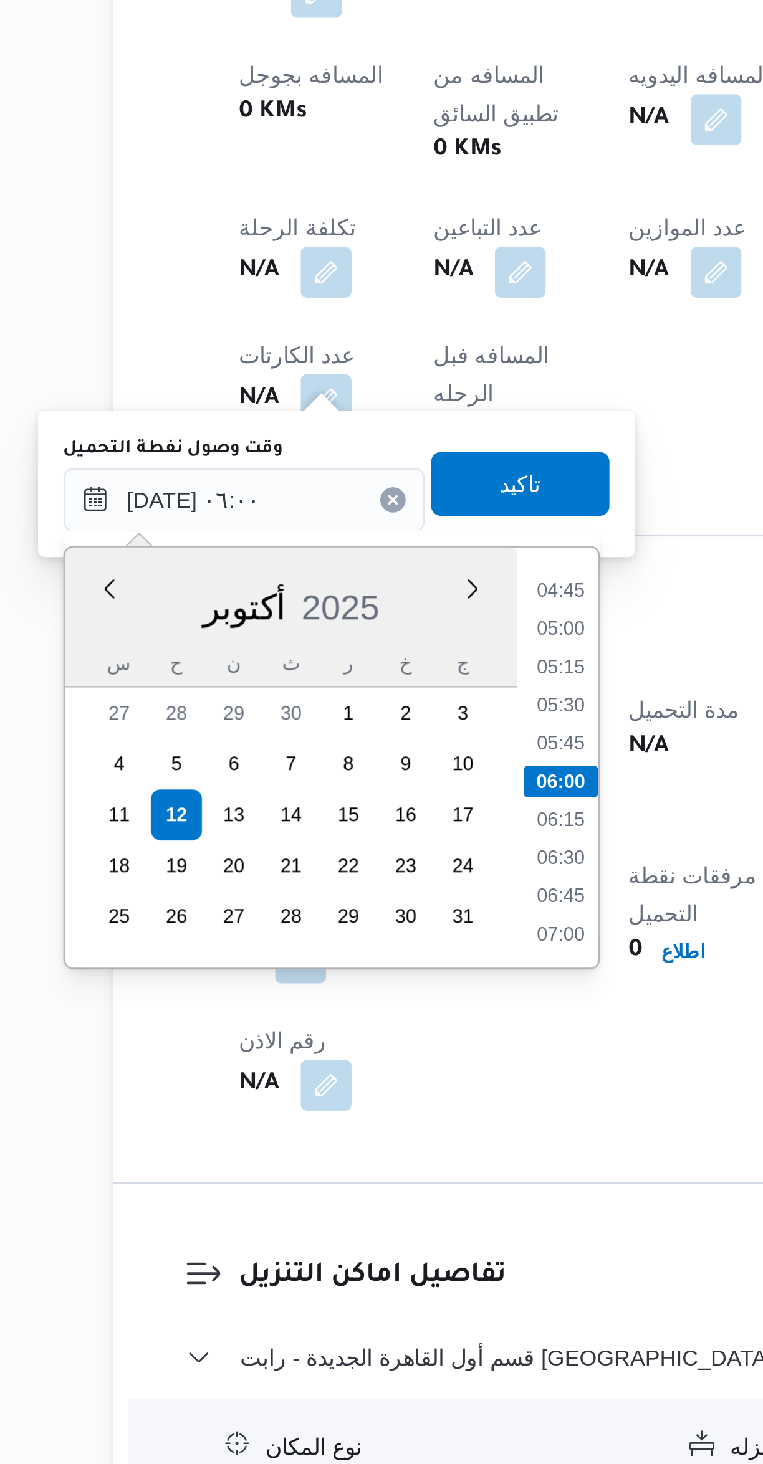
click at [328, 1076] on li "04:45" at bounding box center [337, 1080] width 29 height 12
type input "[DATE] ٠٤:٤٥"
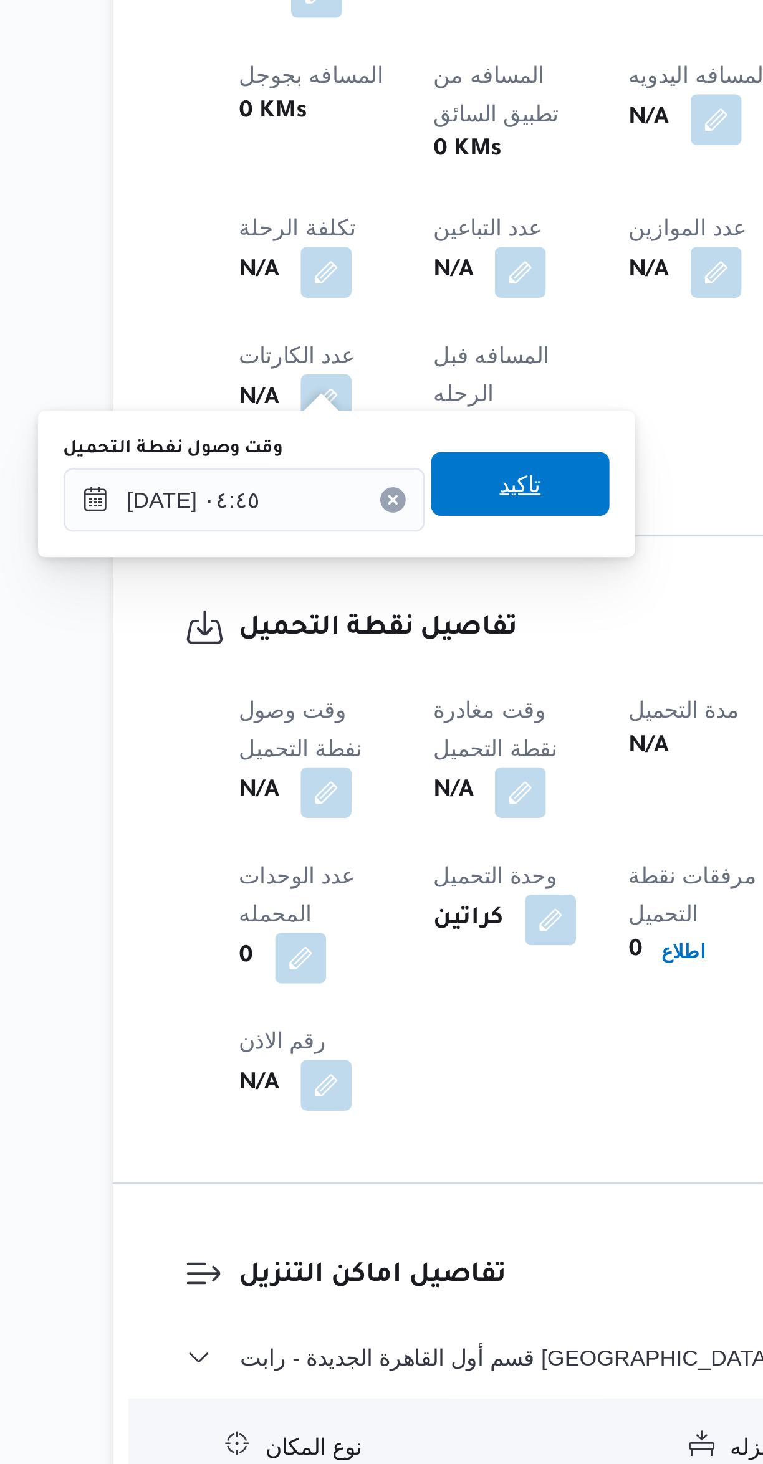
click at [296, 1041] on span "تاكيد" at bounding box center [322, 1038] width 70 height 25
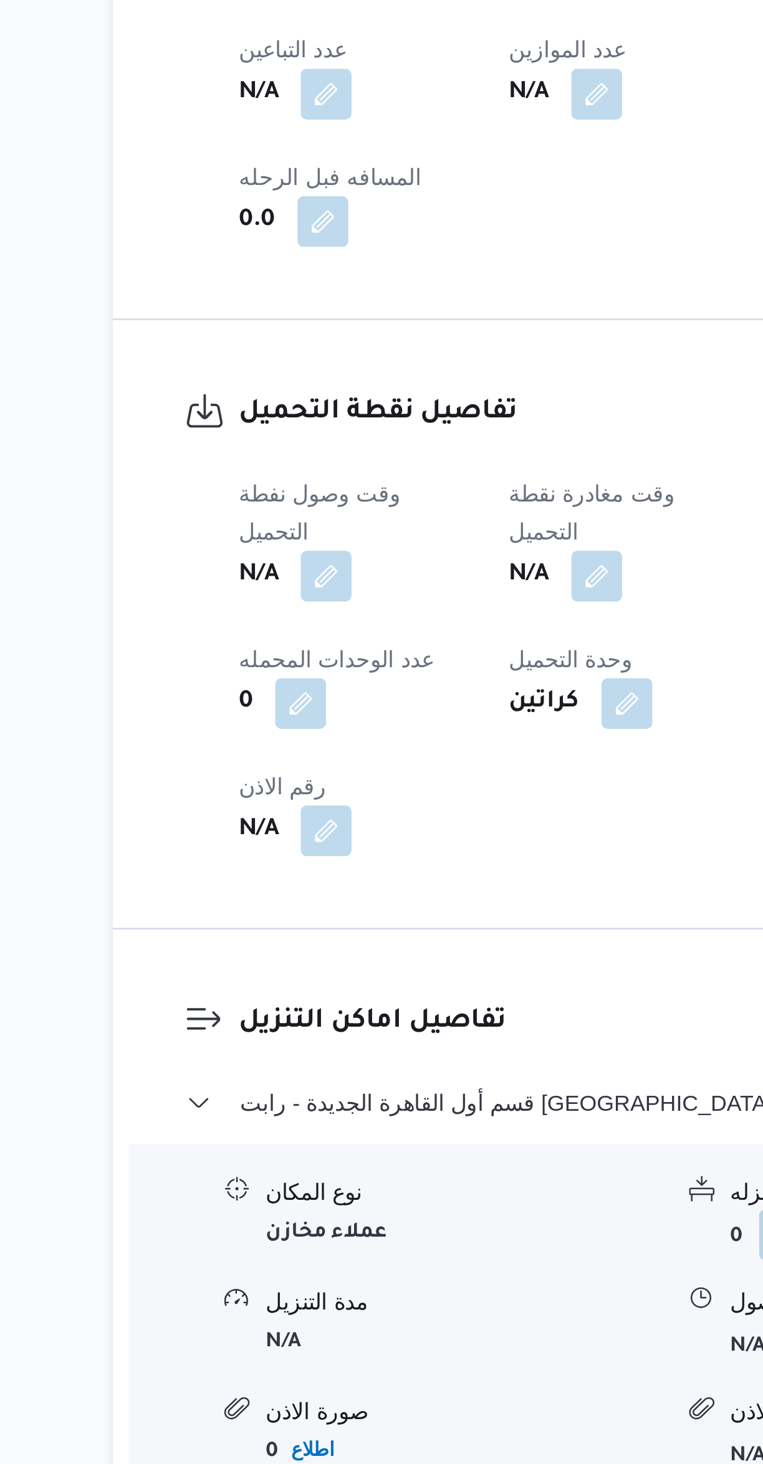
click at [355, 1065] on button "button" at bounding box center [351, 1075] width 20 height 20
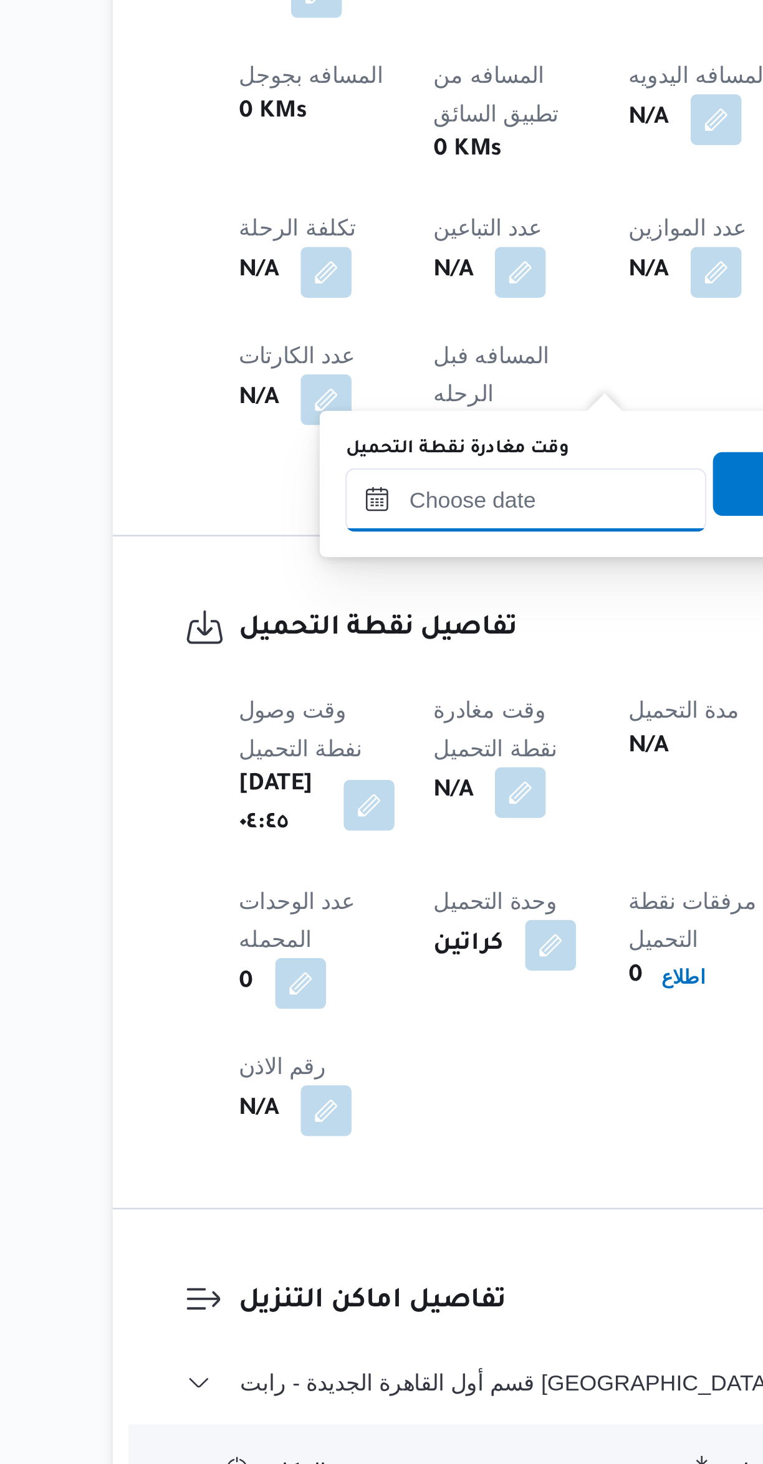
click at [316, 1045] on input "وقت مغادرة نقطة التحميل" at bounding box center [323, 1045] width 141 height 25
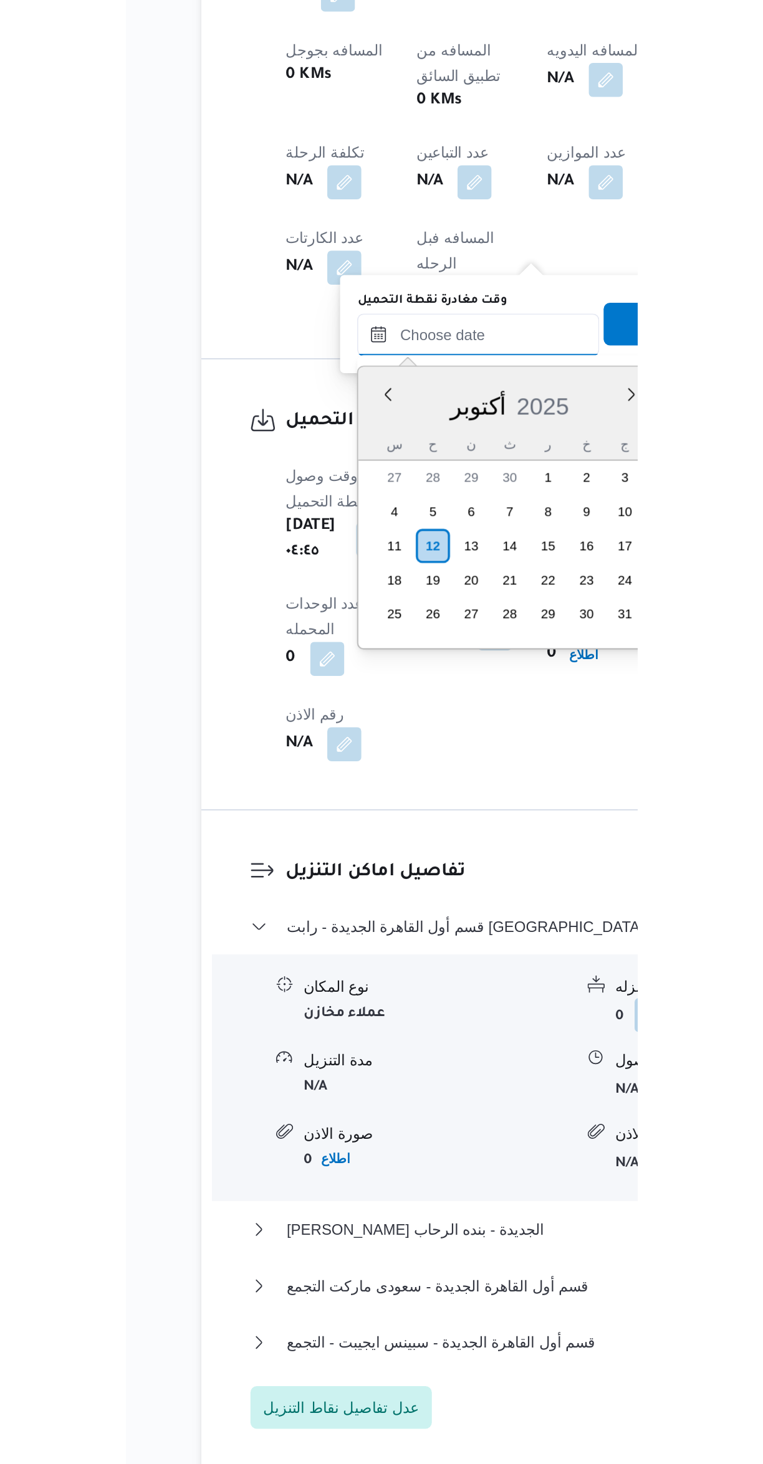
scroll to position [434, 0]
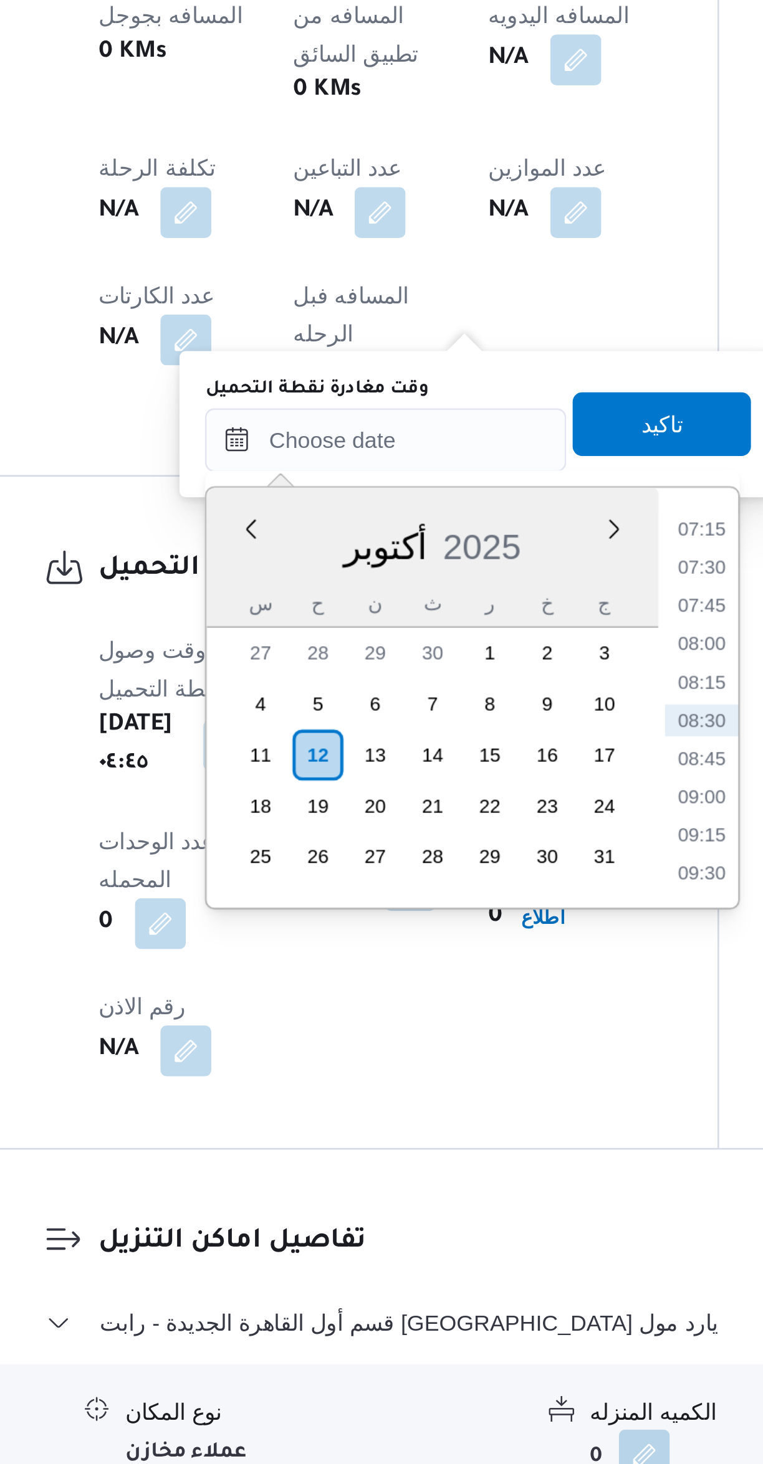
click at [442, 1084] on li "07:15" at bounding box center [447, 1080] width 29 height 12
type input "[DATE] ٠٧:١٥"
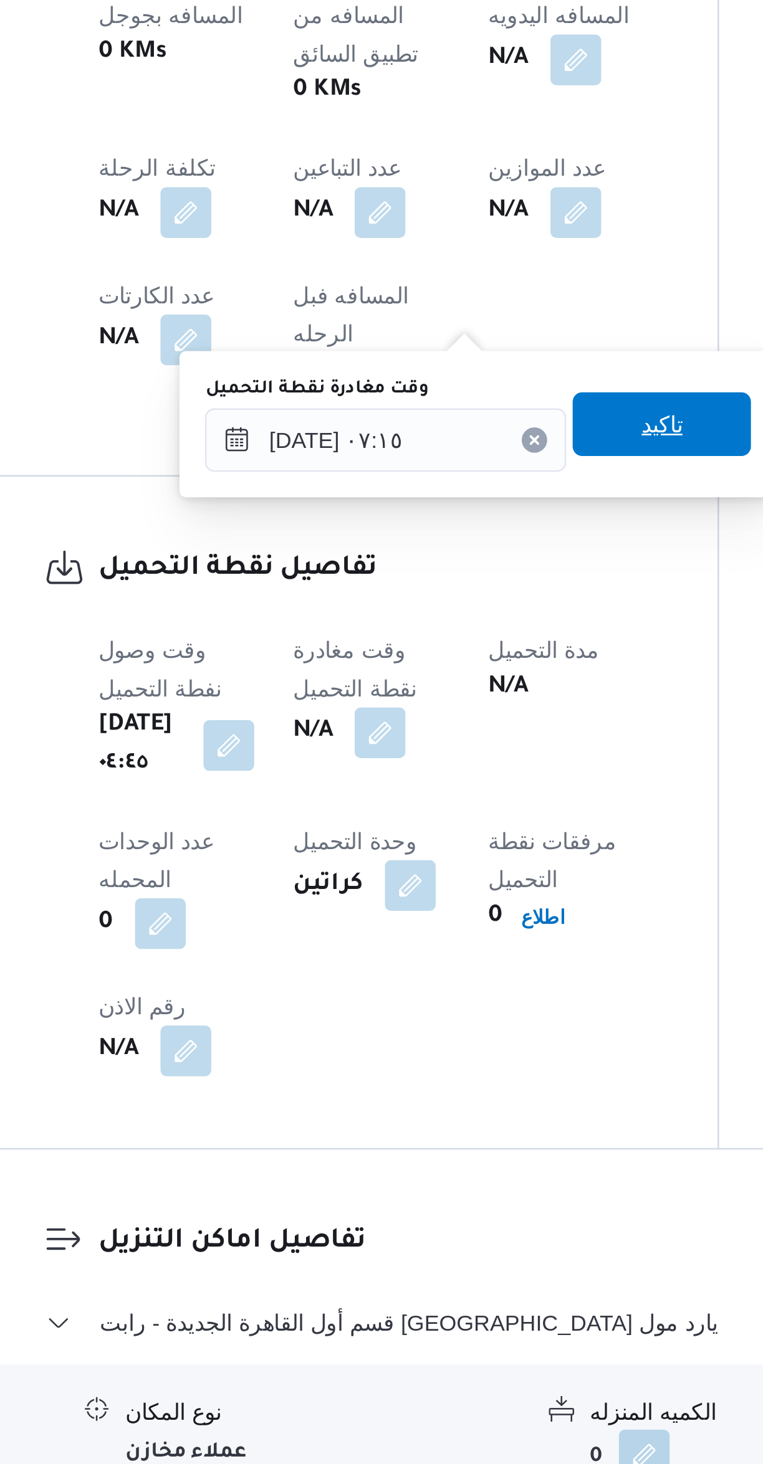
click at [401, 1038] on span "تاكيد" at bounding box center [432, 1038] width 70 height 25
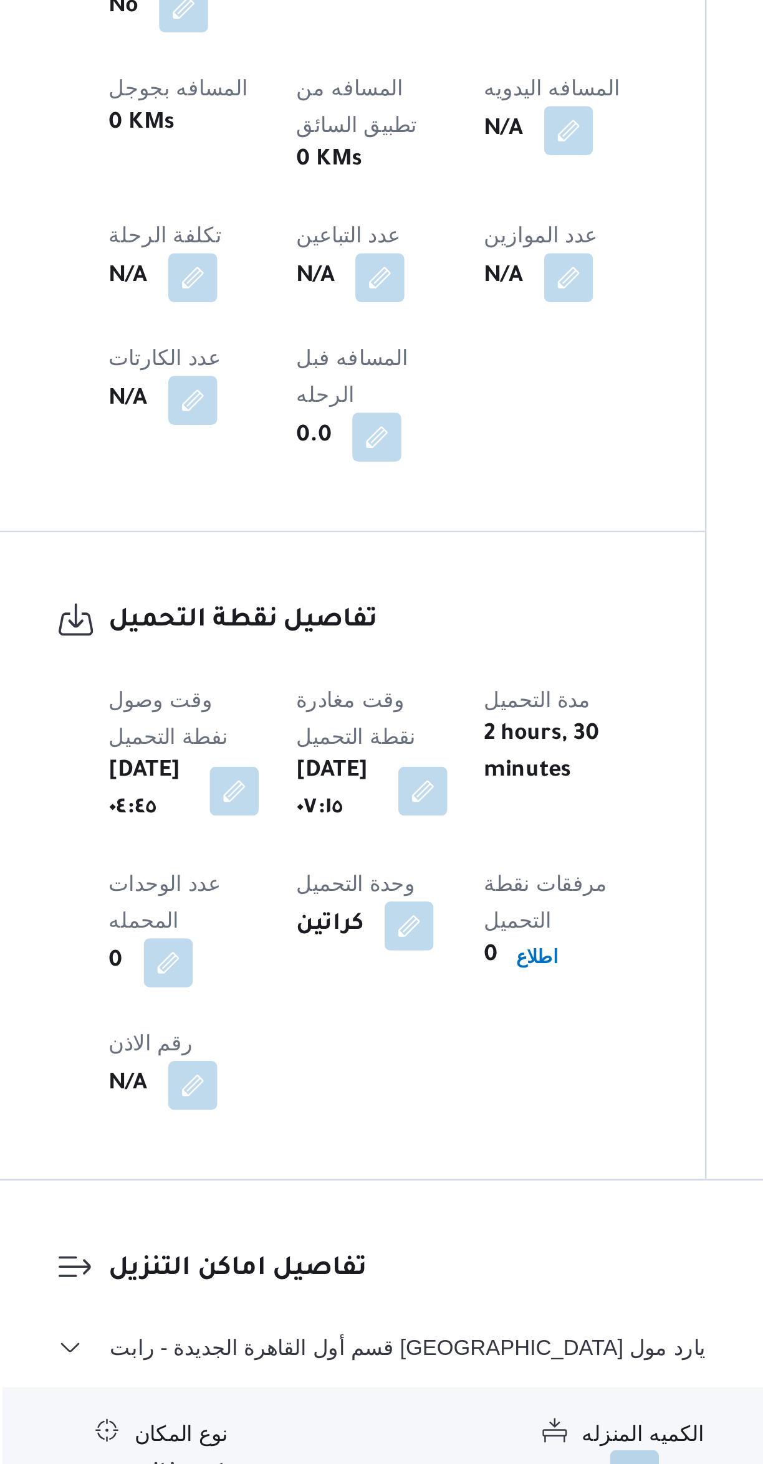
scroll to position [12, 0]
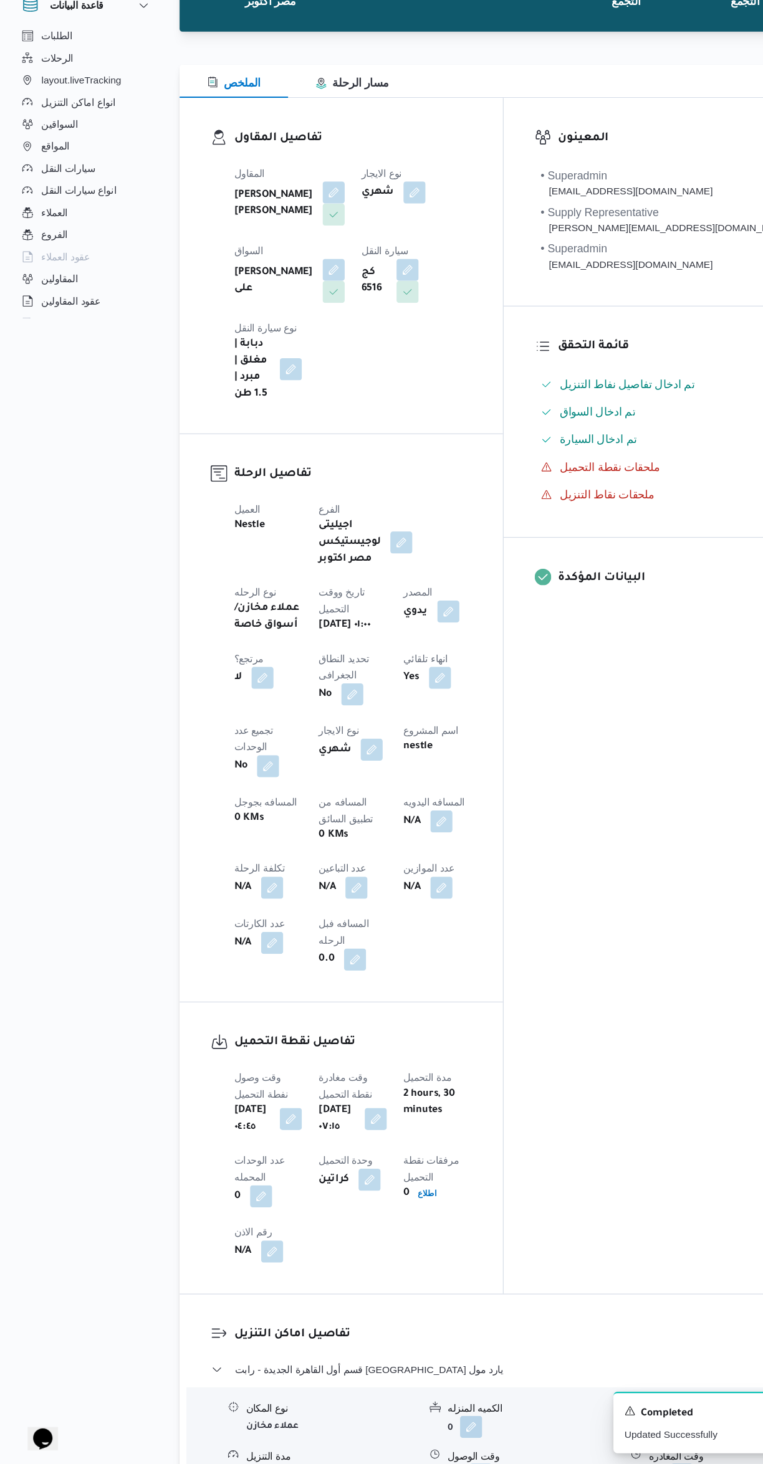
click at [312, 934] on button "button" at bounding box center [322, 944] width 20 height 20
click at [195, 854] on input "عدد التباعين" at bounding box center [213, 859] width 124 height 25
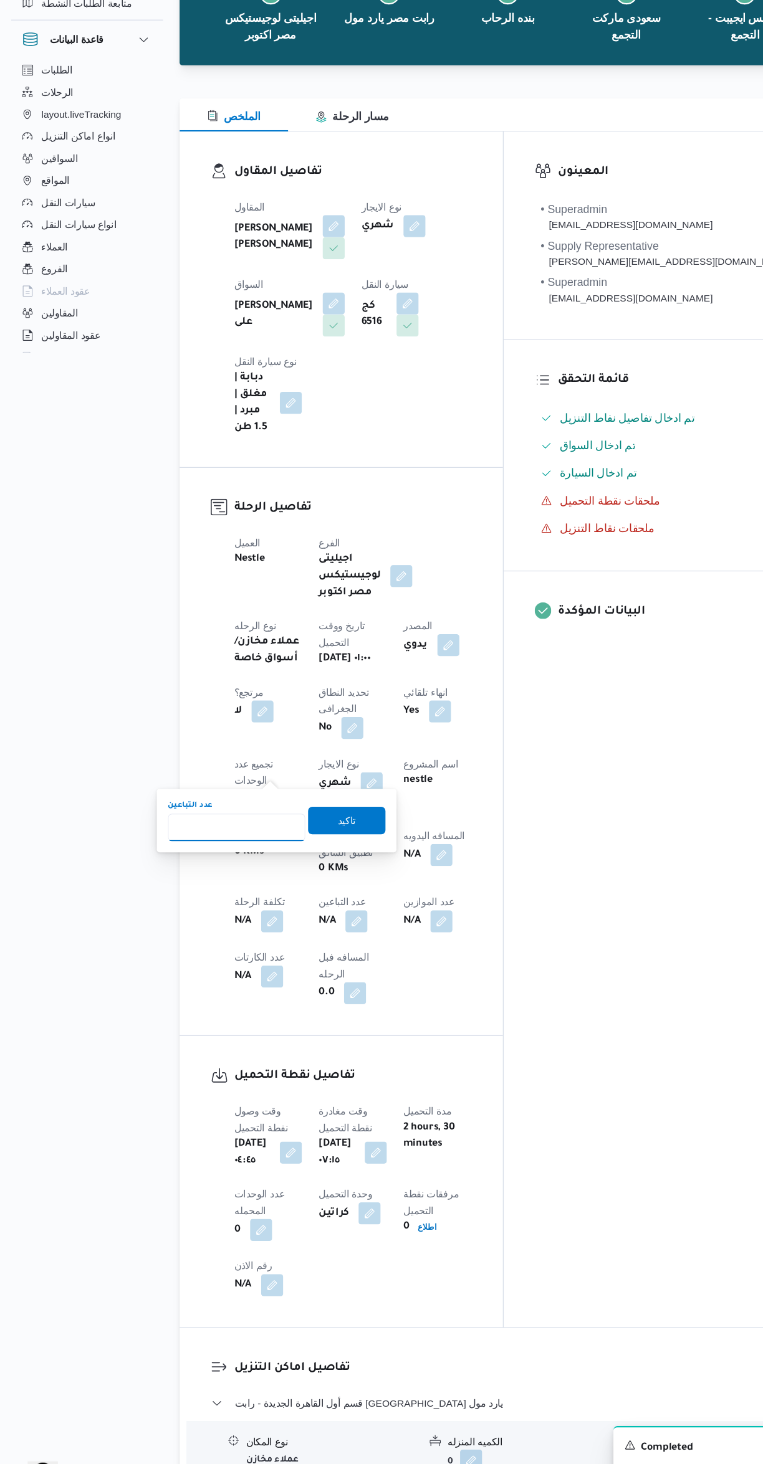
type input "1"
click at [325, 845] on span "تاكيد" at bounding box center [313, 852] width 70 height 25
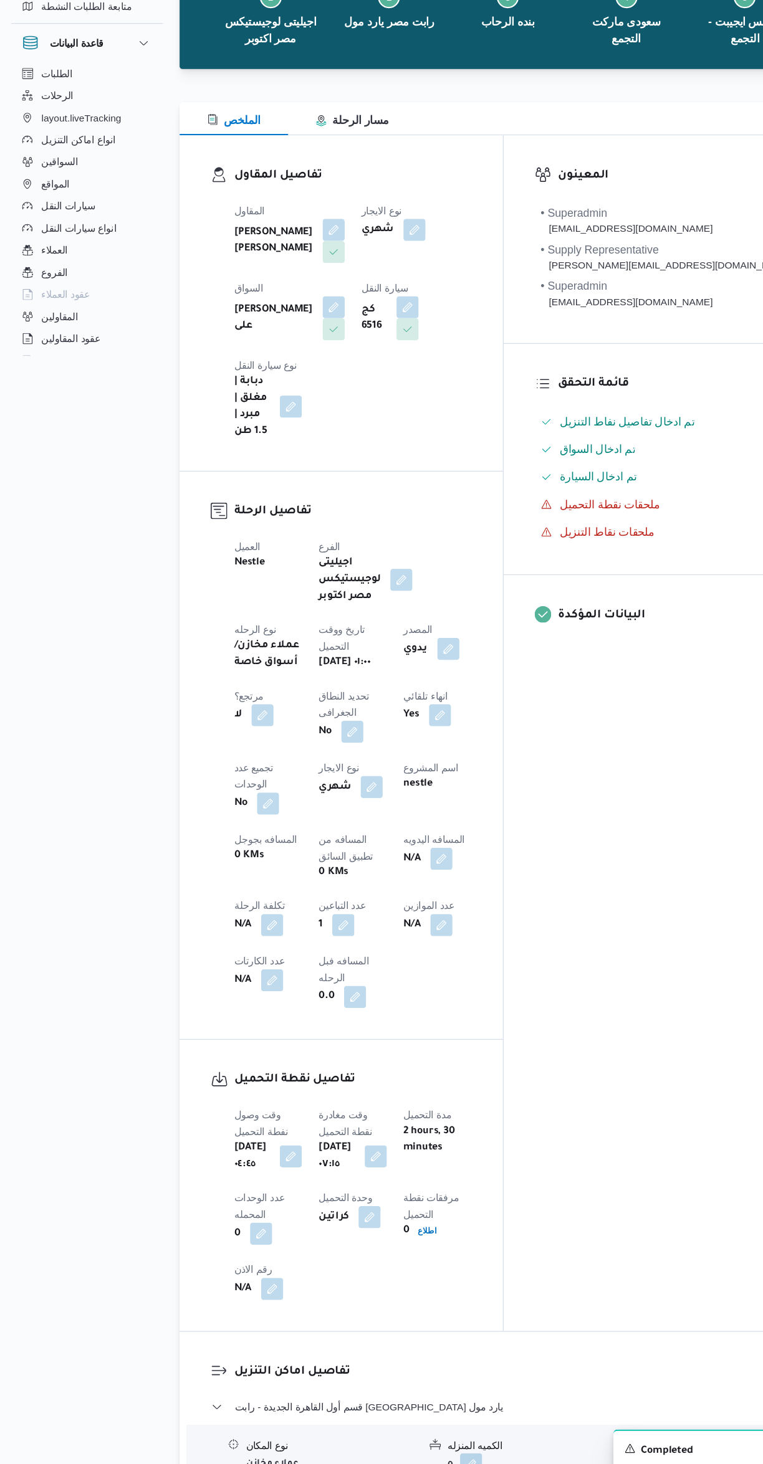
select select "ar"
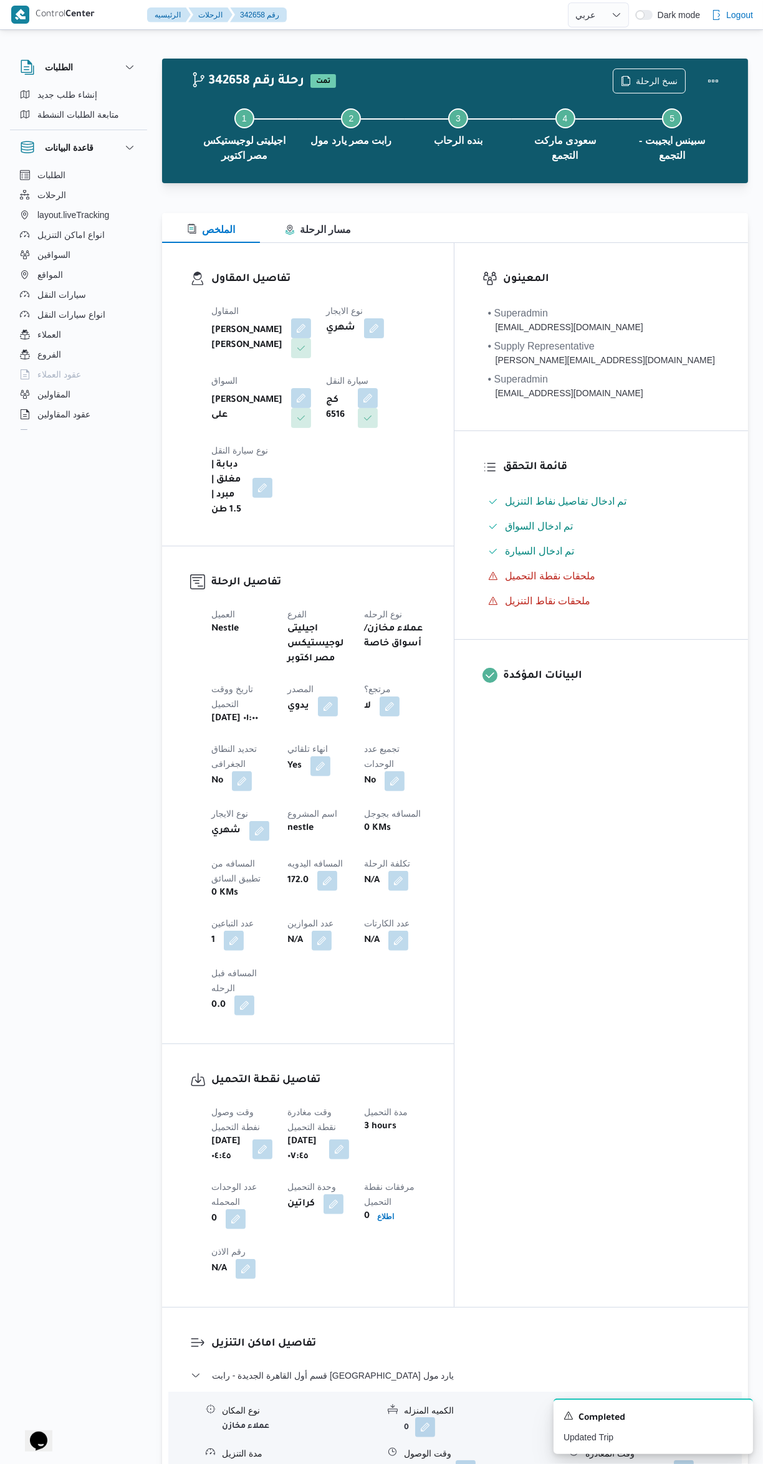
select select "ar"
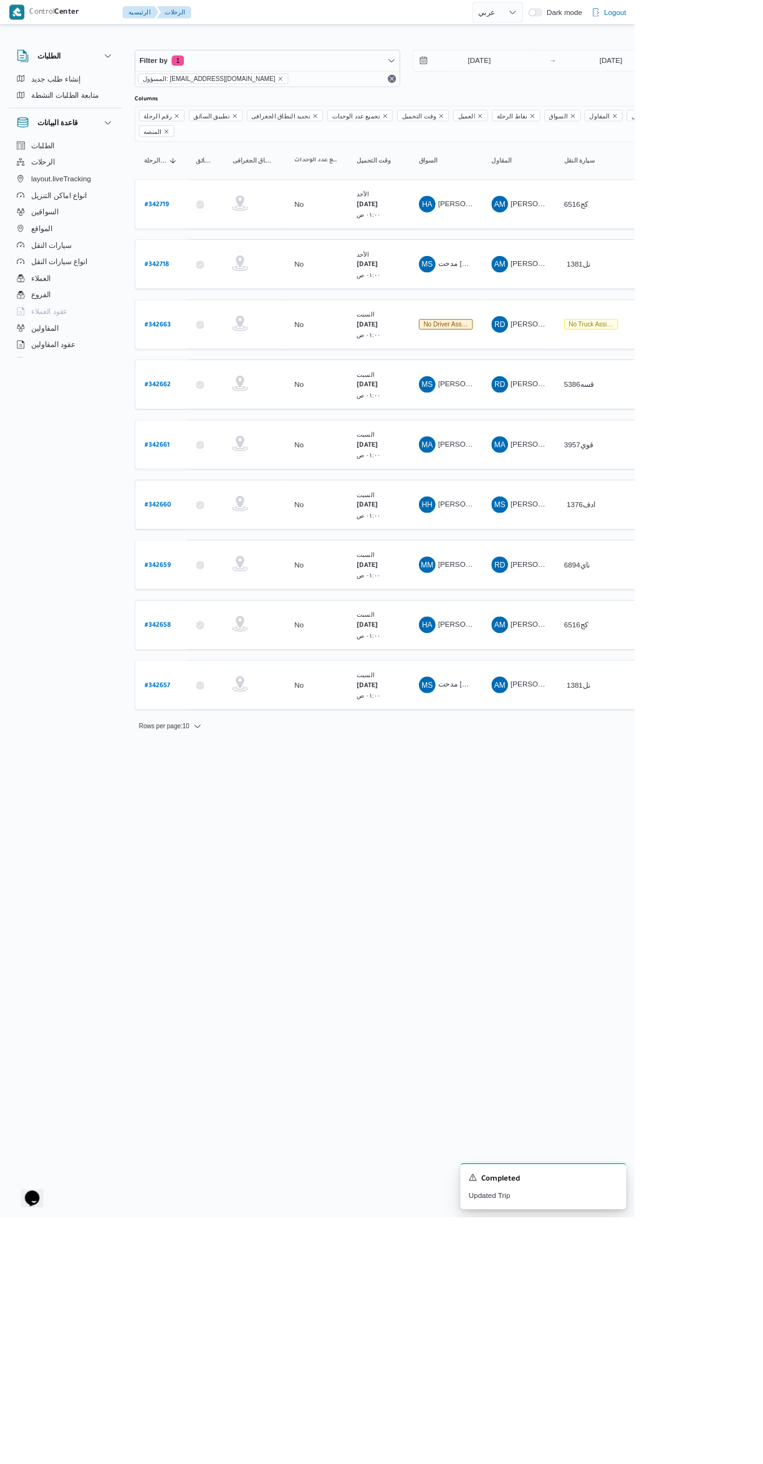
click at [184, 671] on link "# 342659" at bounding box center [189, 679] width 31 height 17
select select "ar"
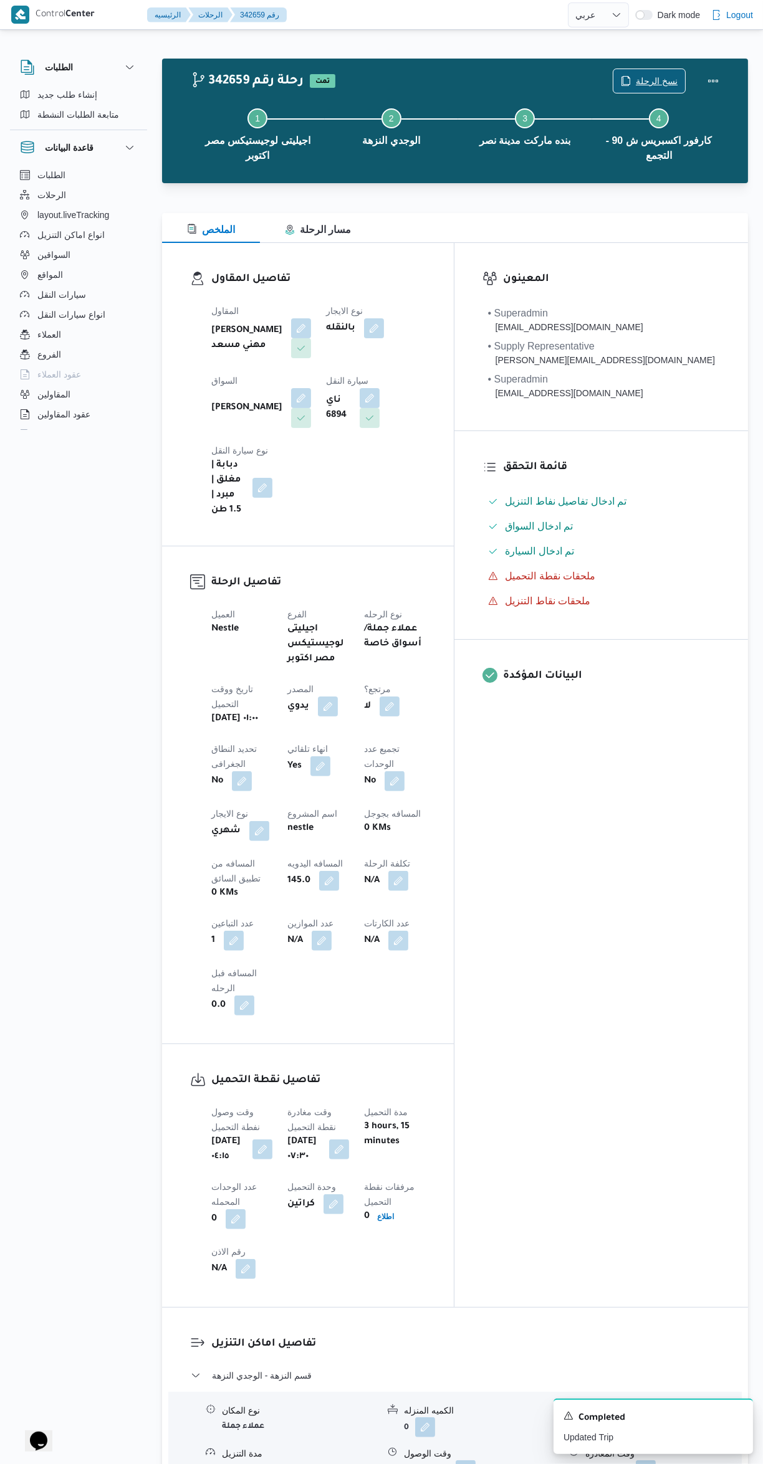
click at [641, 80] on span "نسخ الرحلة" at bounding box center [657, 81] width 42 height 15
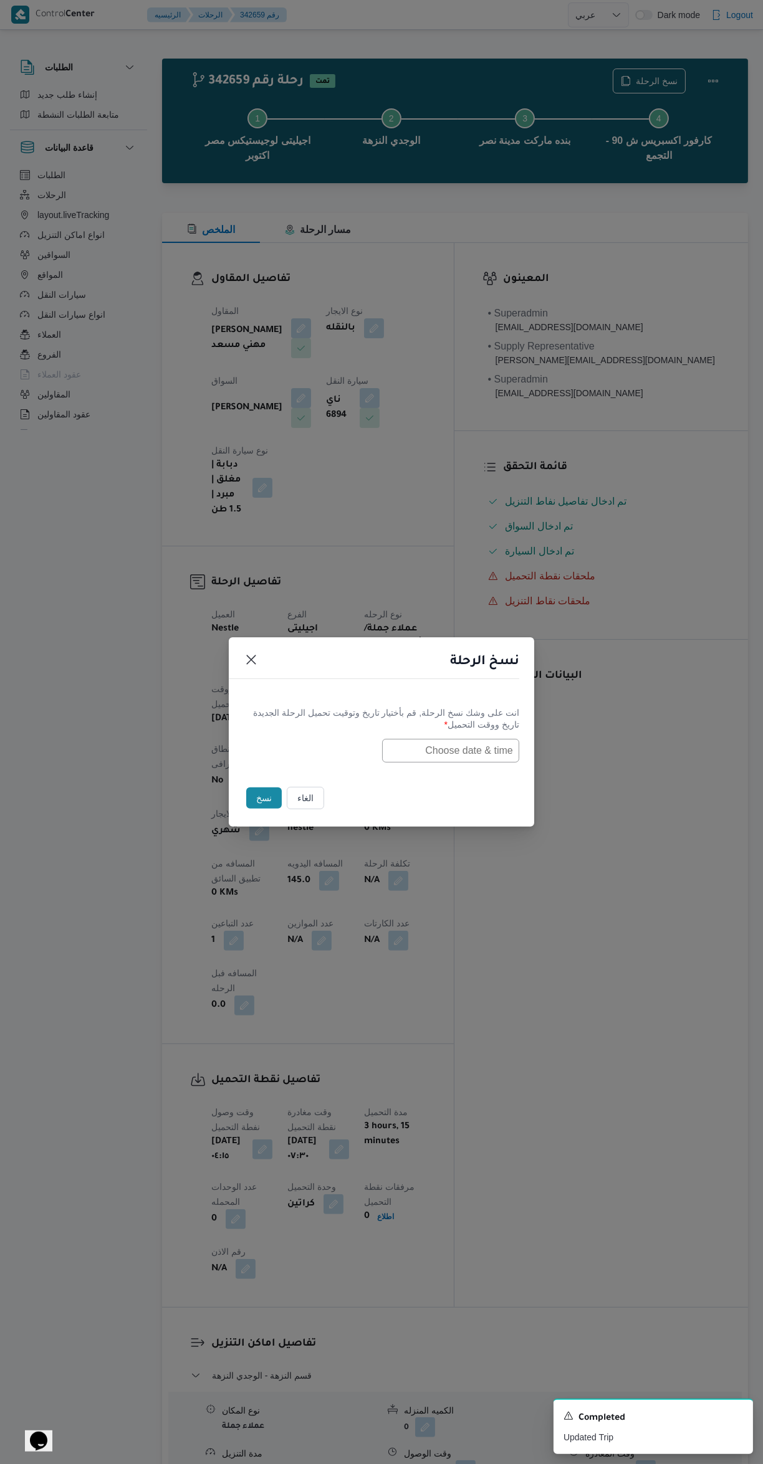
click at [442, 750] on input "text" at bounding box center [450, 751] width 137 height 24
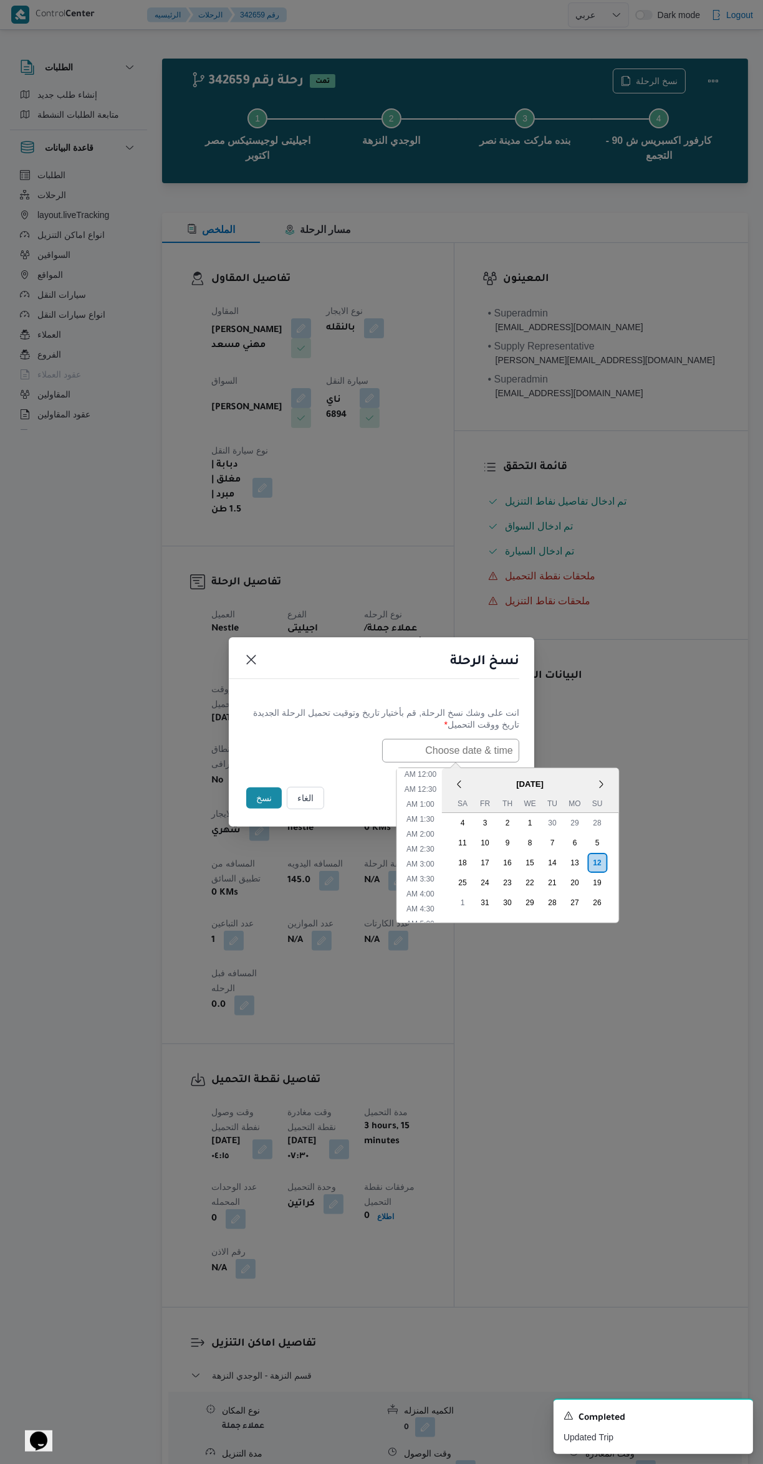
scroll to position [184, 0]
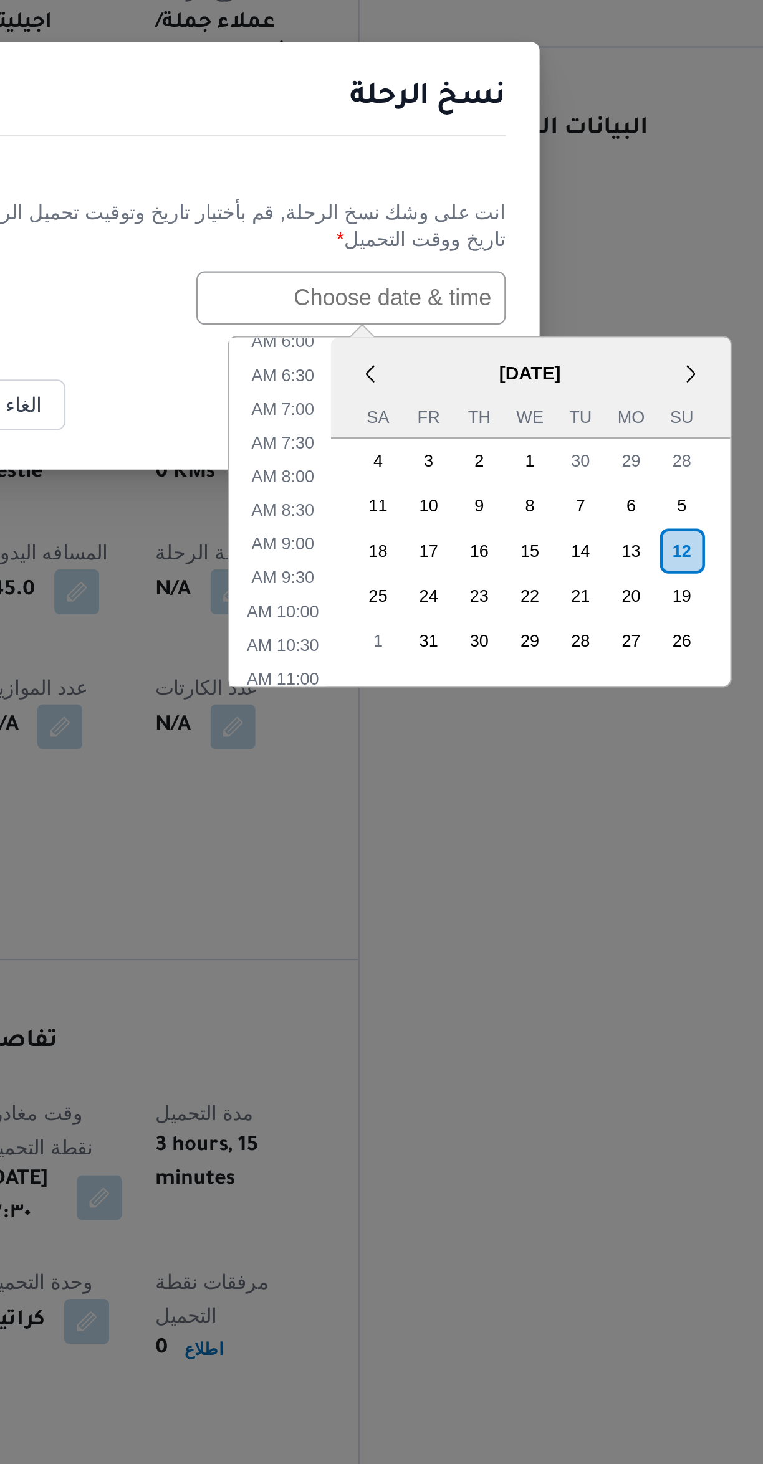
click at [595, 861] on div "12" at bounding box center [597, 863] width 20 height 20
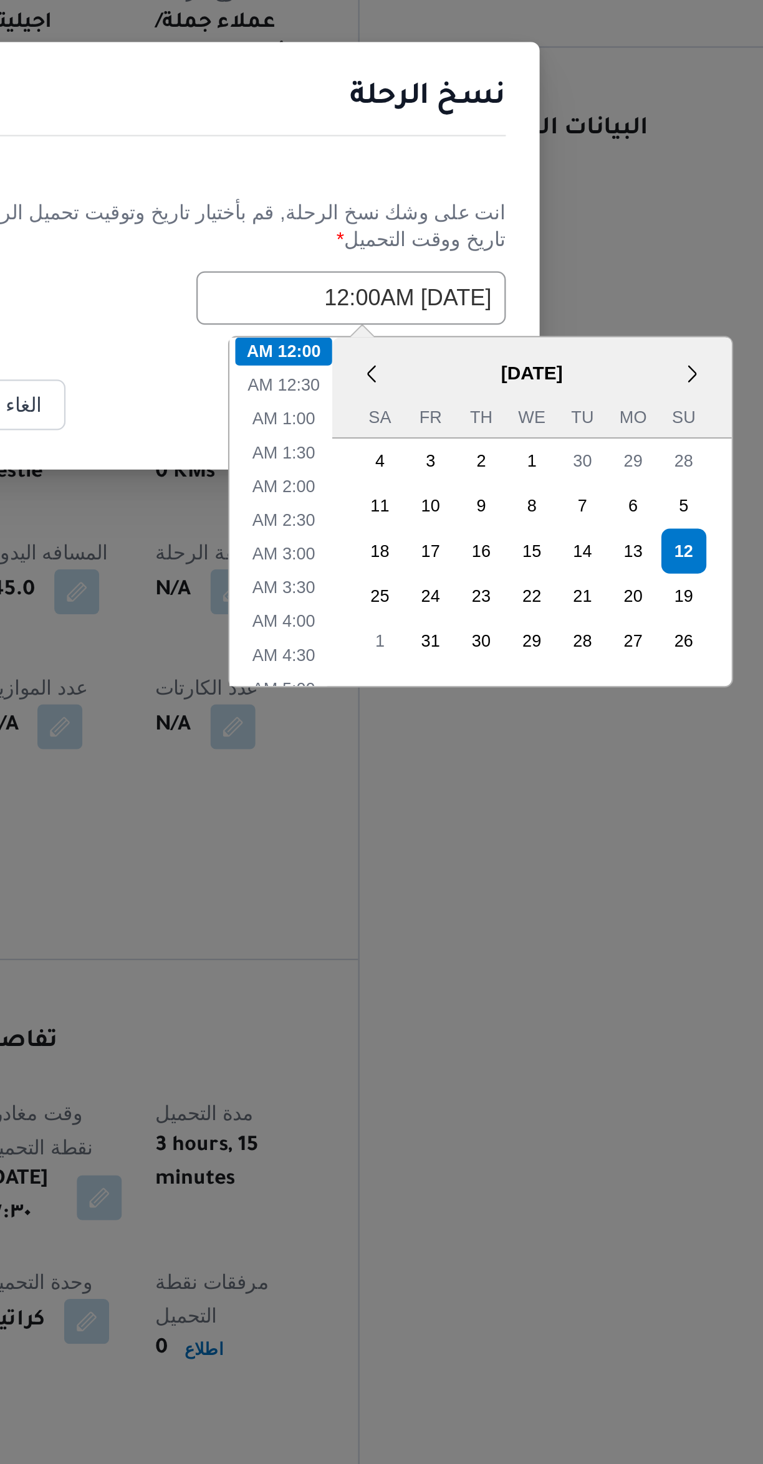
click at [371, 711] on div "نسخ الرحلة انت على وشك نسخ الرحلة, [GEOGRAPHIC_DATA] بأختيار تاريخ وتوقيت تحميل…" at bounding box center [381, 732] width 763 height 1464
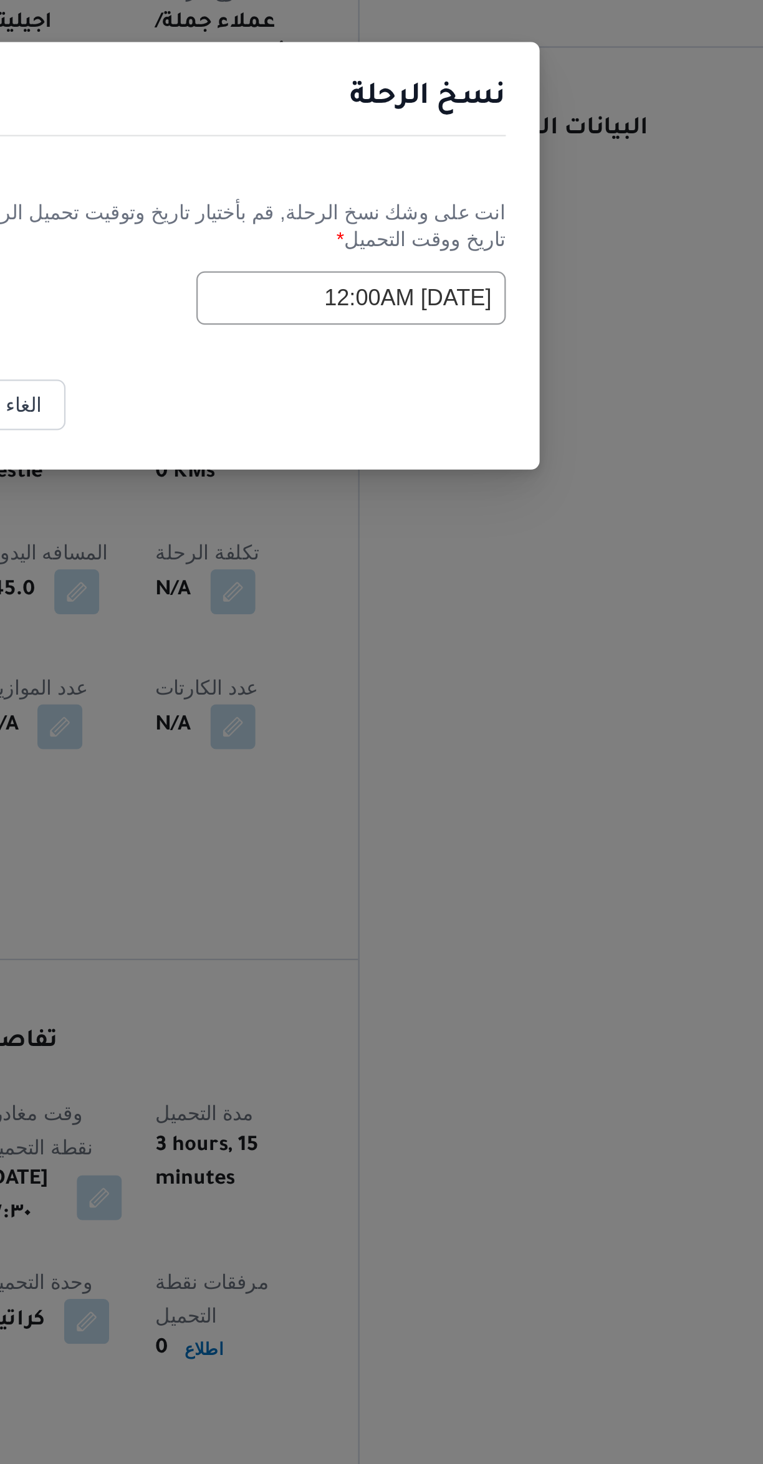
click at [404, 748] on input "[DATE] 12:00AM" at bounding box center [450, 751] width 137 height 24
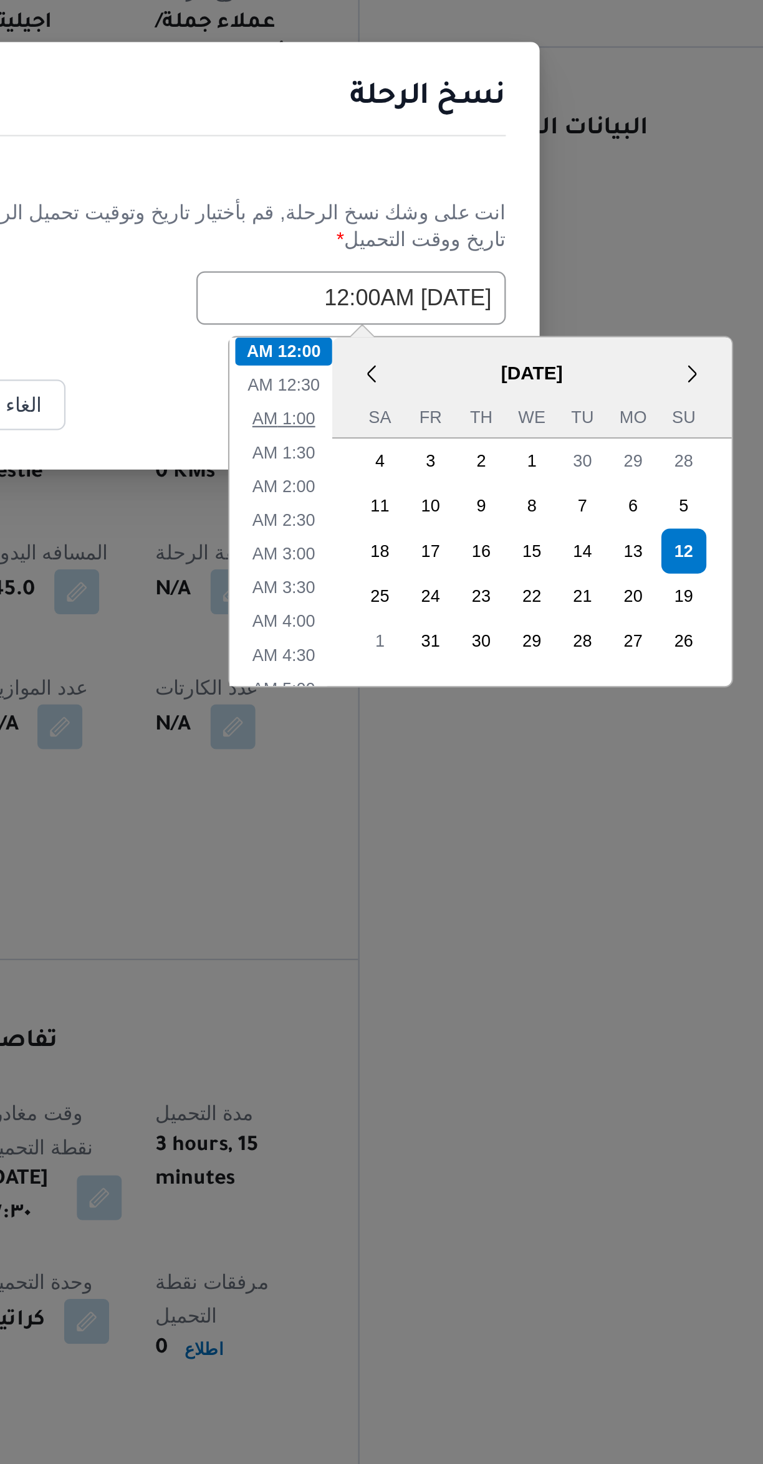
click at [413, 806] on li "1:00 AM" at bounding box center [421, 804] width 38 height 12
type input "[DATE] 1:00AM"
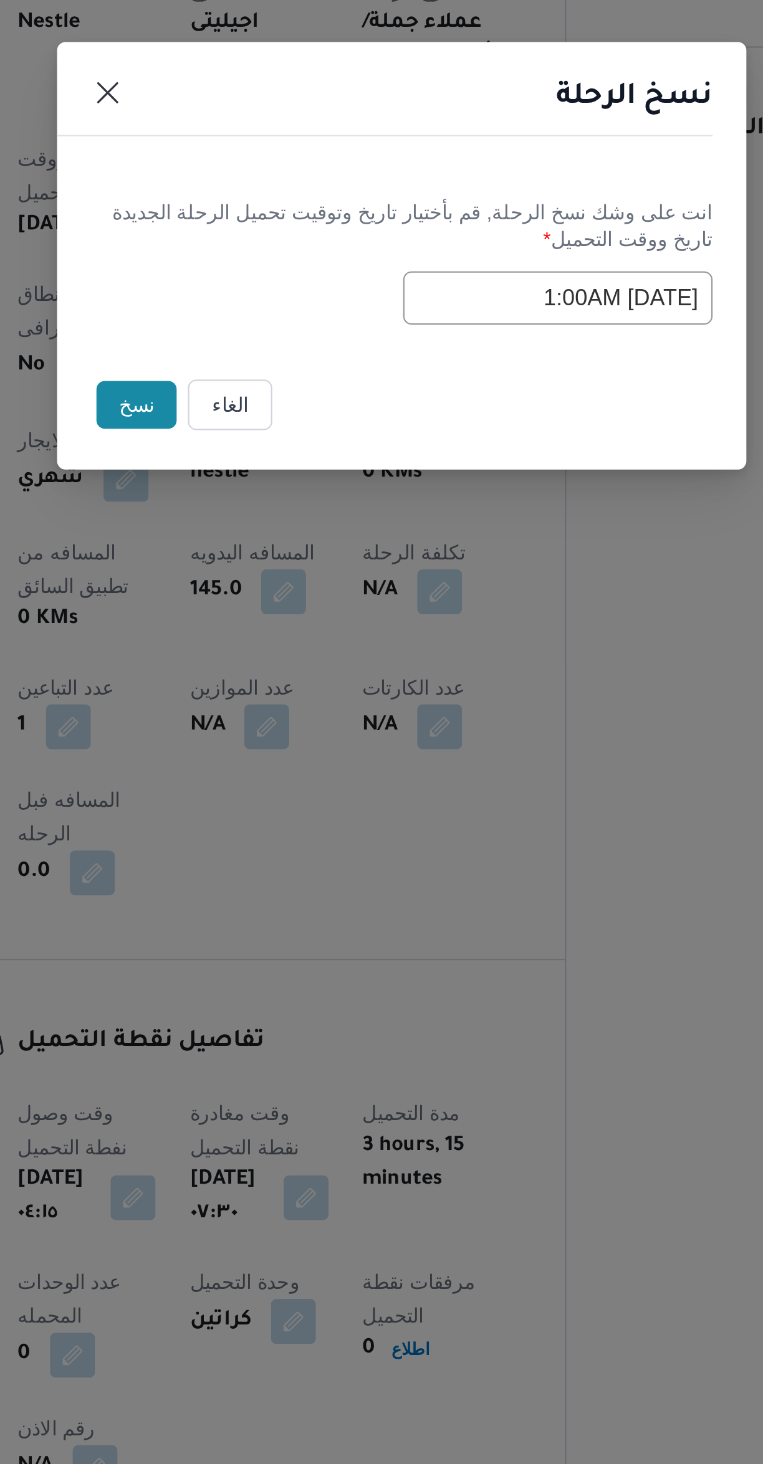
click at [254, 802] on button "نسخ" at bounding box center [264, 798] width 36 height 21
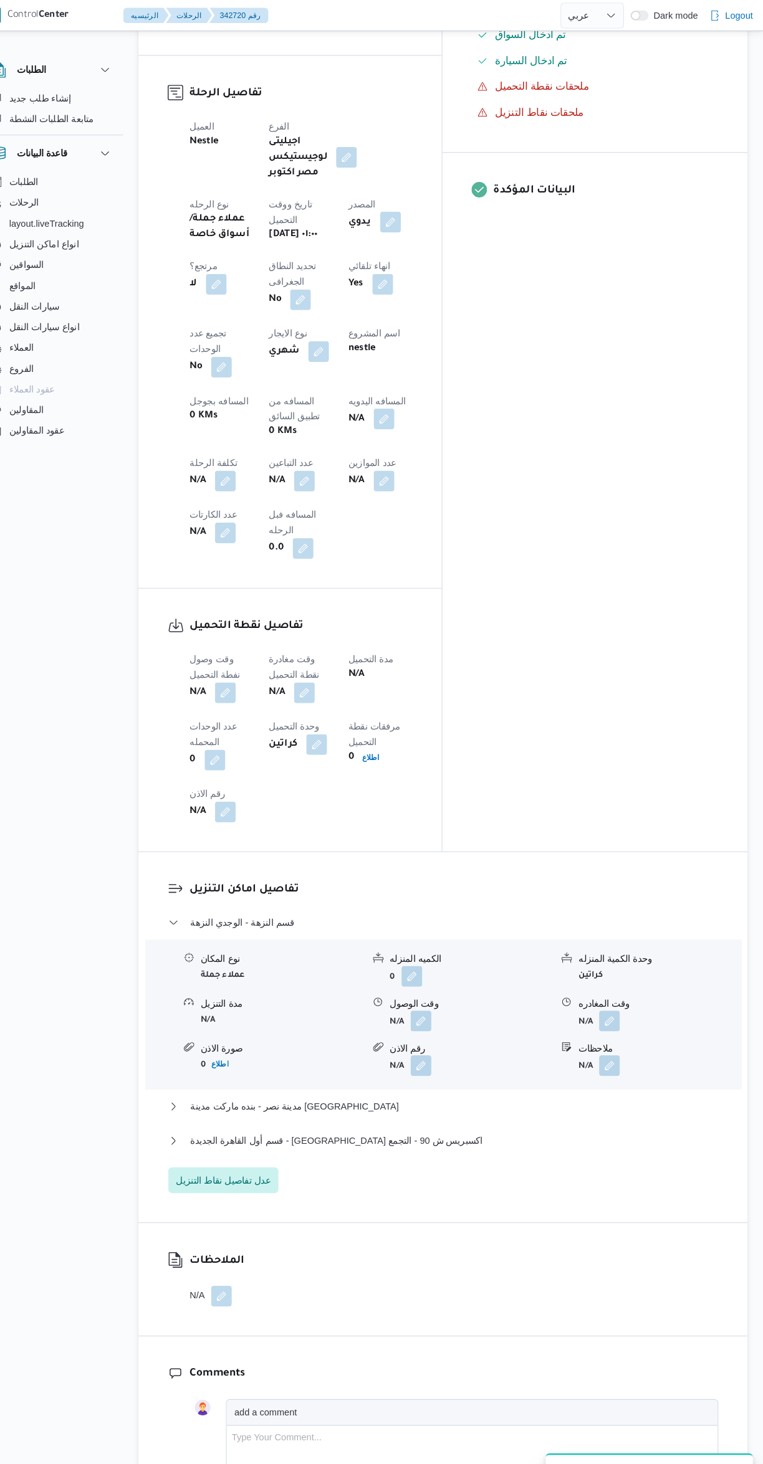
scroll to position [492, 0]
click at [243, 658] on button "button" at bounding box center [246, 668] width 20 height 20
click at [204, 555] on input "وقت وصول نفطة التحميل" at bounding box center [213, 553] width 141 height 25
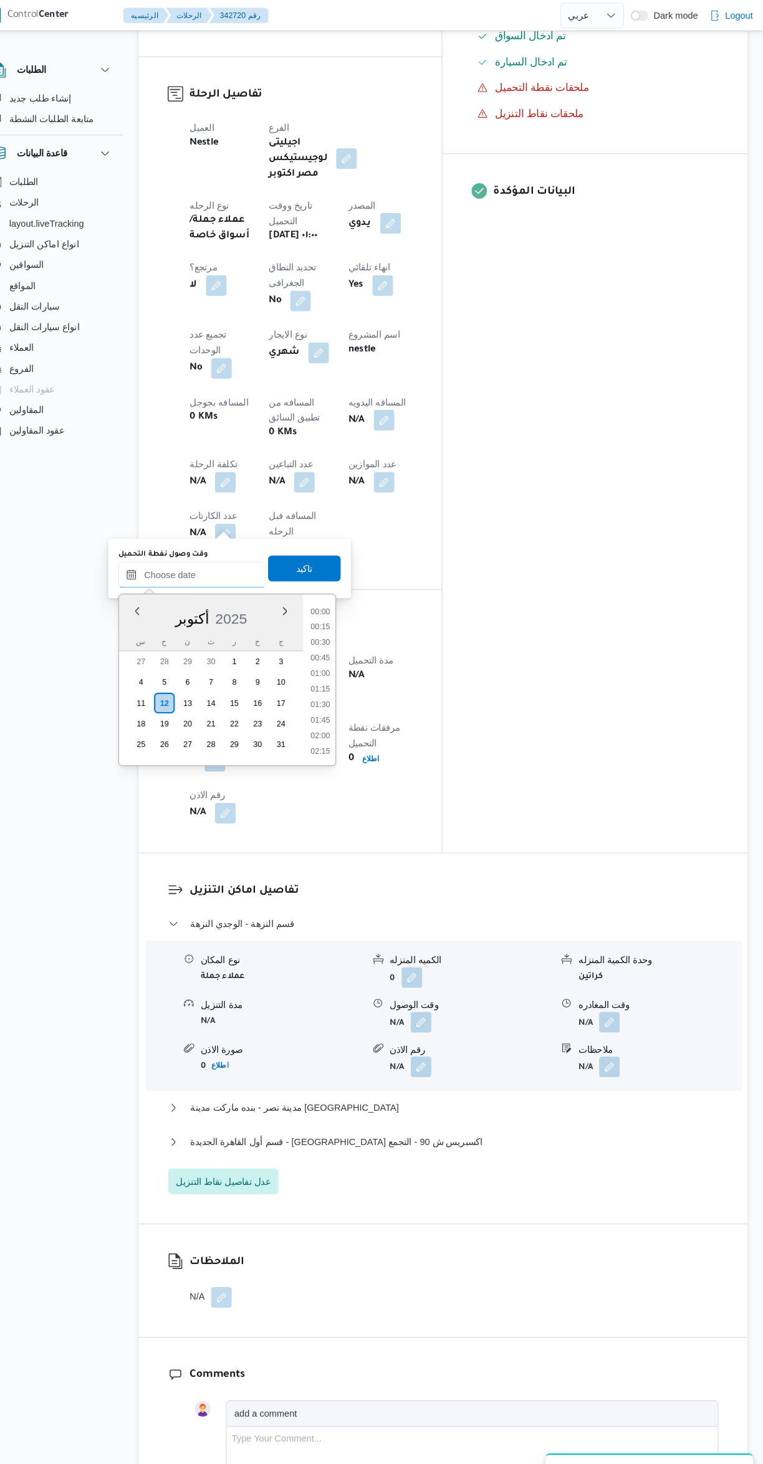
scroll to position [434, 0]
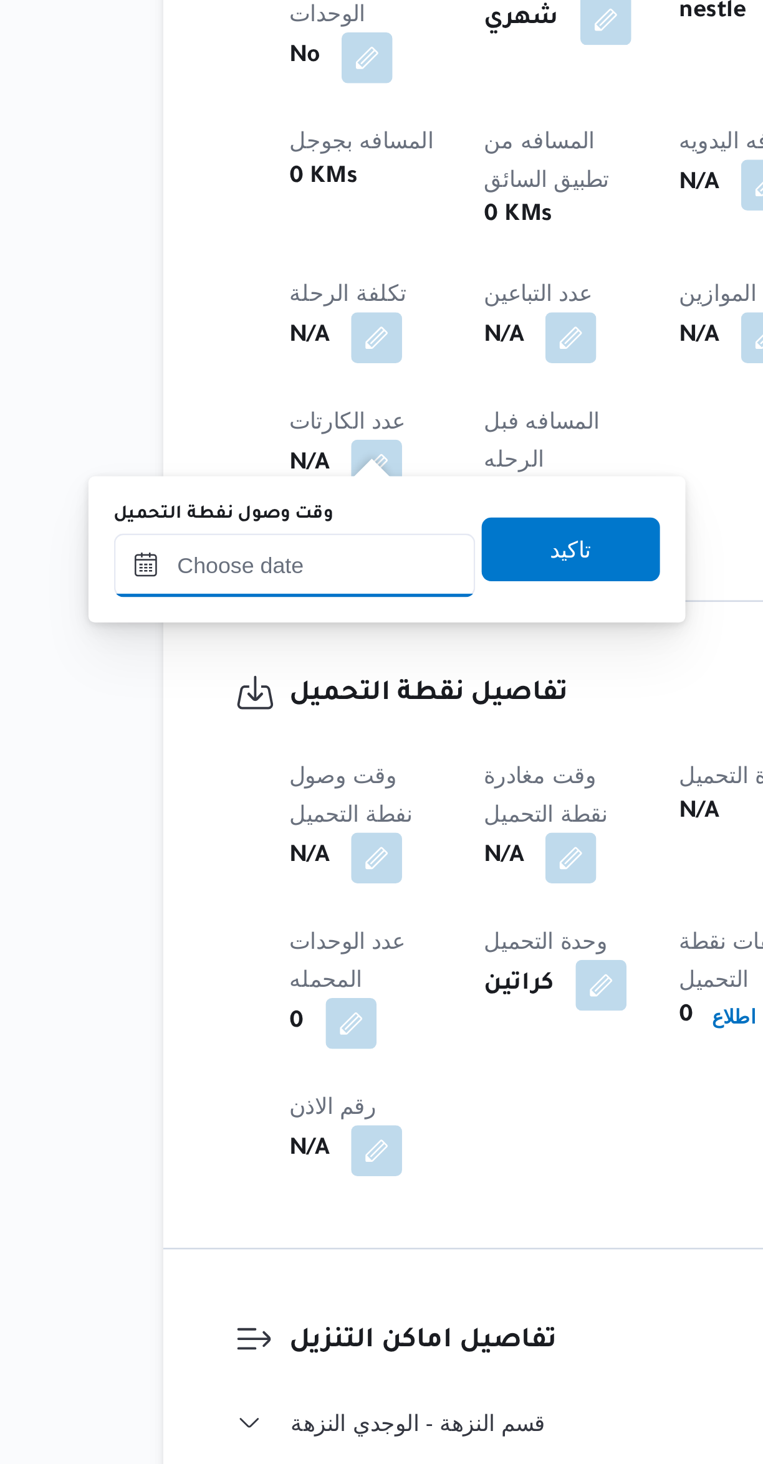
click at [206, 1022] on input "وقت وصول نفطة التحميل" at bounding box center [213, 1018] width 141 height 25
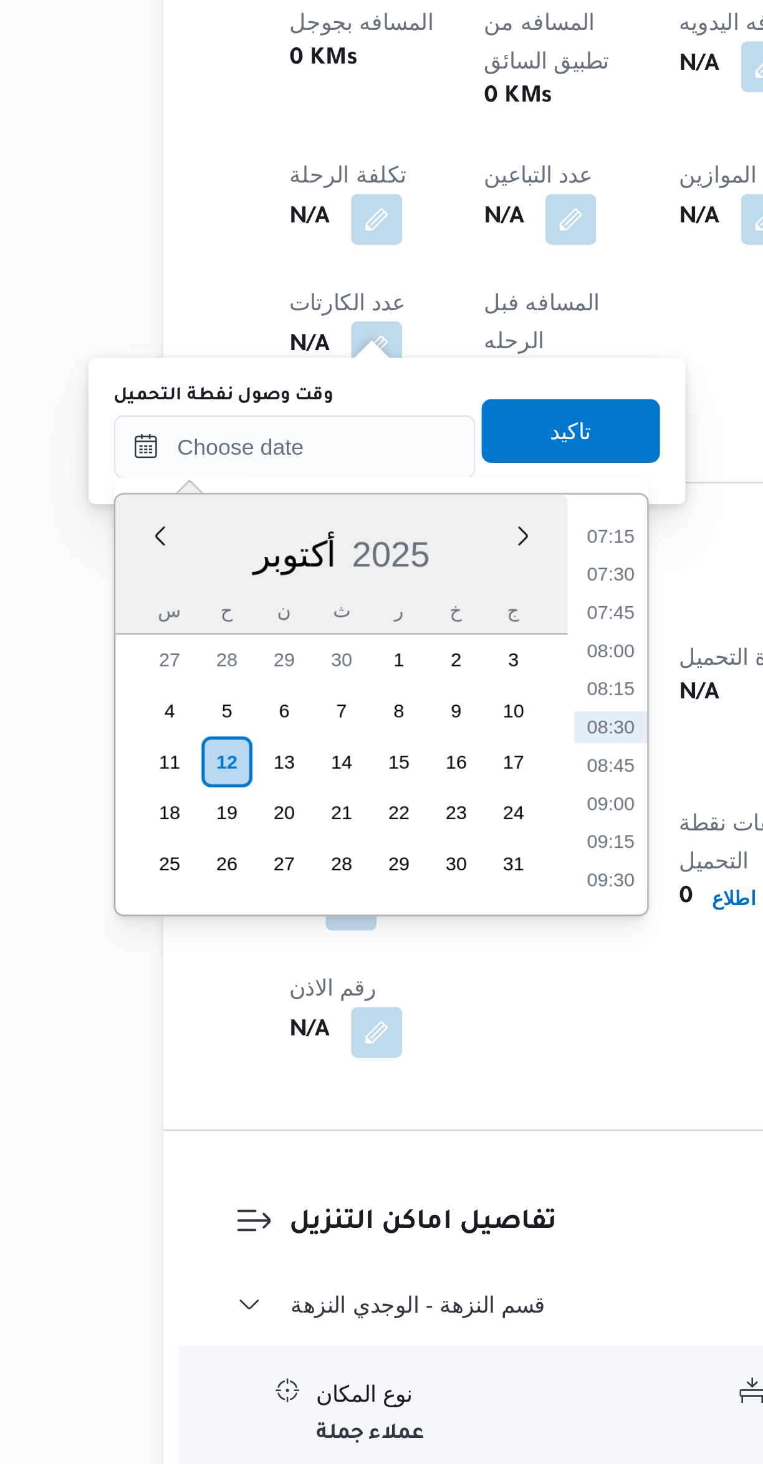
click at [346, 1053] on li "07:15" at bounding box center [337, 1053] width 29 height 12
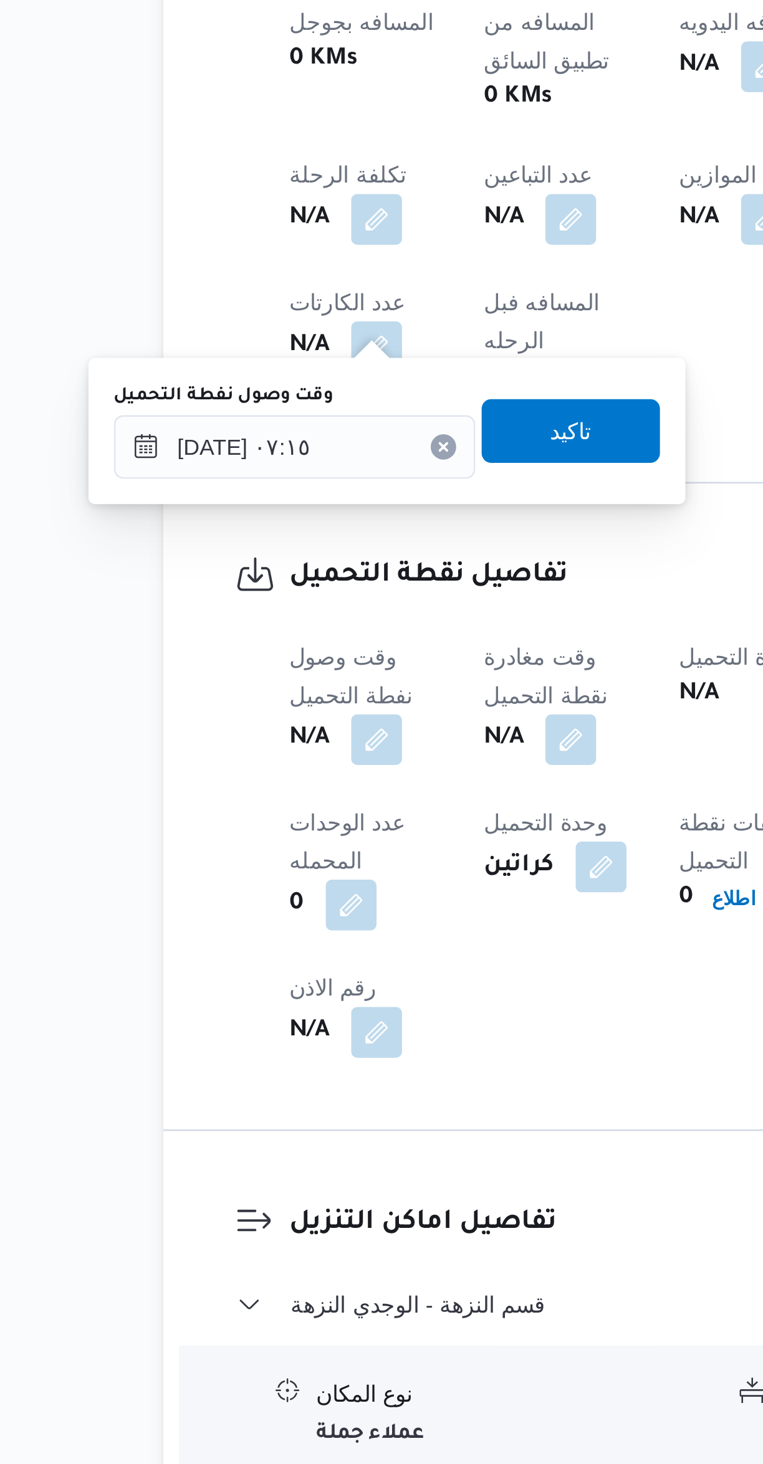
click at [196, 1000] on label "وقت وصول نفطة التحميل" at bounding box center [186, 998] width 86 height 10
click at [196, 1006] on input "[DATE] ٠٧:١٥" at bounding box center [213, 1018] width 141 height 25
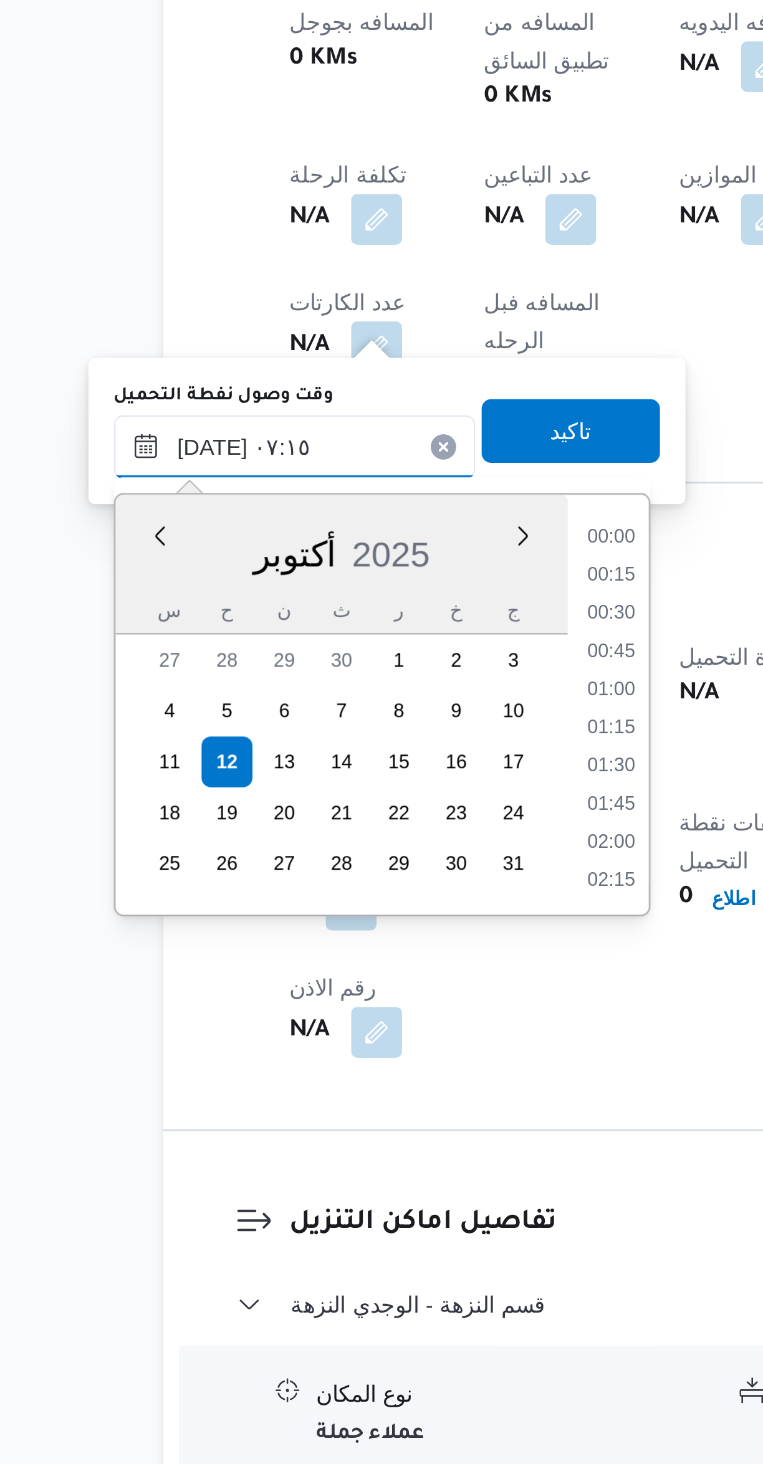
scroll to position [358, 0]
click at [338, 1053] on li "06:00" at bounding box center [337, 1054] width 29 height 12
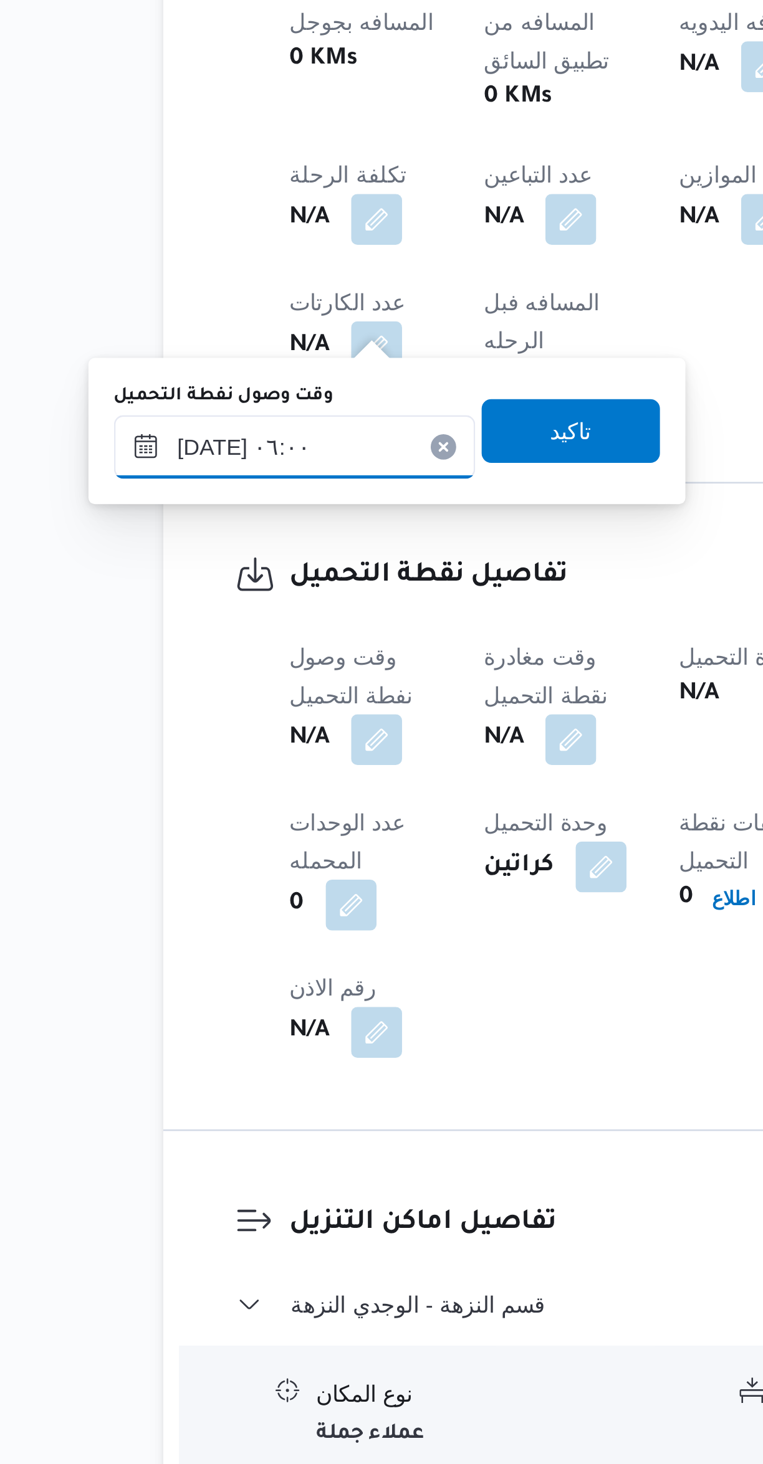
click at [206, 1013] on input "[DATE] ٠٦:٠٠" at bounding box center [213, 1018] width 141 height 25
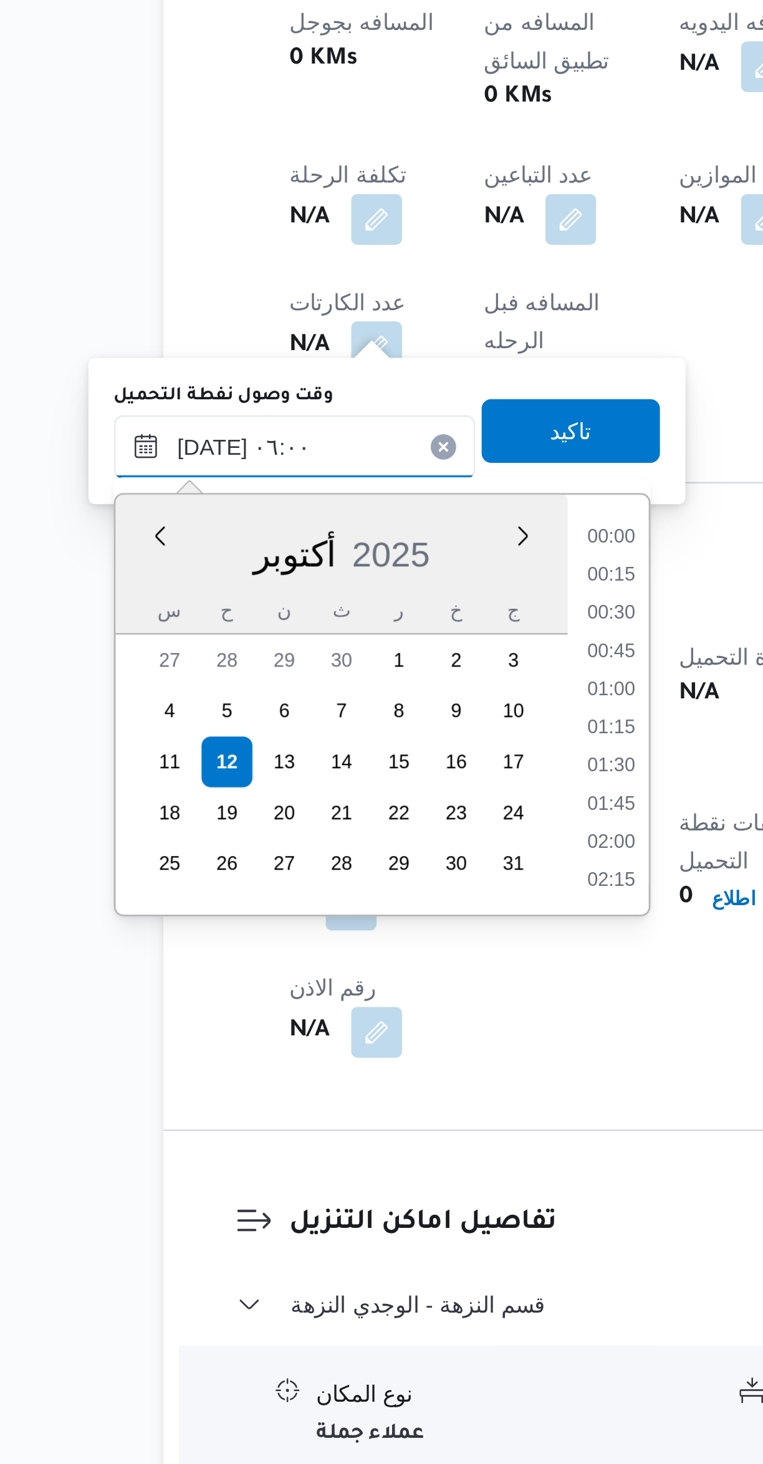
scroll to position [284, 0]
click at [333, 1048] on li "04:45" at bounding box center [337, 1054] width 29 height 12
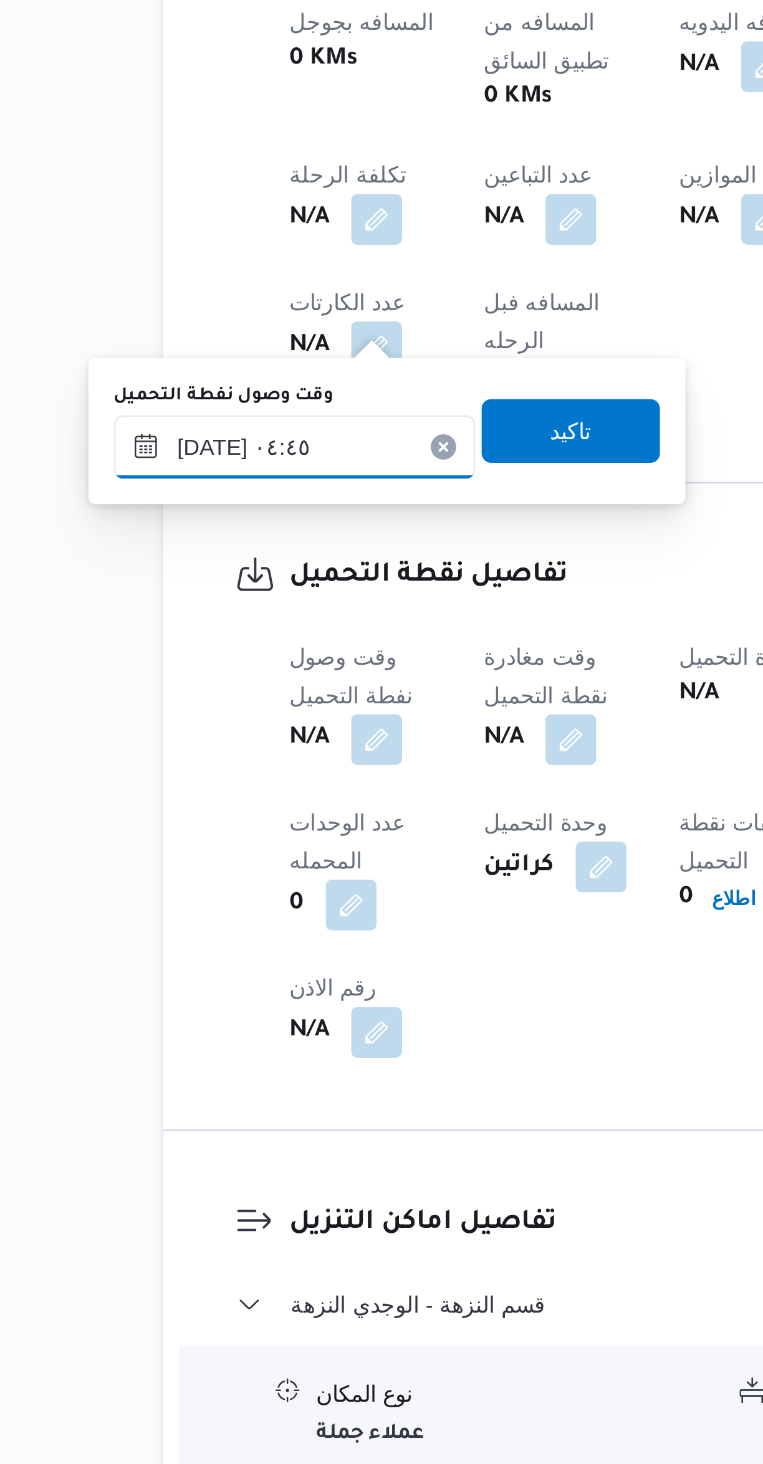
click at [197, 1016] on input "[DATE] ٠٤:٤٥" at bounding box center [213, 1018] width 141 height 25
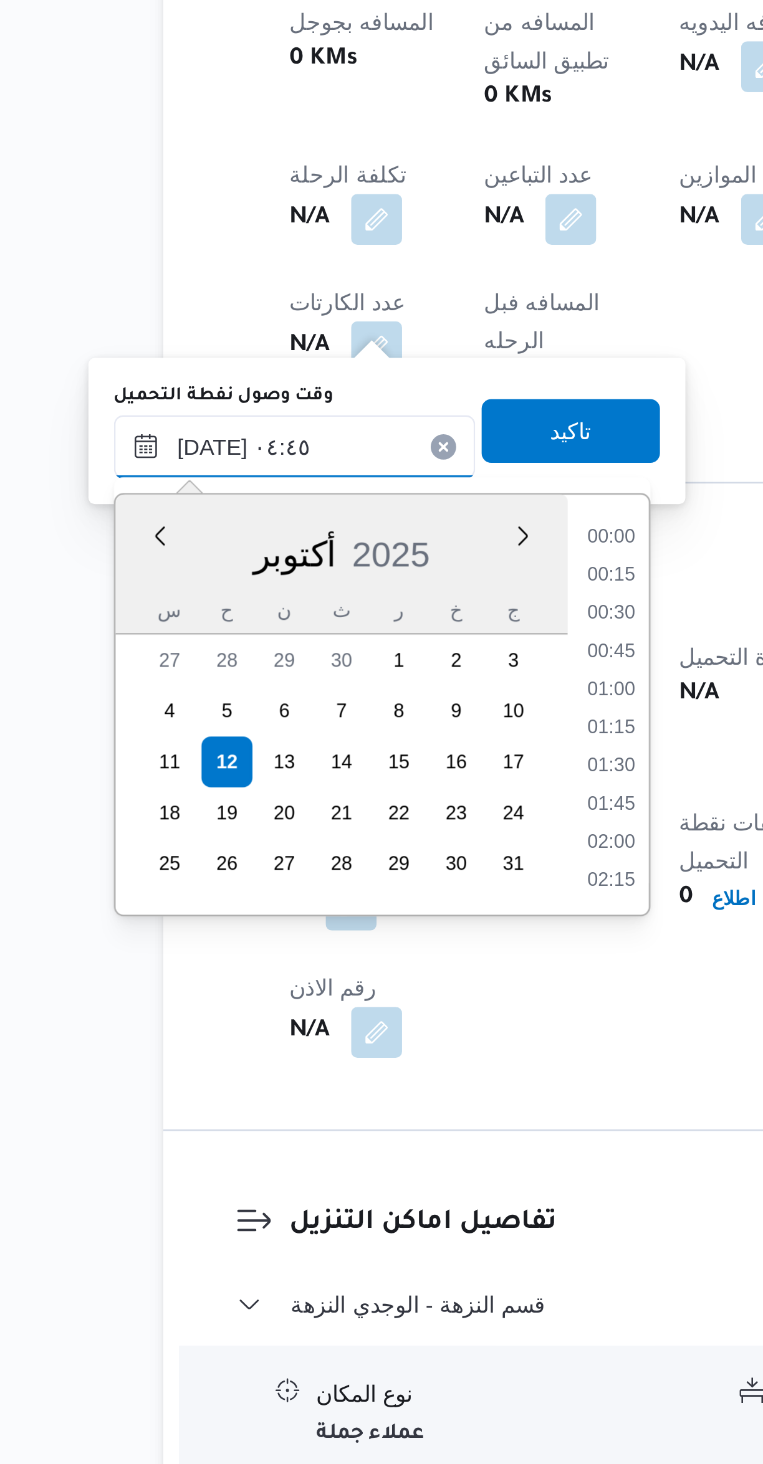
scroll to position [209, 0]
click at [340, 1095] on li "04:15" at bounding box center [337, 1098] width 29 height 12
type input "[DATE] ٠٤:١٥"
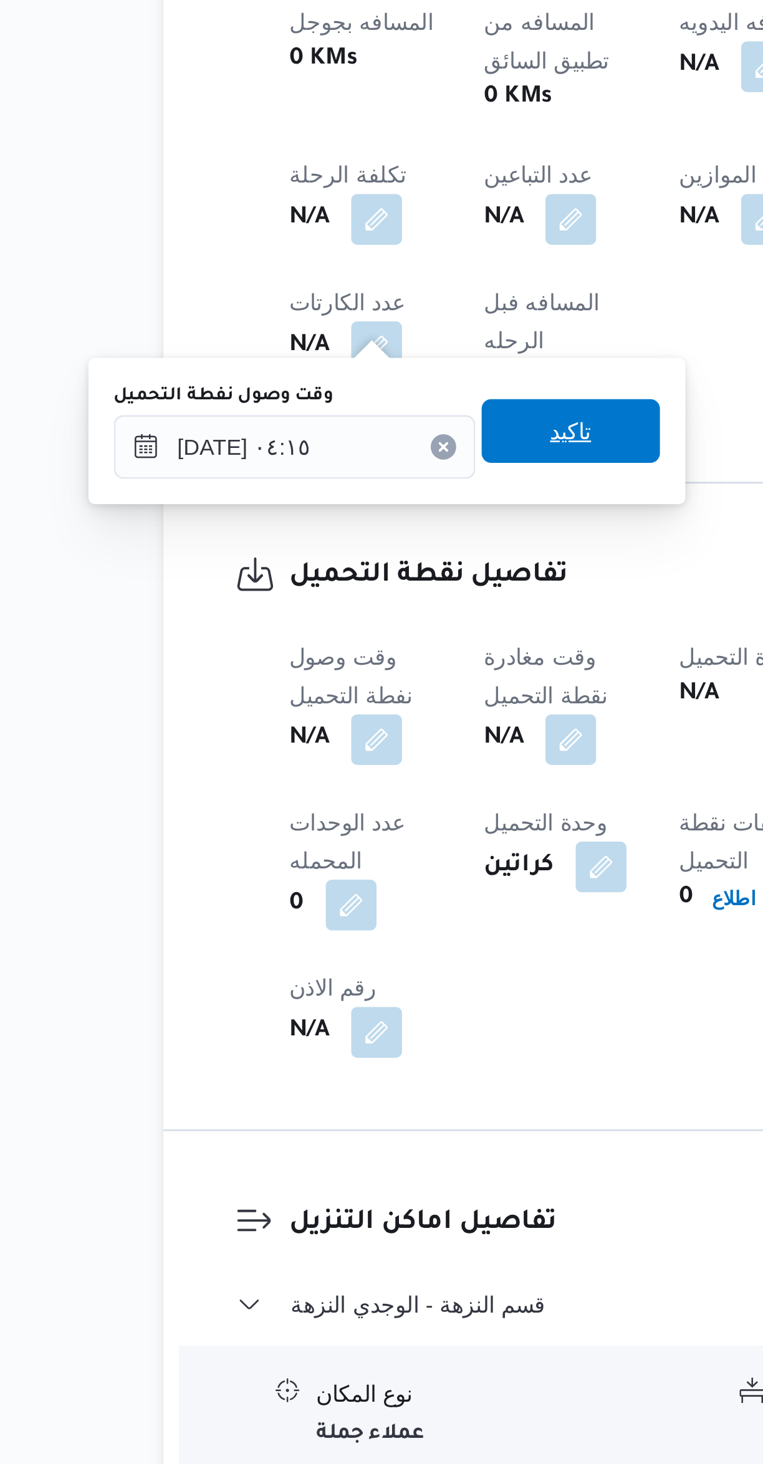
click at [300, 1012] on span "تاكيد" at bounding box center [322, 1012] width 70 height 25
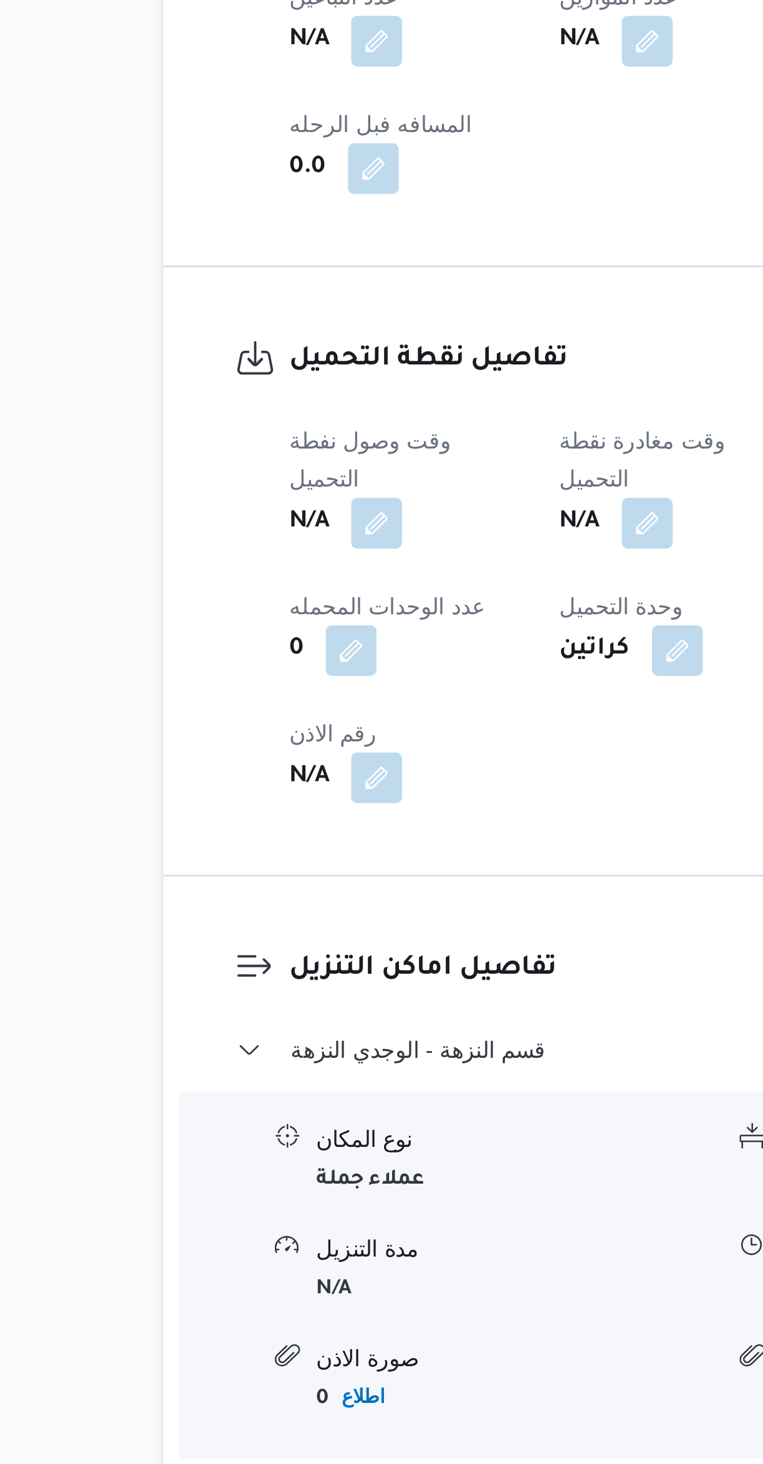
click at [353, 1038] on button "button" at bounding box center [351, 1048] width 20 height 20
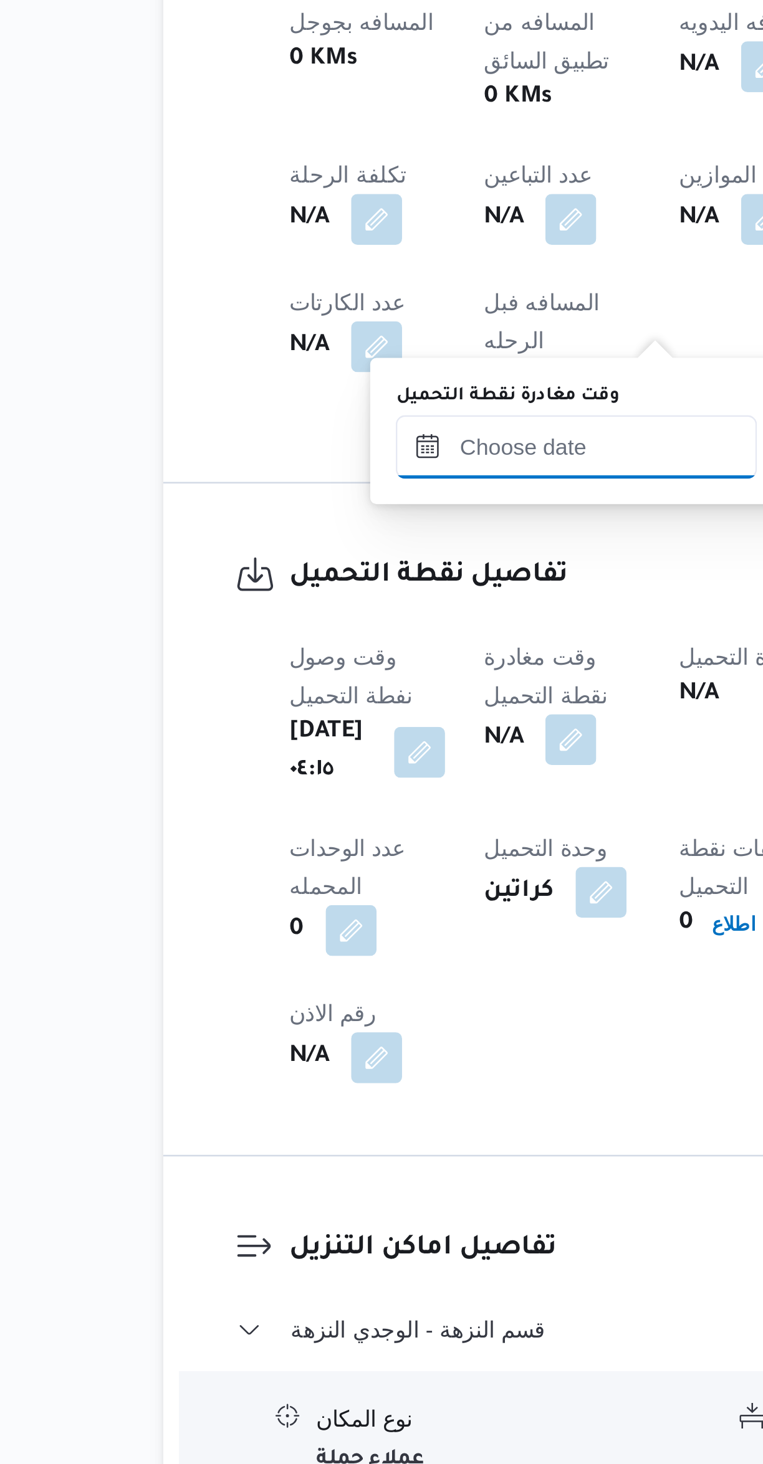
click at [305, 1016] on input "وقت مغادرة نقطة التحميل" at bounding box center [323, 1018] width 141 height 25
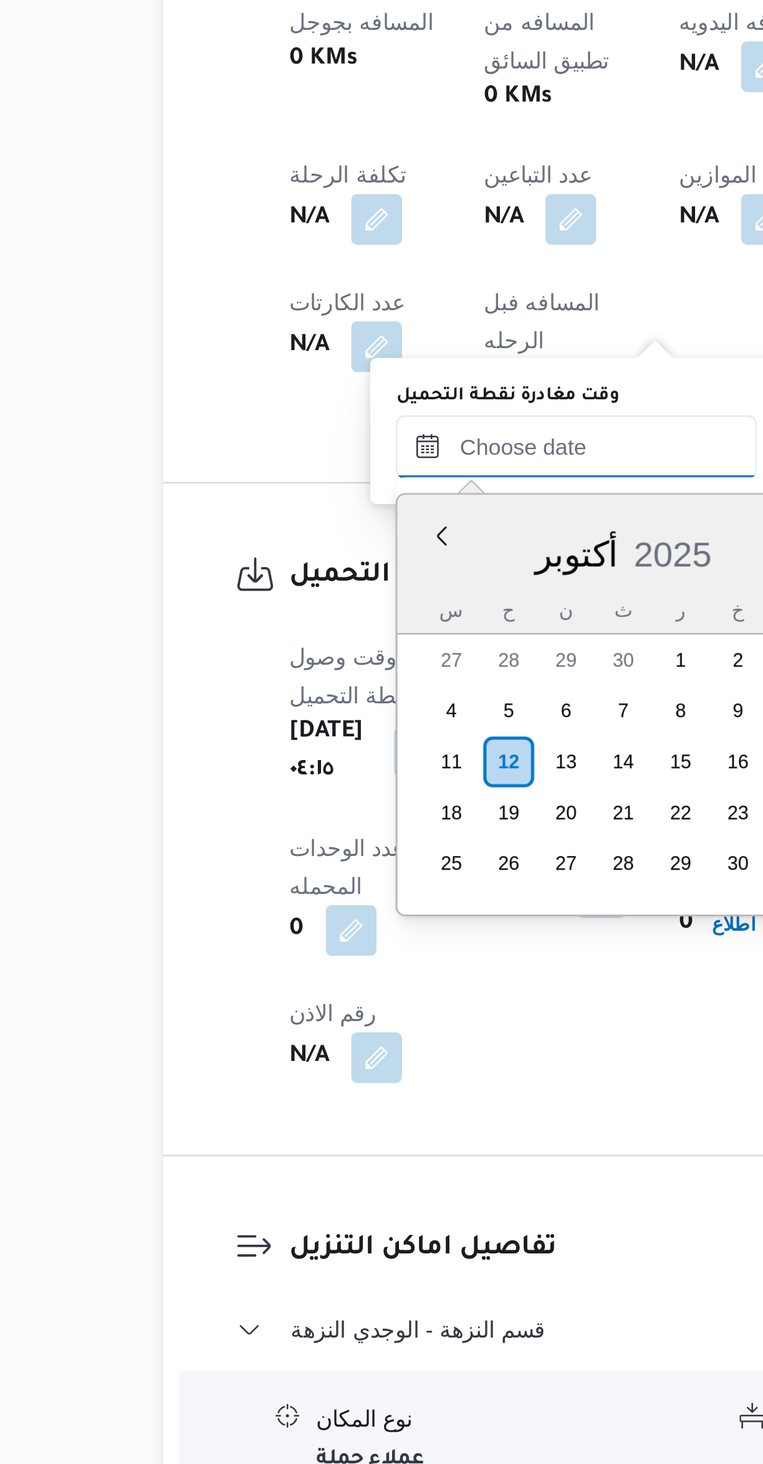
scroll to position [0, 0]
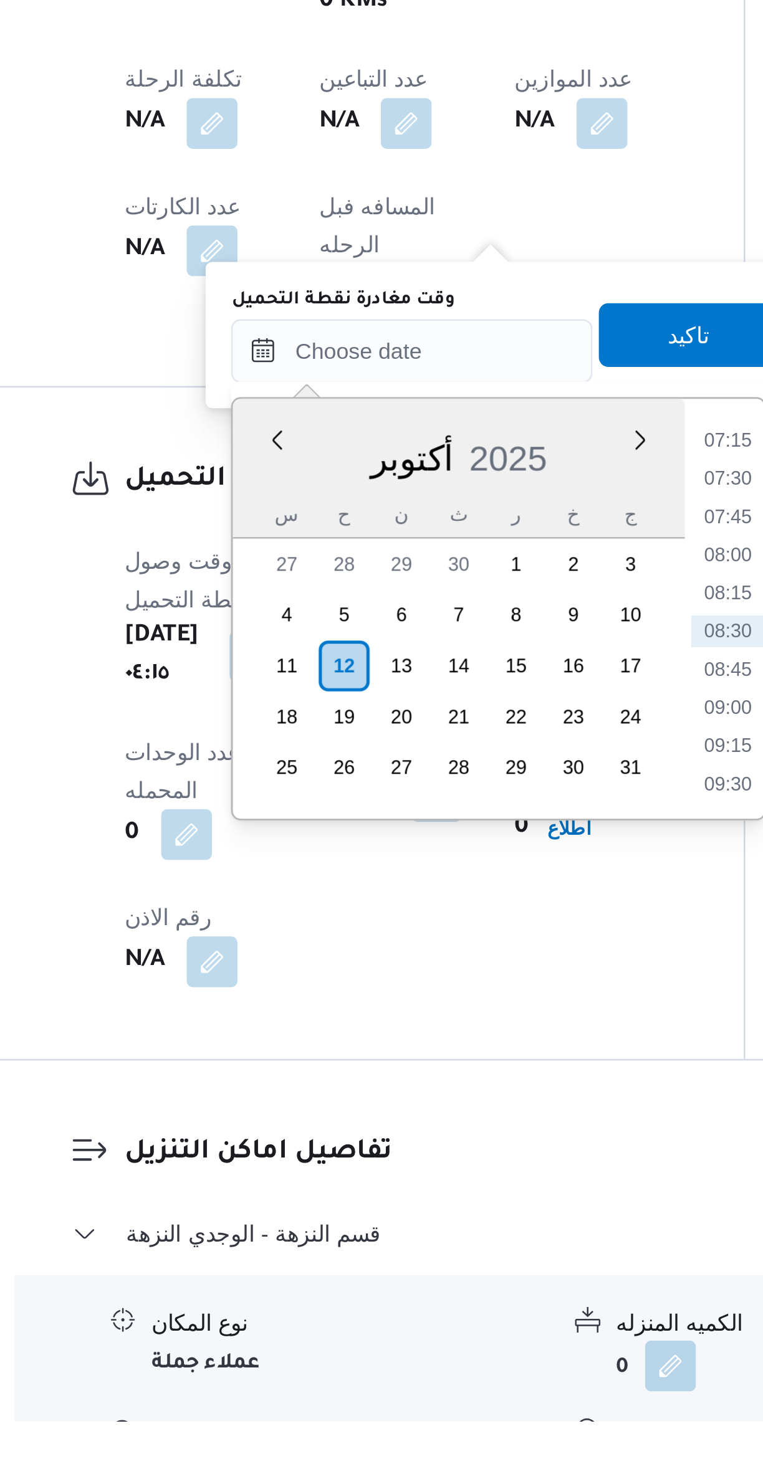
click at [441, 1121] on li "08:00" at bounding box center [447, 1125] width 29 height 12
type input "[DATE] ٠٨:٠٠"
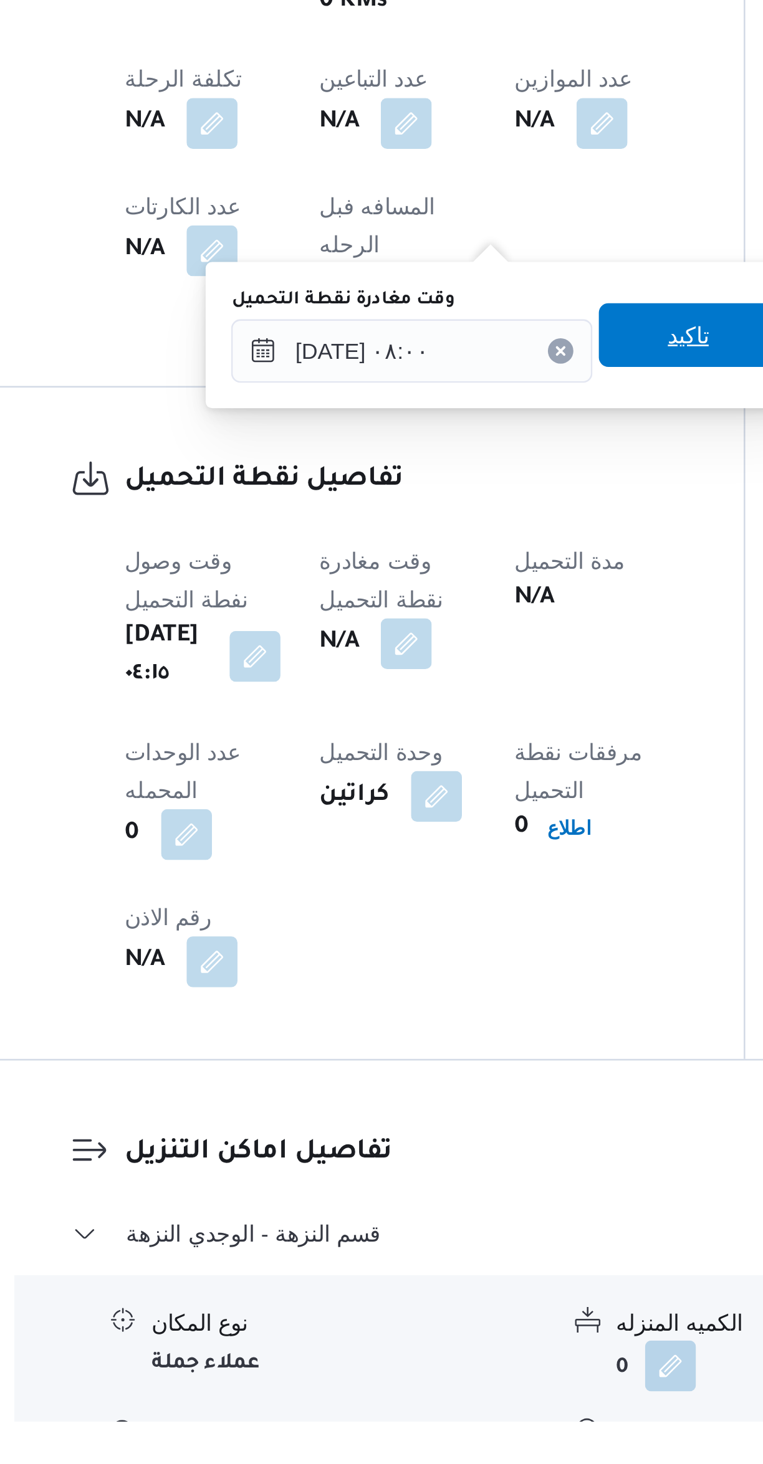
click at [397, 1048] on span "تاكيد" at bounding box center [432, 1038] width 70 height 25
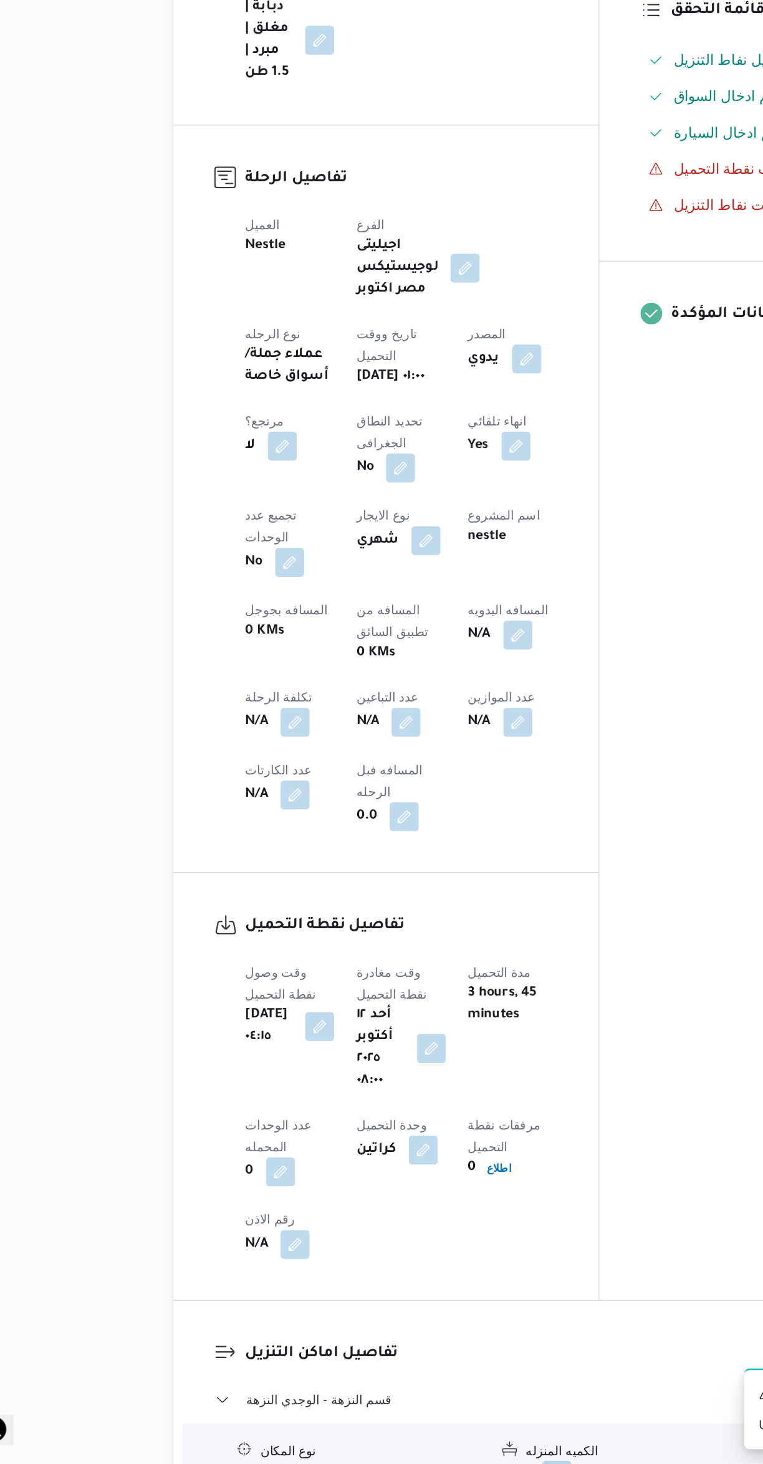
click at [312, 946] on button "button" at bounding box center [322, 956] width 20 height 20
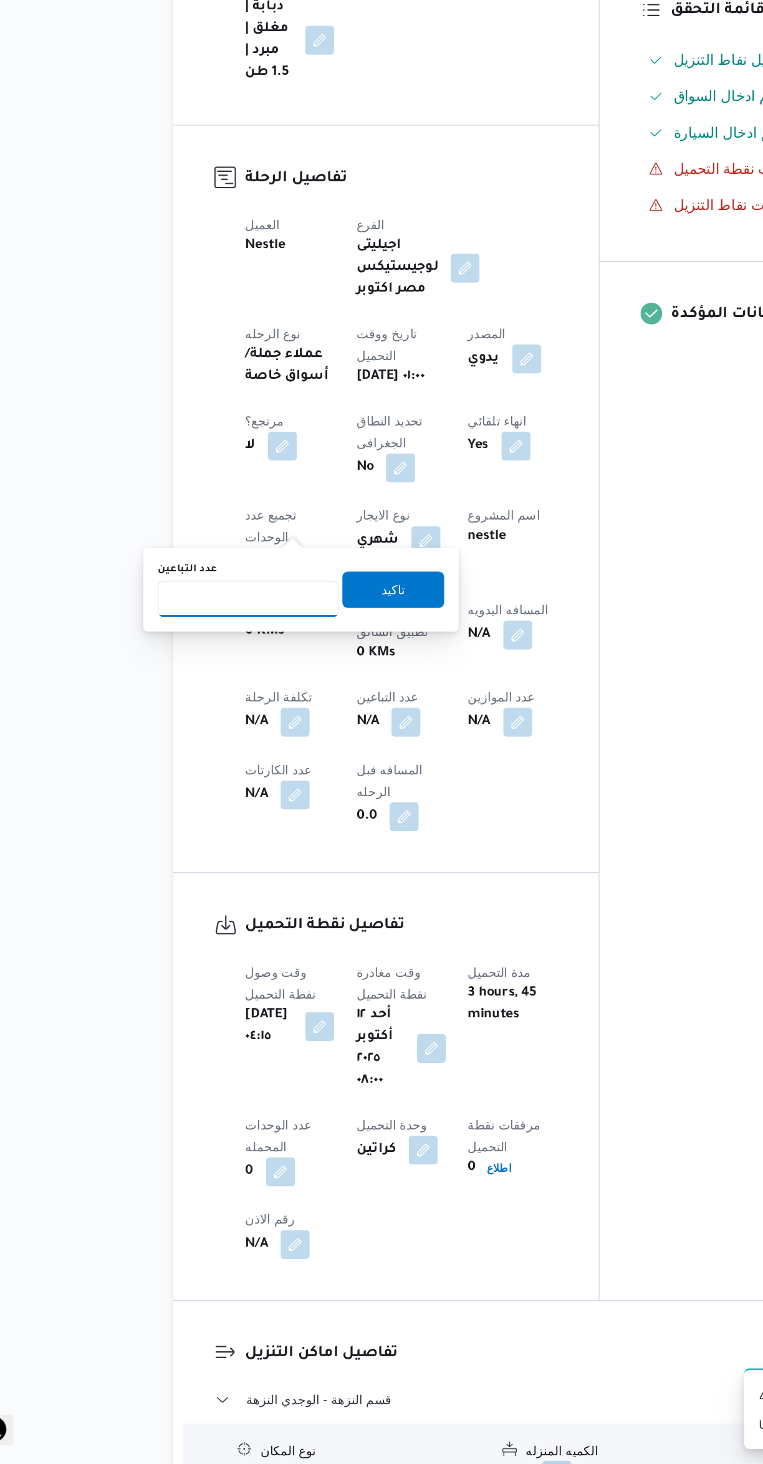
click at [204, 872] on input "عدد التباعين" at bounding box center [213, 871] width 124 height 25
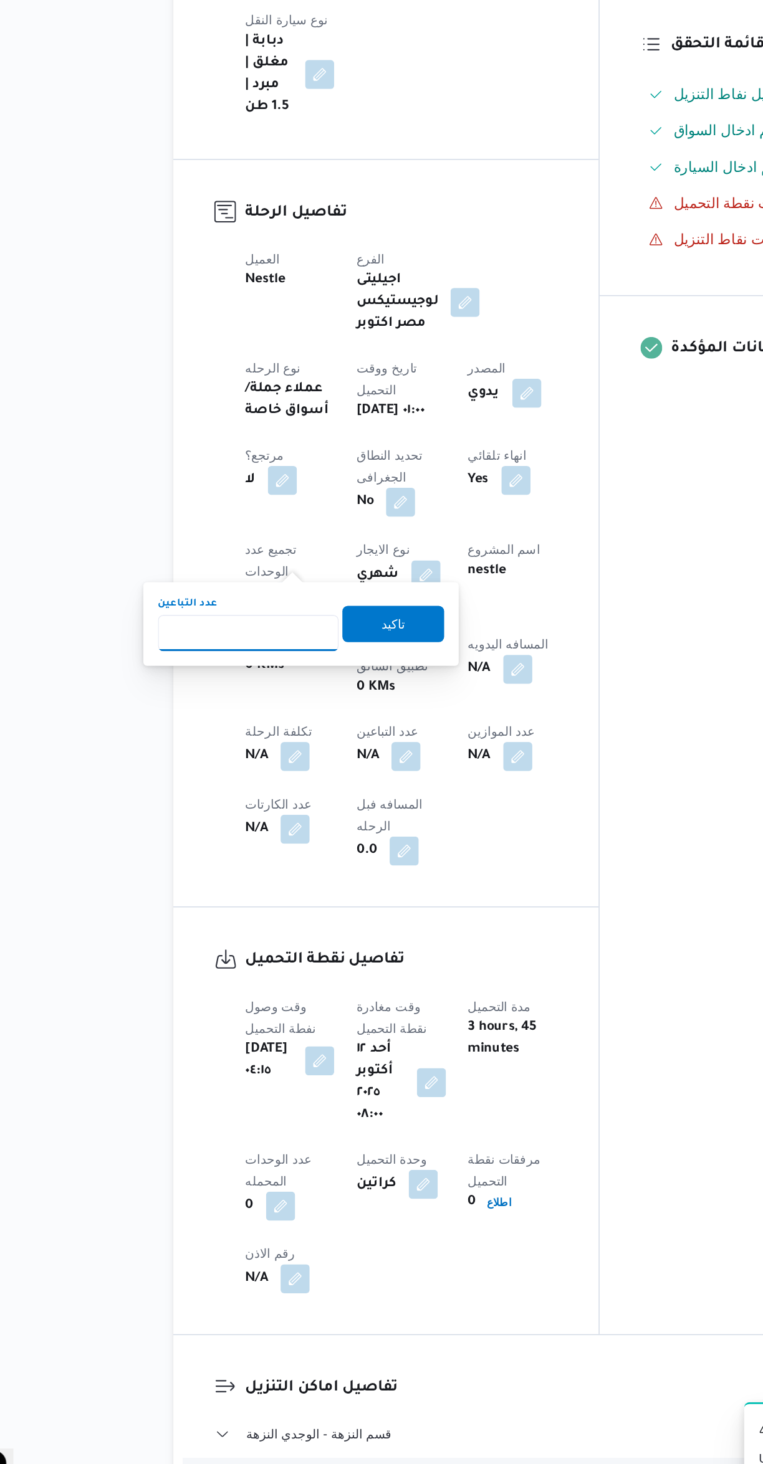
type input "1"
click at [290, 857] on span "تاكيد" at bounding box center [313, 864] width 70 height 25
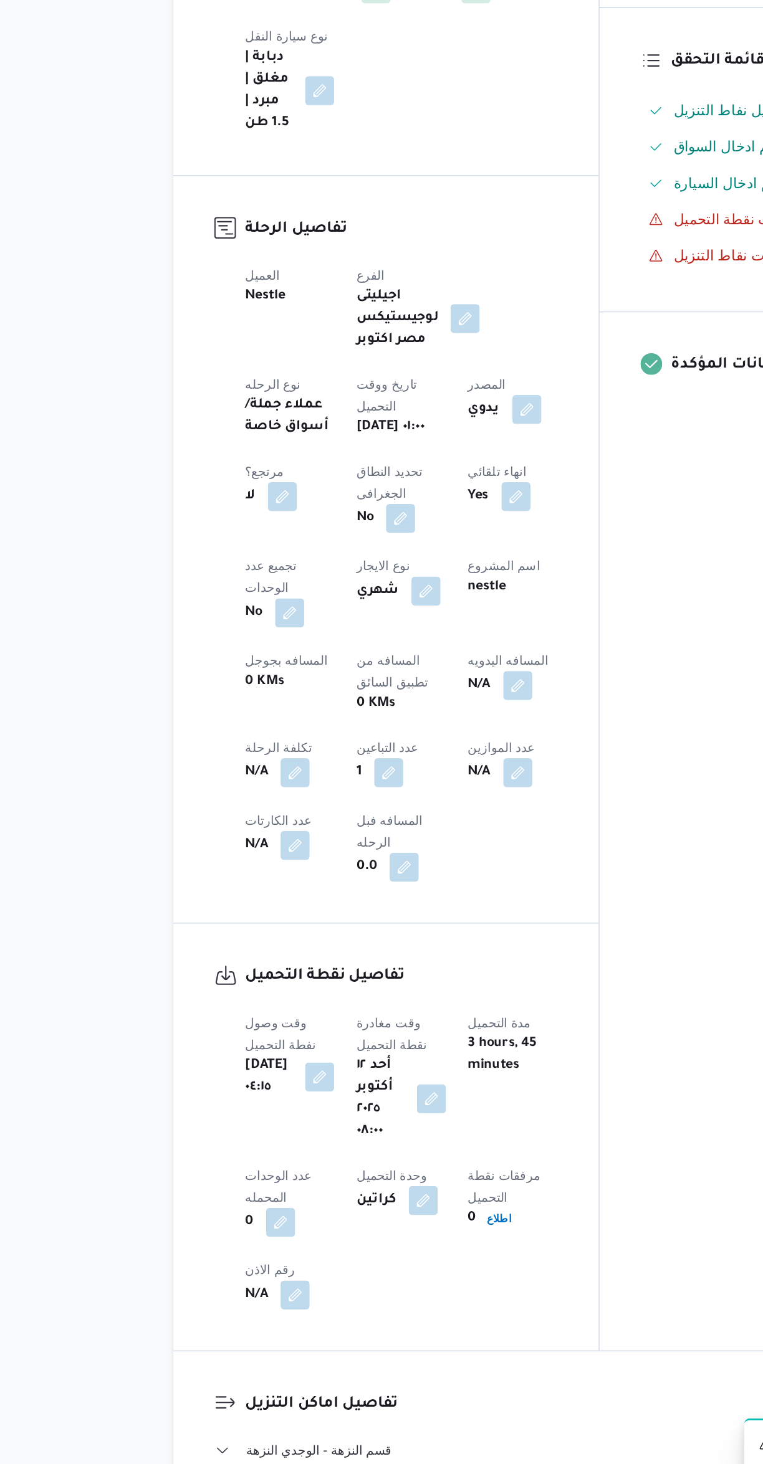
scroll to position [6, 0]
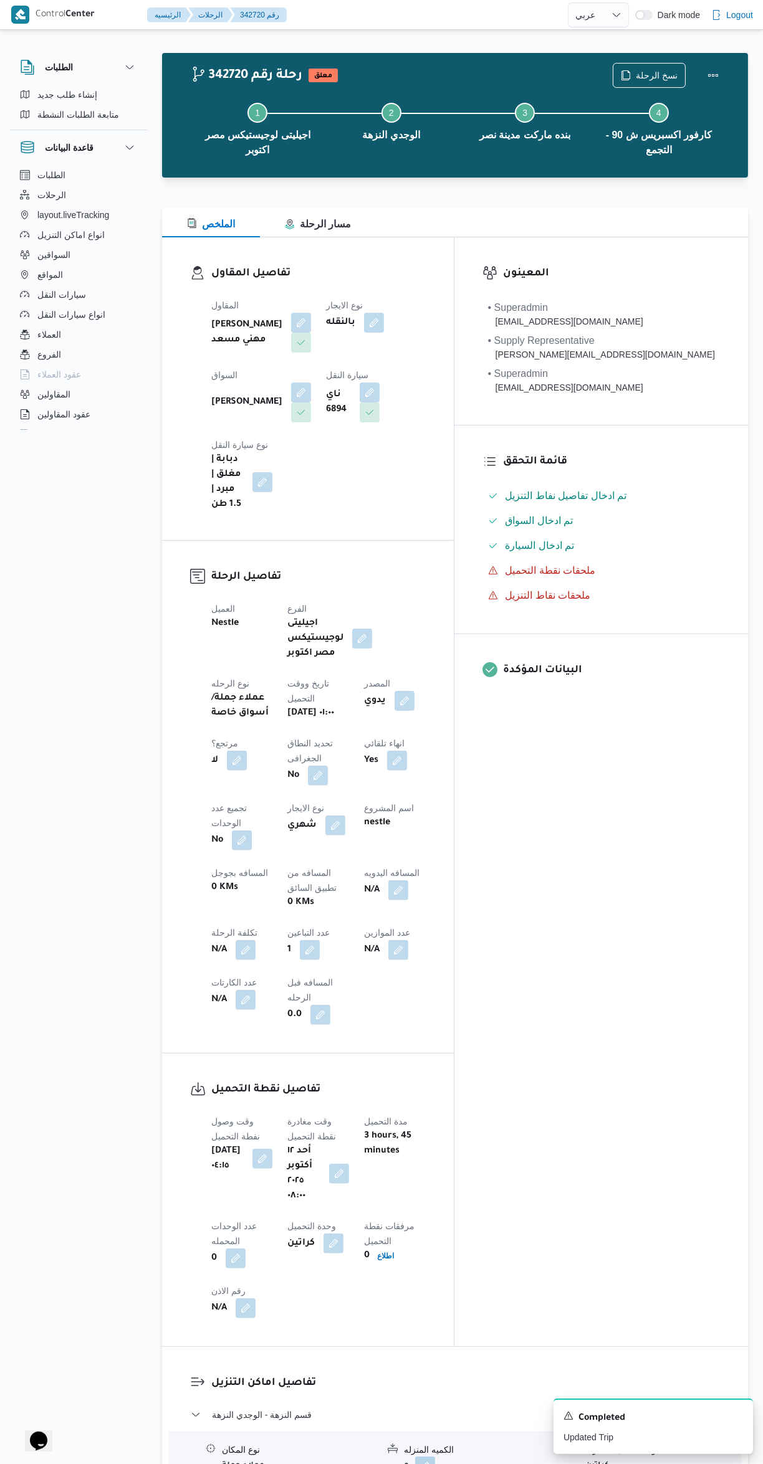
select select "ar"
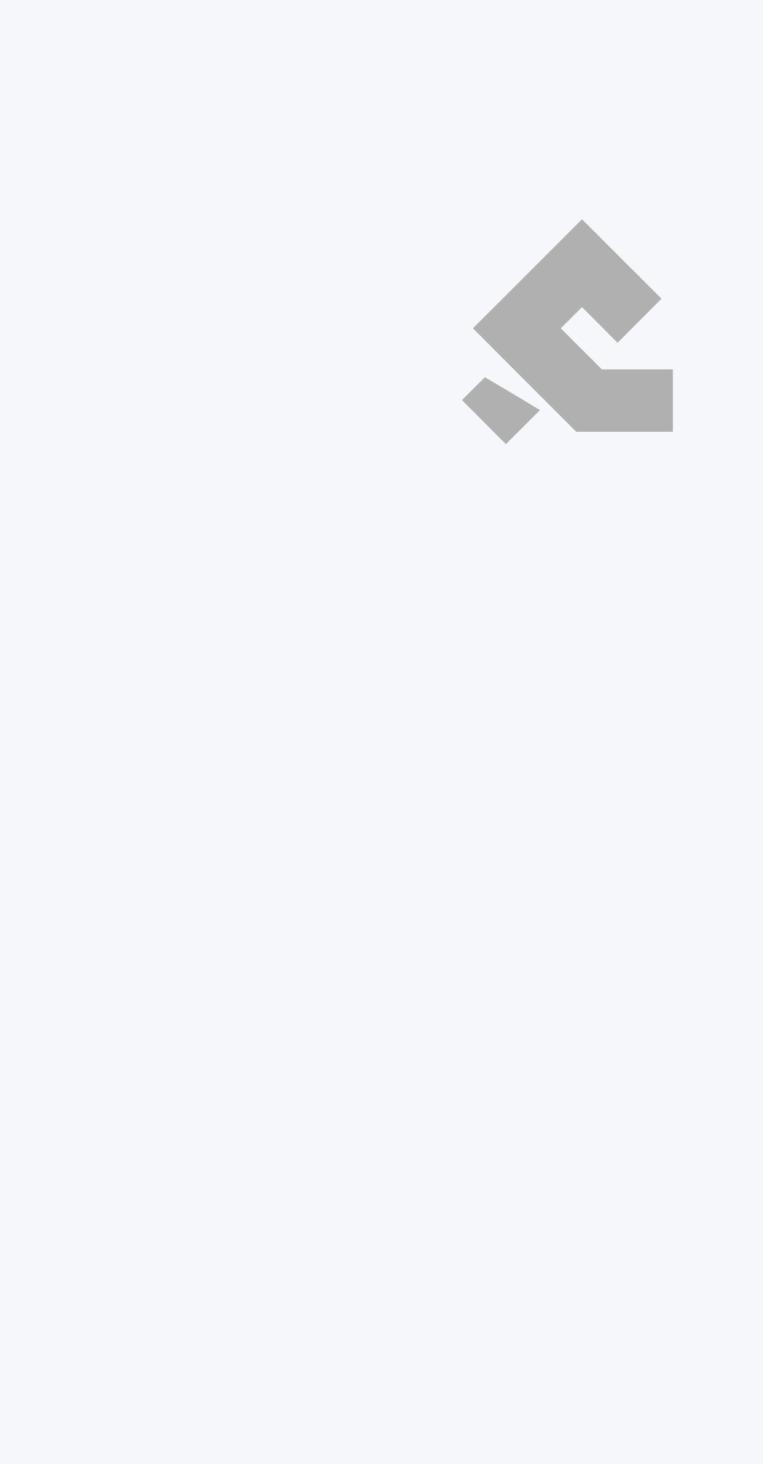
select select "ar"
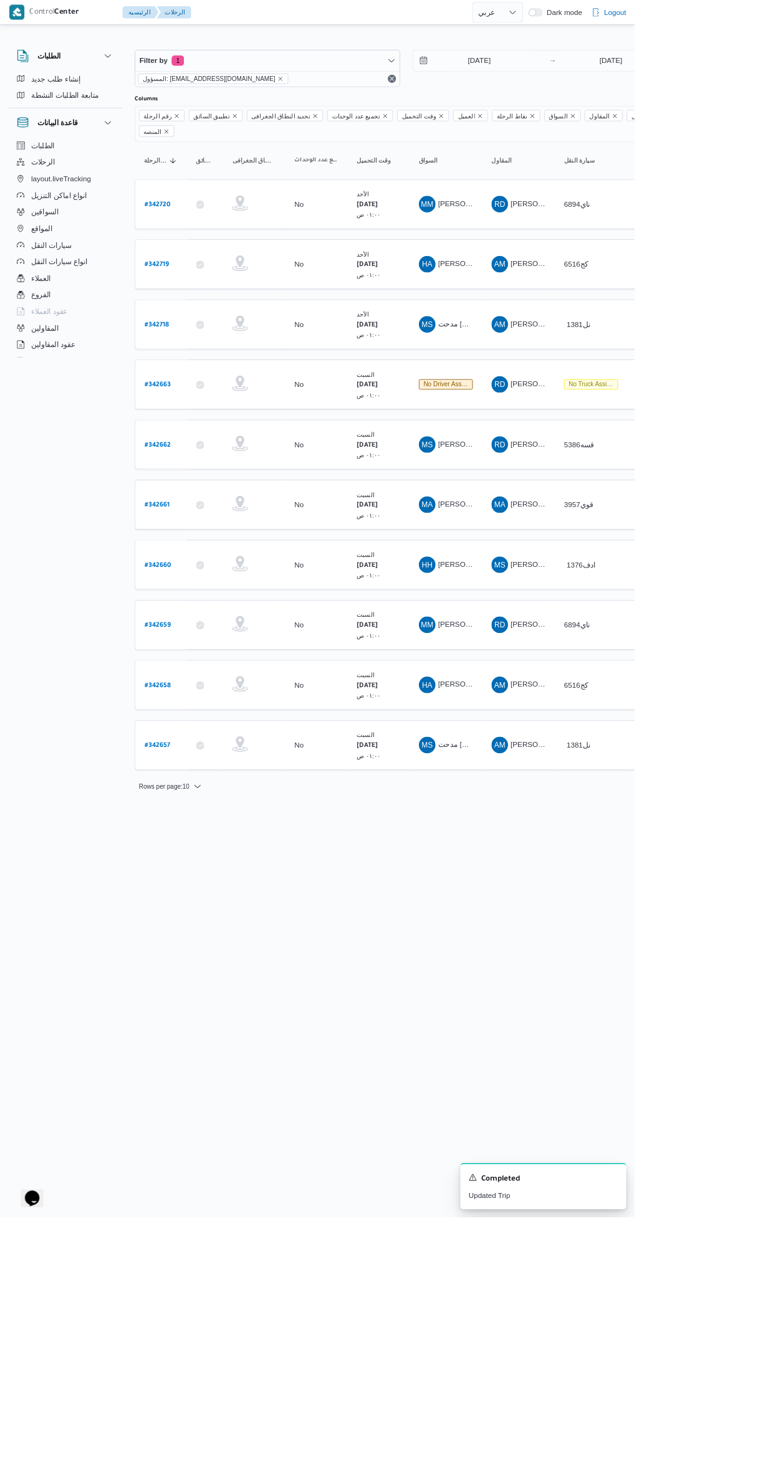
click at [189, 676] on b "# 342660" at bounding box center [190, 680] width 32 height 9
select select "ar"
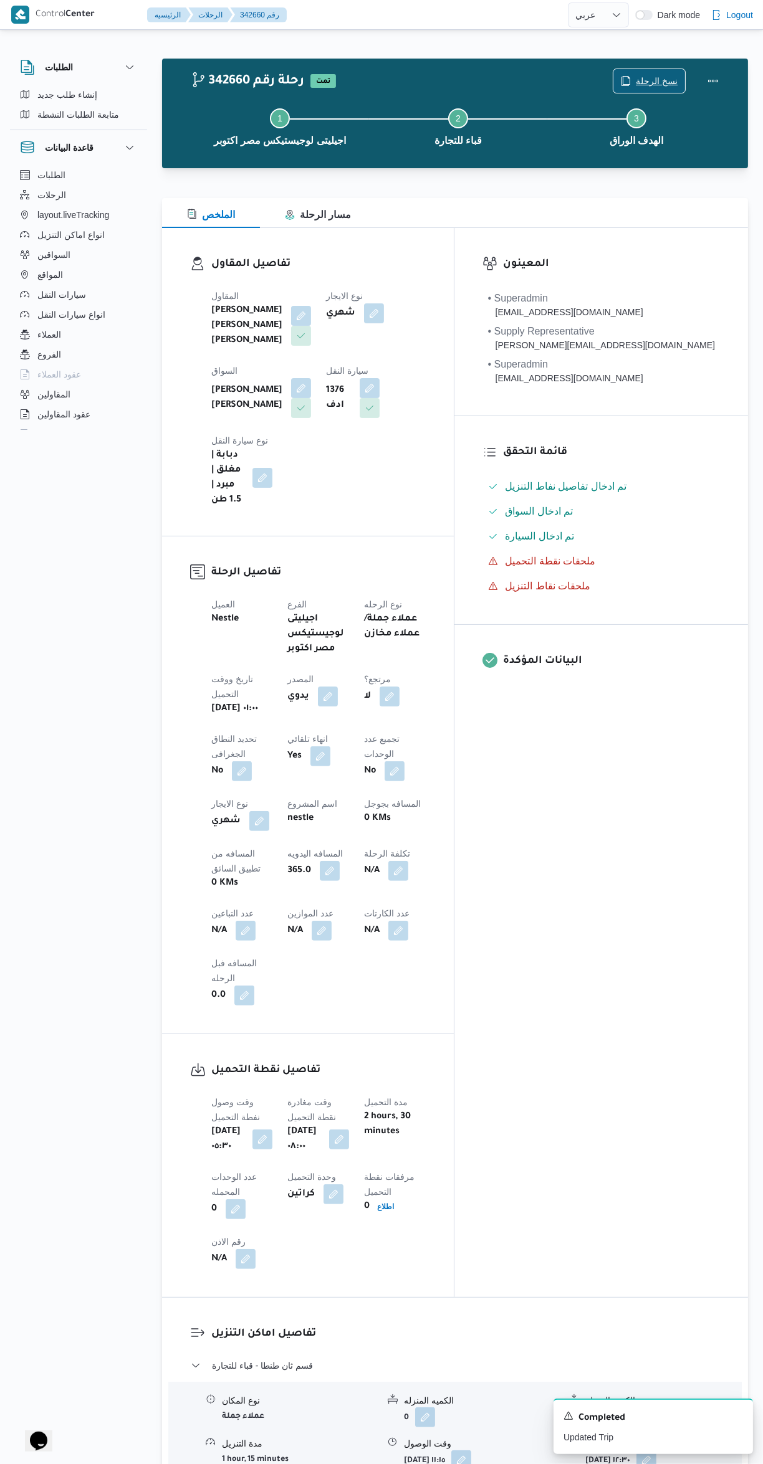
click at [630, 83] on icon "button" at bounding box center [626, 80] width 7 height 9
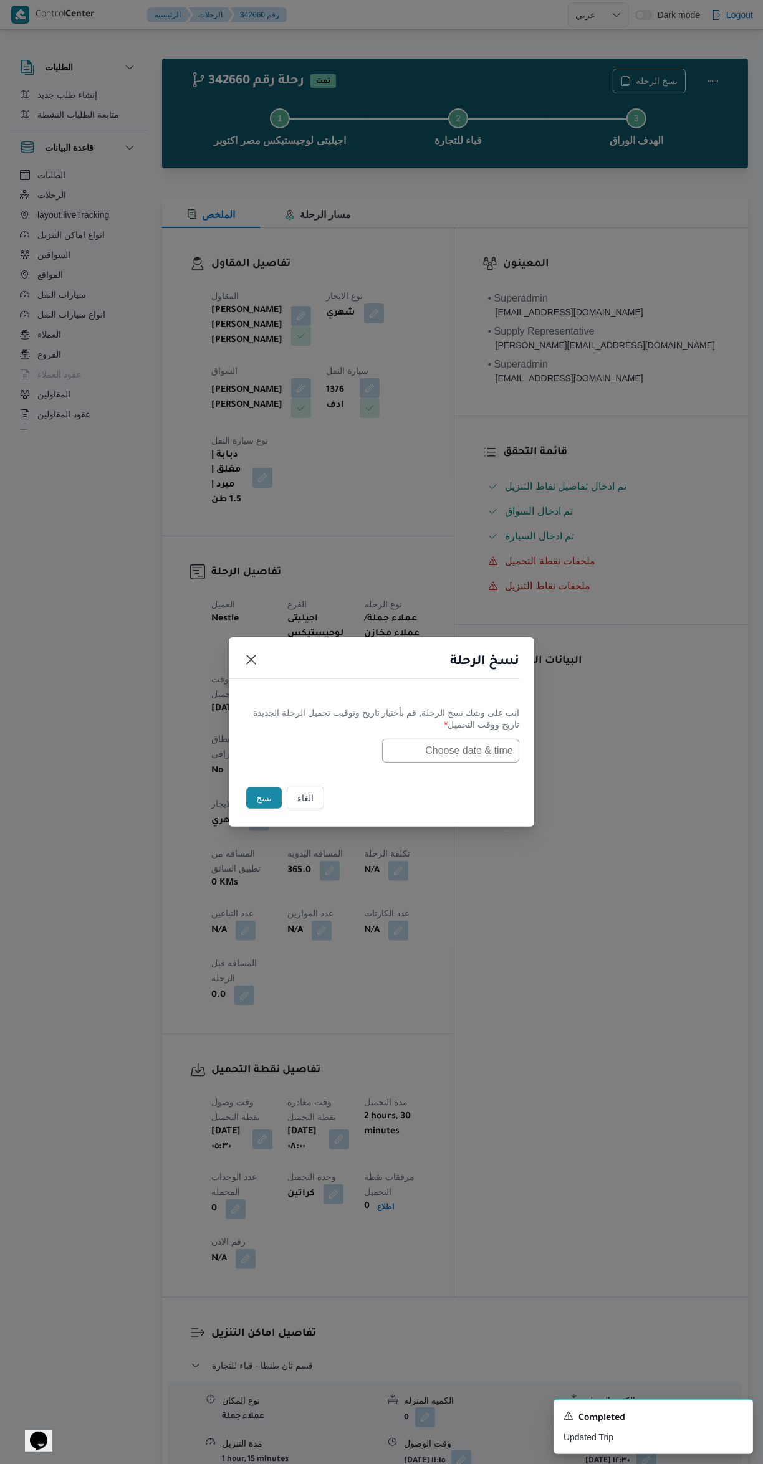
click at [439, 748] on input "text" at bounding box center [450, 751] width 137 height 24
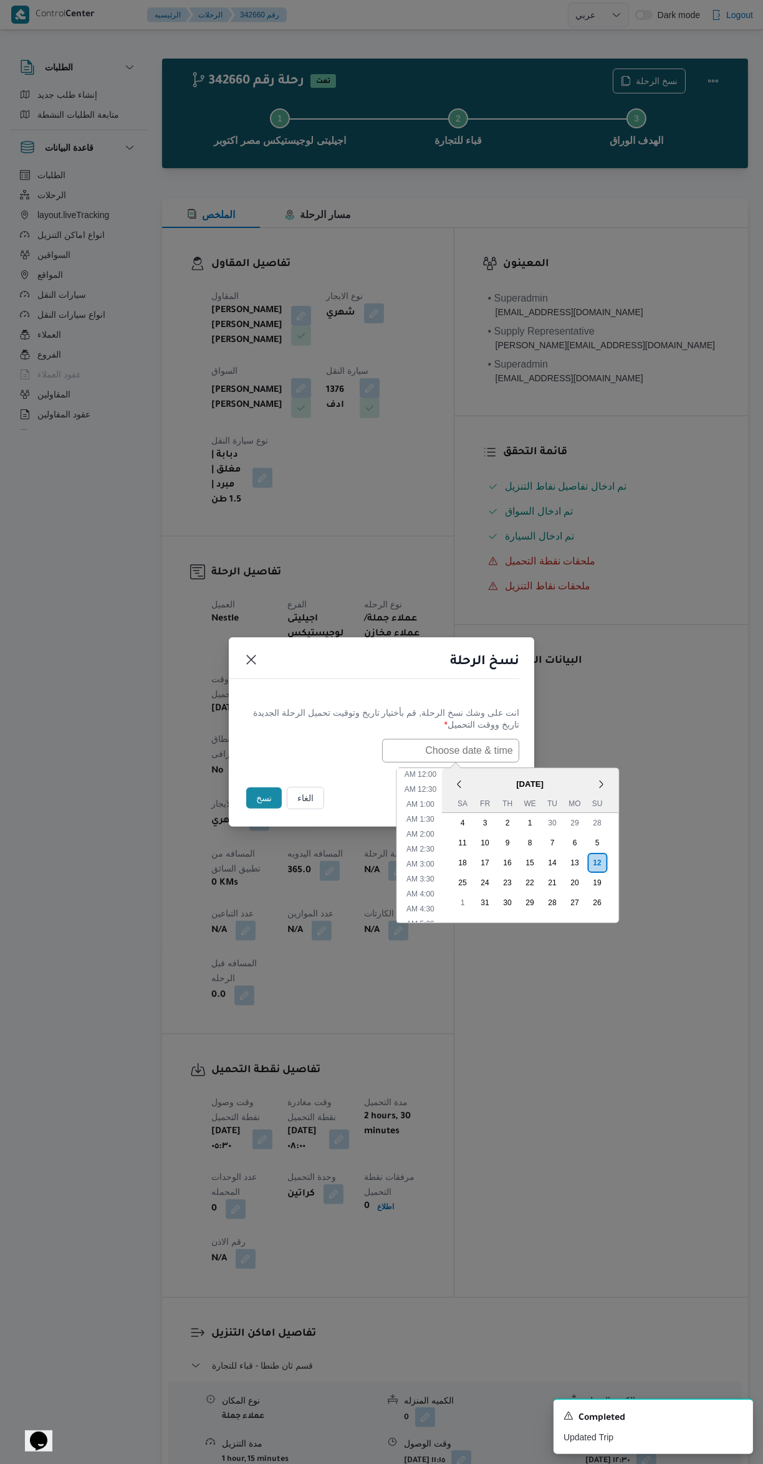
scroll to position [184, 0]
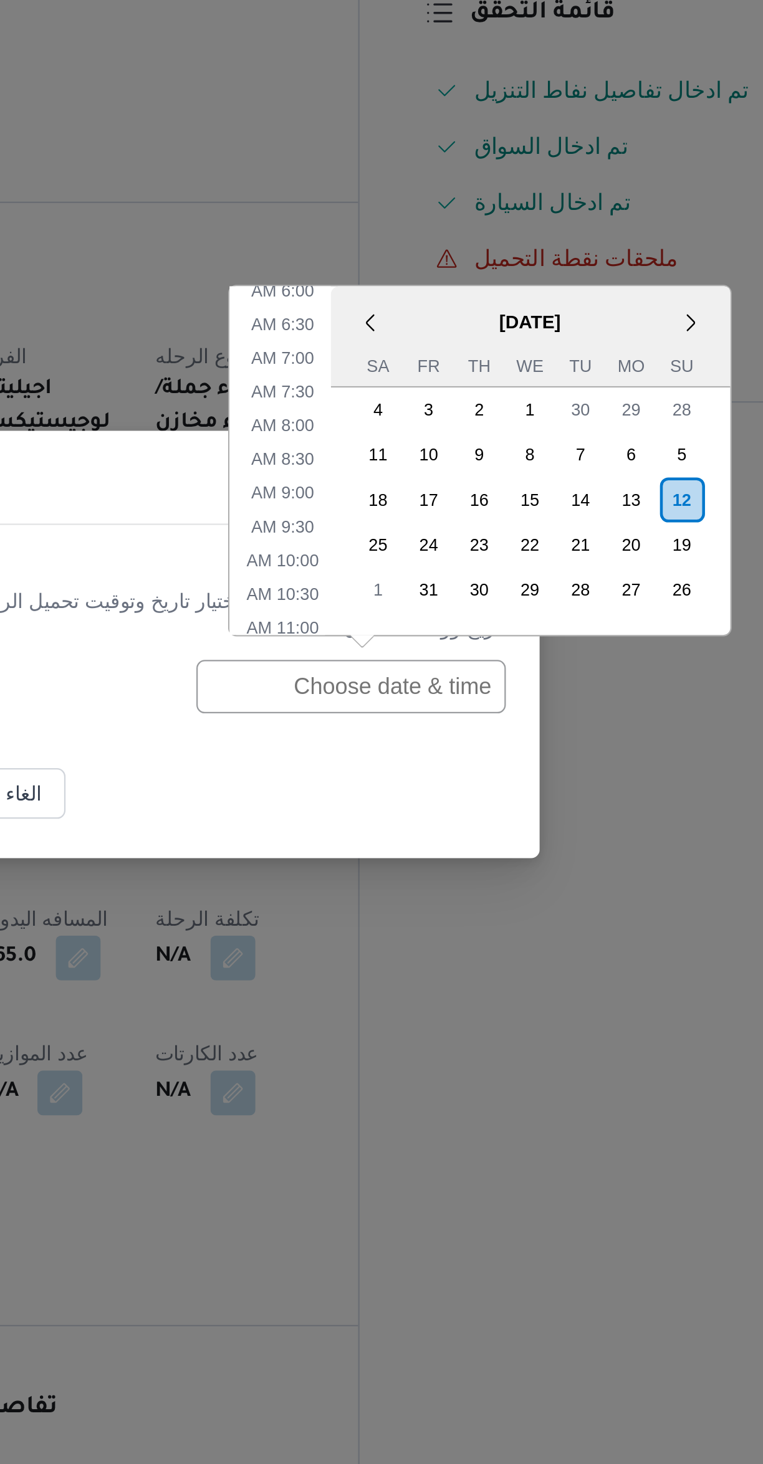
click at [596, 667] on div "12" at bounding box center [597, 668] width 20 height 20
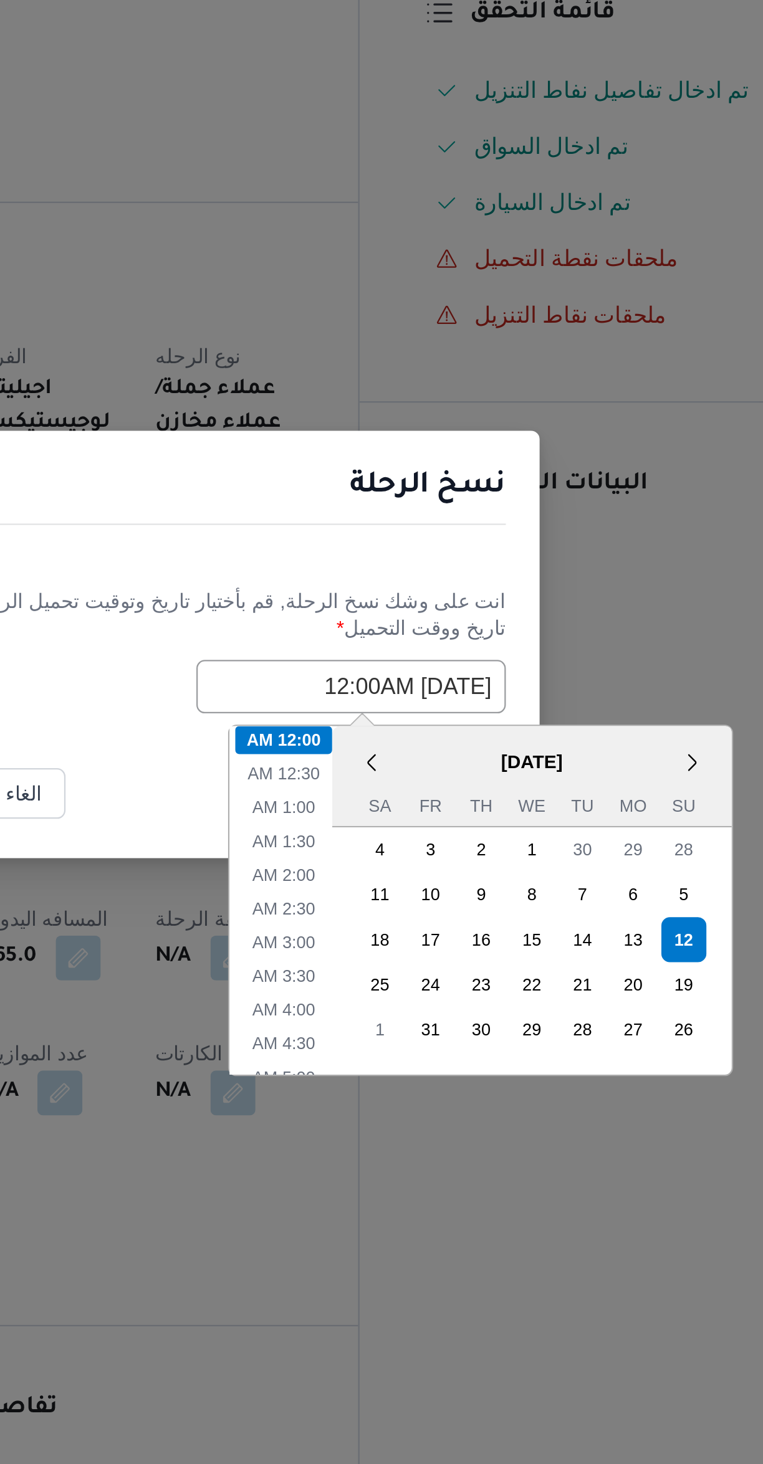
click at [378, 689] on div "نسخ الرحلة انت على وشك نسخ الرحلة, [GEOGRAPHIC_DATA] بأختيار تاريخ وتوقيت تحميل…" at bounding box center [381, 732] width 763 height 1464
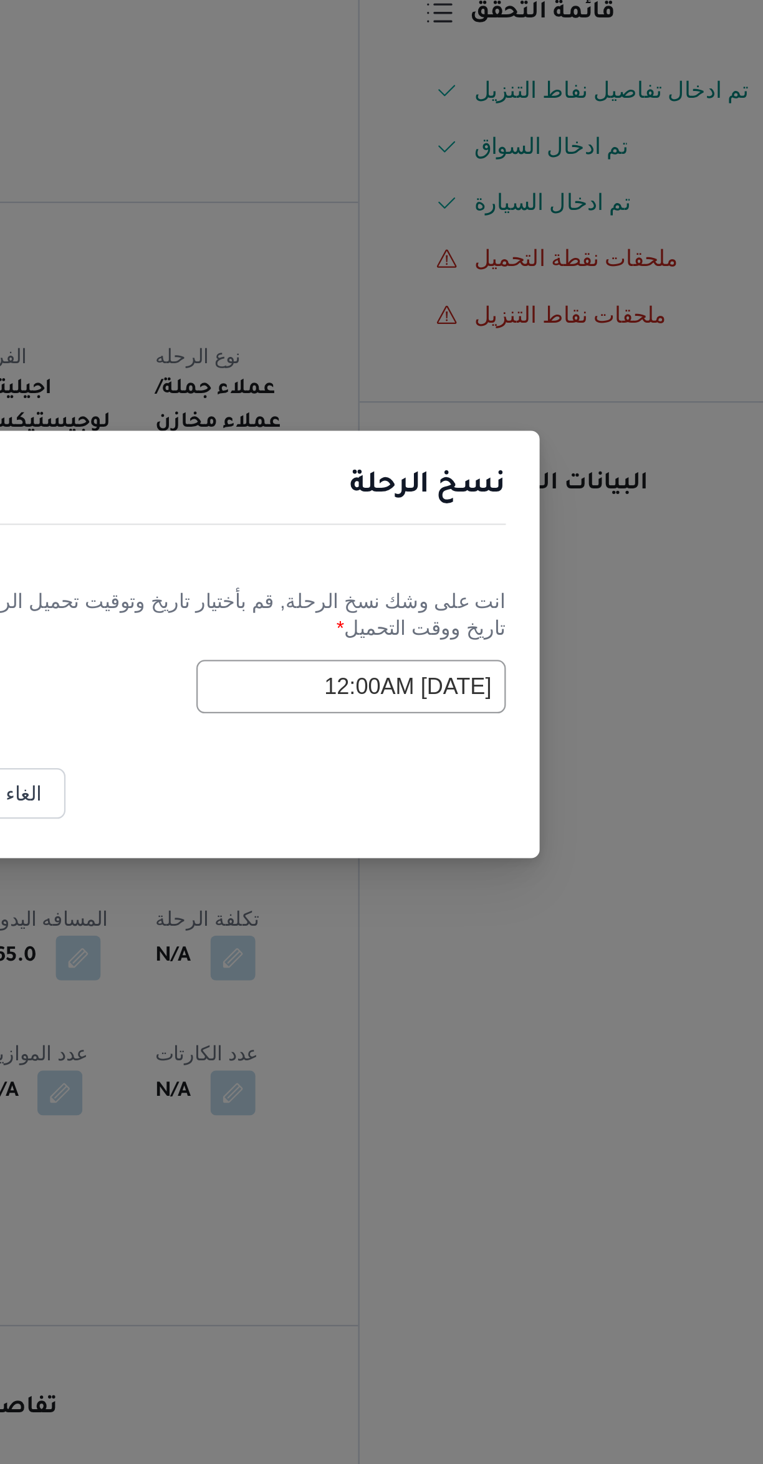
click at [410, 753] on input "[DATE] 12:00AM" at bounding box center [450, 751] width 137 height 24
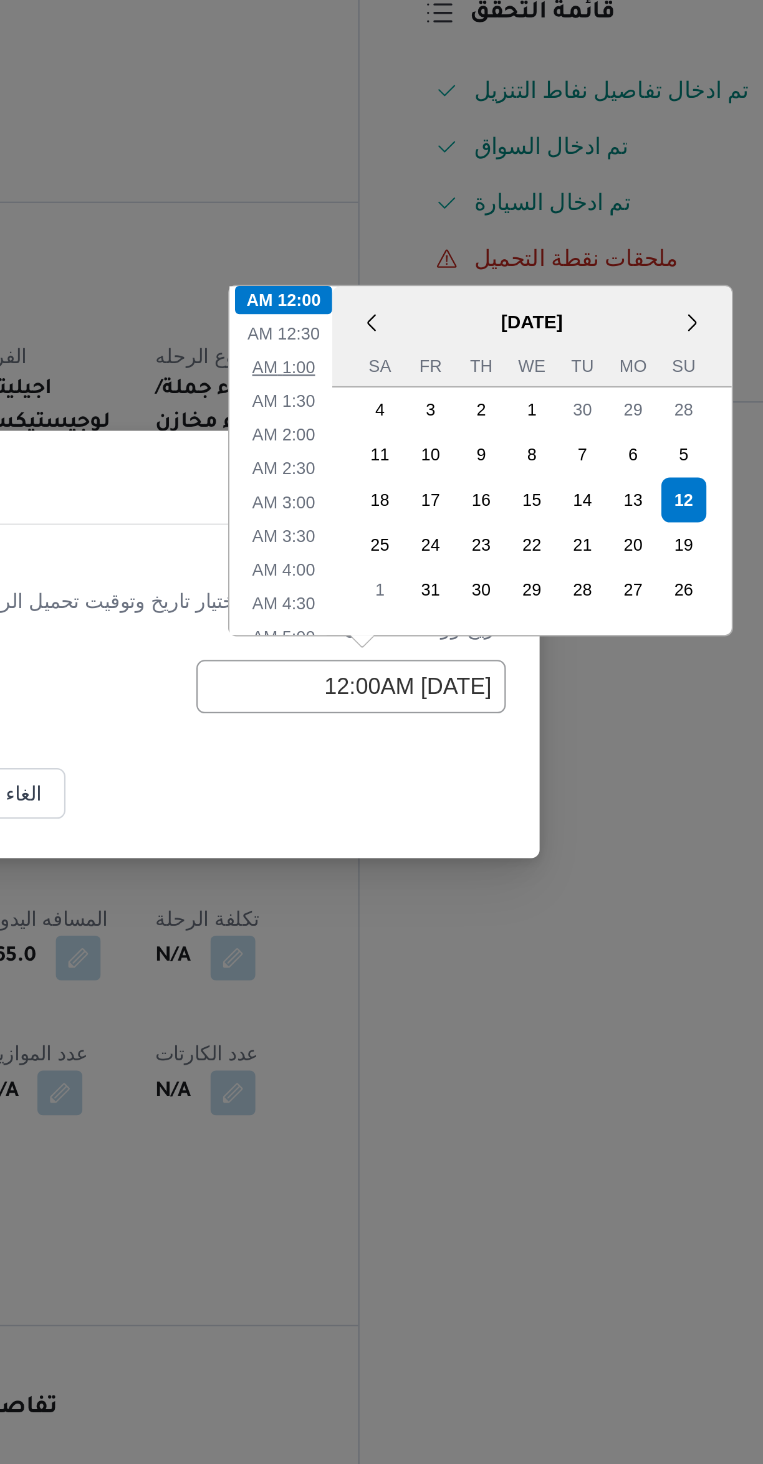
click at [411, 613] on li "1:00 AM" at bounding box center [421, 609] width 38 height 12
type input "[DATE] 1:00AM"
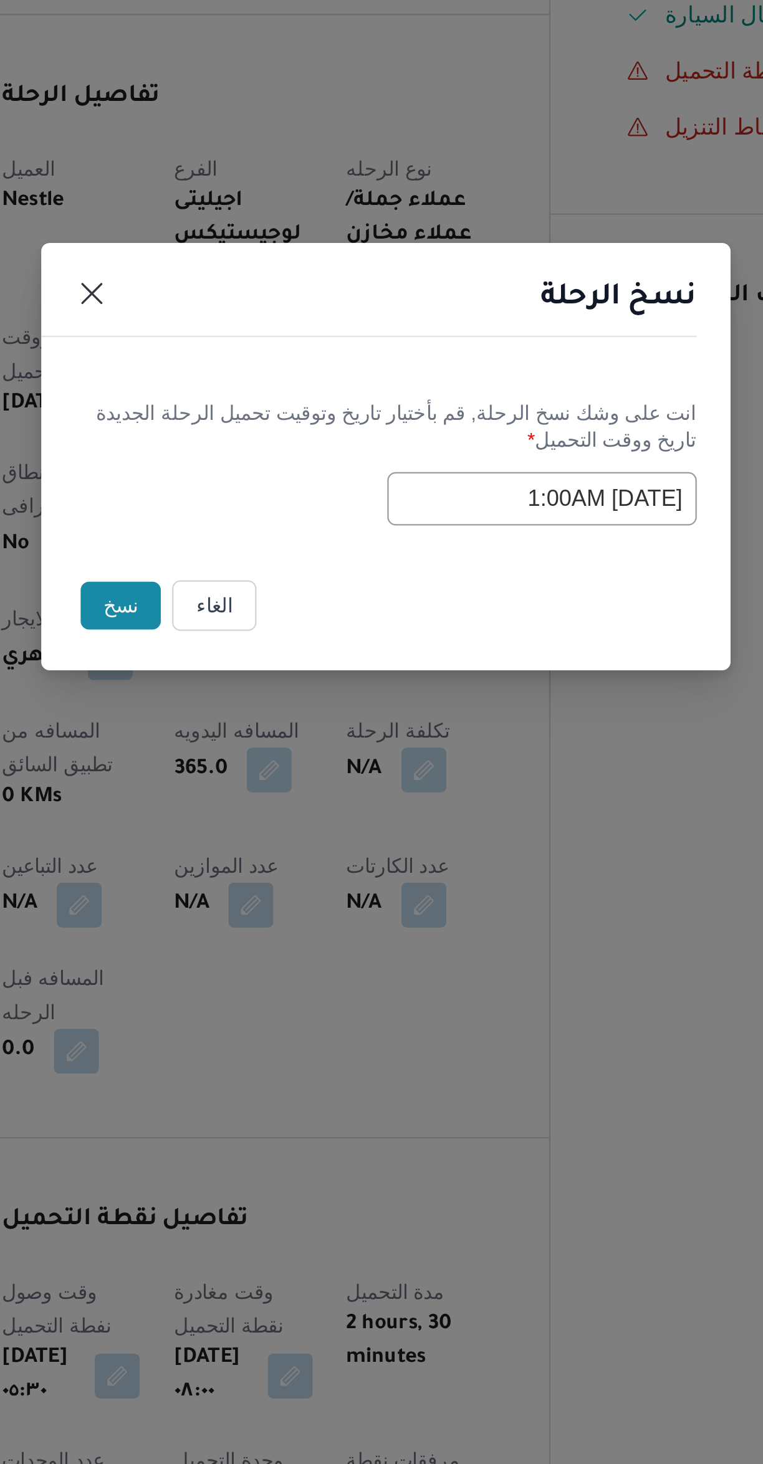
click at [255, 801] on button "نسخ" at bounding box center [264, 798] width 36 height 21
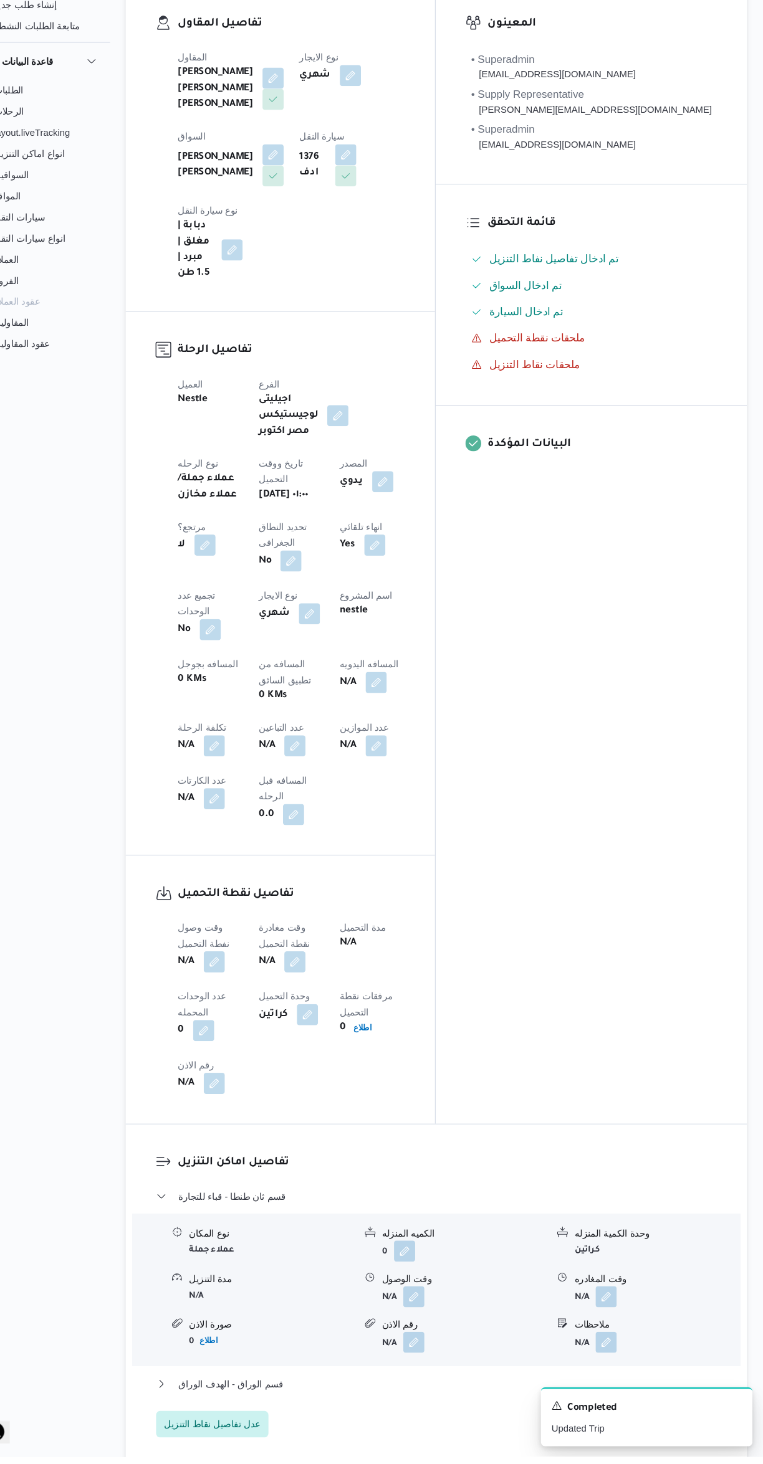
scroll to position [153, 0]
click at [312, 783] on button "button" at bounding box center [322, 793] width 20 height 20
click at [197, 705] on input "عدد التباعين" at bounding box center [213, 702] width 124 height 25
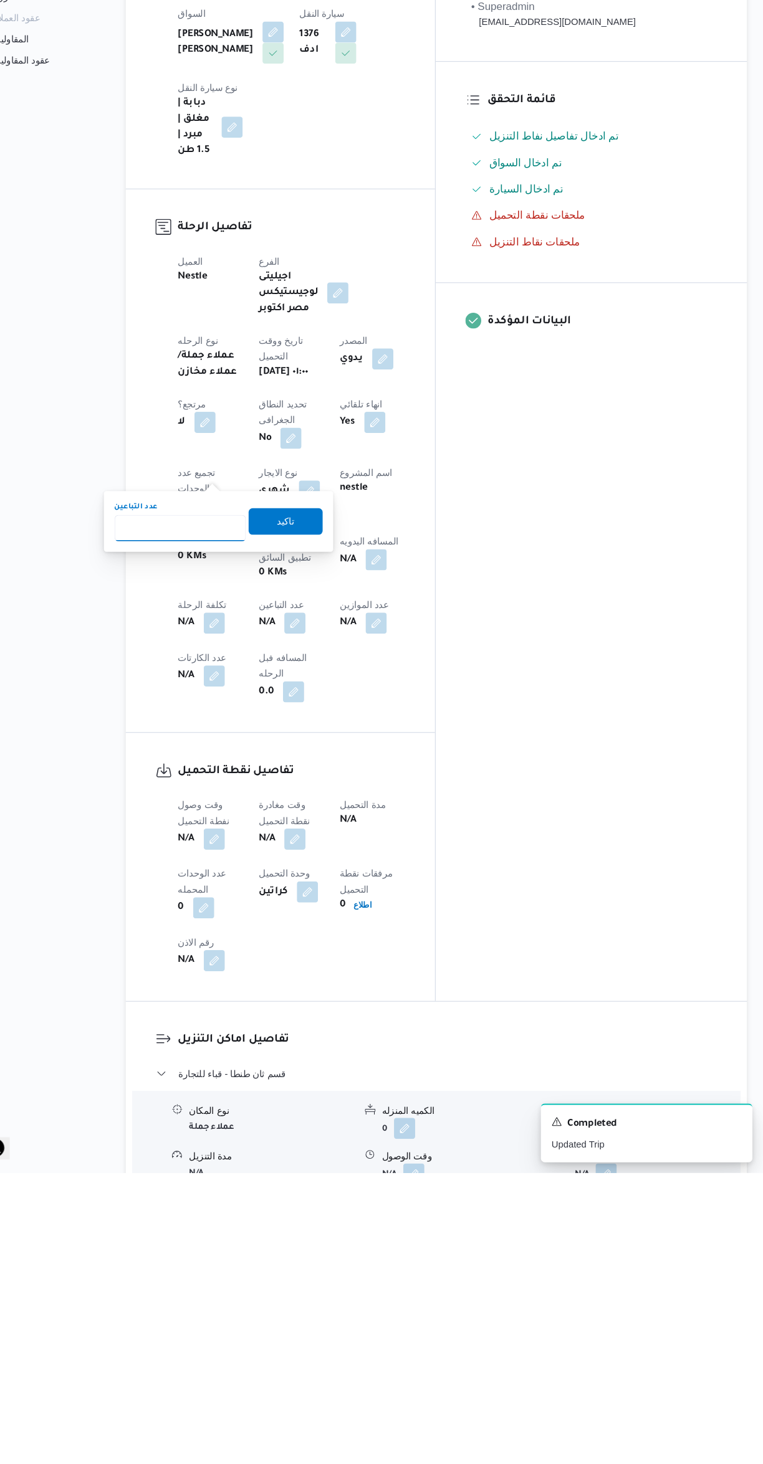
scroll to position [0, 0]
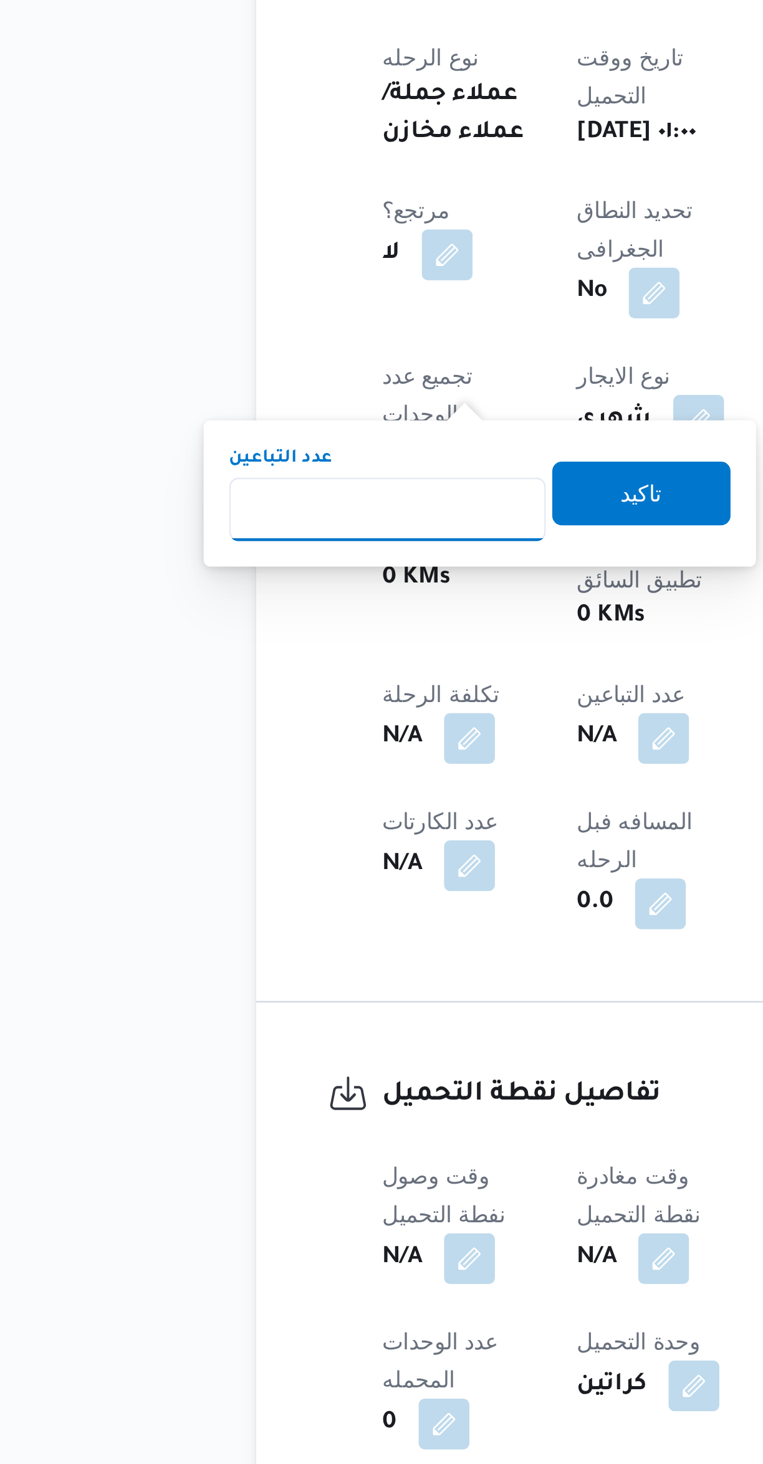
type input "1"
click at [305, 845] on span "تاكيد" at bounding box center [313, 850] width 16 height 15
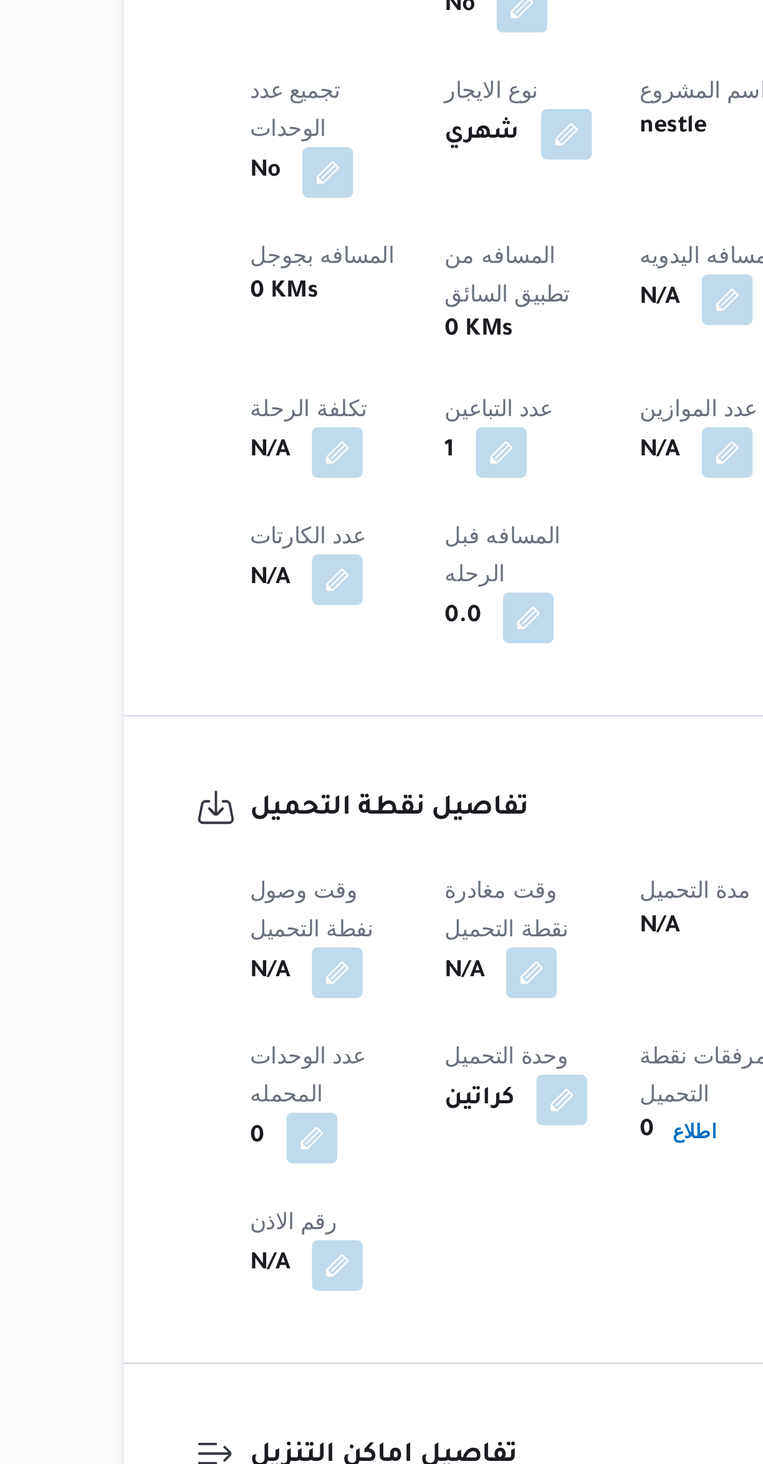
click at [240, 1140] on button "button" at bounding box center [246, 1150] width 20 height 20
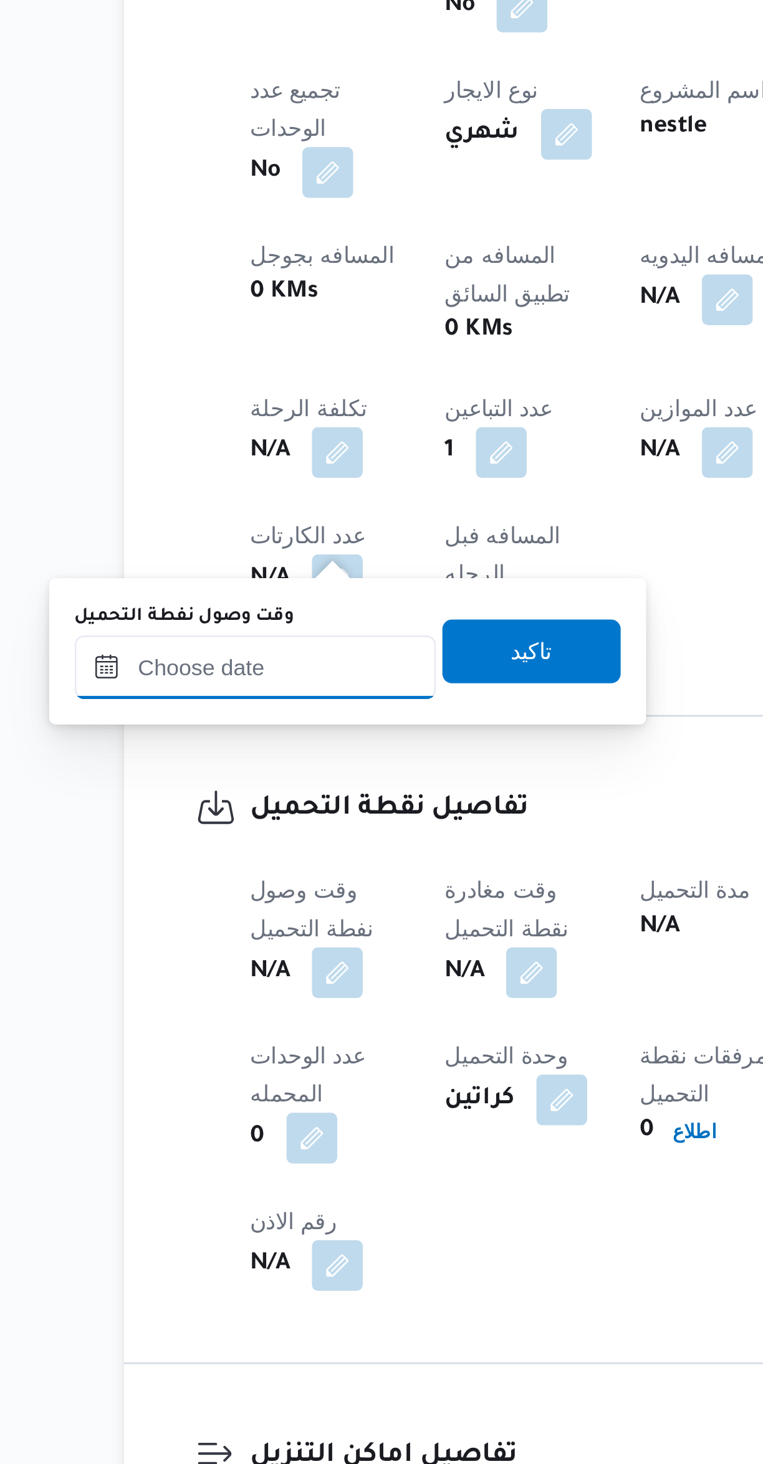
click at [221, 1030] on input "وقت وصول نفطة التحميل" at bounding box center [213, 1030] width 141 height 25
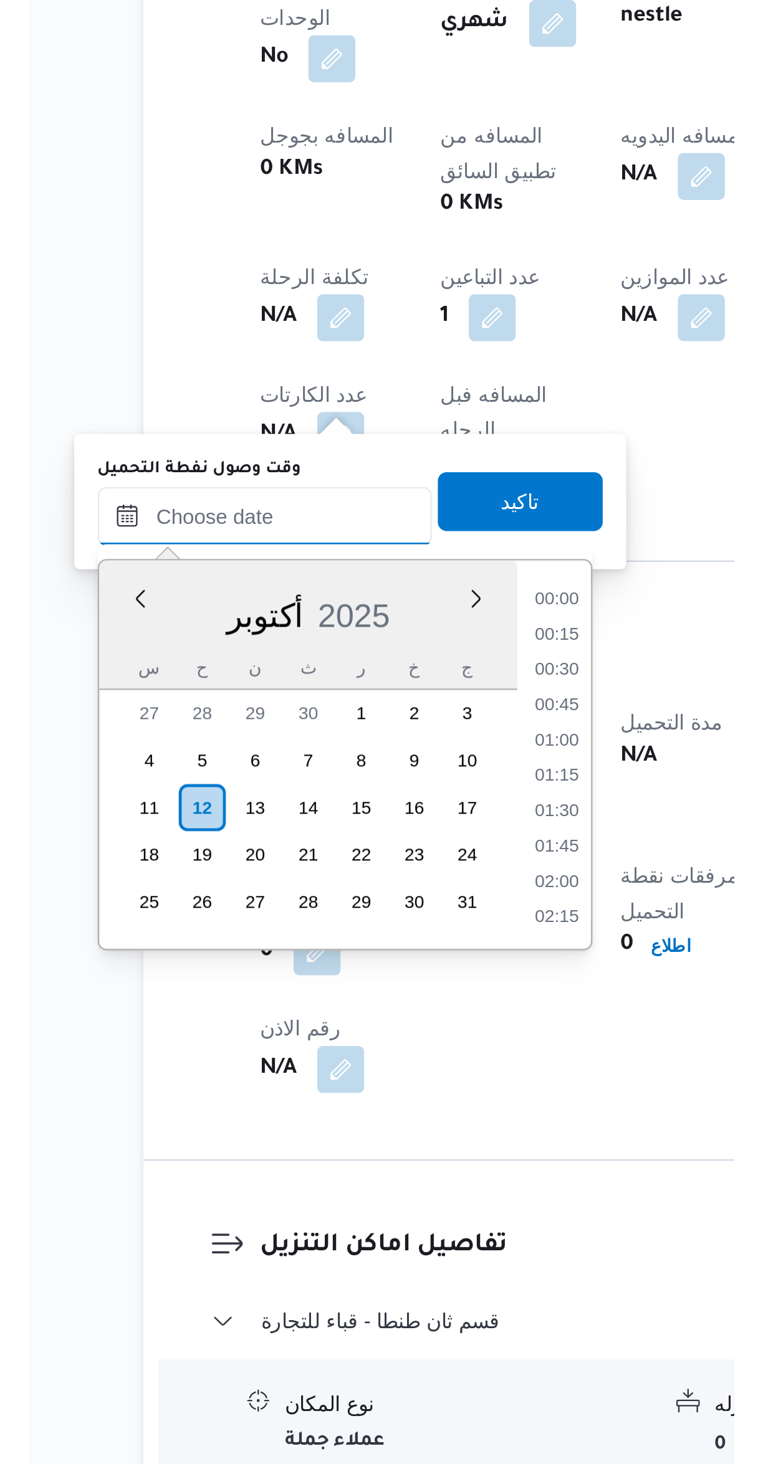
scroll to position [434, 0]
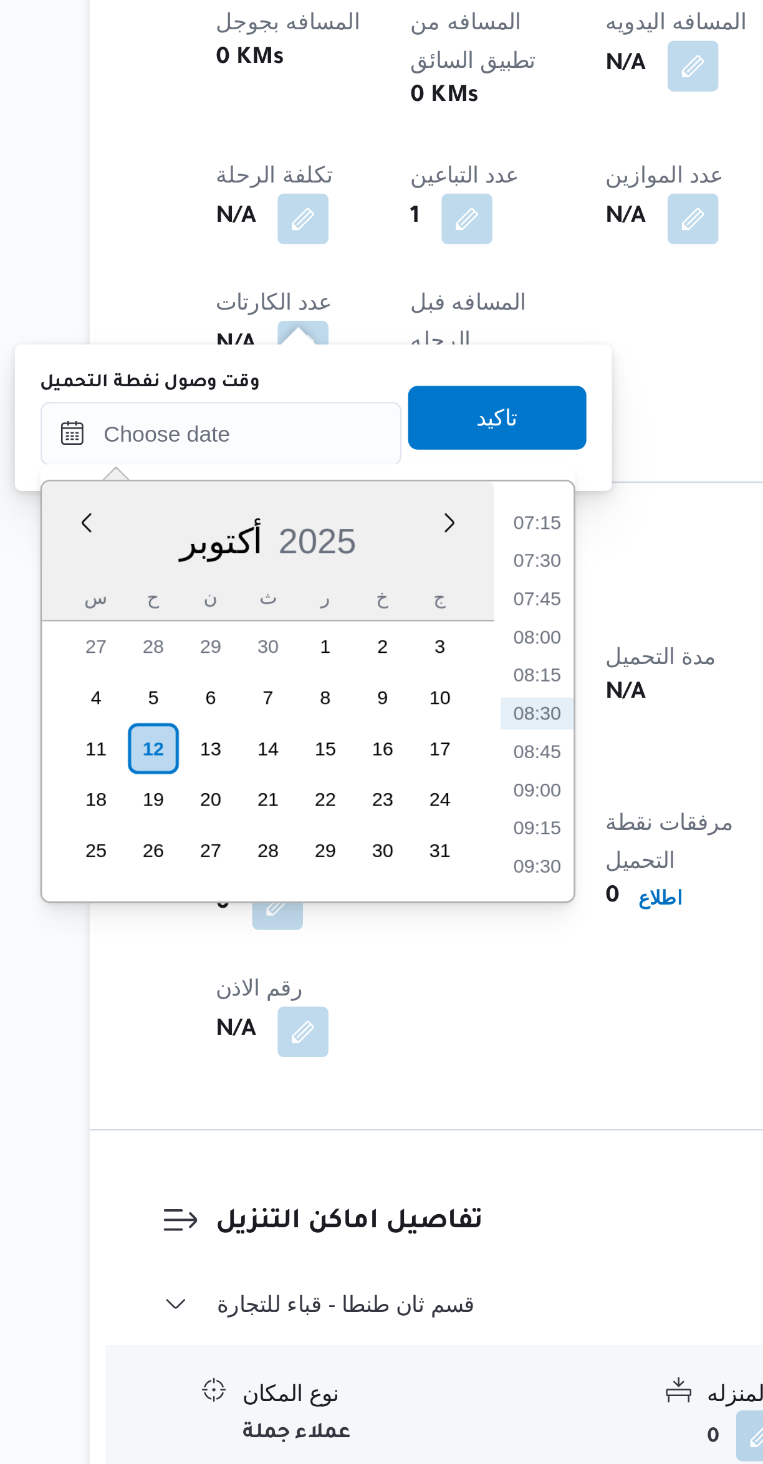
click at [328, 1064] on li "07:15" at bounding box center [337, 1065] width 29 height 12
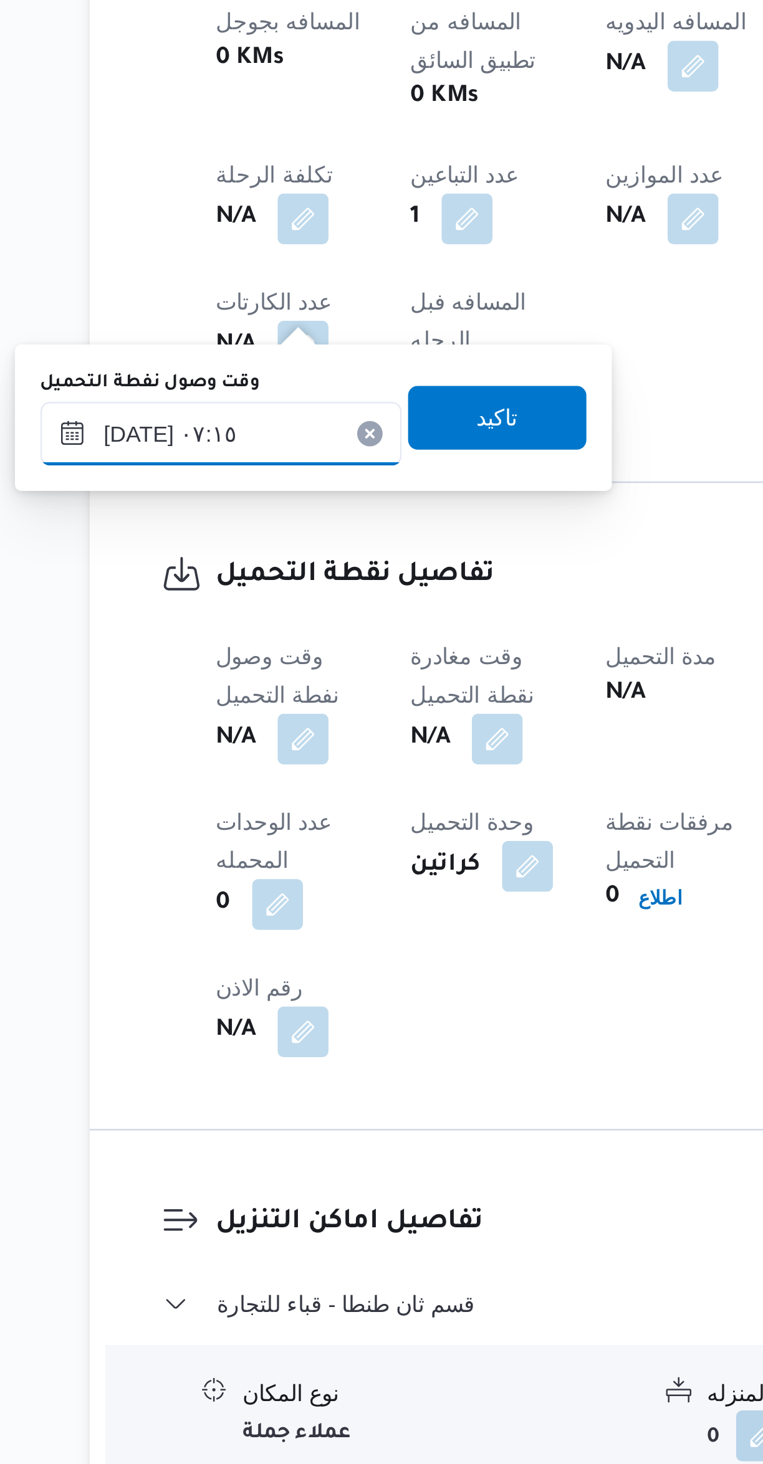
click at [199, 1037] on input "[DATE] ٠٧:١٥" at bounding box center [213, 1030] width 141 height 25
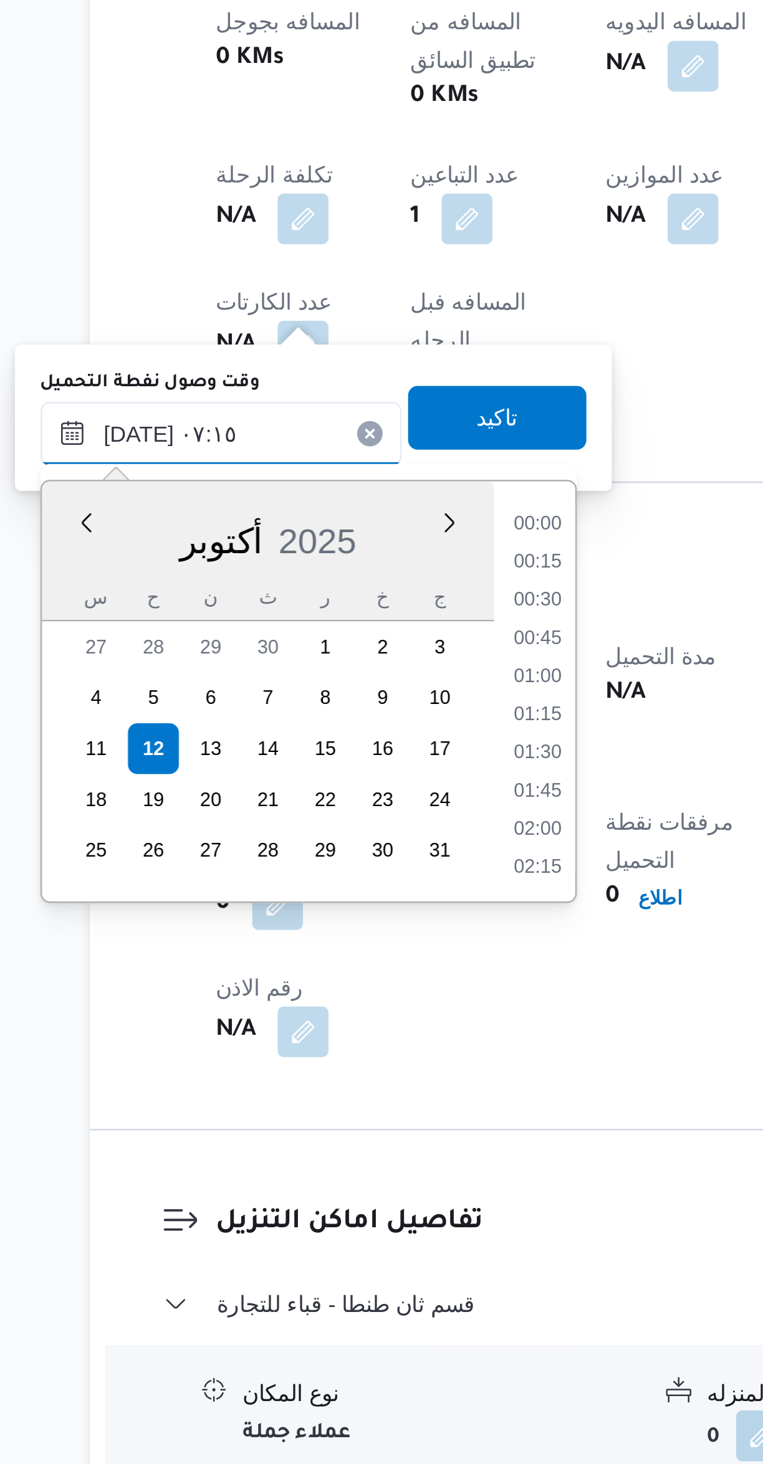
scroll to position [358, 0]
click at [324, 1067] on li "06:00" at bounding box center [337, 1065] width 29 height 12
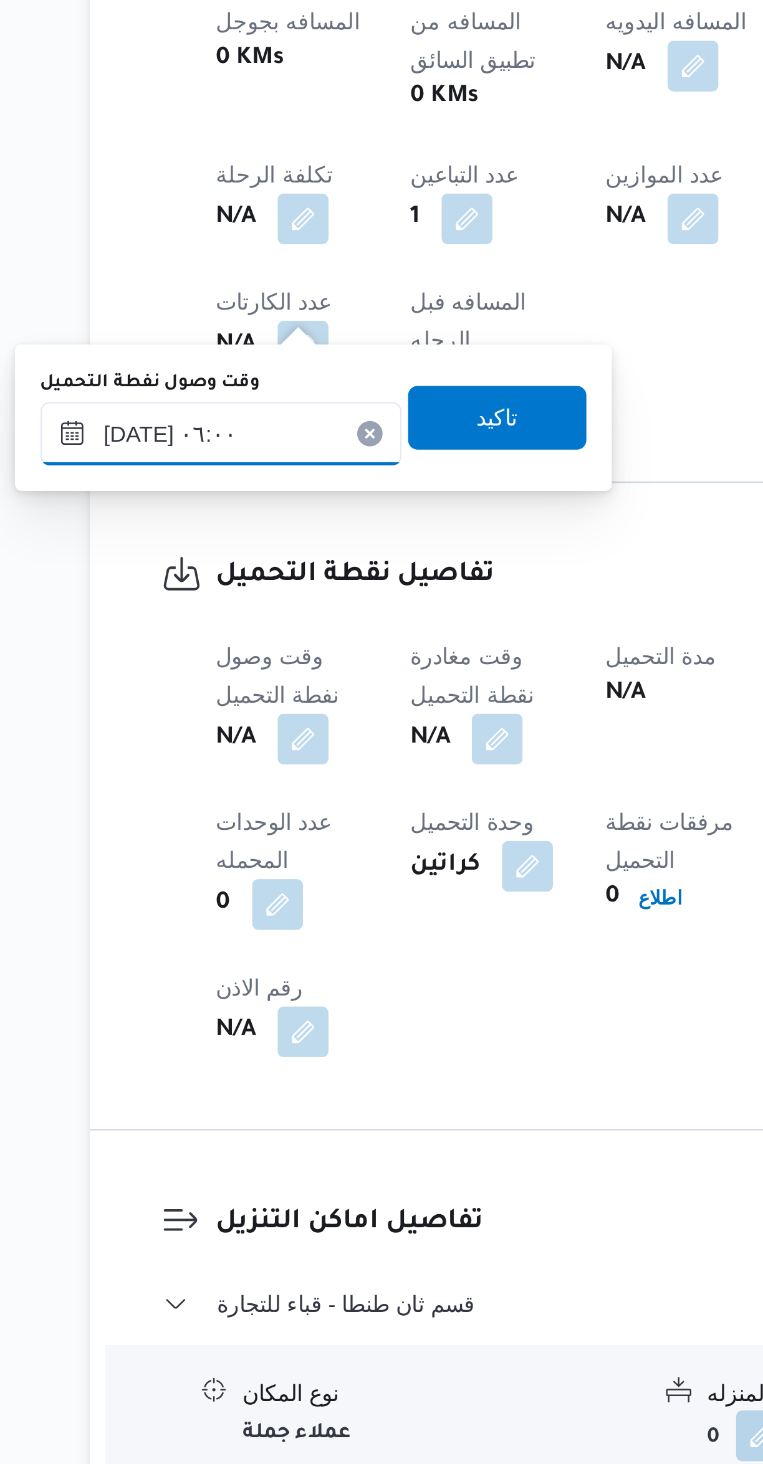
click at [198, 1034] on input "[DATE] ٠٦:٠٠" at bounding box center [213, 1030] width 141 height 25
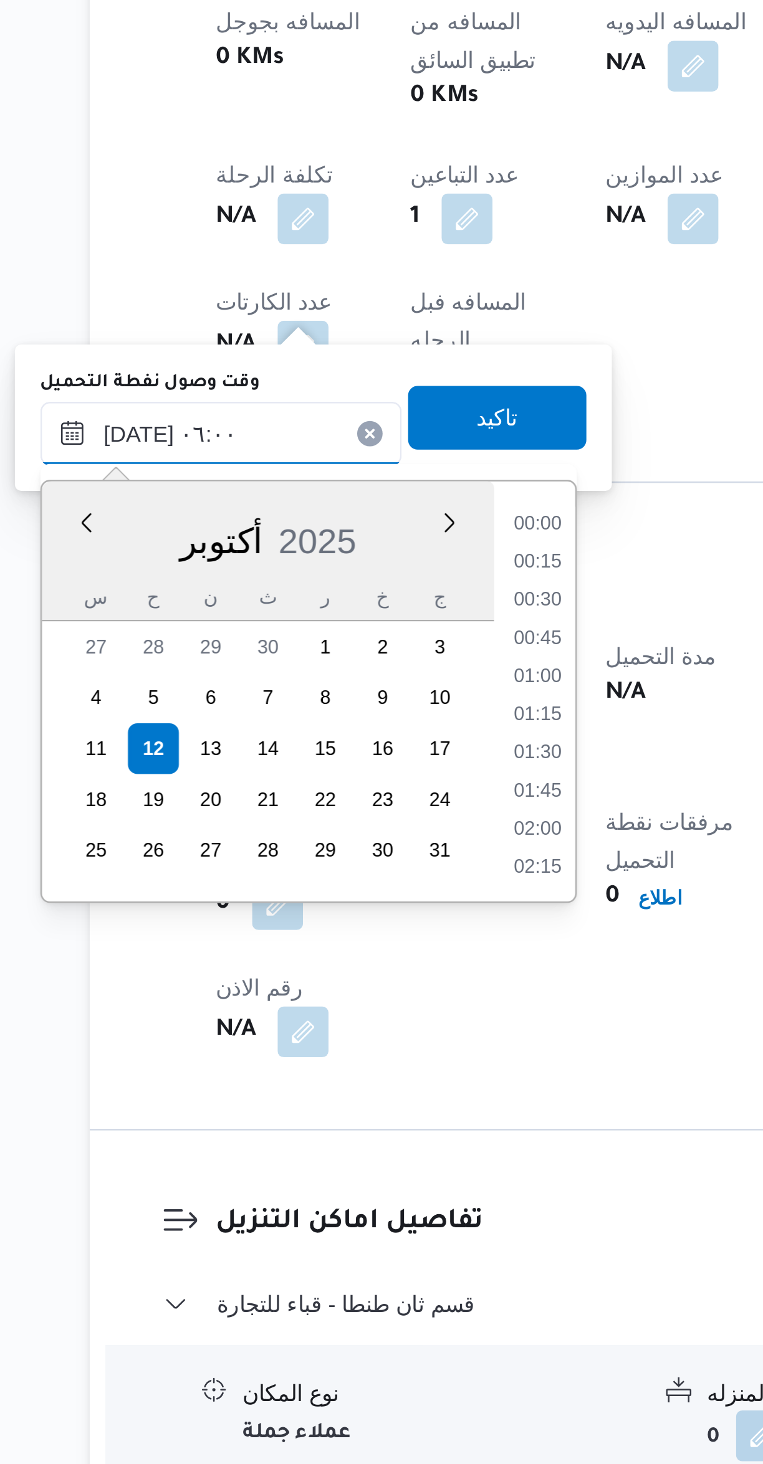
scroll to position [284, 0]
click at [330, 1113] on li "05:30" at bounding box center [337, 1110] width 29 height 12
type input "[DATE] ٠٥:٣٠"
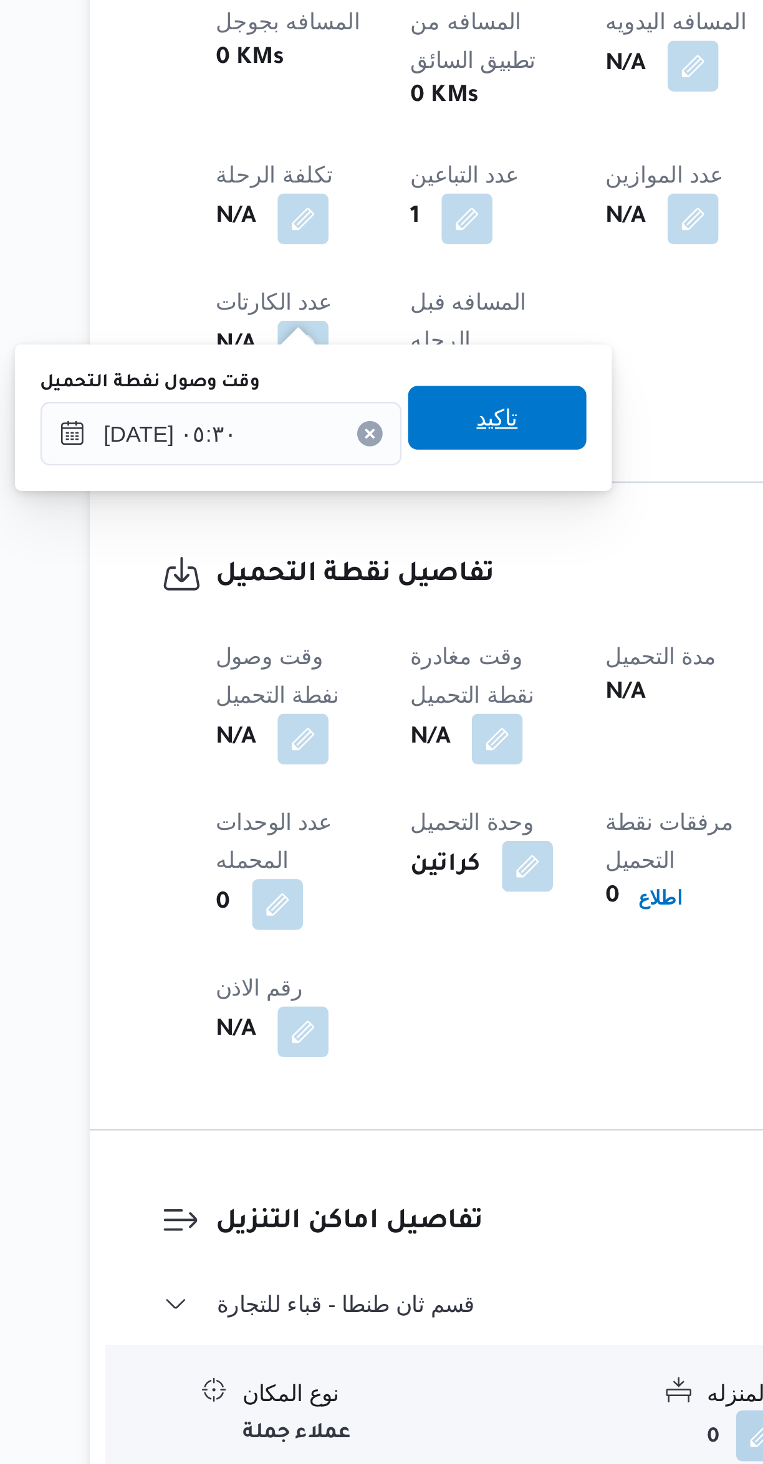
click at [313, 1023] on span "تاكيد" at bounding box center [321, 1023] width 16 height 15
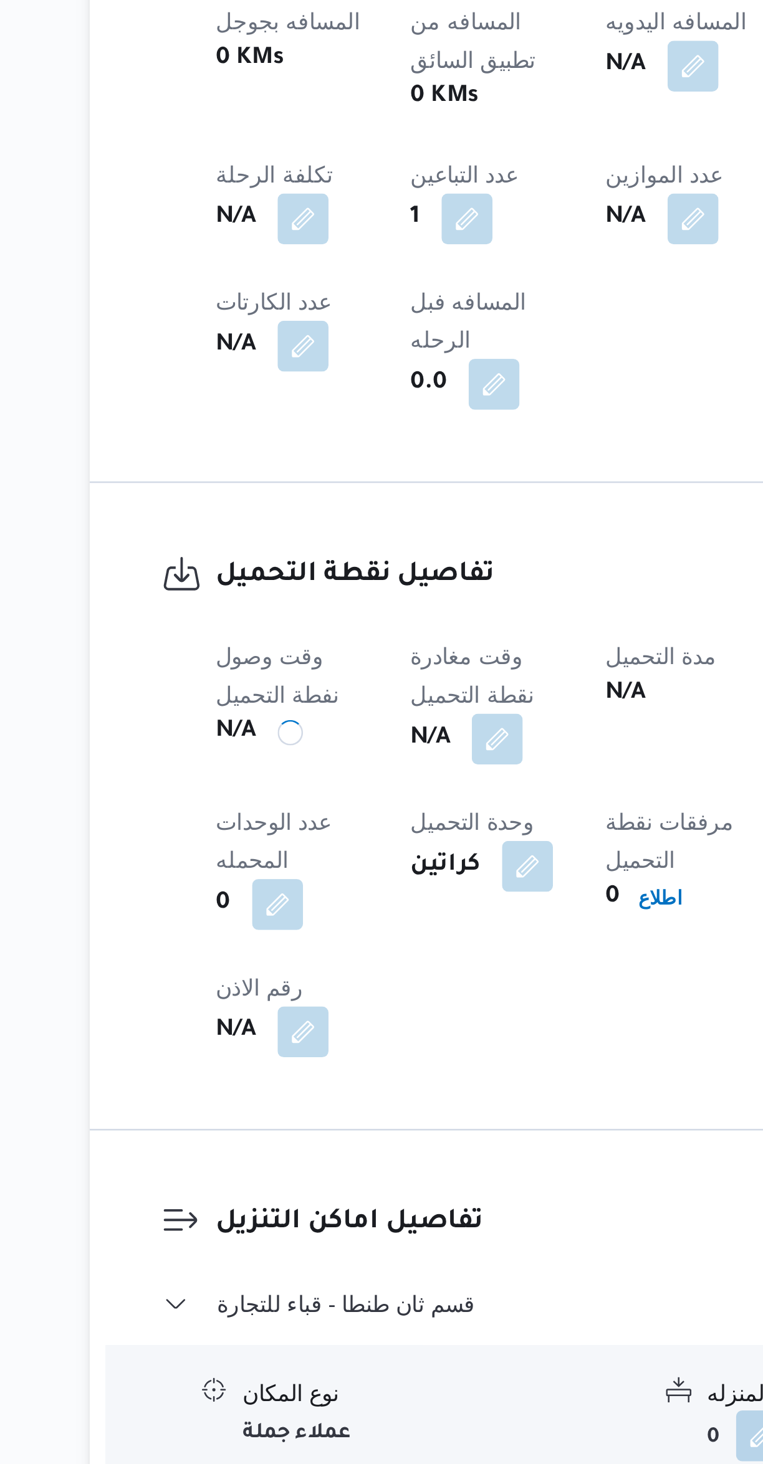
scroll to position [0, 0]
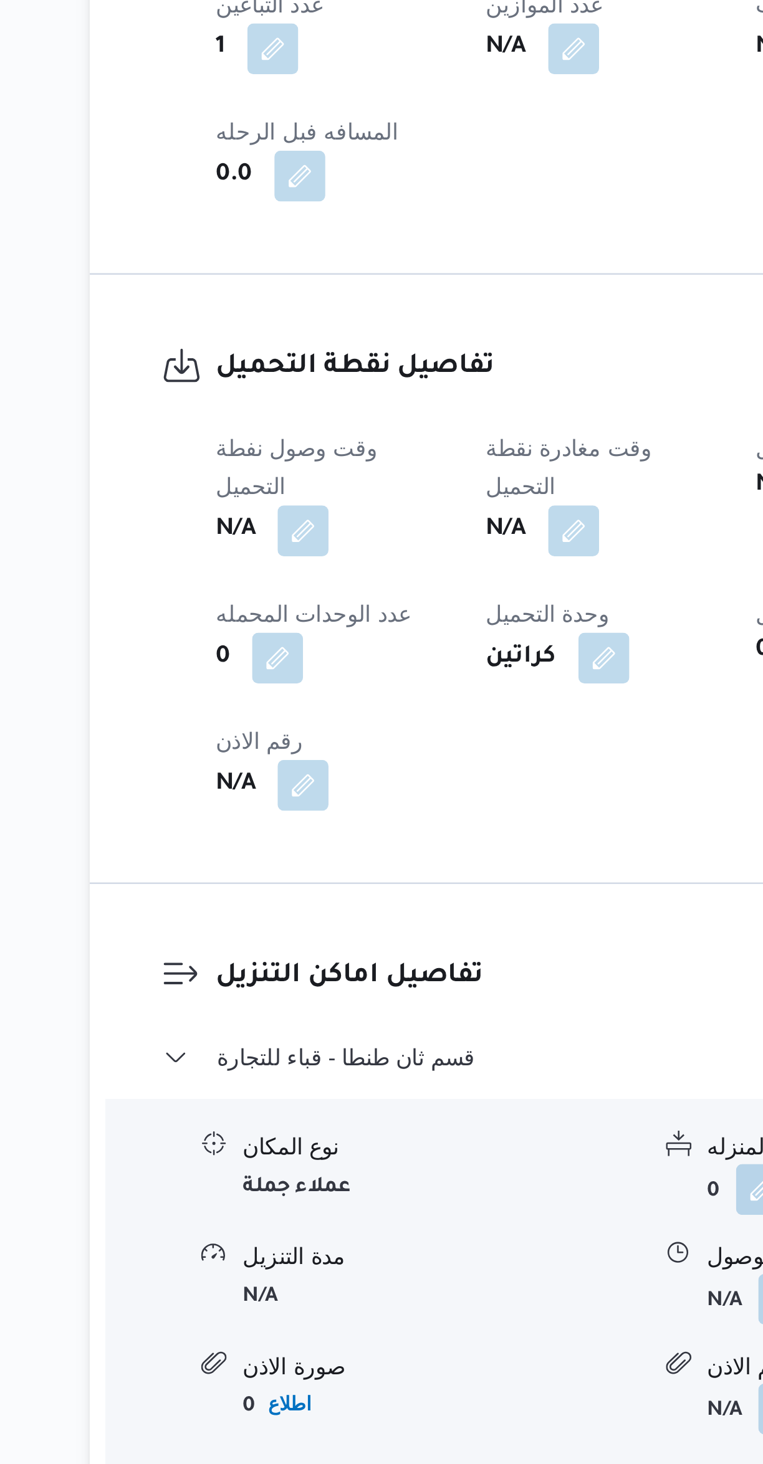
click at [360, 1055] on button "button" at bounding box center [351, 1065] width 20 height 20
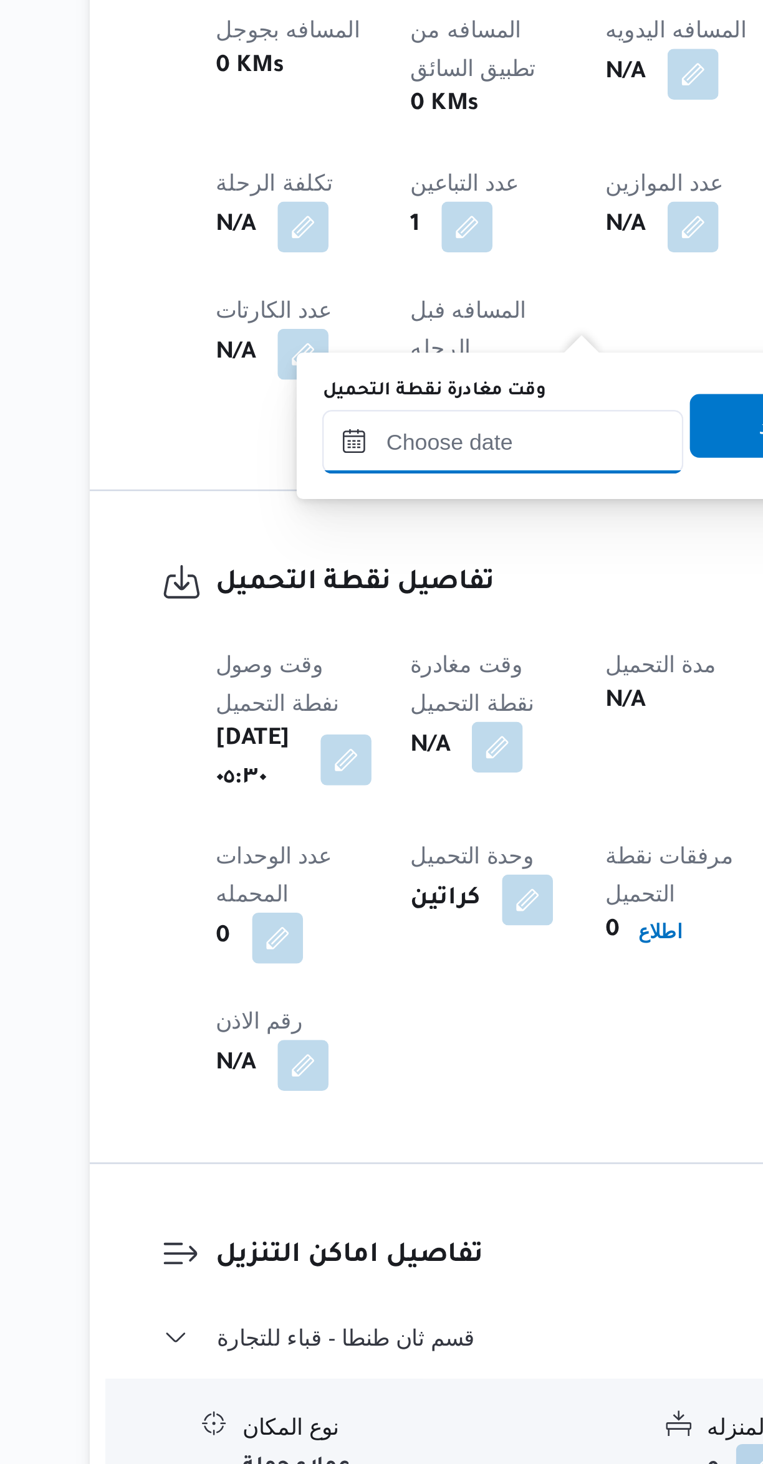
click at [320, 1028] on input "وقت مغادرة نقطة التحميل" at bounding box center [323, 1030] width 141 height 25
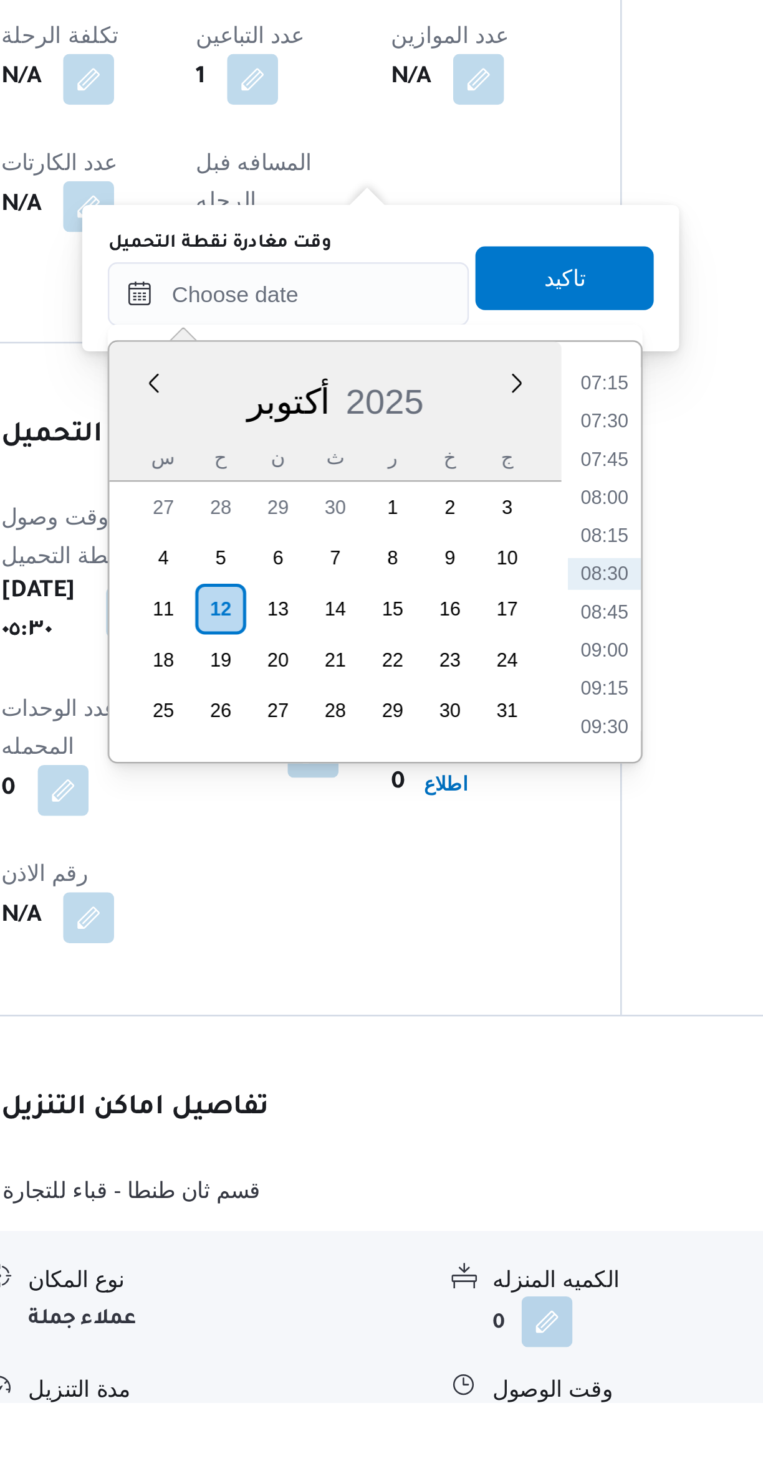
click at [439, 1140] on li "08:30" at bounding box center [447, 1140] width 29 height 12
type input "[DATE] ٠٨:٣٠"
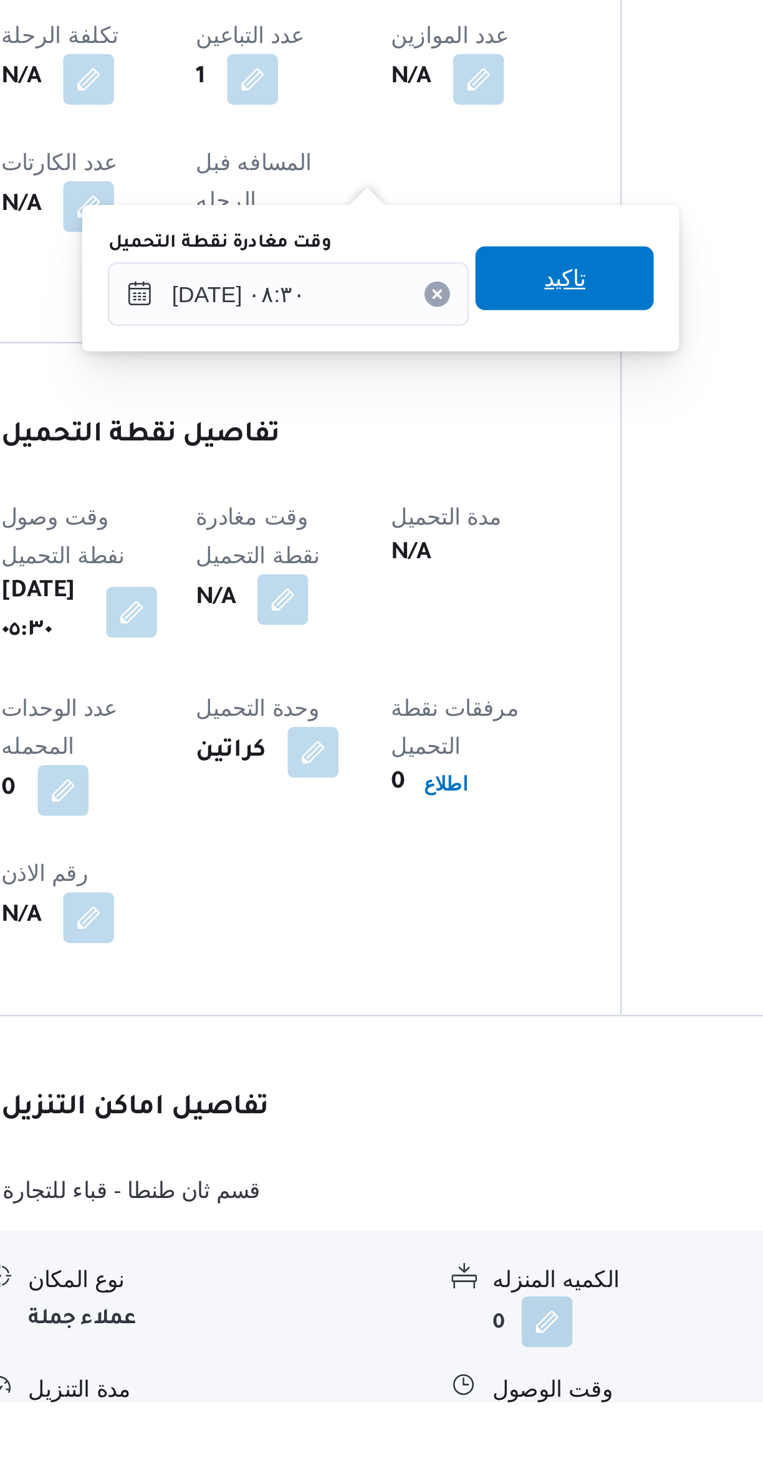
click at [408, 1029] on span "تاكيد" at bounding box center [432, 1023] width 70 height 25
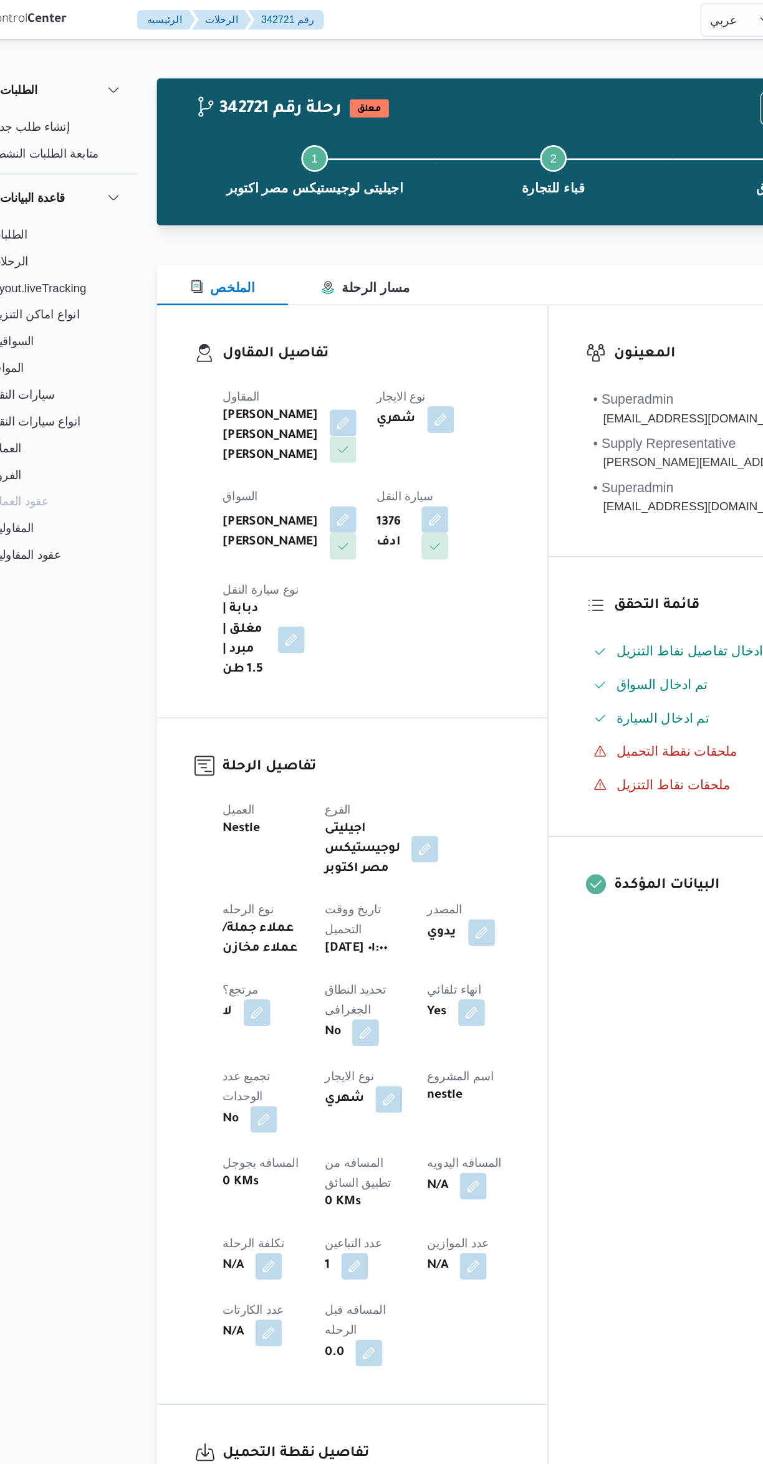
select select "ar"
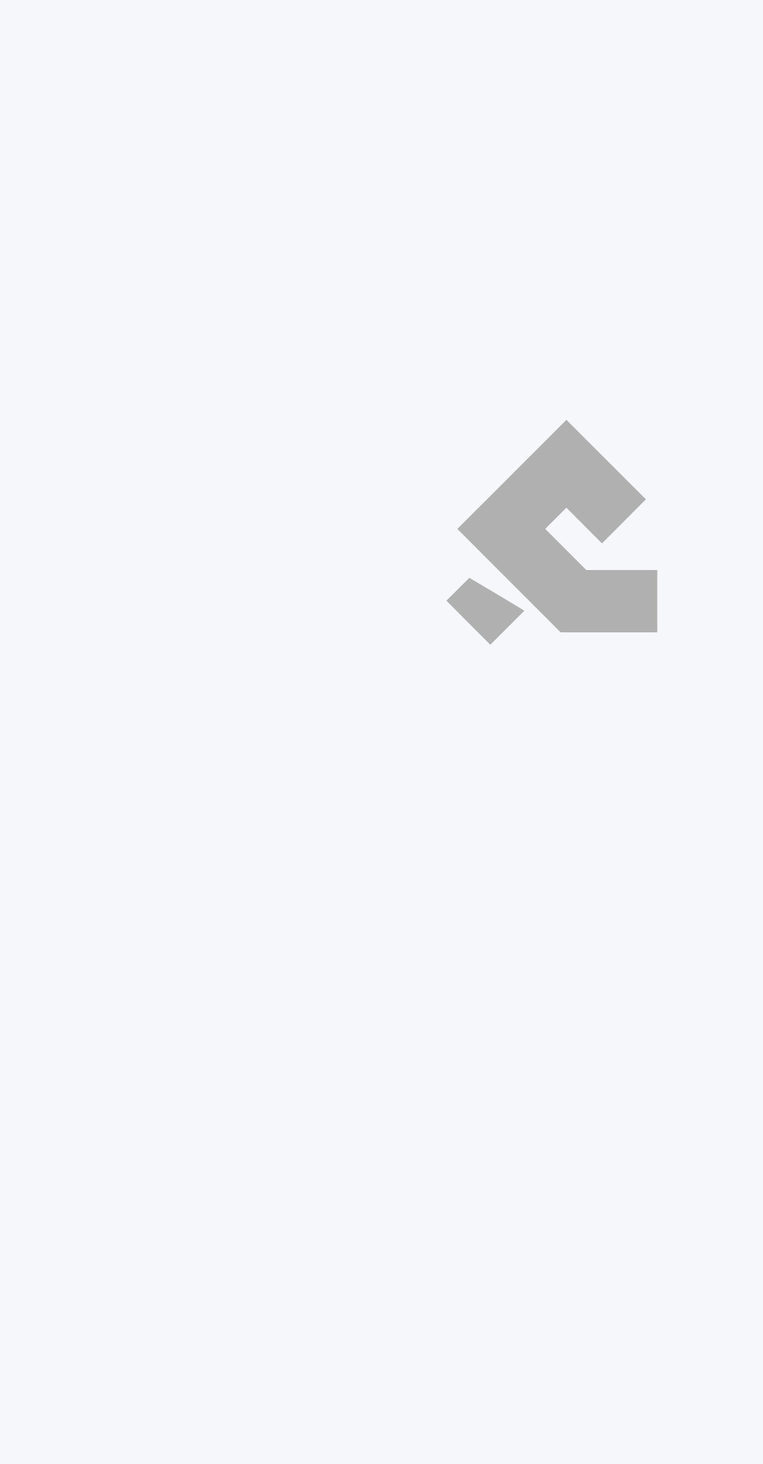
select select "ar"
